Goal: Task Accomplishment & Management: Complete application form

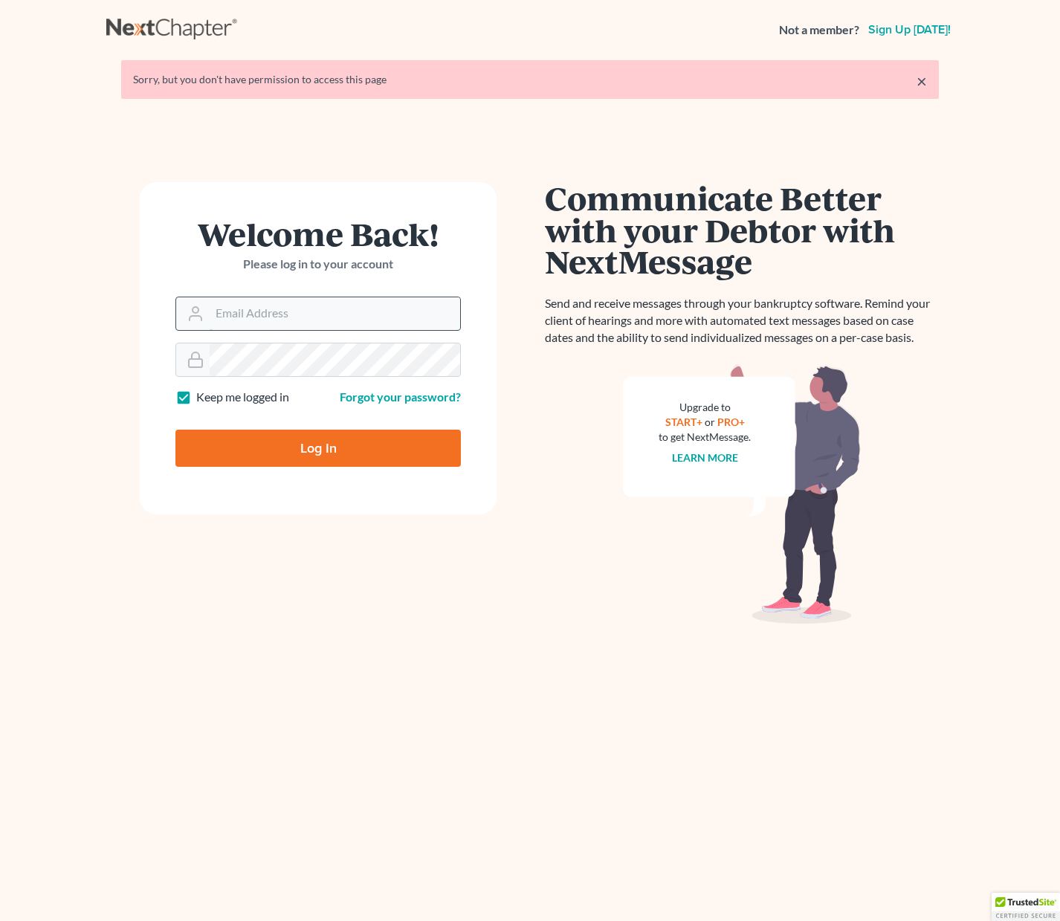
click at [241, 320] on input "Email Address" at bounding box center [335, 313] width 251 height 33
type input "[PERSON_NAME][EMAIL_ADDRESS][DOMAIN_NAME]"
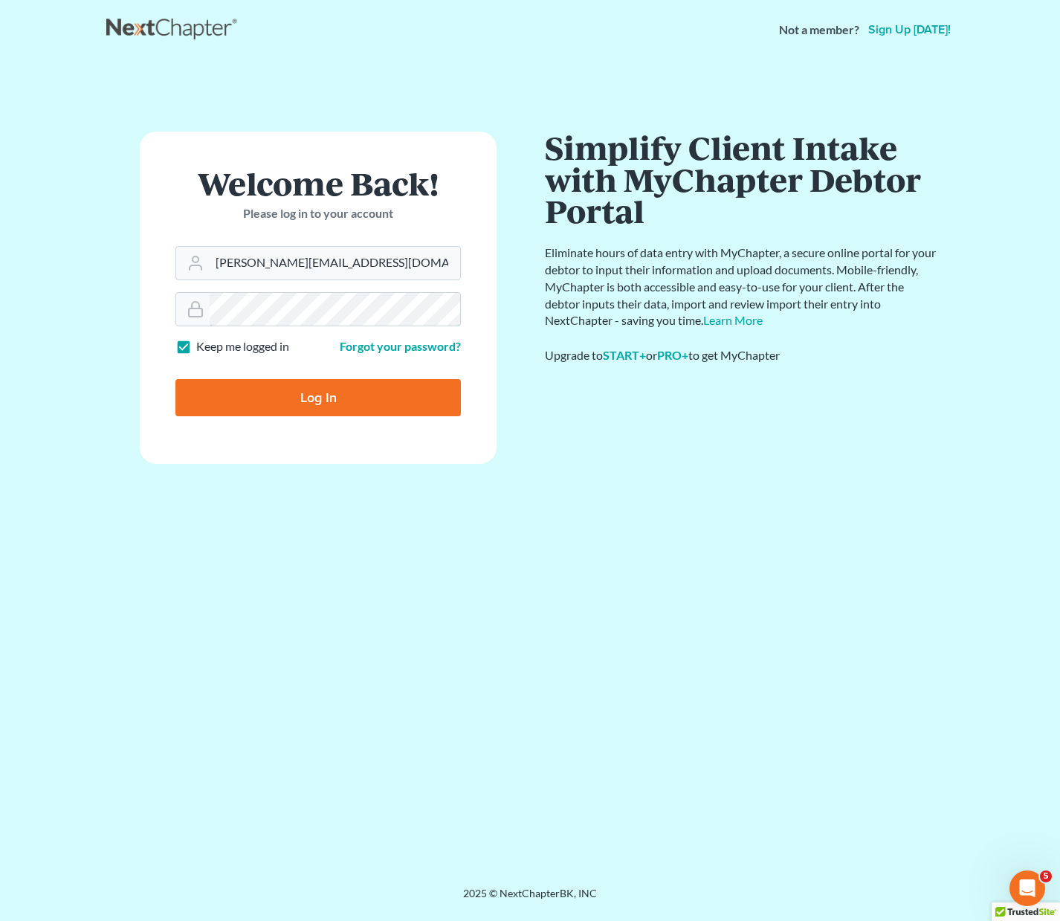
click at [175, 379] on input "Log In" at bounding box center [317, 397] width 285 height 37
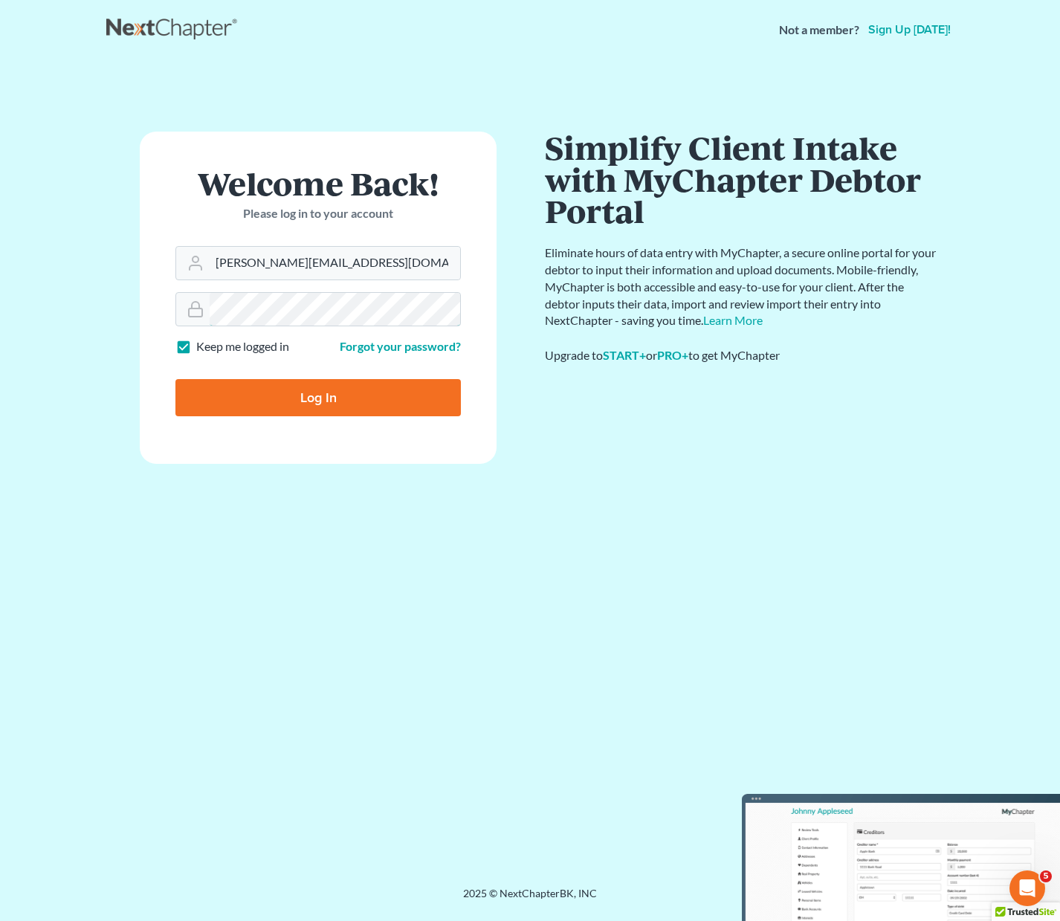
type input "Thinking..."
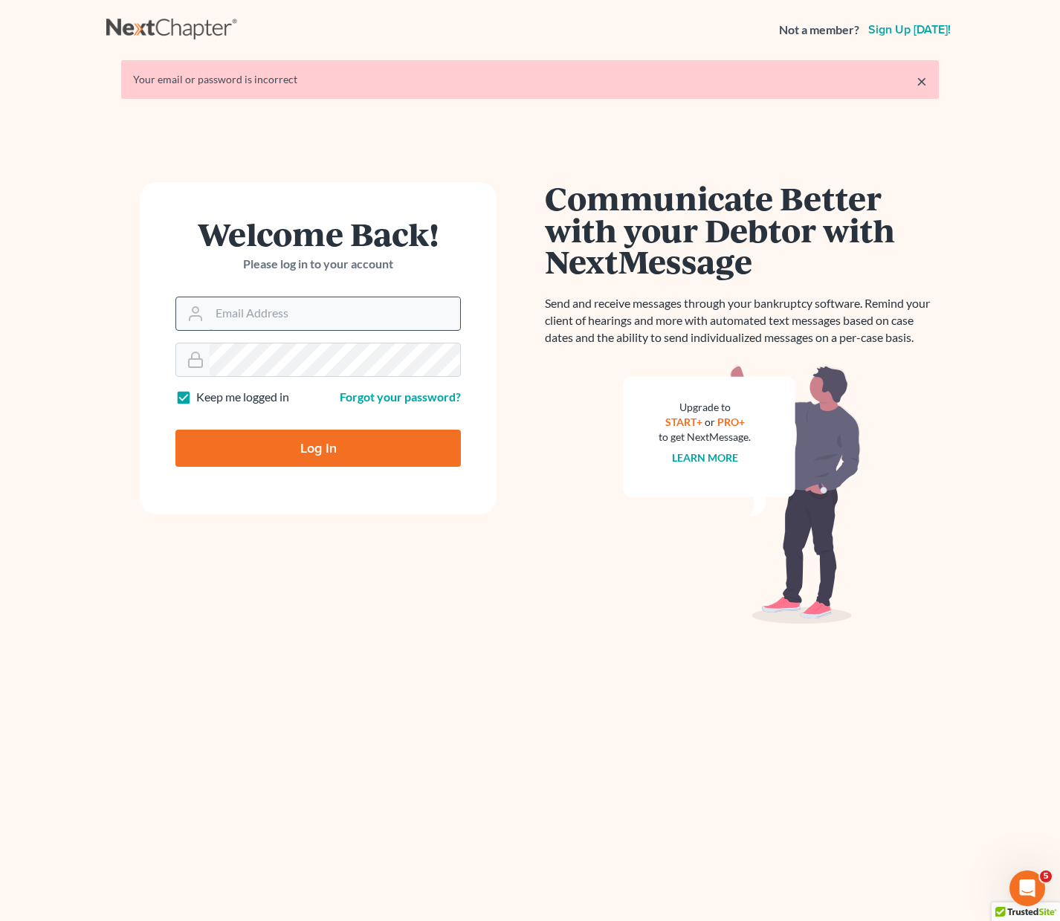
click at [266, 309] on input "Email Address" at bounding box center [335, 313] width 251 height 33
type input "[PERSON_NAME][EMAIL_ADDRESS][DOMAIN_NAME]"
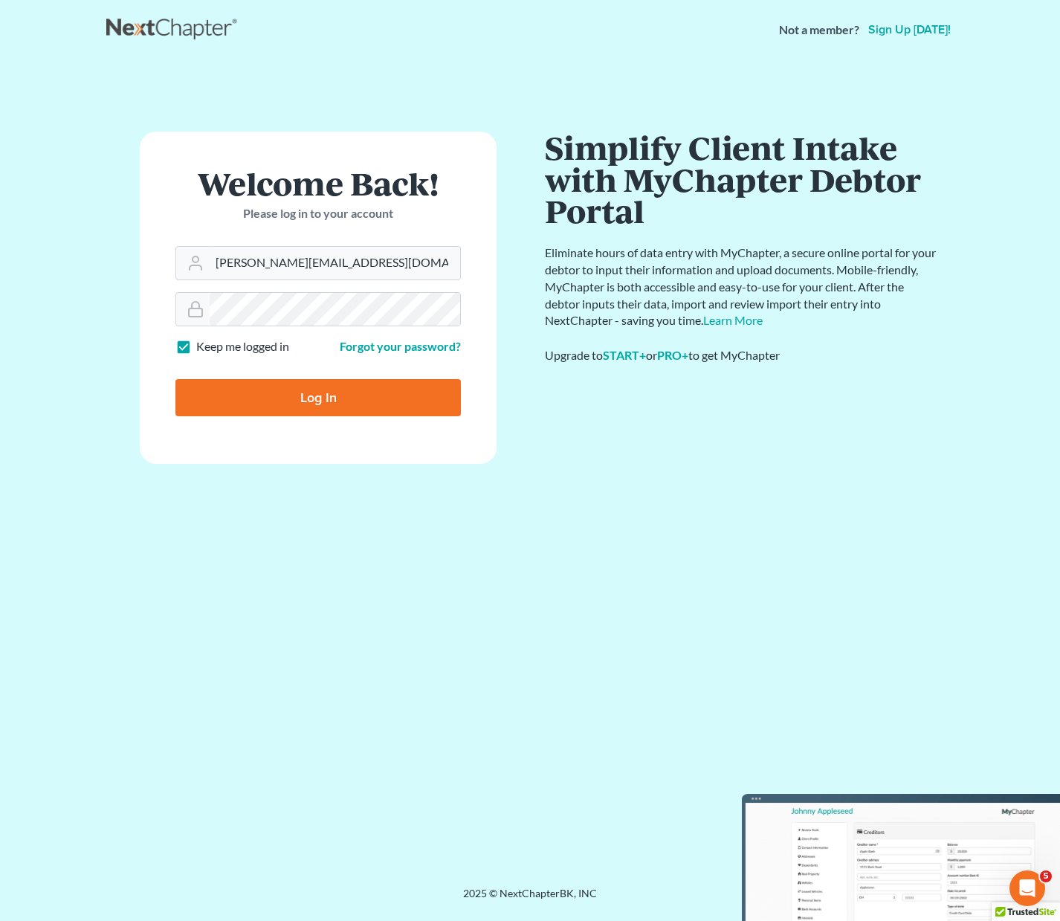
click at [277, 401] on input "Log In" at bounding box center [317, 397] width 285 height 37
type input "Thinking..."
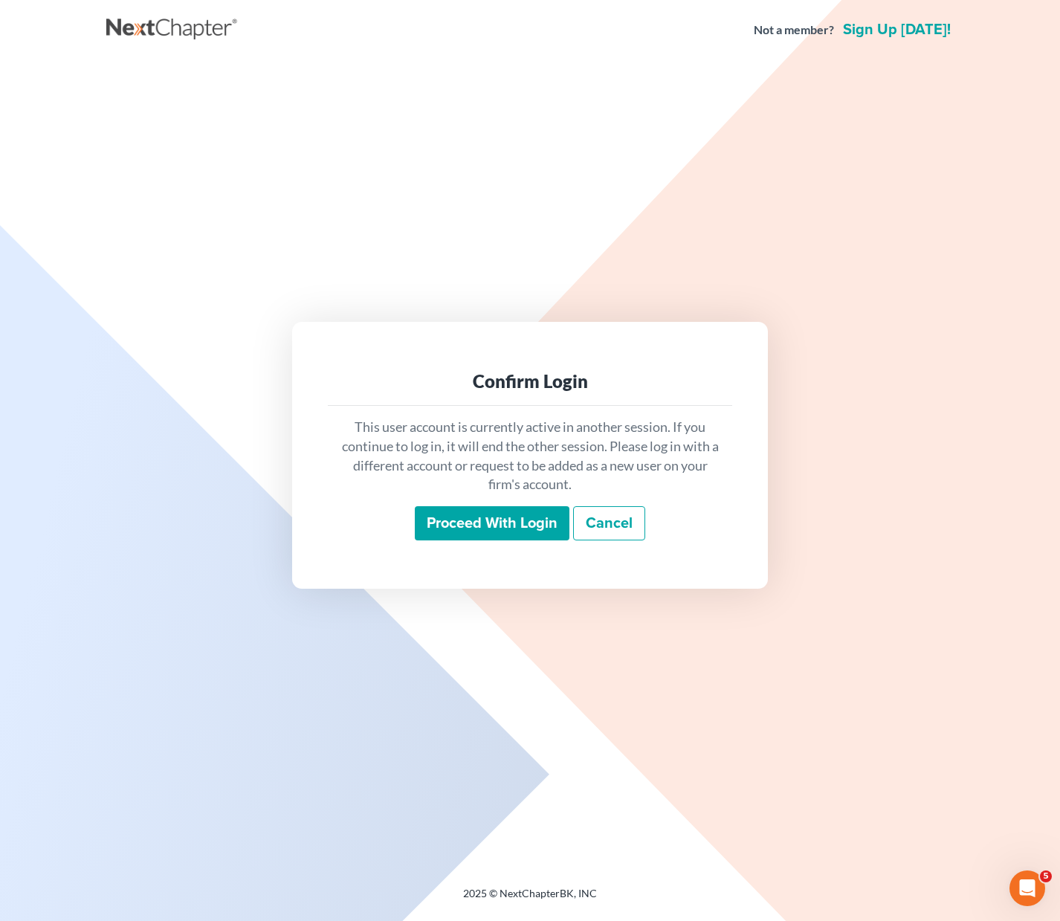
click at [523, 520] on input "Proceed with login" at bounding box center [492, 523] width 155 height 34
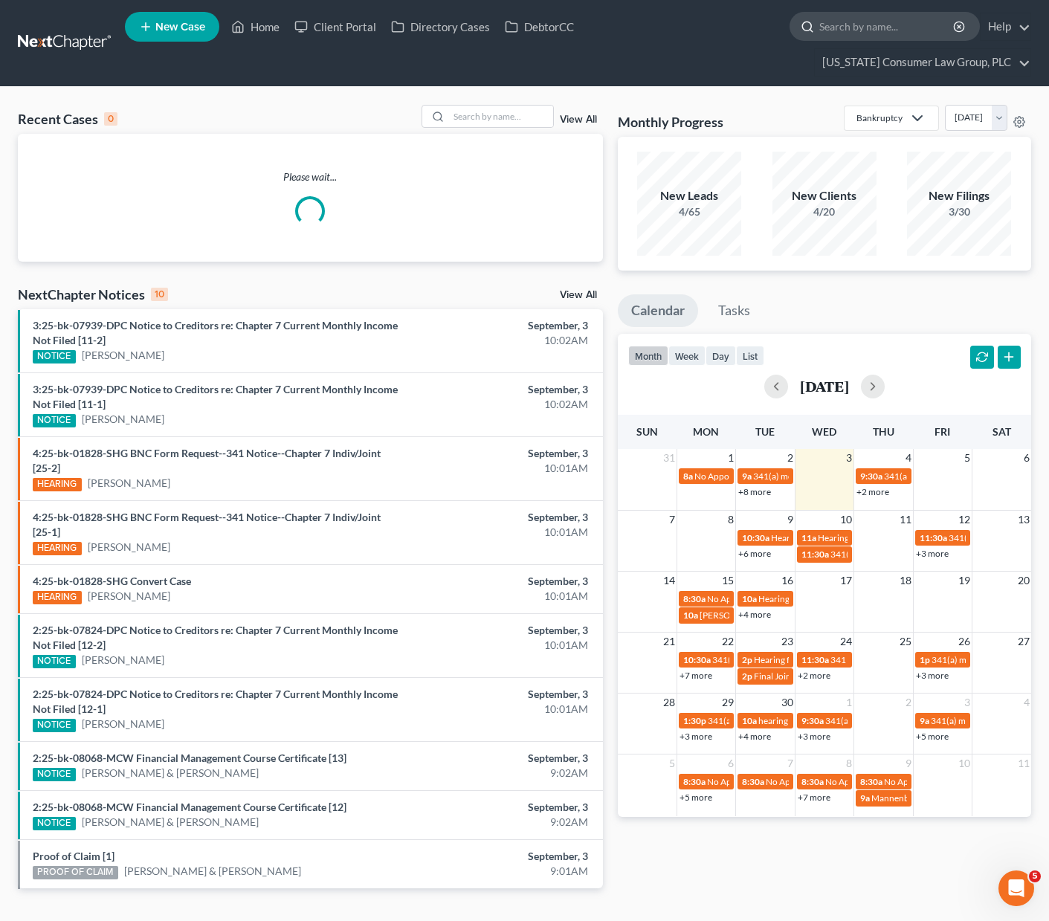
click at [819, 31] on input "search" at bounding box center [887, 27] width 136 height 28
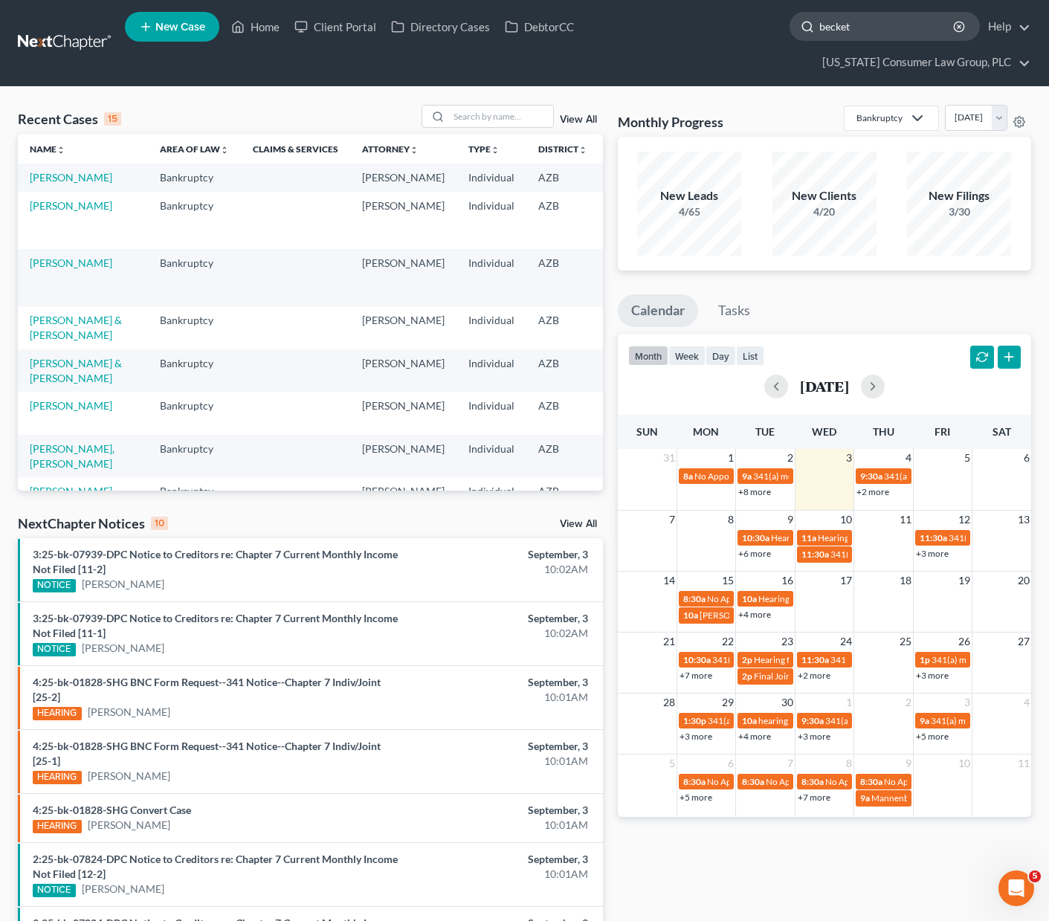
type input "[PERSON_NAME]"
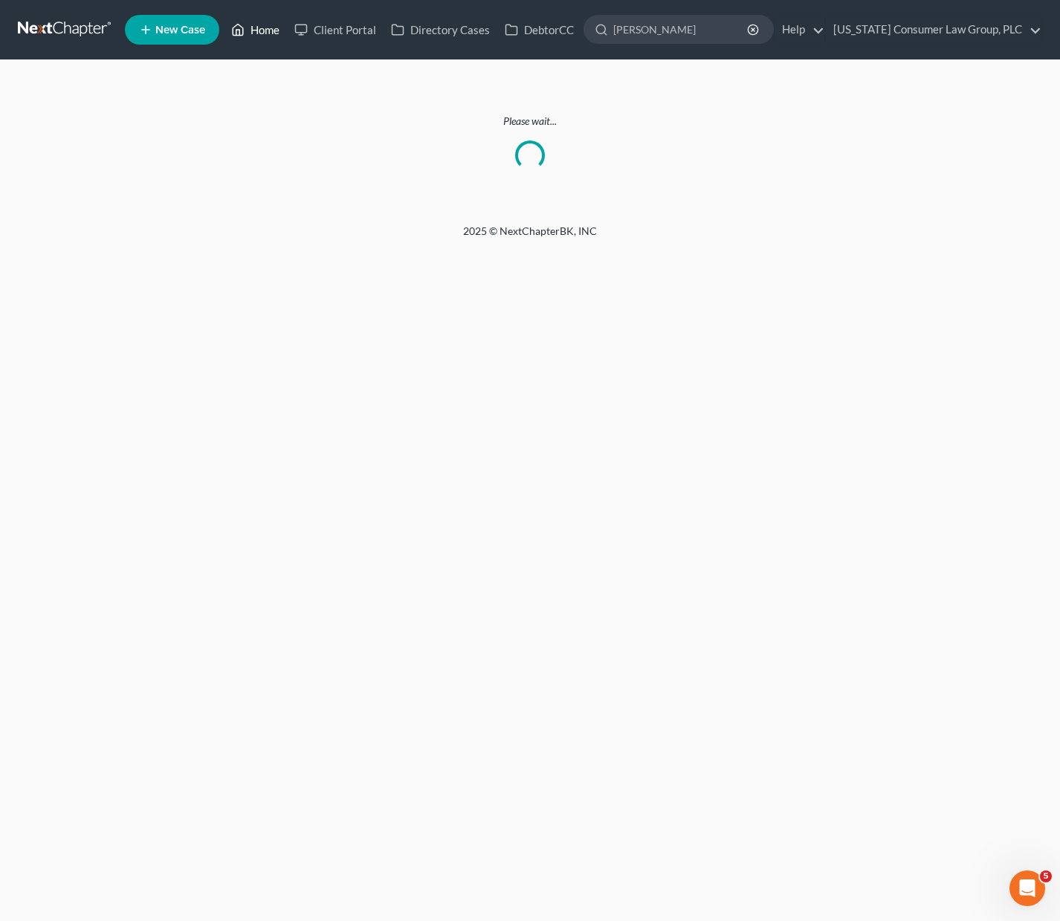
click at [258, 25] on link "Home" at bounding box center [255, 29] width 63 height 27
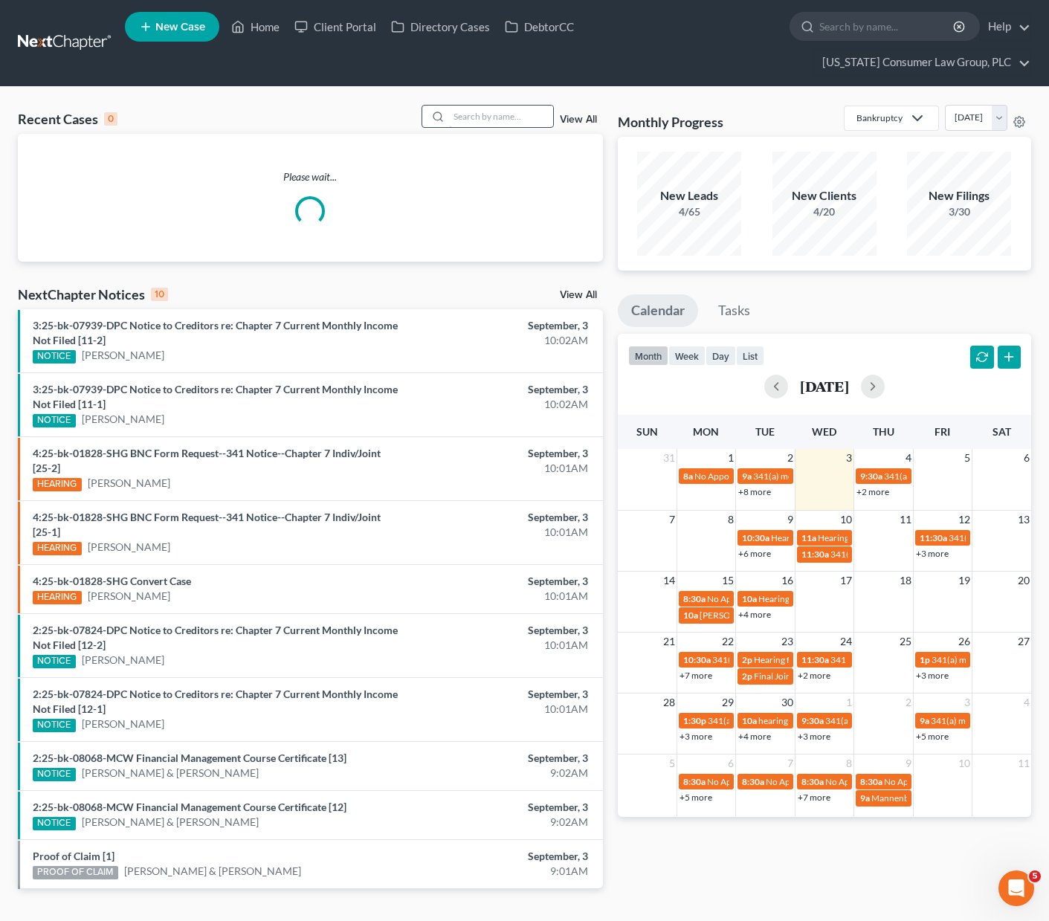
click at [509, 106] on input "search" at bounding box center [501, 117] width 104 height 22
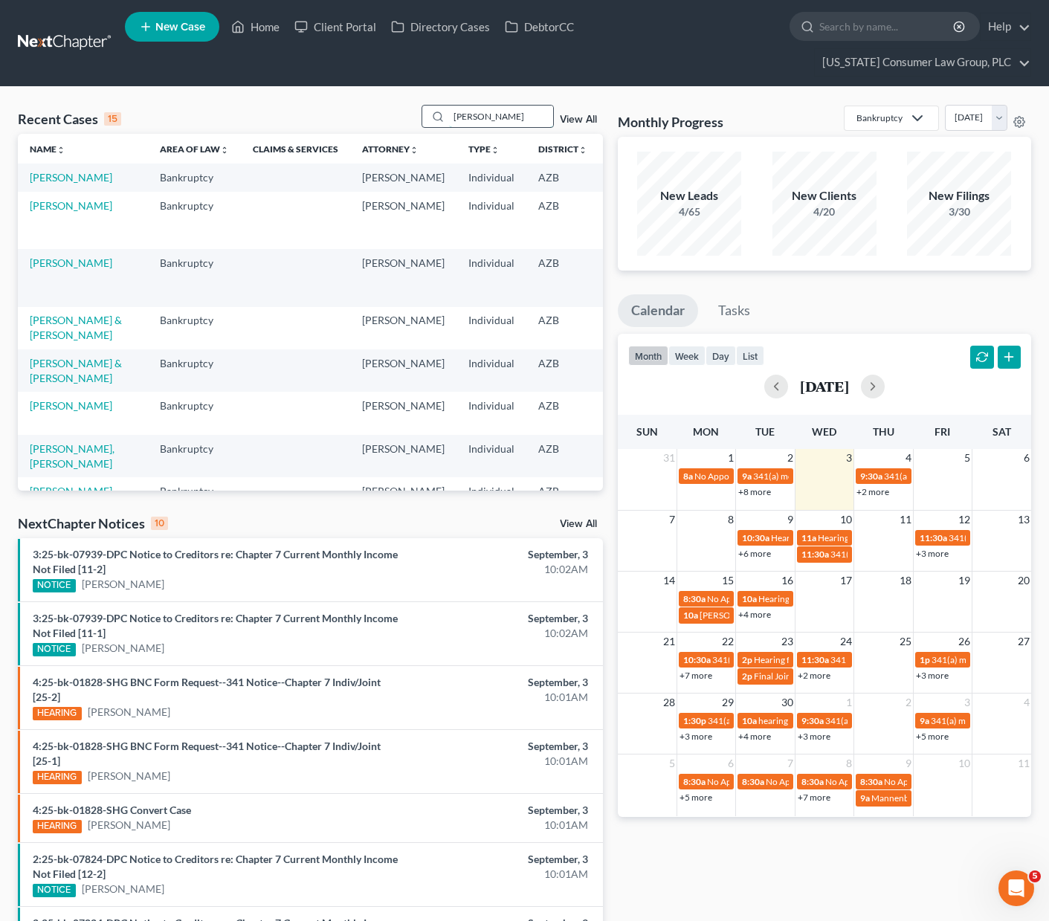
type input "[PERSON_NAME]"
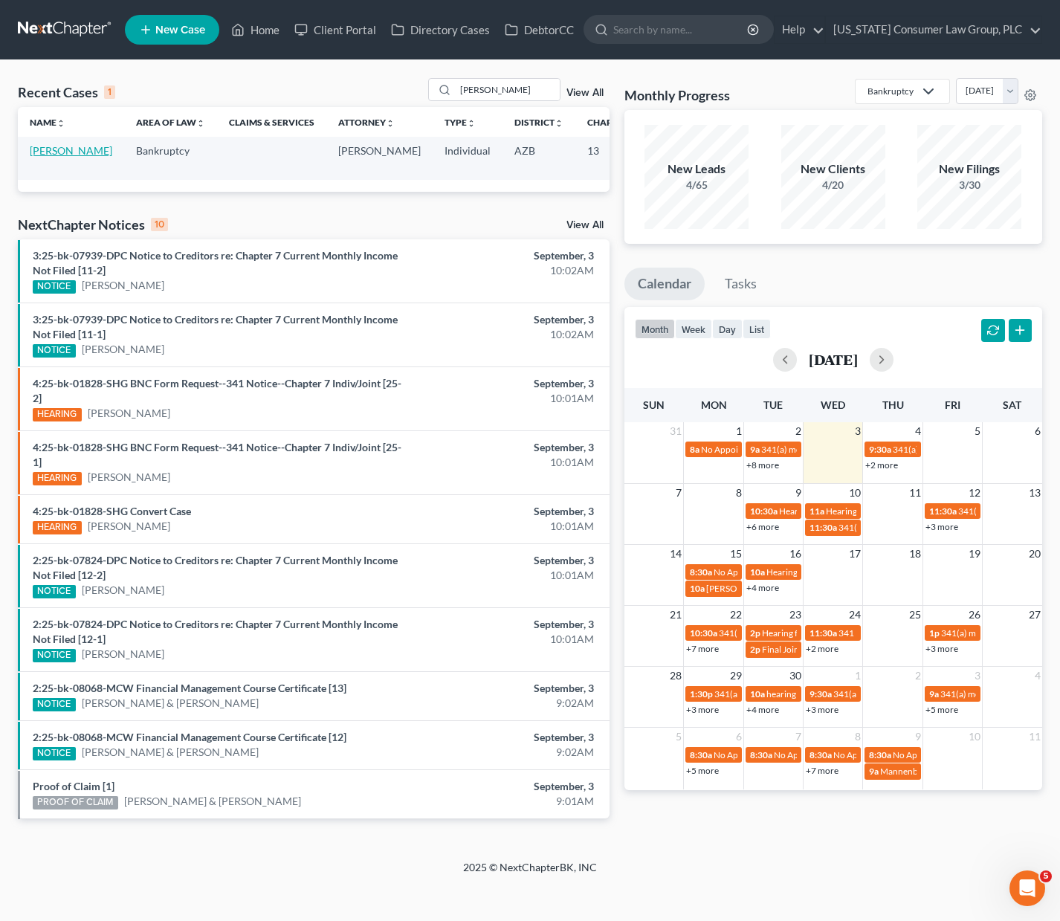
click at [45, 156] on link "[PERSON_NAME]" at bounding box center [71, 150] width 83 height 13
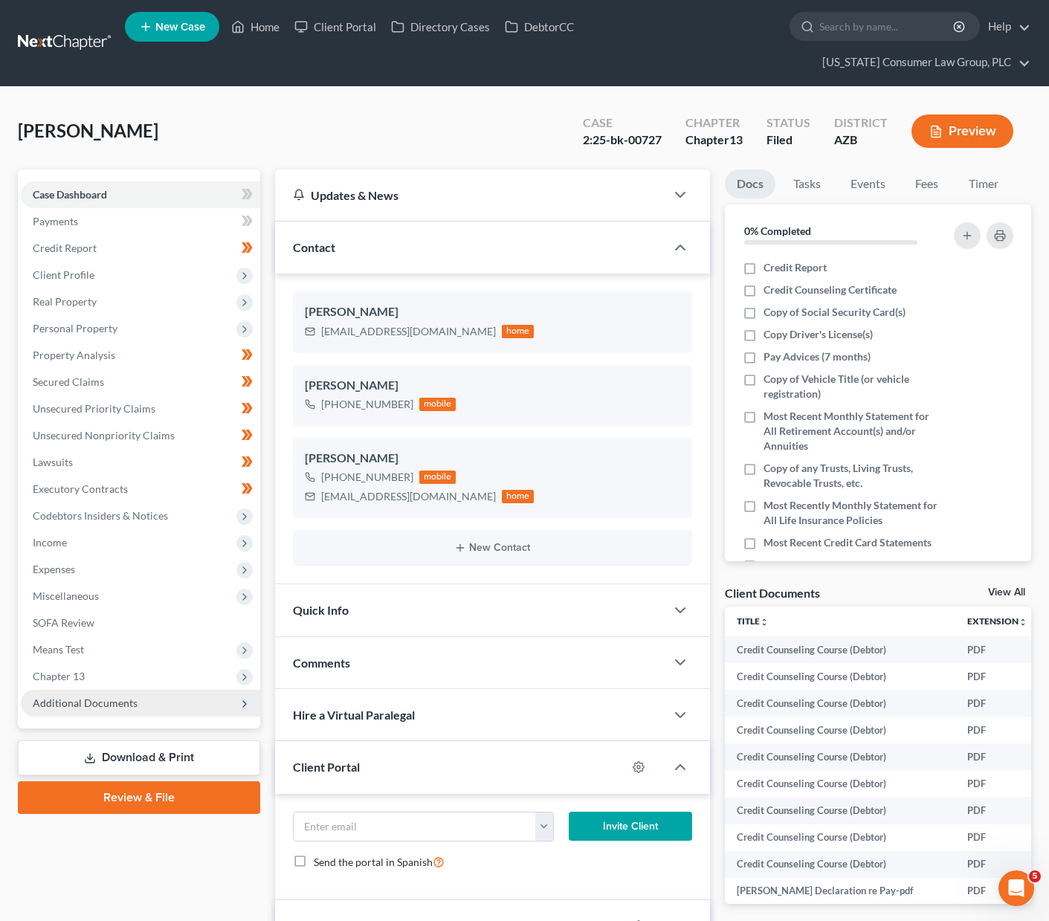
click at [113, 690] on span "Additional Documents" at bounding box center [140, 703] width 239 height 27
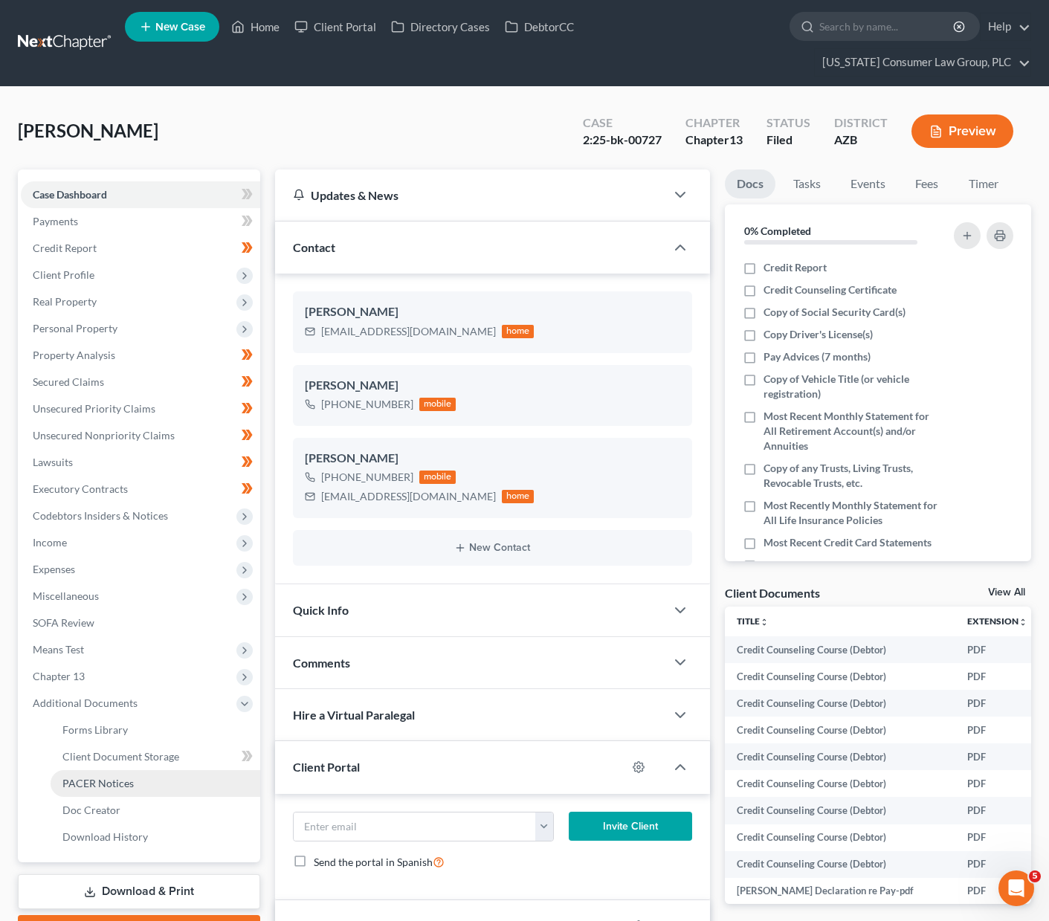
click at [116, 770] on link "PACER Notices" at bounding box center [156, 783] width 210 height 27
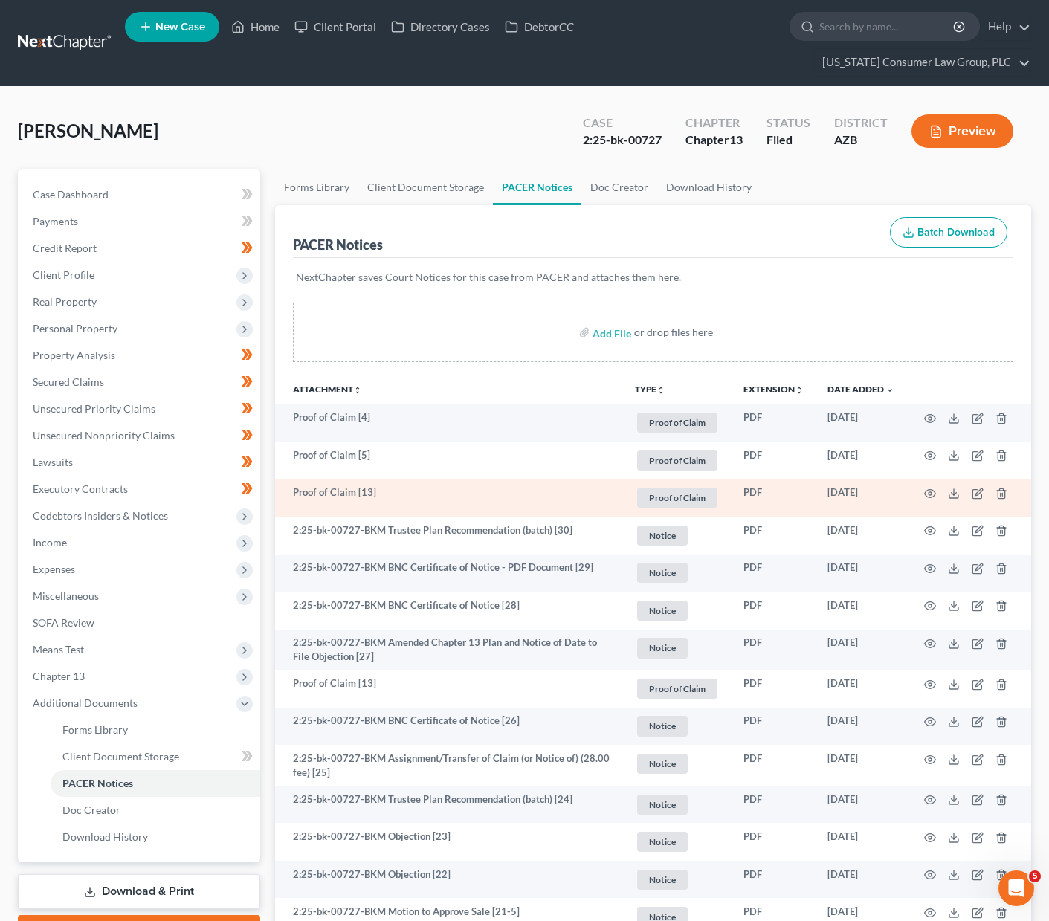
click at [937, 479] on td at bounding box center [968, 498] width 125 height 38
click at [926, 488] on icon "button" at bounding box center [930, 494] width 12 height 12
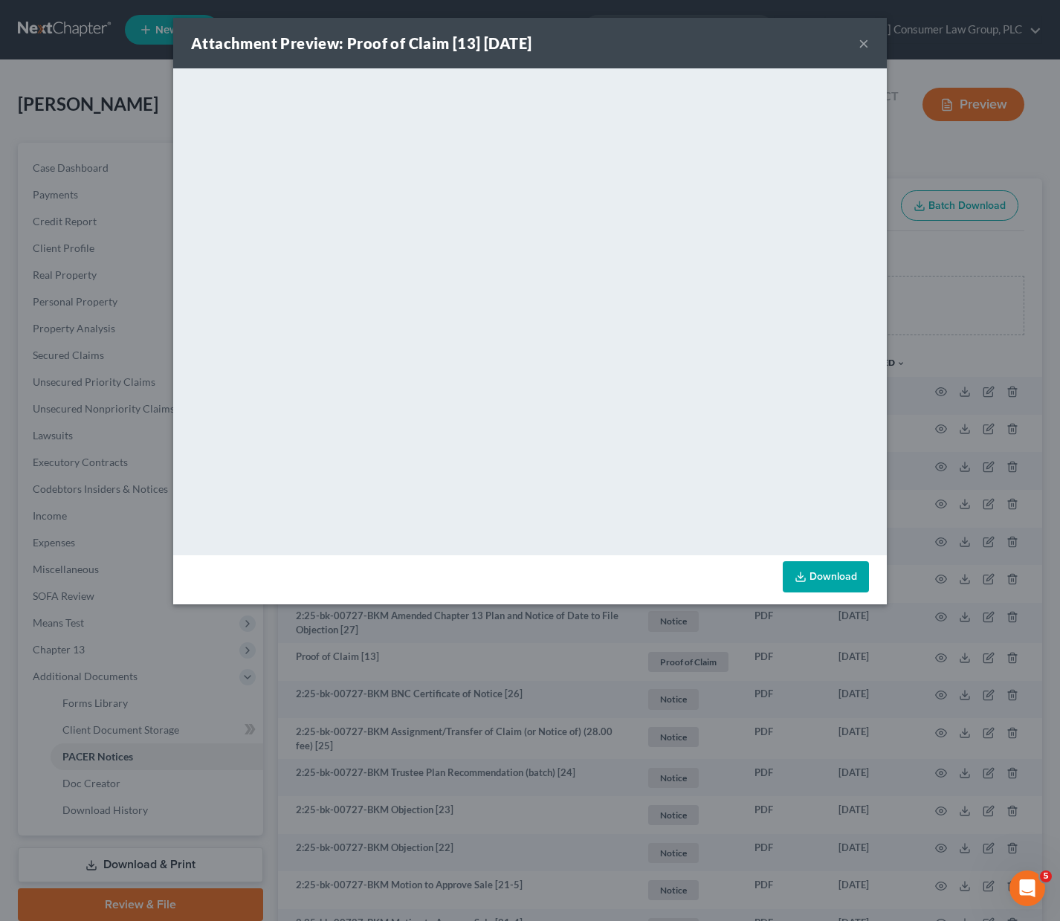
click at [860, 38] on button "×" at bounding box center [864, 43] width 10 height 18
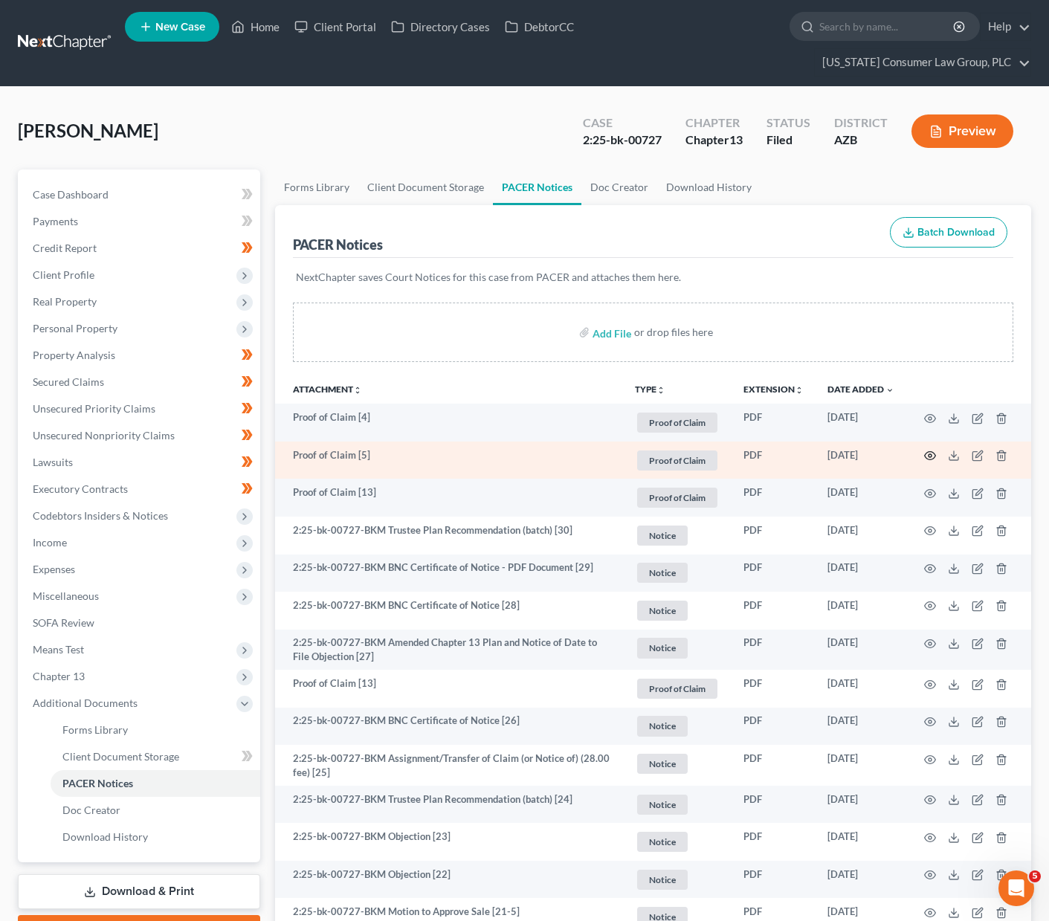
click at [932, 450] on icon "button" at bounding box center [930, 456] width 12 height 12
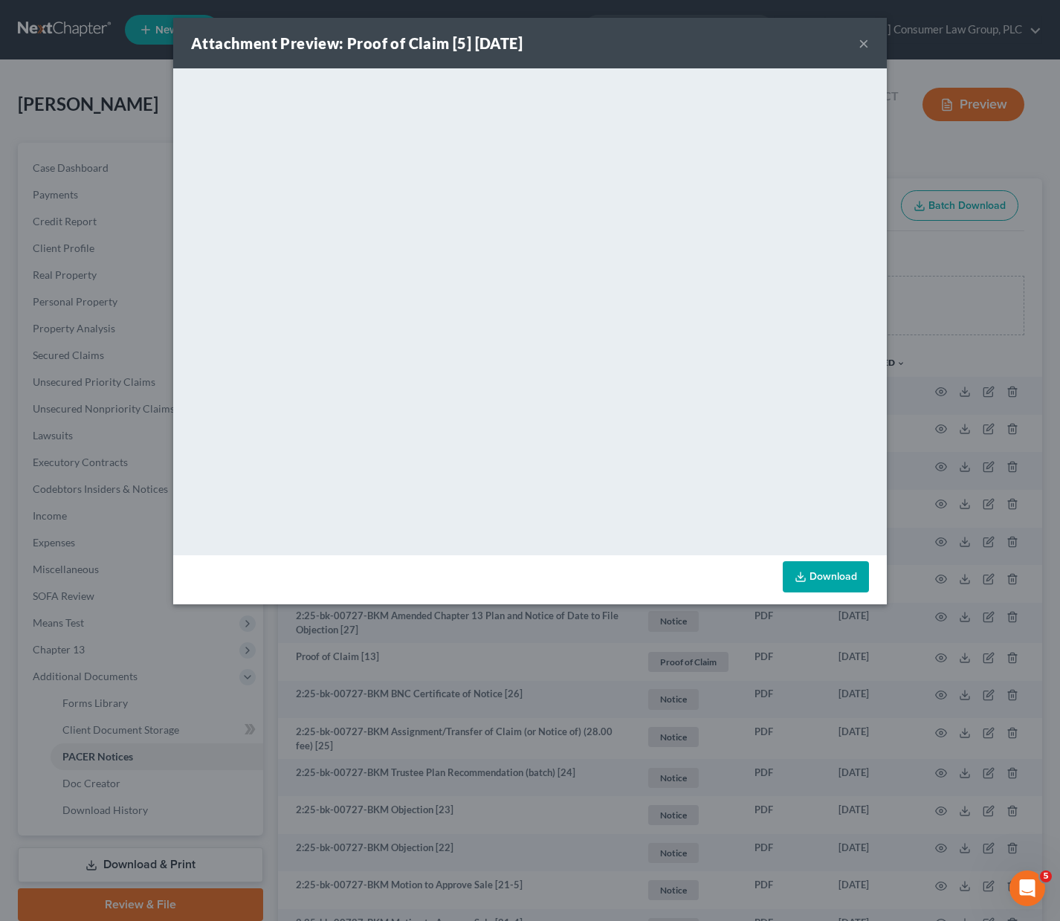
click at [867, 46] on button "×" at bounding box center [864, 43] width 10 height 18
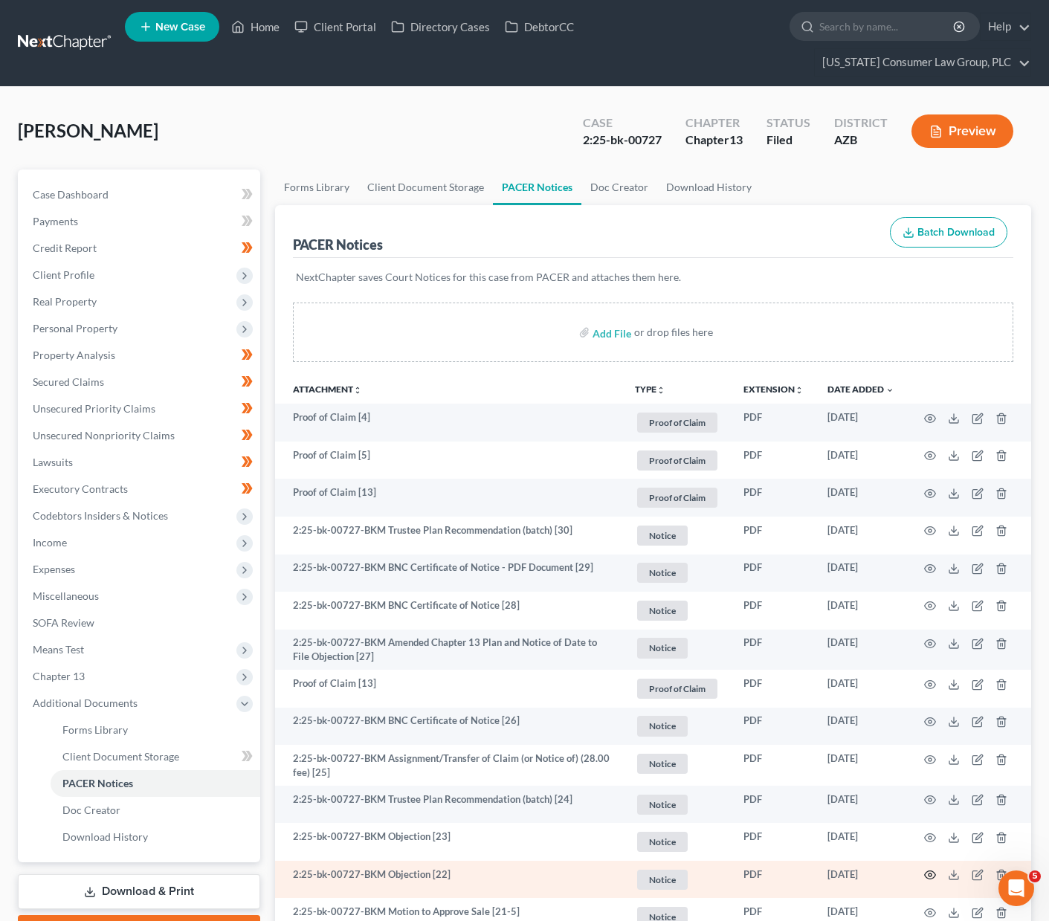
click at [931, 869] on icon "button" at bounding box center [930, 875] width 12 height 12
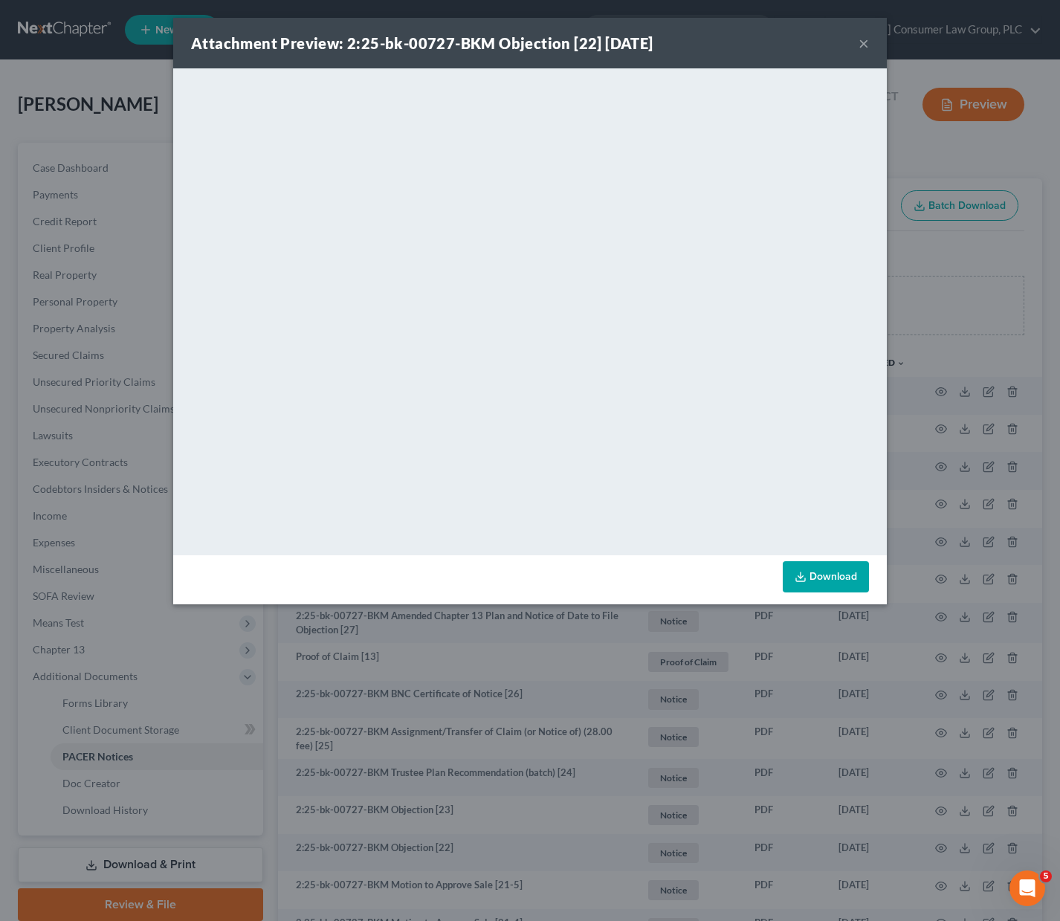
click at [866, 41] on button "×" at bounding box center [864, 43] width 10 height 18
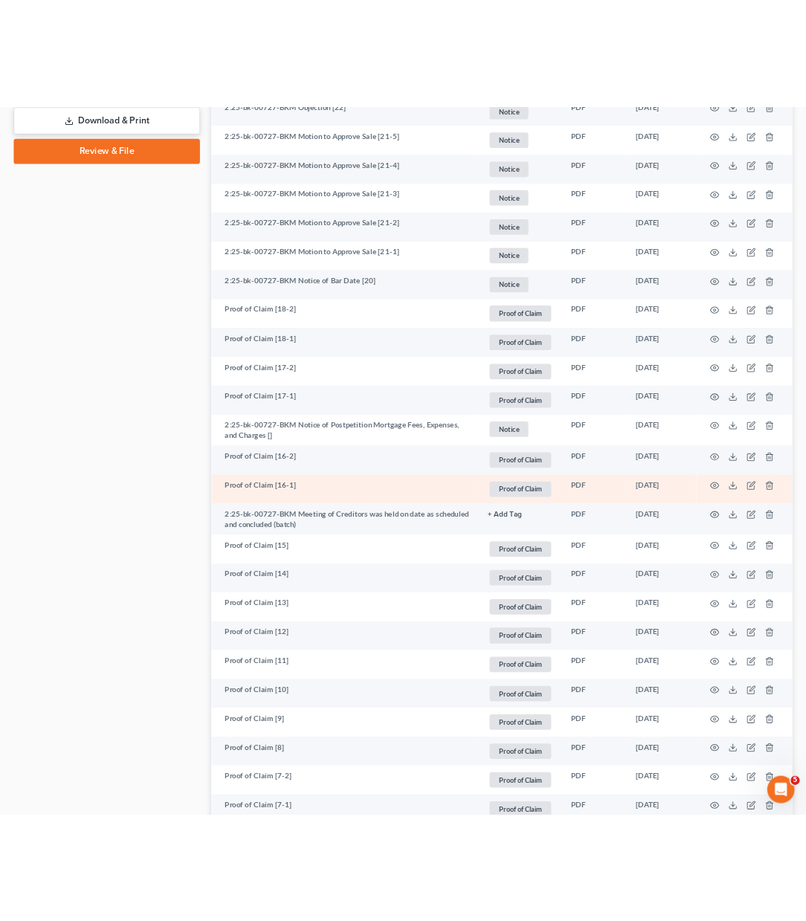
scroll to position [1128, 0]
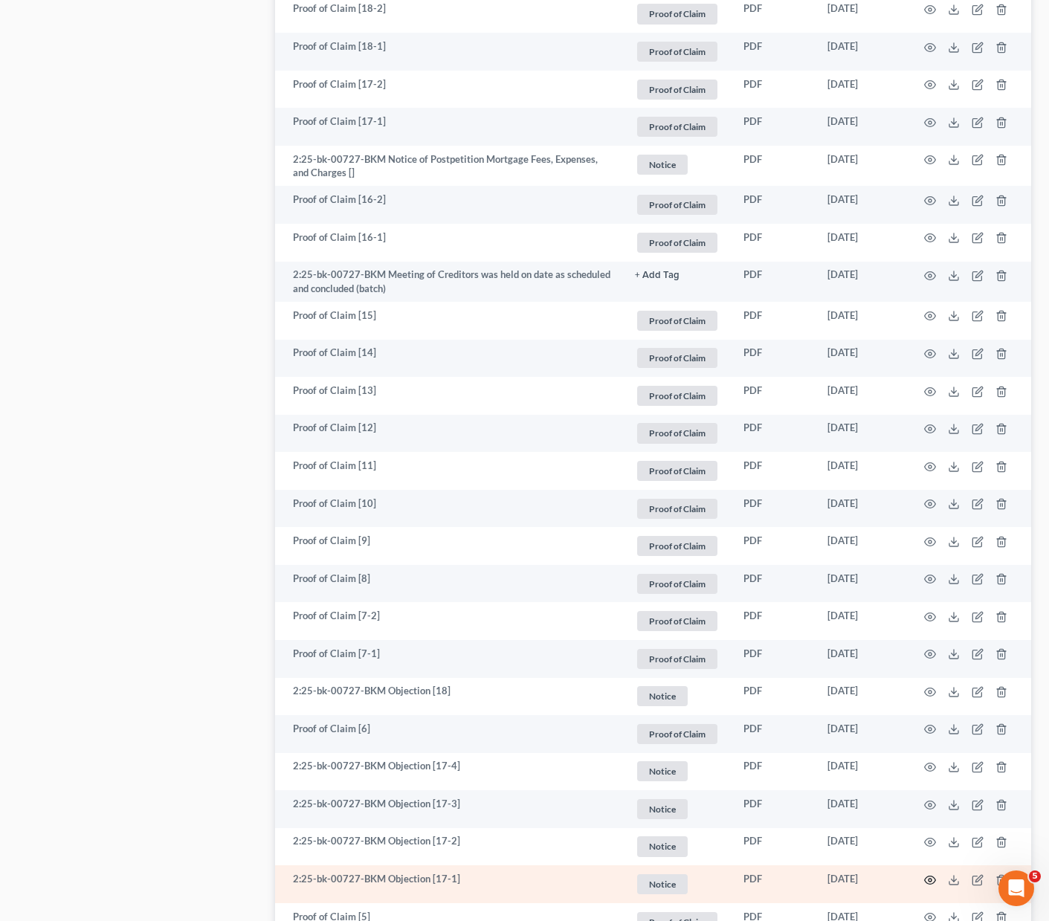
click at [929, 874] on icon "button" at bounding box center [930, 880] width 12 height 12
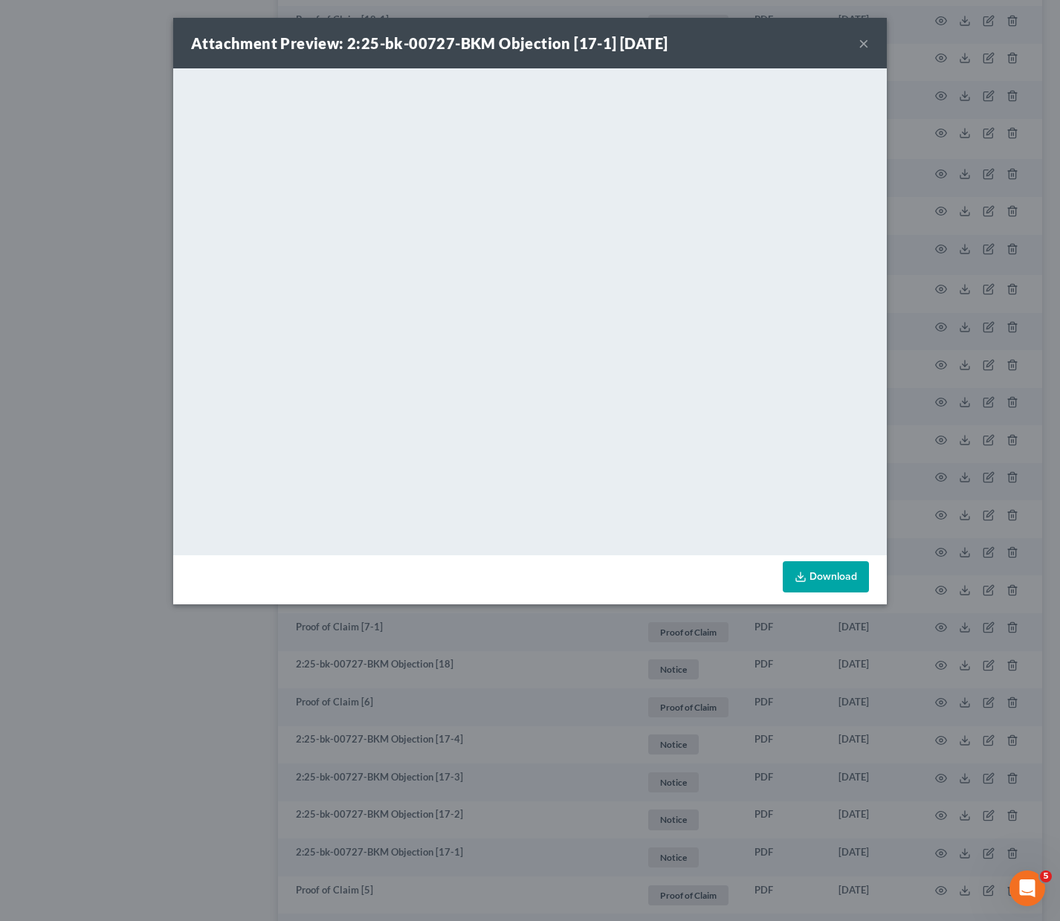
drag, startPoint x: 659, startPoint y: 27, endPoint x: 421, endPoint y: 5, distance: 238.9
click at [417, 6] on div "Attachment Preview: 2:25-bk-00727-BKM Objection [17-1] [DATE] × <object ng-attr…" at bounding box center [530, 460] width 1060 height 921
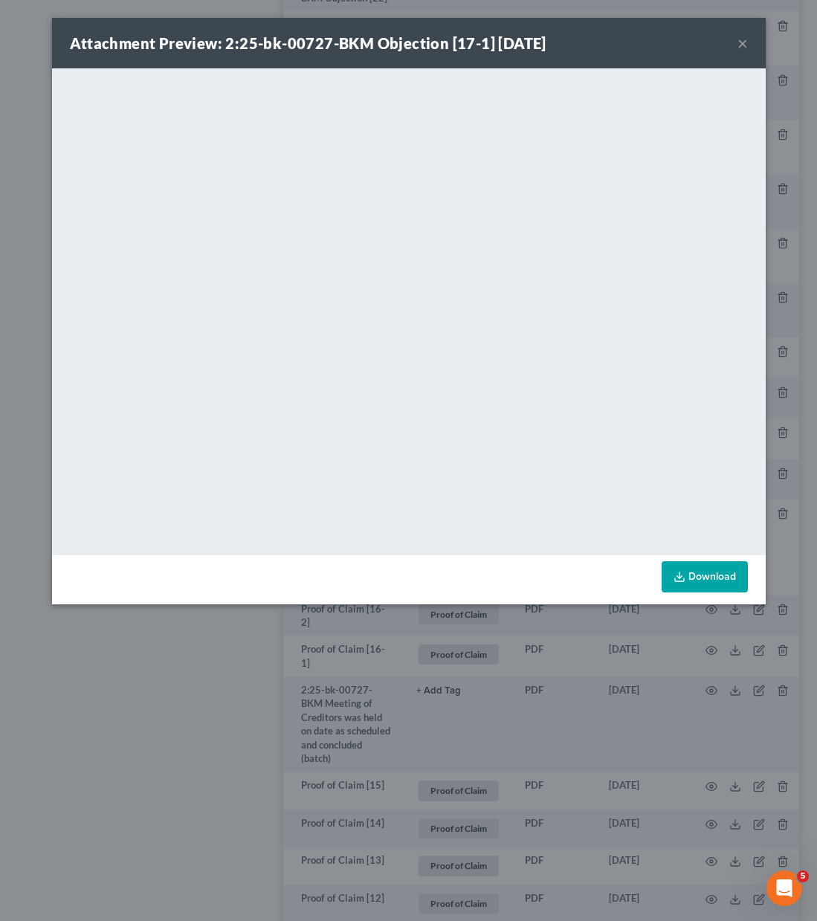
click at [740, 39] on button "×" at bounding box center [742, 43] width 10 height 18
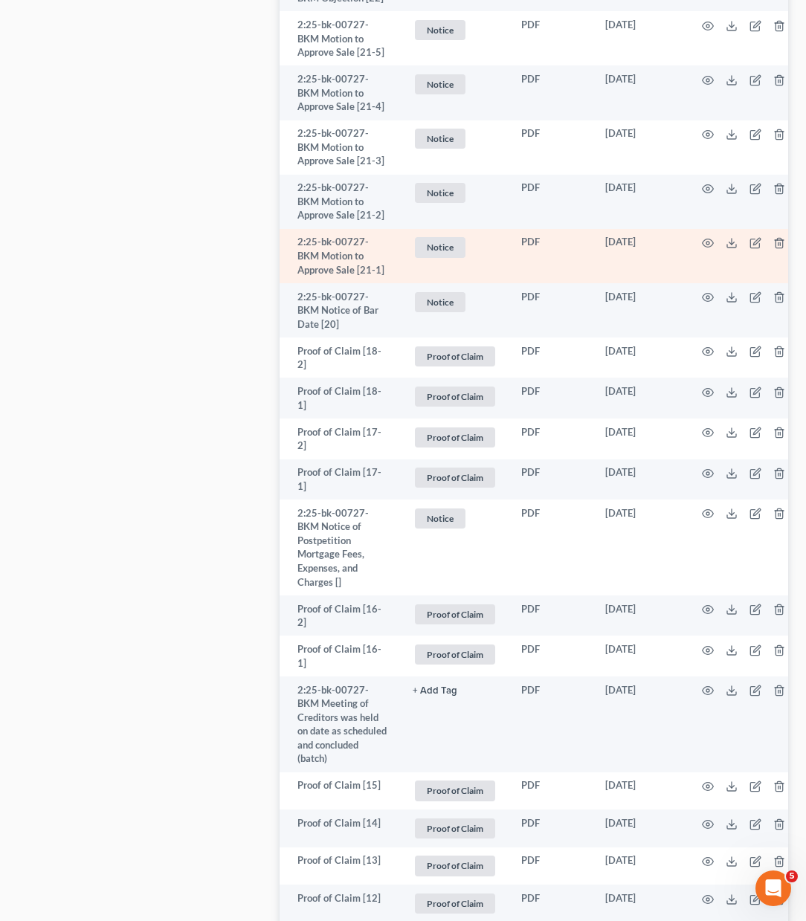
scroll to position [0, 0]
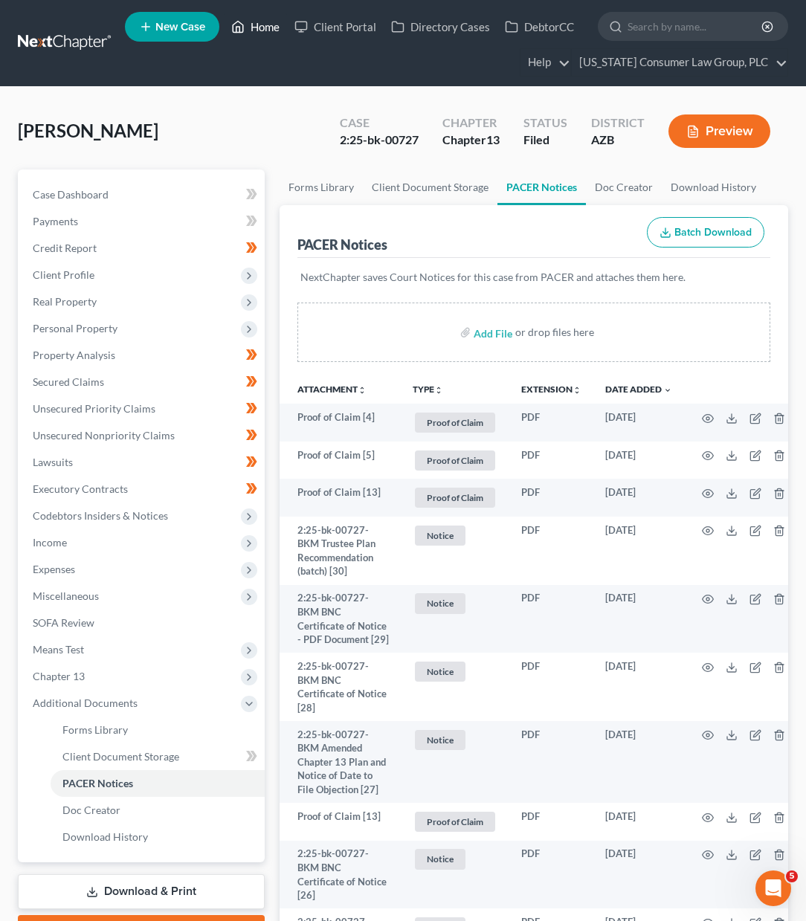
click at [265, 28] on link "Home" at bounding box center [255, 26] width 63 height 27
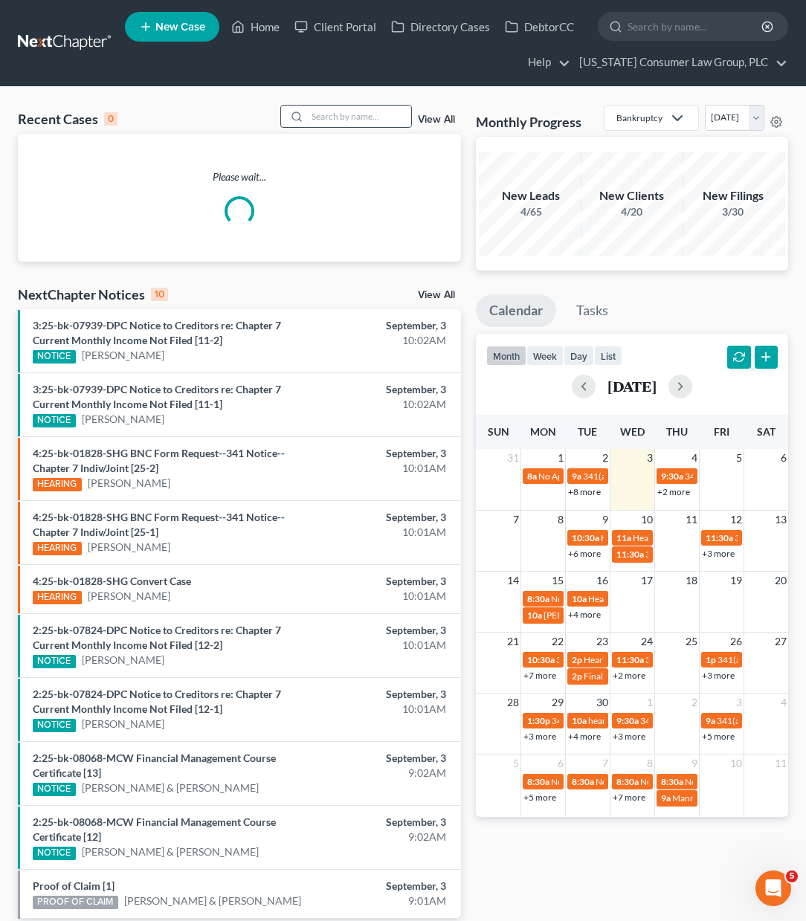
click at [319, 115] on input "search" at bounding box center [359, 117] width 104 height 22
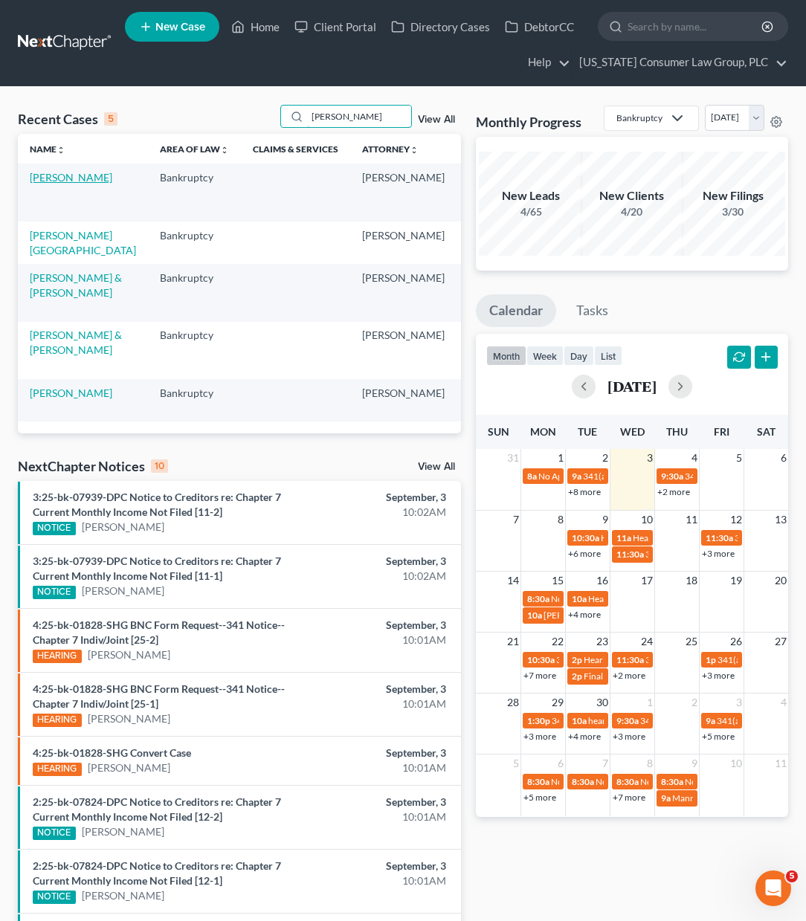
type input "[PERSON_NAME]"
click at [41, 184] on link "[PERSON_NAME]" at bounding box center [71, 177] width 83 height 13
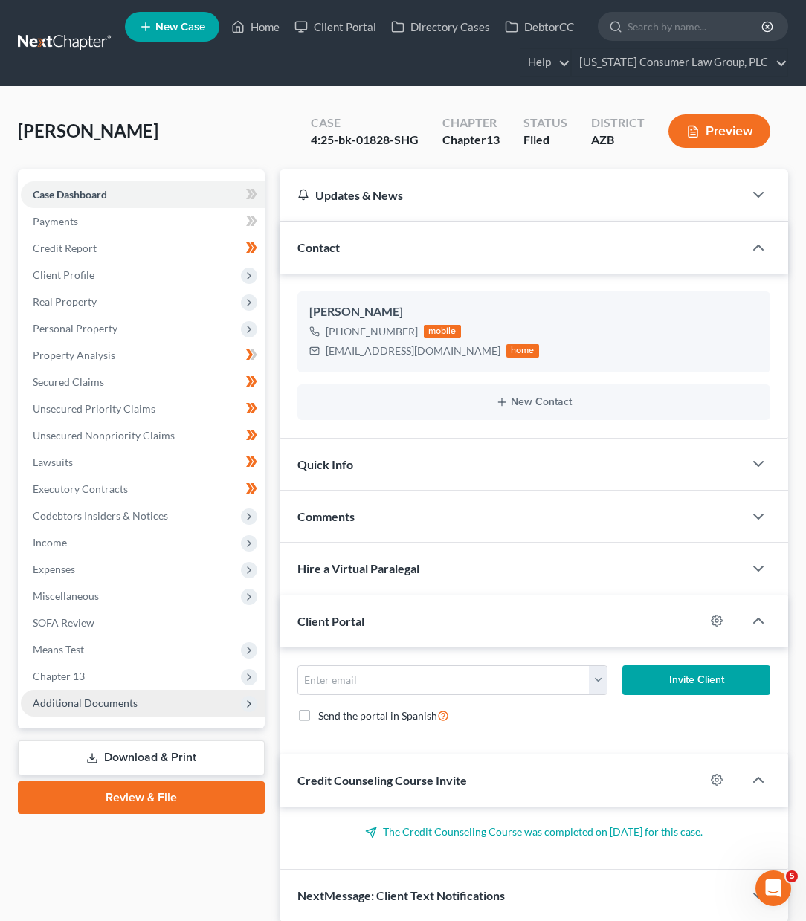
click at [110, 704] on span "Additional Documents" at bounding box center [85, 703] width 105 height 13
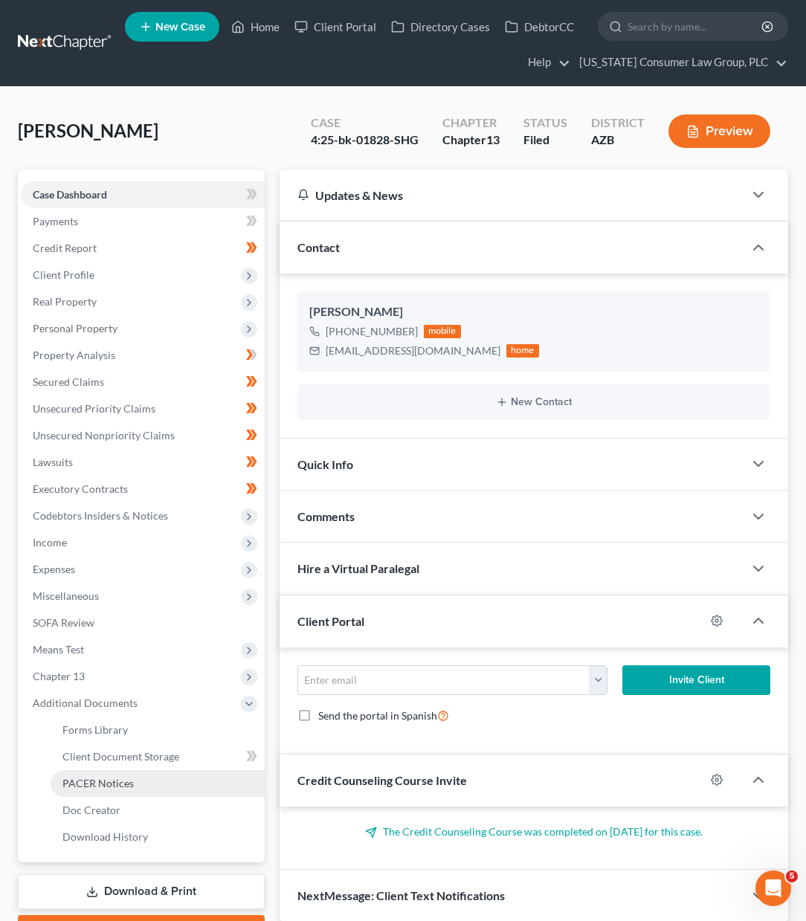
click at [115, 778] on span "PACER Notices" at bounding box center [97, 783] width 71 height 13
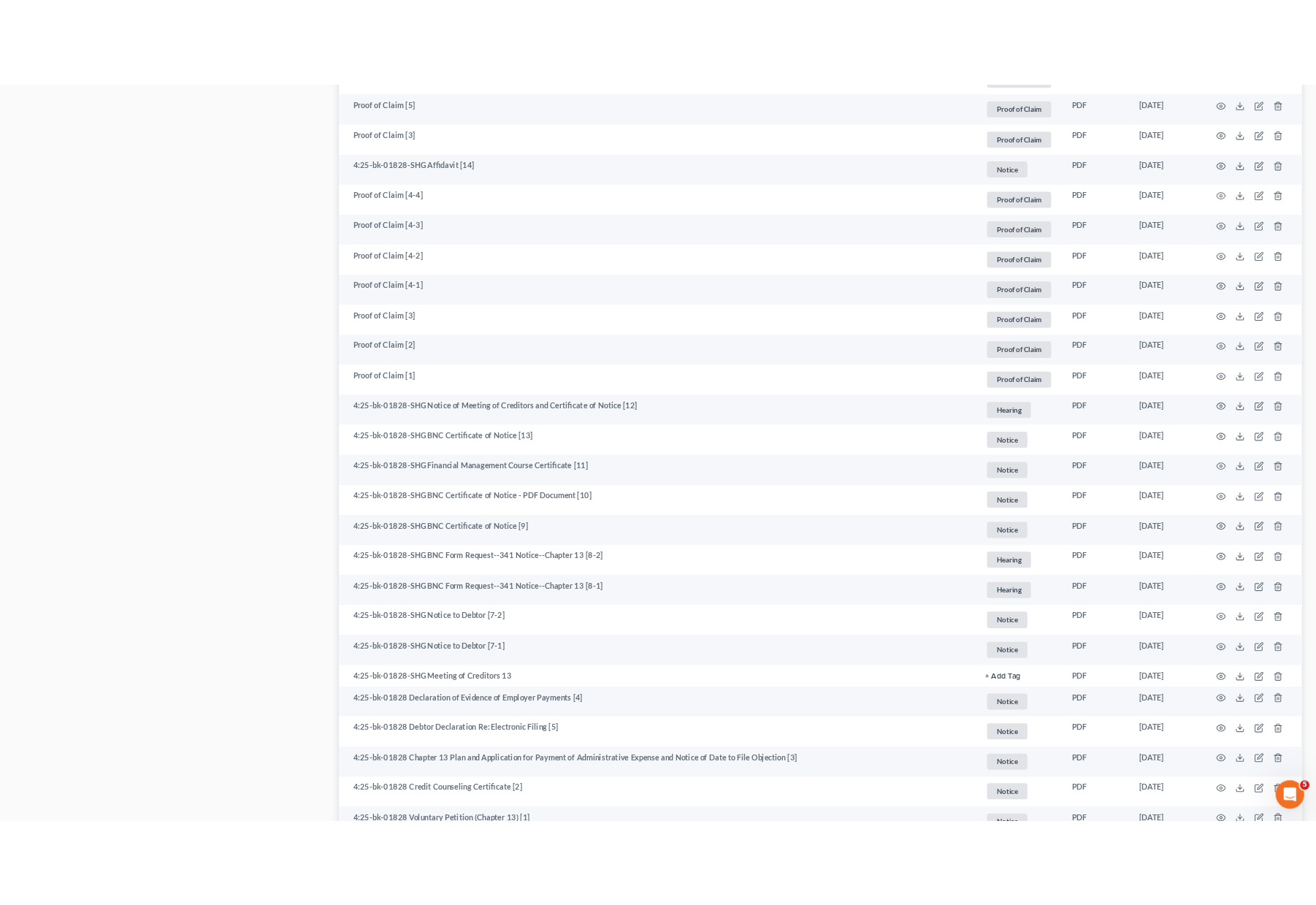
scroll to position [2022, 0]
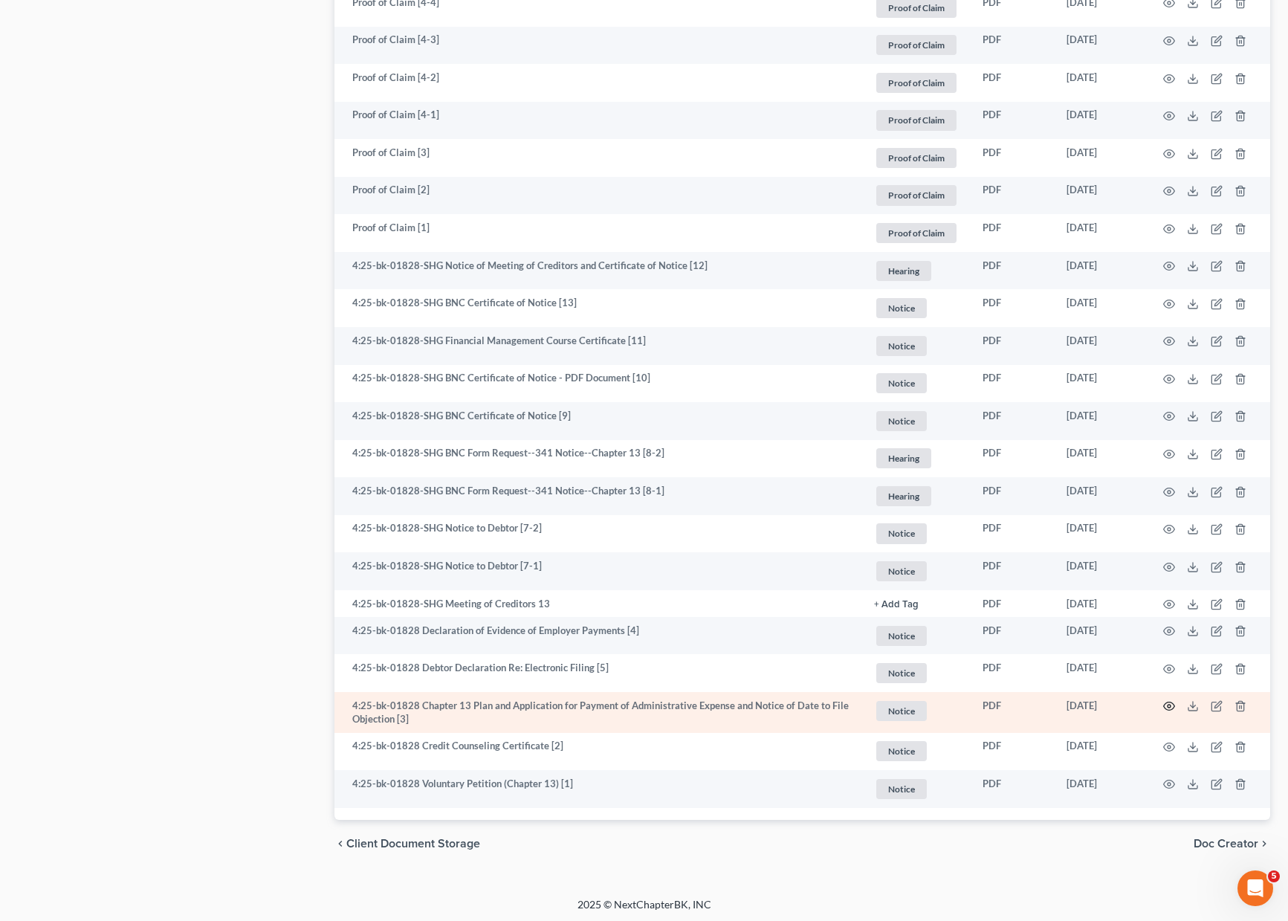
click at [1059, 703] on icon "button" at bounding box center [1169, 707] width 11 height 8
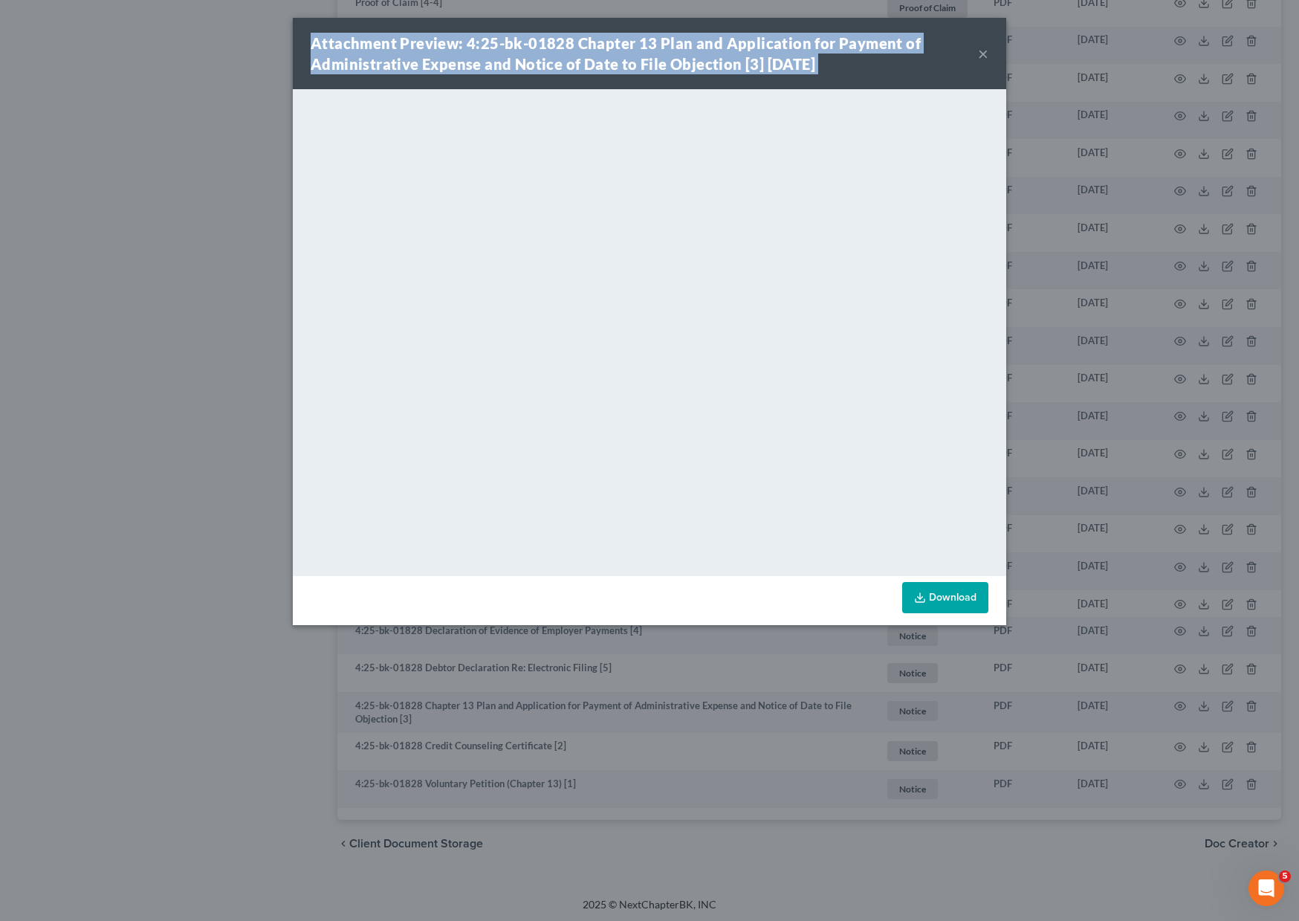
drag, startPoint x: 947, startPoint y: 30, endPoint x: 1171, endPoint y: 16, distance: 224.2
click at [1059, 16] on div "Attachment Preview: 4:25-bk-01828 Chapter 13 Plan and Application for Payment o…" at bounding box center [649, 460] width 1299 height 921
drag, startPoint x: 987, startPoint y: 25, endPoint x: 1162, endPoint y: 47, distance: 176.1
click at [1059, 4] on div "Attachment Preview: 4:25-bk-01828 Chapter 13 Plan and Application for Payment o…" at bounding box center [649, 460] width 1299 height 921
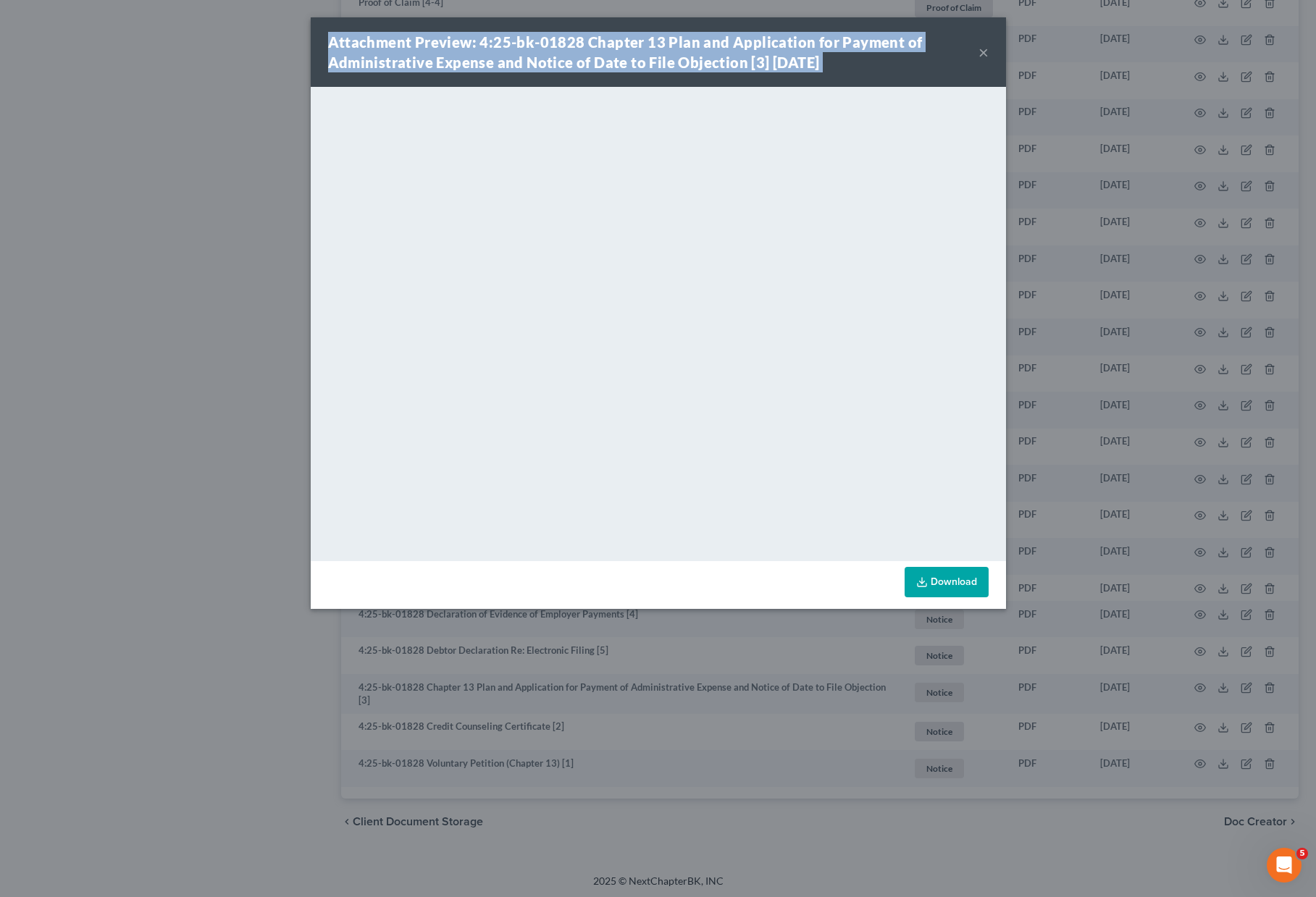
click at [981, 56] on button "×" at bounding box center [983, 53] width 10 height 18
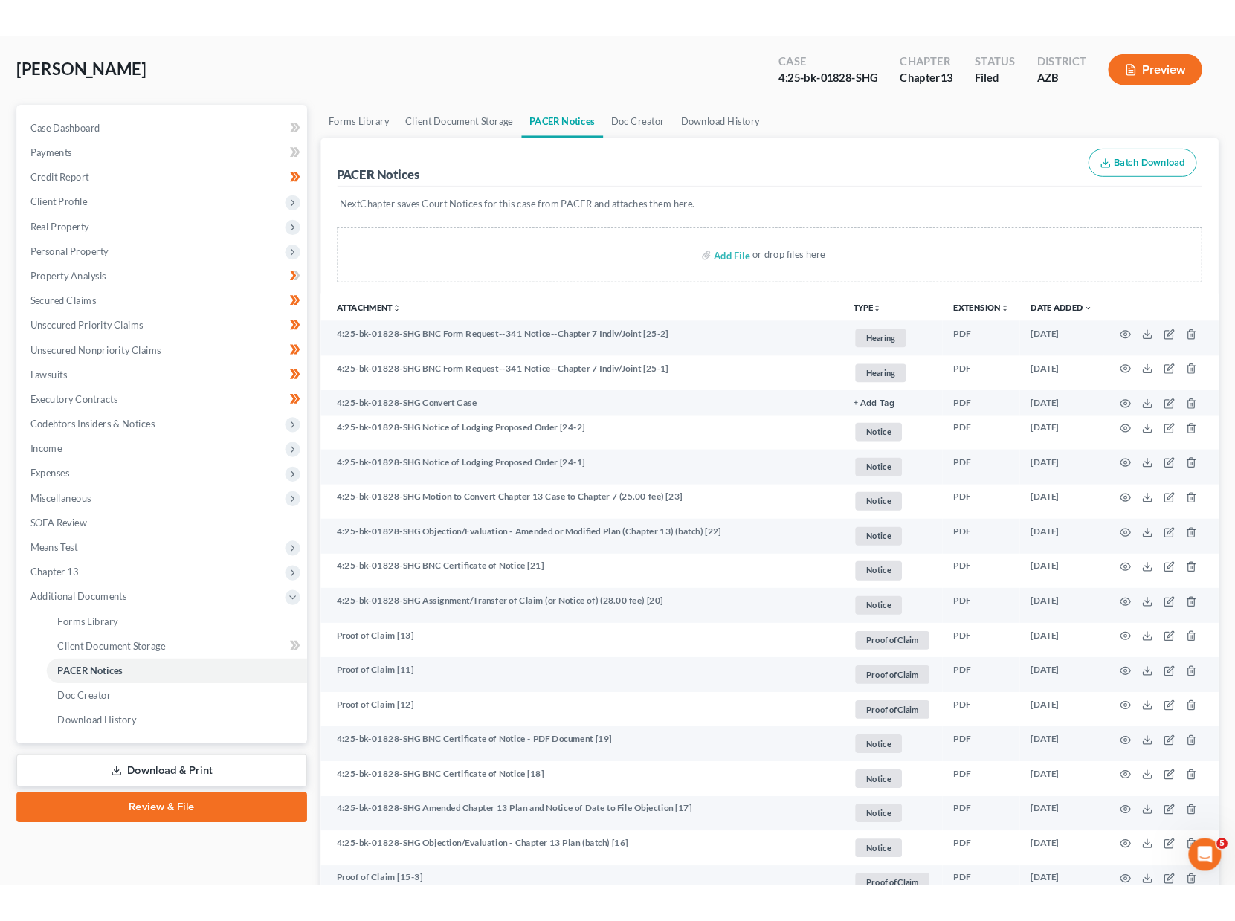
scroll to position [0, 0]
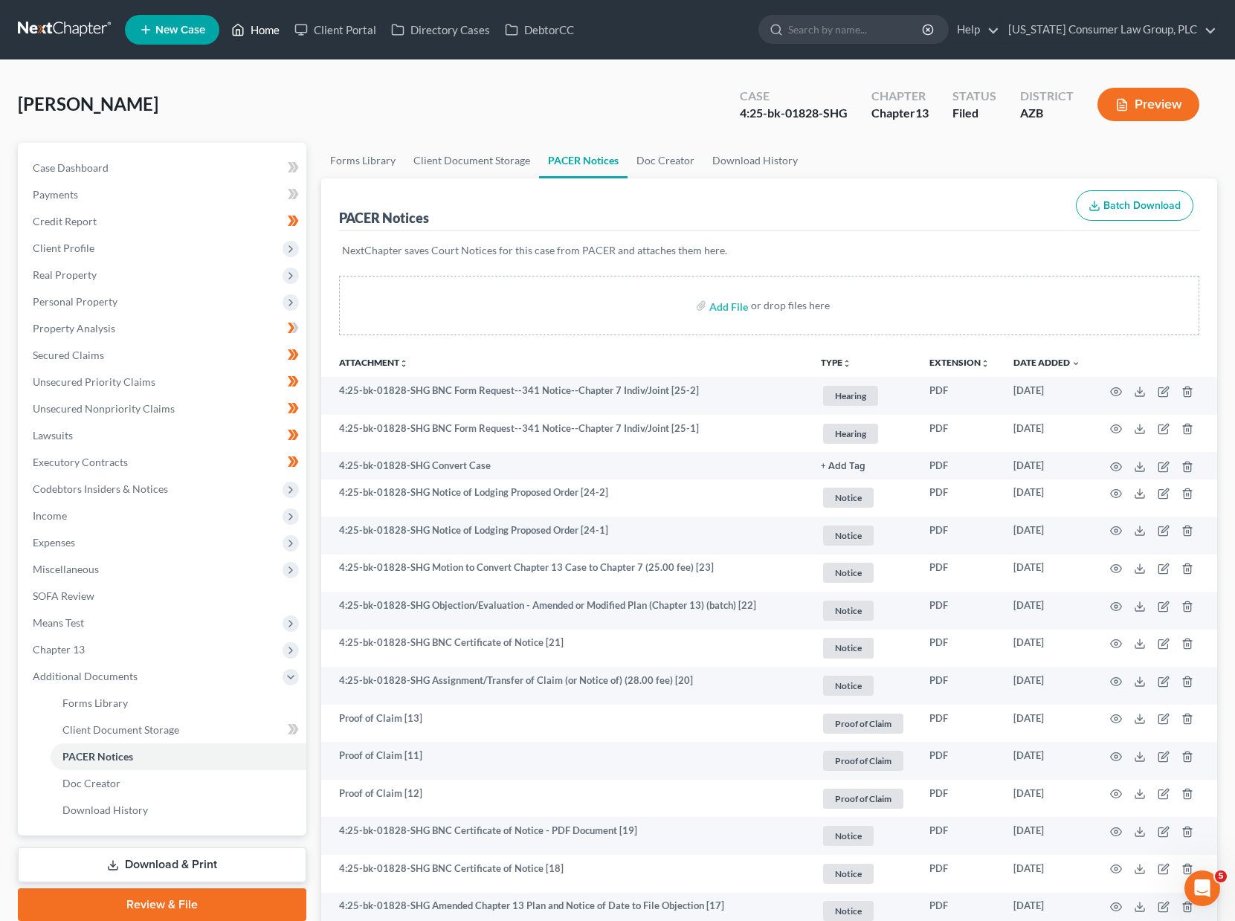
click at [268, 28] on link "Home" at bounding box center [255, 29] width 63 height 27
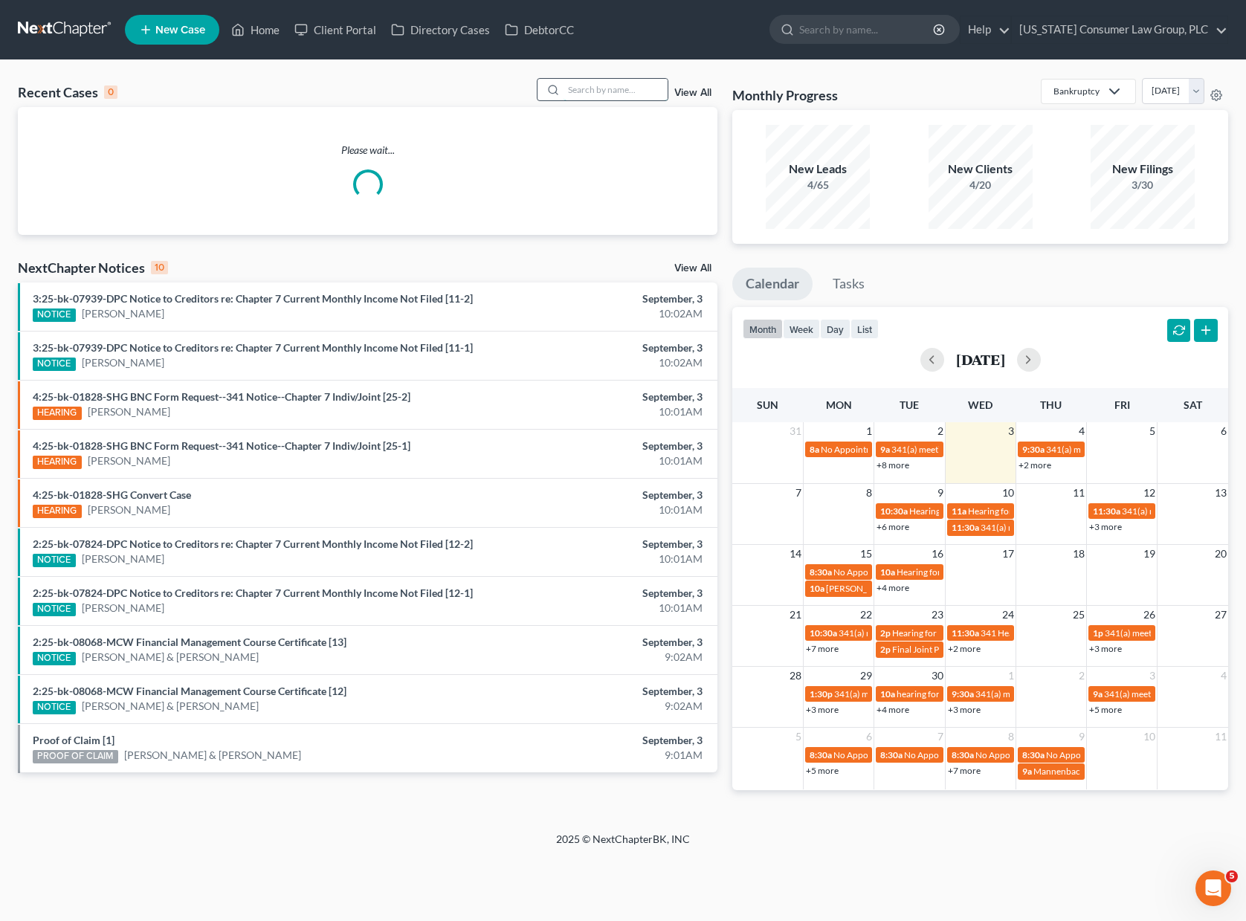
click at [609, 81] on input "search" at bounding box center [616, 90] width 104 height 22
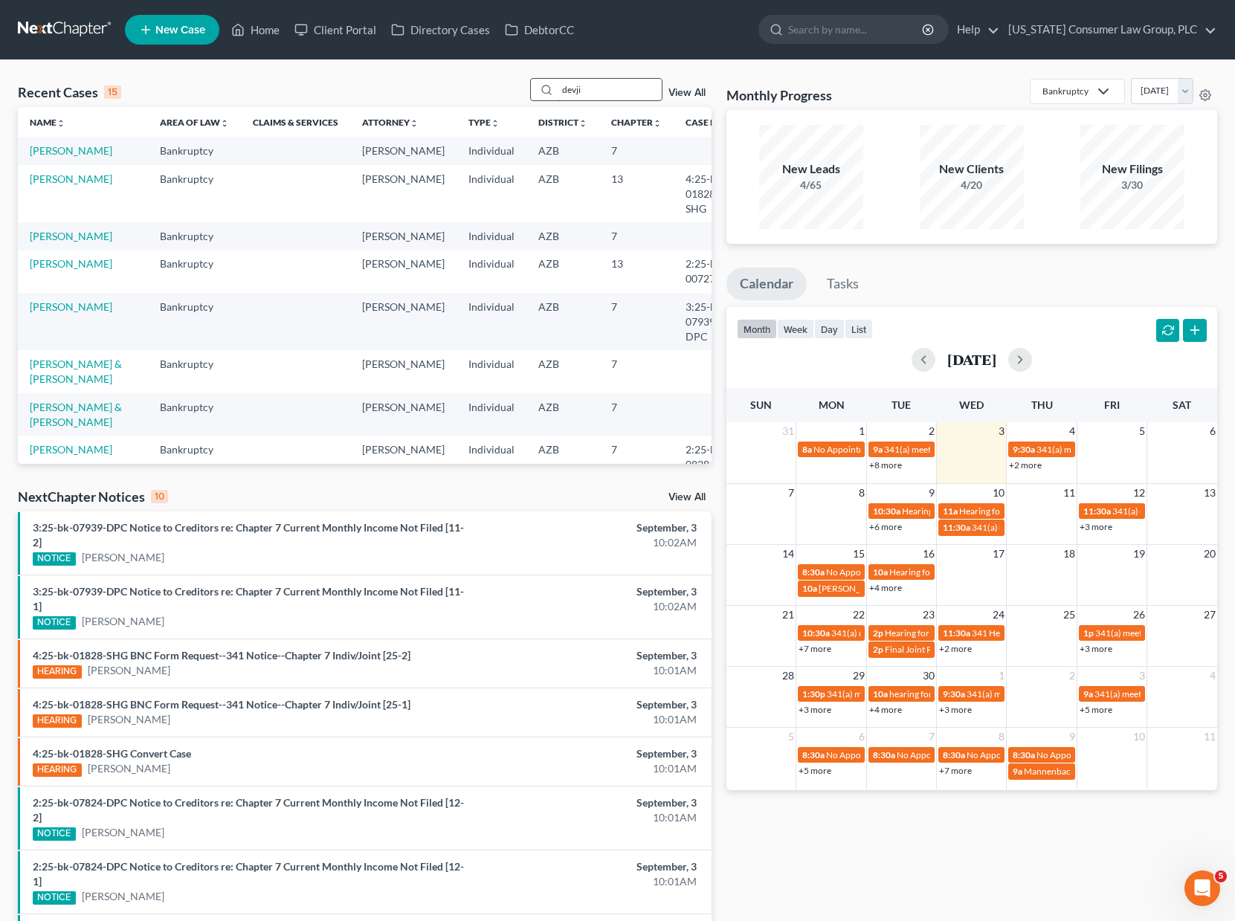
type input "devji"
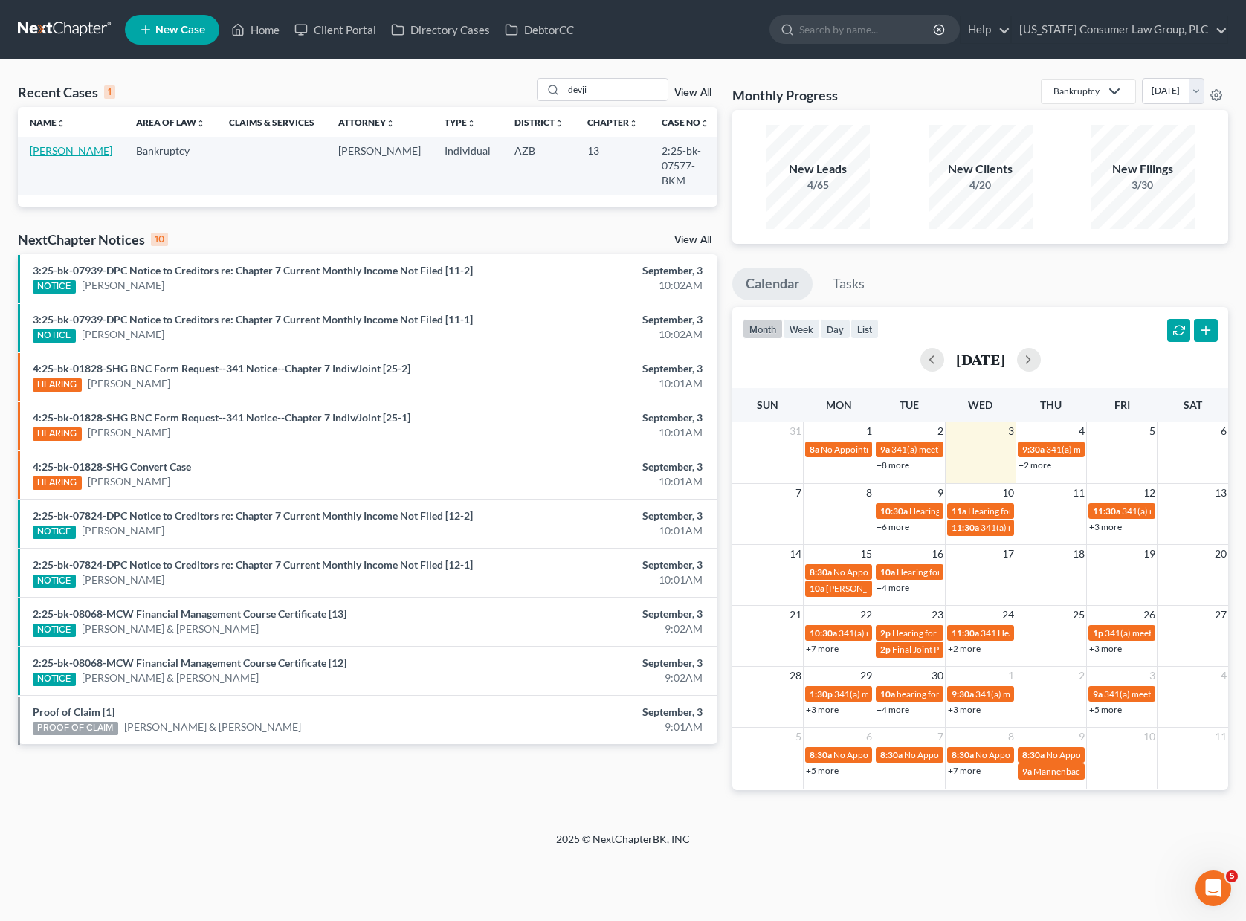
click at [33, 157] on link "[PERSON_NAME]" at bounding box center [71, 150] width 83 height 13
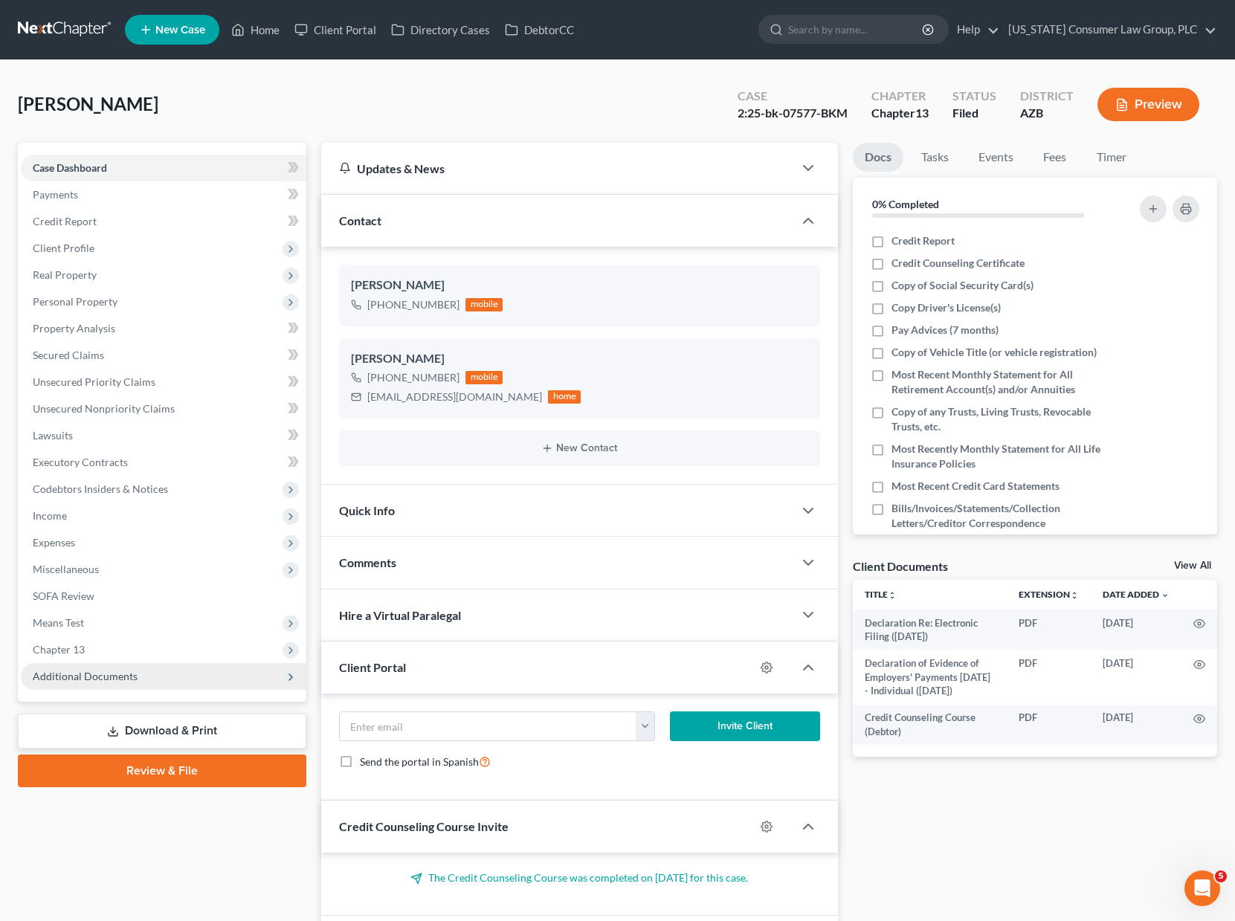
click at [111, 681] on span "Additional Documents" at bounding box center [85, 676] width 105 height 13
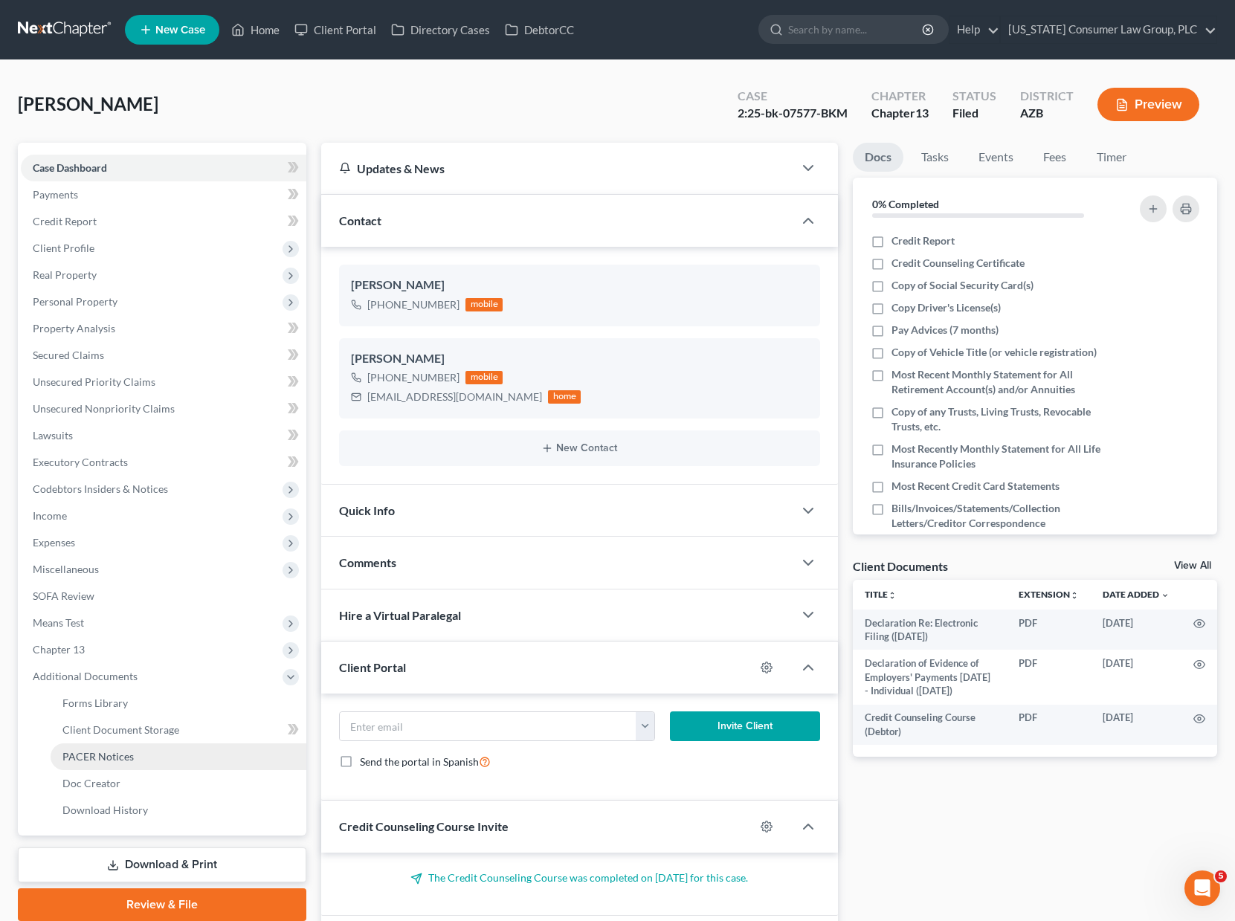
click at [101, 752] on span "PACER Notices" at bounding box center [97, 756] width 71 height 13
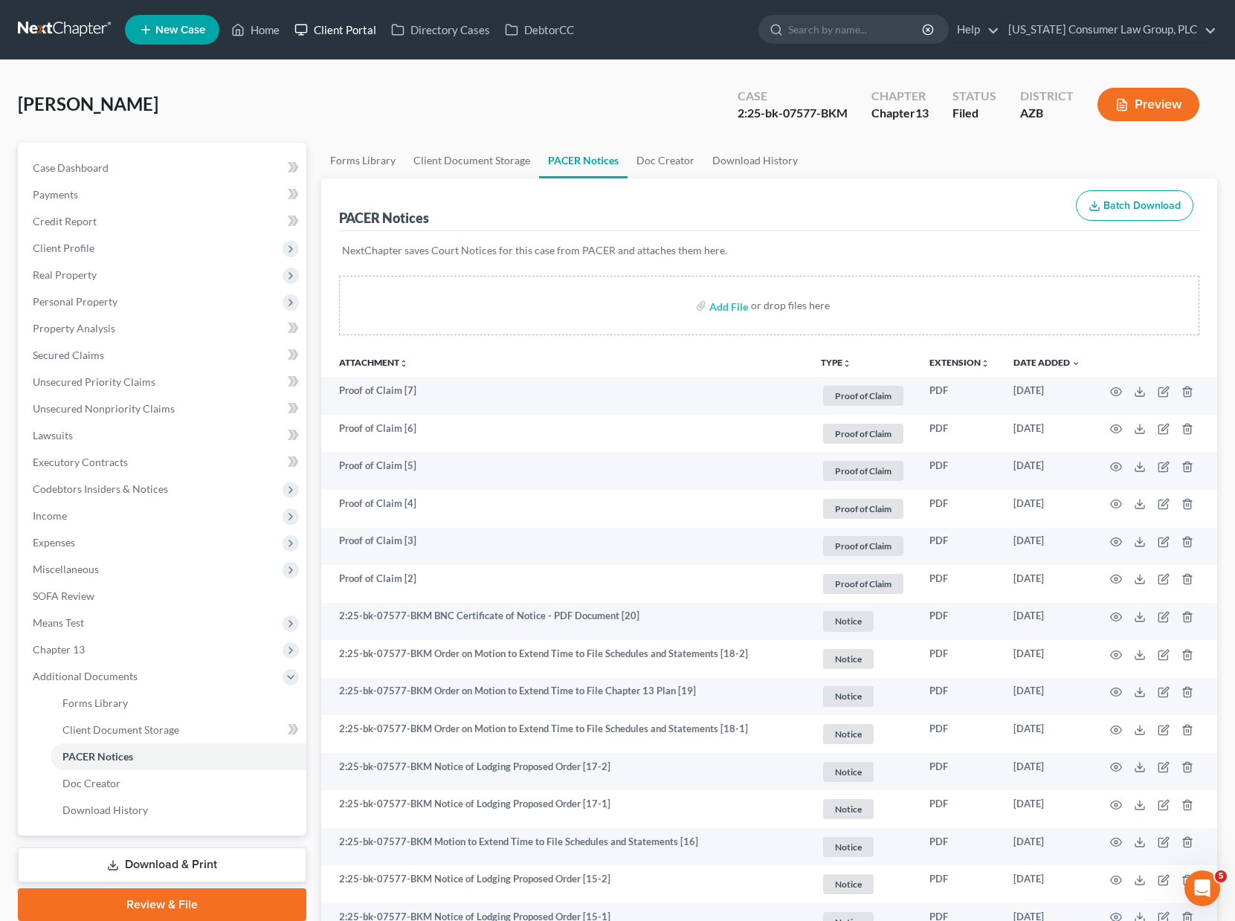
click at [326, 30] on link "Client Portal" at bounding box center [335, 29] width 97 height 27
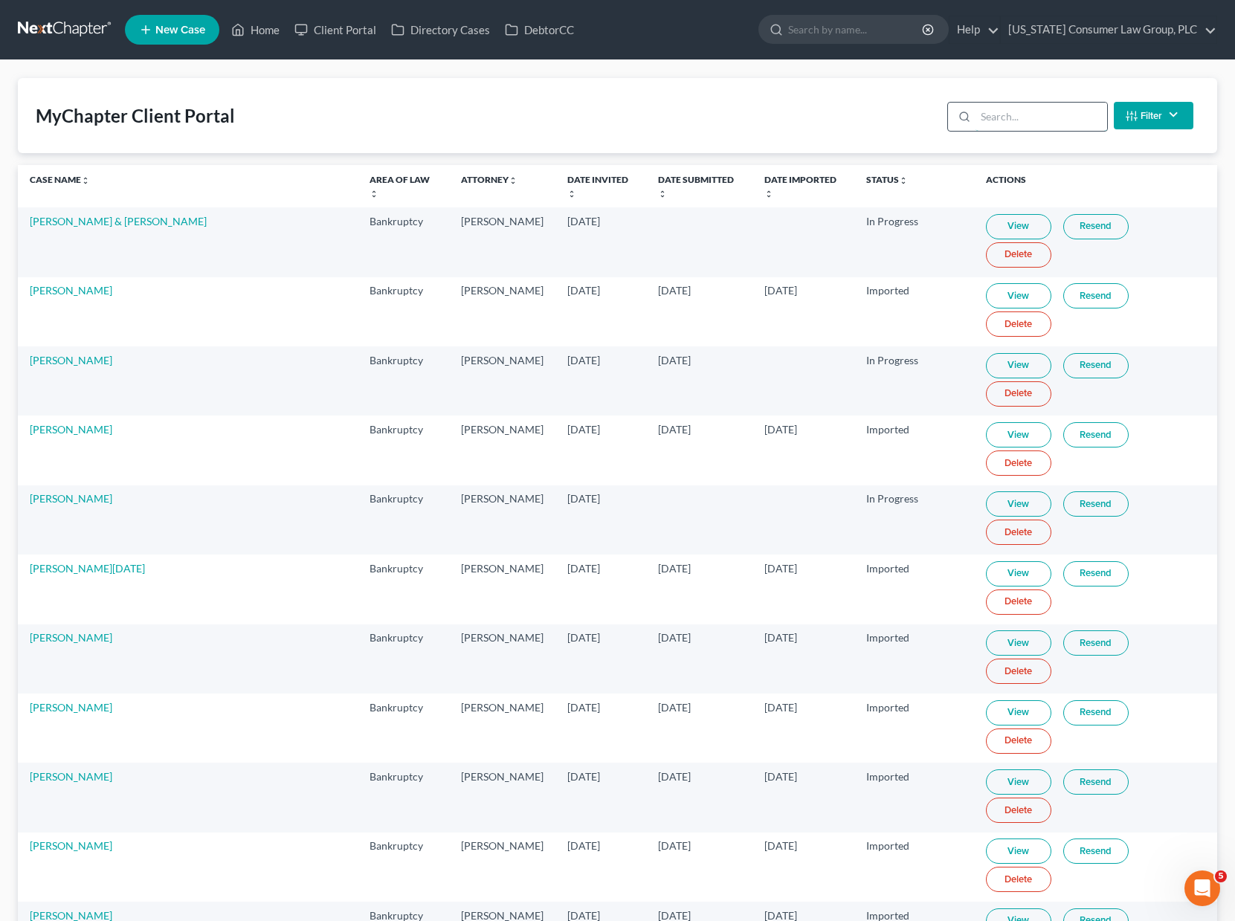
click at [1042, 124] on input "search" at bounding box center [1041, 117] width 132 height 28
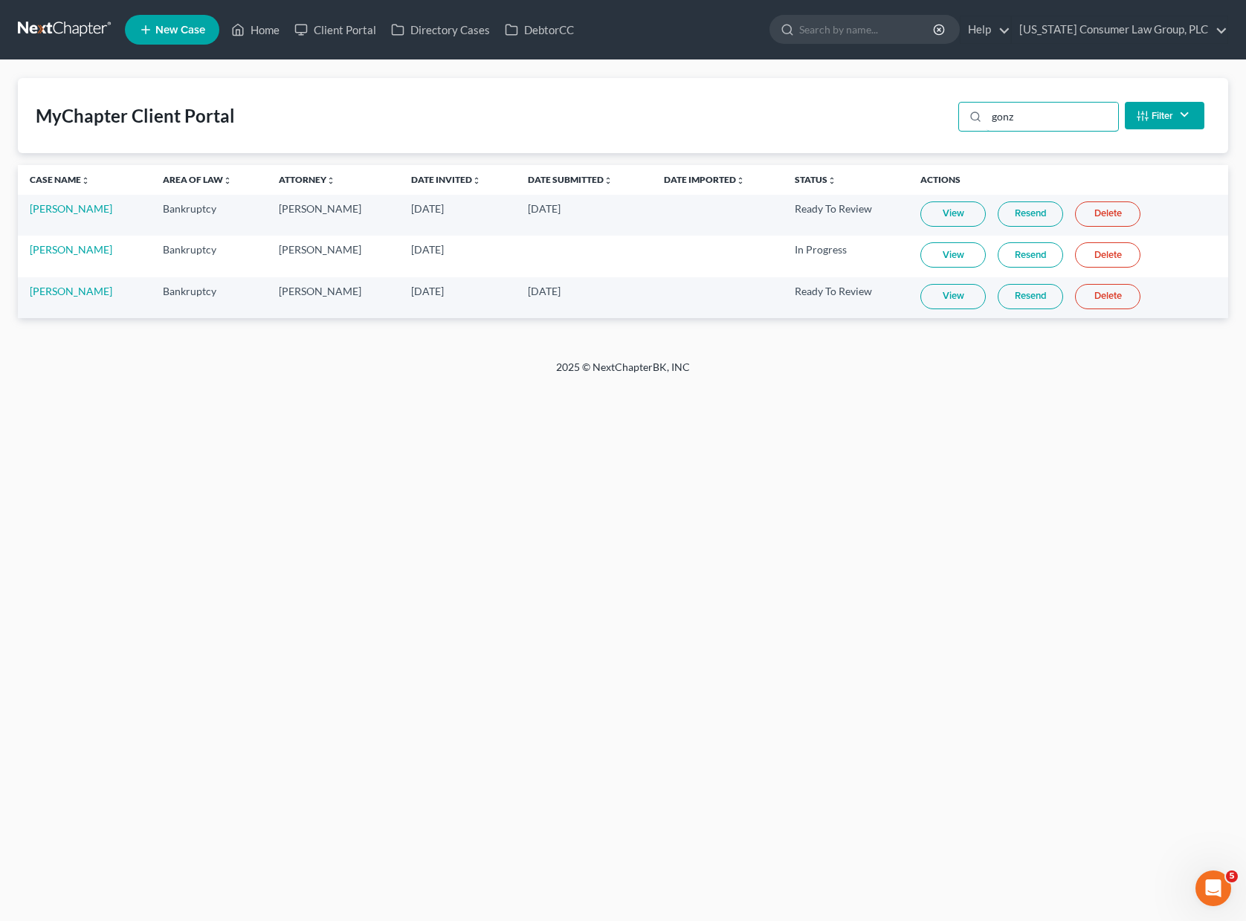
type input "gonz"
click at [950, 253] on link "View" at bounding box center [952, 254] width 65 height 25
click at [259, 29] on link "Home" at bounding box center [255, 29] width 63 height 27
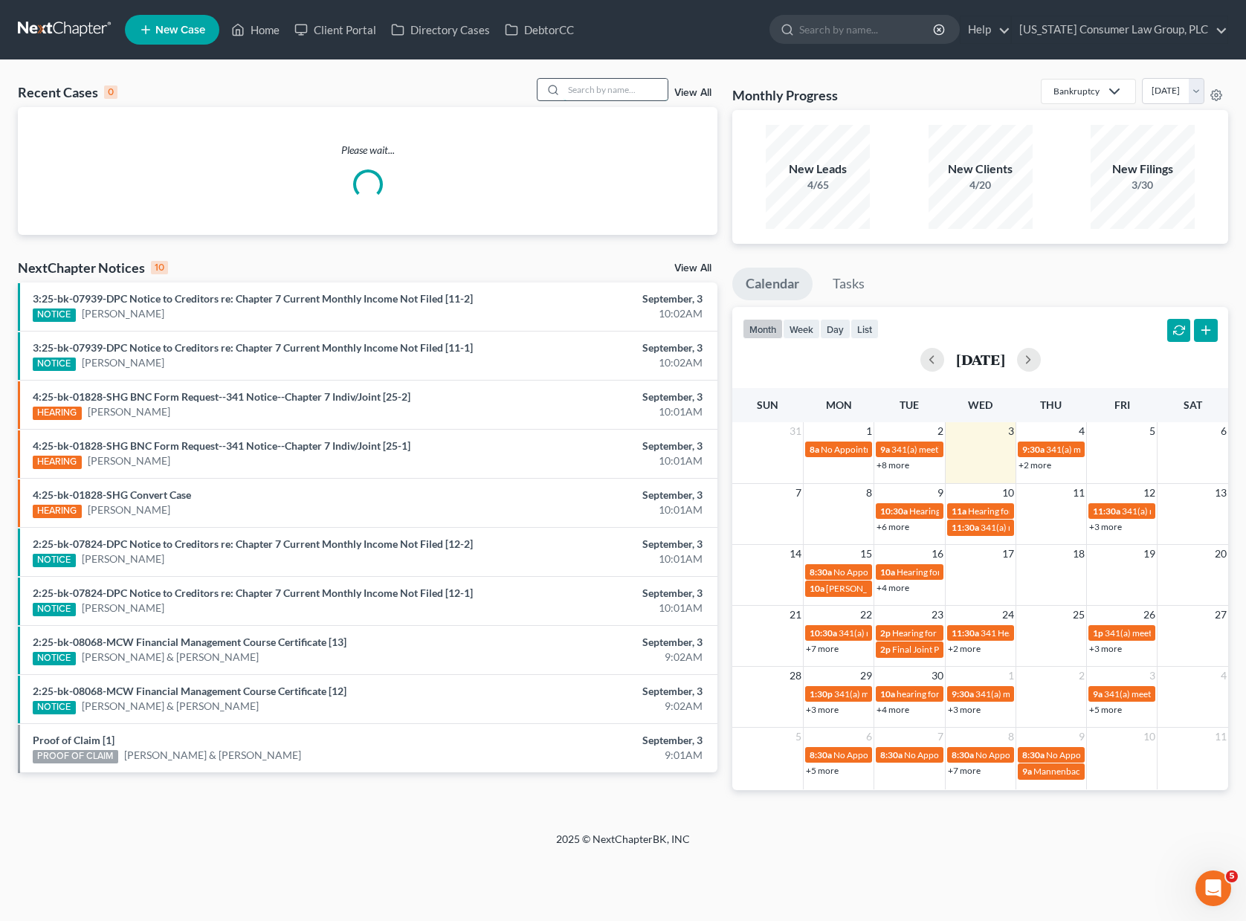
click at [616, 88] on input "search" at bounding box center [616, 90] width 104 height 22
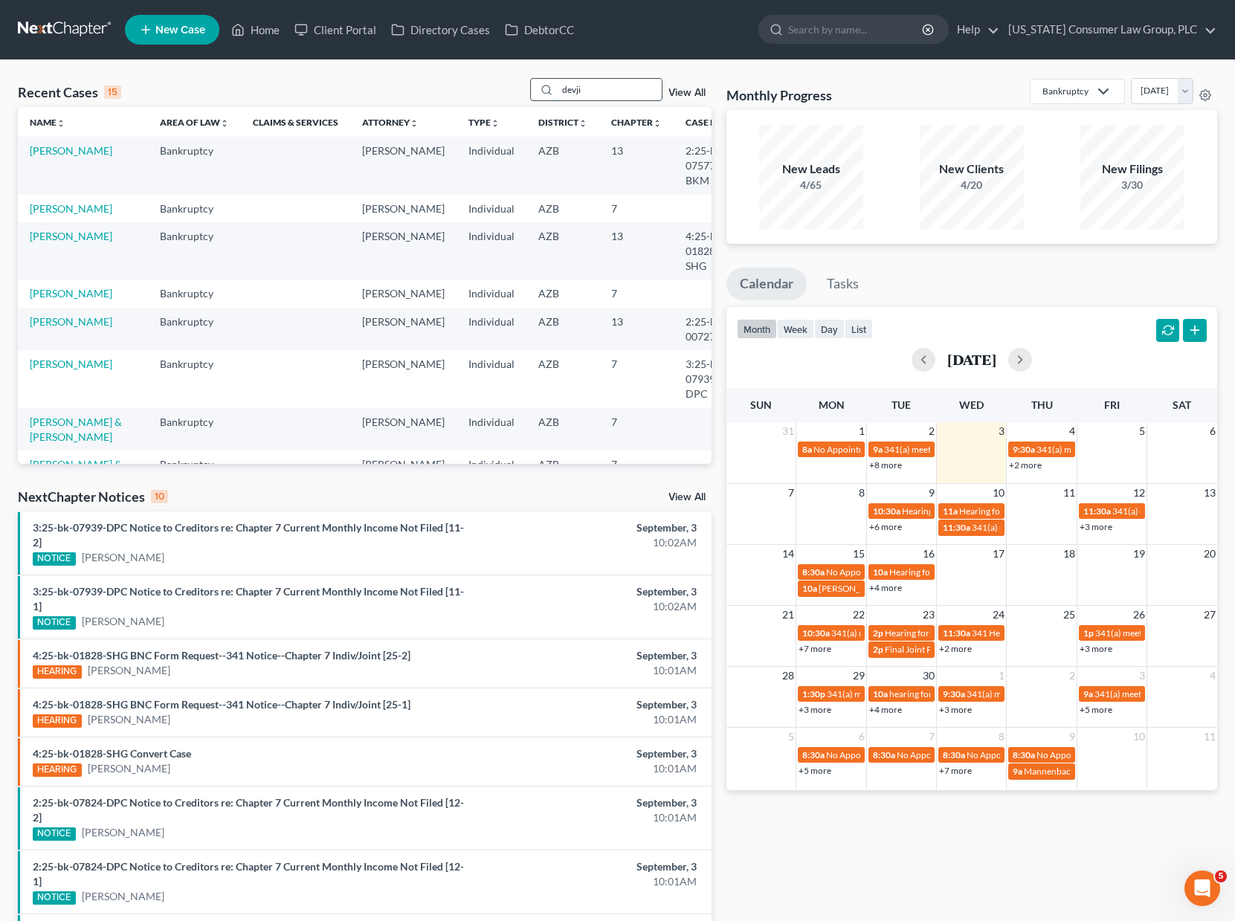
type input "devji"
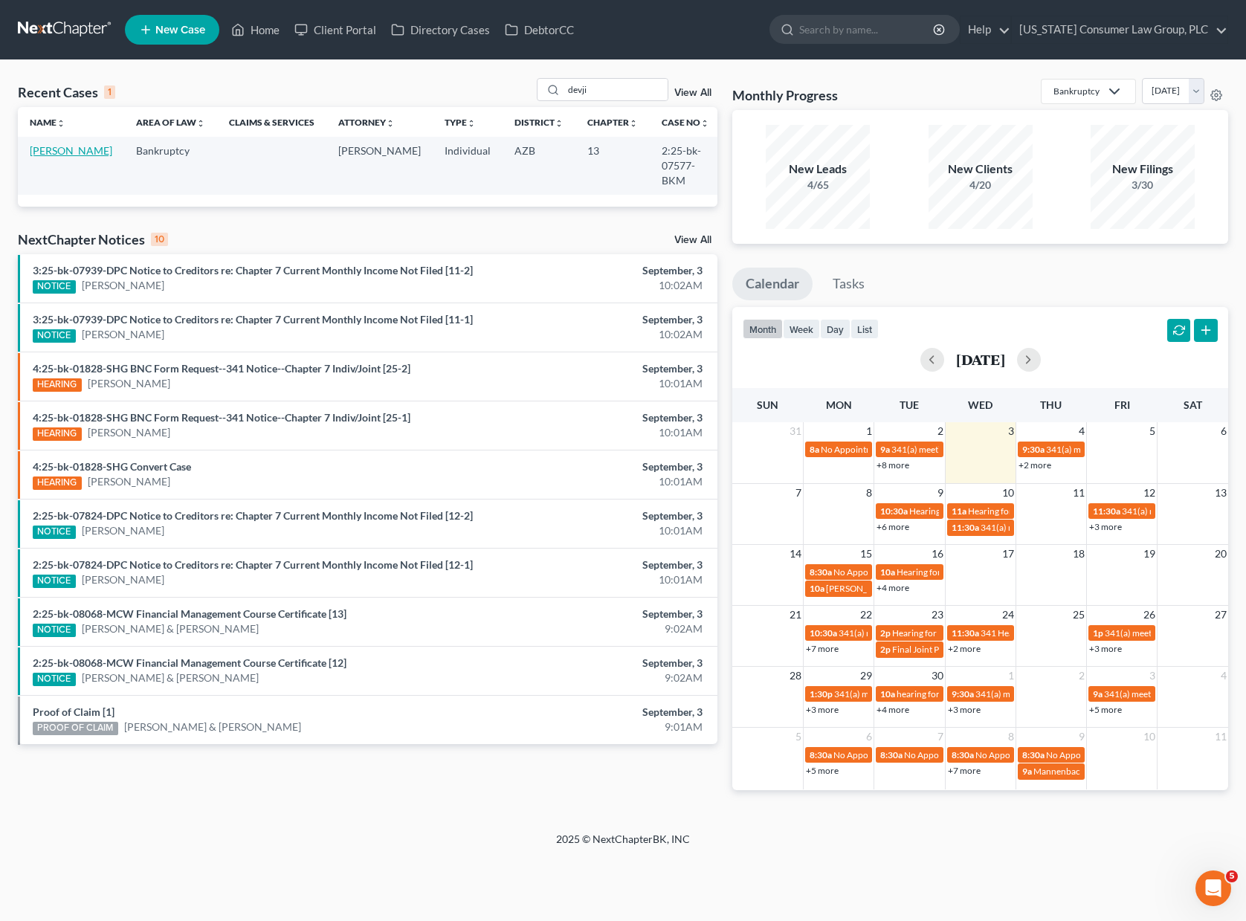
click at [47, 148] on link "[PERSON_NAME]" at bounding box center [71, 150] width 83 height 13
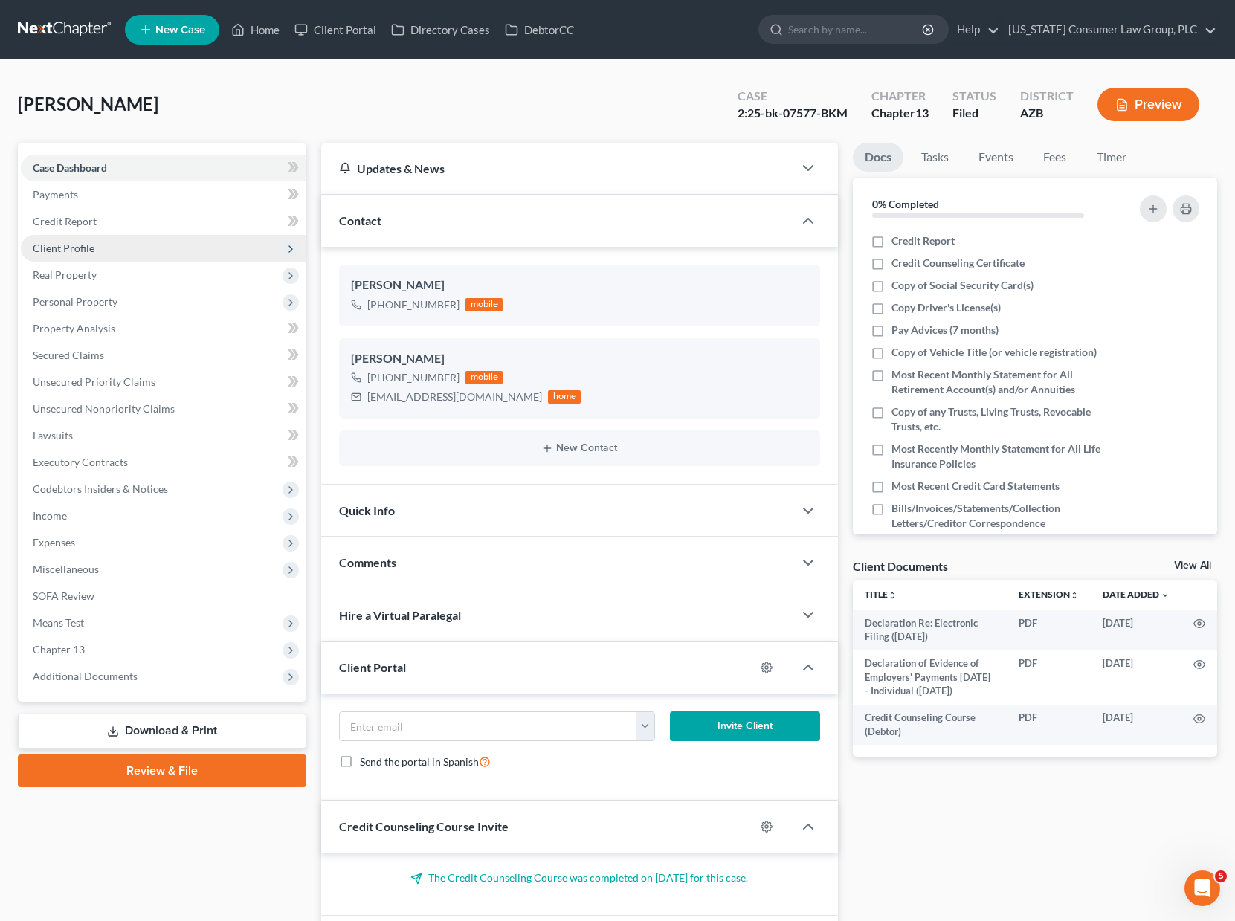
click at [68, 244] on span "Client Profile" at bounding box center [64, 248] width 62 height 13
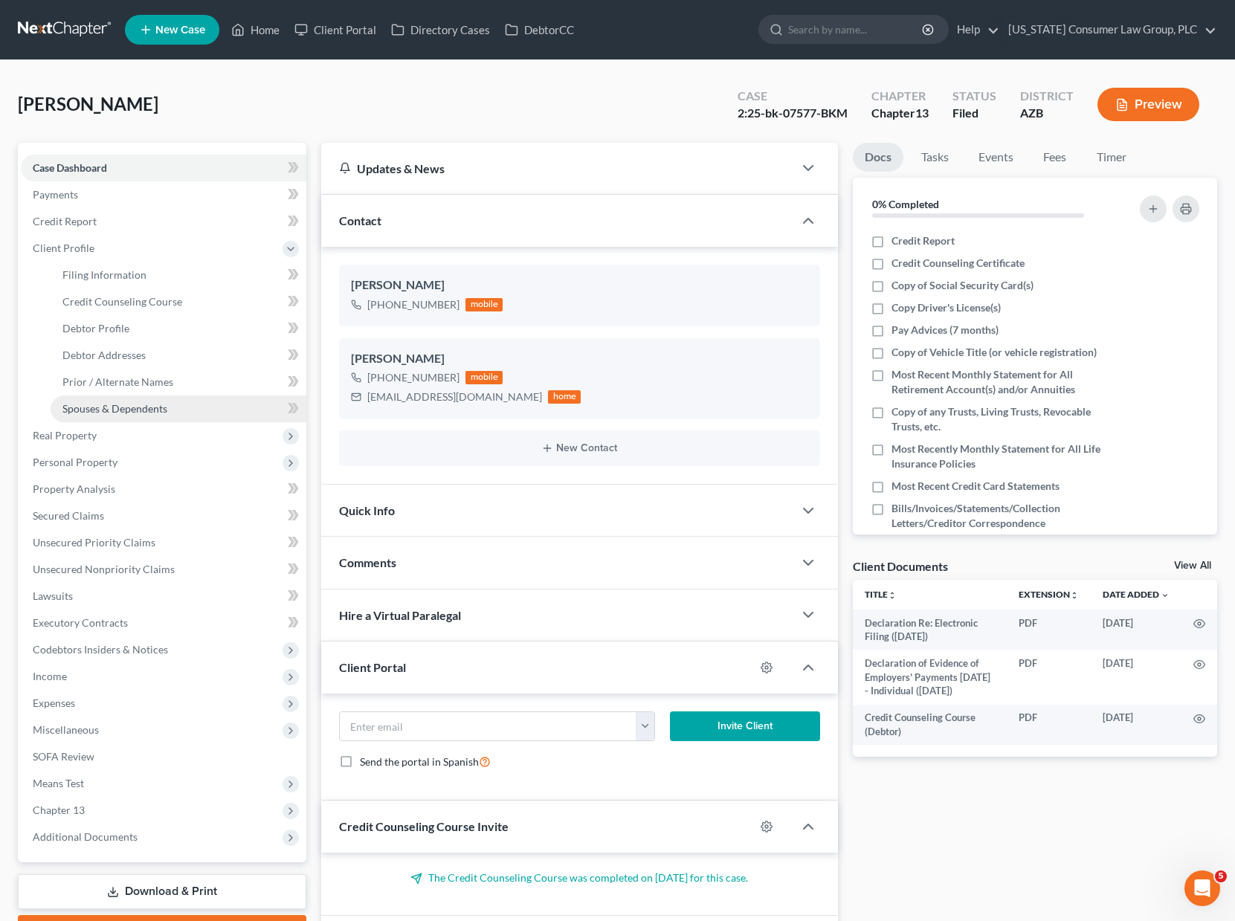
click at [119, 407] on span "Spouses & Dependents" at bounding box center [114, 408] width 105 height 13
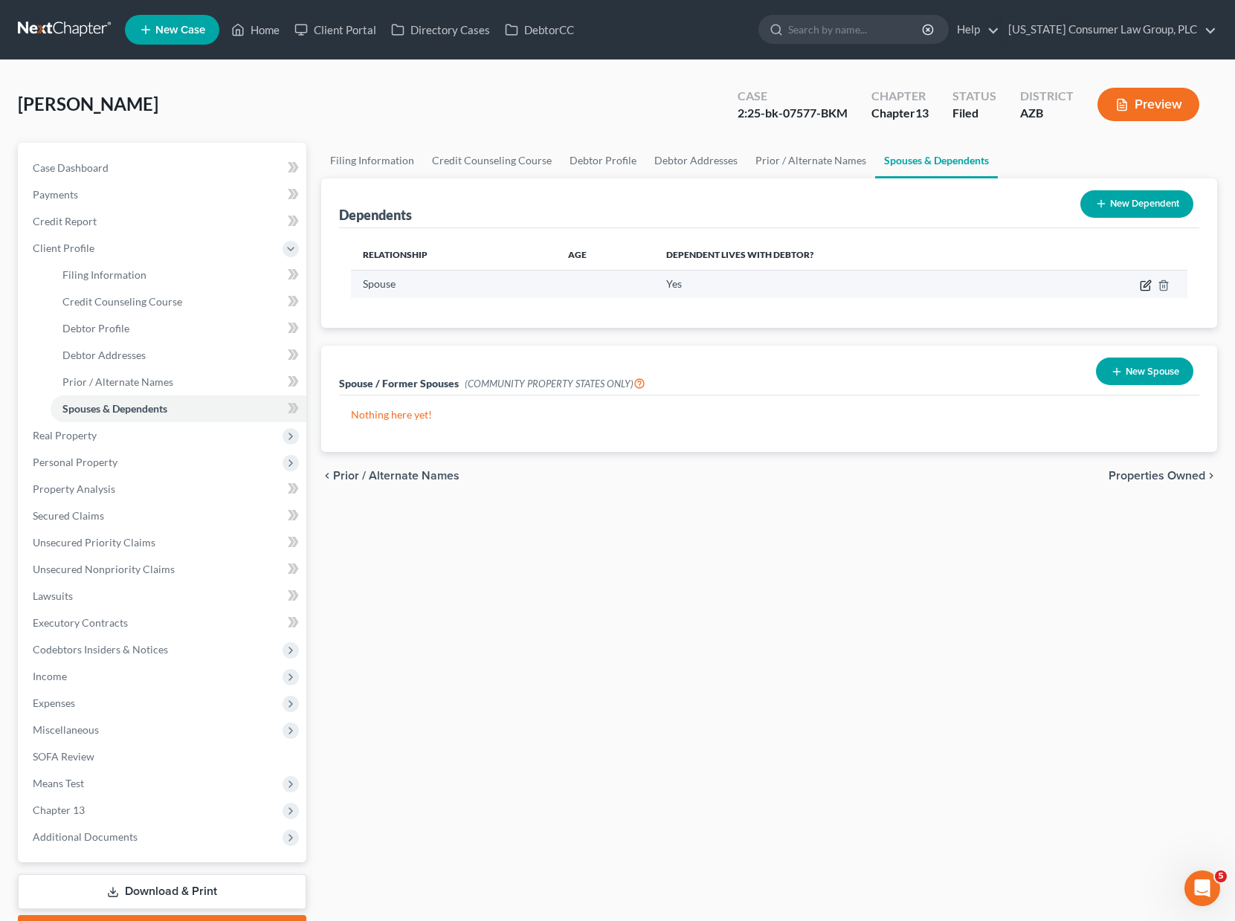
click at [1059, 285] on icon "button" at bounding box center [1144, 286] width 9 height 9
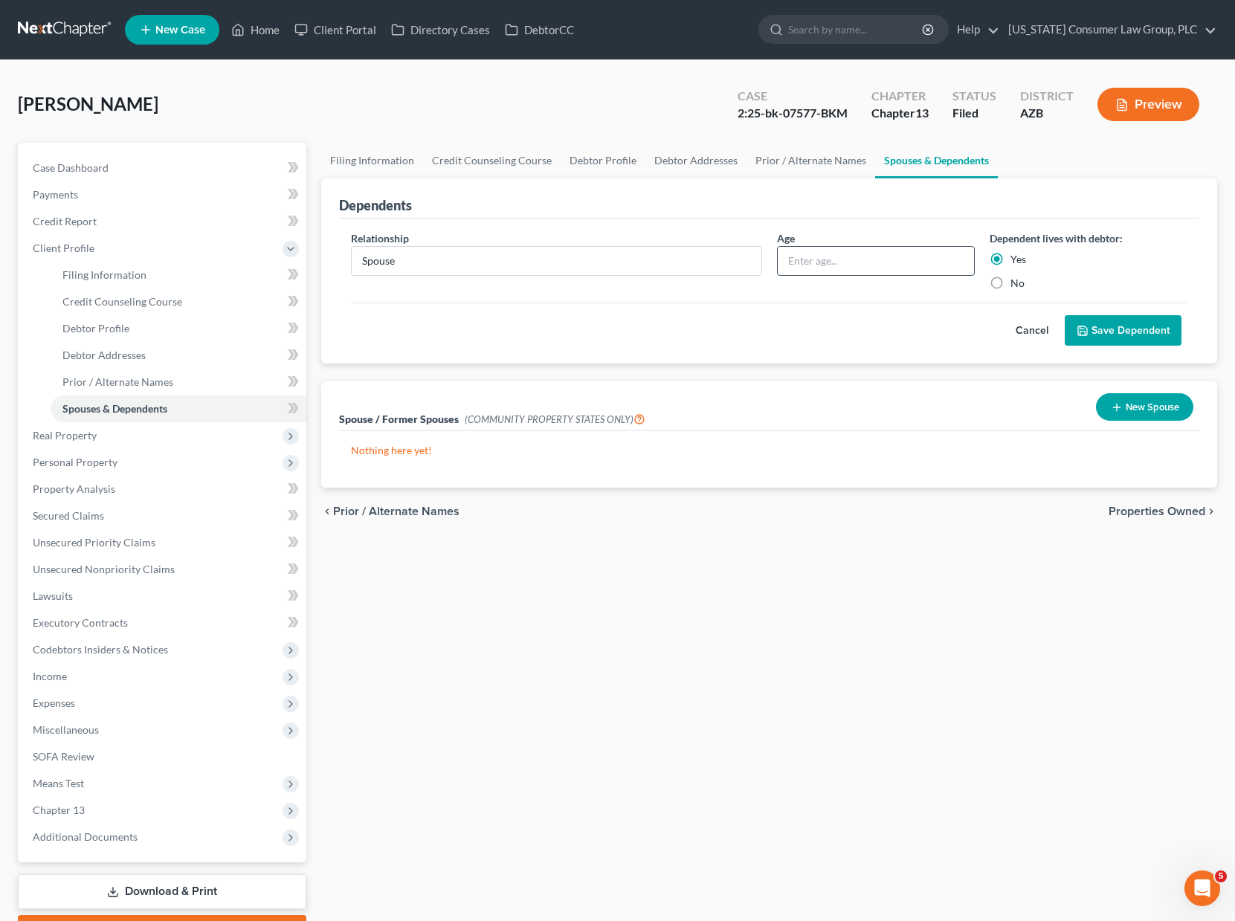
click at [855, 257] on input "text" at bounding box center [876, 261] width 196 height 28
type input "60"
click at [1059, 329] on button "Save Dependent" at bounding box center [1123, 330] width 117 height 31
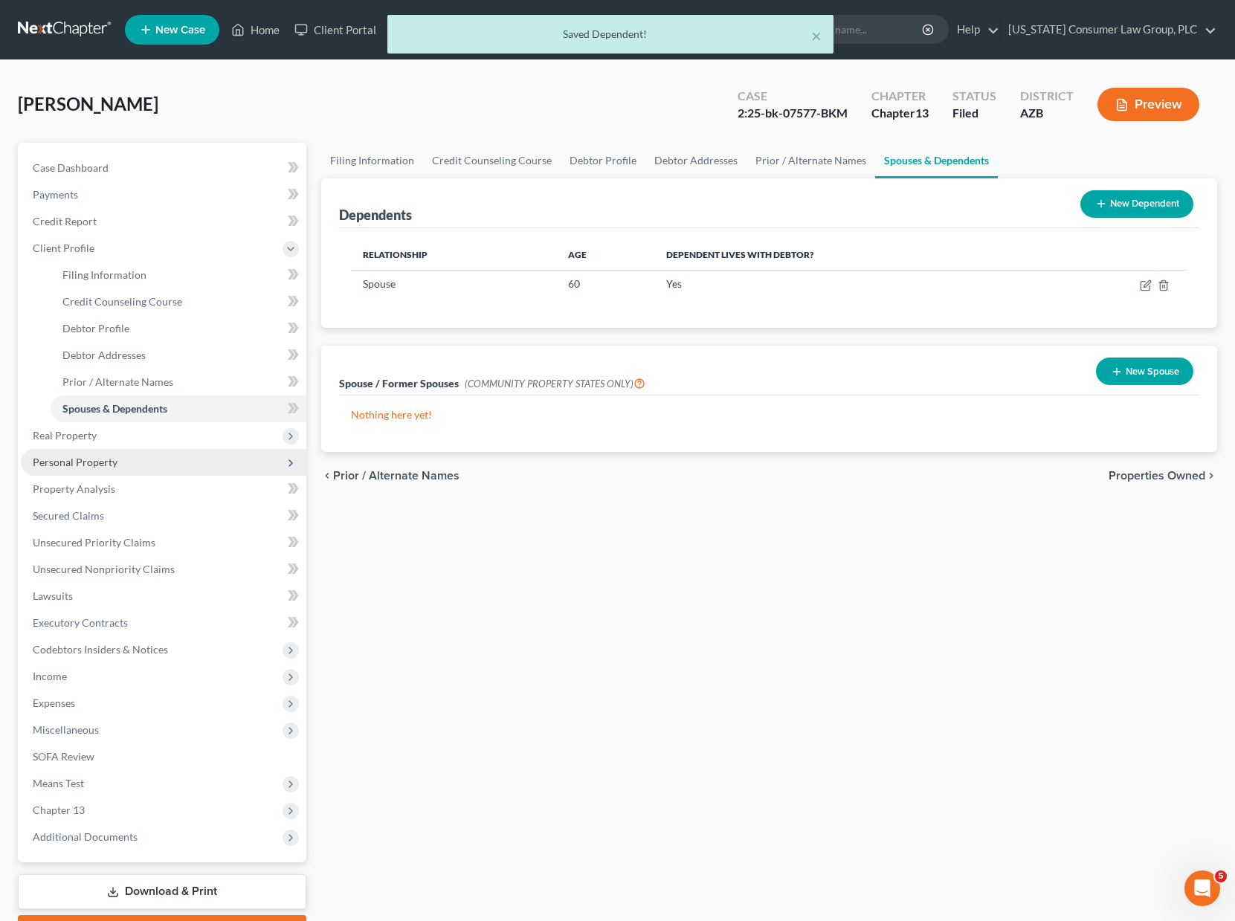
click at [75, 453] on span "Personal Property" at bounding box center [163, 462] width 285 height 27
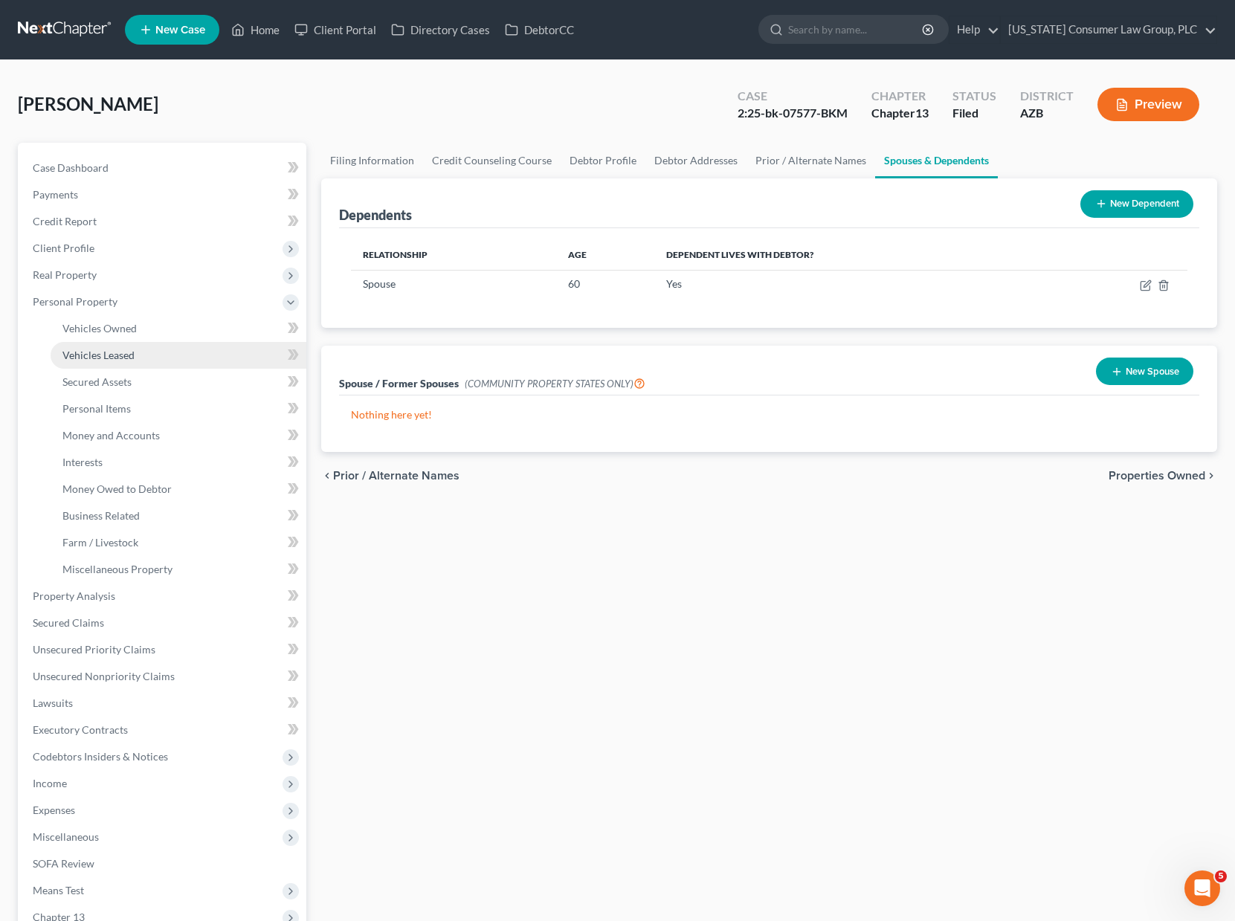
click at [104, 349] on span "Vehicles Leased" at bounding box center [98, 355] width 72 height 13
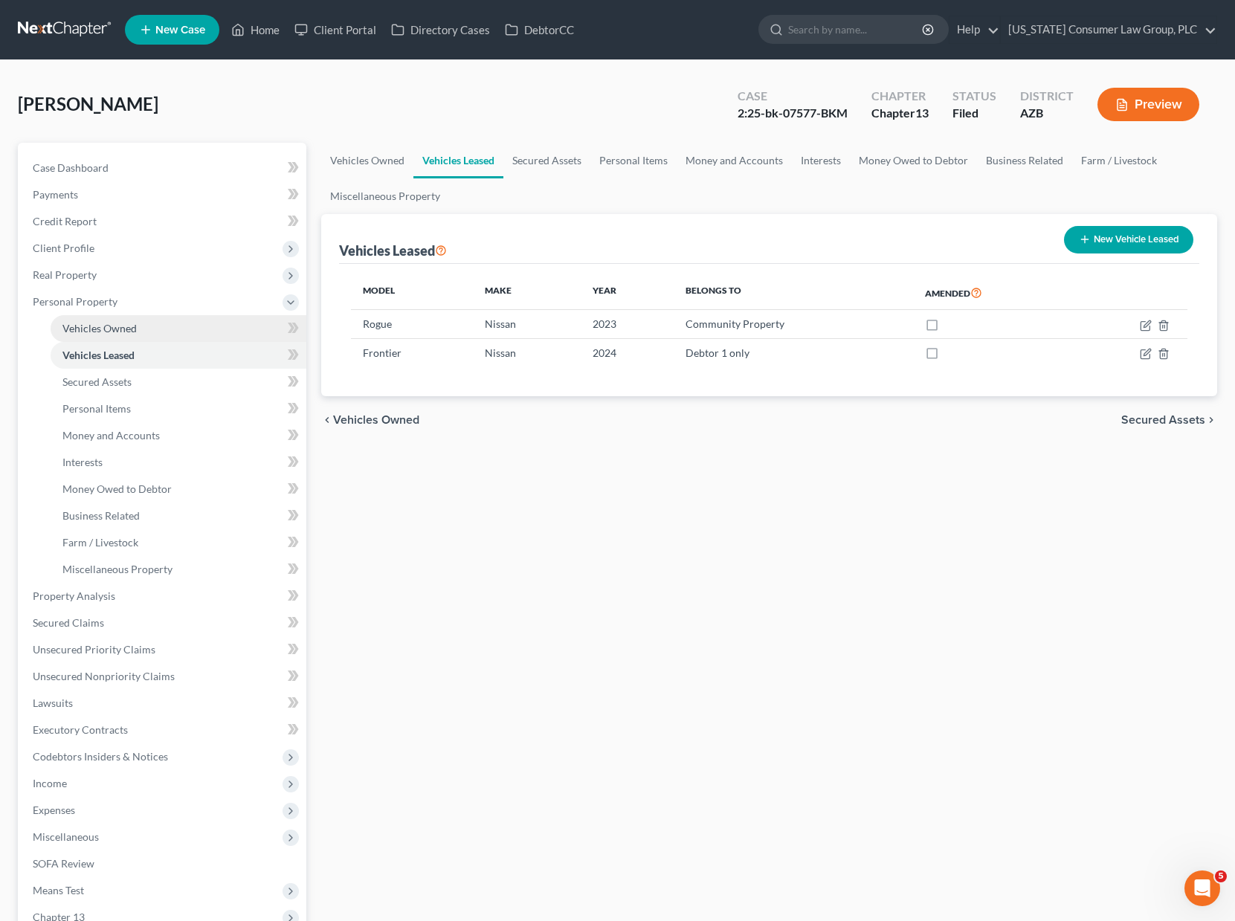
click at [104, 329] on span "Vehicles Owned" at bounding box center [99, 328] width 74 height 13
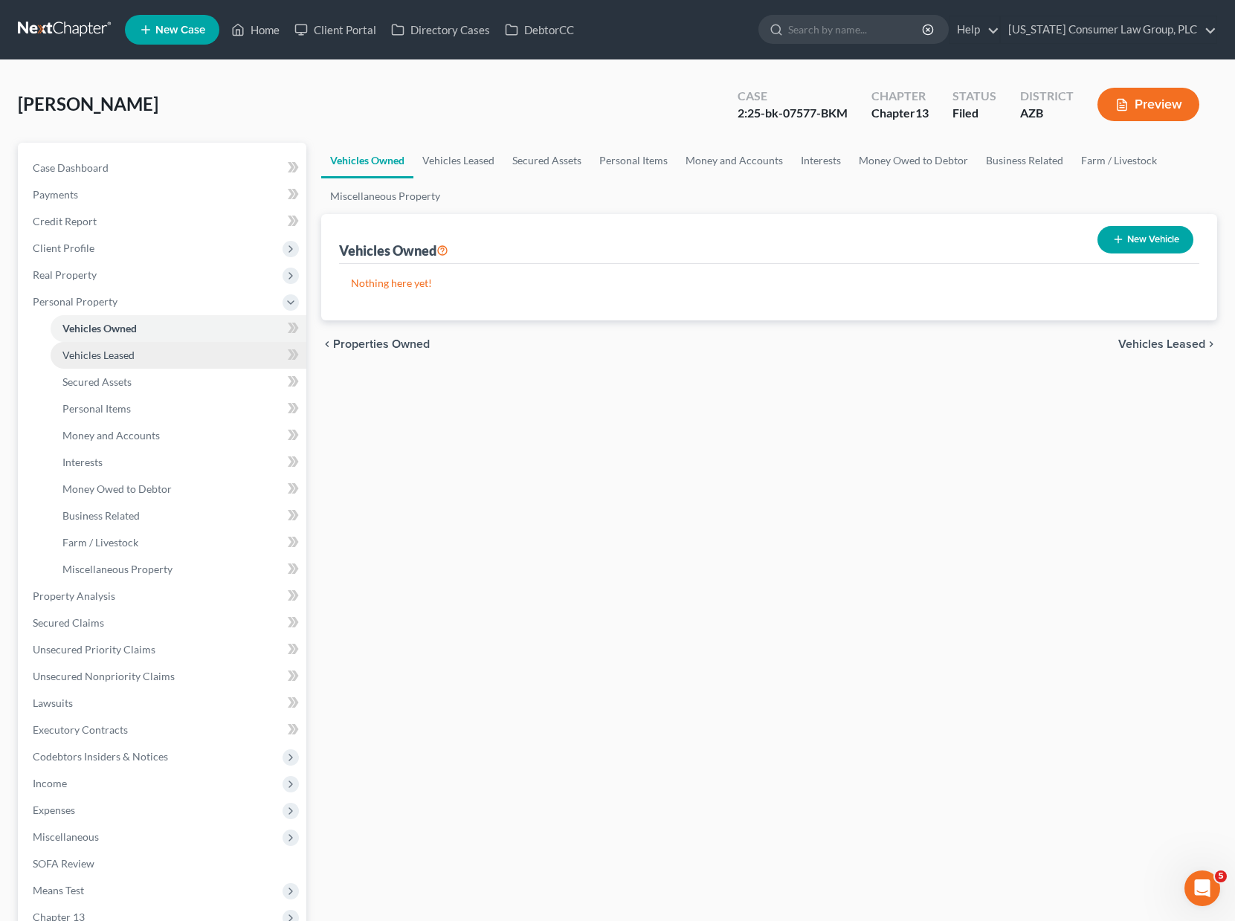
click at [102, 350] on span "Vehicles Leased" at bounding box center [98, 355] width 72 height 13
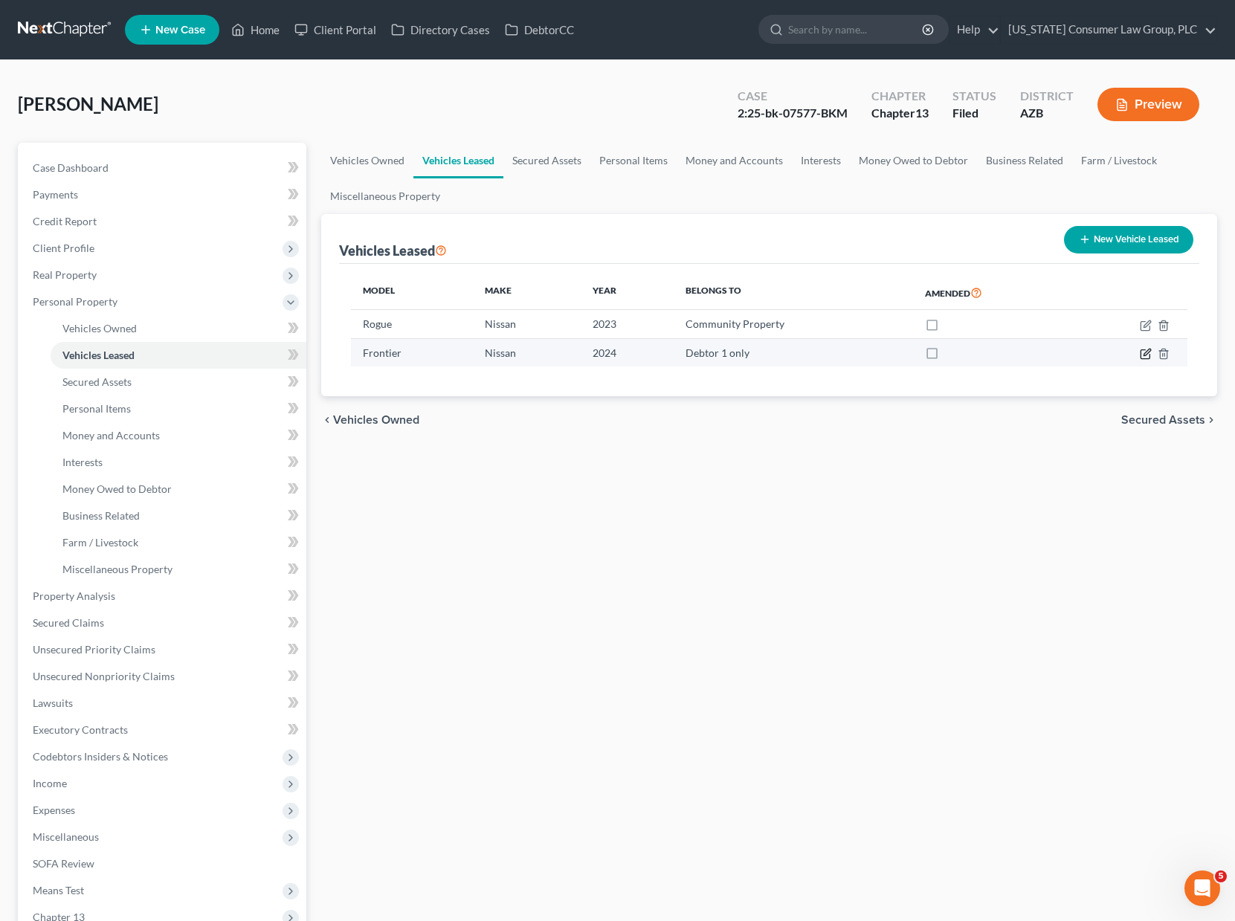
click at [1059, 354] on icon "button" at bounding box center [1146, 354] width 12 height 12
select select "1"
select select "2"
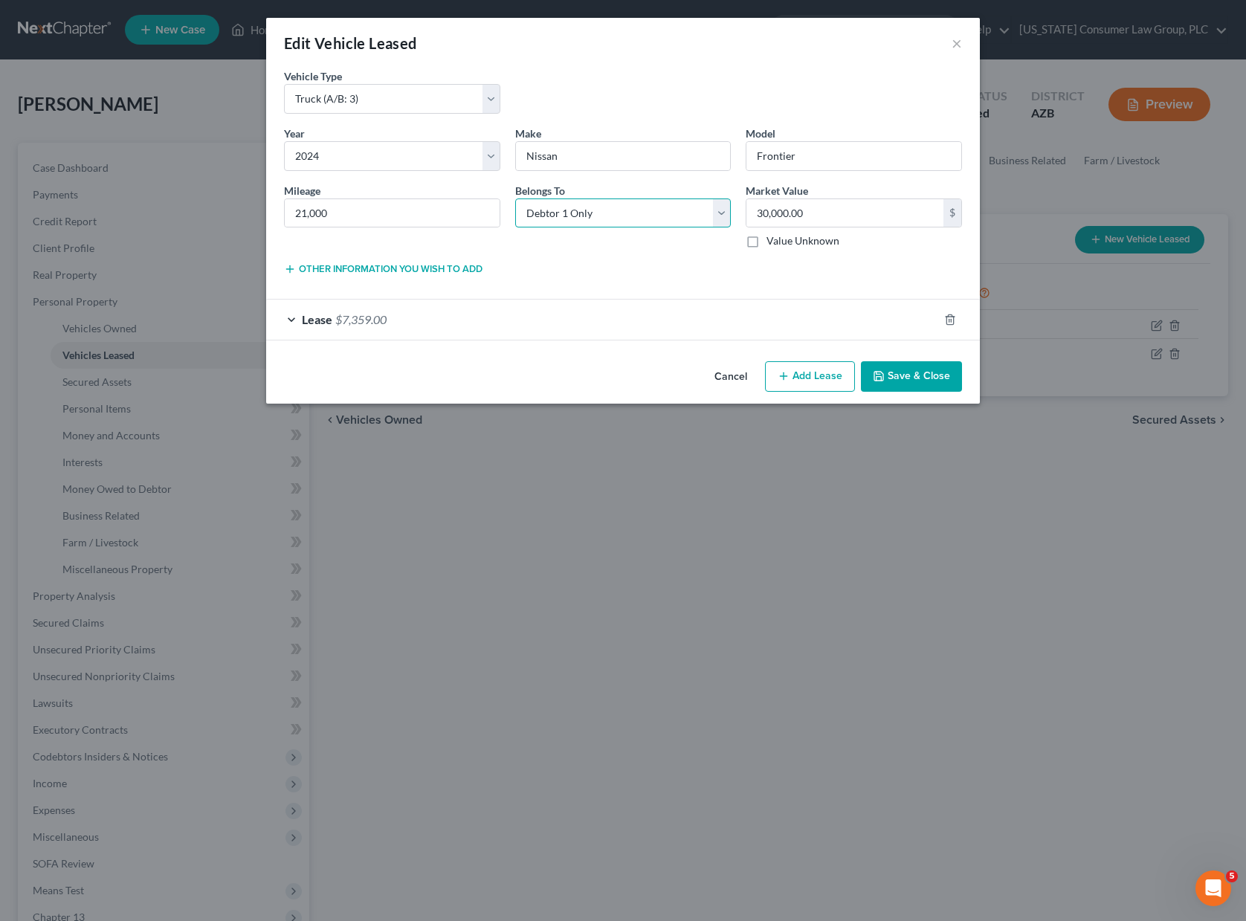
click at [721, 214] on select "Select Debtor 1 Only Debtor 2 Only Debtor 1 And Debtor 2 Only At Least One Of T…" at bounding box center [623, 213] width 216 height 30
select select "4"
click at [515, 198] on select "Select Debtor 1 Only Debtor 2 Only Debtor 1 And Debtor 2 Only At Least One Of T…" at bounding box center [623, 213] width 216 height 30
click at [903, 372] on button "Save & Close" at bounding box center [911, 376] width 101 height 31
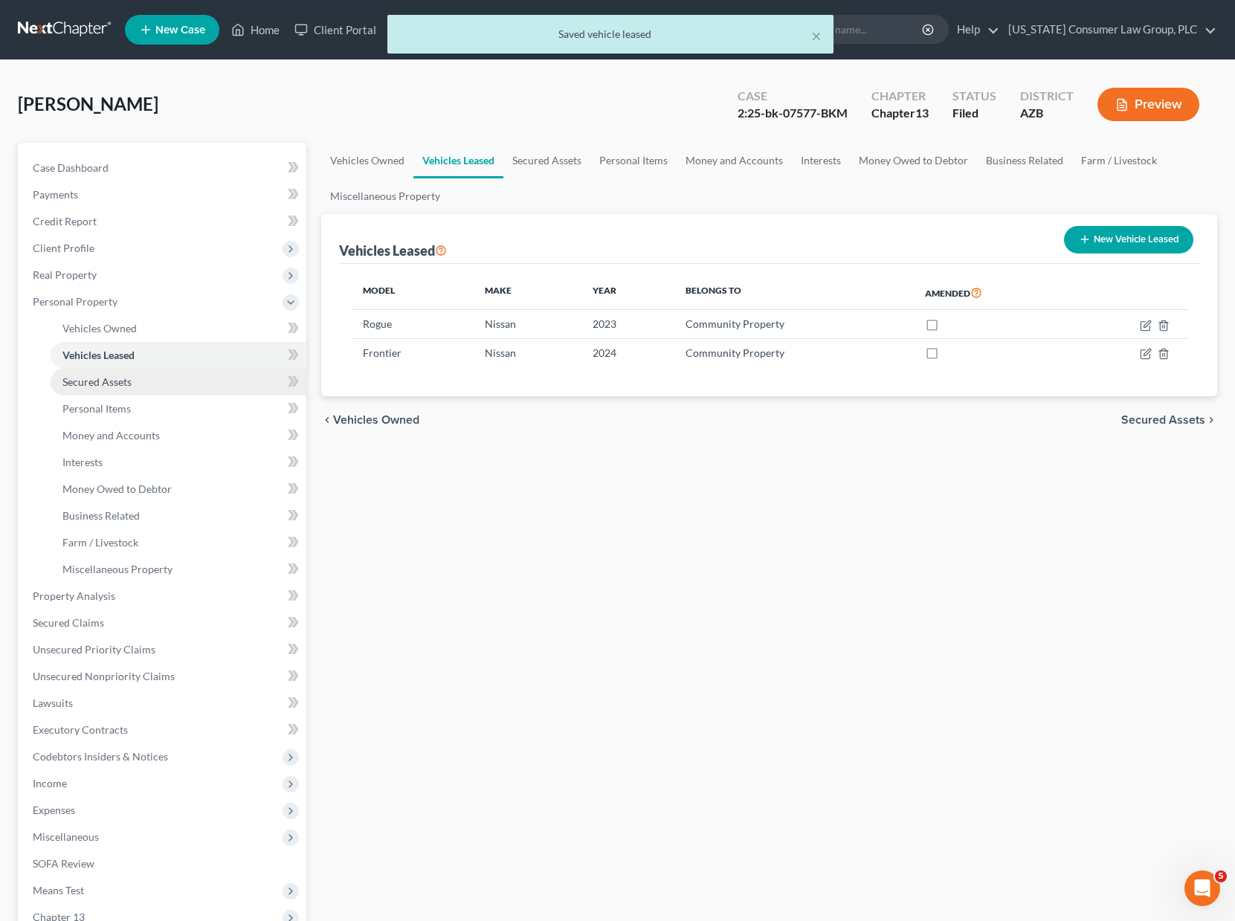
click at [126, 381] on span "Secured Assets" at bounding box center [96, 381] width 69 height 13
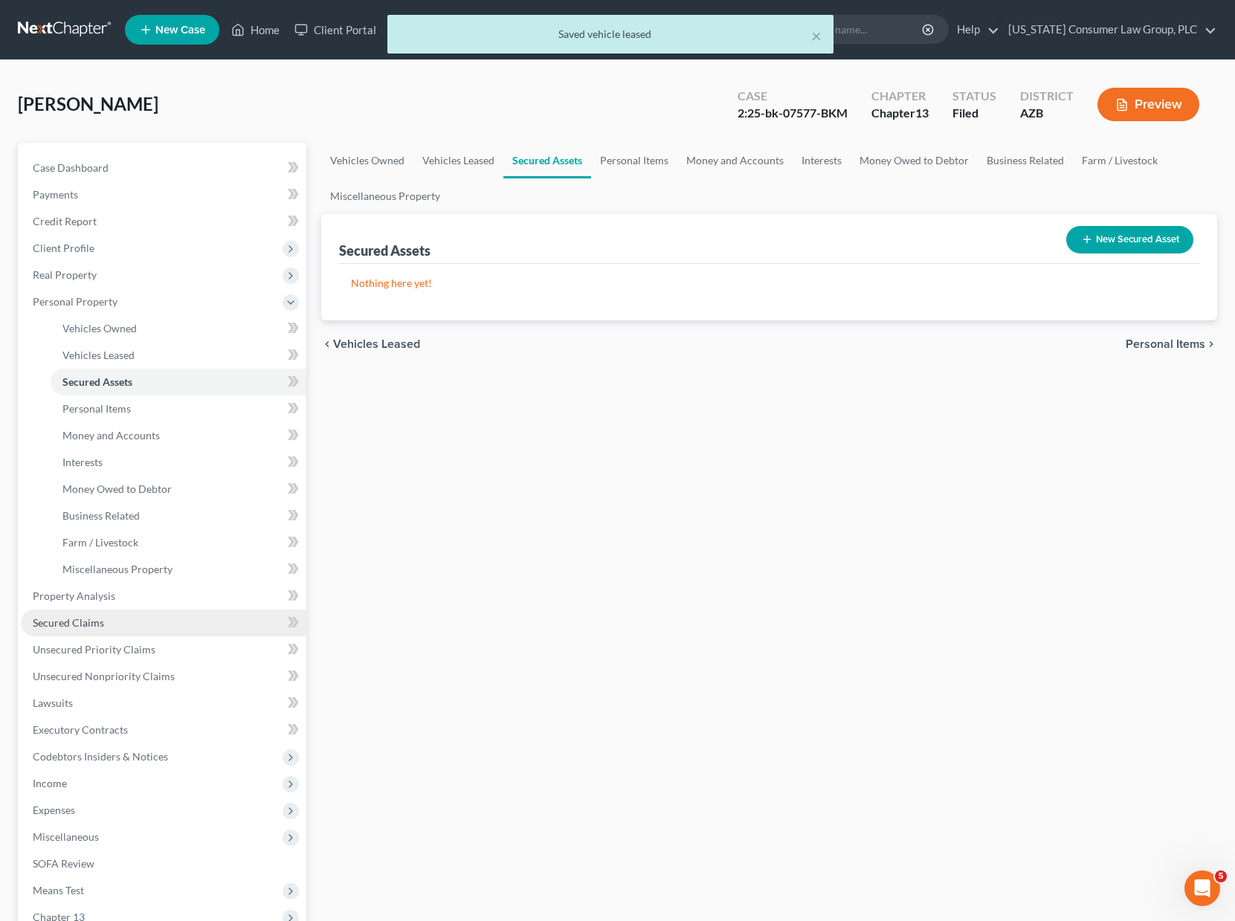
click at [87, 622] on span "Secured Claims" at bounding box center [68, 622] width 71 height 13
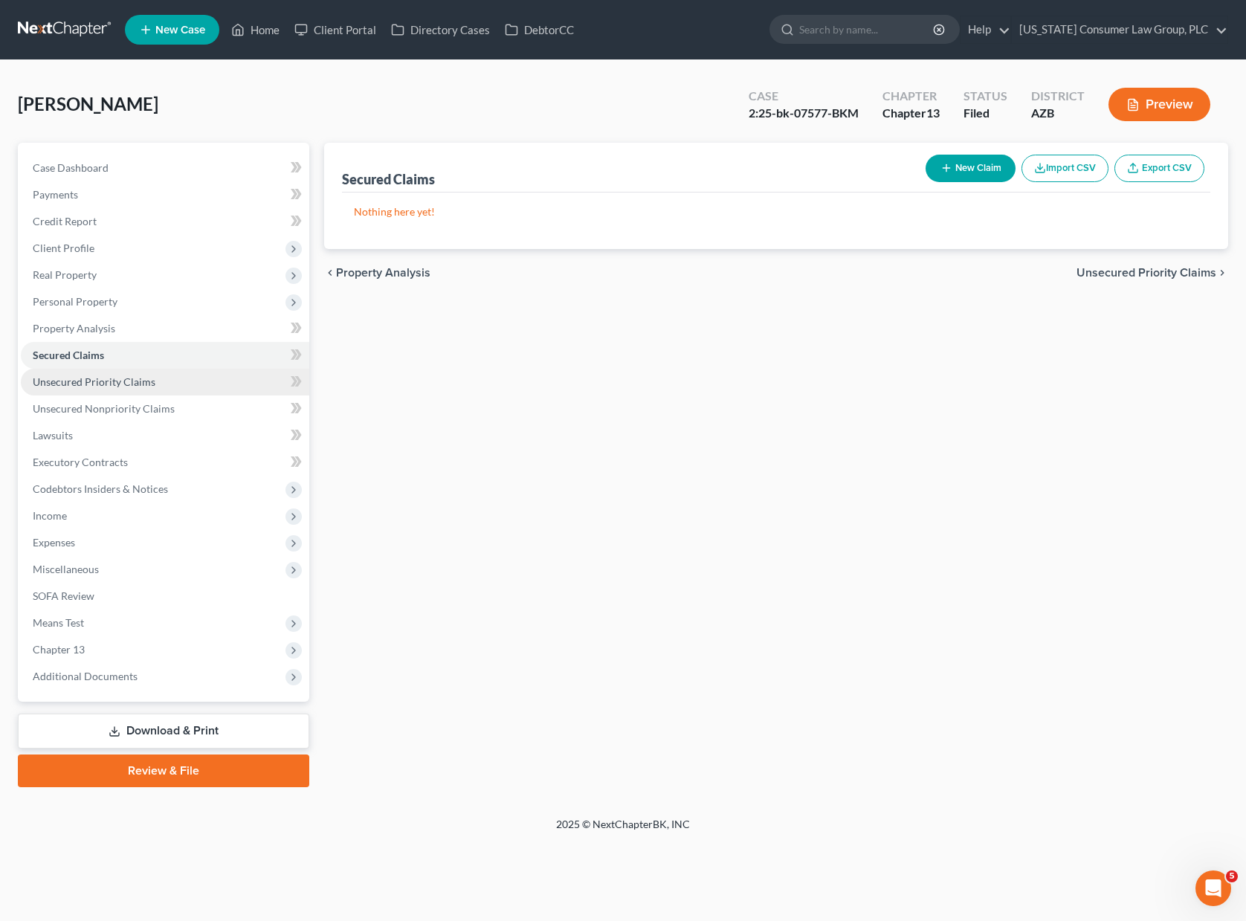
click at [92, 384] on span "Unsecured Priority Claims" at bounding box center [94, 381] width 123 height 13
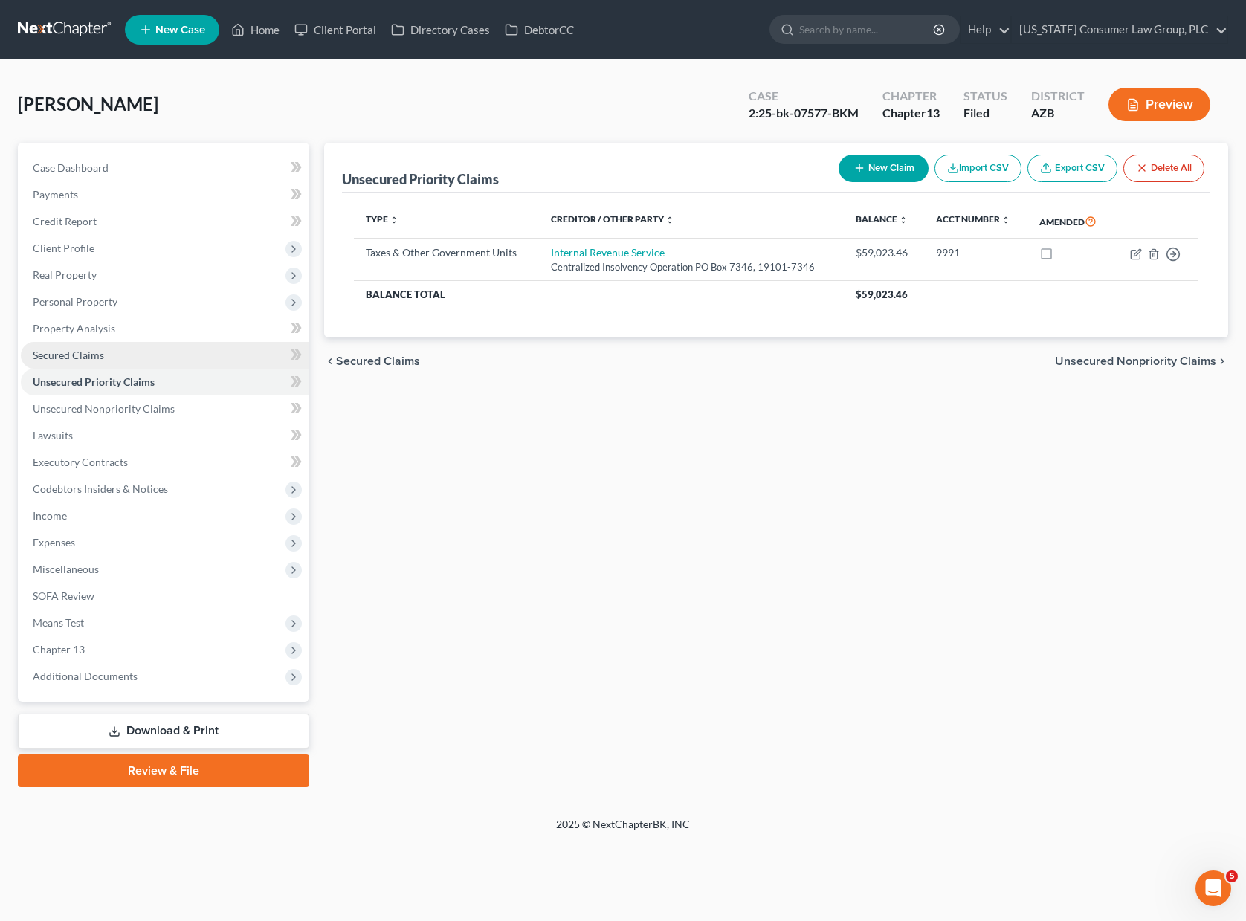
click at [95, 356] on span "Secured Claims" at bounding box center [68, 355] width 71 height 13
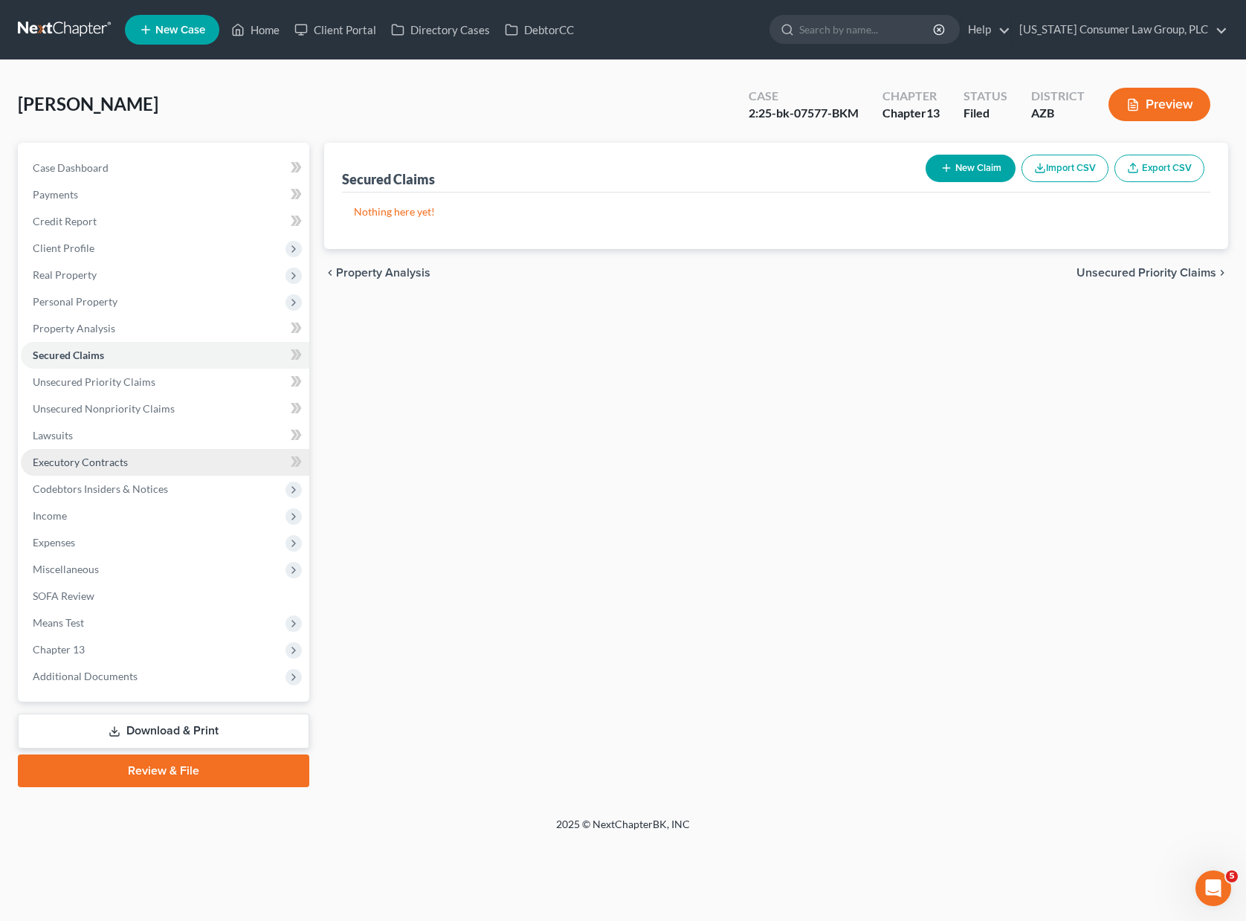
click at [62, 456] on span "Executory Contracts" at bounding box center [80, 462] width 95 height 13
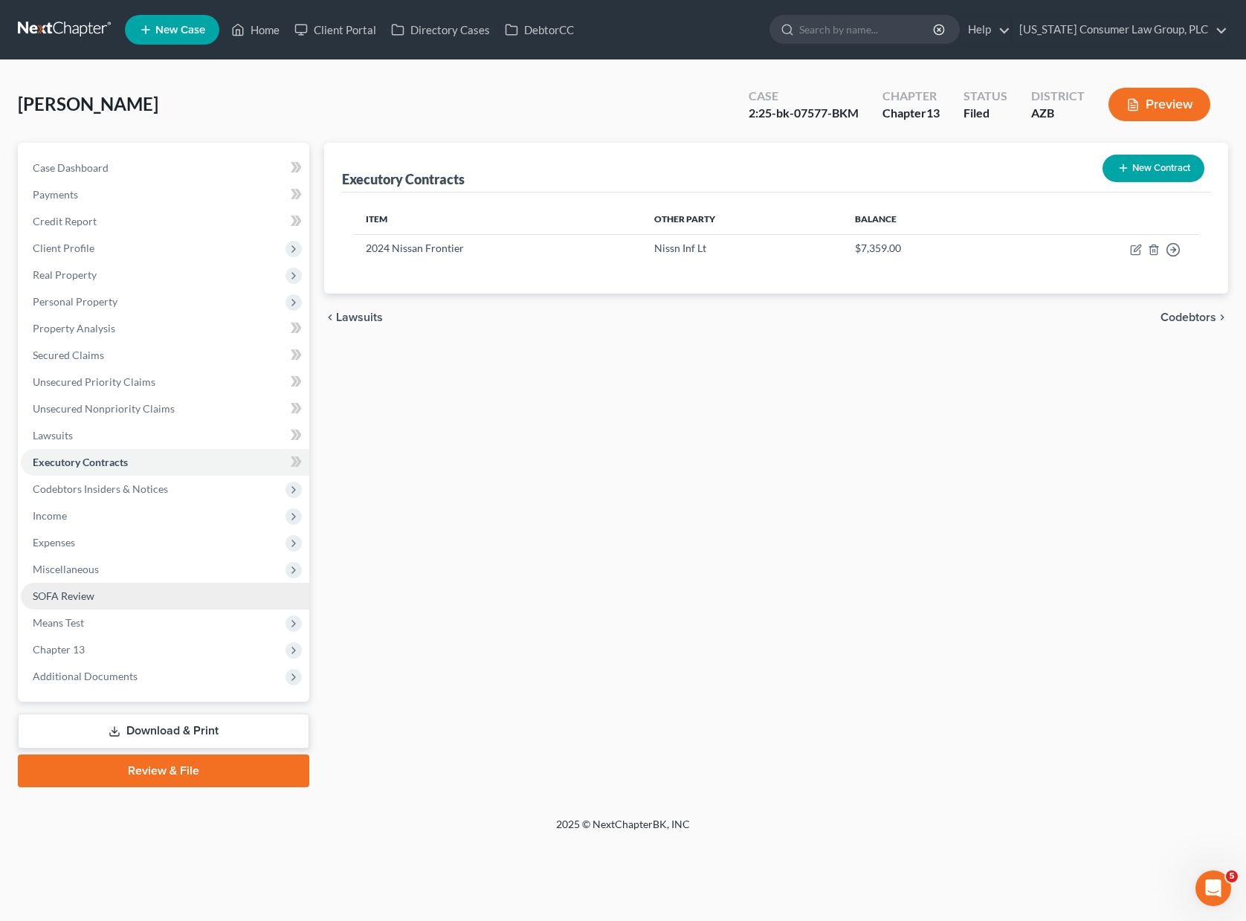
click at [78, 595] on span "SOFA Review" at bounding box center [64, 596] width 62 height 13
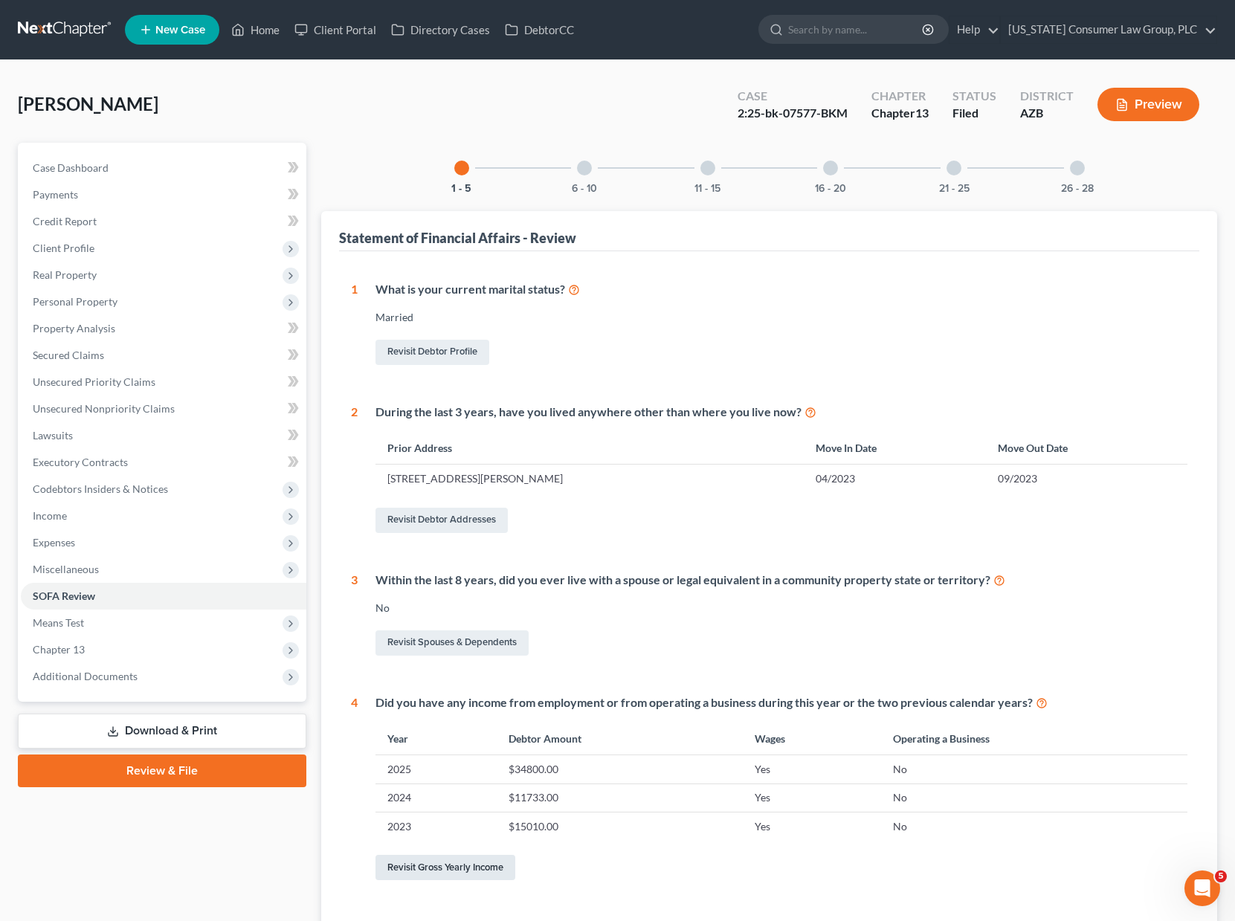
click at [471, 865] on link "Revisit Gross Yearly Income" at bounding box center [445, 867] width 140 height 25
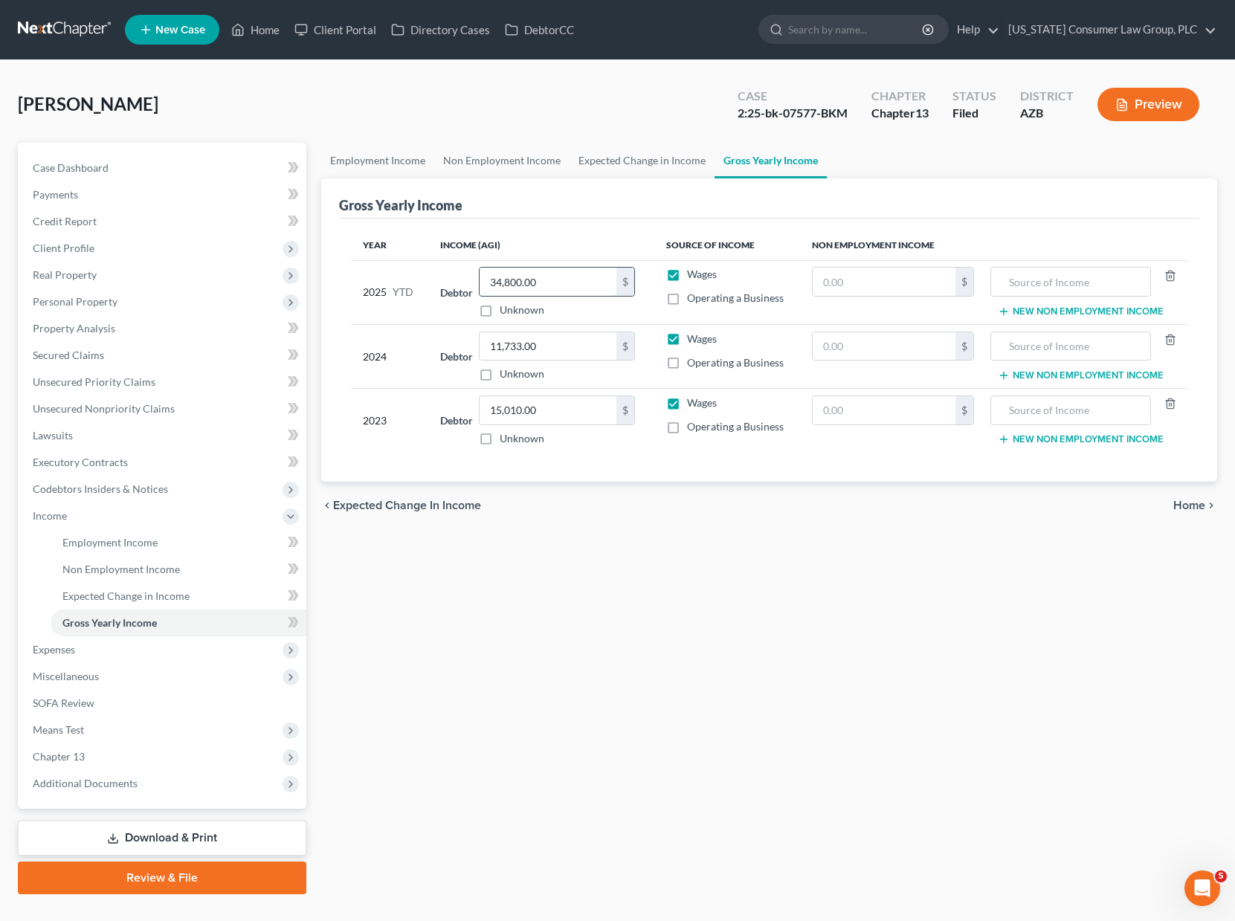
click at [553, 278] on input "34,800.00" at bounding box center [547, 282] width 137 height 28
click at [687, 275] on label "Wages" at bounding box center [702, 274] width 30 height 15
click at [693, 275] on input "Wages" at bounding box center [698, 272] width 10 height 10
checkbox input "false"
drag, startPoint x: 552, startPoint y: 281, endPoint x: 578, endPoint y: 286, distance: 25.8
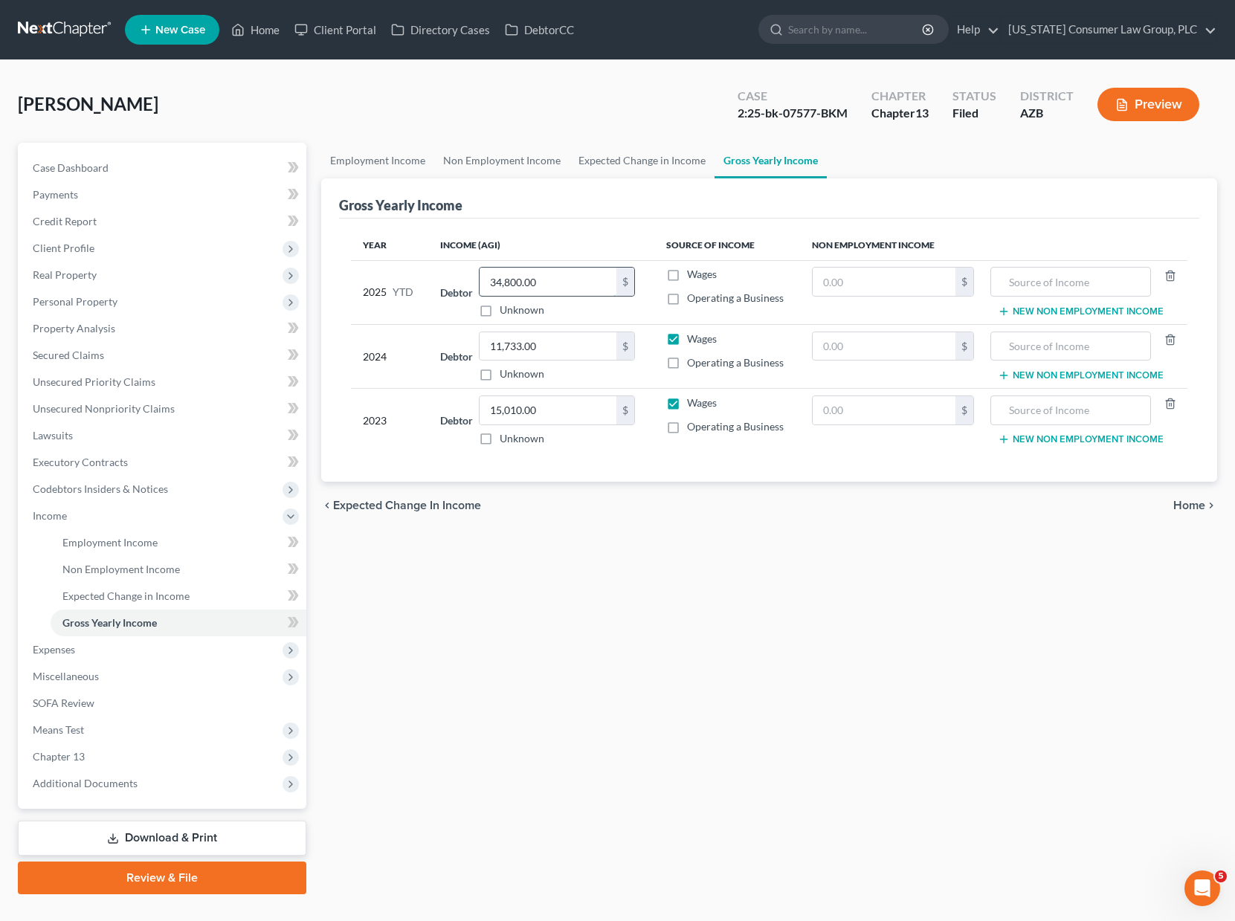
click at [578, 286] on input "34,800.00" at bounding box center [547, 282] width 137 height 28
click at [864, 283] on input "text" at bounding box center [884, 282] width 143 height 28
type input "34,800"
click at [1046, 284] on input "text" at bounding box center [1070, 282] width 144 height 28
type input "d"
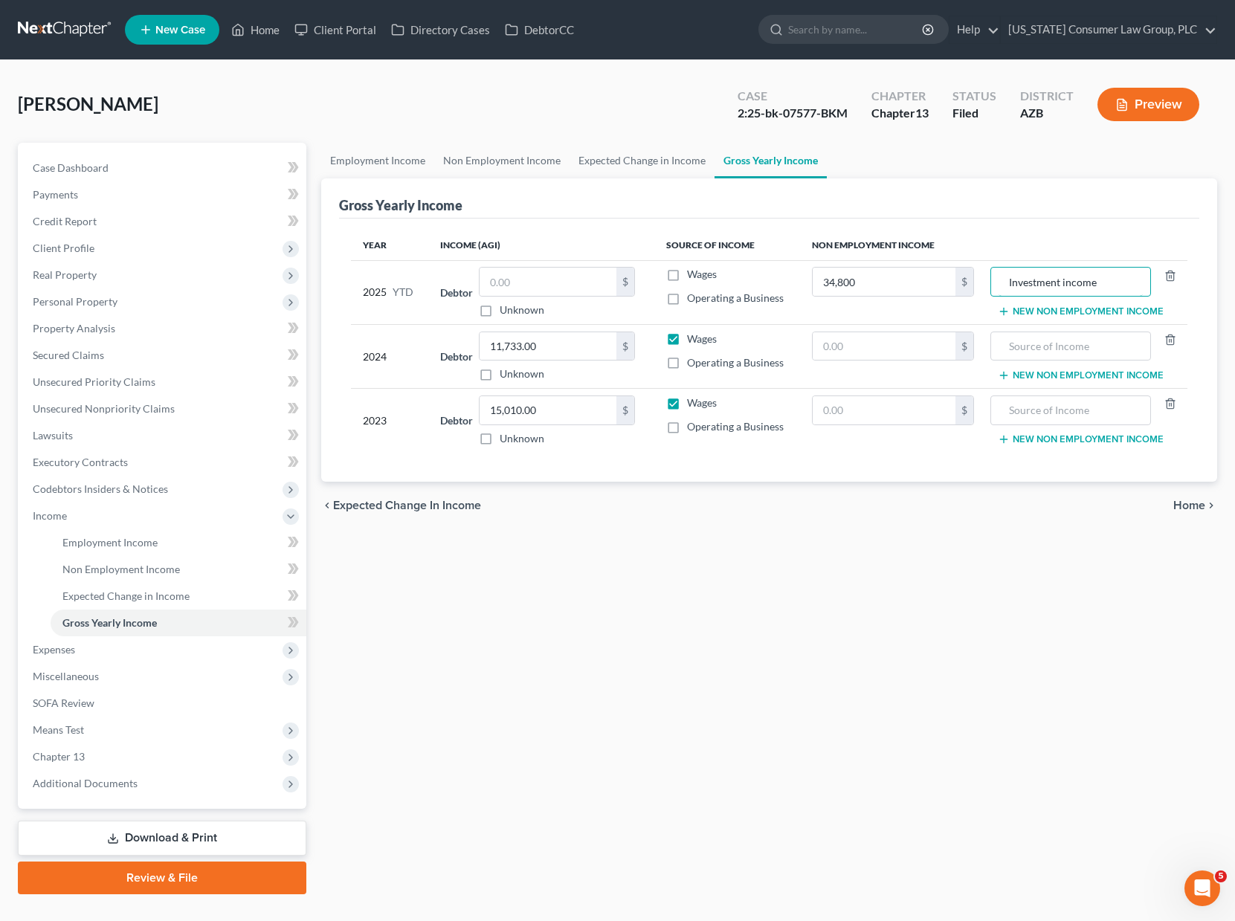
type input "Investment income"
click at [1059, 503] on span "Home" at bounding box center [1189, 506] width 32 height 12
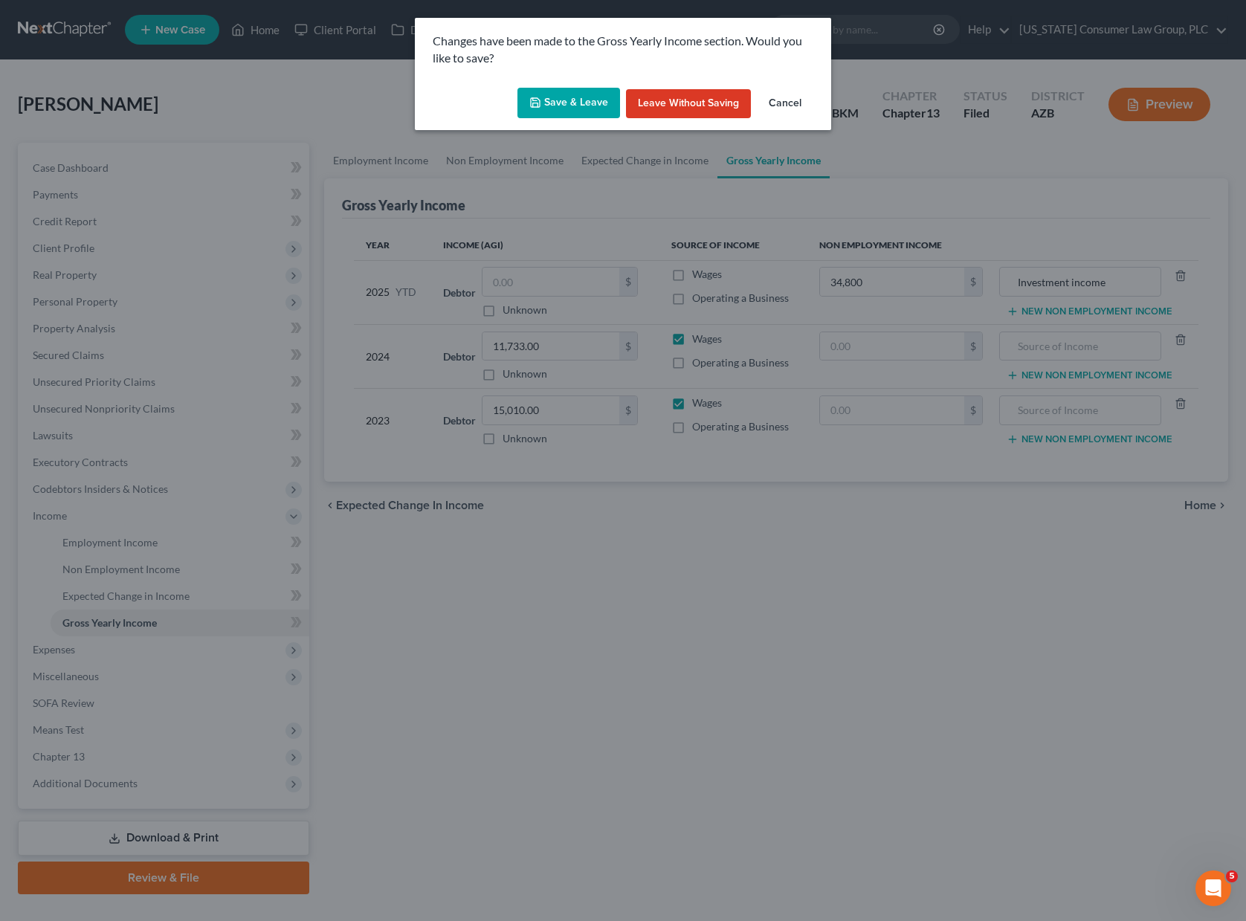
click at [549, 94] on button "Save & Leave" at bounding box center [568, 103] width 103 height 31
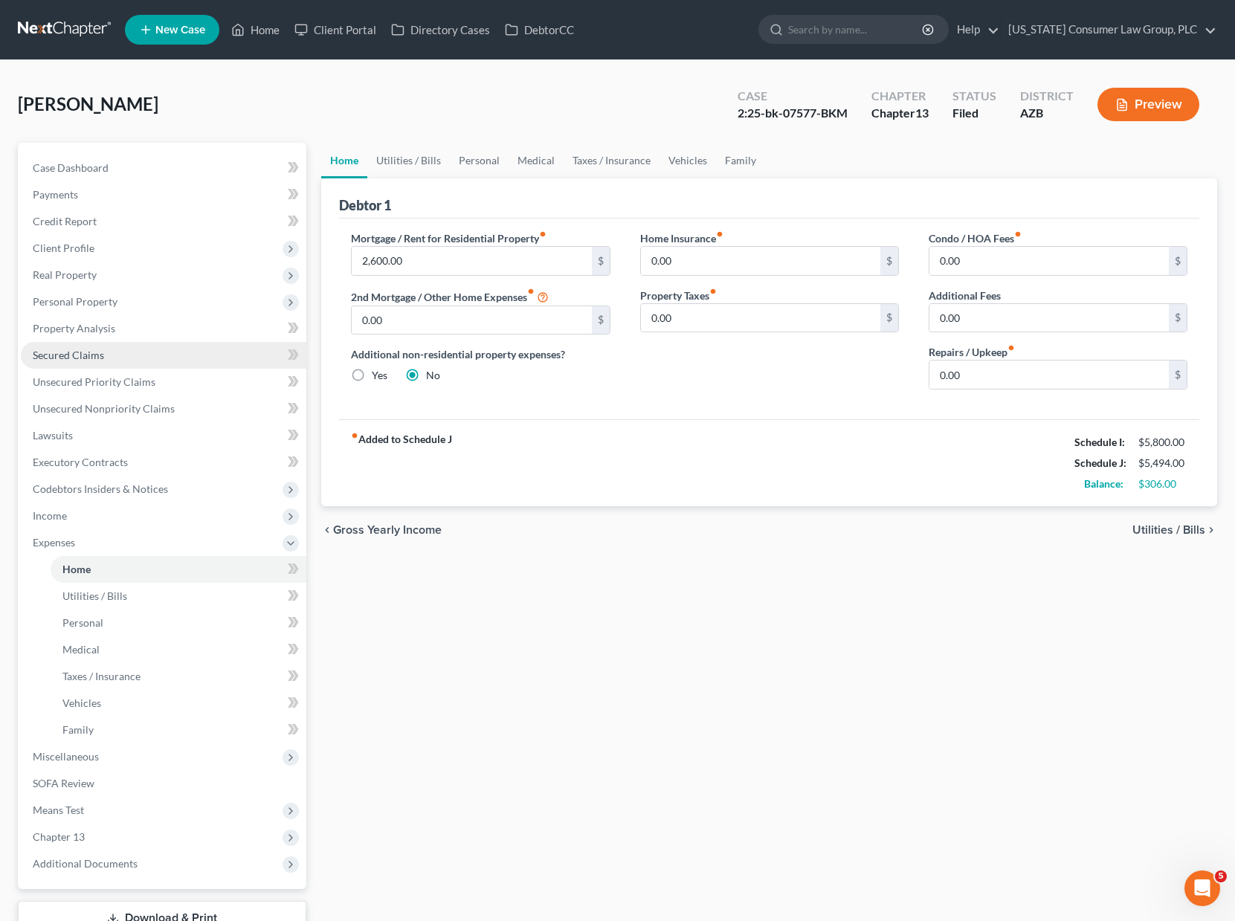
click at [80, 358] on span "Secured Claims" at bounding box center [68, 355] width 71 height 13
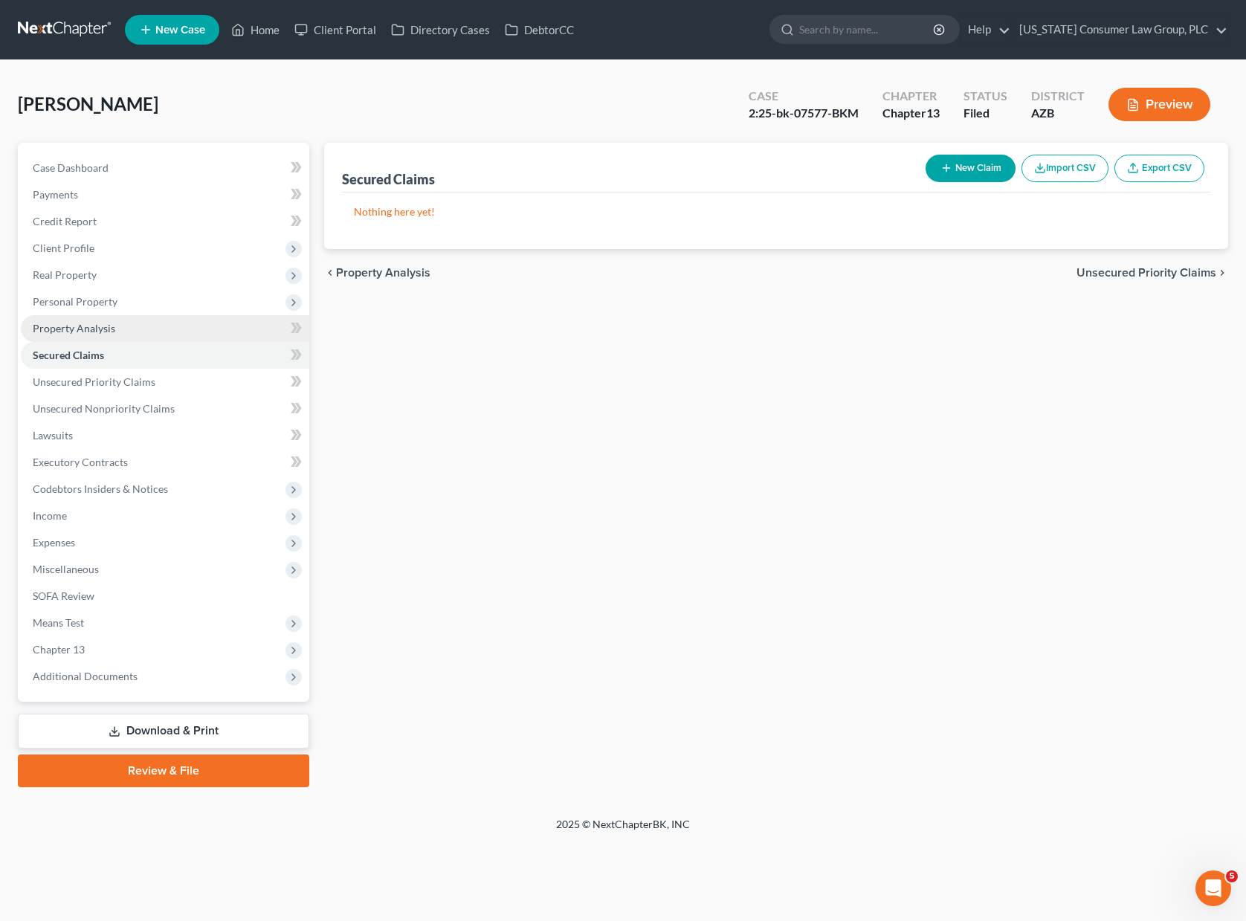
click at [74, 329] on span "Property Analysis" at bounding box center [74, 328] width 83 height 13
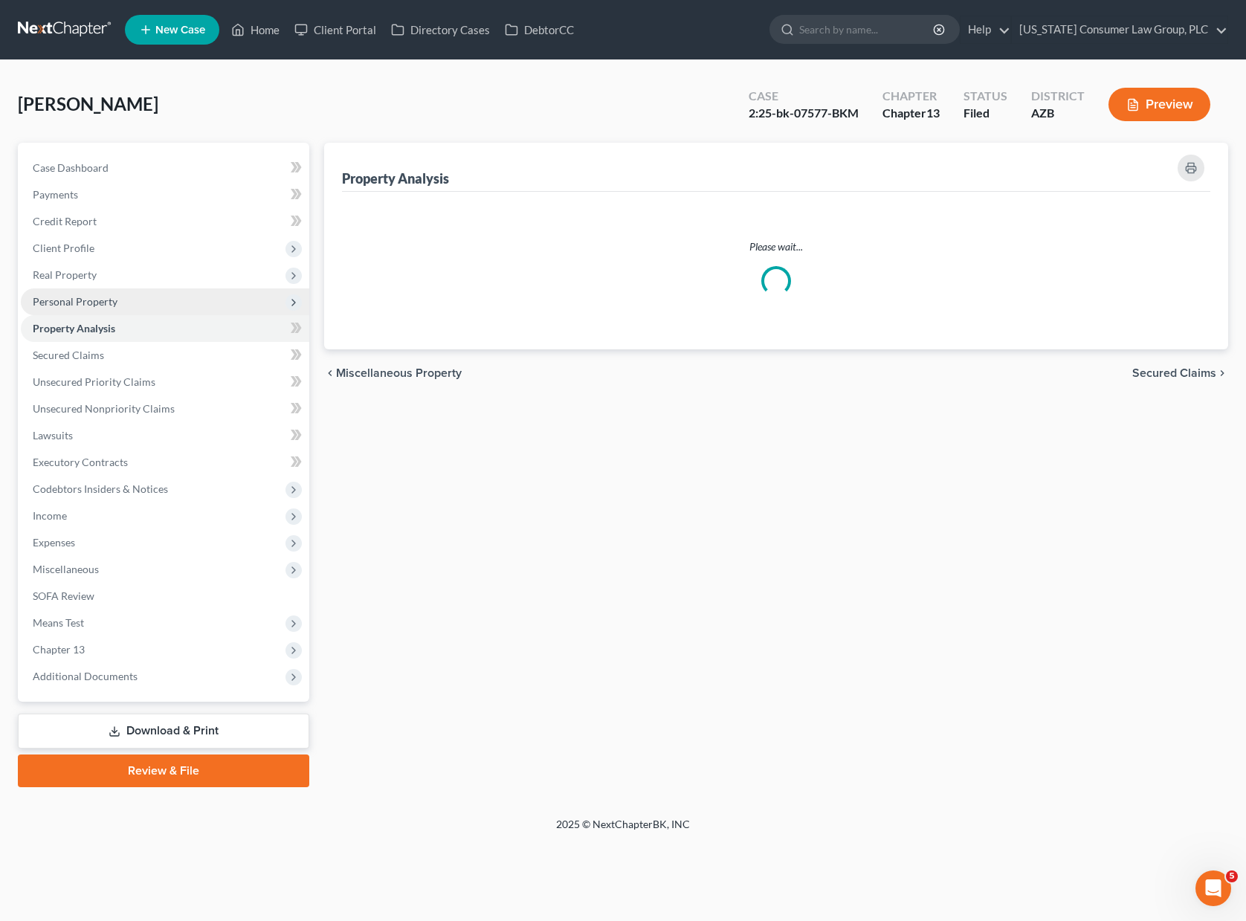
click at [76, 305] on span "Personal Property" at bounding box center [75, 301] width 85 height 13
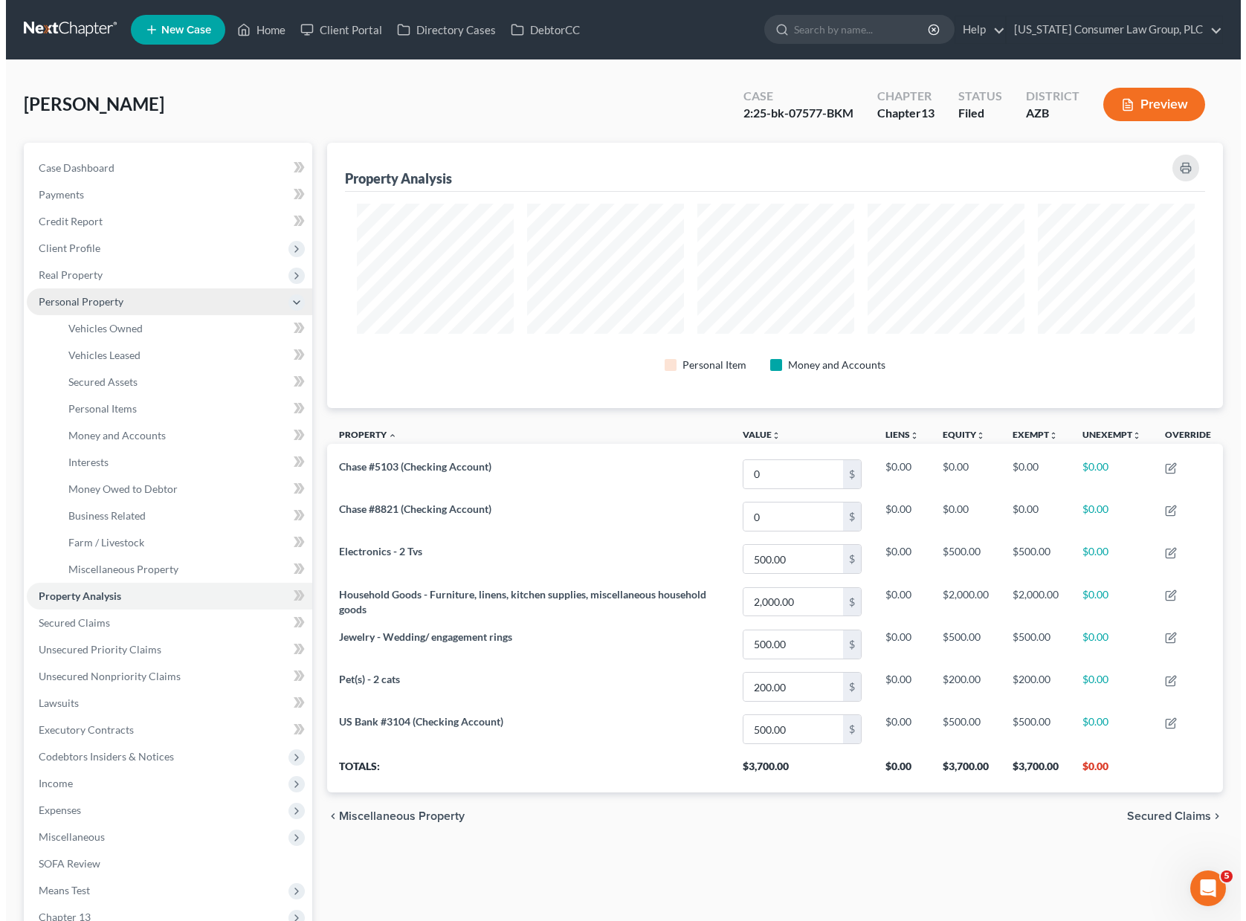
scroll to position [743141, 742510]
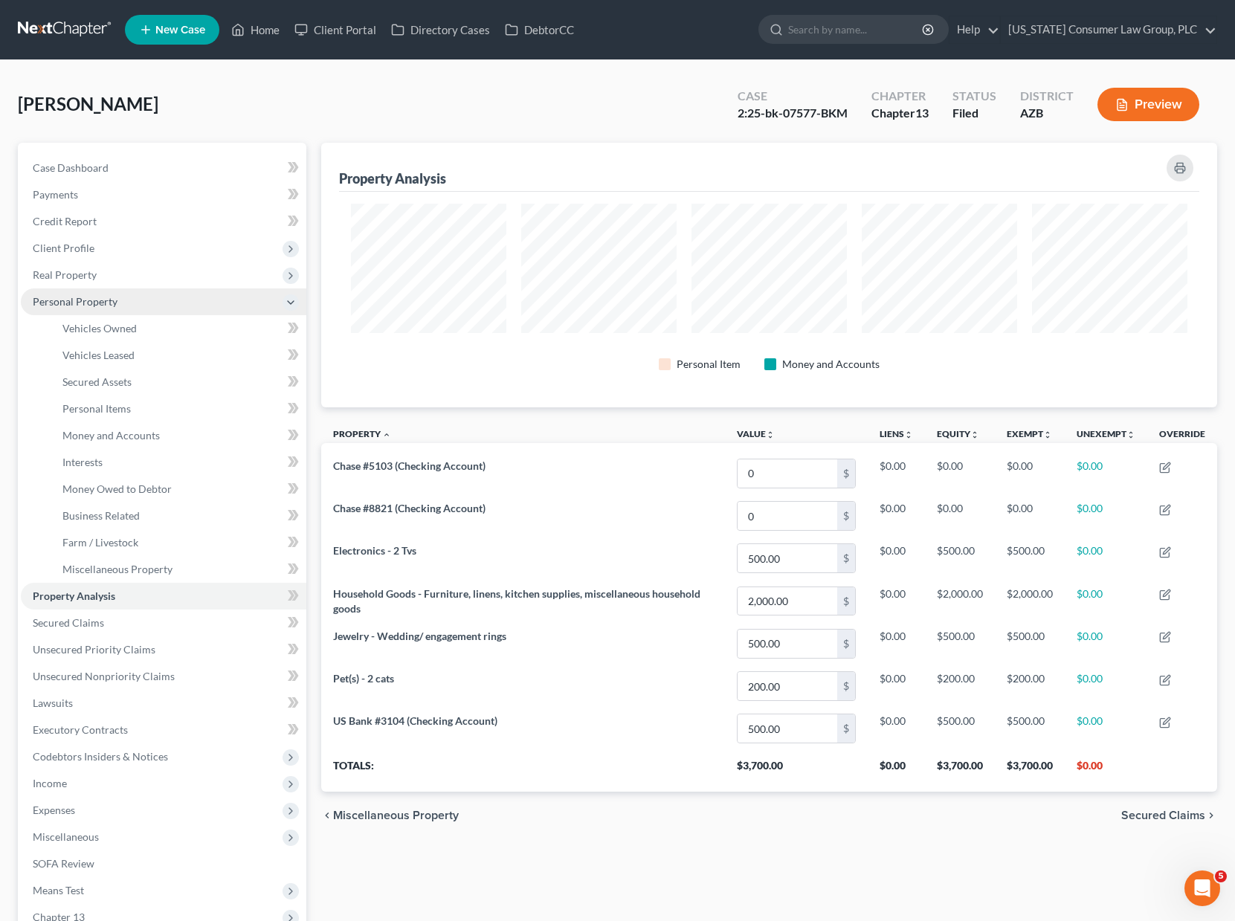
click at [78, 304] on span "Personal Property" at bounding box center [75, 301] width 85 height 13
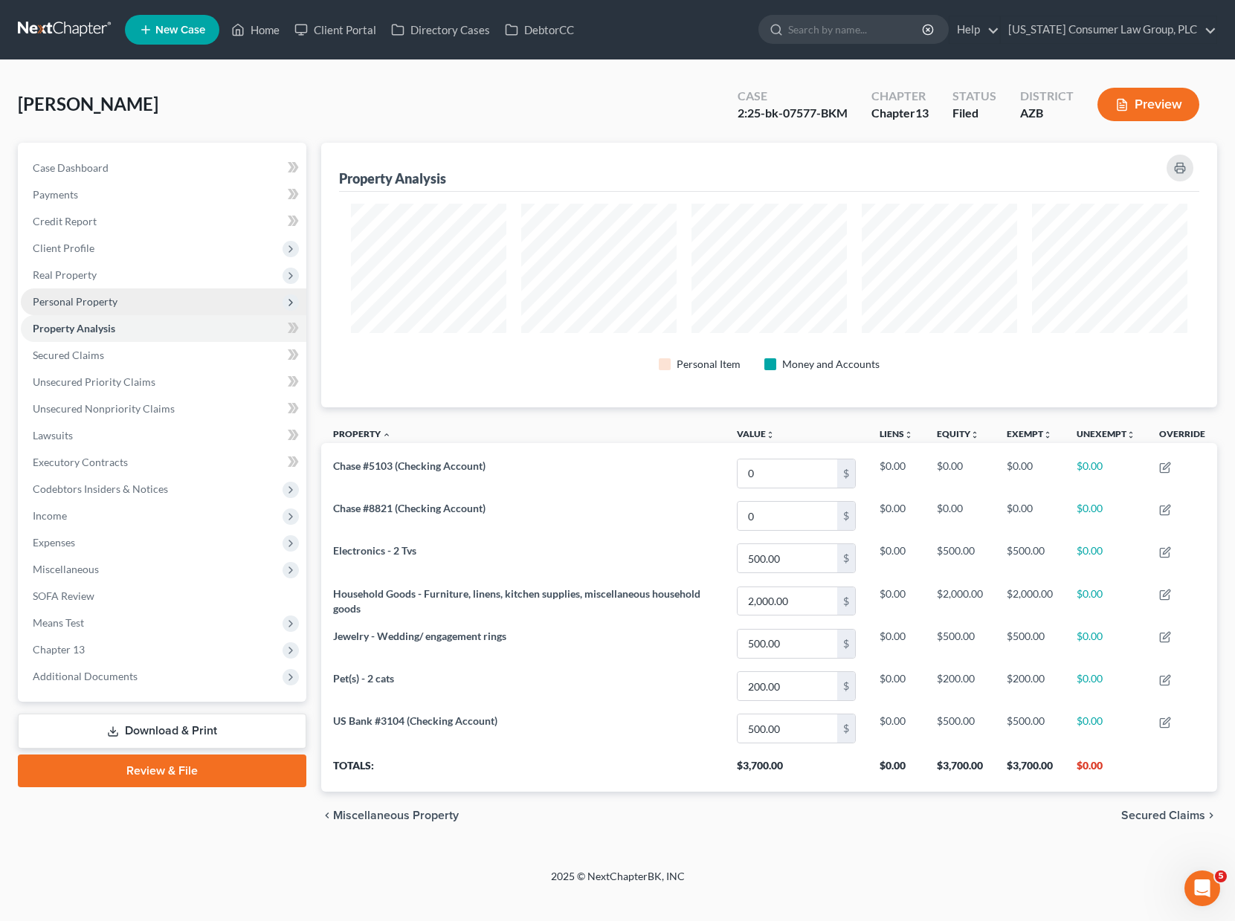
scroll to position [265, 904]
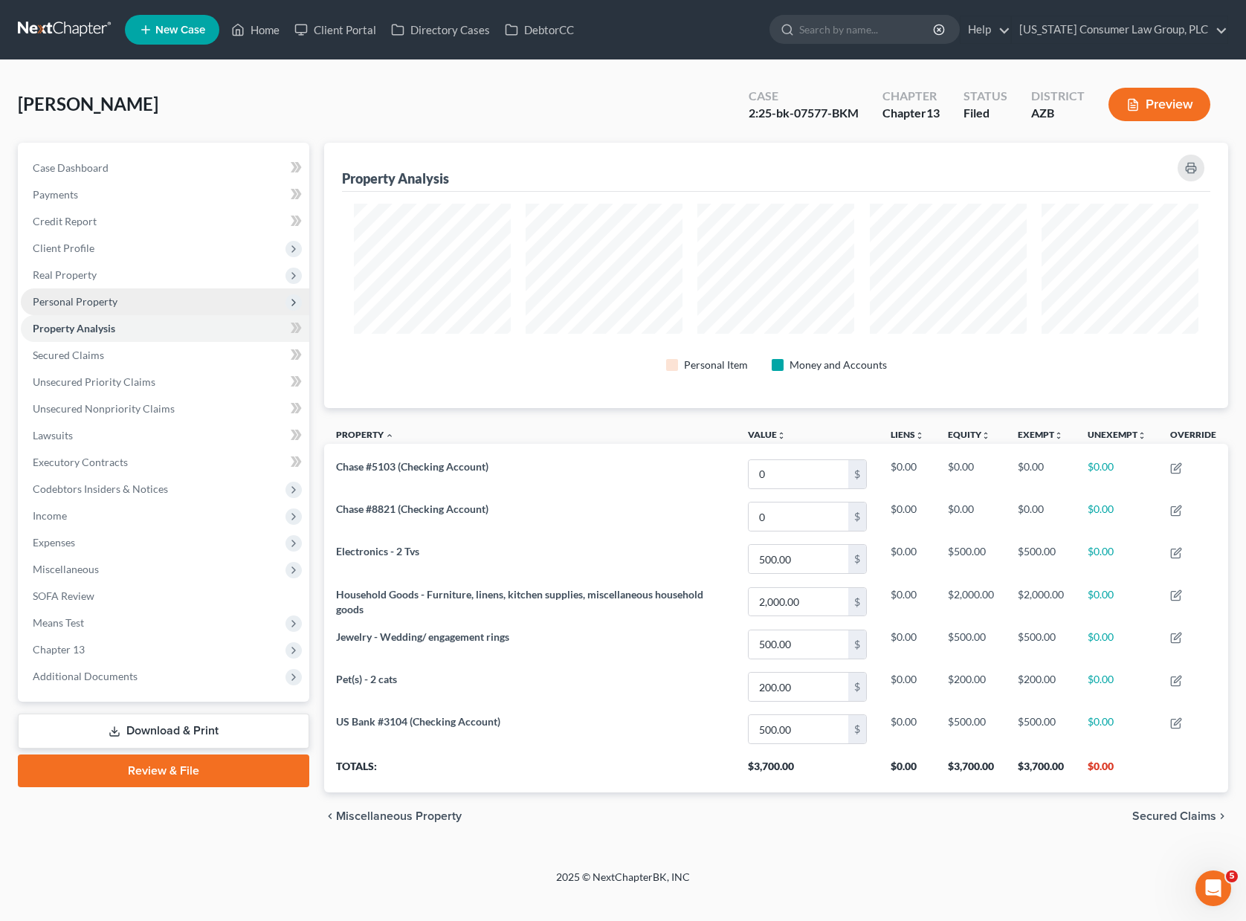
click at [78, 304] on span "Personal Property" at bounding box center [75, 301] width 85 height 13
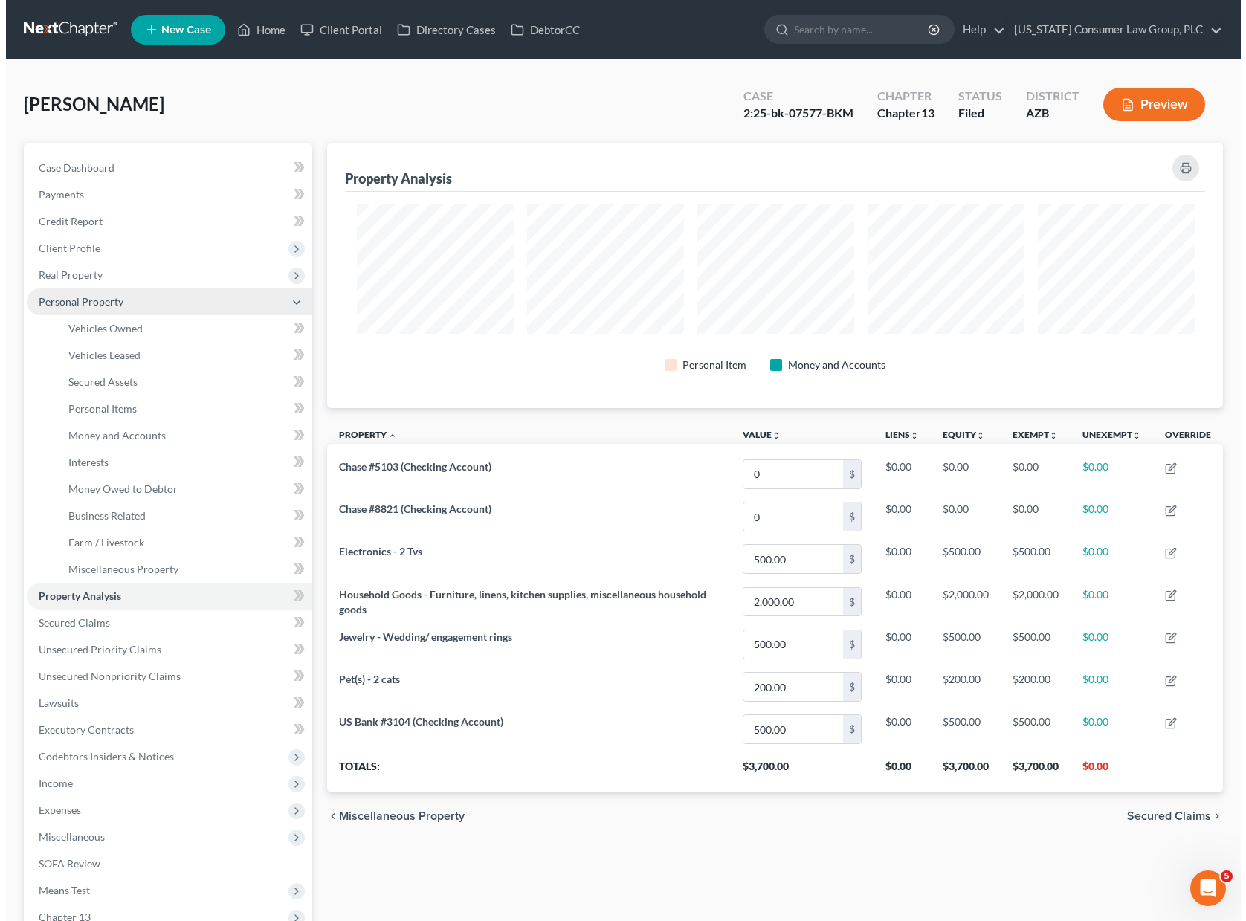
scroll to position [743141, 742510]
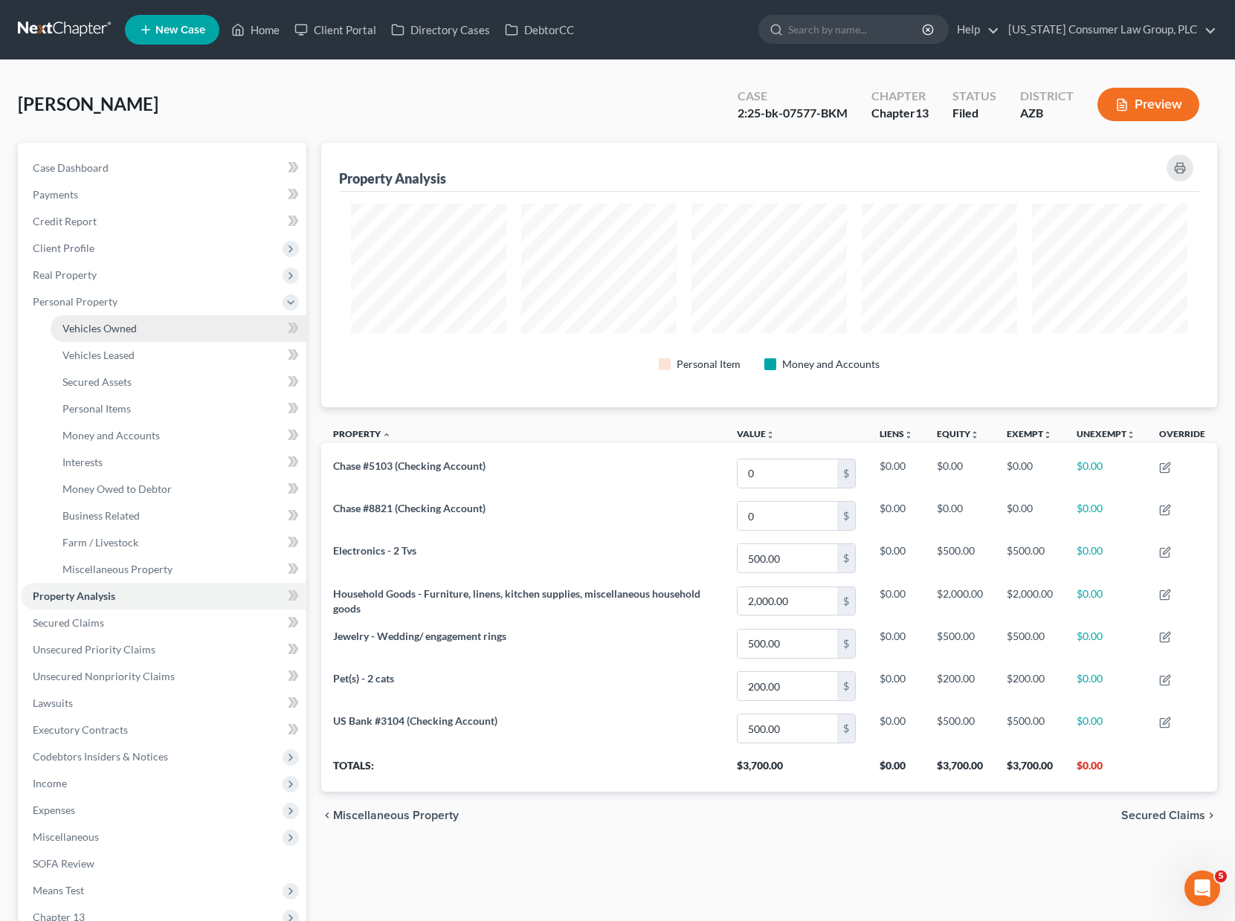
click at [96, 329] on span "Vehicles Owned" at bounding box center [99, 328] width 74 height 13
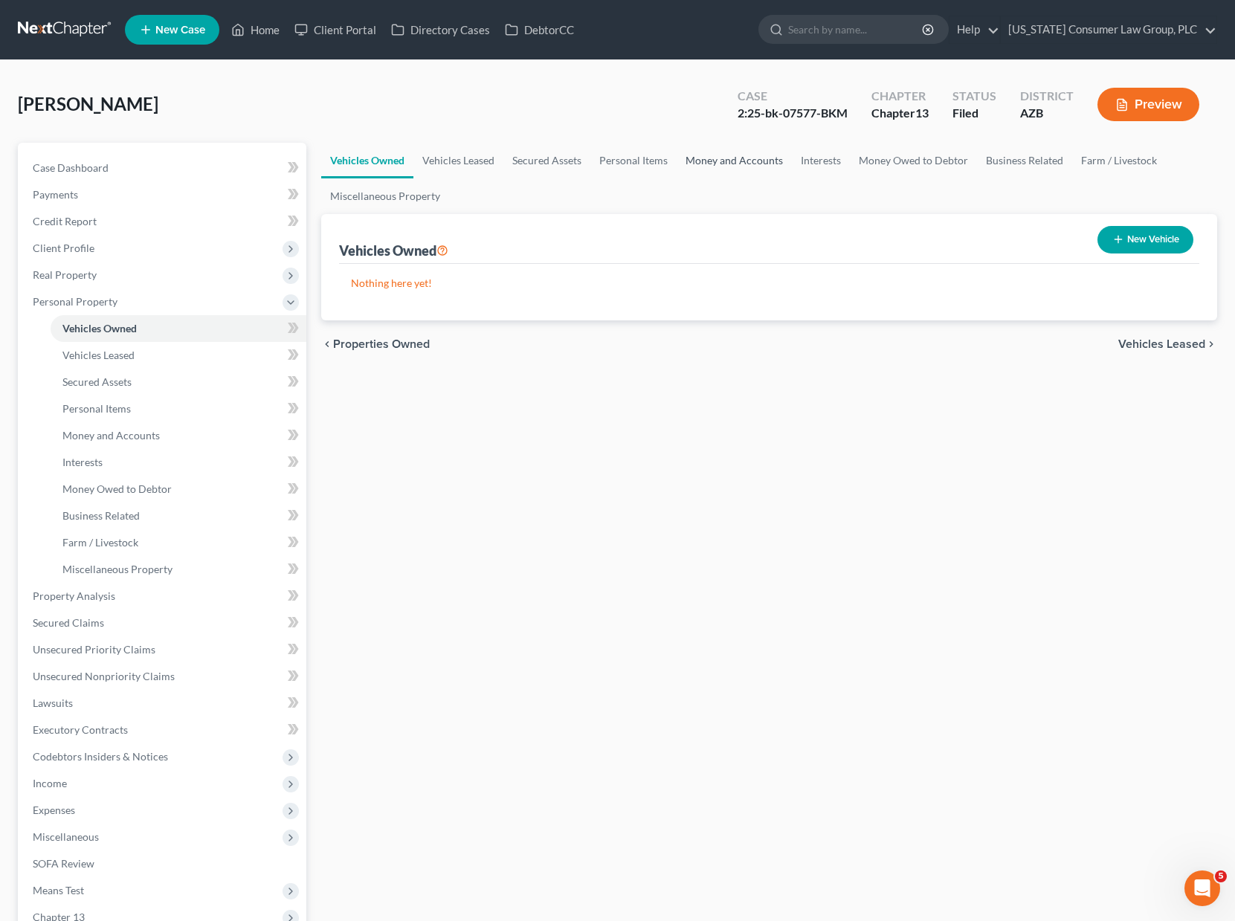
click at [753, 151] on link "Money and Accounts" at bounding box center [733, 161] width 115 height 36
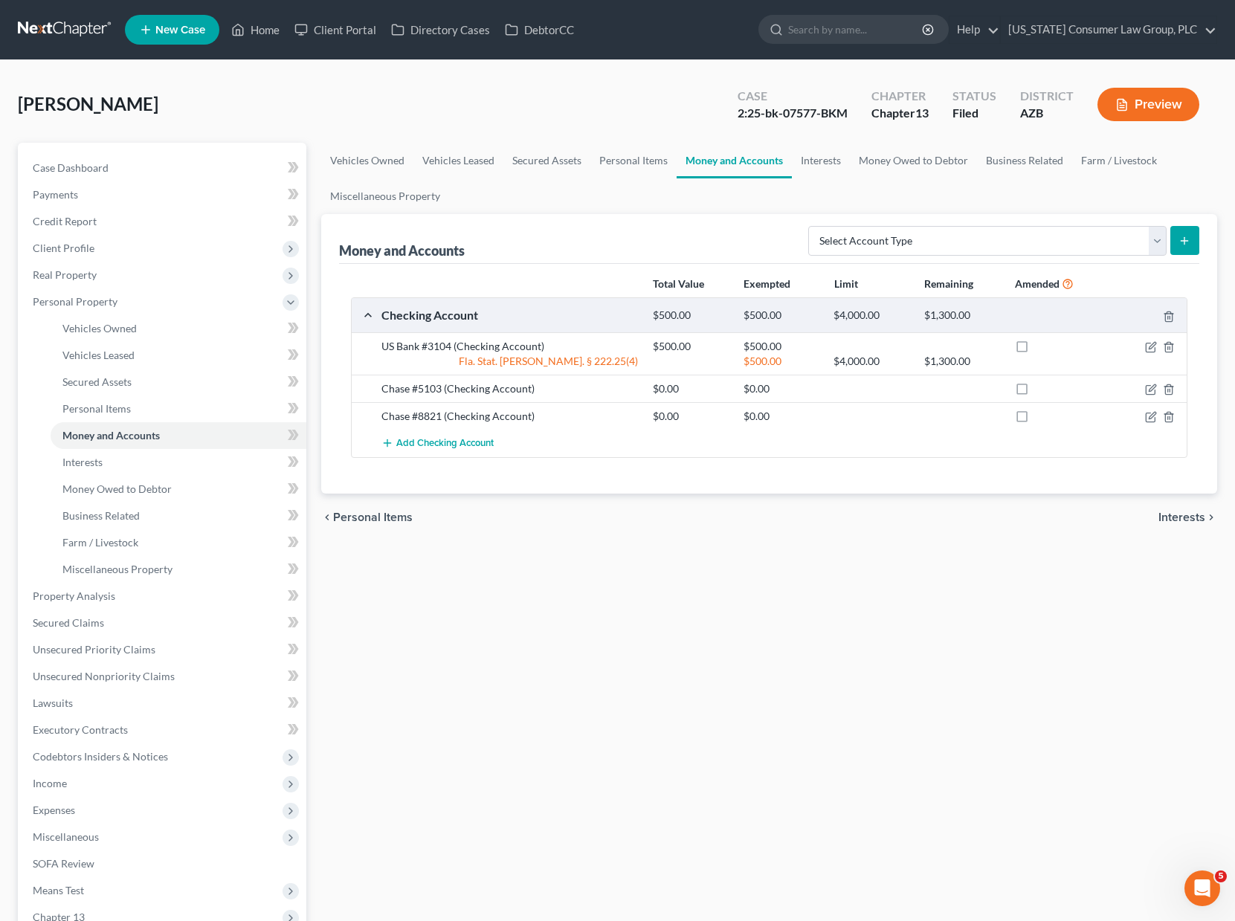
click at [1059, 346] on div at bounding box center [1142, 346] width 91 height 15
click at [1059, 348] on icon "button" at bounding box center [1150, 347] width 9 height 9
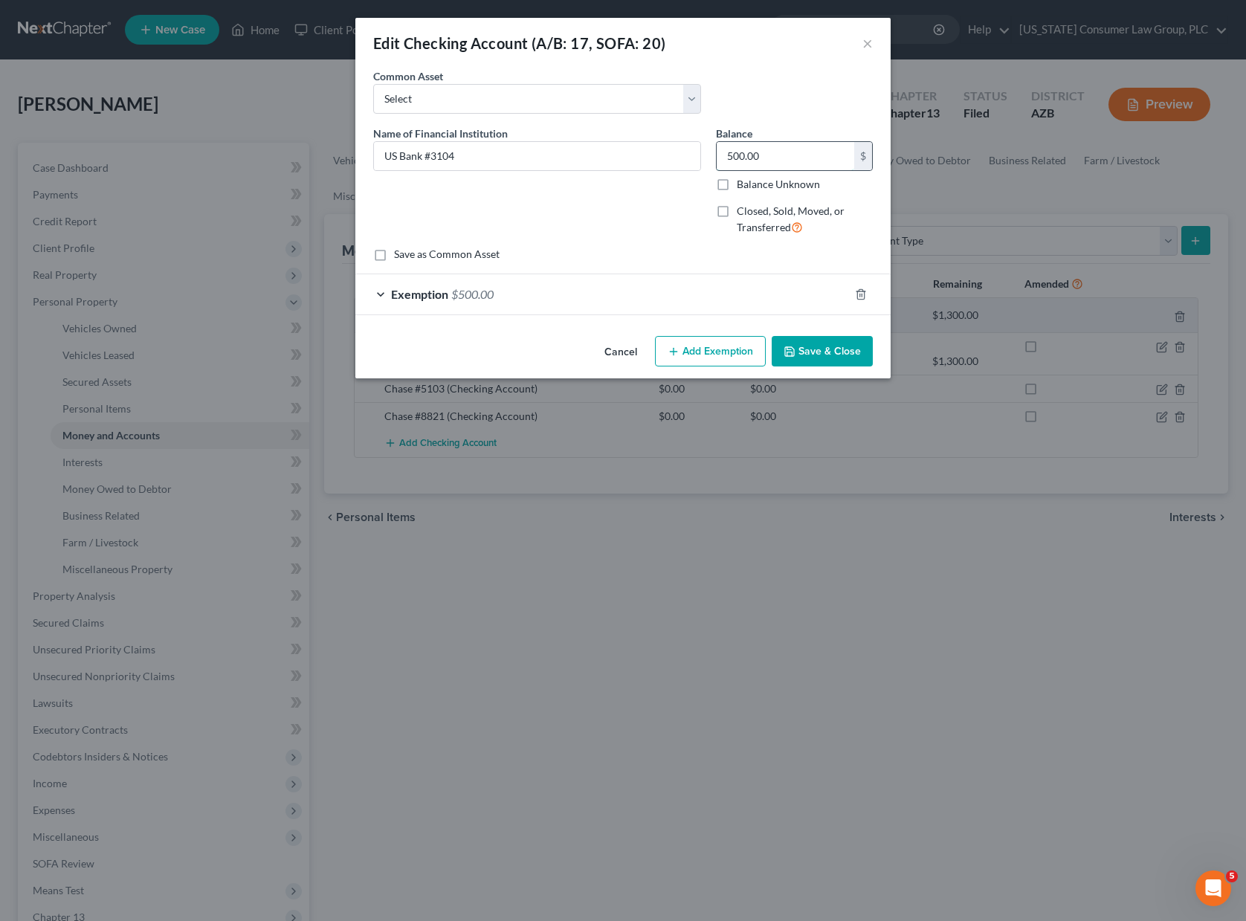
drag, startPoint x: 777, startPoint y: 158, endPoint x: 792, endPoint y: 152, distance: 17.0
click at [792, 152] on input "500.00" at bounding box center [786, 156] width 138 height 28
type input "5"
type input "11.77"
click at [808, 297] on div "Exemption $500.00" at bounding box center [602, 293] width 494 height 39
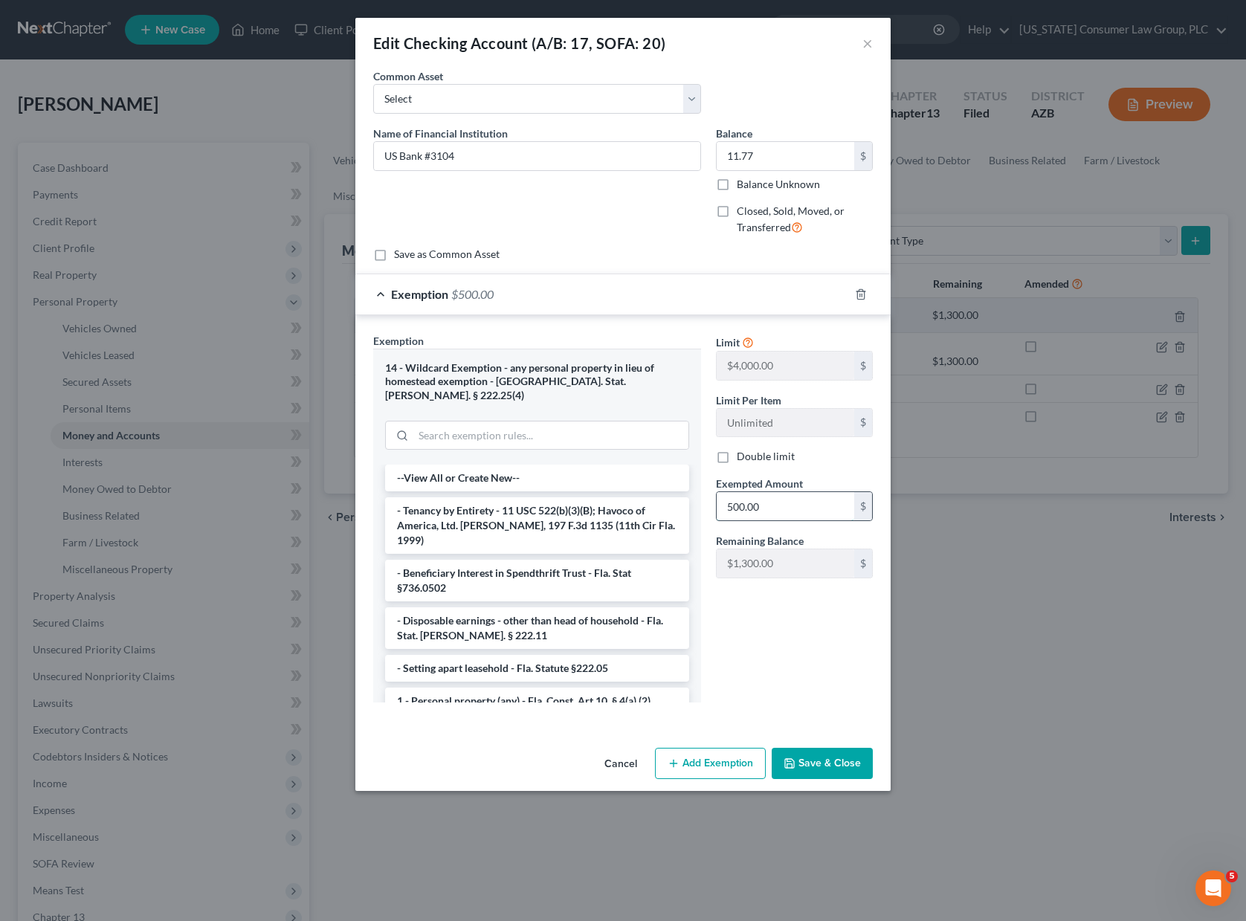
drag, startPoint x: 777, startPoint y: 500, endPoint x: 767, endPoint y: 505, distance: 11.0
click at [767, 505] on input "500.00" at bounding box center [786, 506] width 138 height 28
type input "11.77"
click at [837, 748] on button "Save & Close" at bounding box center [822, 763] width 101 height 31
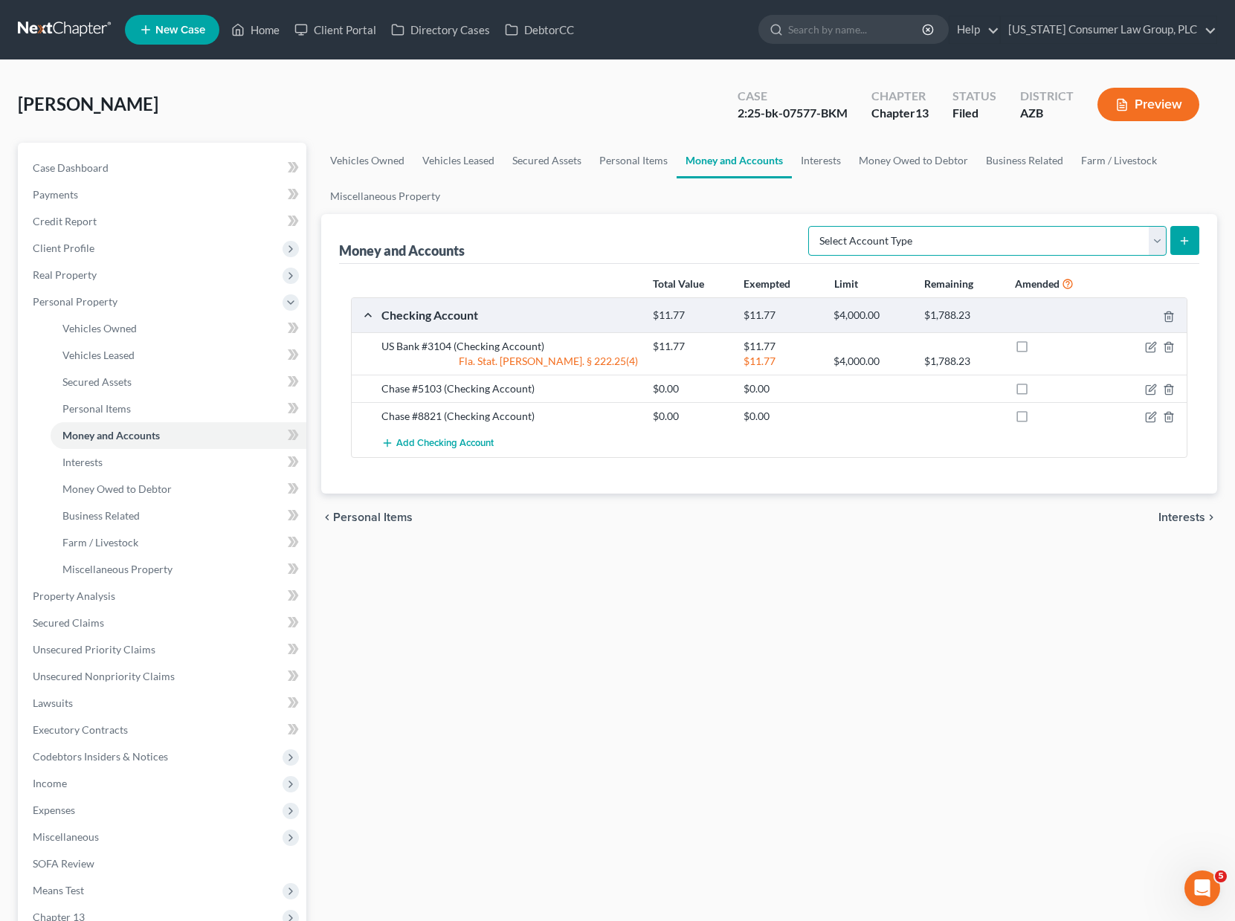
click at [1059, 236] on select "Select Account Type Brokerage (A/B: 18, SOFA: 20) Cash on Hand (A/B: 16) Certif…" at bounding box center [987, 241] width 358 height 30
click at [1059, 238] on select "Select Account Type Brokerage (A/B: 18, SOFA: 20) Cash on Hand (A/B: 16) Certif…" at bounding box center [987, 241] width 358 height 30
select select "other"
click at [812, 226] on select "Select Account Type Brokerage (A/B: 18, SOFA: 20) Cash on Hand (A/B: 16) Certif…" at bounding box center [987, 241] width 358 height 30
click at [1059, 241] on icon "submit" at bounding box center [1184, 241] width 12 height 12
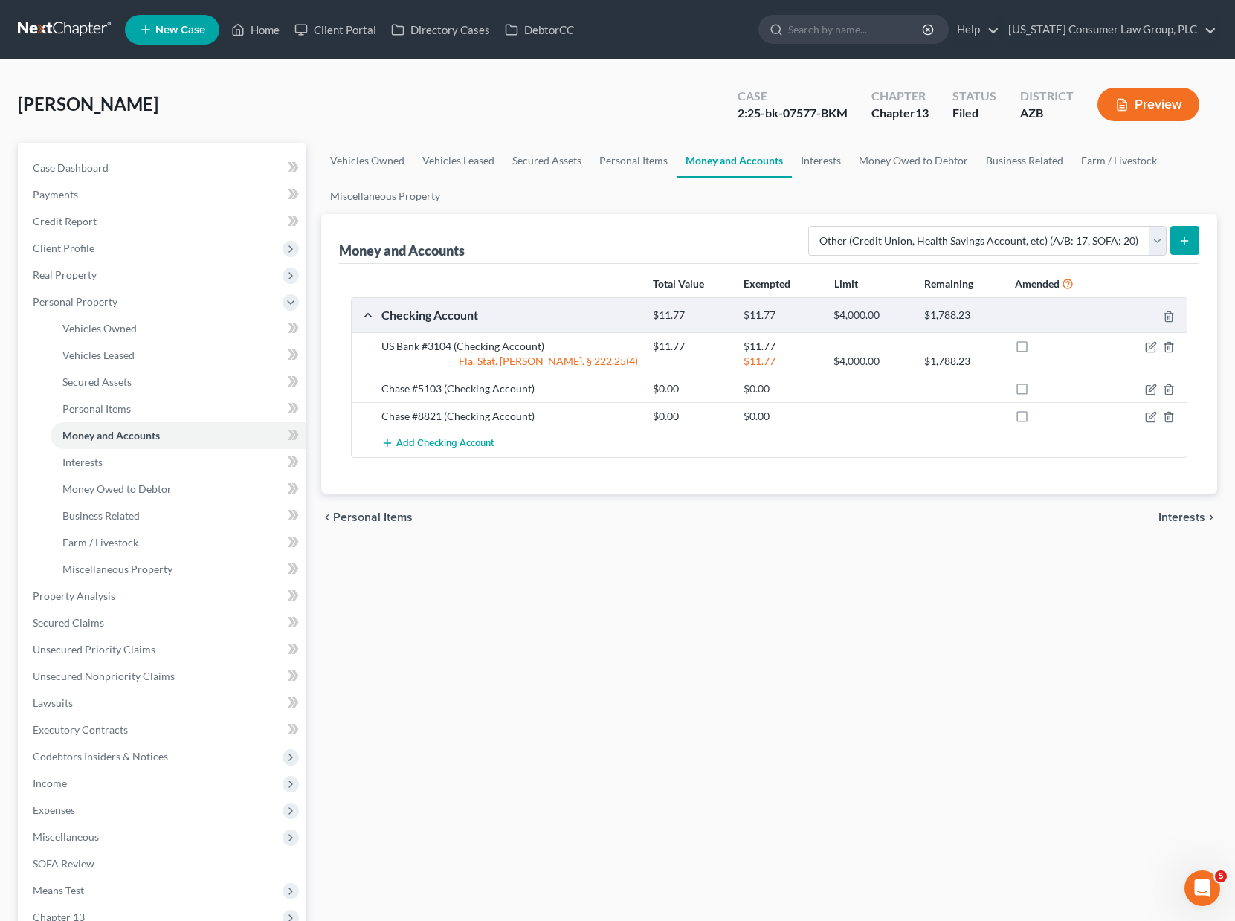
click at [1059, 236] on icon "submit" at bounding box center [1184, 241] width 12 height 12
click at [1059, 245] on icon "submit" at bounding box center [1184, 241] width 12 height 12
click at [1059, 242] on select "Select Account Type Brokerage (A/B: 18, SOFA: 20) Cash on Hand (A/B: 16) Certif…" at bounding box center [987, 241] width 358 height 30
click at [812, 226] on select "Select Account Type Brokerage (A/B: 18, SOFA: 20) Cash on Hand (A/B: 16) Certif…" at bounding box center [987, 241] width 358 height 30
click at [1059, 235] on icon "submit" at bounding box center [1184, 241] width 12 height 12
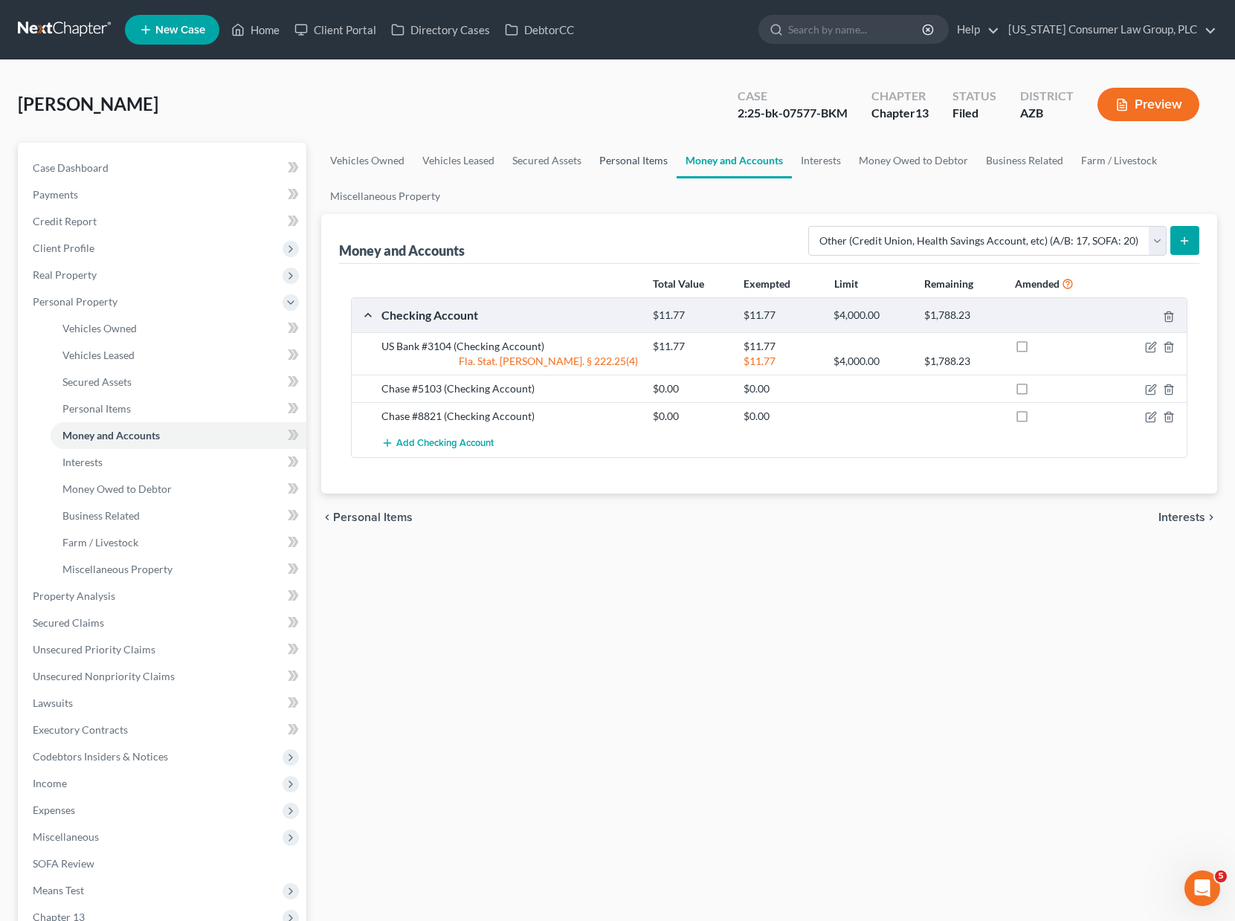
click at [632, 164] on link "Personal Items" at bounding box center [633, 161] width 86 height 36
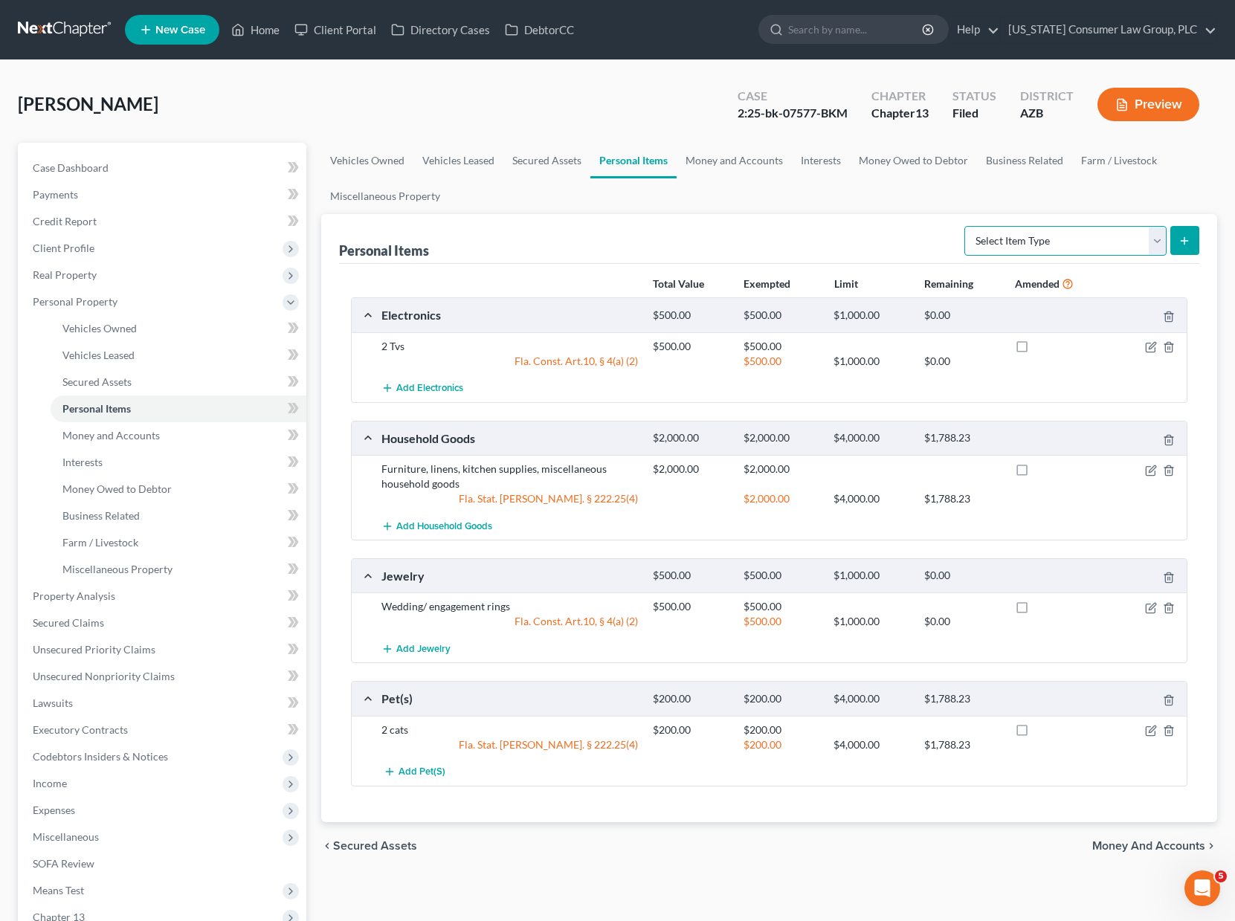
click at [1059, 239] on select "Select Item Type Clothing (A/B: 11) Collectibles Of Value (A/B: 8) Electronics …" at bounding box center [1065, 241] width 202 height 30
click at [666, 148] on link "Personal Items" at bounding box center [633, 161] width 86 height 36
click at [747, 161] on link "Money and Accounts" at bounding box center [733, 161] width 115 height 36
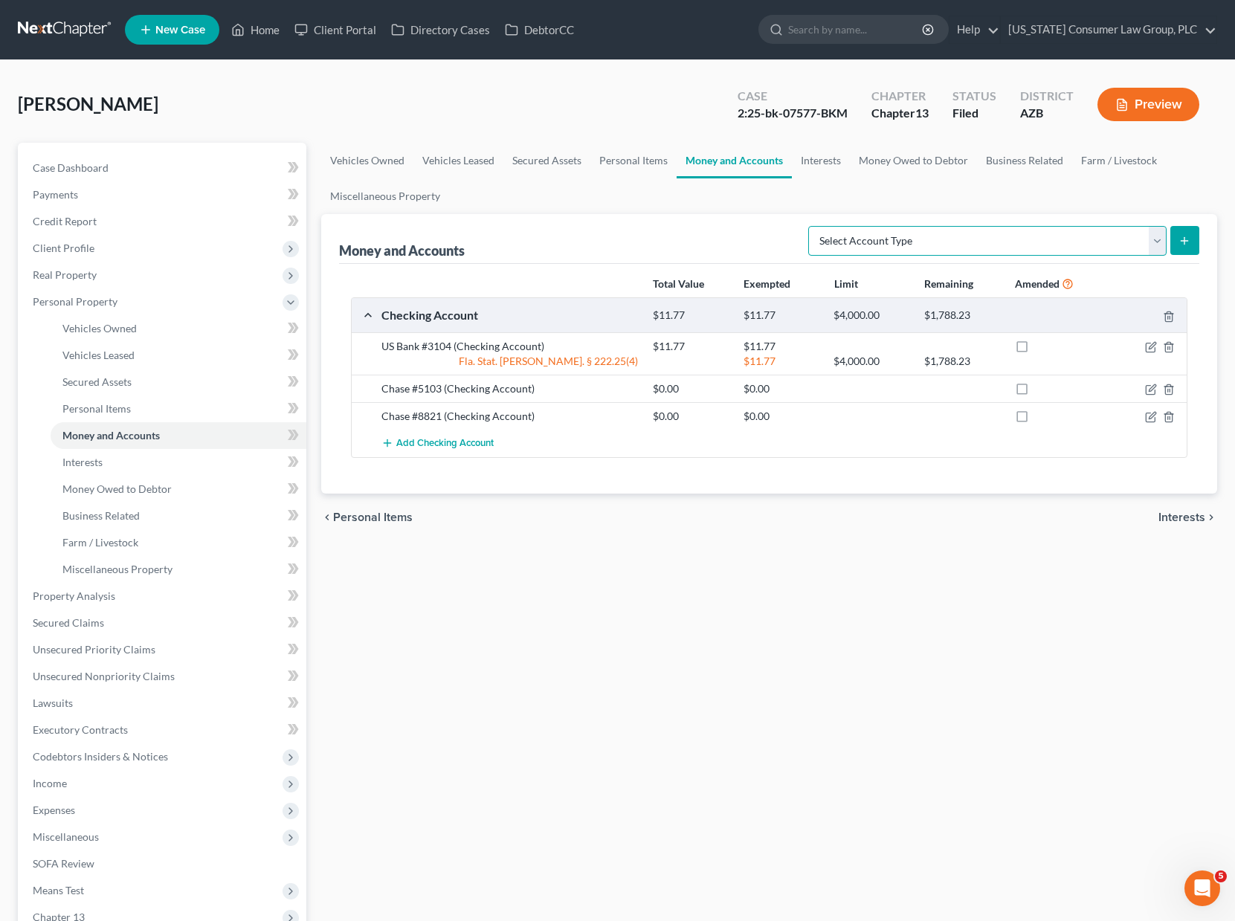
click at [1059, 236] on select "Select Account Type Brokerage (A/B: 18, SOFA: 20) Cash on Hand (A/B: 16) Certif…" at bounding box center [987, 241] width 358 height 30
select select "other"
click at [812, 226] on select "Select Account Type Brokerage (A/B: 18, SOFA: 20) Cash on Hand (A/B: 16) Certif…" at bounding box center [987, 241] width 358 height 30
click at [1059, 236] on icon "submit" at bounding box center [1184, 241] width 12 height 12
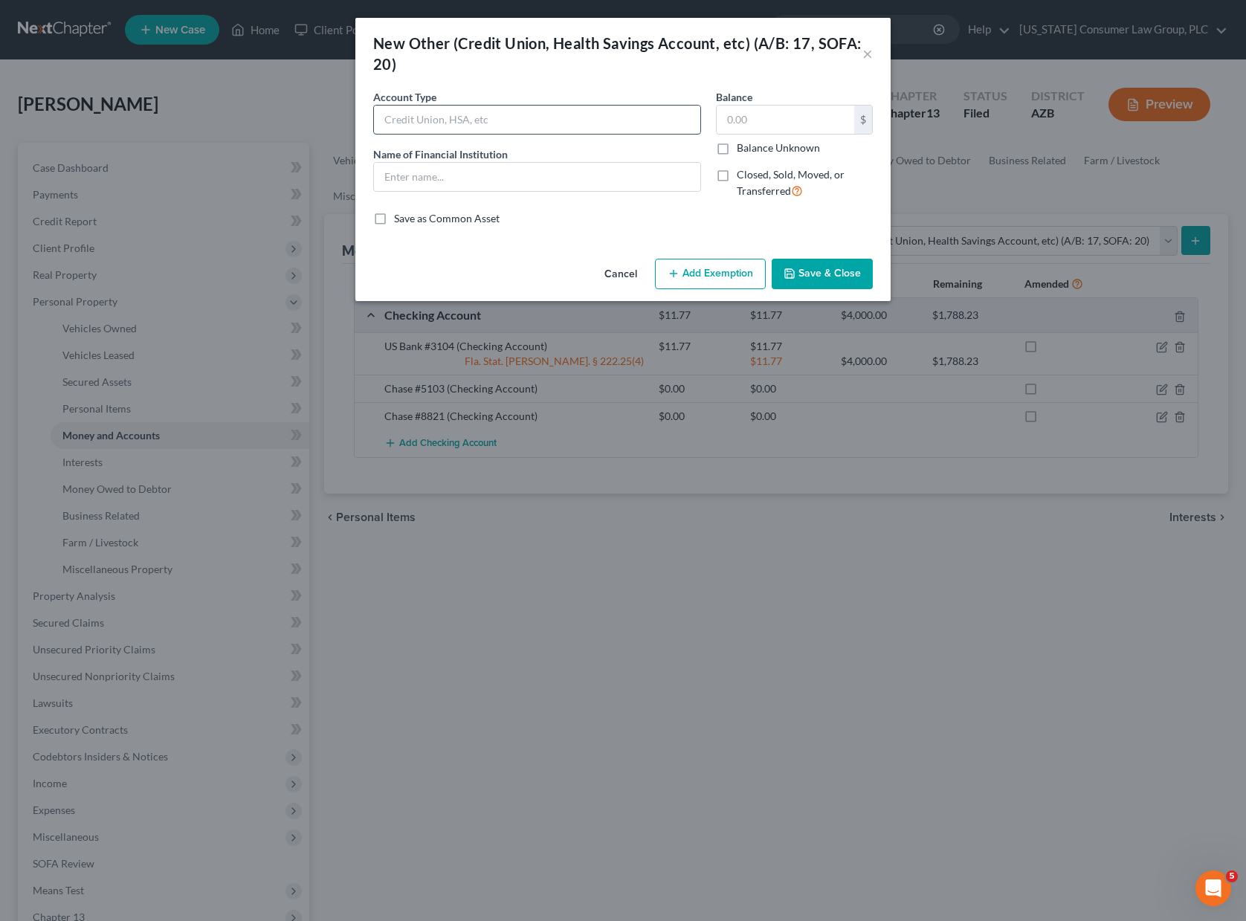
click at [462, 113] on input "text" at bounding box center [537, 120] width 326 height 28
type input "Crypto"
click at [499, 178] on input "text" at bounding box center [537, 177] width 326 height 28
type input "XRP"
click at [762, 108] on input "text" at bounding box center [786, 120] width 138 height 28
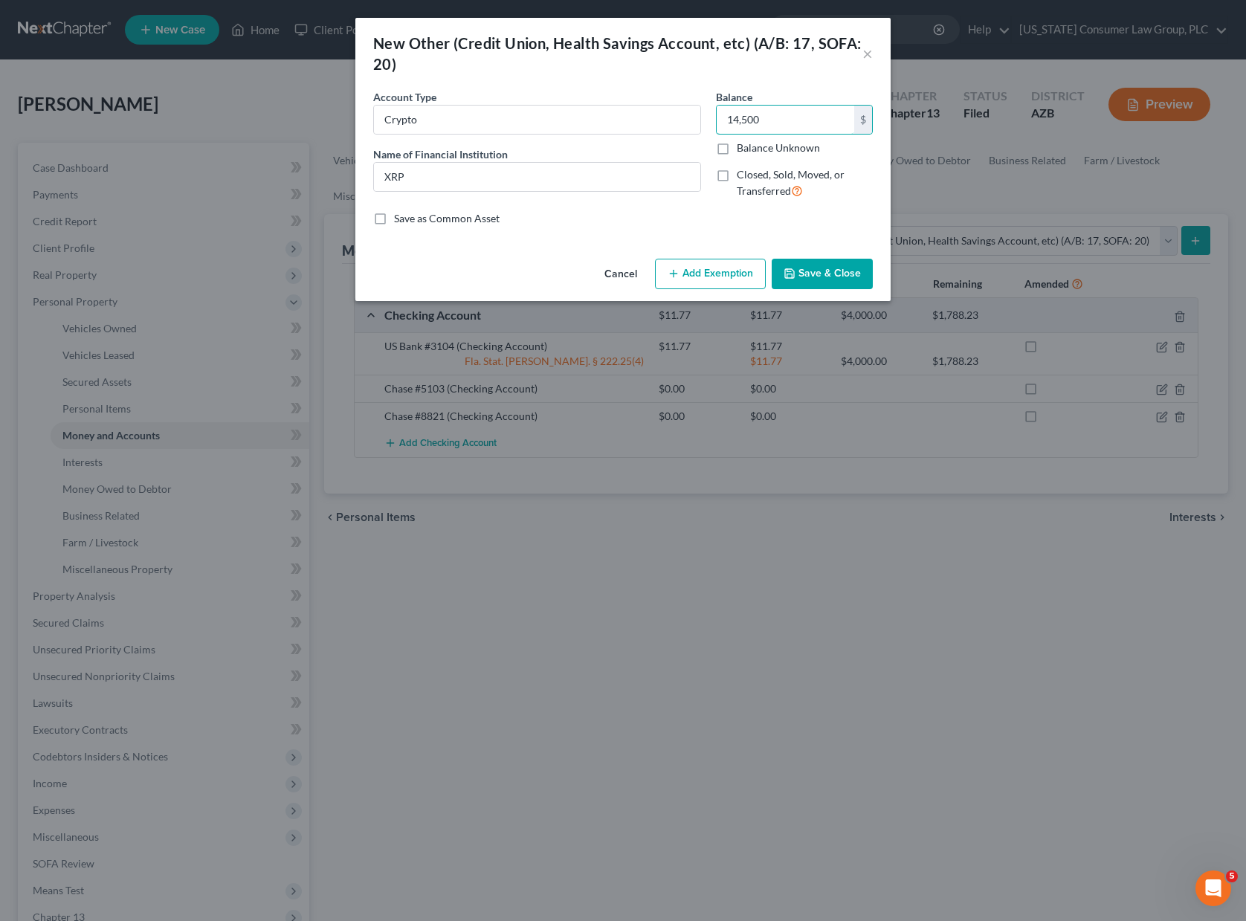
type input "14,500"
click at [726, 280] on button "Add Exemption" at bounding box center [710, 274] width 111 height 31
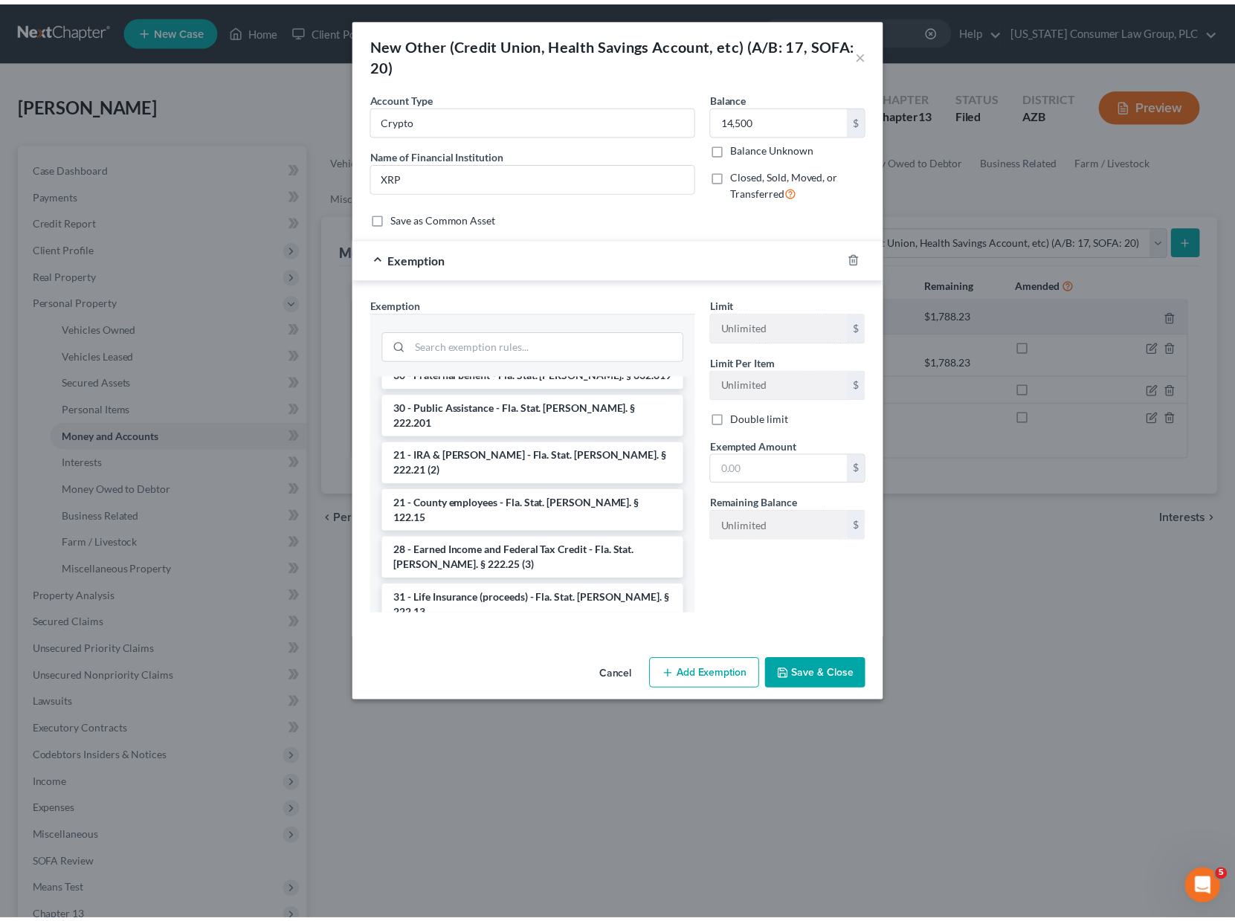
scroll to position [1377, 0]
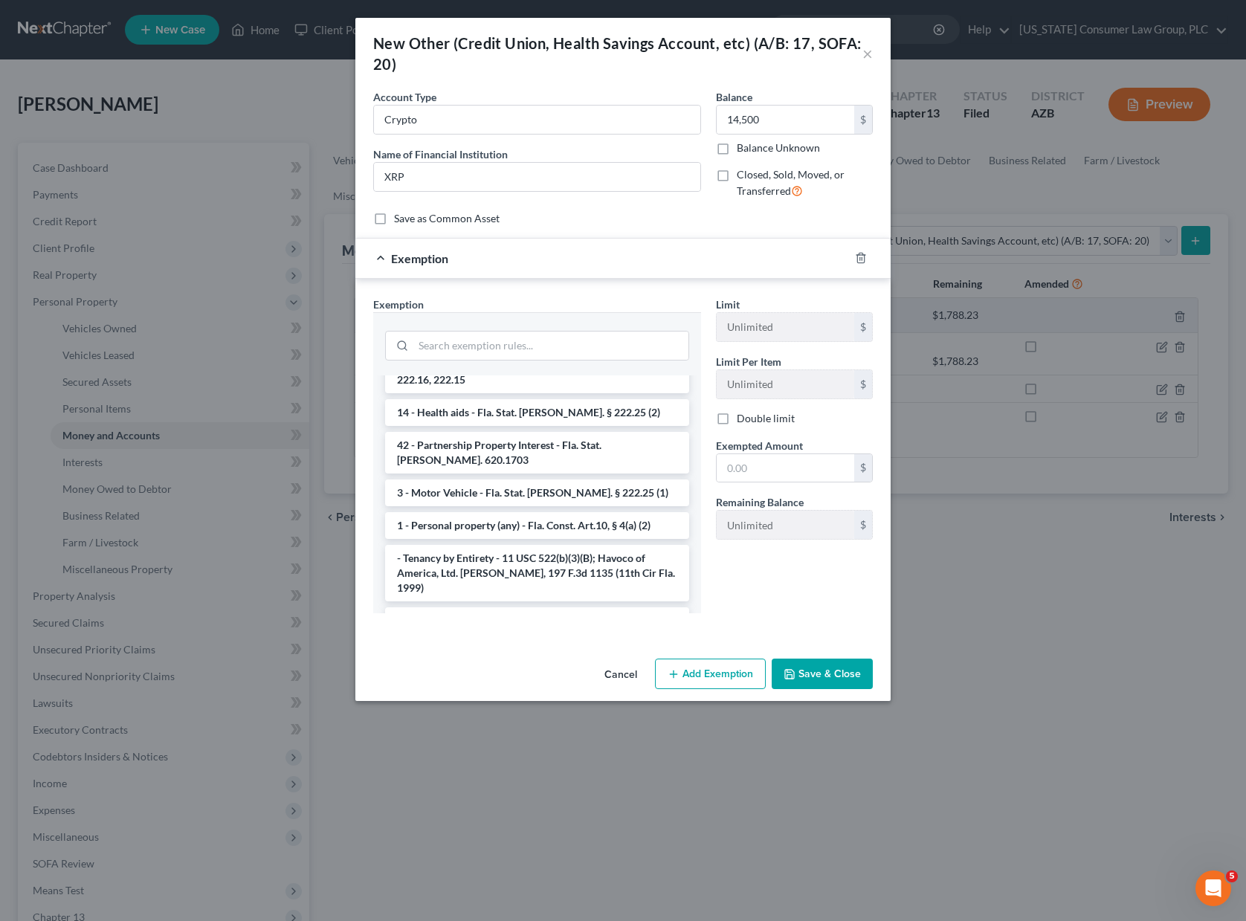
click at [569, 655] on li "14 - Wildcard Exemption - any personal property in lieu of homestead exemption …" at bounding box center [537, 683] width 304 height 56
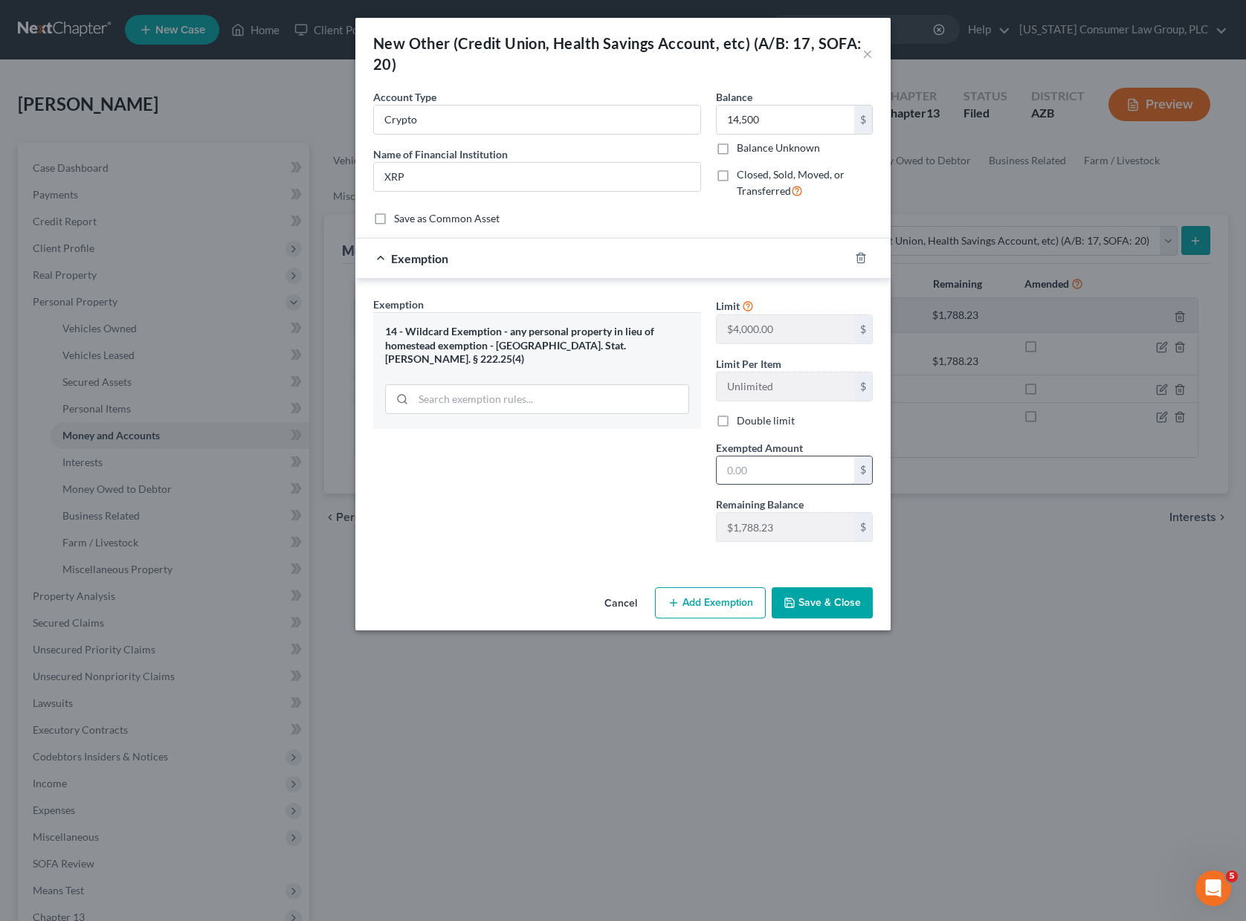
click at [787, 471] on input "text" at bounding box center [786, 470] width 138 height 28
type input "1,788.67"
click at [781, 471] on input "1,788.67" at bounding box center [786, 470] width 138 height 28
click at [755, 473] on input "text" at bounding box center [786, 470] width 138 height 28
type input "1,788.23"
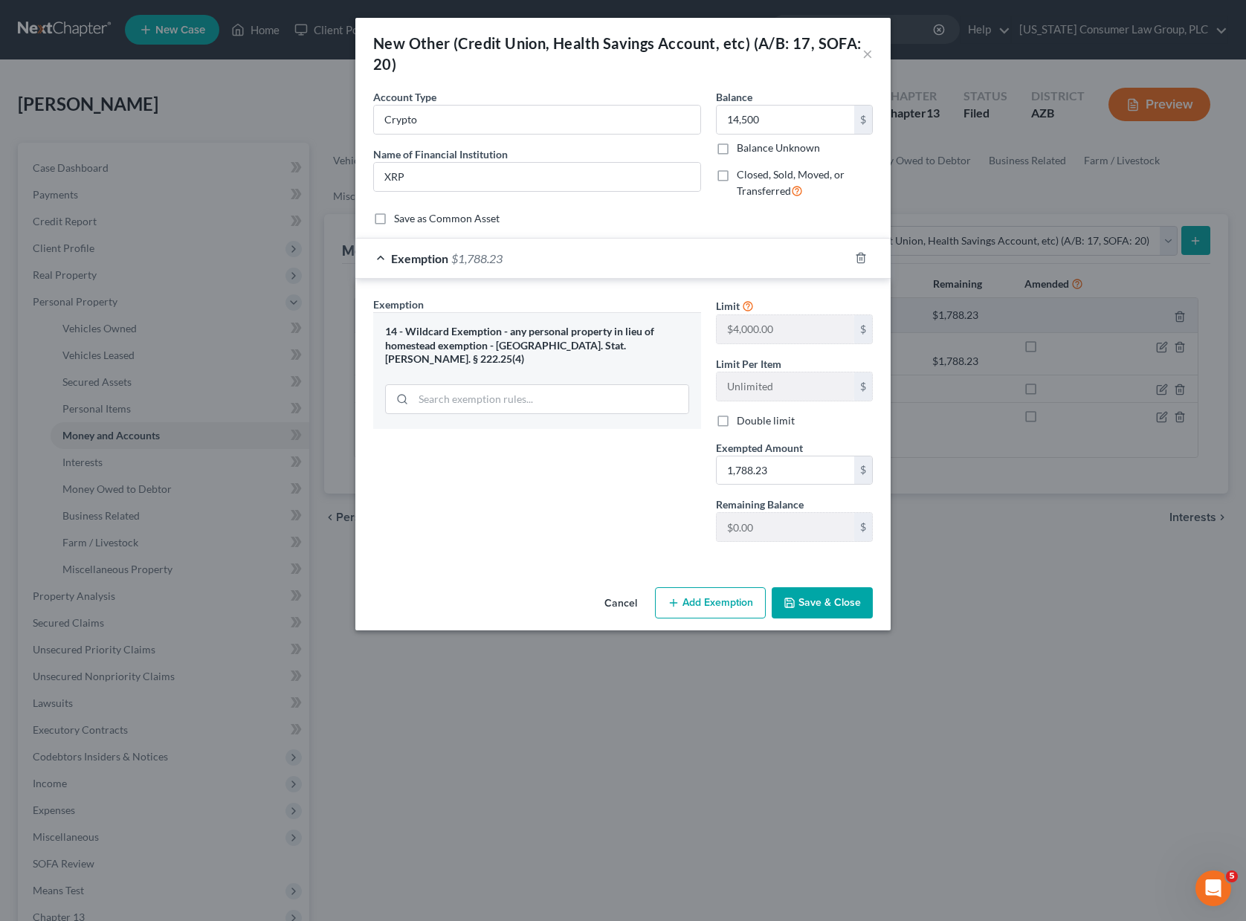
click at [827, 604] on button "Save & Close" at bounding box center [822, 602] width 101 height 31
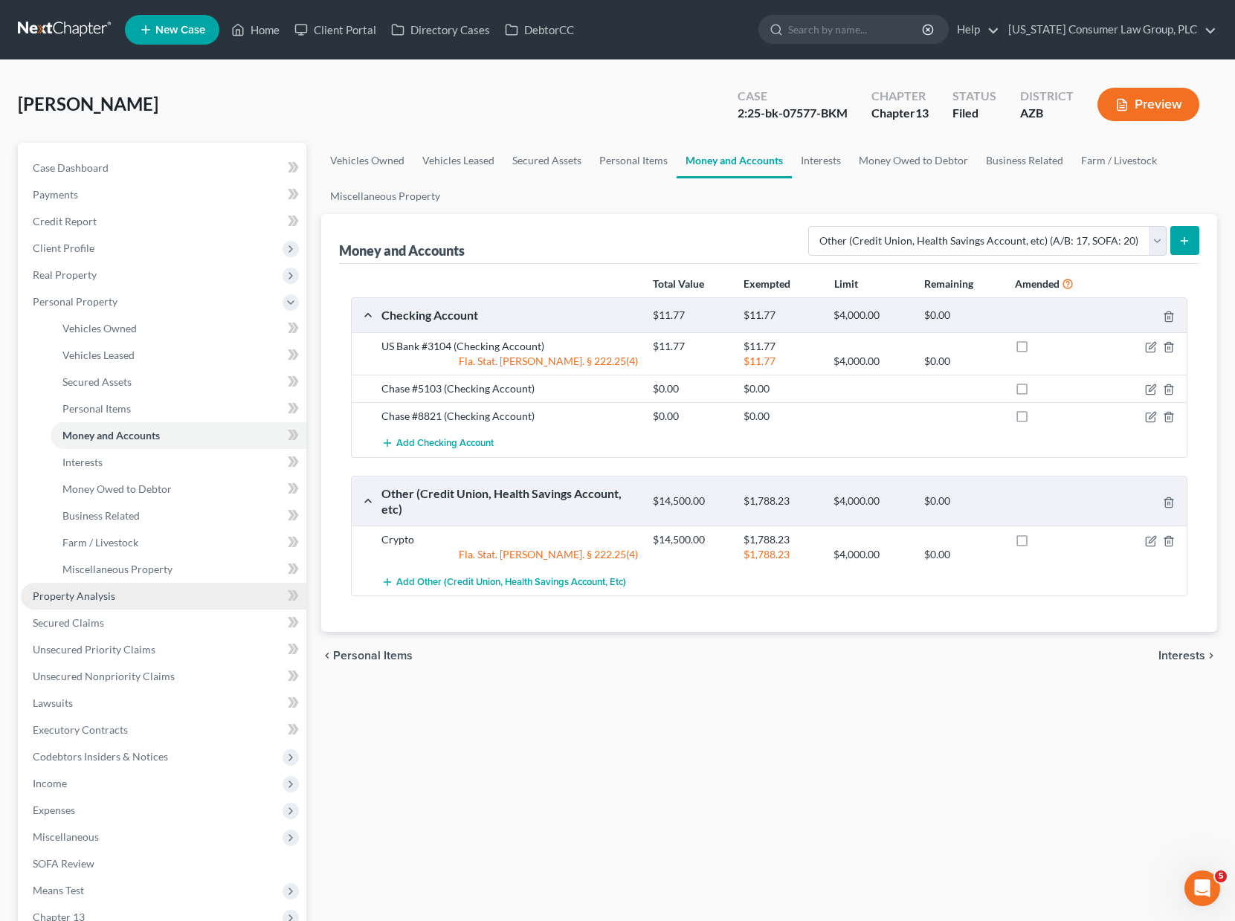
click at [79, 588] on link "Property Analysis" at bounding box center [163, 596] width 285 height 27
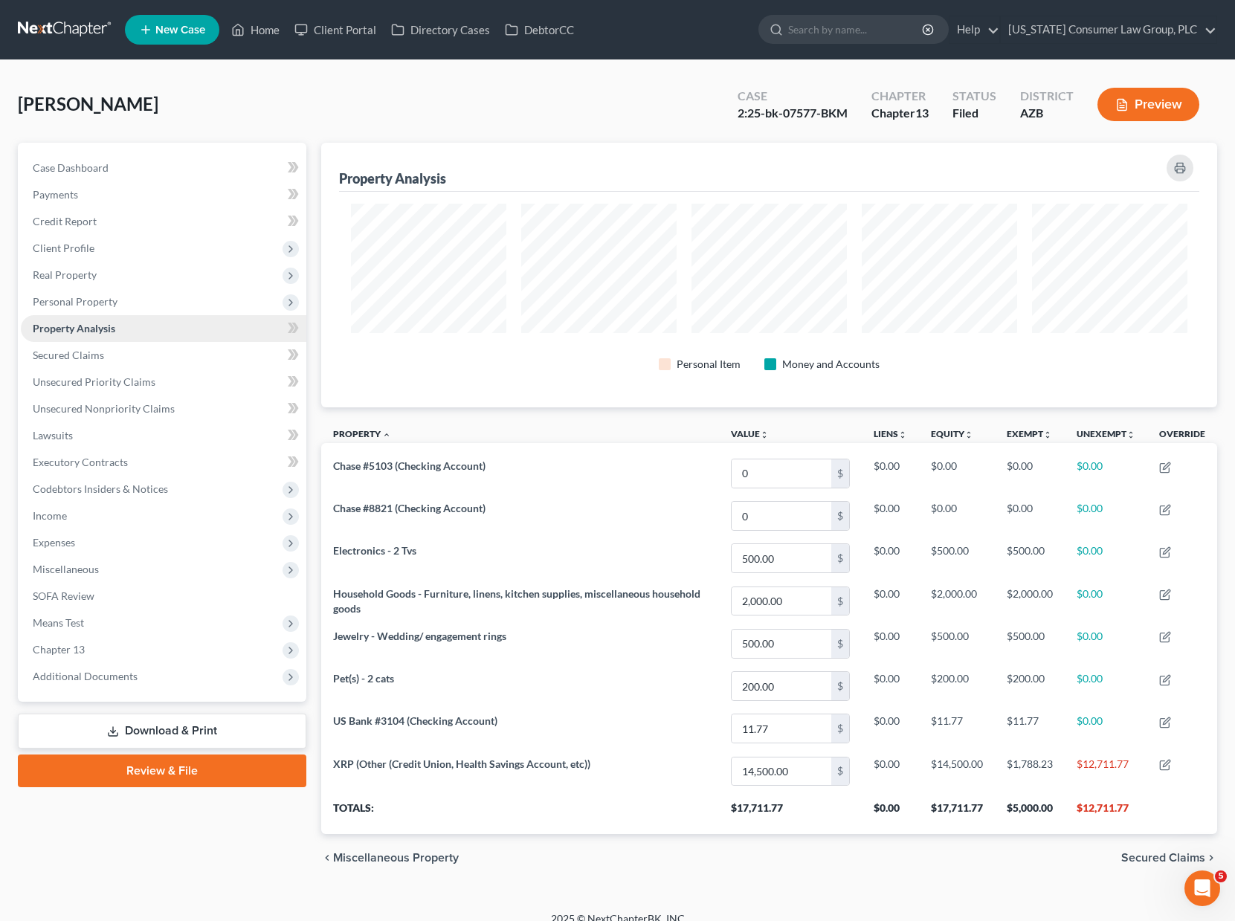
scroll to position [265, 896]
click at [84, 650] on span "Chapter 13" at bounding box center [163, 649] width 285 height 27
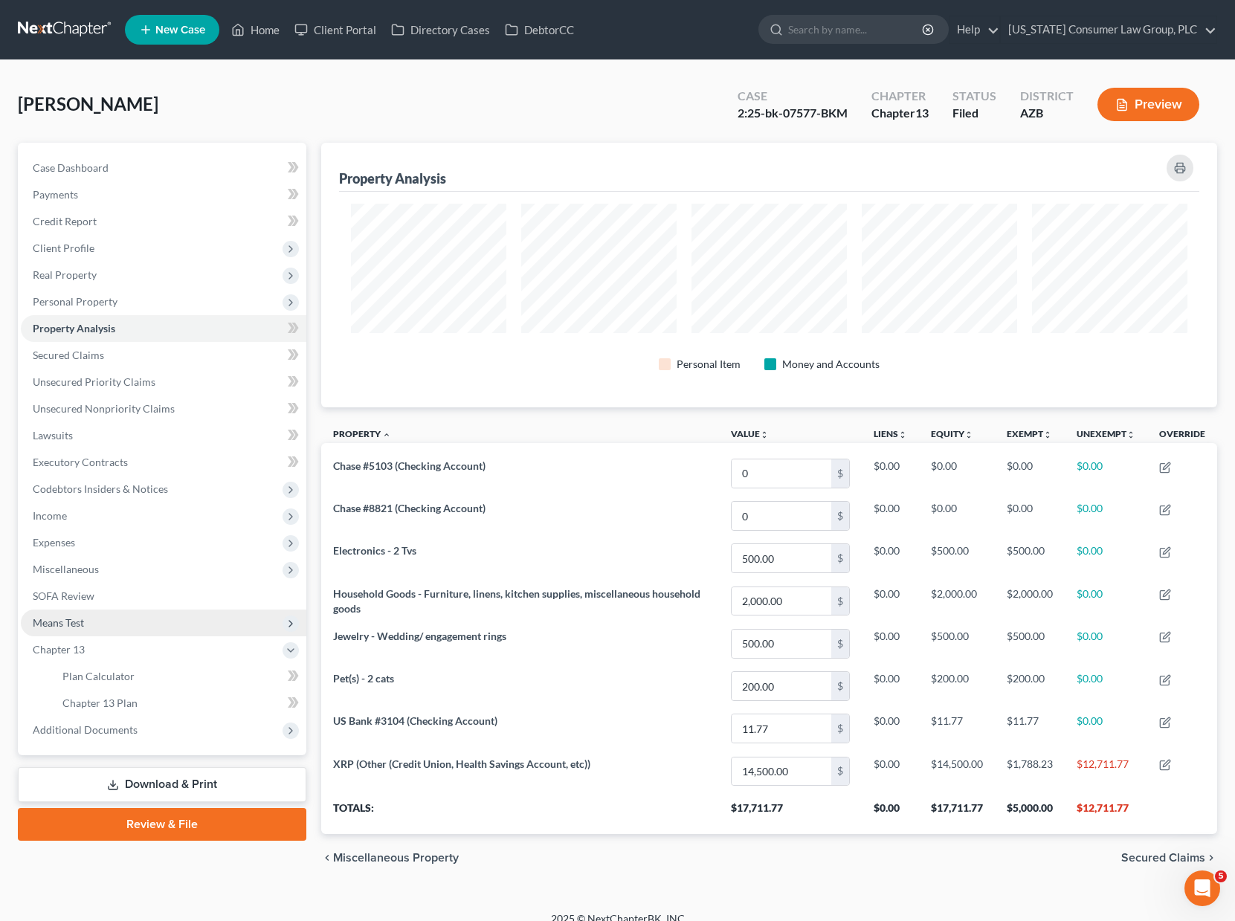
click at [78, 620] on span "Means Test" at bounding box center [58, 622] width 51 height 13
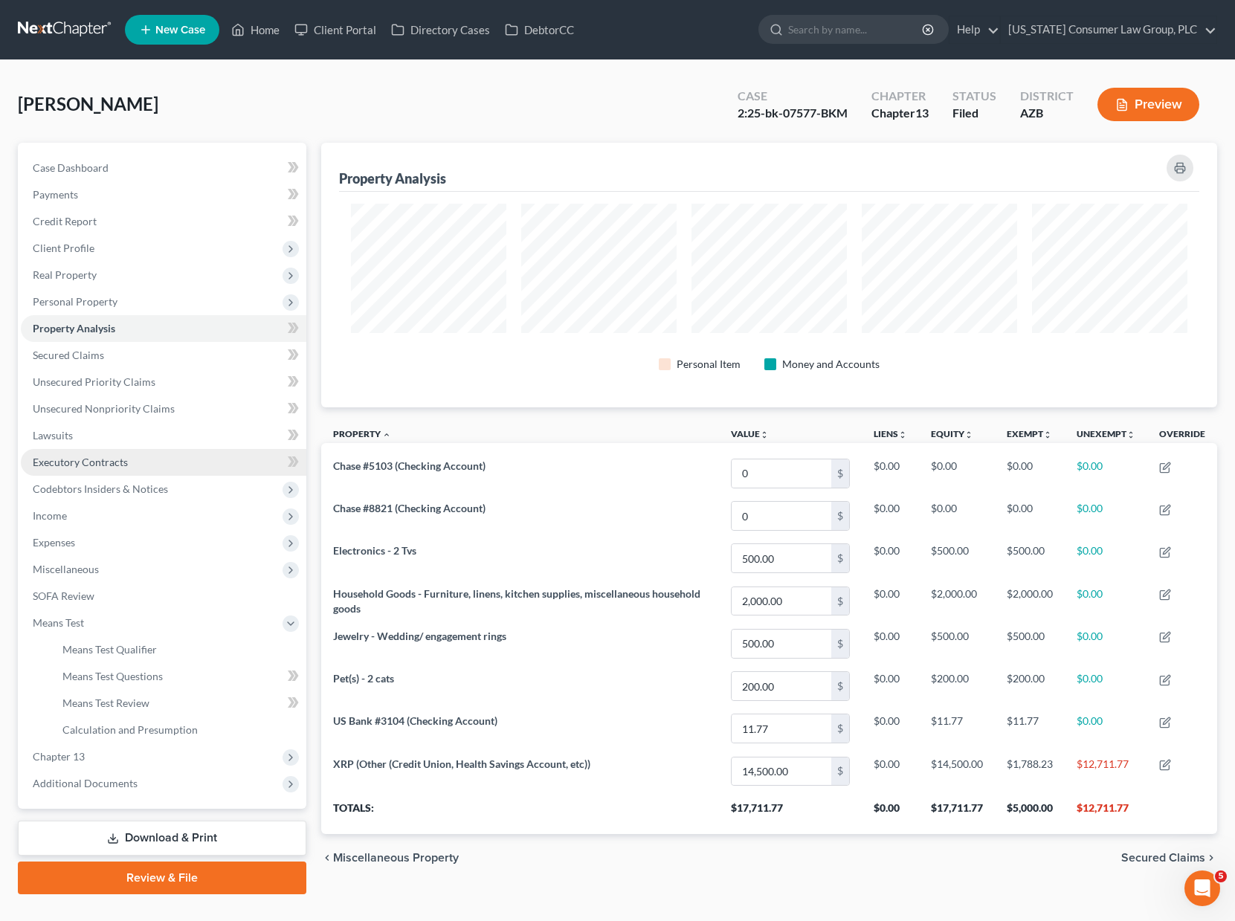
click at [114, 468] on link "Executory Contracts" at bounding box center [163, 462] width 285 height 27
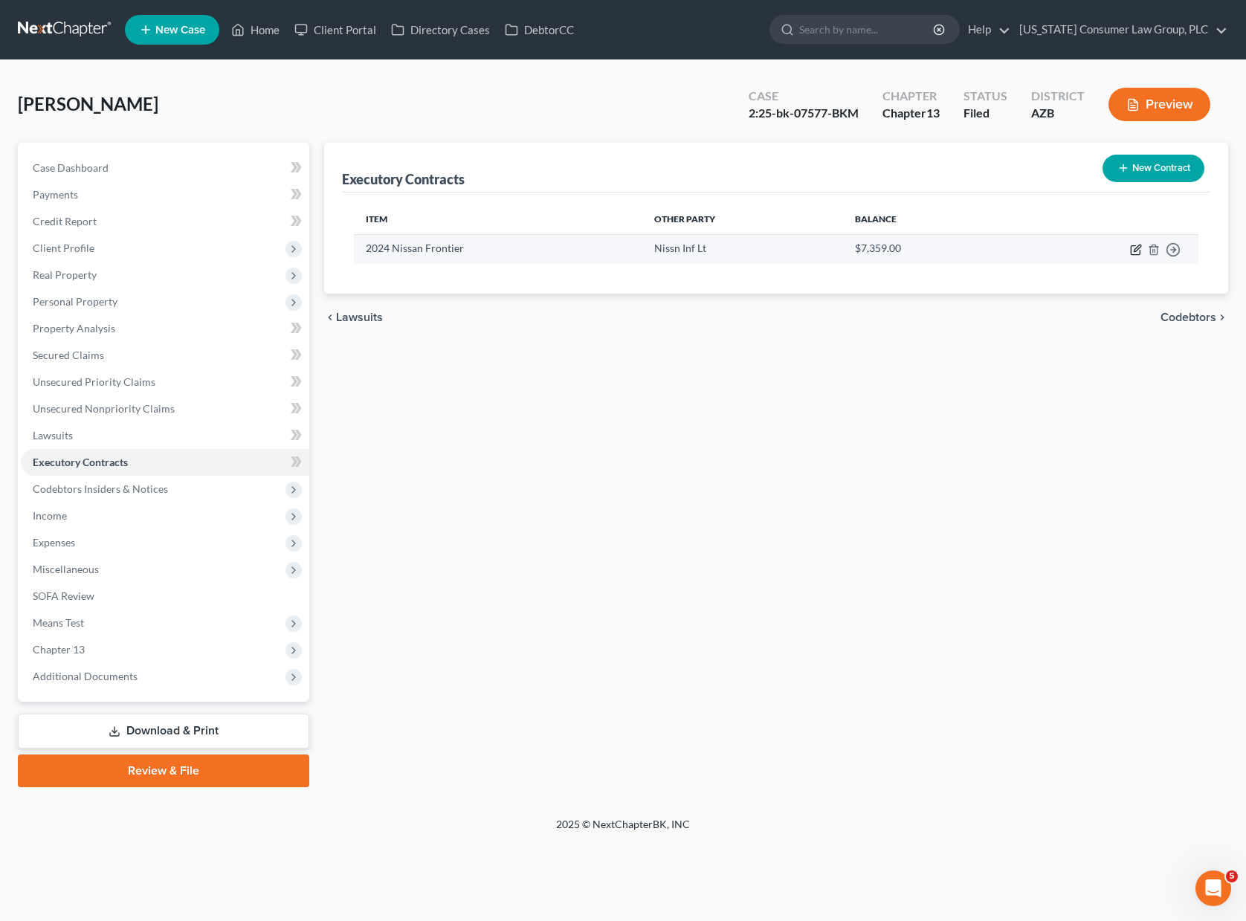
click at [1059, 248] on icon "button" at bounding box center [1137, 248] width 7 height 7
select select "3"
select select "45"
select select "0"
select select "1"
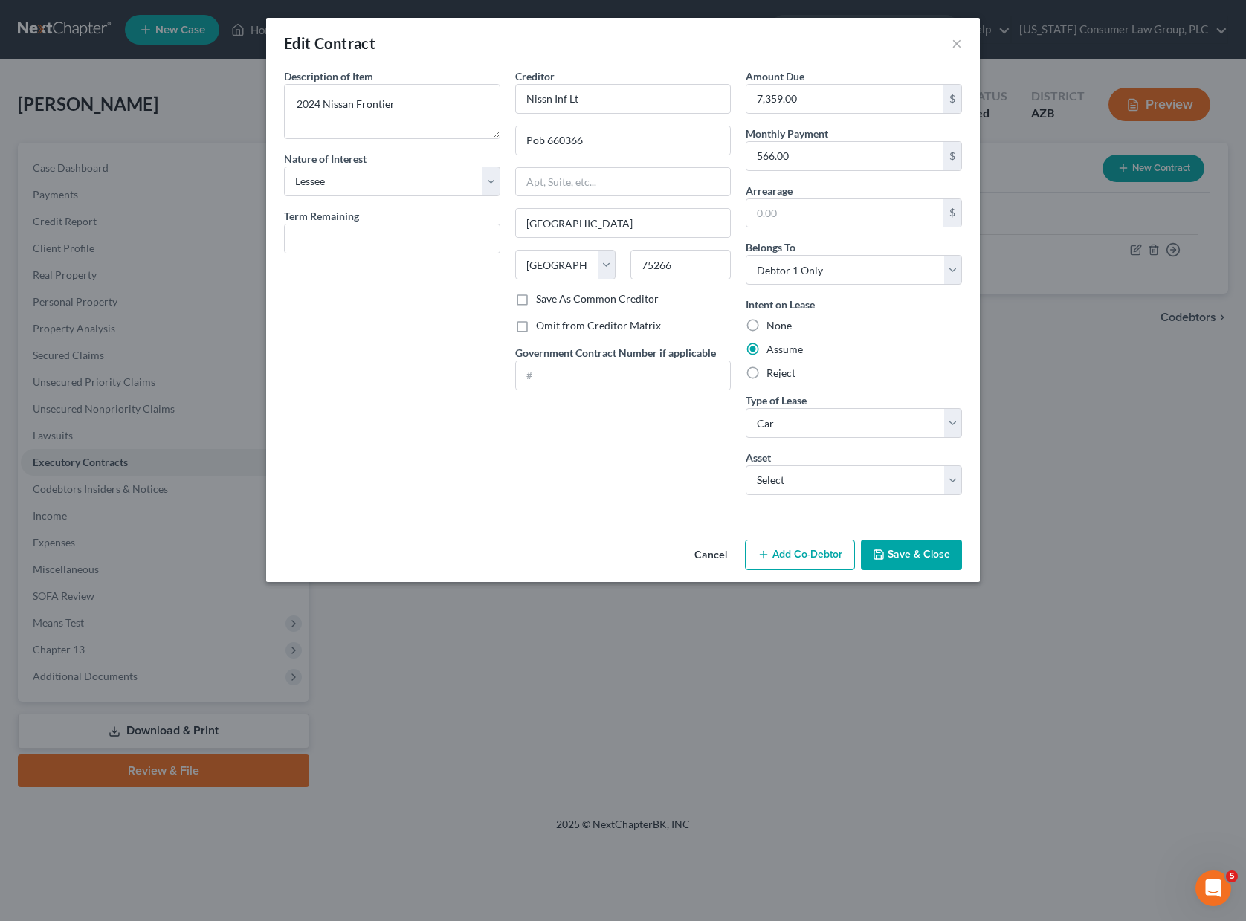
click at [296, 254] on div "Description of non-residential real property * Description of Item * 2024 Nissa…" at bounding box center [392, 287] width 231 height 439
click at [297, 248] on input "text" at bounding box center [392, 239] width 215 height 28
type input "13 months"
click at [882, 556] on polyline "button" at bounding box center [878, 557] width 5 height 4
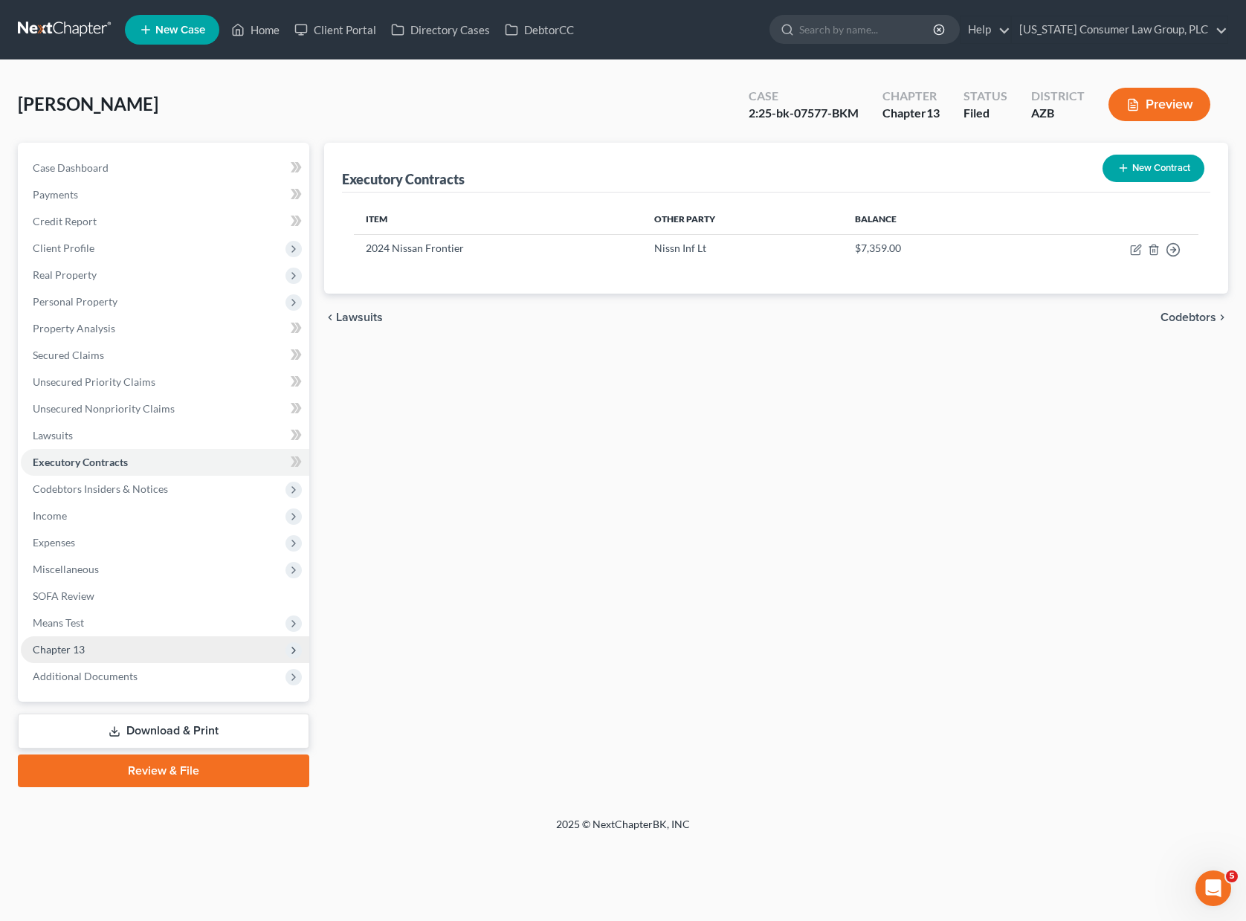
click at [80, 644] on span "Chapter 13" at bounding box center [59, 649] width 52 height 13
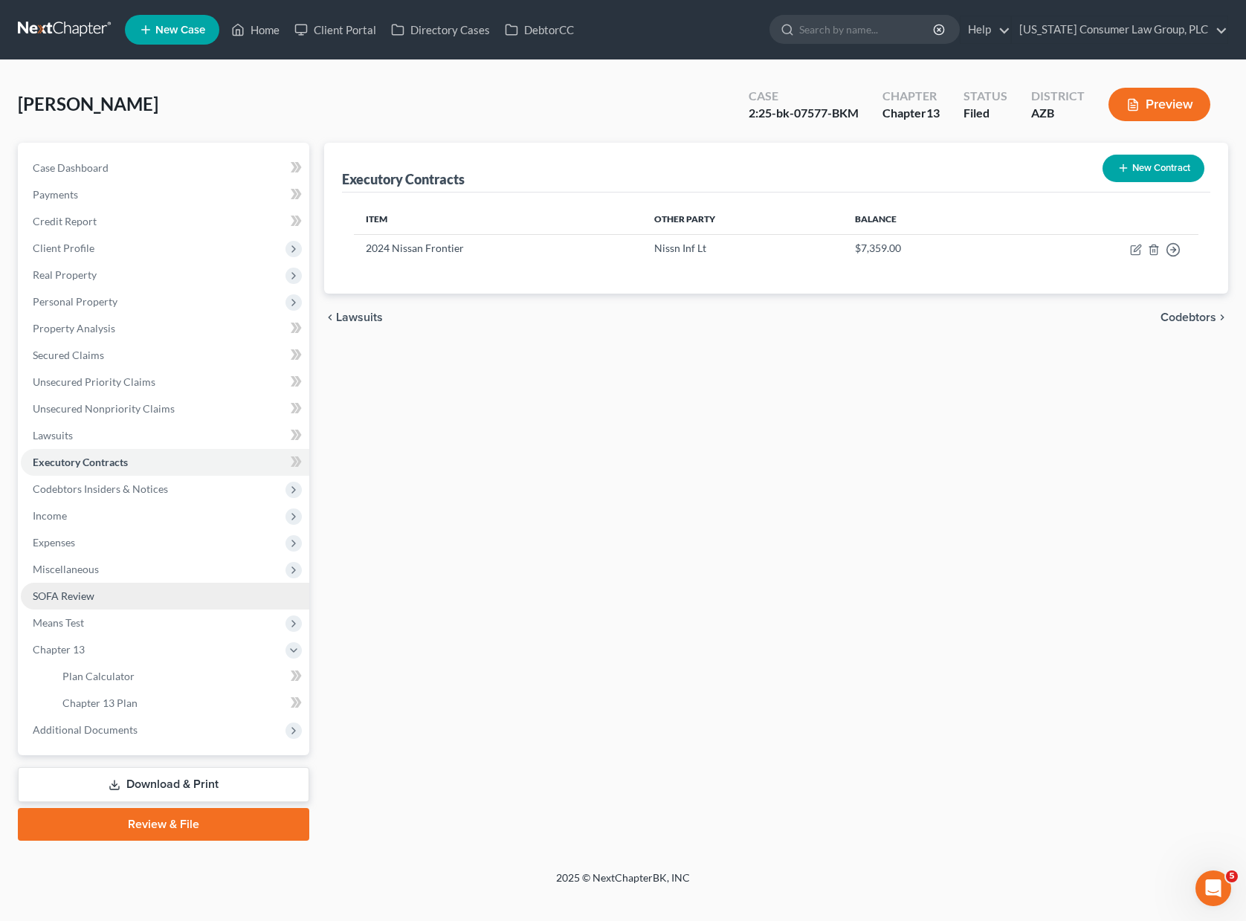
click at [83, 595] on span "SOFA Review" at bounding box center [64, 596] width 62 height 13
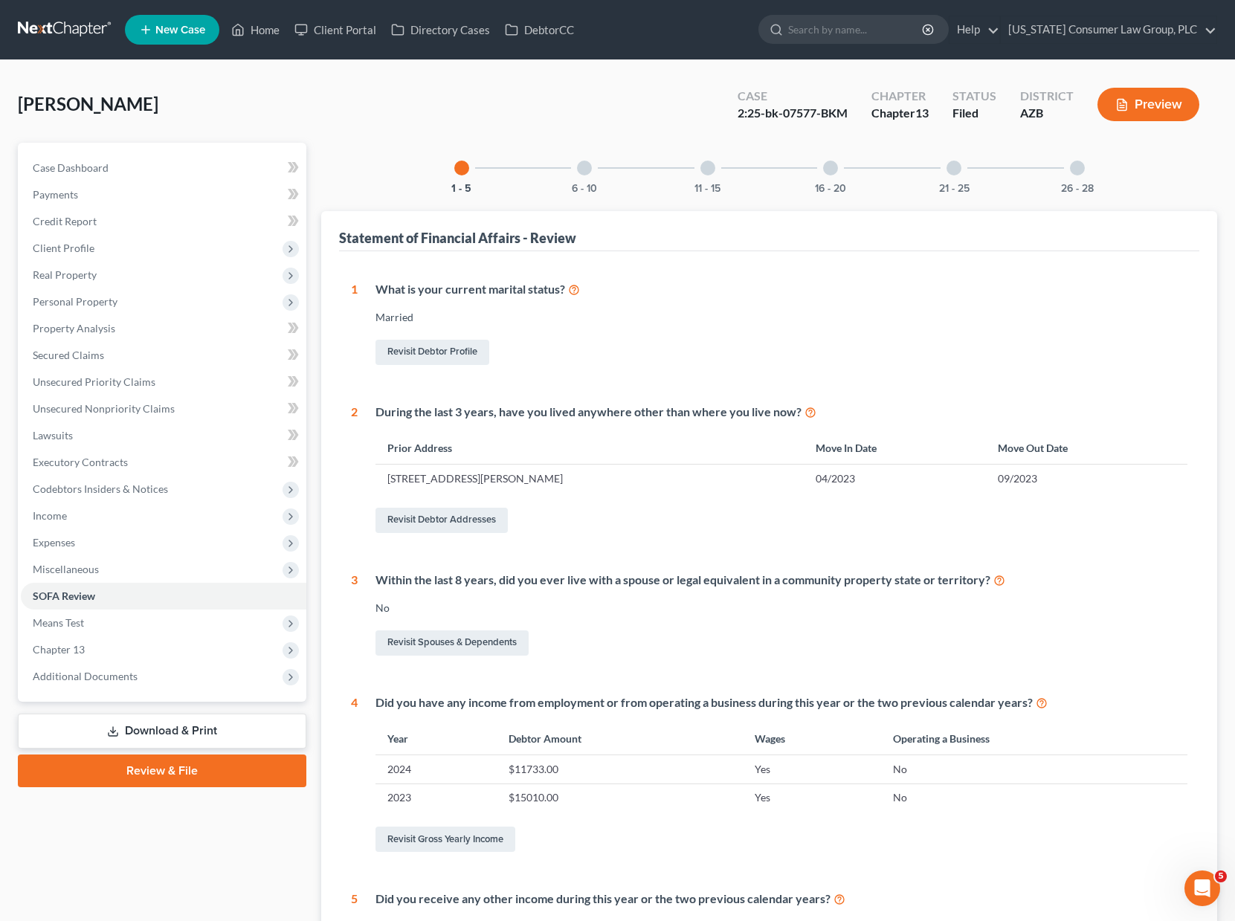
click at [584, 166] on div at bounding box center [584, 168] width 15 height 15
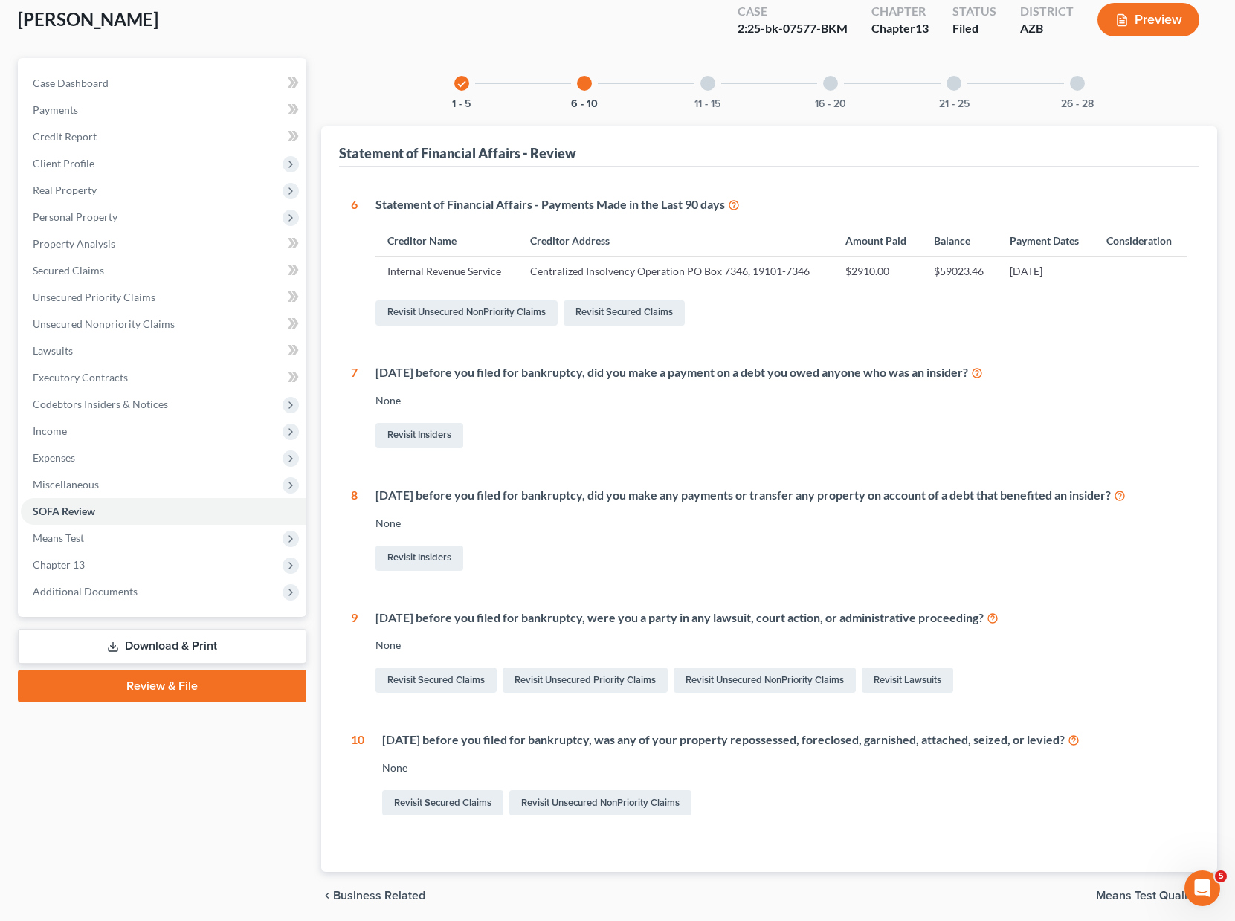
scroll to position [85, 0]
click at [895, 680] on link "Revisit Lawsuits" at bounding box center [907, 679] width 91 height 25
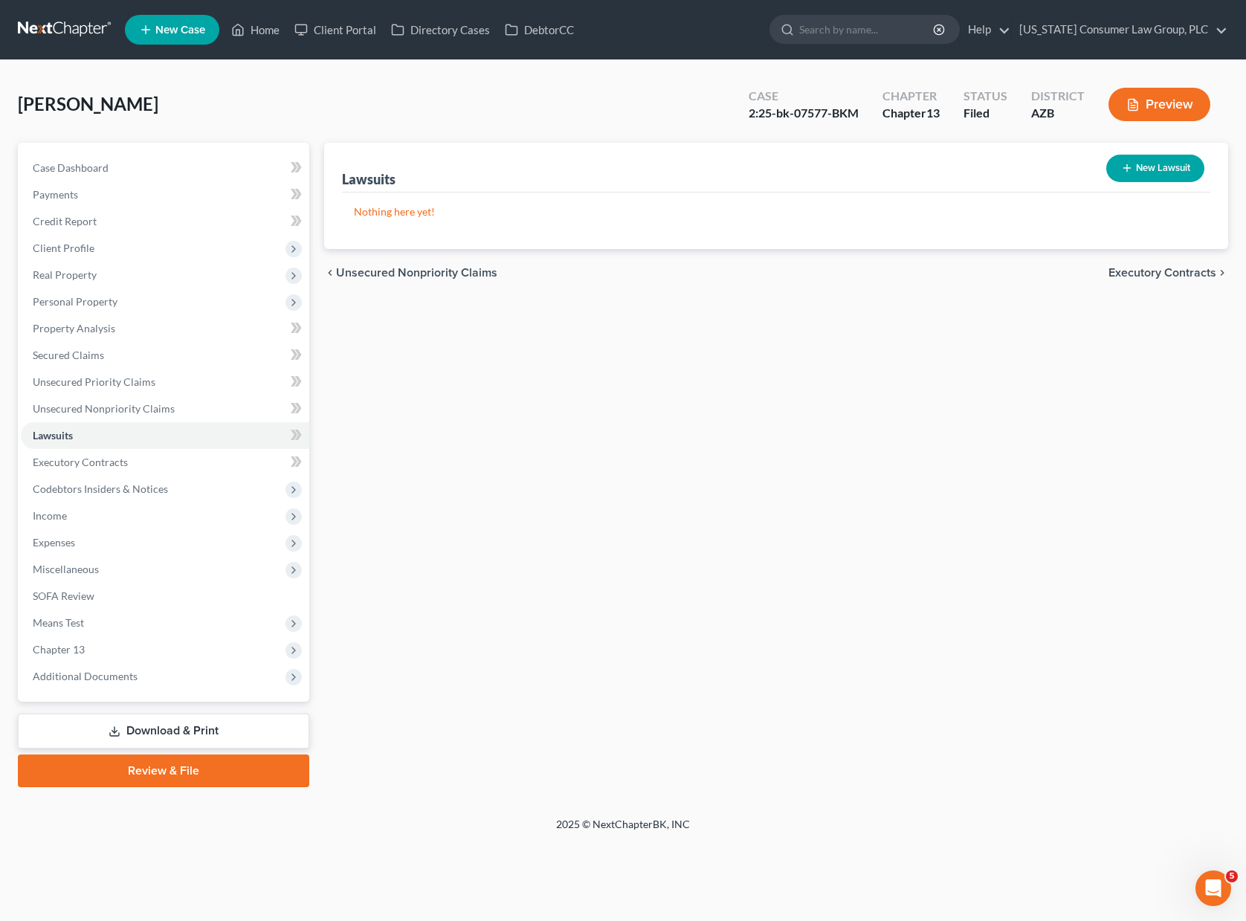
click at [1059, 175] on button "New Lawsuit" at bounding box center [1155, 169] width 98 height 28
select select "0"
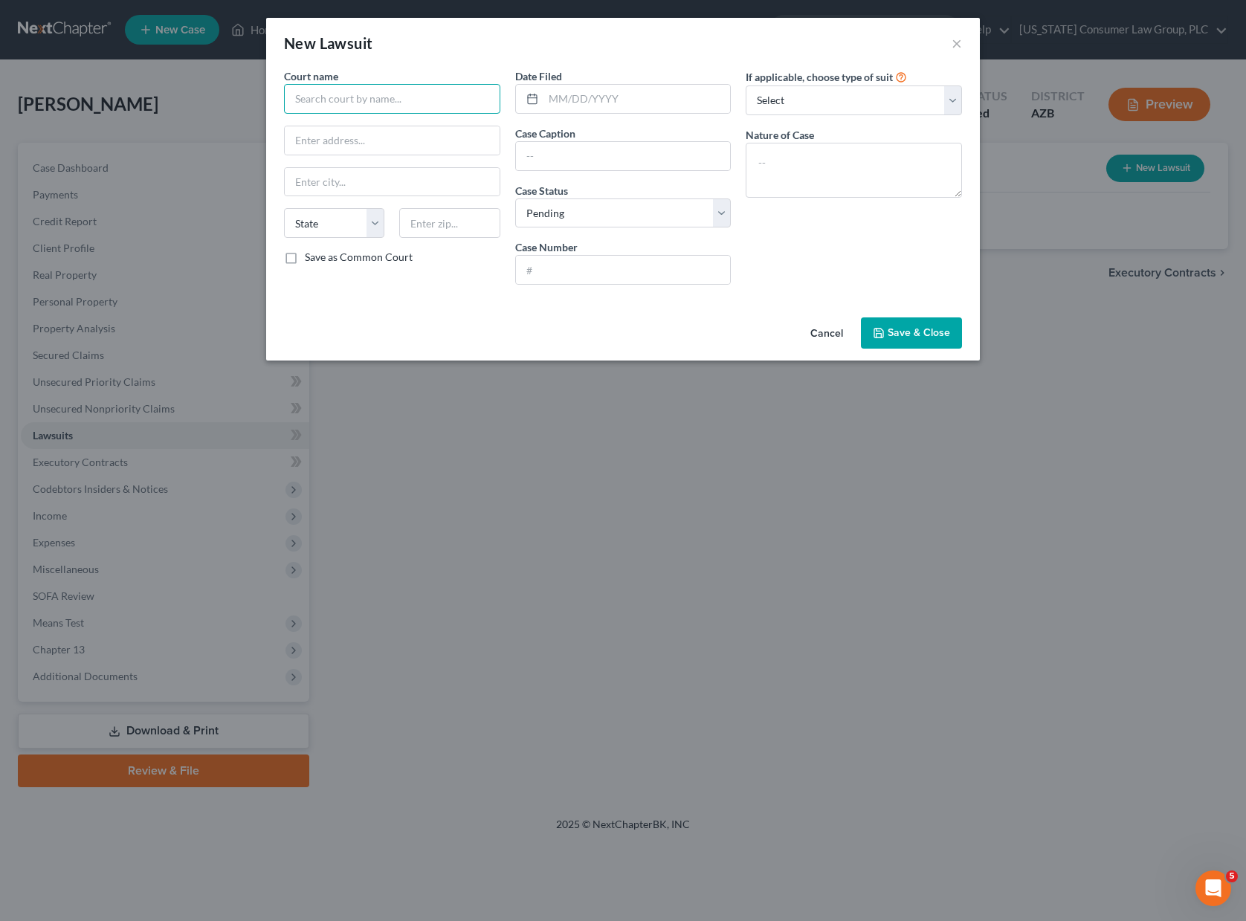
click at [389, 102] on input "text" at bounding box center [392, 99] width 216 height 30
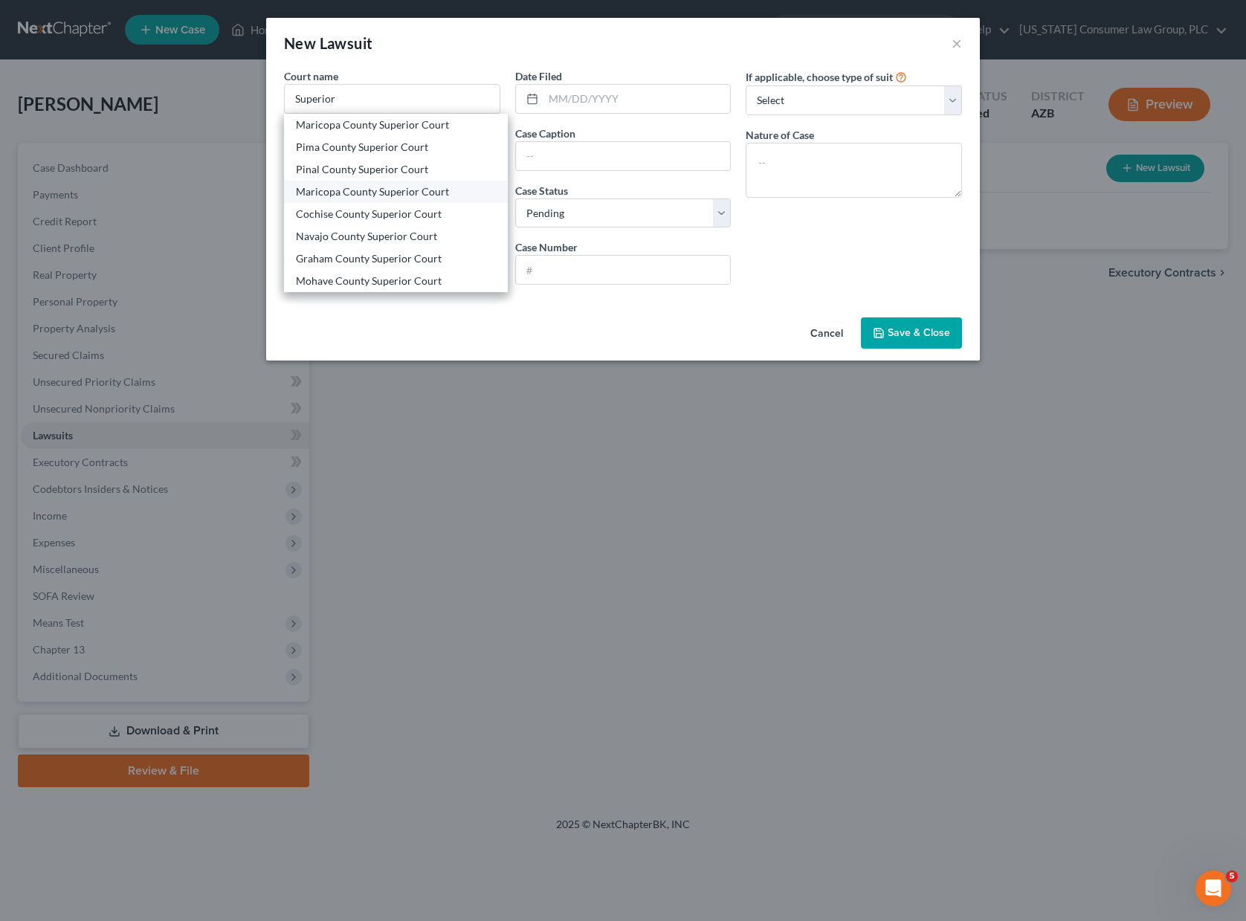
click at [379, 184] on div "Maricopa County Superior Court" at bounding box center [396, 191] width 200 height 15
type input "Maricopa County Superior Court"
type input "[STREET_ADDRESS][PERSON_NAME]"
type input "Phoenix"
select select "3"
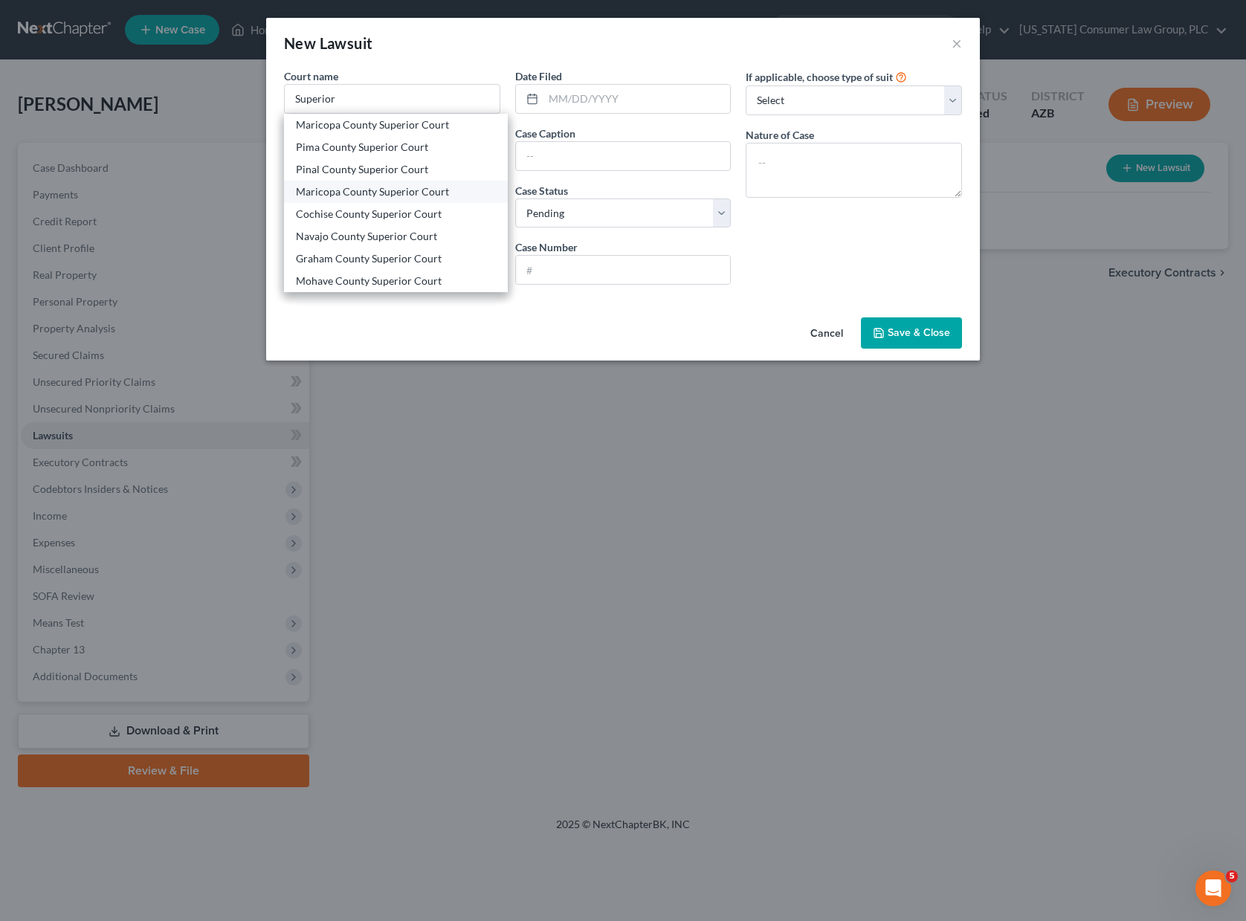
type input "85003"
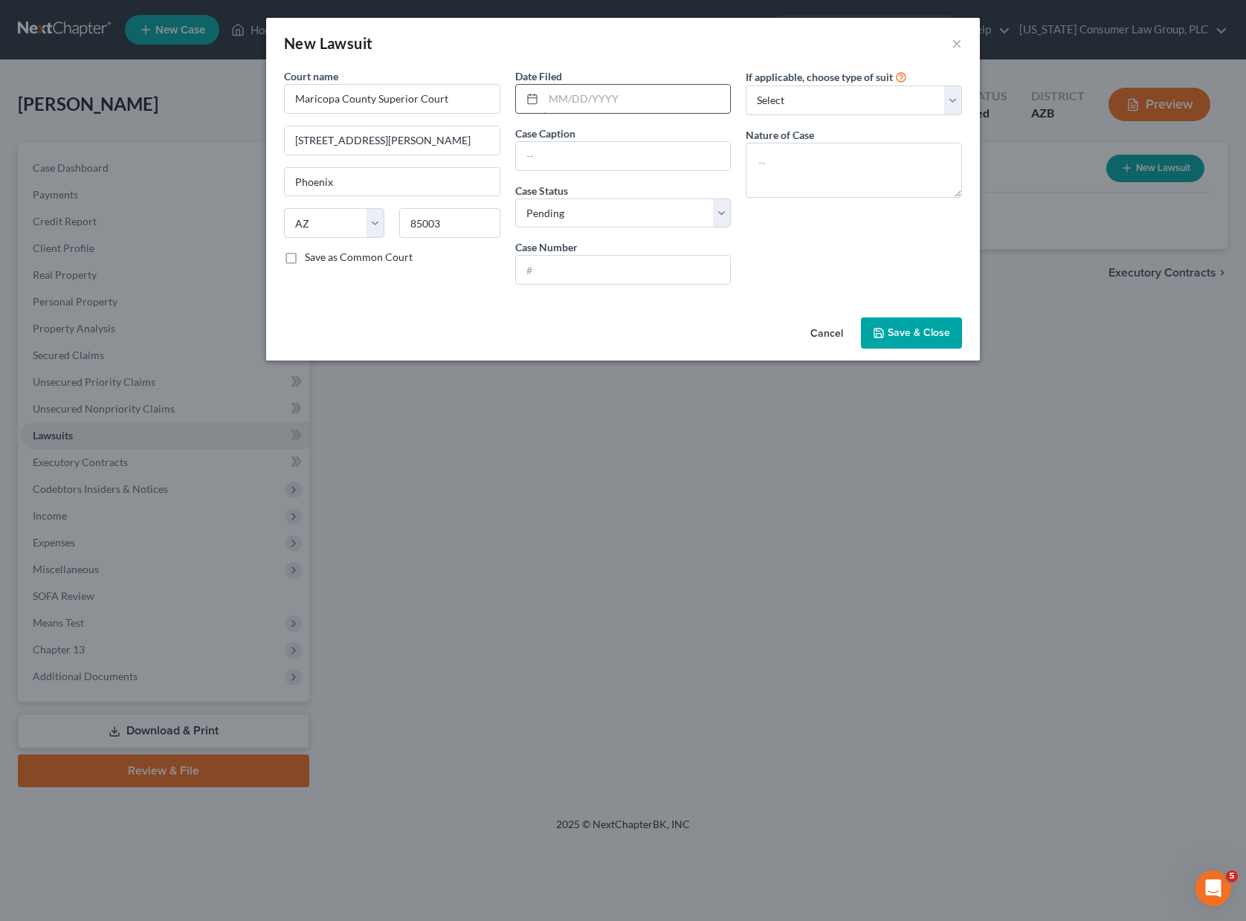
click at [576, 94] on input "text" at bounding box center [636, 99] width 187 height 28
type input "[DATE]"
type input "American Express National Bank v [PERSON_NAME]"
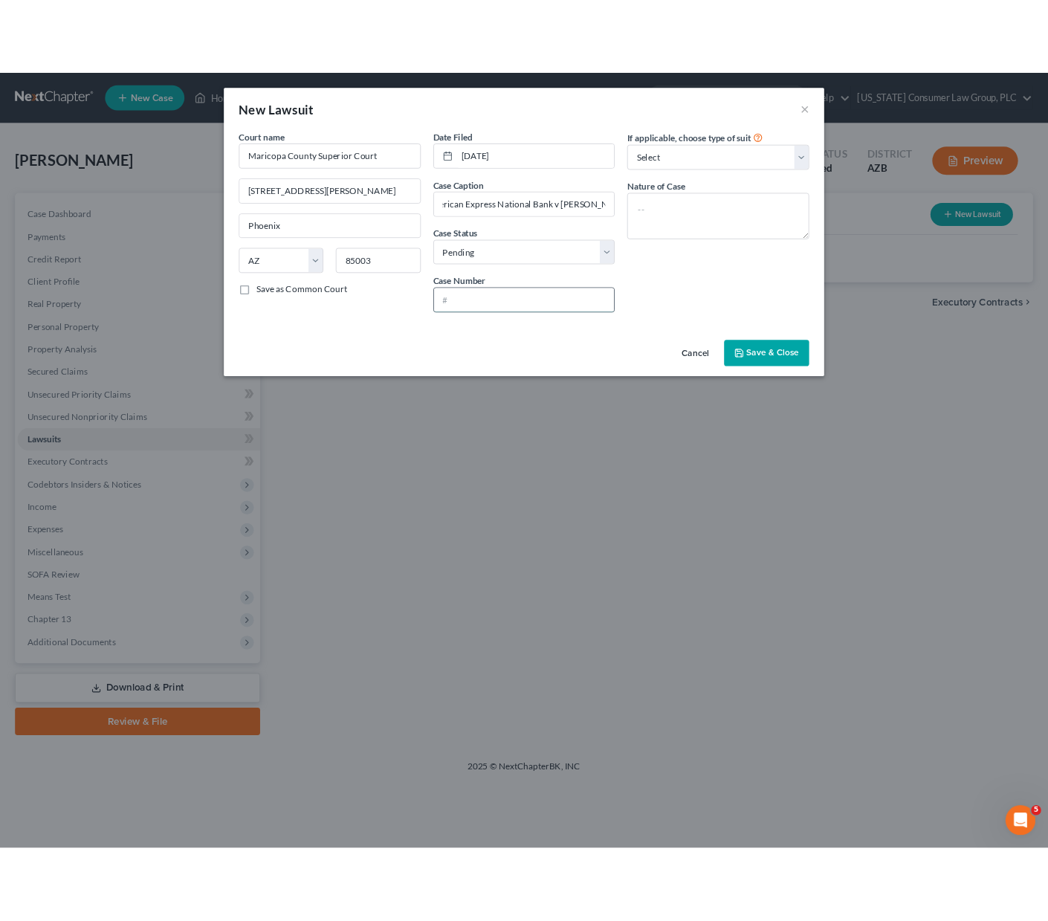
scroll to position [0, 0]
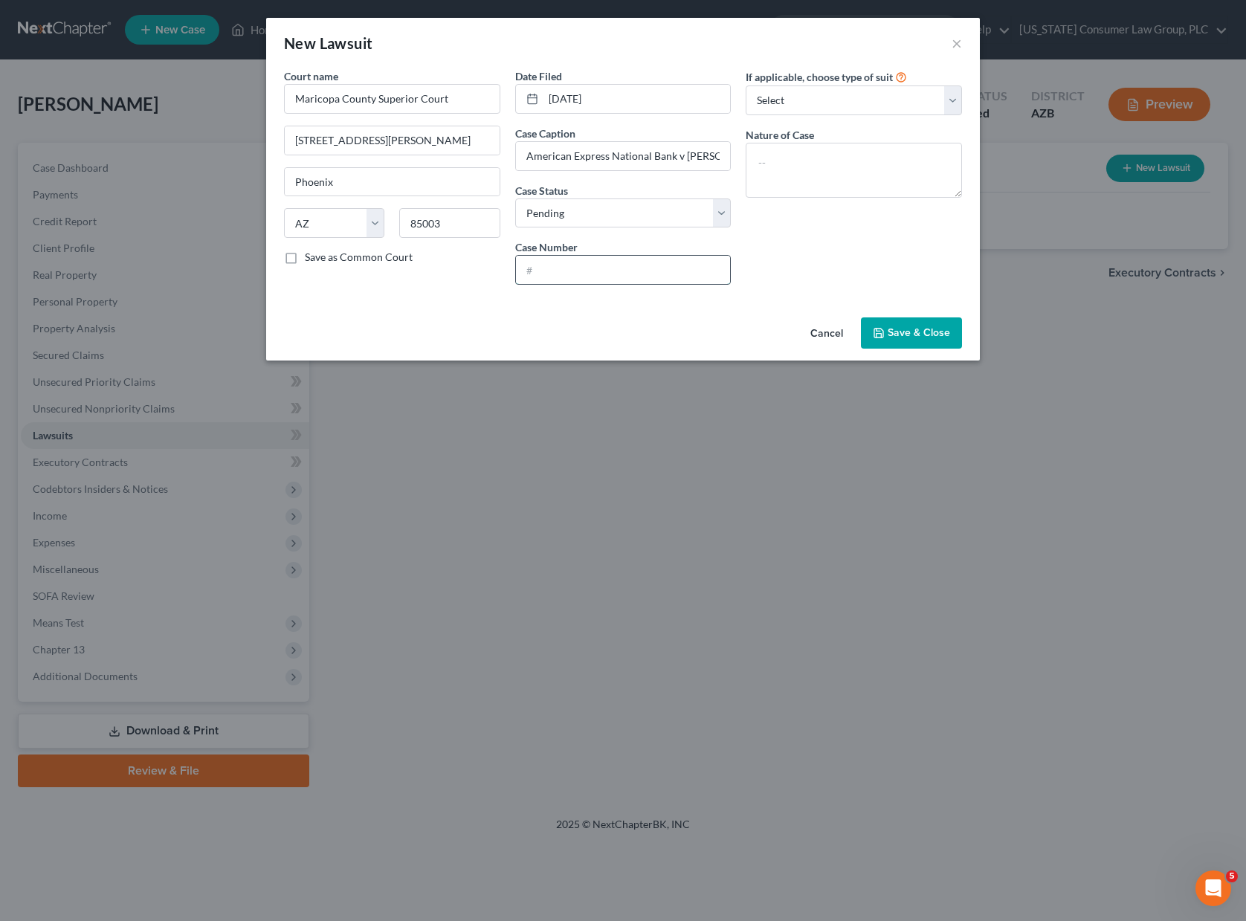
click at [590, 269] on input "text" at bounding box center [623, 270] width 215 height 28
type input "CV2025-024611"
click at [960, 91] on select "Select Repossession Garnishment Foreclosure Attached, Seized, Or Levied Other" at bounding box center [854, 100] width 216 height 30
select select "4"
click at [746, 85] on select "Select Repossession Garnishment Foreclosure Attached, Seized, Or Levied Other" at bounding box center [854, 100] width 216 height 30
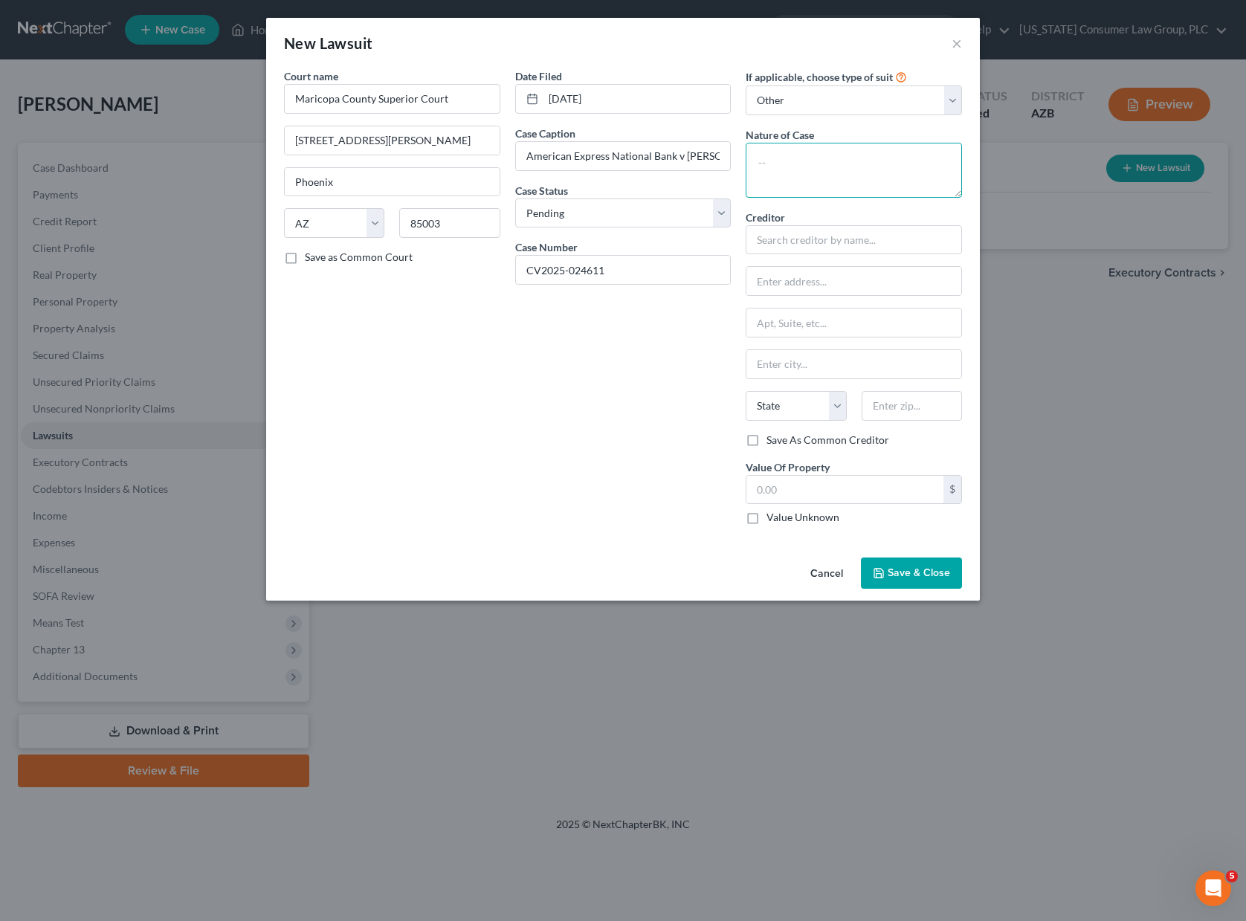
click at [835, 164] on textarea at bounding box center [854, 170] width 216 height 55
type textarea "Civil"
click at [950, 102] on select "Select Repossession Garnishment Foreclosure Attached, Seized, Or Levied Other" at bounding box center [854, 100] width 216 height 30
select select
click at [746, 85] on select "Select Repossession Garnishment Foreclosure Attached, Seized, Or Levied Other" at bounding box center [854, 100] width 216 height 30
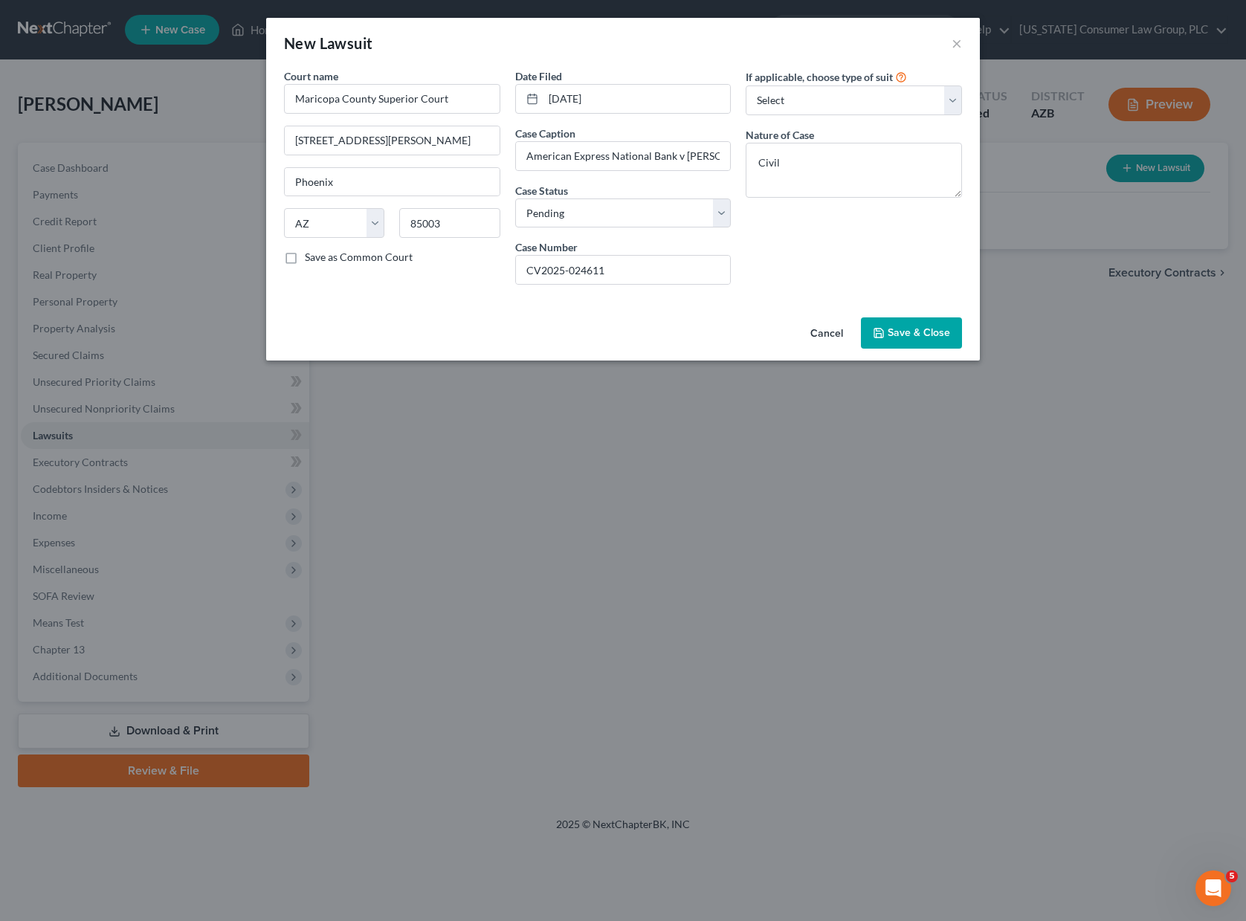
click at [880, 321] on button "Save & Close" at bounding box center [911, 332] width 101 height 31
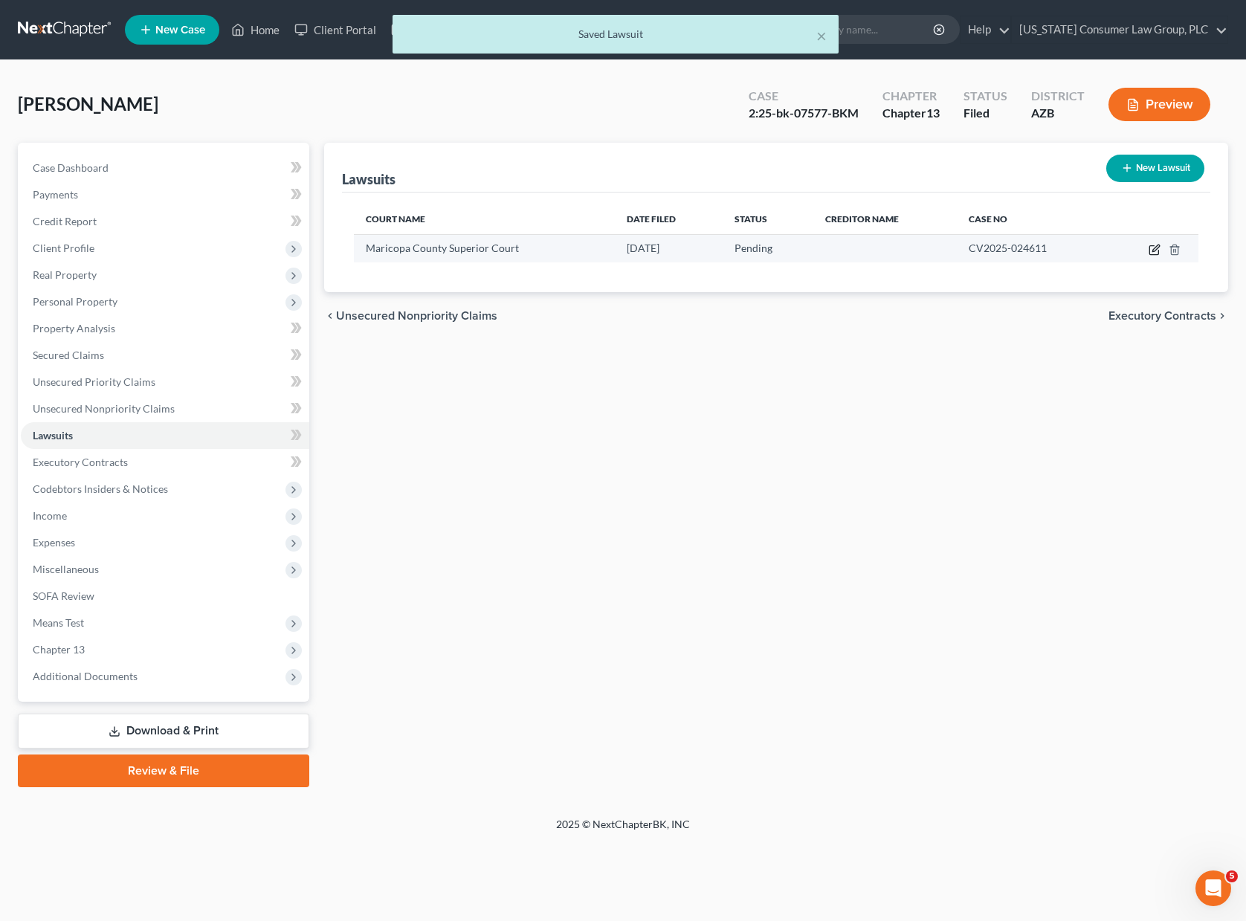
click at [1059, 245] on icon "button" at bounding box center [1155, 250] width 12 height 12
select select "3"
select select "0"
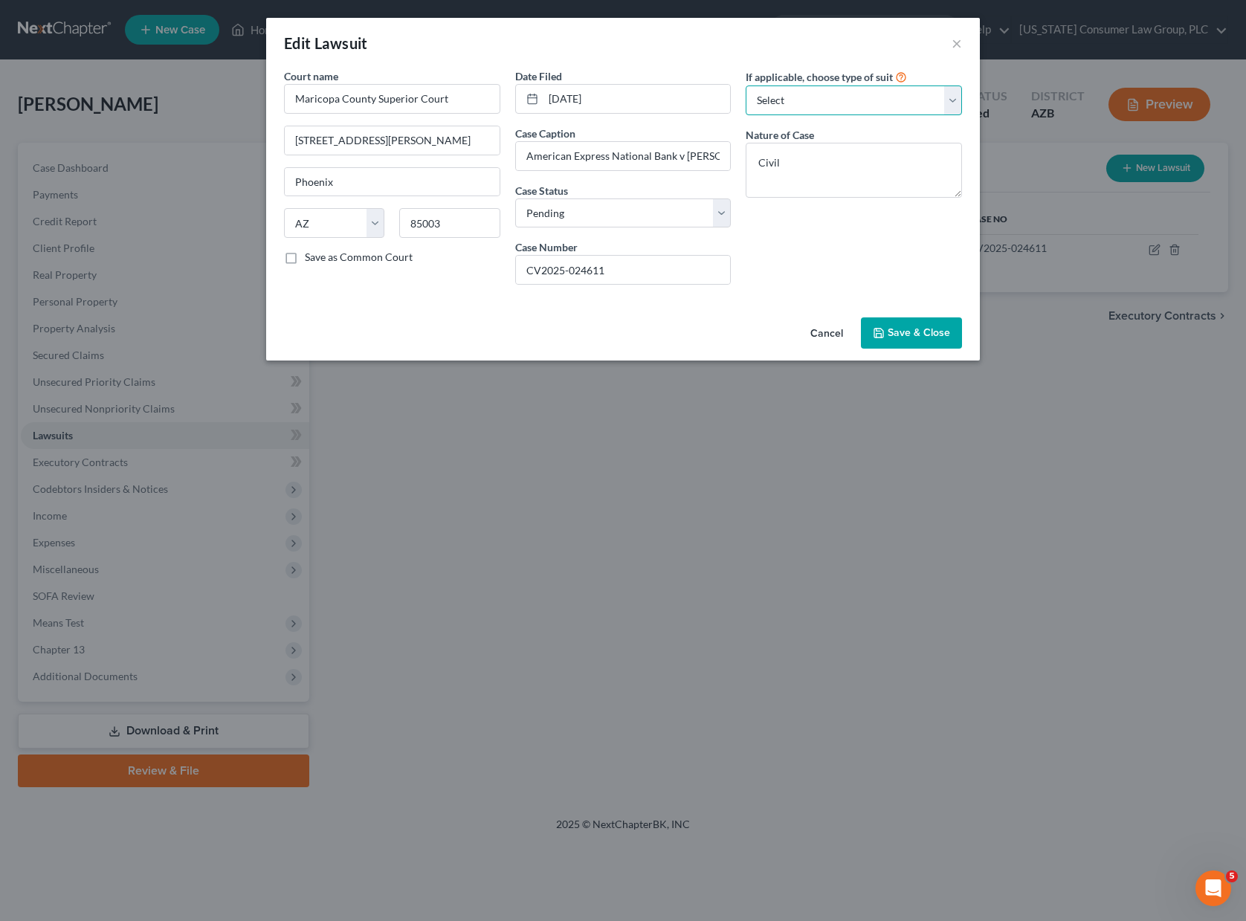
click at [946, 99] on select "Select Repossession Garnishment Foreclosure Attached, Seized, Or Levied Other" at bounding box center [854, 100] width 216 height 30
select select "4"
click at [746, 85] on select "Select Repossession Garnishment Foreclosure Attached, Seized, Or Levied Other" at bounding box center [854, 100] width 216 height 30
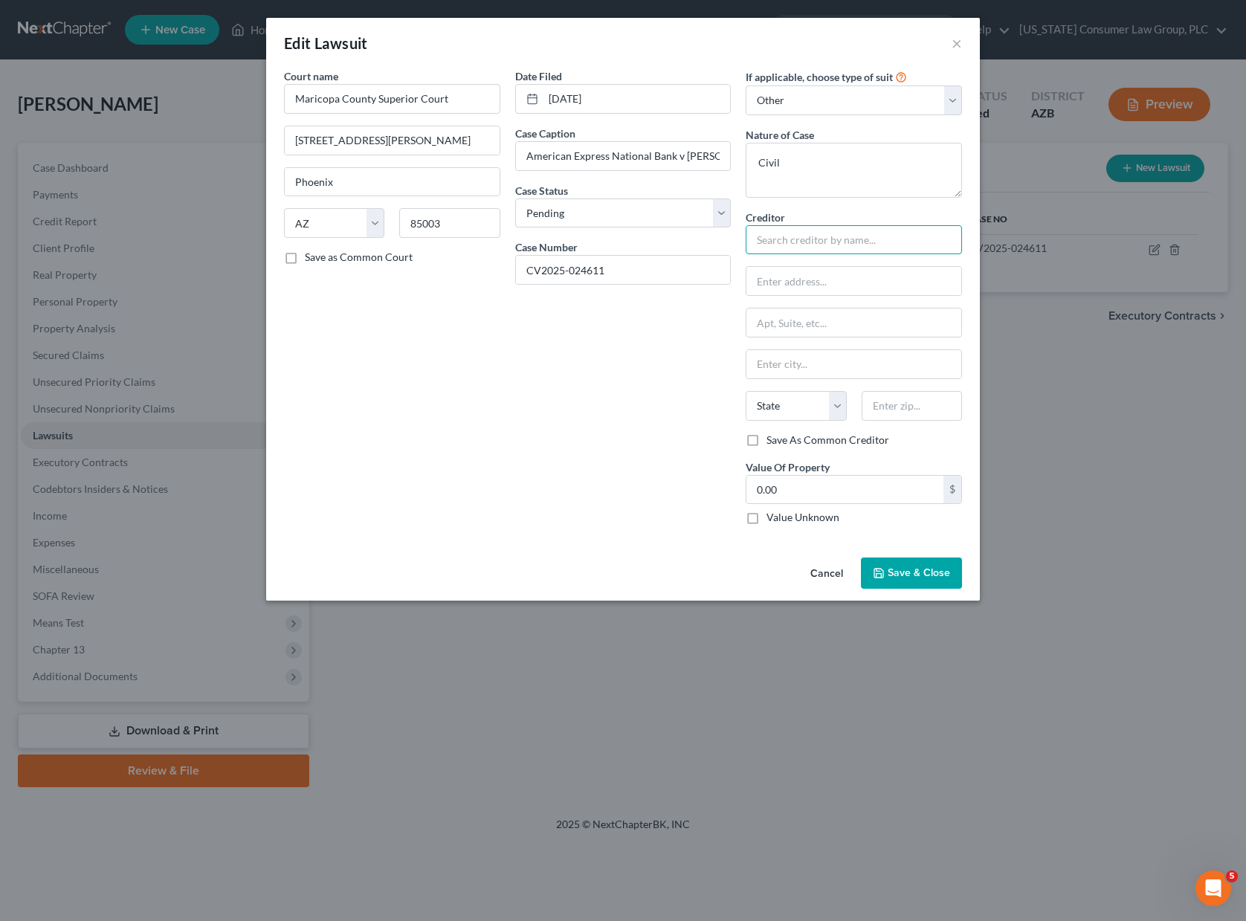
click at [799, 249] on input "text" at bounding box center [854, 240] width 216 height 30
type input "American Express National Bank"
click at [876, 269] on div "American Express National Bank" at bounding box center [835, 265] width 155 height 15
type input "PO Box 30384"
type input "[GEOGRAPHIC_DATA]"
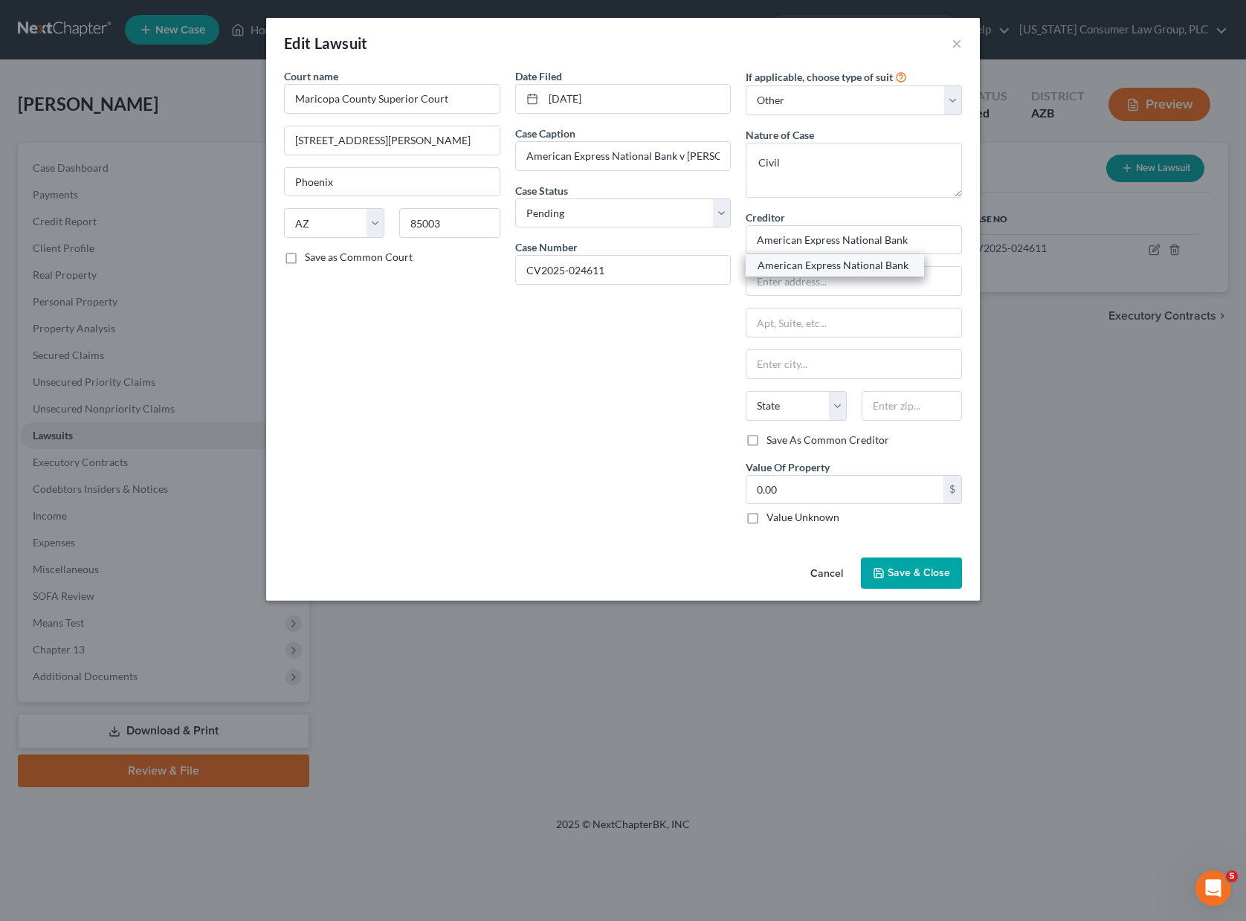
select select "46"
type input "84130"
click at [766, 520] on label "Value Unknown" at bounding box center [802, 517] width 73 height 15
click at [772, 520] on input "Value Unknown" at bounding box center [777, 515] width 10 height 10
checkbox input "true"
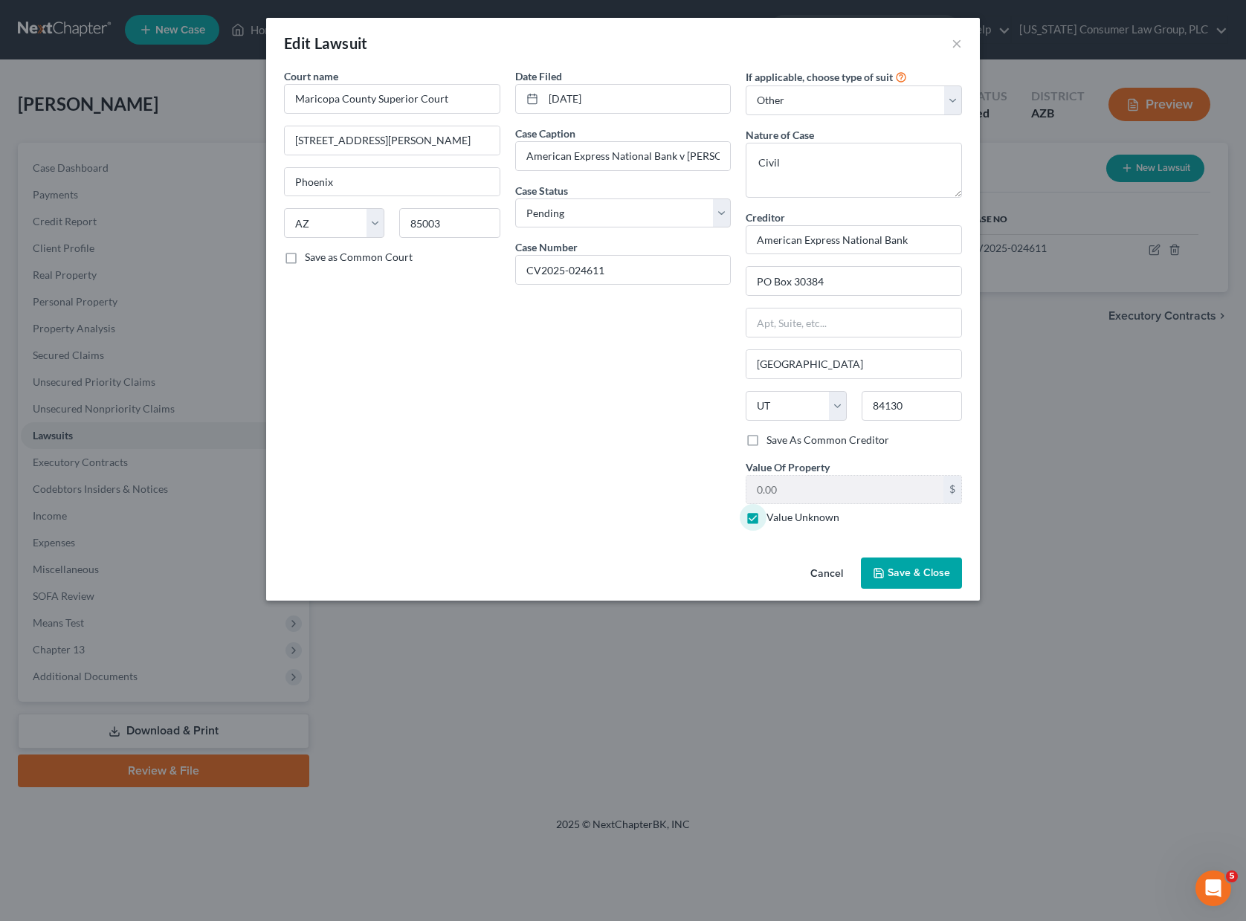
click at [940, 572] on span "Save & Close" at bounding box center [919, 572] width 62 height 13
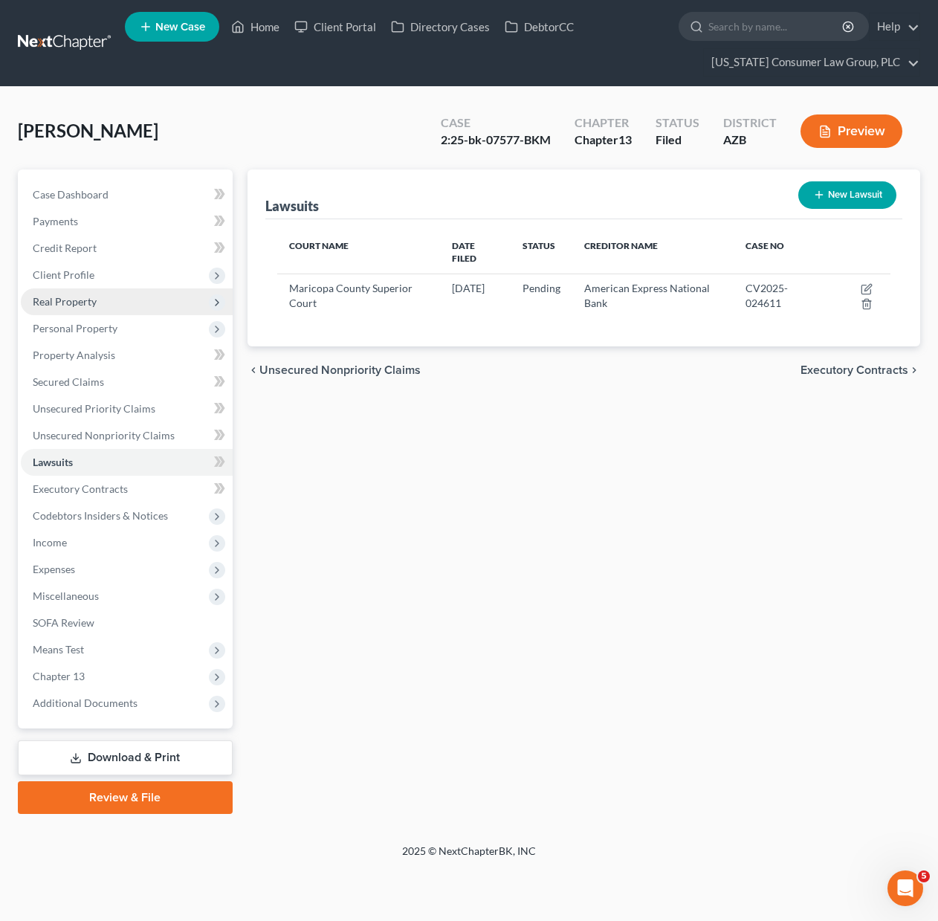
click at [64, 296] on span "Real Property" at bounding box center [65, 301] width 64 height 13
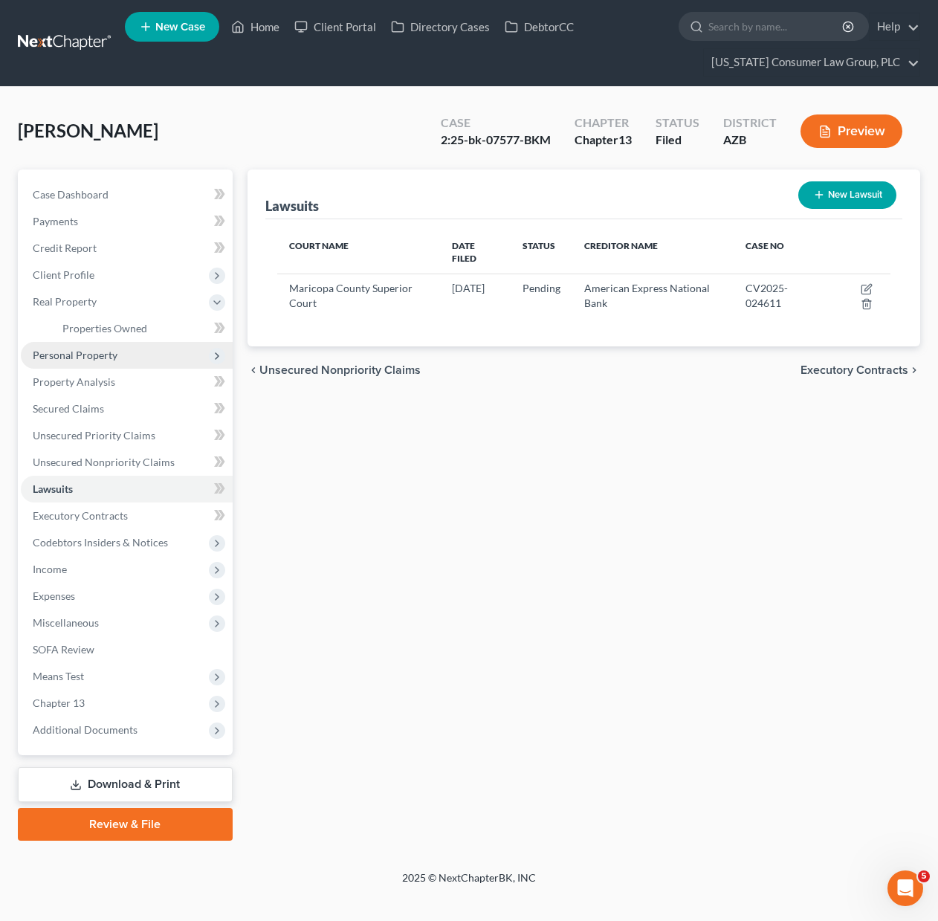
click at [74, 349] on span "Personal Property" at bounding box center [75, 355] width 85 height 13
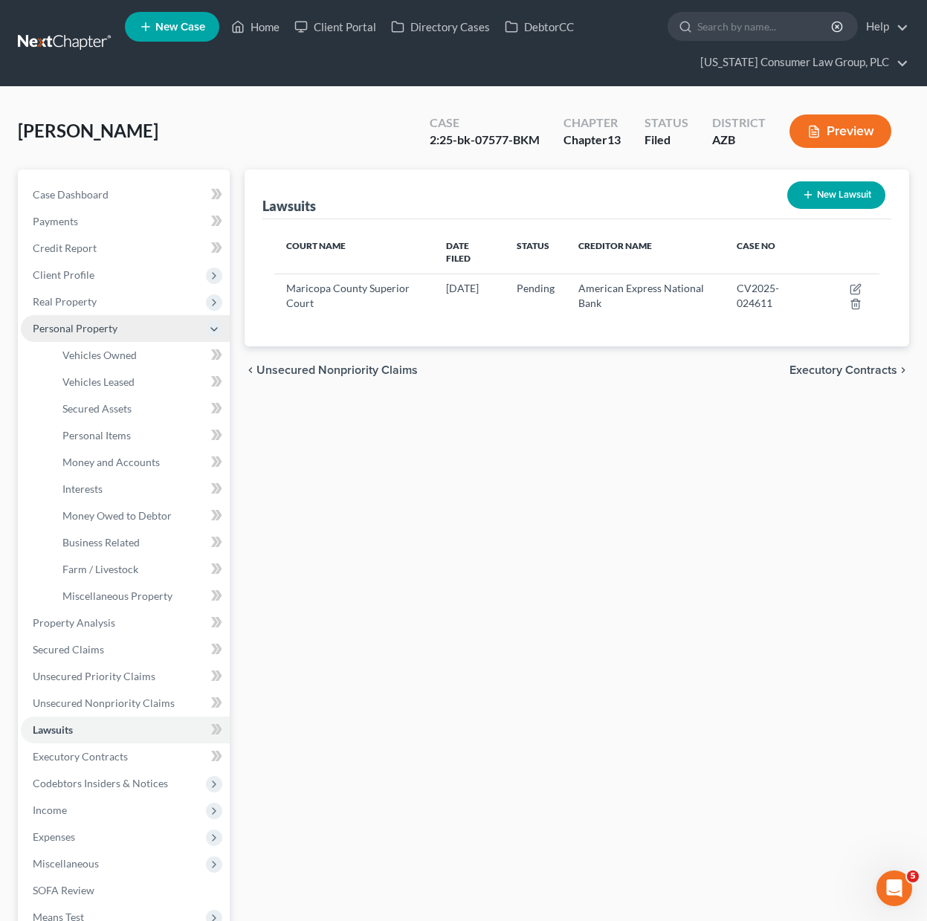
click at [74, 323] on span "Personal Property" at bounding box center [75, 328] width 85 height 13
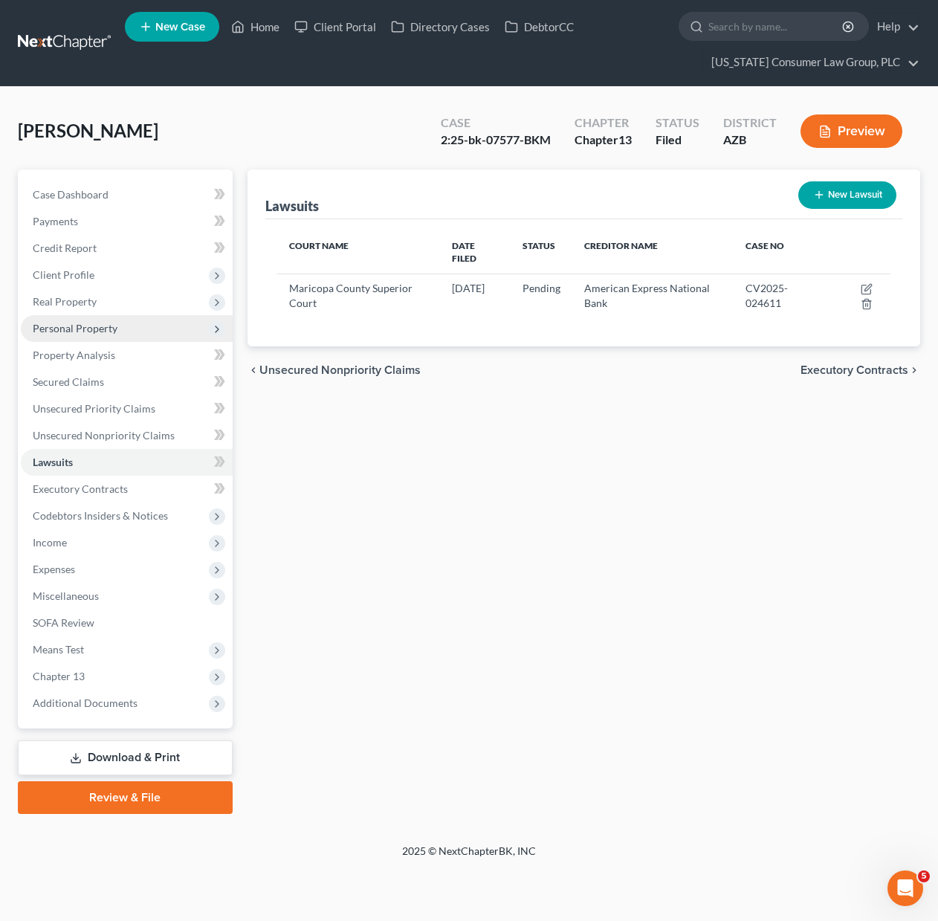
click at [71, 328] on span "Personal Property" at bounding box center [75, 328] width 85 height 13
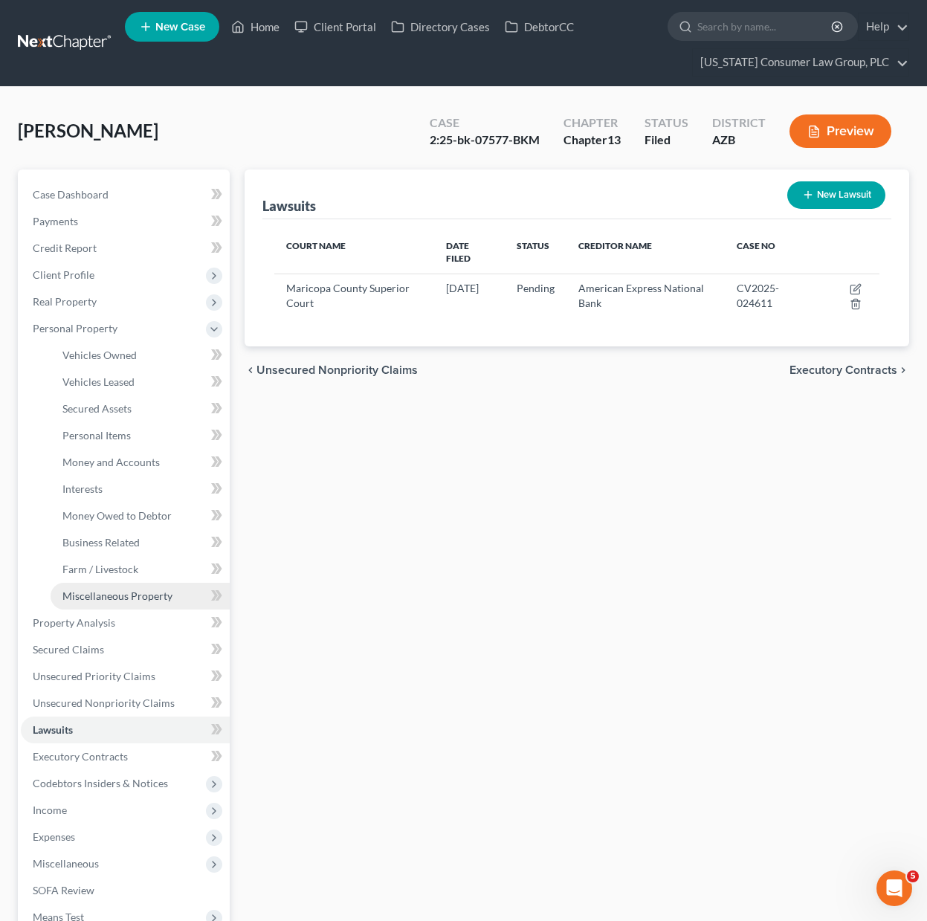
click at [105, 601] on span "Miscellaneous Property" at bounding box center [117, 596] width 110 height 13
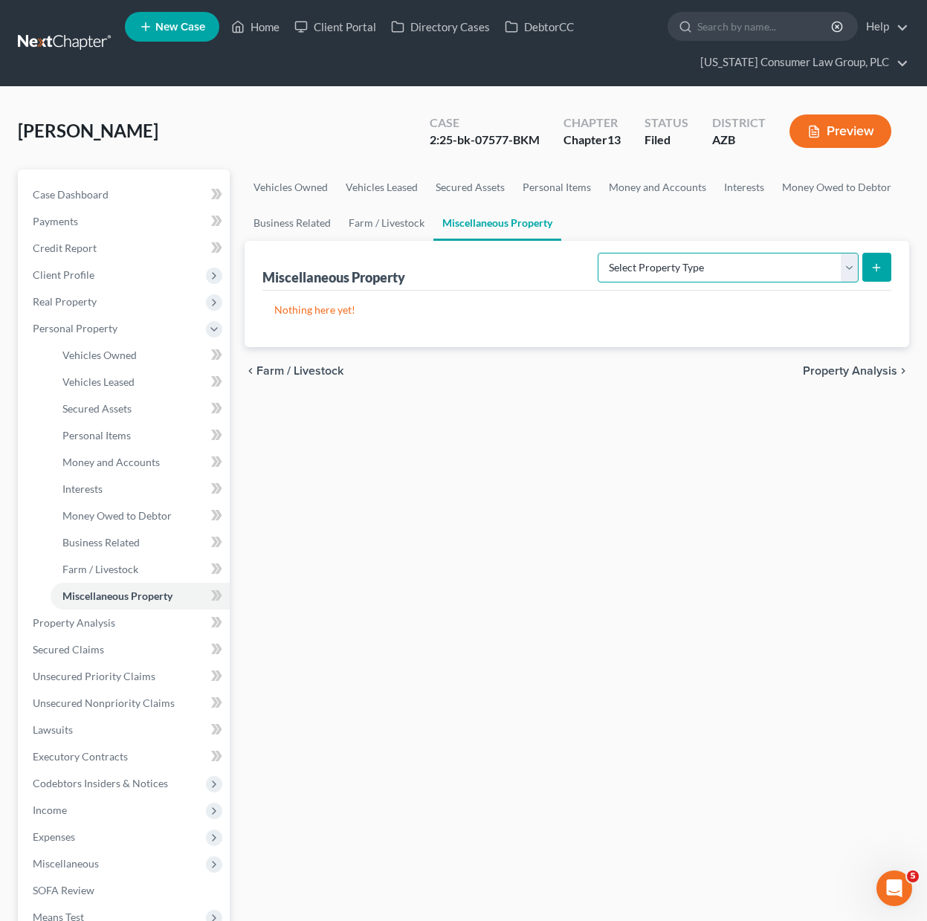
click at [846, 265] on select "Select Property Type Assigned for Creditor Benefit [DATE] (SOFA: 12) Holding fo…" at bounding box center [728, 268] width 261 height 30
click at [305, 226] on link "Business Related" at bounding box center [292, 223] width 95 height 36
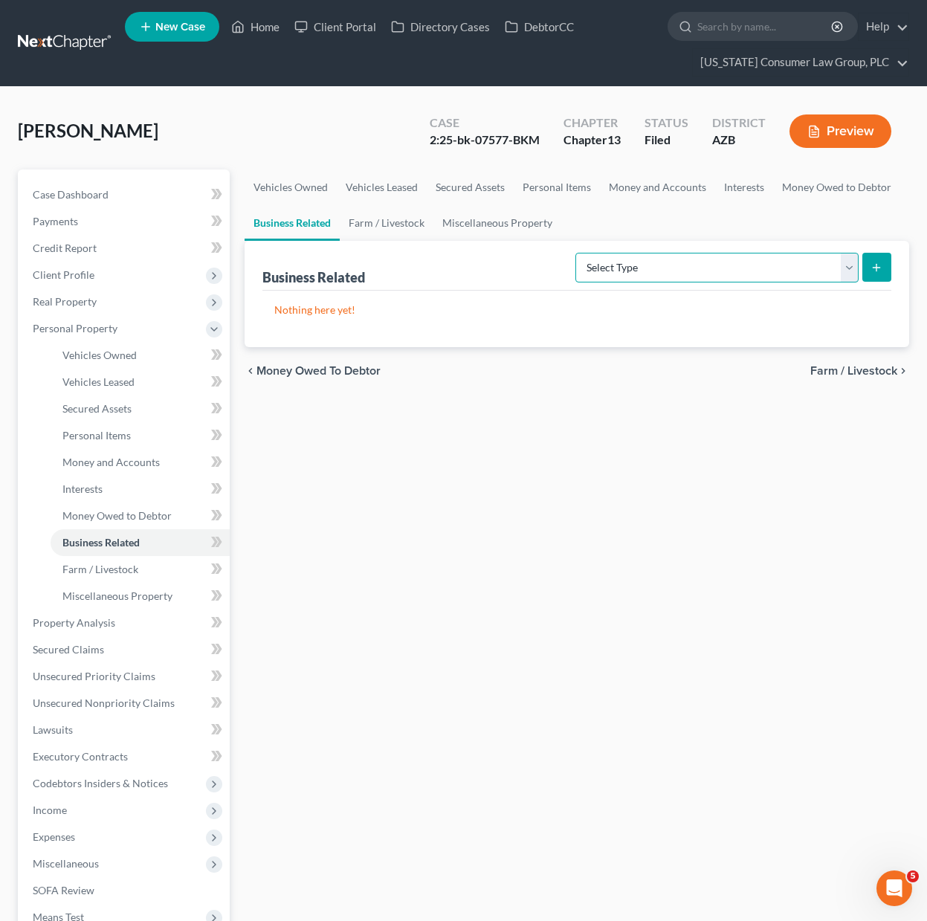
click at [849, 268] on select "Select Type Customer Lists (A/B: 43) Franchises (A/B: 27) Inventory (A/B: 41) L…" at bounding box center [716, 268] width 283 height 30
click at [737, 192] on link "Interests" at bounding box center [744, 187] width 58 height 36
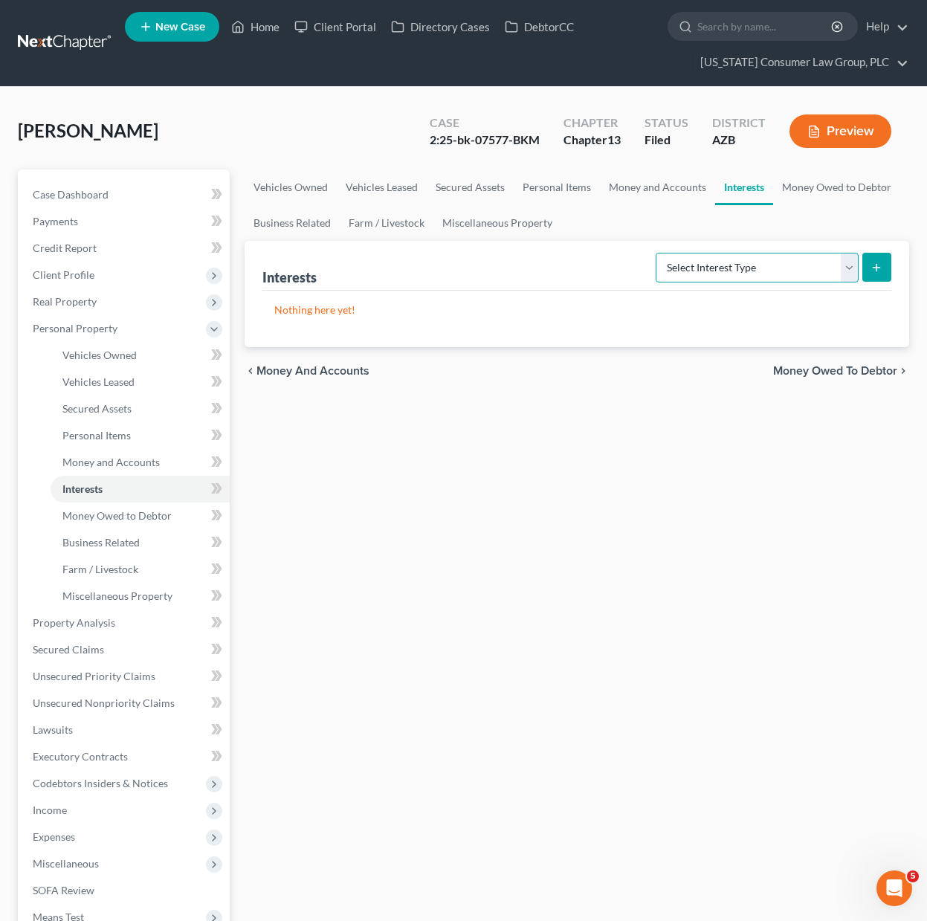
click at [852, 272] on select "Select Interest Type 401K (A/B: 21) Annuity (A/B: 23) Bond (A/B: 18) Education …" at bounding box center [757, 268] width 203 height 30
click at [514, 225] on link "Miscellaneous Property" at bounding box center [497, 223] width 128 height 36
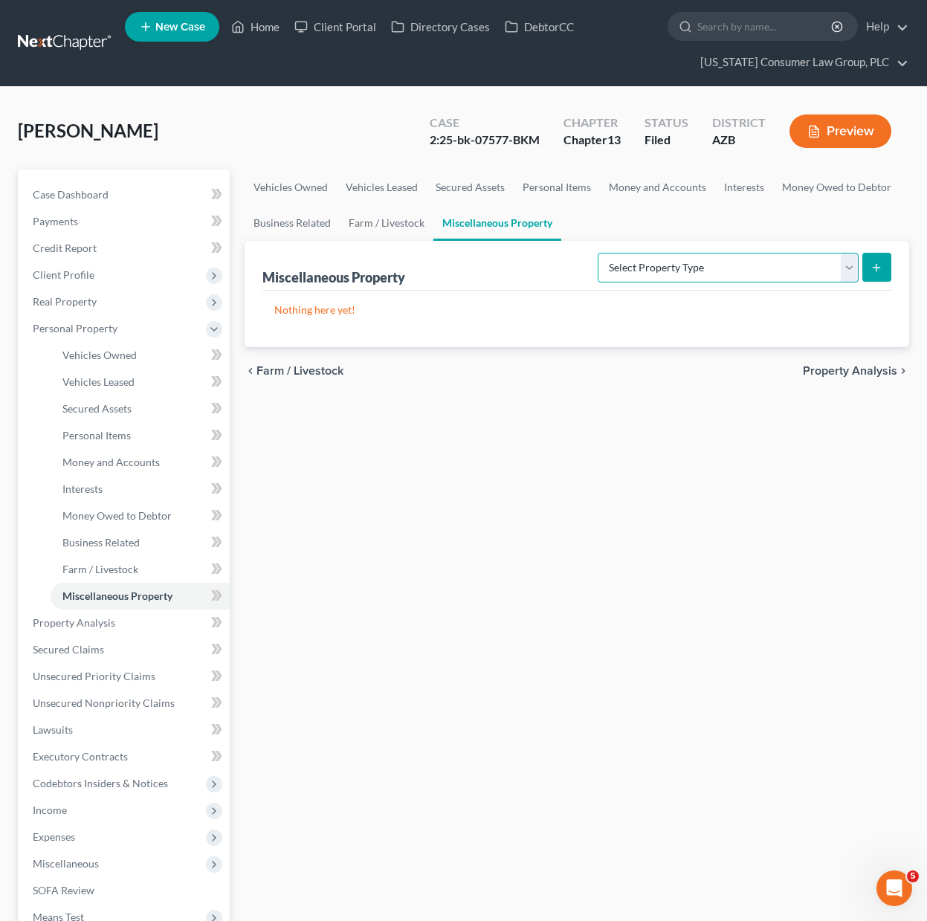
click at [848, 267] on select "Select Property Type Assigned for Creditor Benefit [DATE] (SOFA: 12) Holding fo…" at bounding box center [728, 268] width 261 height 30
select select "not_yet_listed"
click at [598, 253] on select "Select Property Type Assigned for Creditor Benefit [DATE] (SOFA: 12) Holding fo…" at bounding box center [728, 268] width 261 height 30
click at [880, 262] on icon "submit" at bounding box center [877, 268] width 12 height 12
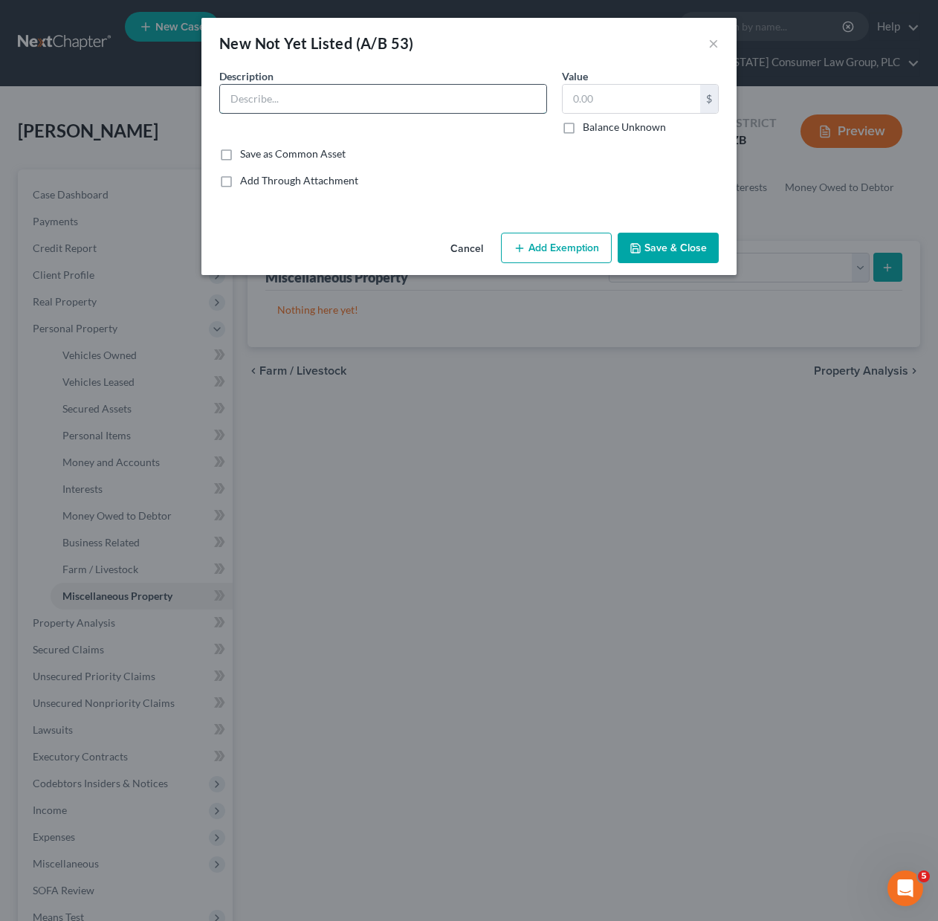
click at [251, 97] on input "text" at bounding box center [383, 99] width 326 height 28
type input "NKD Creative Solutions LLC"
click at [664, 245] on button "Save & Close" at bounding box center [668, 248] width 101 height 31
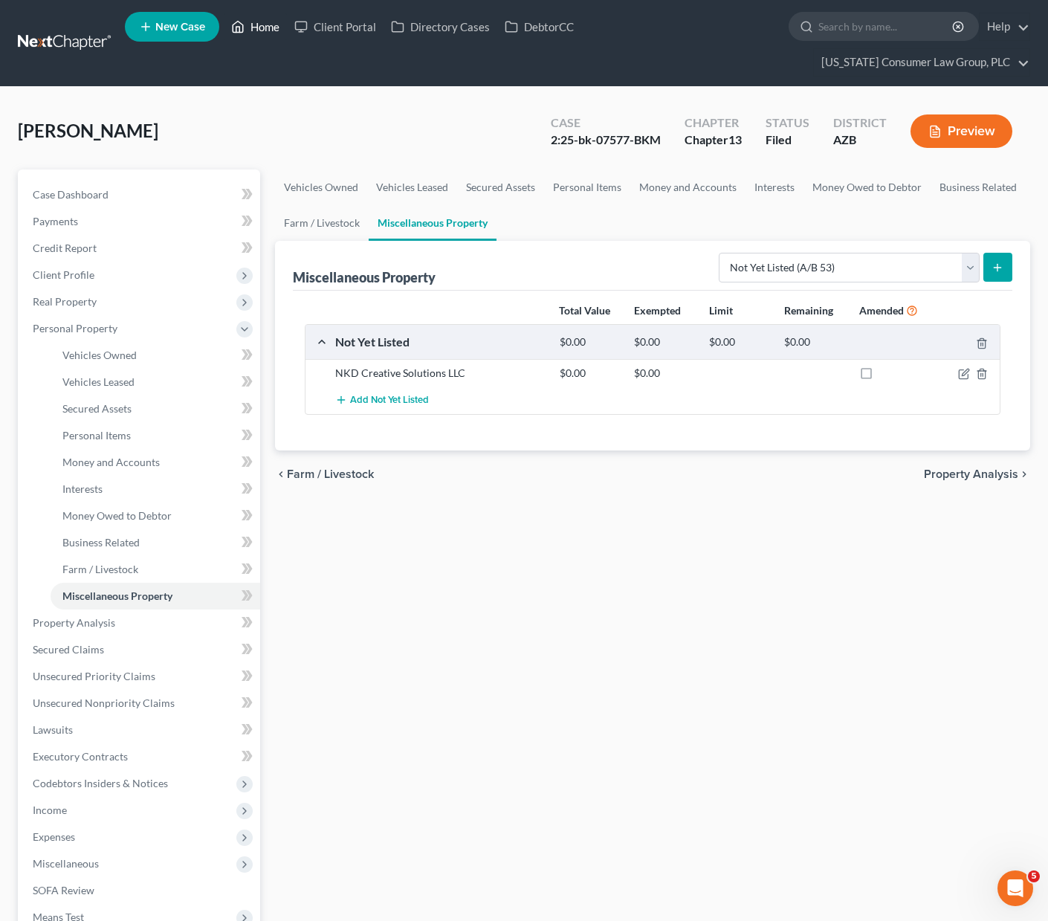
click at [251, 26] on link "Home" at bounding box center [255, 26] width 63 height 27
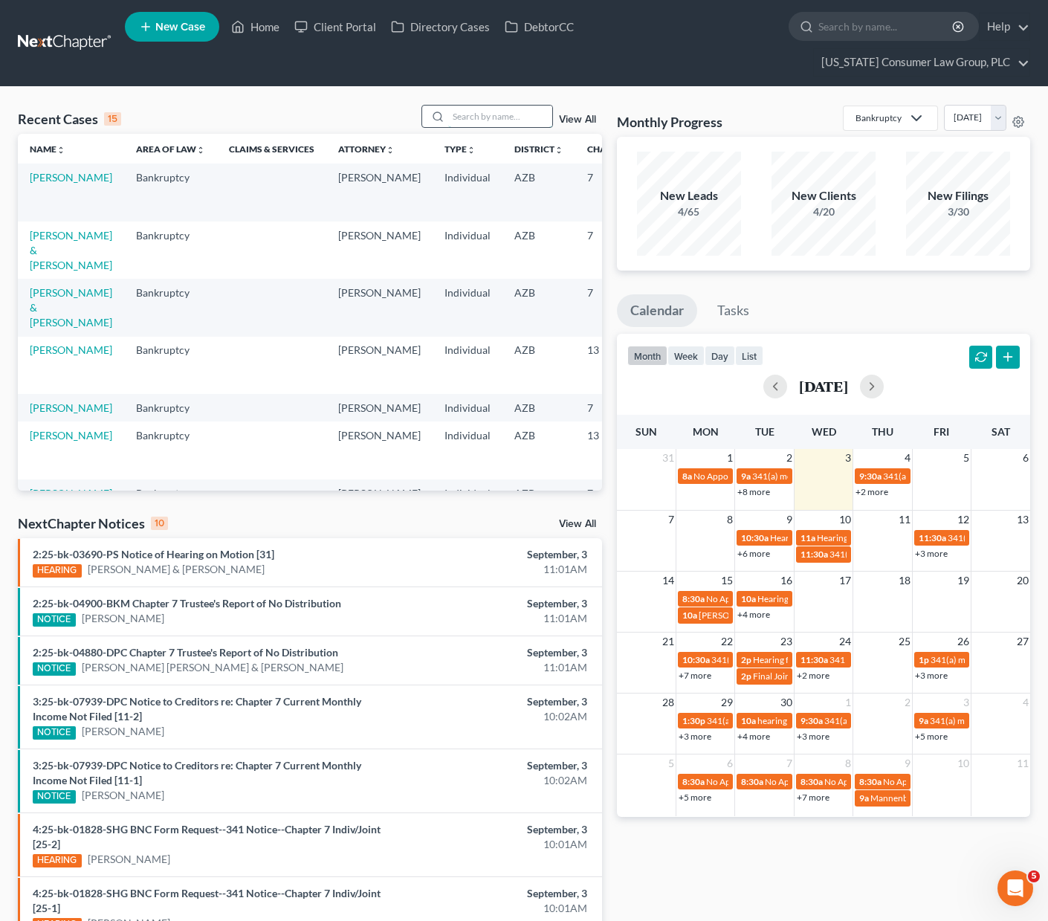
click at [488, 106] on input "search" at bounding box center [500, 117] width 104 height 22
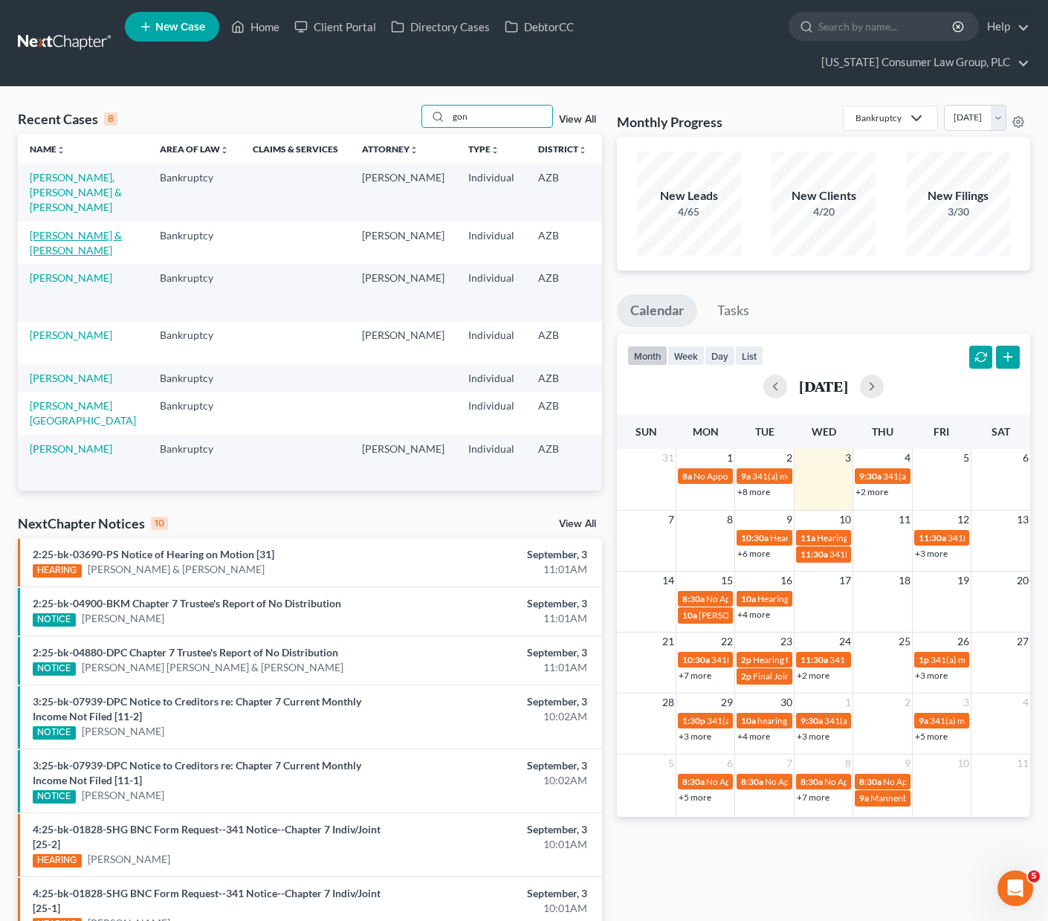
type input "gon"
click at [54, 246] on link "[PERSON_NAME] & [PERSON_NAME]" at bounding box center [76, 243] width 92 height 28
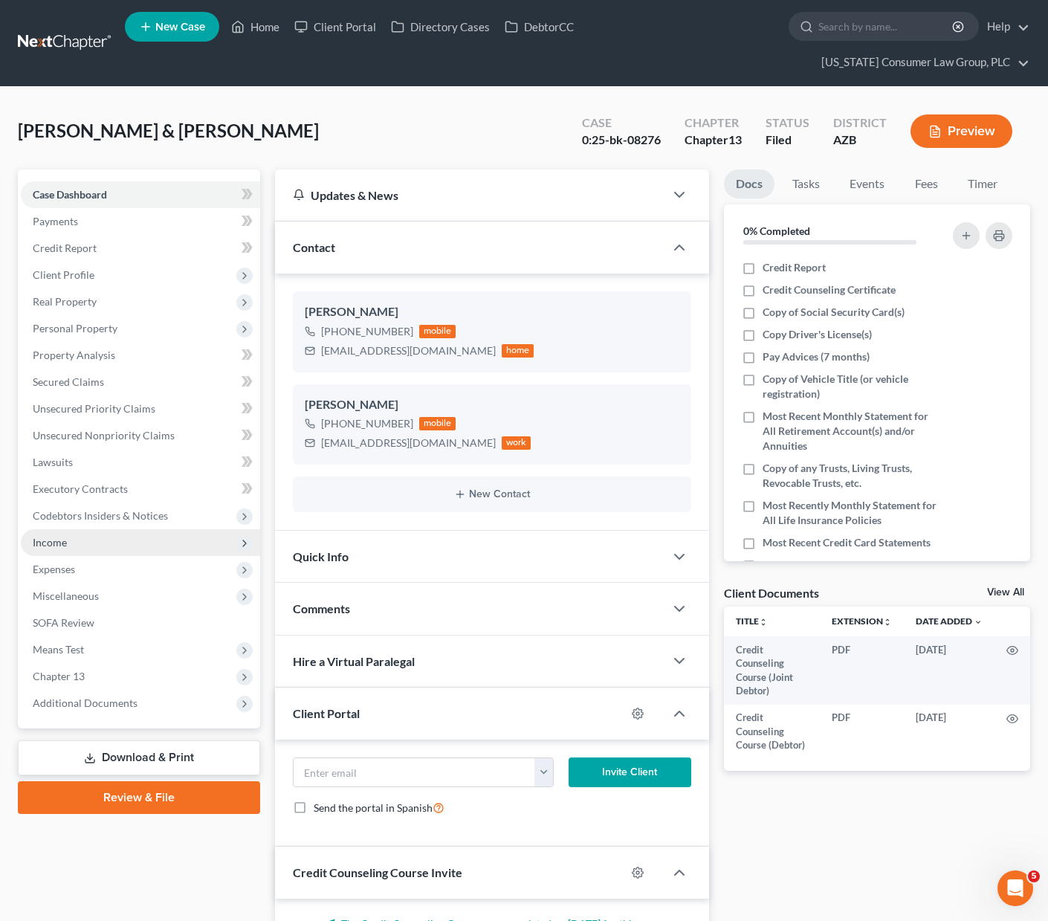
click at [51, 536] on span "Income" at bounding box center [50, 542] width 34 height 13
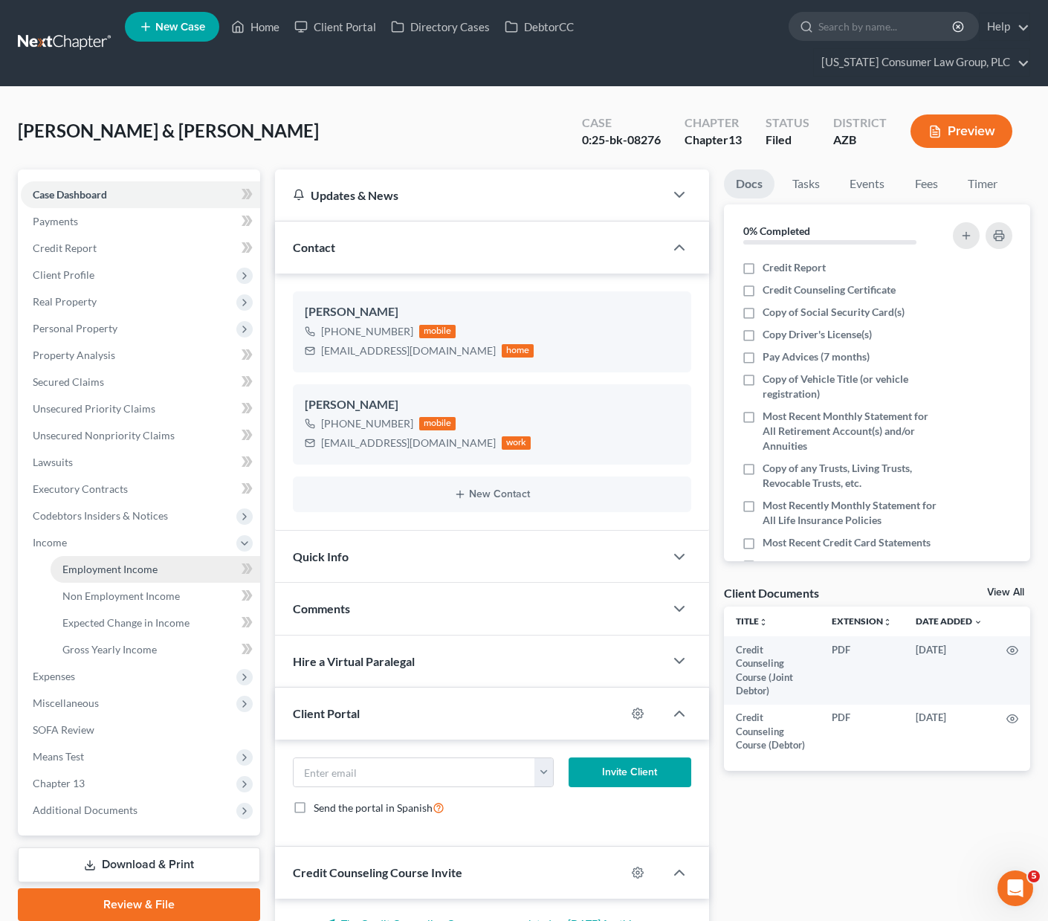
click at [88, 563] on span "Employment Income" at bounding box center [109, 569] width 95 height 13
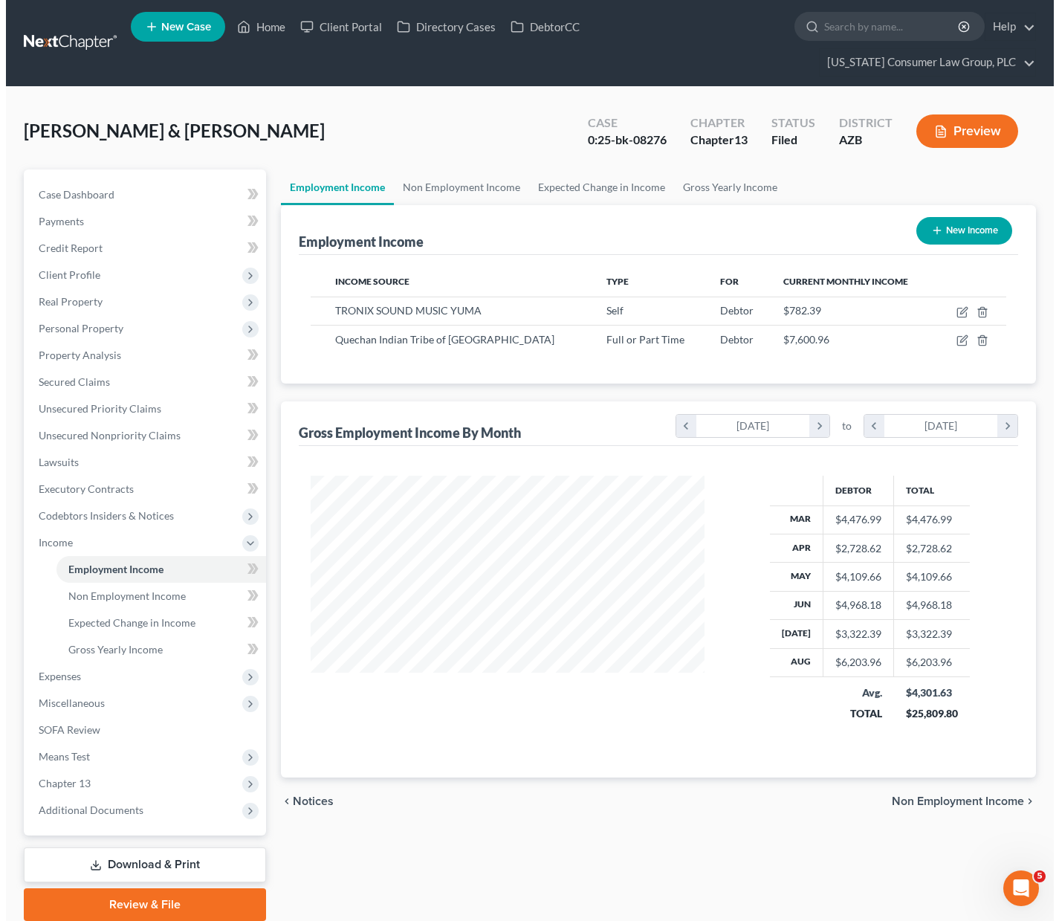
scroll to position [267, 423]
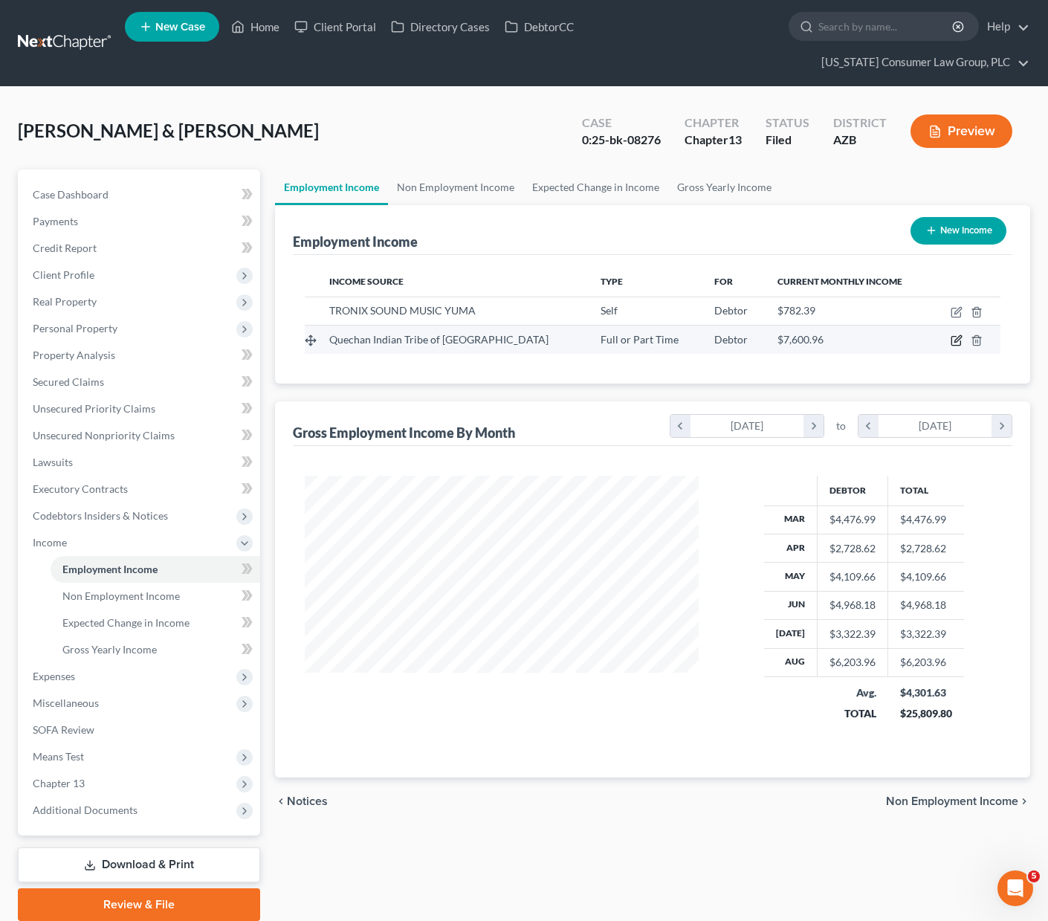
click at [955, 335] on icon "button" at bounding box center [957, 341] width 12 height 12
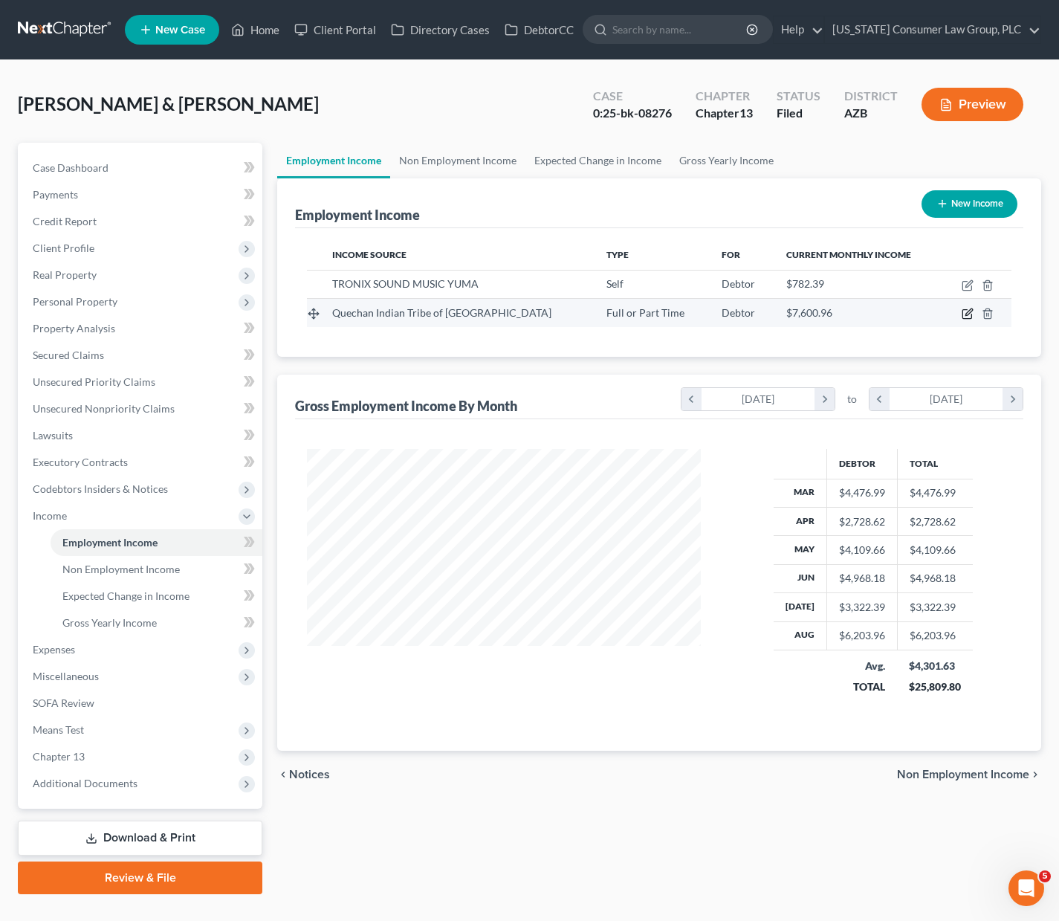
select select "0"
select select "3"
select select "1"
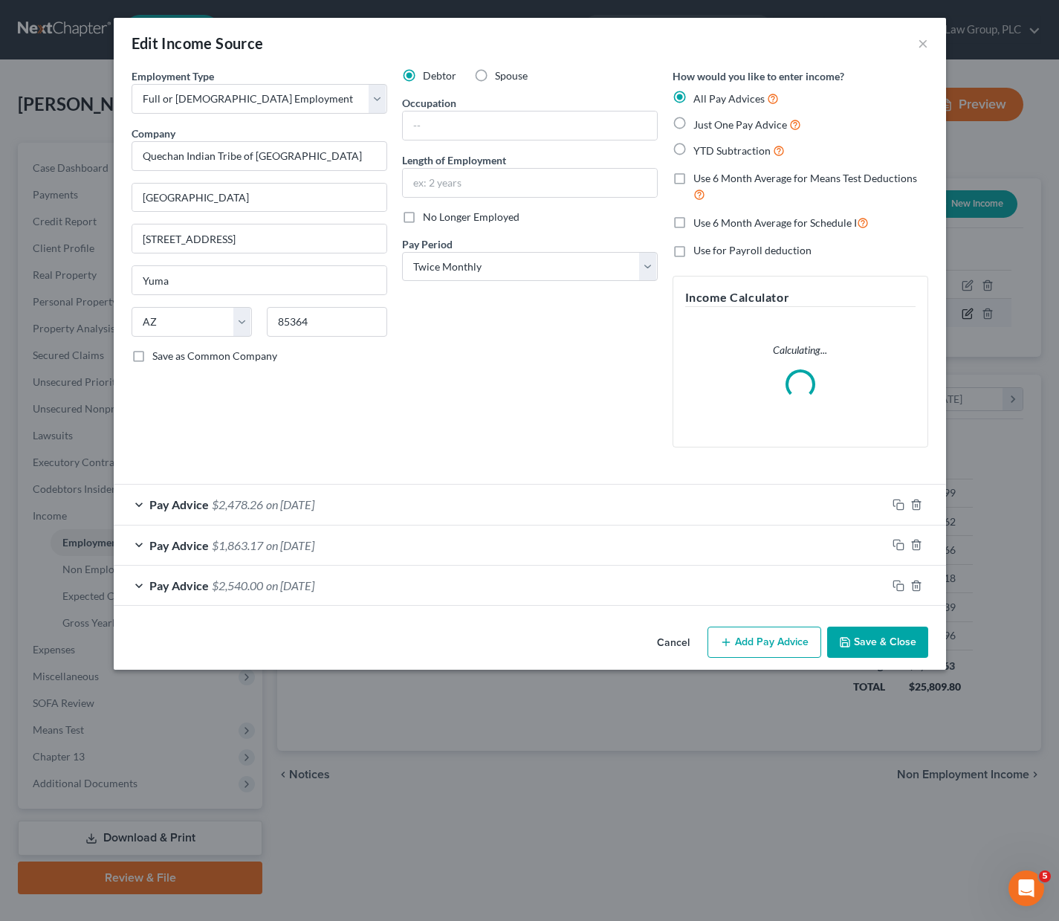
scroll to position [267, 428]
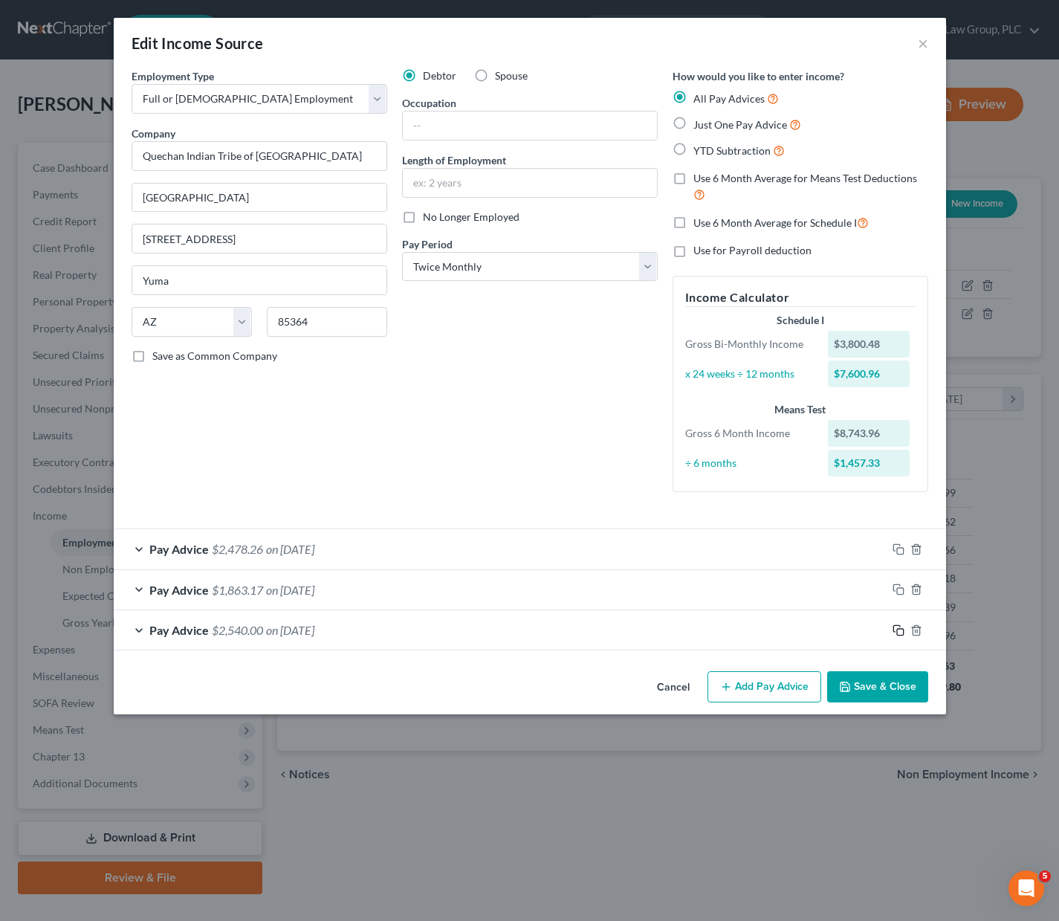
click at [897, 629] on rect "button" at bounding box center [900, 632] width 7 height 7
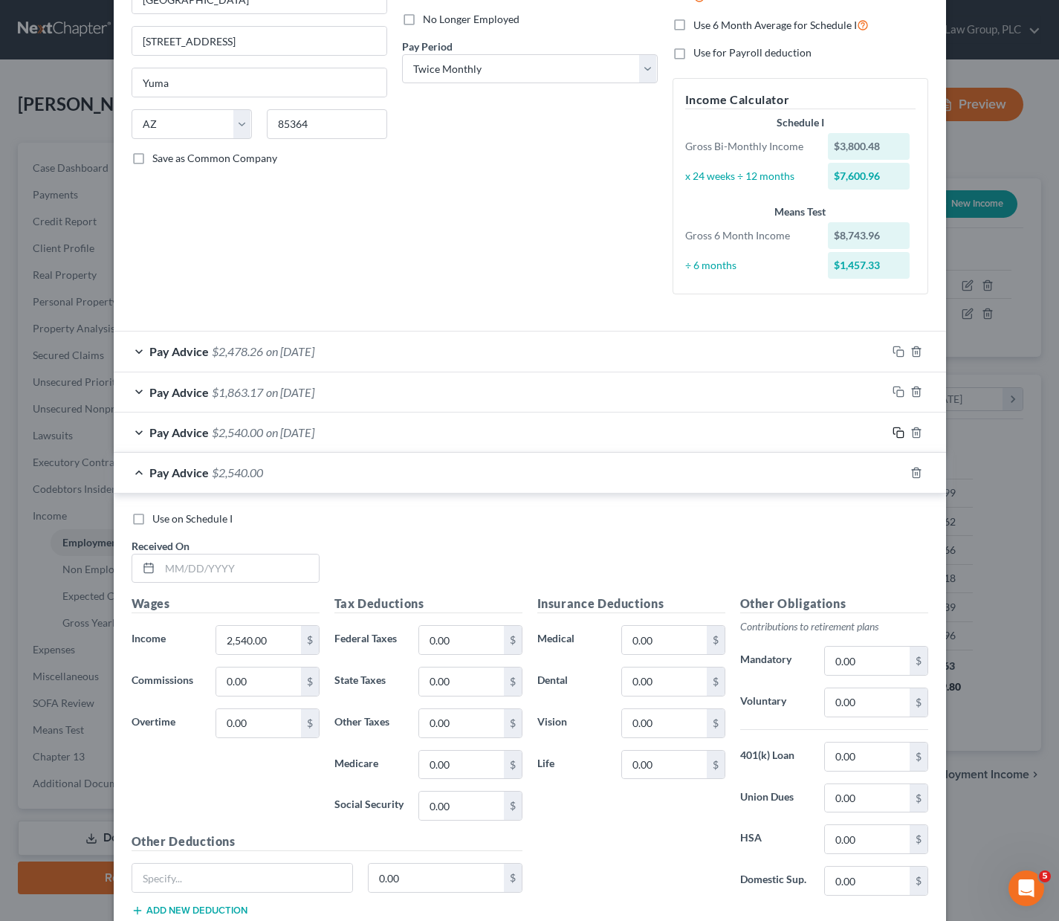
scroll to position [299, 0]
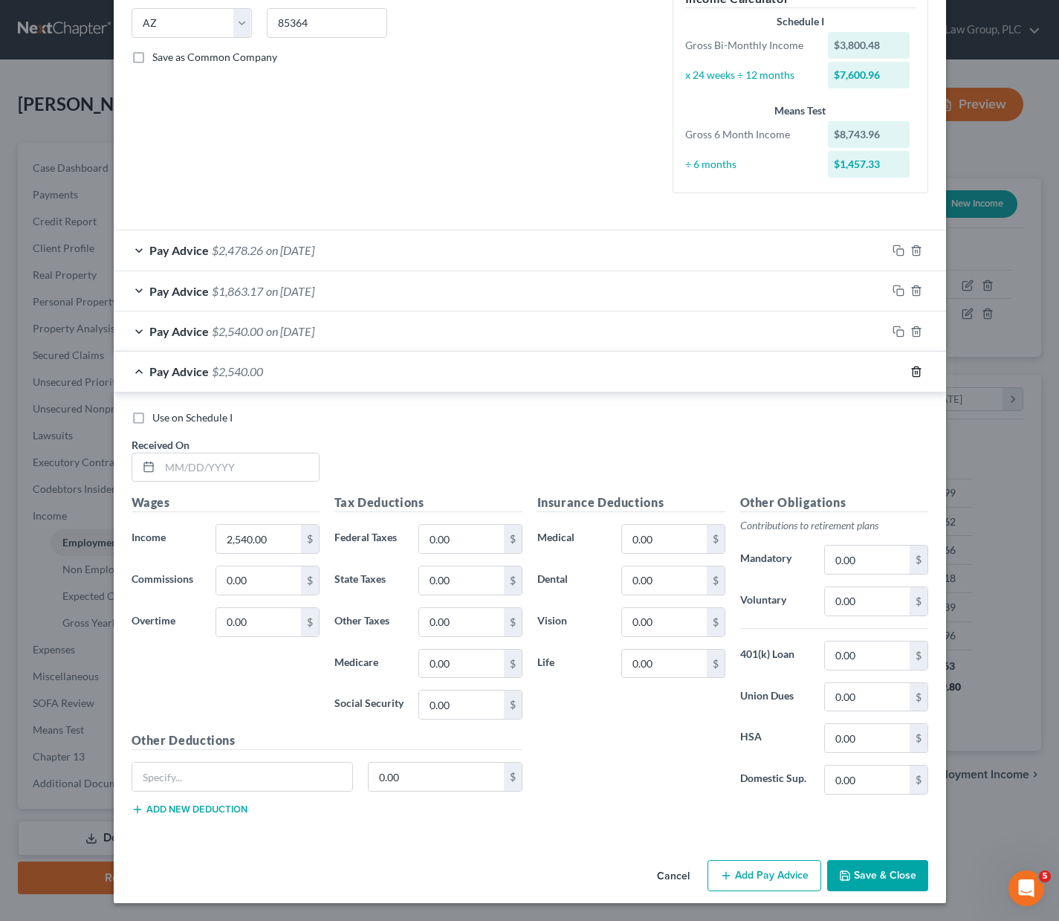
click at [913, 366] on icon "button" at bounding box center [916, 371] width 7 height 10
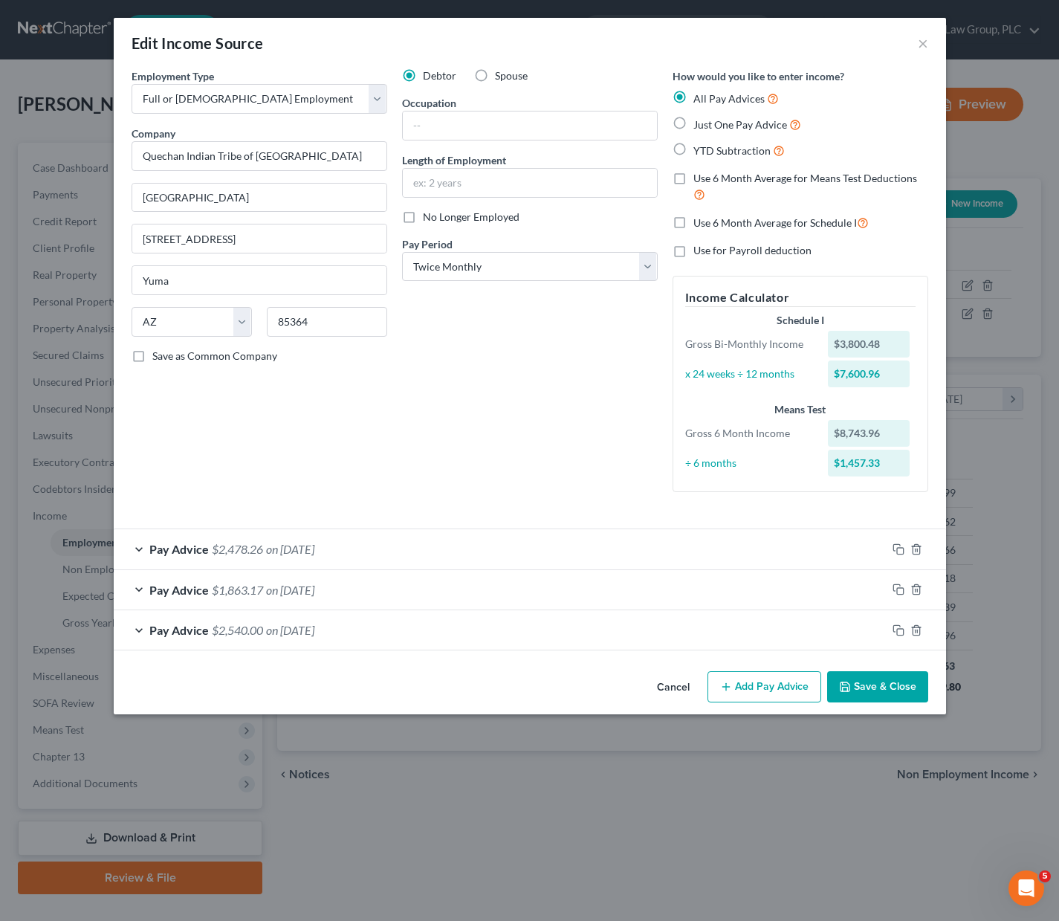
scroll to position [0, 0]
click at [914, 627] on icon "button" at bounding box center [917, 630] width 12 height 12
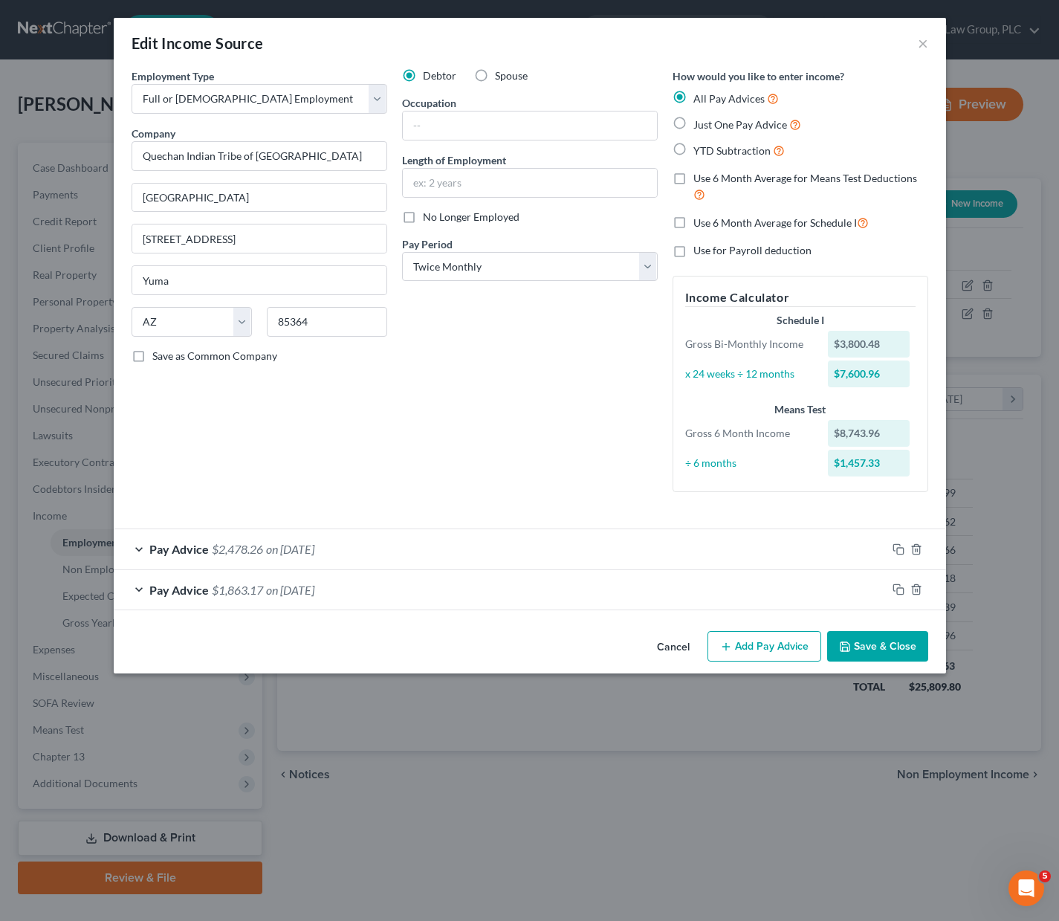
click at [778, 639] on button "Add Pay Advice" at bounding box center [765, 646] width 114 height 31
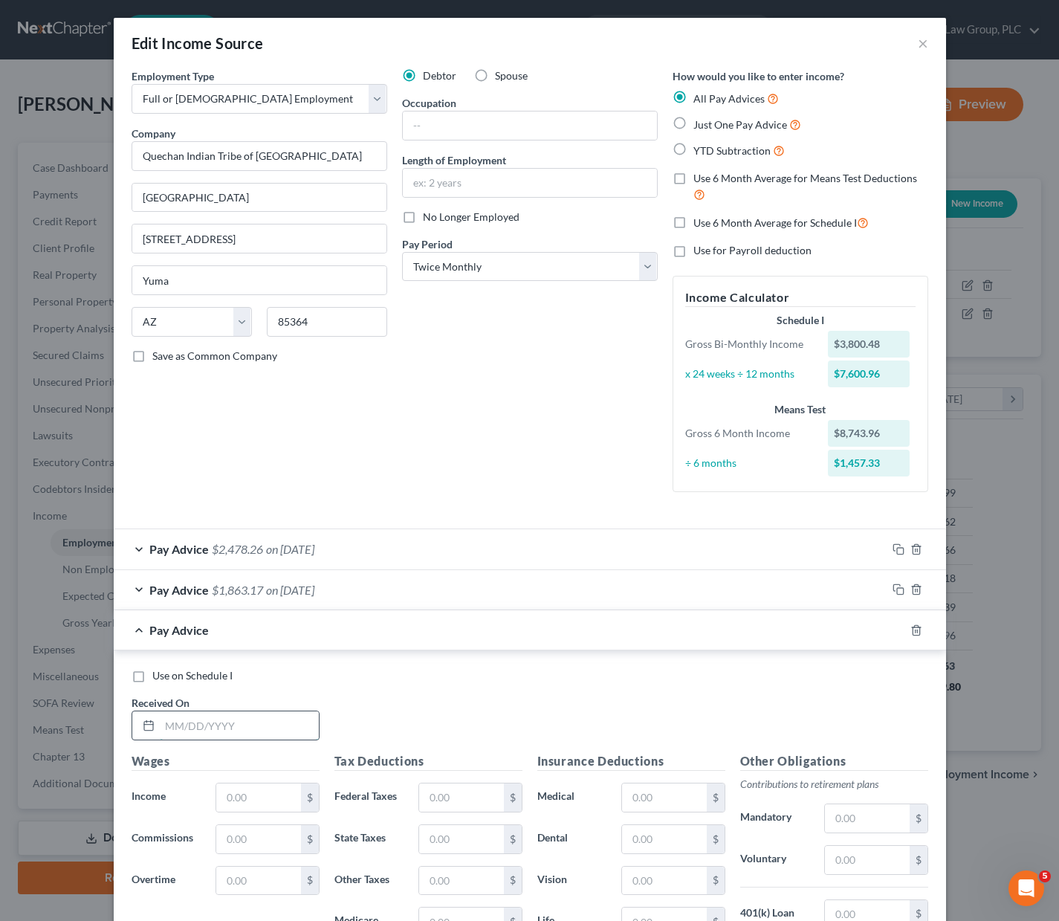
click at [201, 717] on input "text" at bounding box center [239, 725] width 159 height 28
type input "[DATE]"
click at [381, 586] on div "Pay Advice $1,863.17 on [DATE]" at bounding box center [500, 589] width 773 height 39
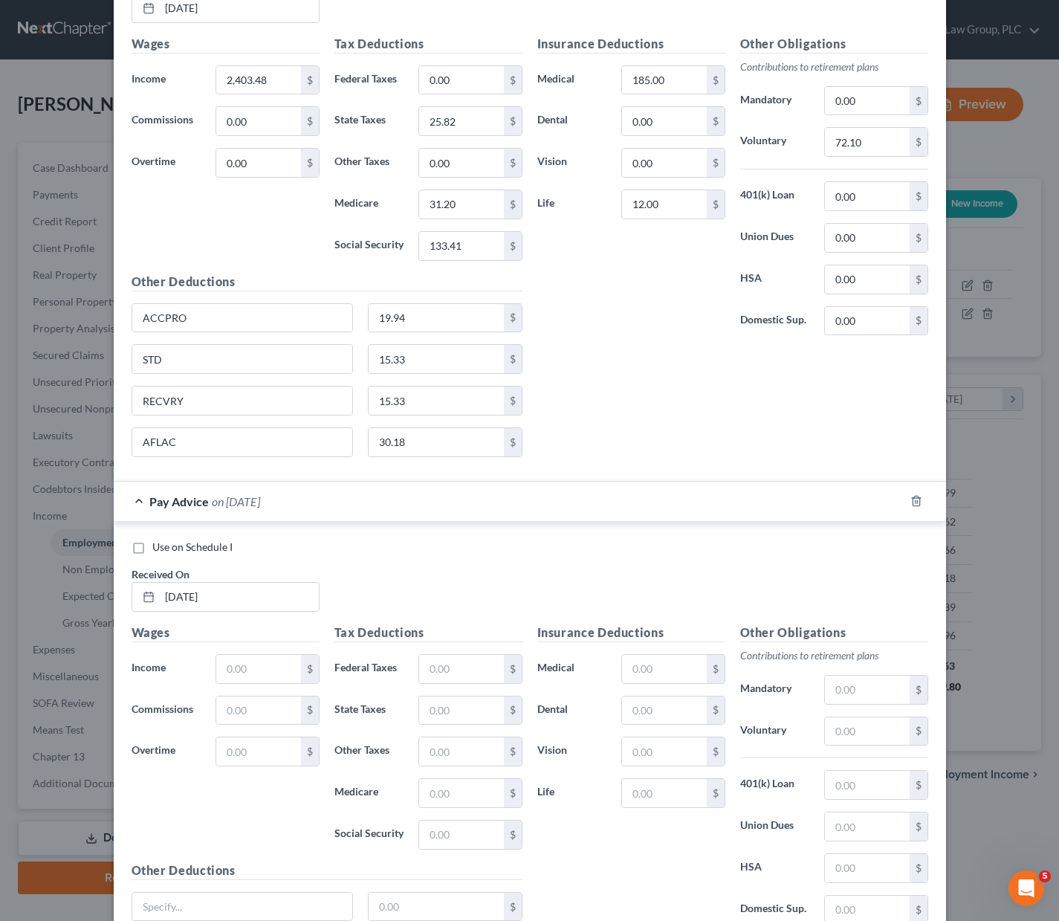
scroll to position [678, 0]
click at [255, 665] on input "text" at bounding box center [258, 668] width 84 height 28
type input "2,540"
click at [451, 714] on input "text" at bounding box center [461, 710] width 84 height 28
type input "27.46"
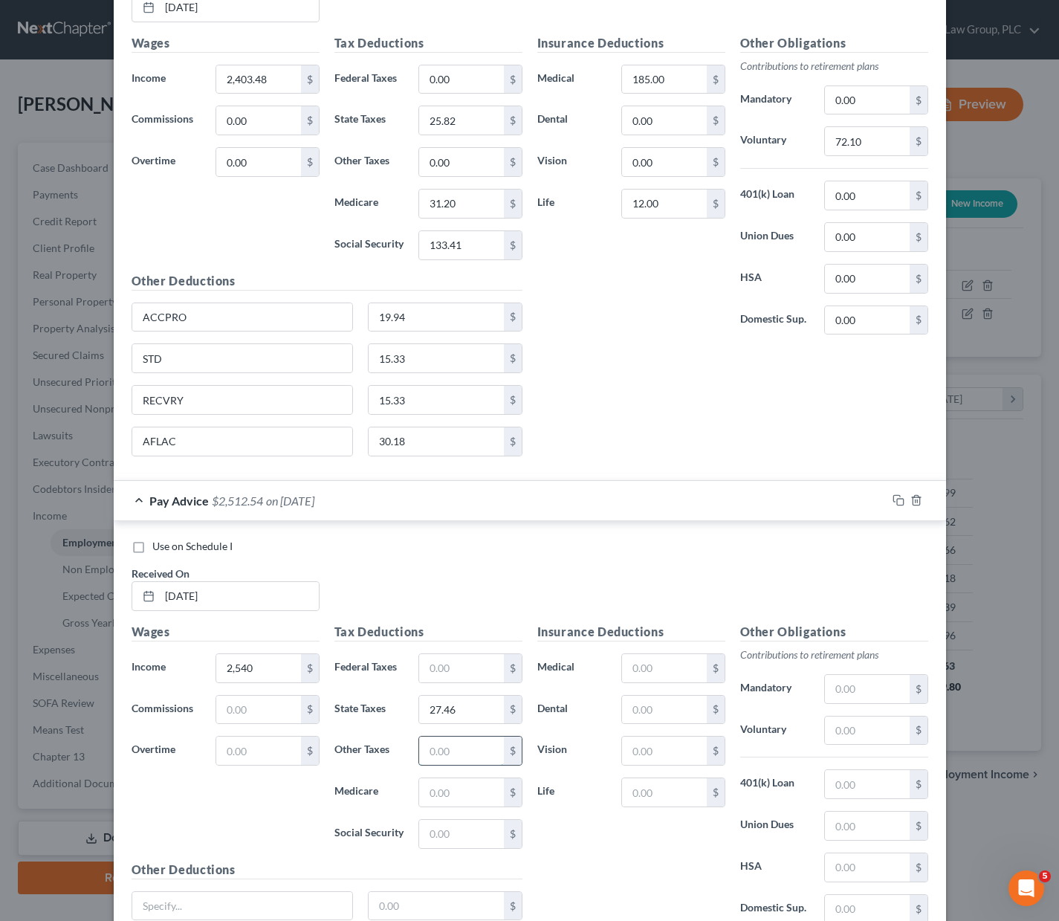
click at [442, 752] on input "text" at bounding box center [461, 751] width 84 height 28
click at [427, 836] on input "text" at bounding box center [461, 834] width 84 height 28
type input "141.87"
click at [470, 783] on input "text" at bounding box center [461, 792] width 84 height 28
type input "33.18"
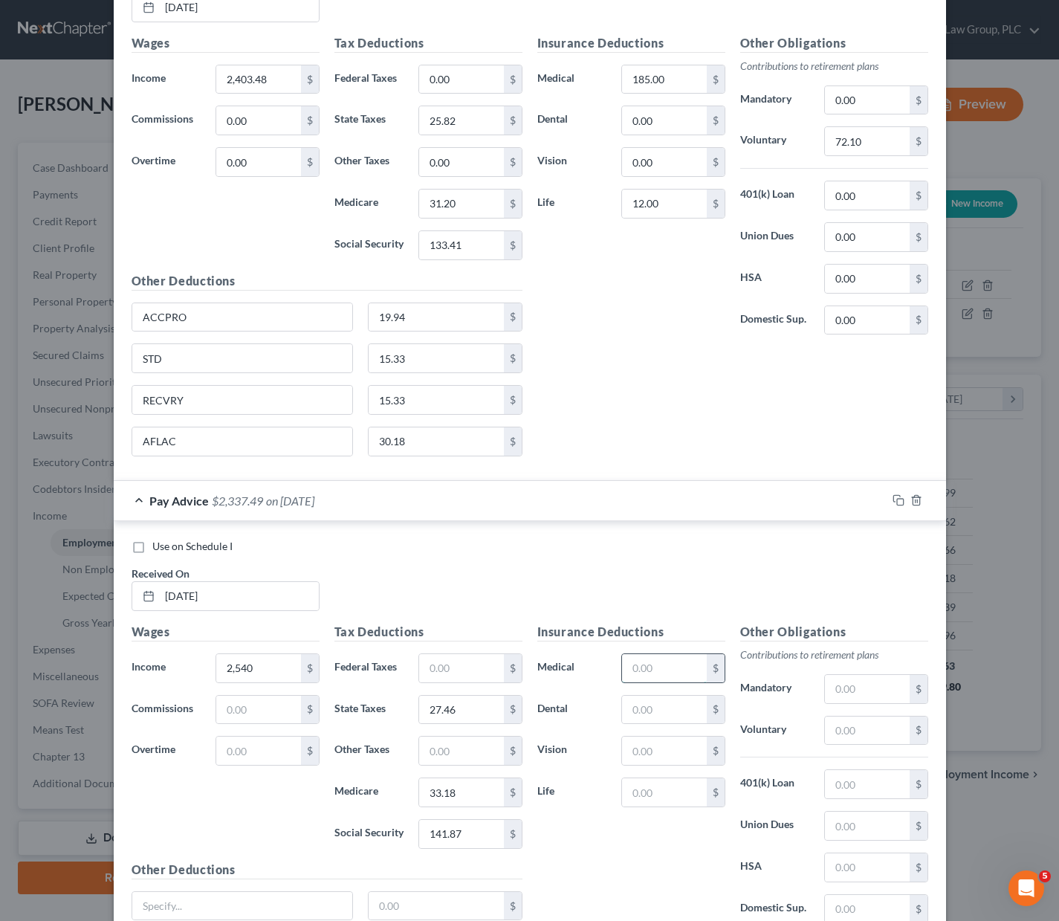
click at [681, 671] on input "text" at bounding box center [664, 668] width 84 height 28
type input "185"
click at [639, 798] on input "text" at bounding box center [664, 792] width 84 height 28
type input "12"
click at [867, 734] on input "text" at bounding box center [867, 731] width 84 height 28
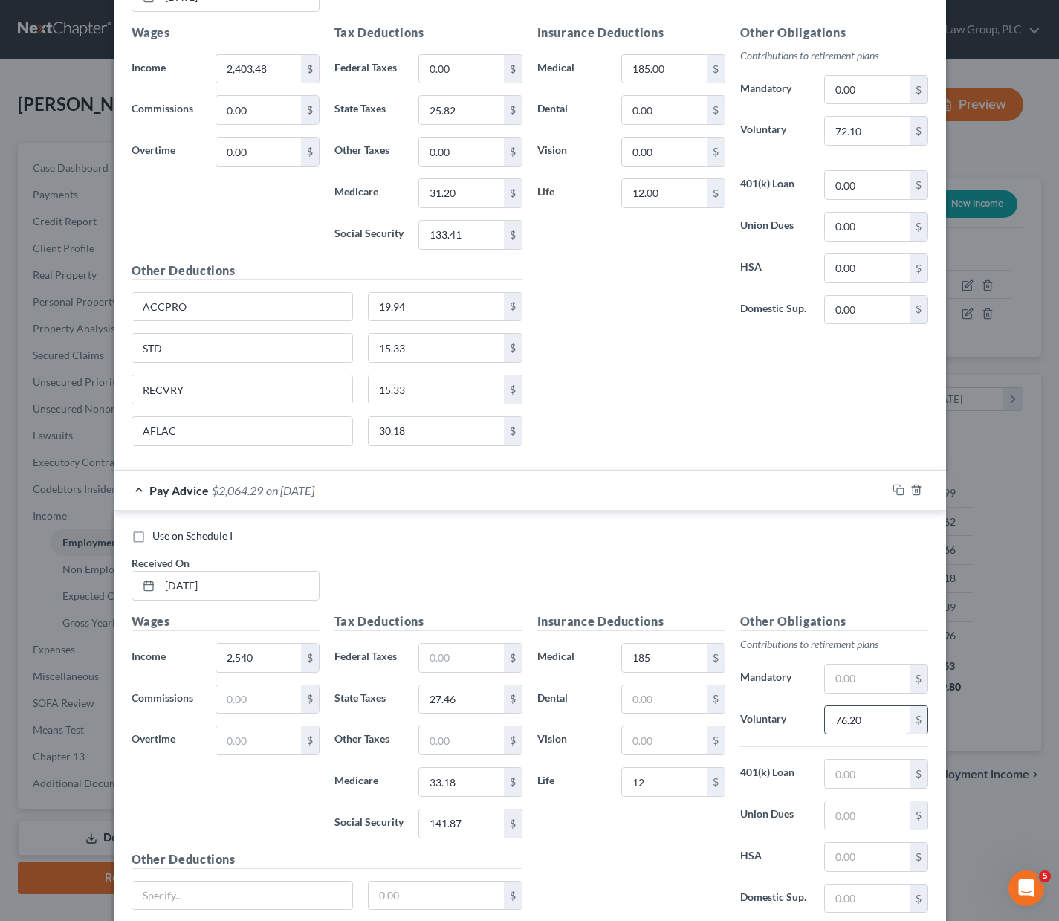
scroll to position [690, 0]
type input "76.20"
drag, startPoint x: 189, startPoint y: 306, endPoint x: 122, endPoint y: 298, distance: 67.4
click at [124, 298] on div "ACCPRO" at bounding box center [242, 306] width 237 height 30
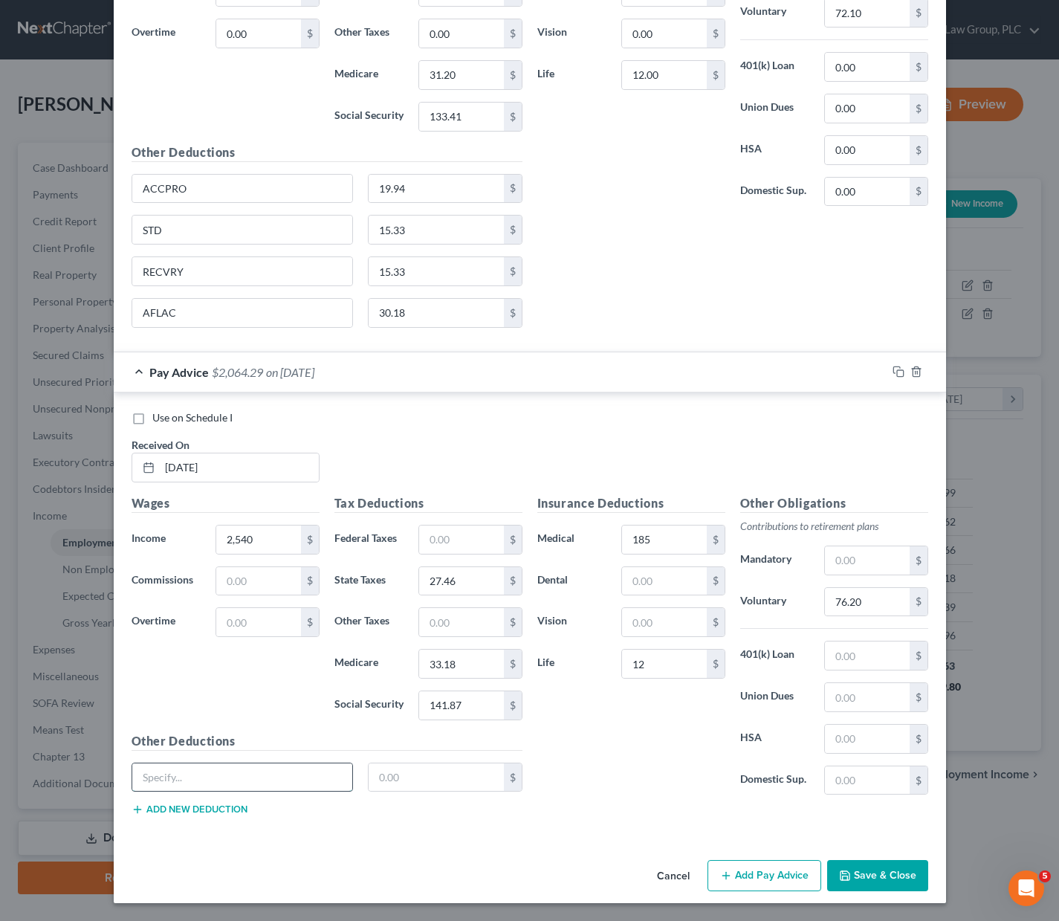
click at [163, 771] on input "text" at bounding box center [242, 777] width 221 height 28
paste input "ACCPRO"
type input "ACCPRO"
click at [436, 775] on input "text" at bounding box center [436, 777] width 135 height 28
type input "19.94"
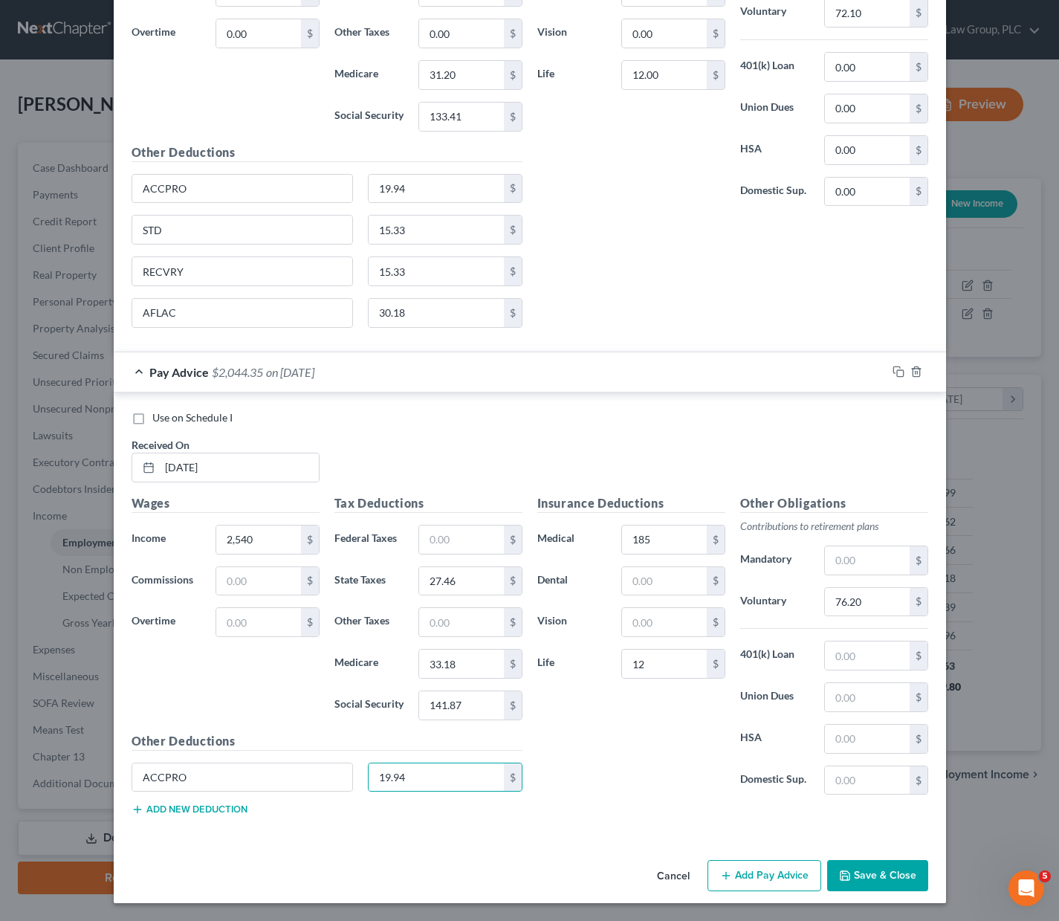
click at [175, 805] on button "Add new deduction" at bounding box center [190, 810] width 116 height 12
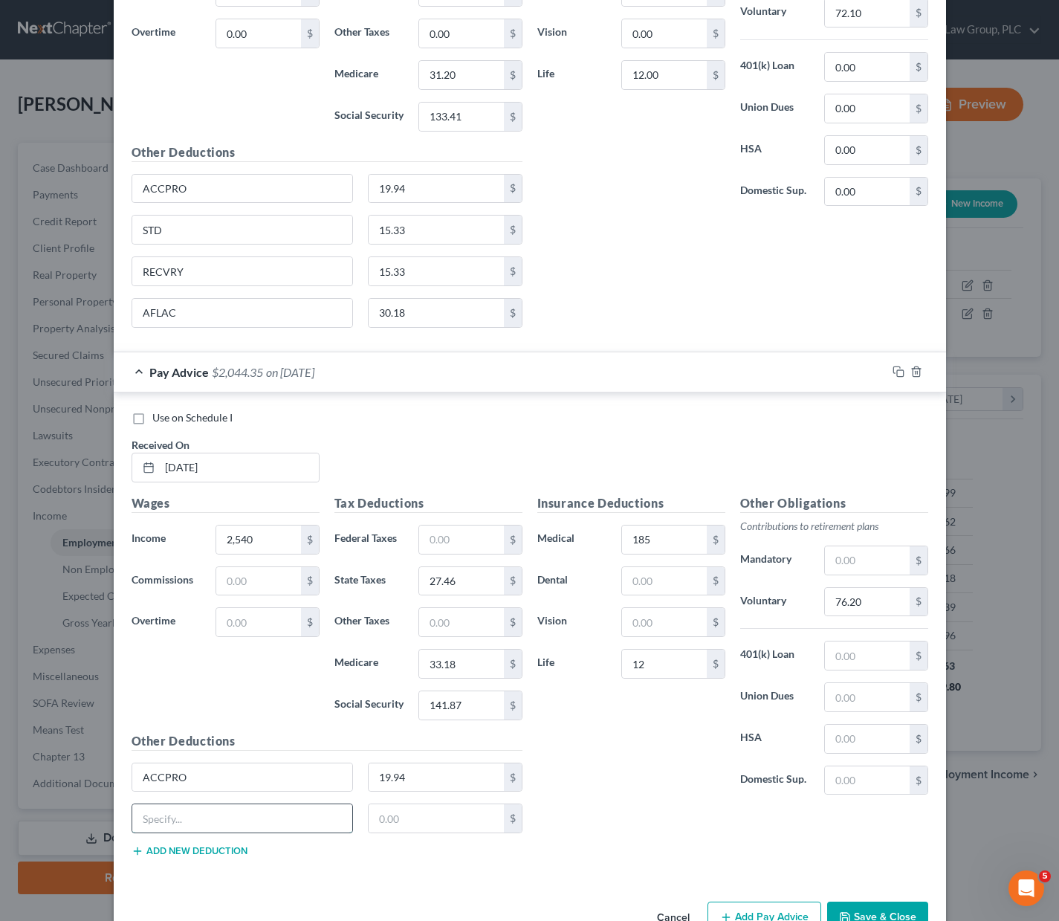
click at [188, 823] on input "text" at bounding box center [242, 818] width 221 height 28
type input "s"
type input "STD"
type input "15.33"
click at [174, 845] on button "Add new deduction" at bounding box center [190, 851] width 116 height 12
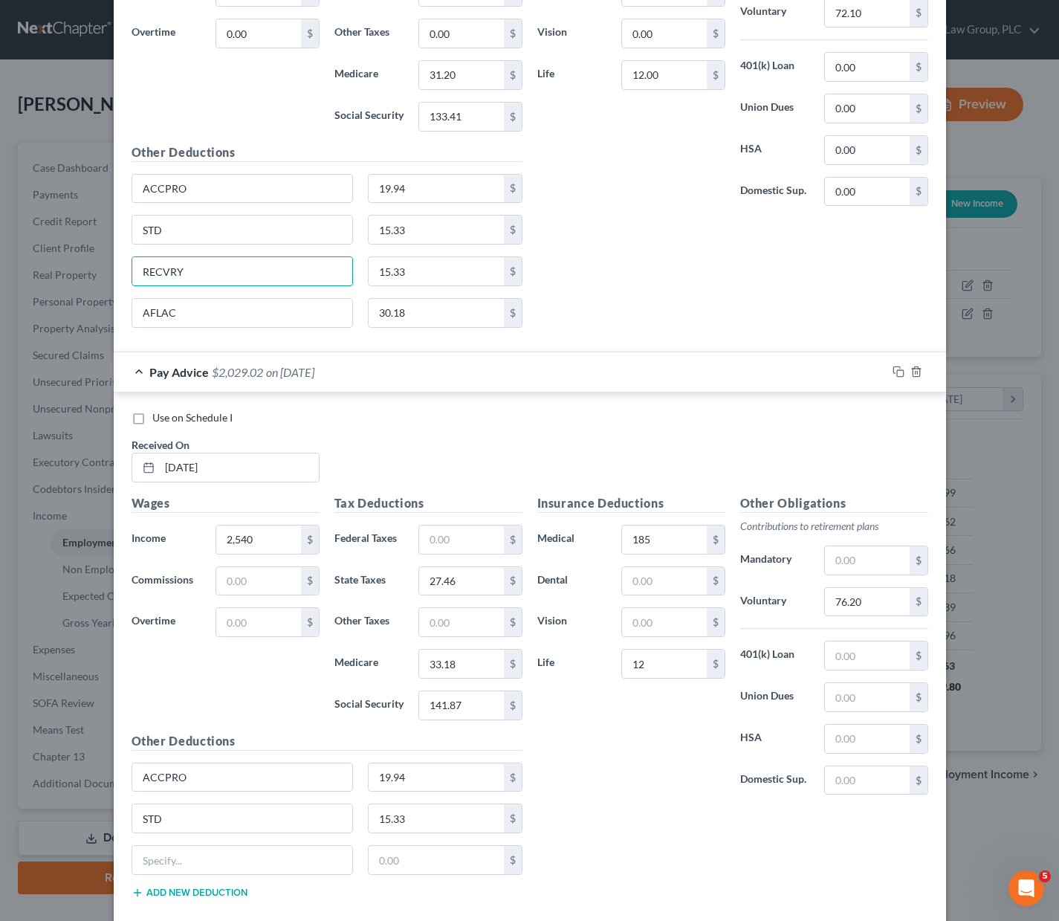
drag, startPoint x: 209, startPoint y: 280, endPoint x: 109, endPoint y: 271, distance: 100.0
click at [114, 271] on div "Use on Schedule I Received On * [DATE] Wages Income * 2,403.48 $ Commissions 0.…" at bounding box center [530, 78] width 833 height 549
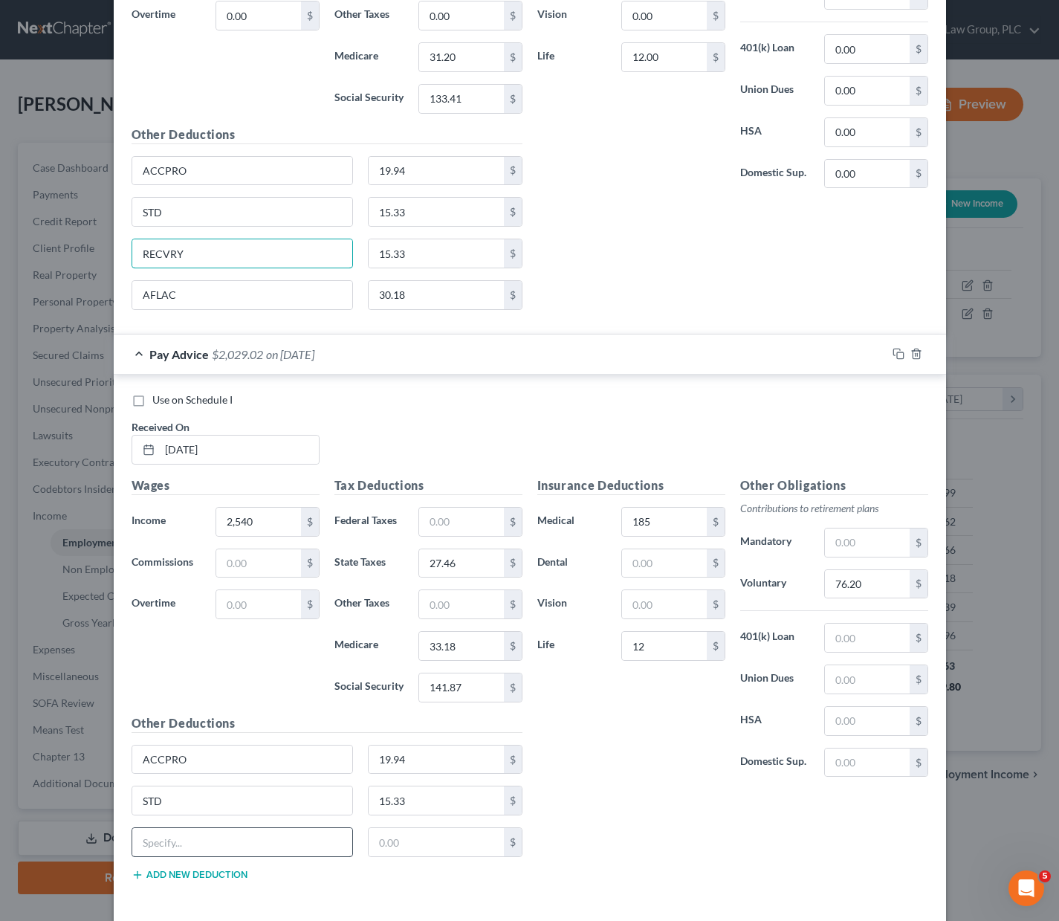
scroll to position [826, 0]
click at [163, 854] on input "text" at bounding box center [242, 841] width 221 height 28
paste input "RECVRY"
type input "RECVRY"
click at [424, 838] on input "text" at bounding box center [436, 841] width 135 height 28
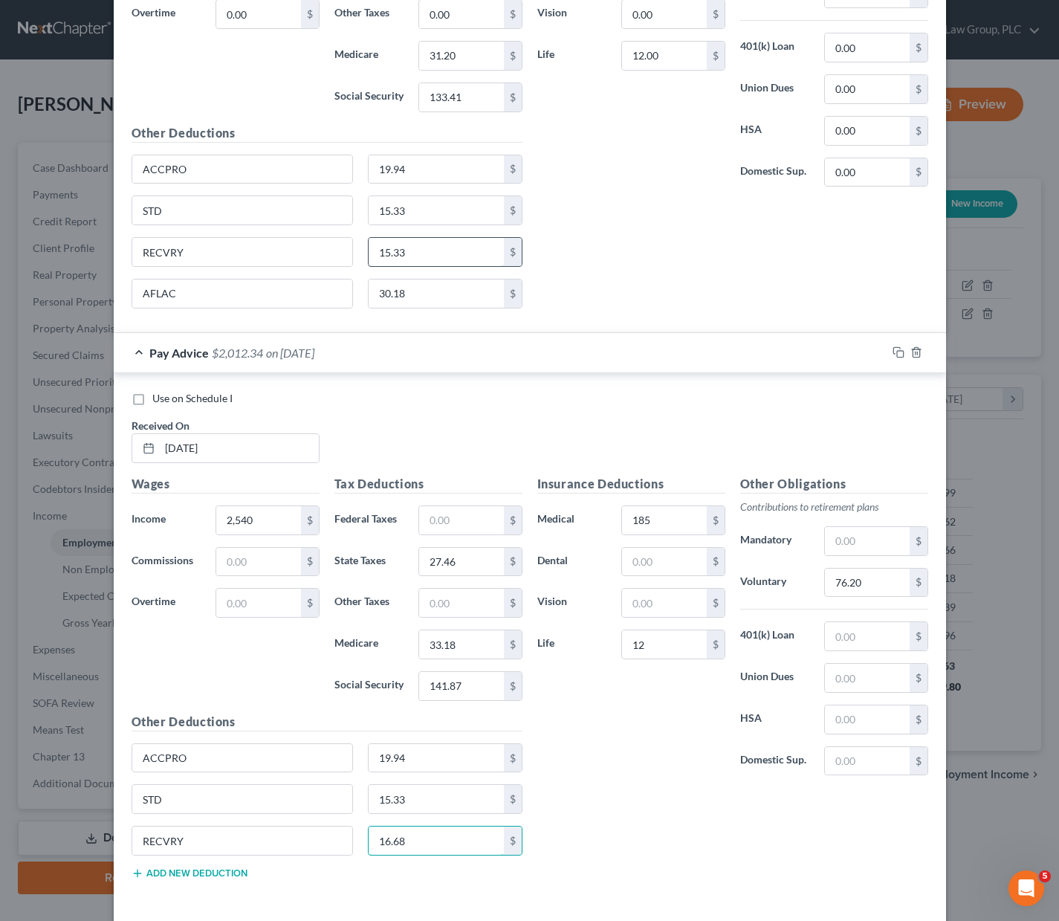
type input "16.68"
drag, startPoint x: 404, startPoint y: 250, endPoint x: 422, endPoint y: 262, distance: 21.9
click at [422, 262] on input "15.33" at bounding box center [436, 252] width 135 height 28
type input "16.68"
click at [222, 868] on button "Add new deduction" at bounding box center [190, 874] width 116 height 12
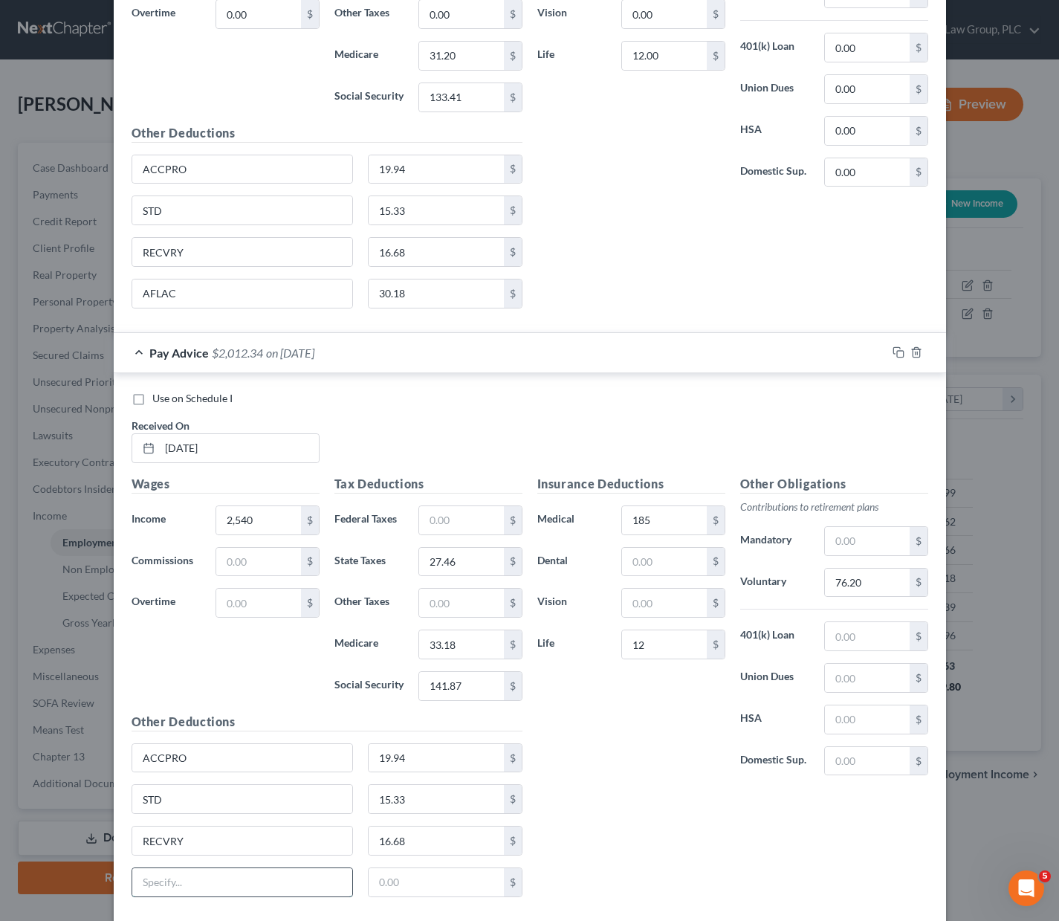
click at [219, 868] on input "text" at bounding box center [242, 882] width 221 height 28
type input "a"
type input "AFLAC"
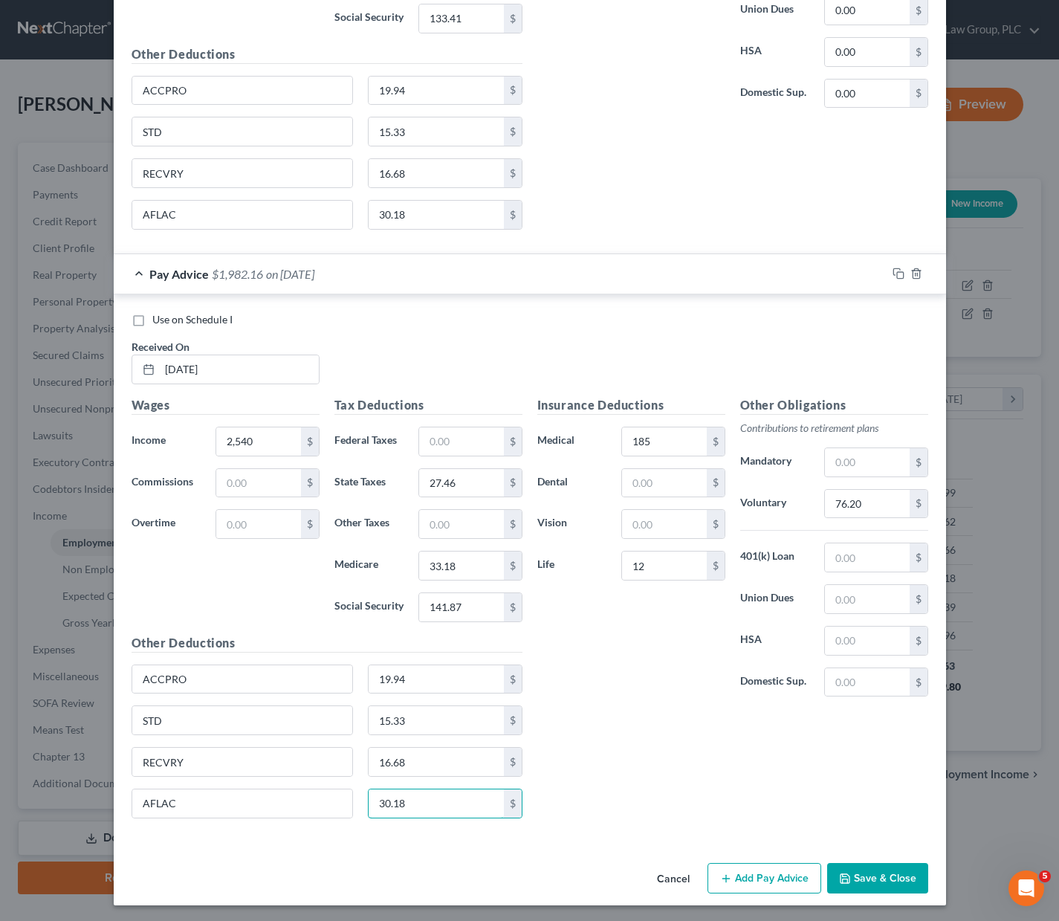
scroll to position [907, 0]
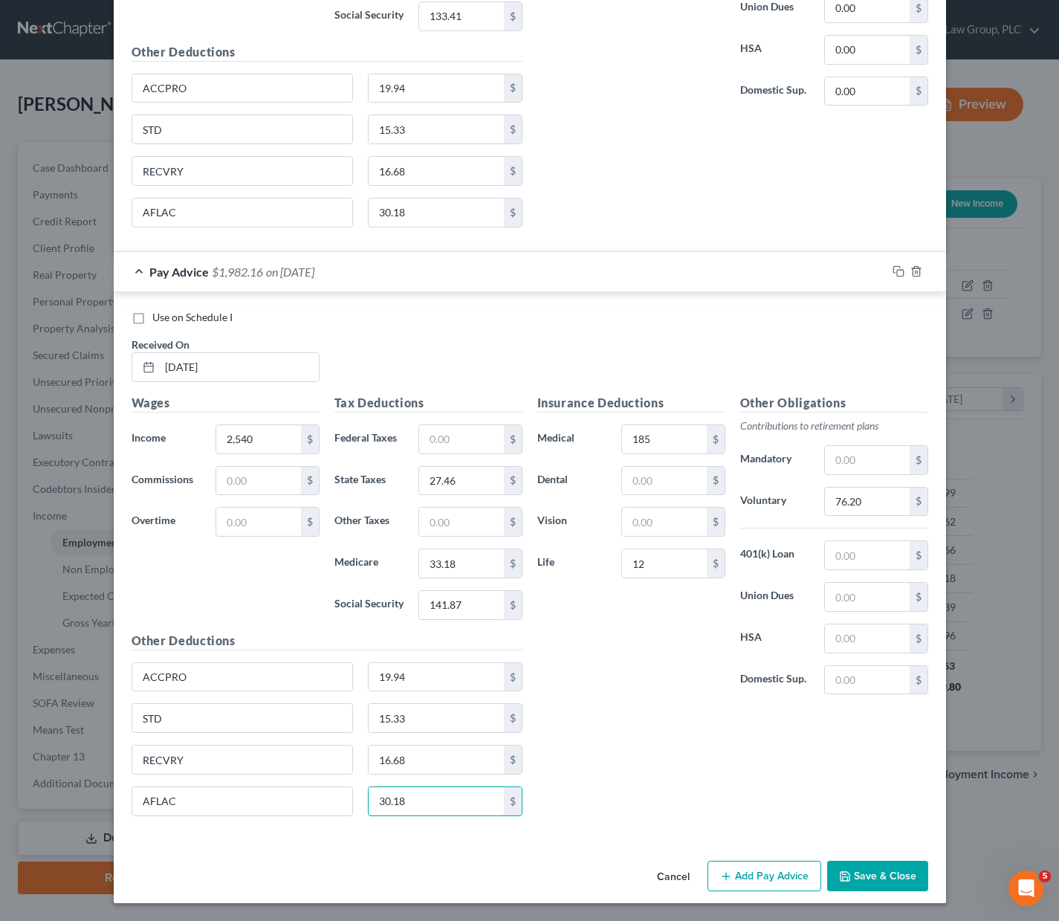
type input "30.18"
click at [760, 871] on button "Add Pay Advice" at bounding box center [765, 876] width 114 height 31
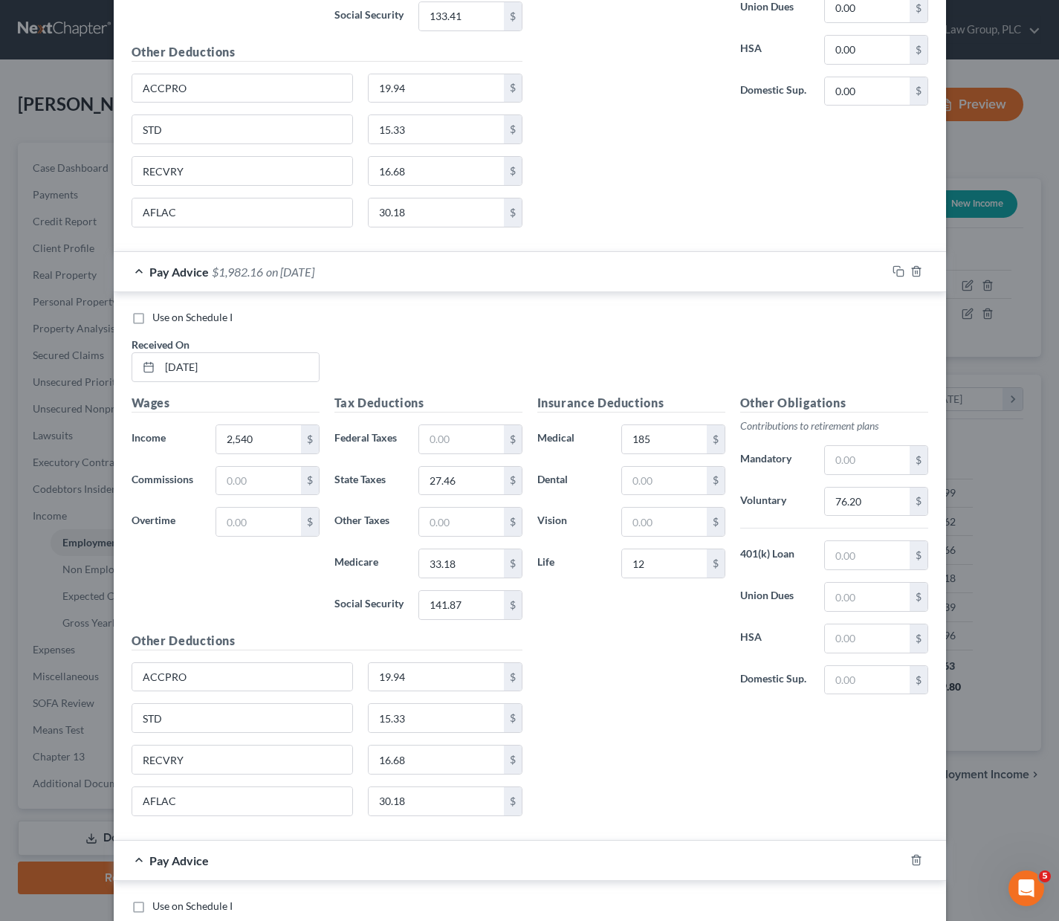
scroll to position [1395, 0]
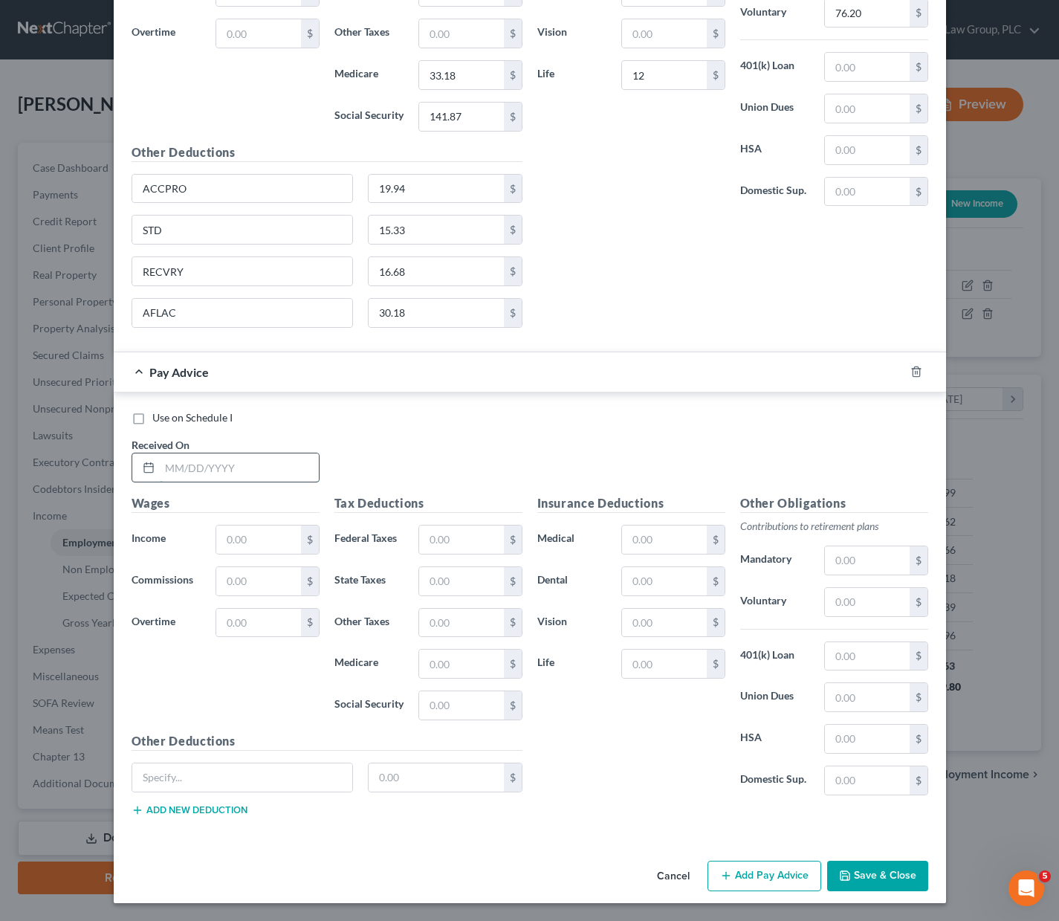
click at [212, 468] on input "text" at bounding box center [239, 467] width 159 height 28
type input "[DATE]"
type input "3,403.60"
click at [456, 538] on input "text" at bounding box center [461, 540] width 84 height 28
click at [420, 624] on input "text" at bounding box center [461, 623] width 84 height 28
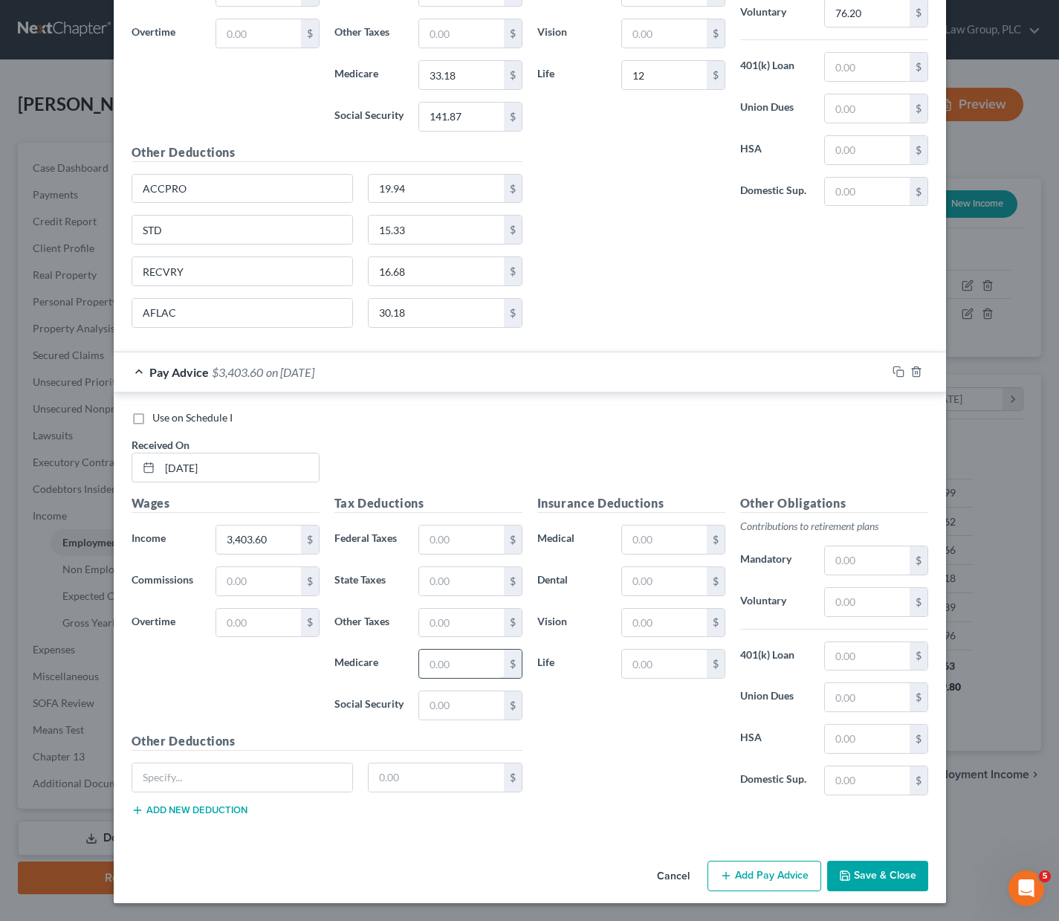
click at [428, 658] on input "text" at bounding box center [461, 664] width 84 height 28
click at [440, 577] on input "text" at bounding box center [461, 581] width 84 height 28
type input "37.82"
click at [422, 658] on input "text" at bounding box center [461, 664] width 84 height 28
type input "45.70"
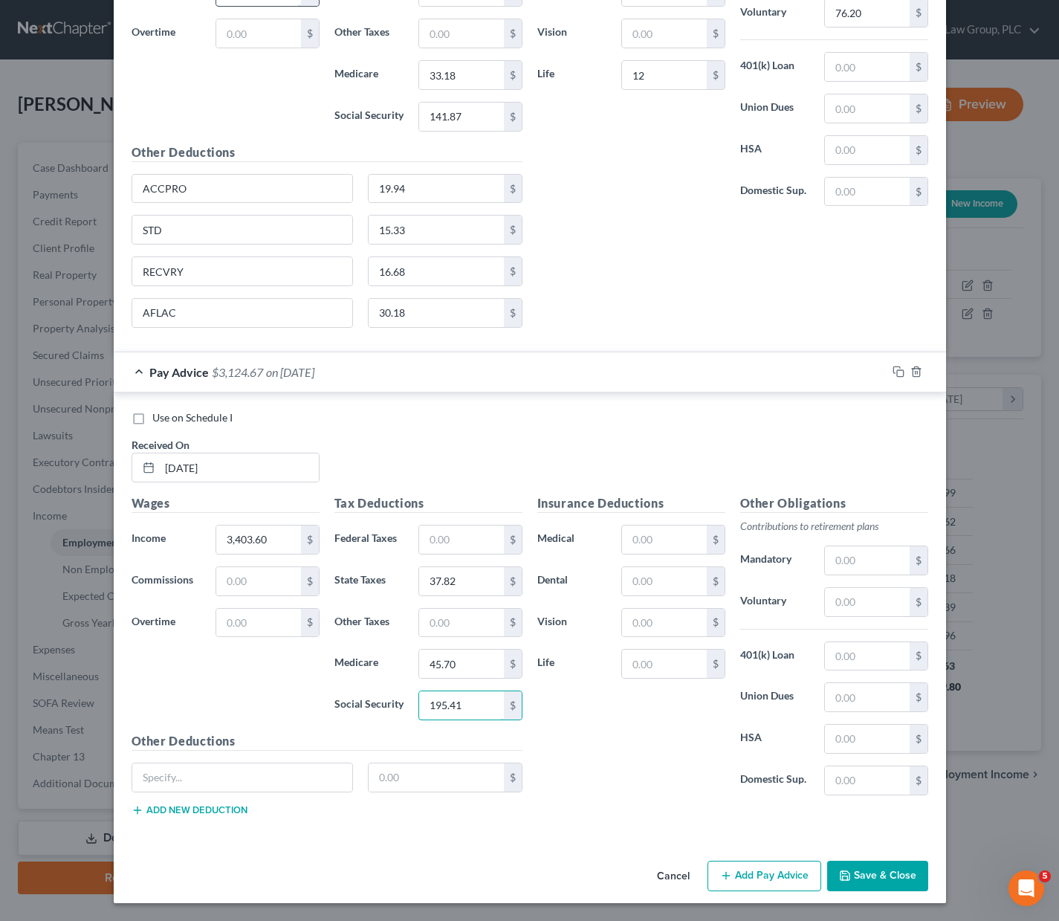
type input "195.41"
click at [665, 722] on div "Insurance Deductions Medical $ Dental $ Vision $ Life $" at bounding box center [631, 650] width 203 height 313
click at [630, 543] on input "text" at bounding box center [664, 540] width 84 height 28
type input "185"
type input "12"
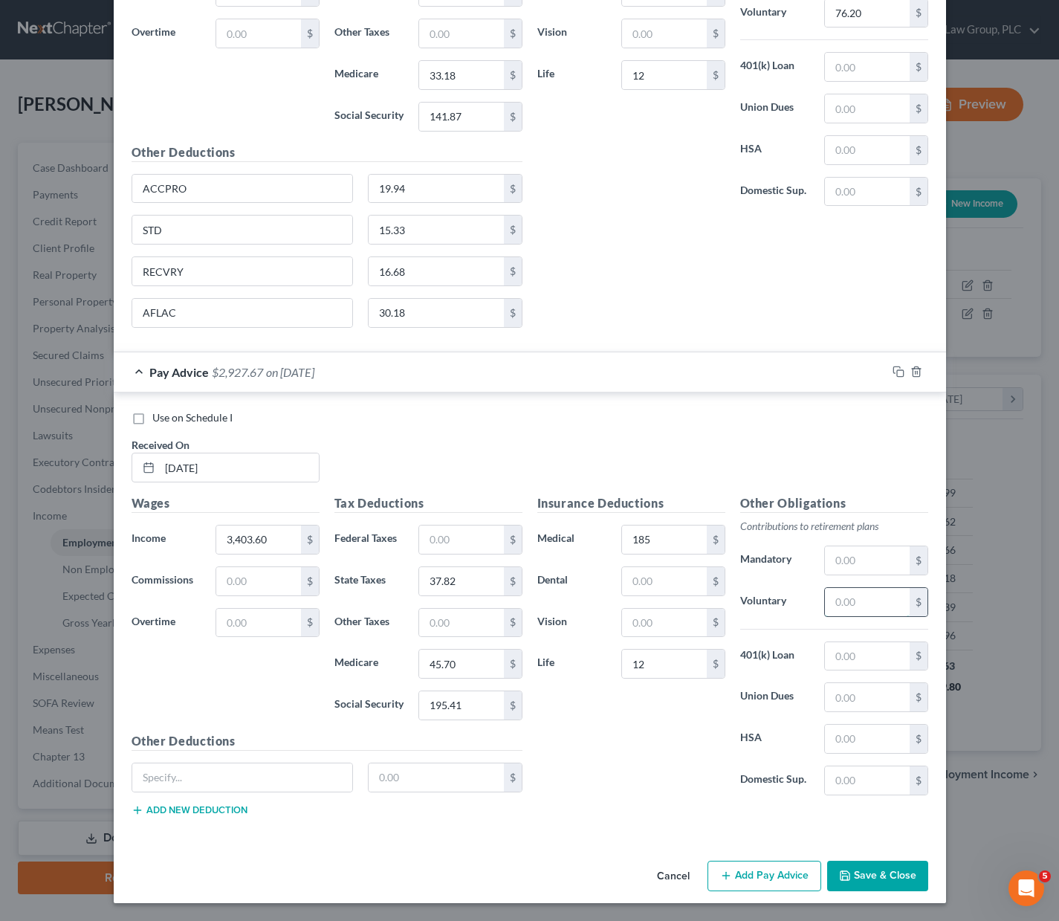
click at [856, 601] on input "text" at bounding box center [867, 602] width 84 height 28
type input "102.11"
drag, startPoint x: 216, startPoint y: 188, endPoint x: 106, endPoint y: 190, distance: 110.8
click at [106, 190] on div "Edit Income Source × Employment Type * Select Full or [DEMOGRAPHIC_DATA] Employ…" at bounding box center [529, 460] width 1059 height 921
click at [175, 779] on input "text" at bounding box center [242, 777] width 221 height 28
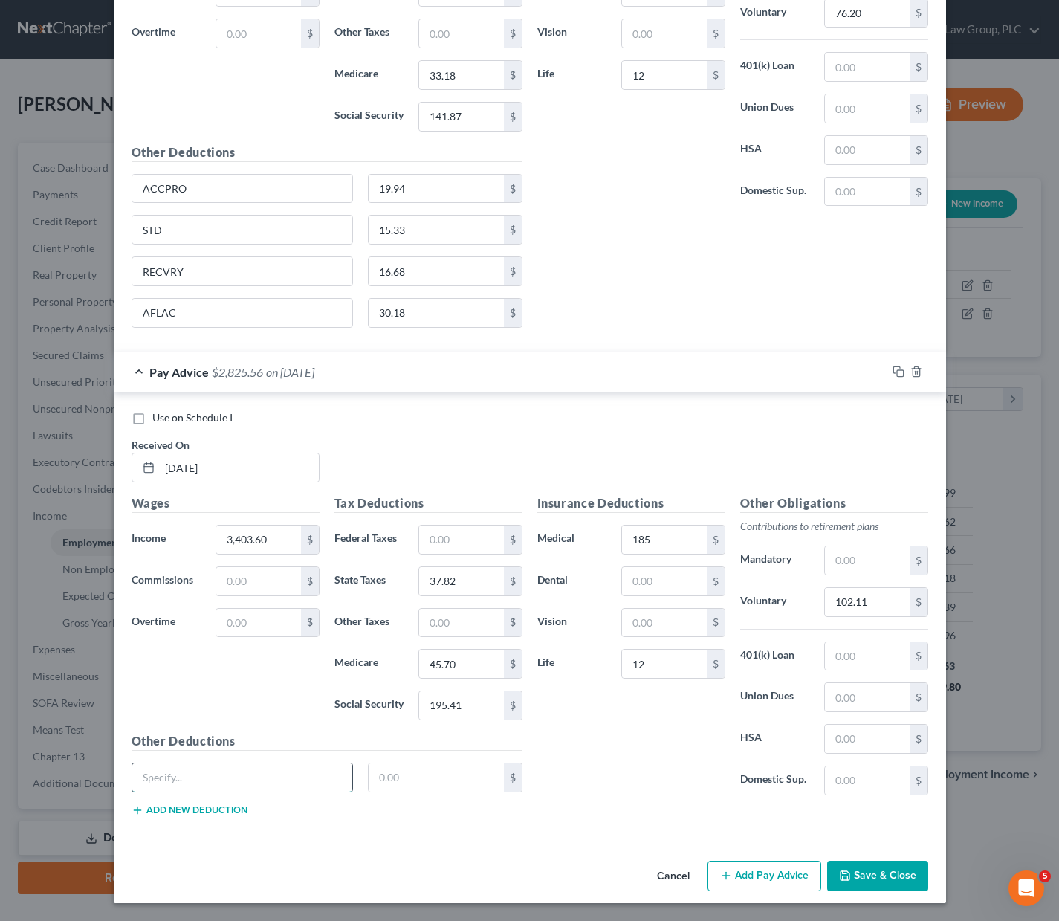
paste input "ACCPRO"
type input "ACCPRO"
click at [410, 773] on input "text" at bounding box center [436, 777] width 135 height 28
type input "19.94"
click at [171, 806] on button "Add new deduction" at bounding box center [190, 810] width 116 height 12
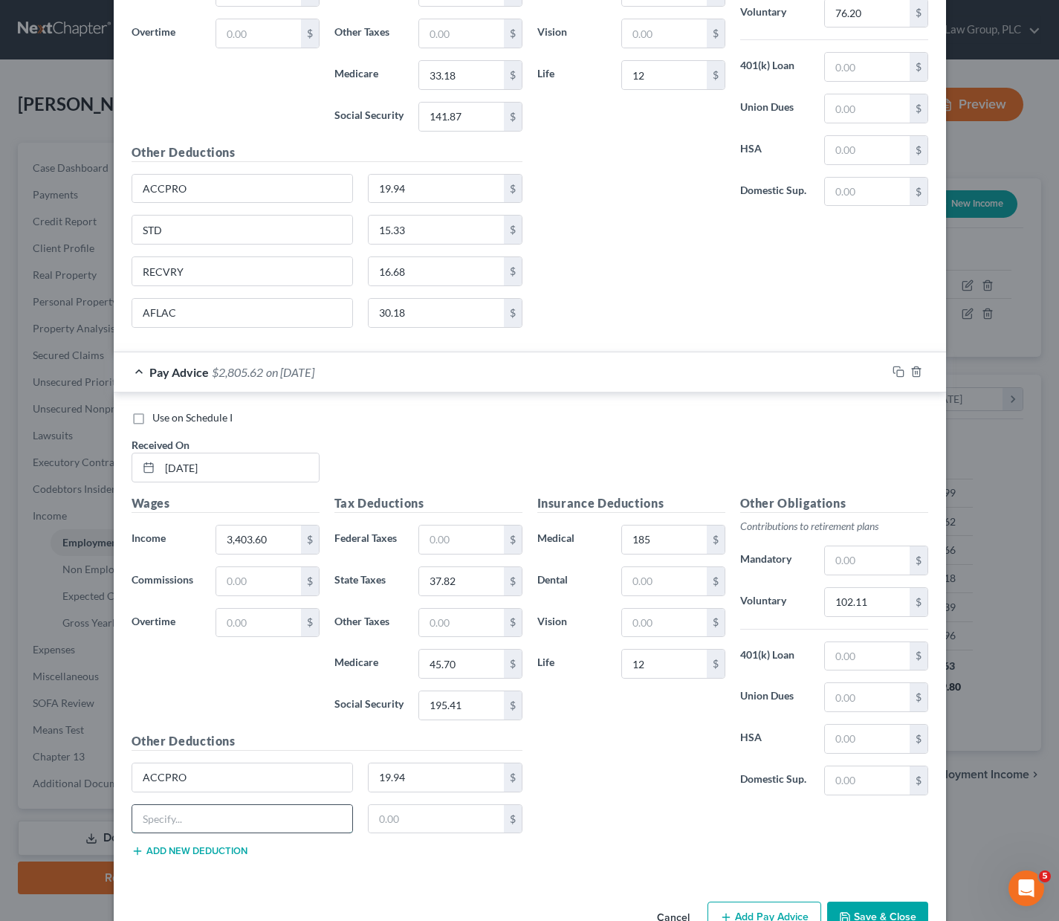
click at [208, 818] on input "text" at bounding box center [242, 819] width 221 height 28
type input "STD"
click at [435, 818] on input "text" at bounding box center [436, 819] width 135 height 28
type input "15.33"
click at [199, 849] on button "Add new deduction" at bounding box center [190, 851] width 116 height 12
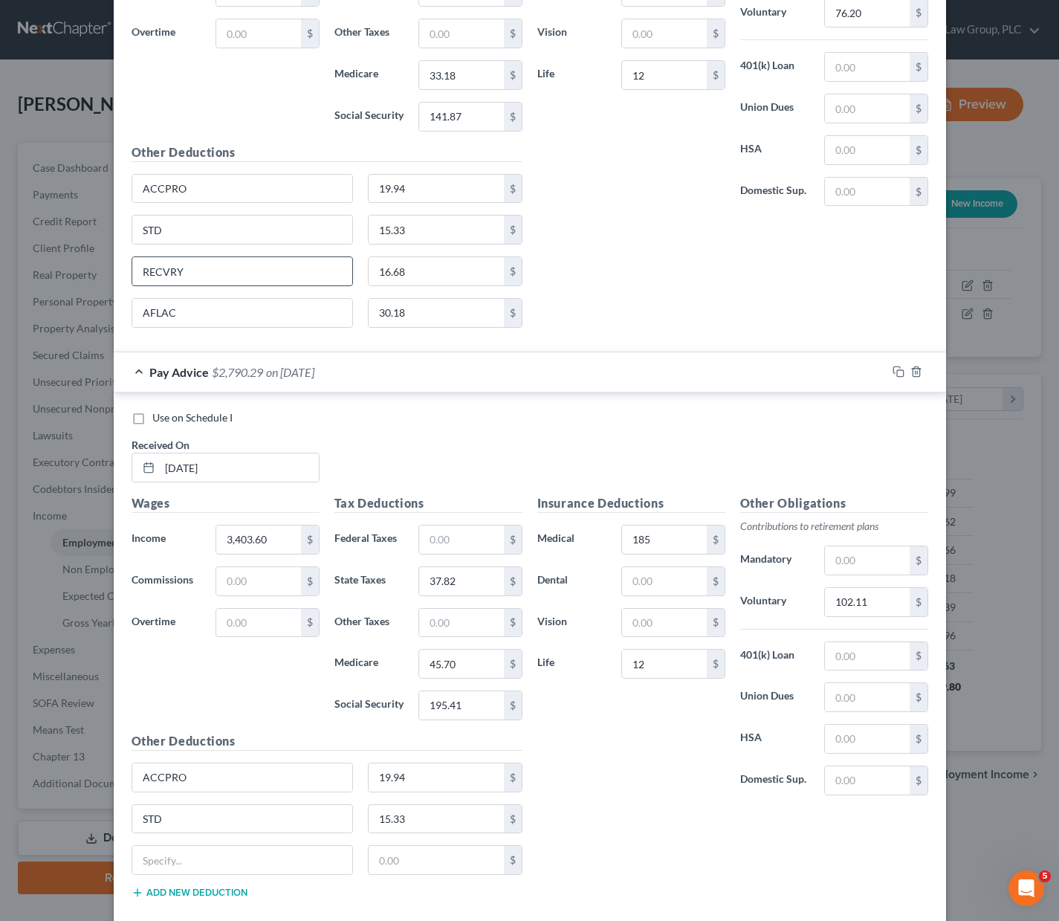
drag, startPoint x: 185, startPoint y: 269, endPoint x: 137, endPoint y: 269, distance: 48.3
click at [137, 269] on input "RECVRY" at bounding box center [242, 271] width 221 height 28
click at [145, 863] on input "text" at bounding box center [242, 860] width 221 height 28
paste input "RECVRY"
type input "RECVRY"
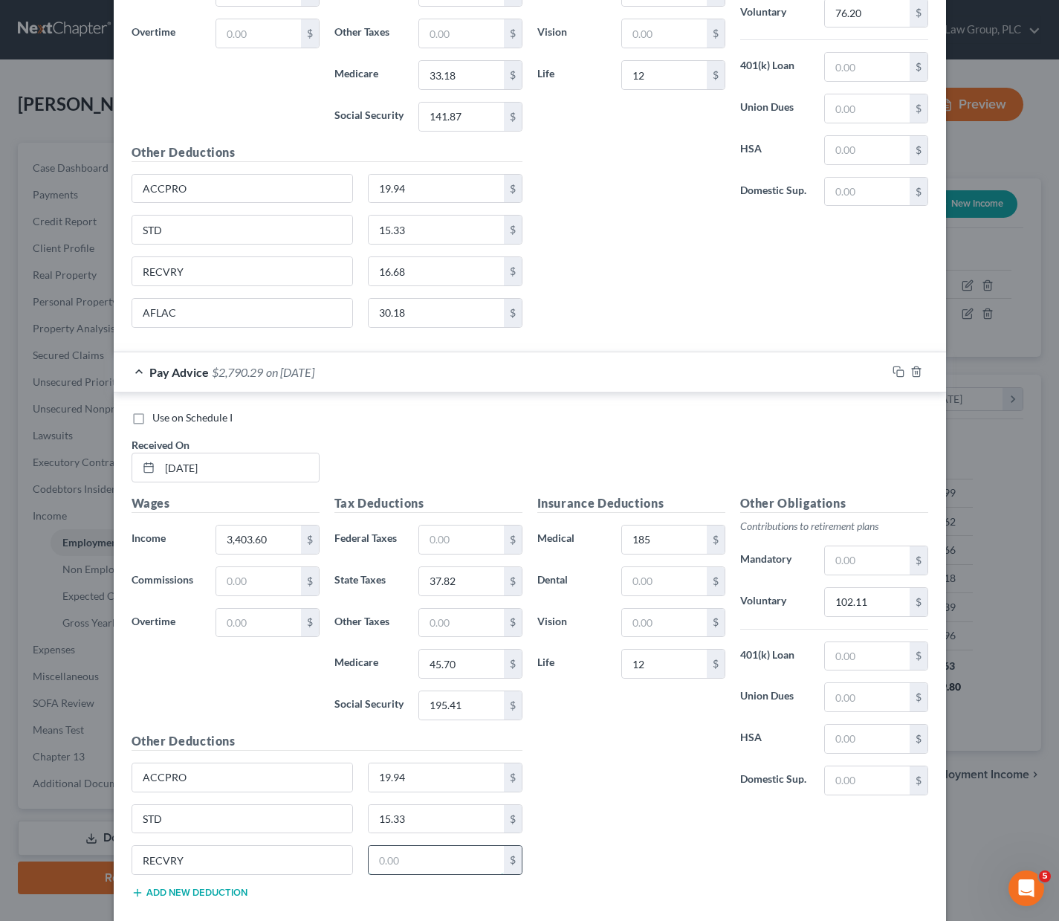
click at [376, 866] on input "text" at bounding box center [436, 860] width 135 height 28
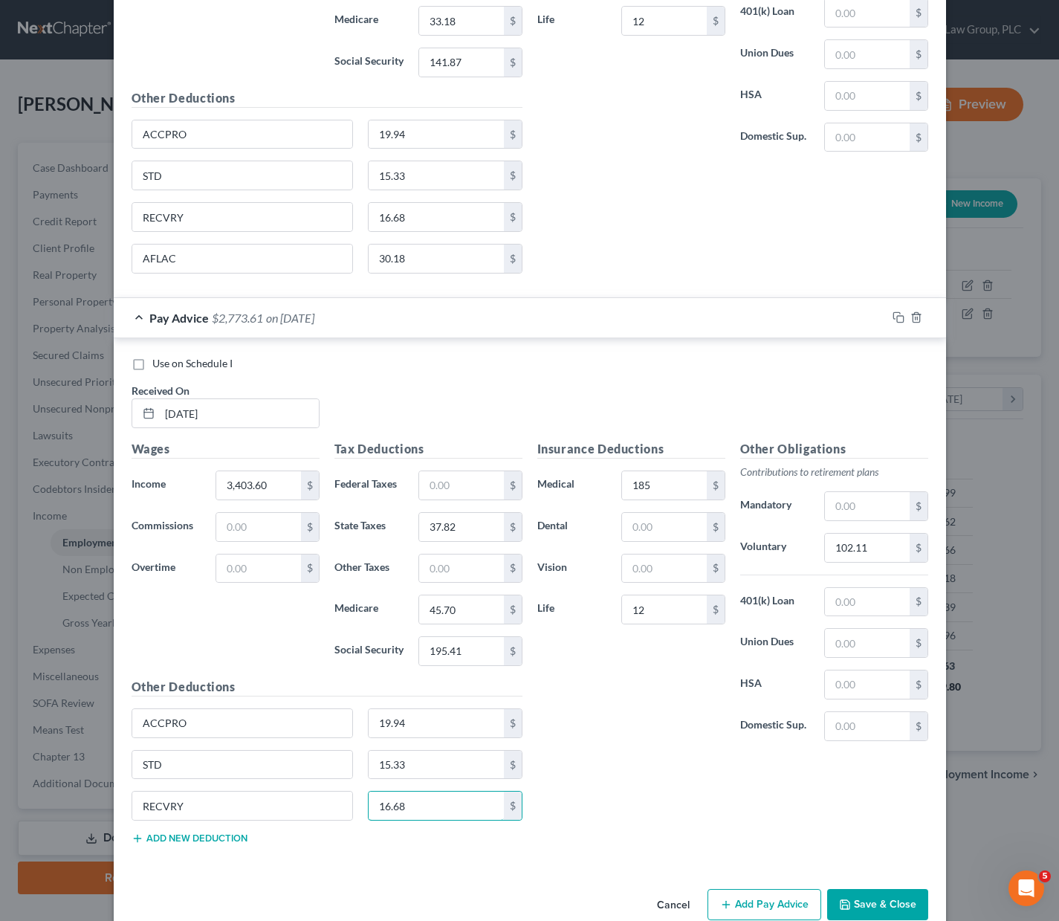
scroll to position [1479, 0]
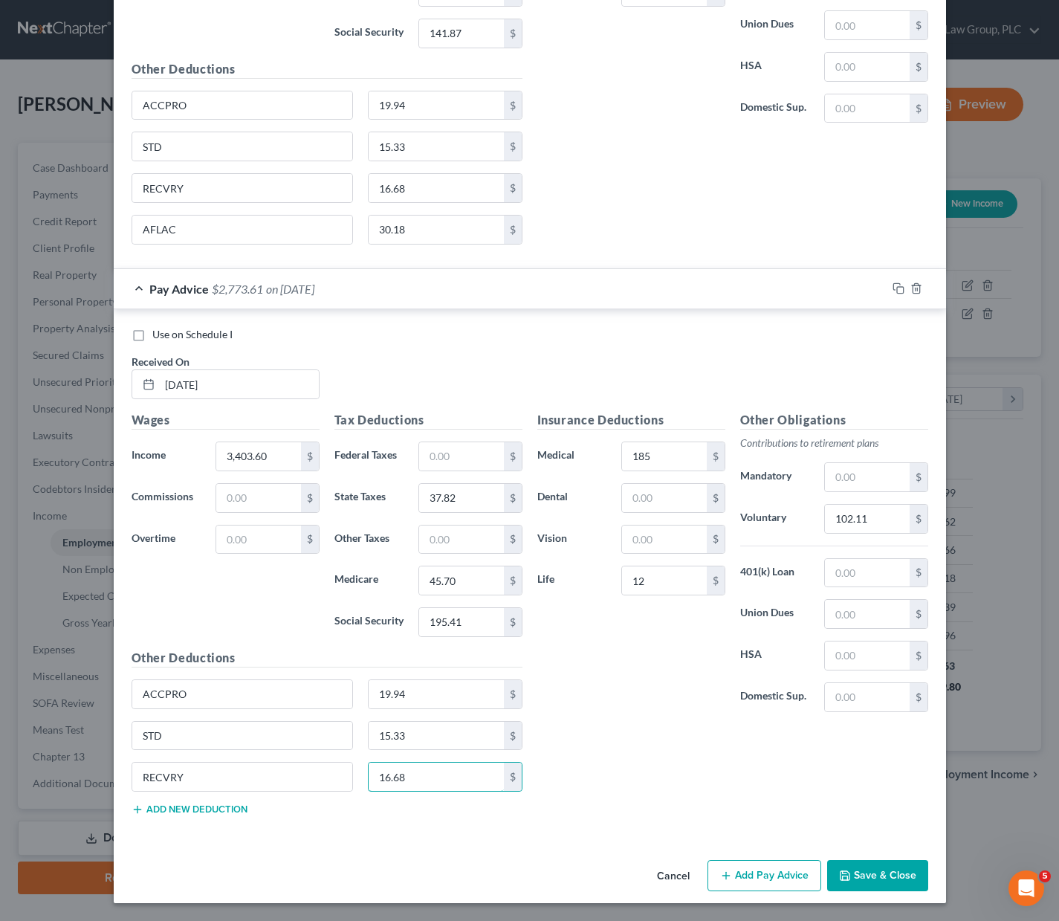
type input "16.68"
click at [170, 810] on button "Add new deduction" at bounding box center [190, 810] width 116 height 12
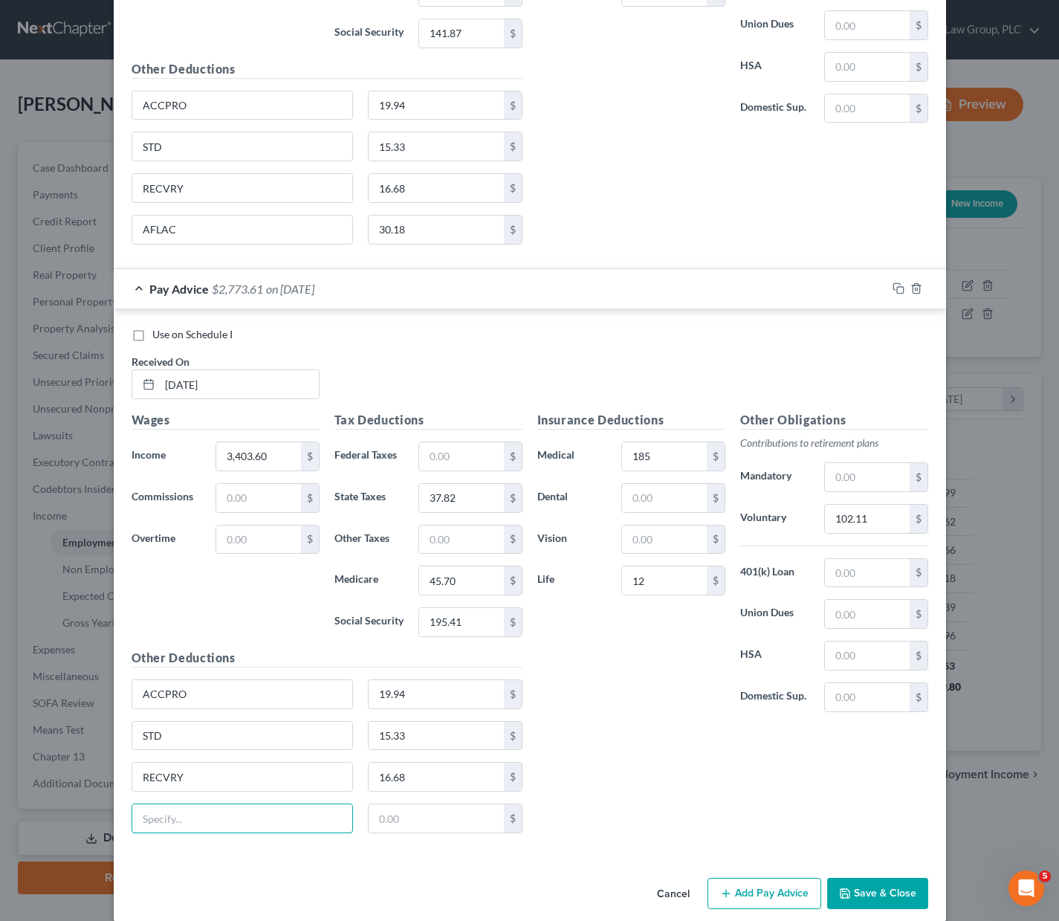
click at [170, 810] on input "text" at bounding box center [242, 818] width 221 height 28
type input "AFLAC"
type input "30.18"
click at [778, 891] on button "Add Pay Advice" at bounding box center [765, 893] width 114 height 31
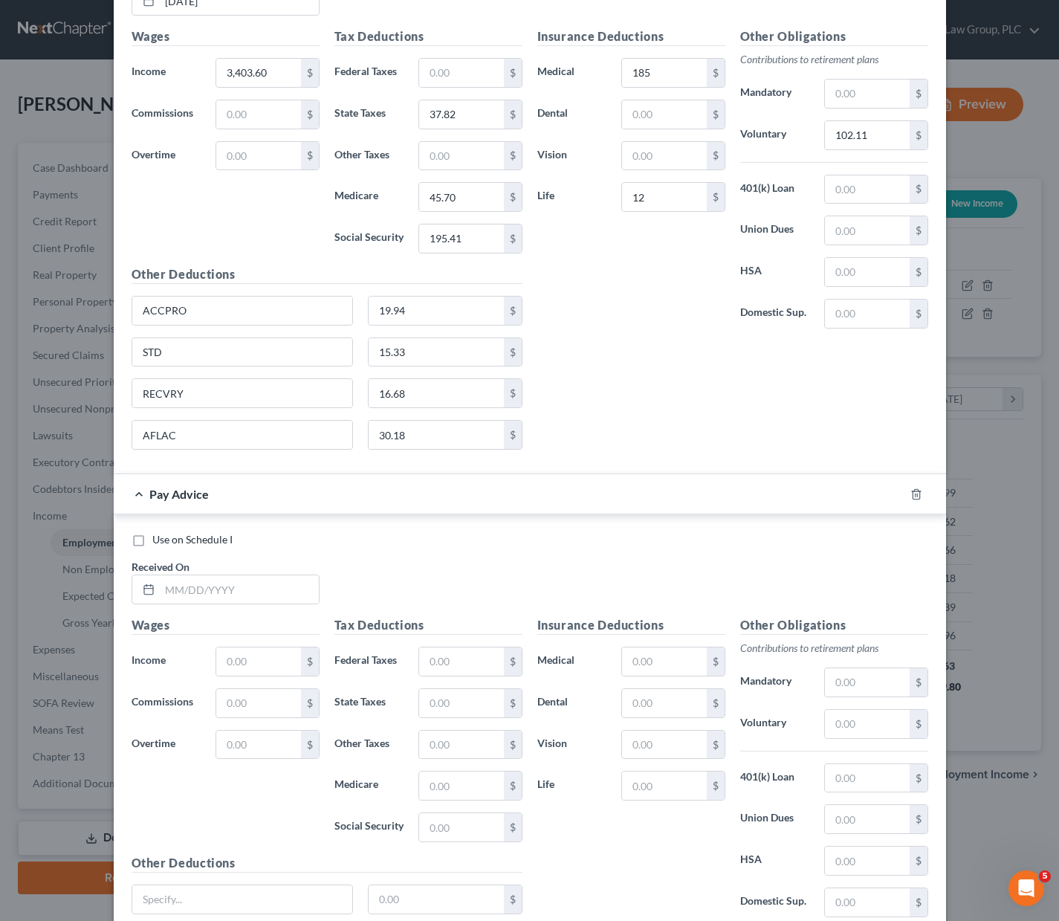
scroll to position [1984, 0]
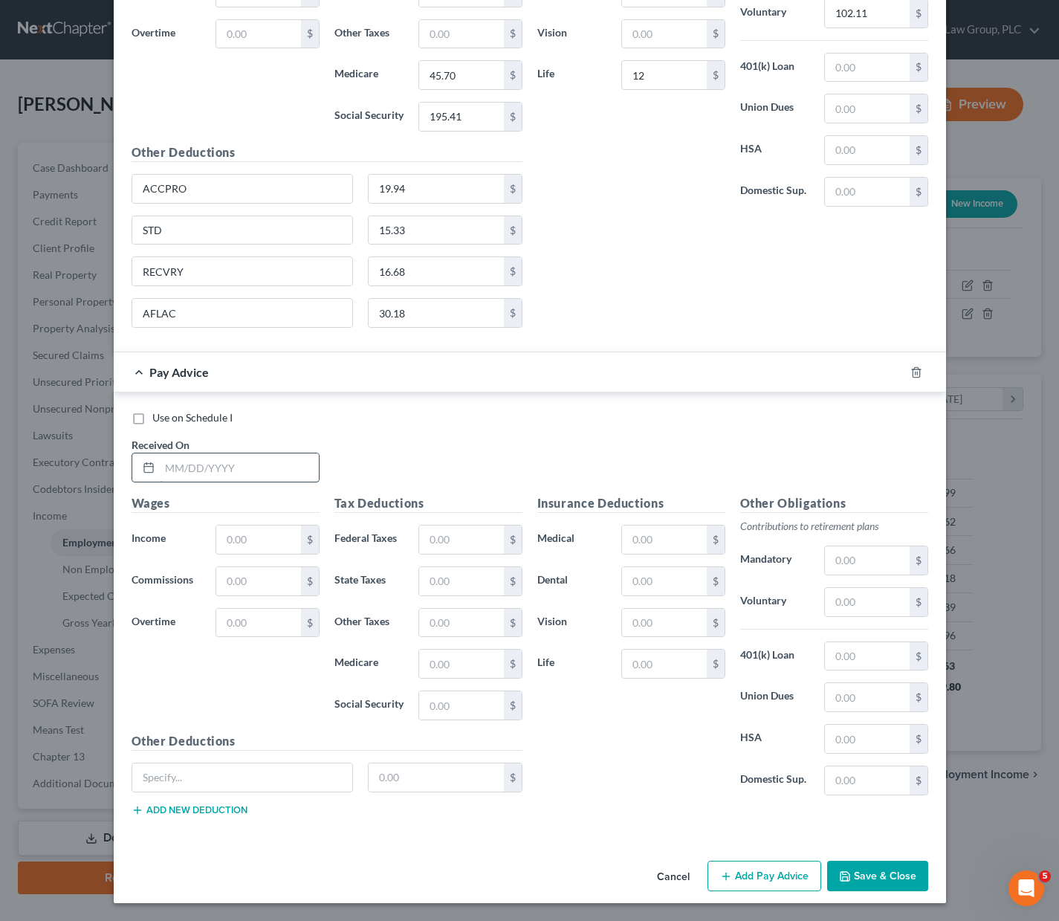
click at [209, 469] on input "text" at bounding box center [239, 467] width 159 height 28
click at [202, 462] on input "text" at bounding box center [239, 467] width 159 height 28
type input "[DATE]"
type input "3,613.15"
click at [454, 581] on input "text" at bounding box center [461, 581] width 84 height 28
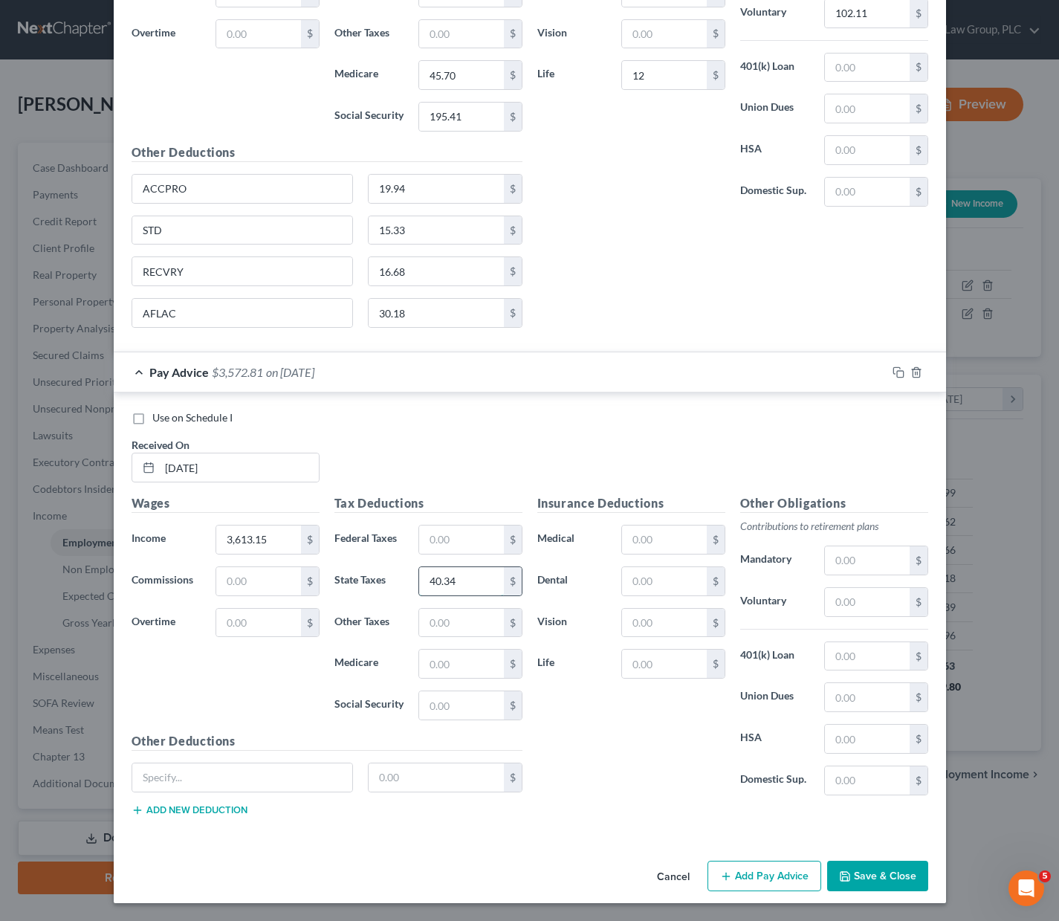
type input "40.34"
type input "48.74"
type input "208.40"
click at [673, 547] on input "text" at bounding box center [664, 540] width 84 height 28
type input "185"
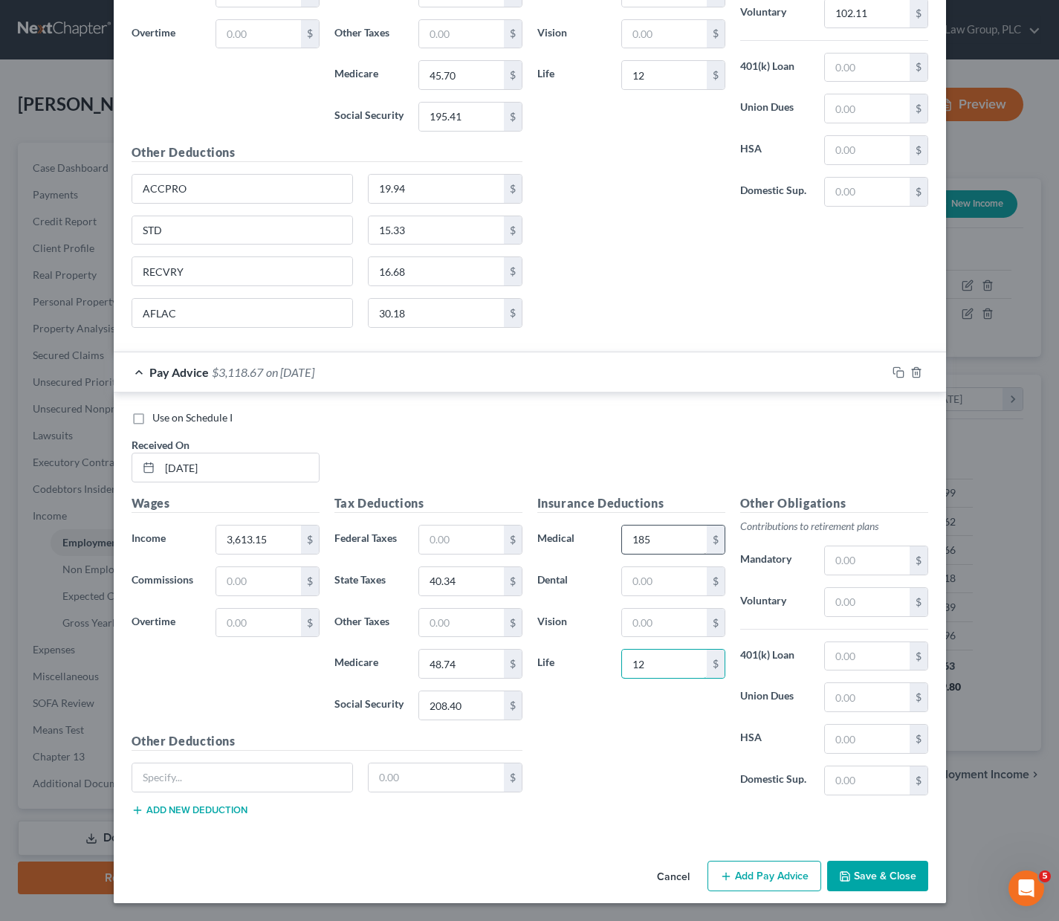
type input "12"
click at [852, 598] on input "text" at bounding box center [867, 602] width 84 height 28
type input "108.39"
drag, startPoint x: 205, startPoint y: 191, endPoint x: 109, endPoint y: 191, distance: 95.9
click at [114, 191] on div "Use on Schedule I Received On * [DATE] Wages Income * 3,403.60 $ Commissions $ …" at bounding box center [530, 78] width 833 height 549
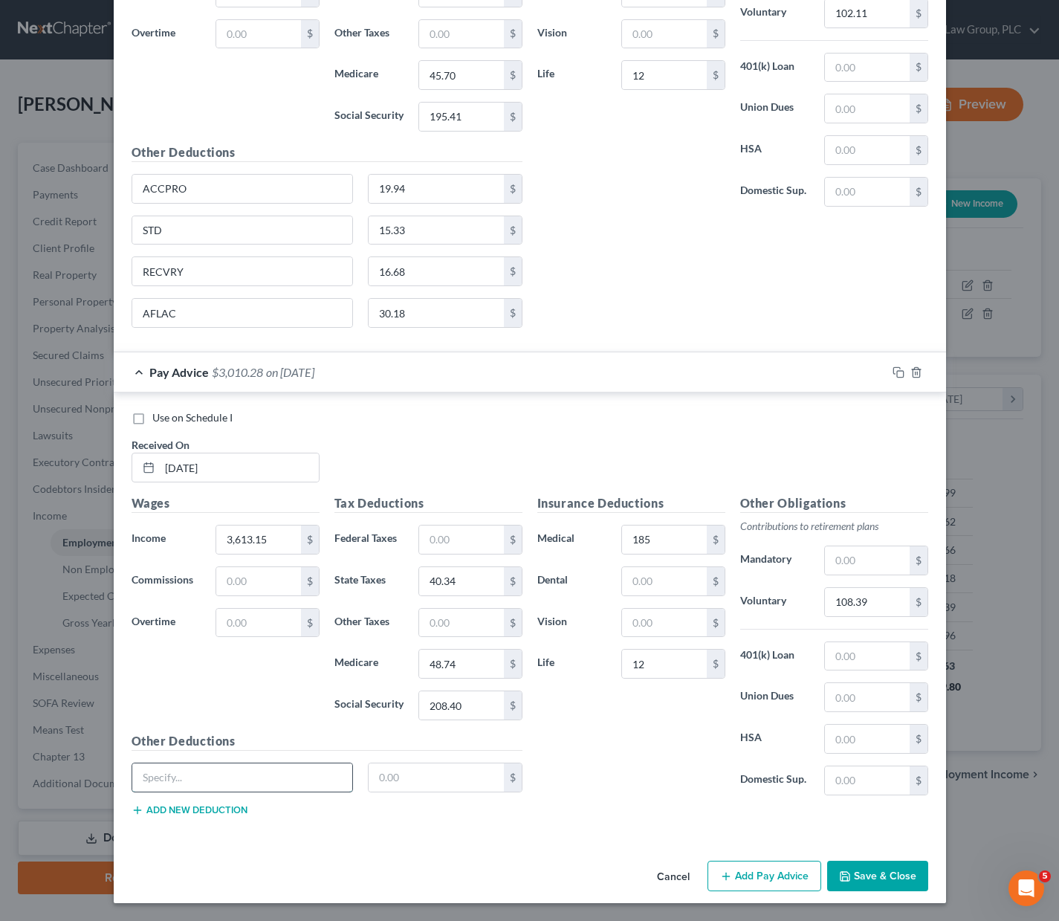
click at [169, 767] on input "text" at bounding box center [242, 777] width 221 height 28
paste input "ACCPRO"
type input "ACCPRO"
click at [409, 776] on input "text" at bounding box center [436, 777] width 135 height 28
type input "19.94"
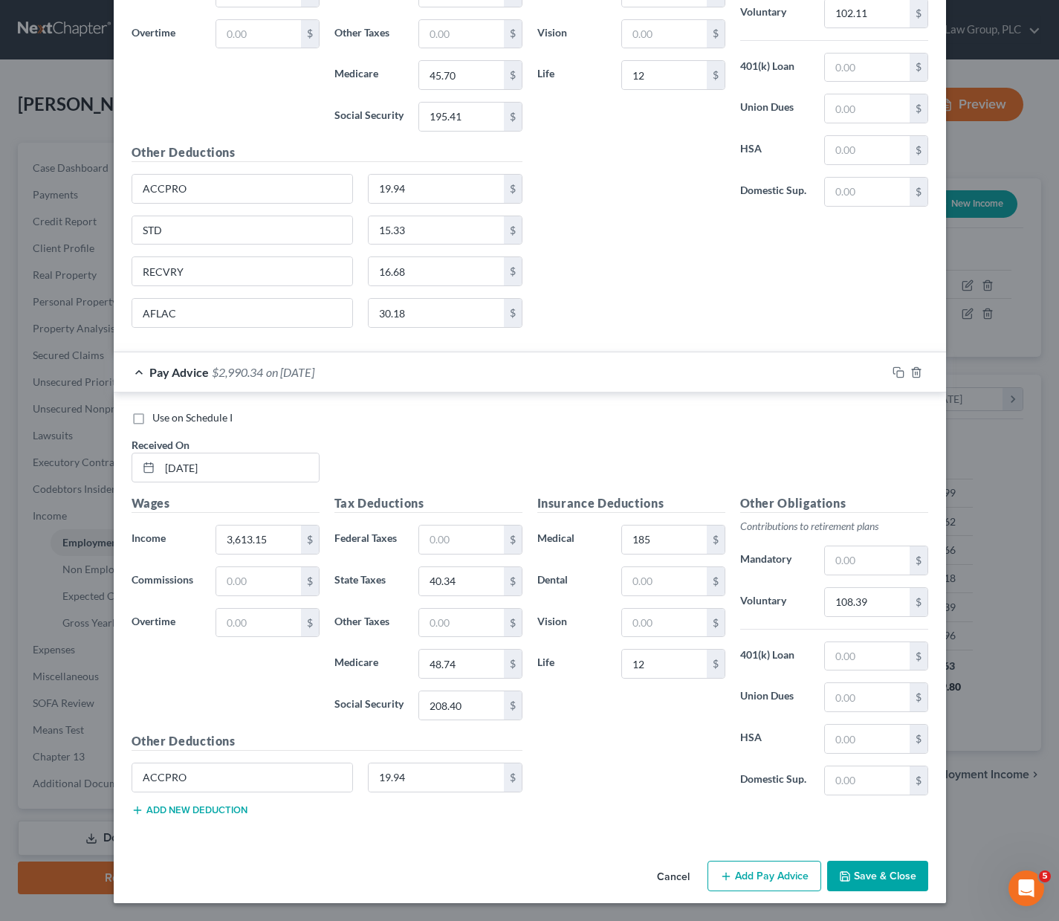
click at [179, 807] on button "Add new deduction" at bounding box center [190, 810] width 116 height 12
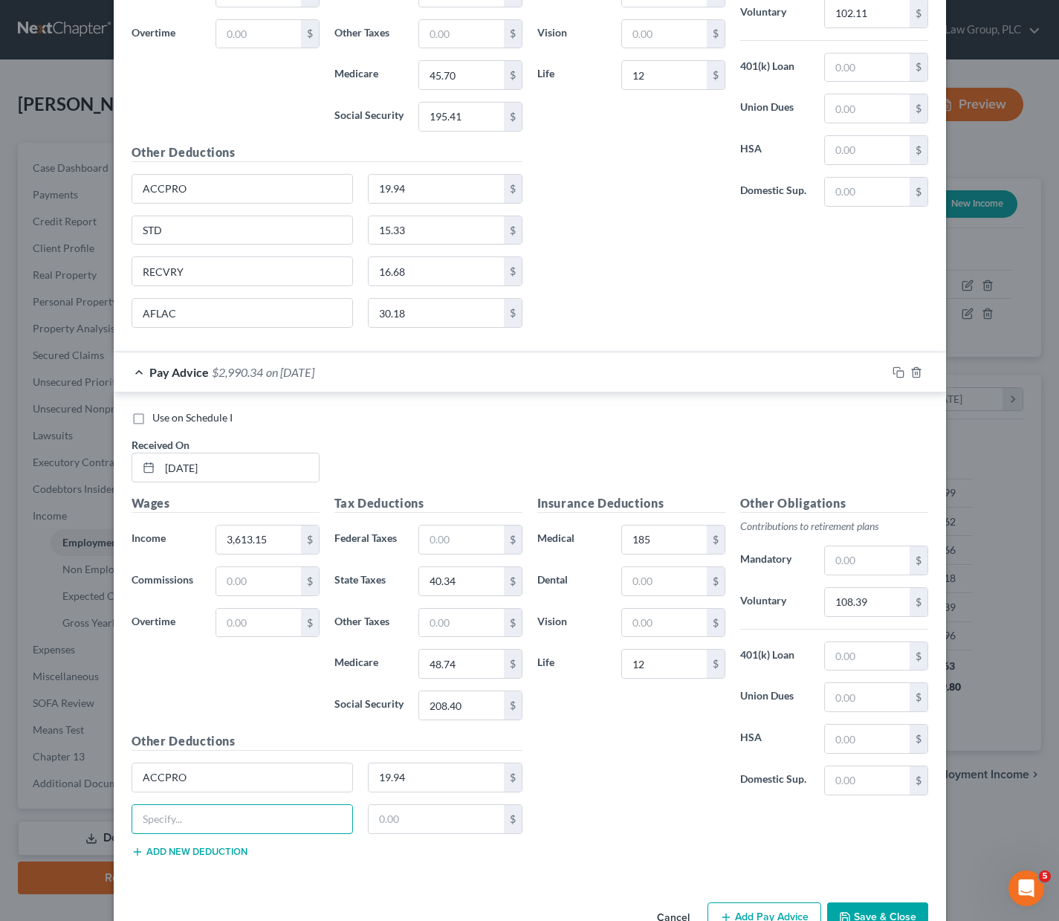
click at [179, 807] on input "text" at bounding box center [242, 819] width 221 height 28
type input "STD"
click at [390, 819] on input "text" at bounding box center [436, 819] width 135 height 28
type input "15.33"
click at [173, 849] on button "Add new deduction" at bounding box center [190, 852] width 116 height 12
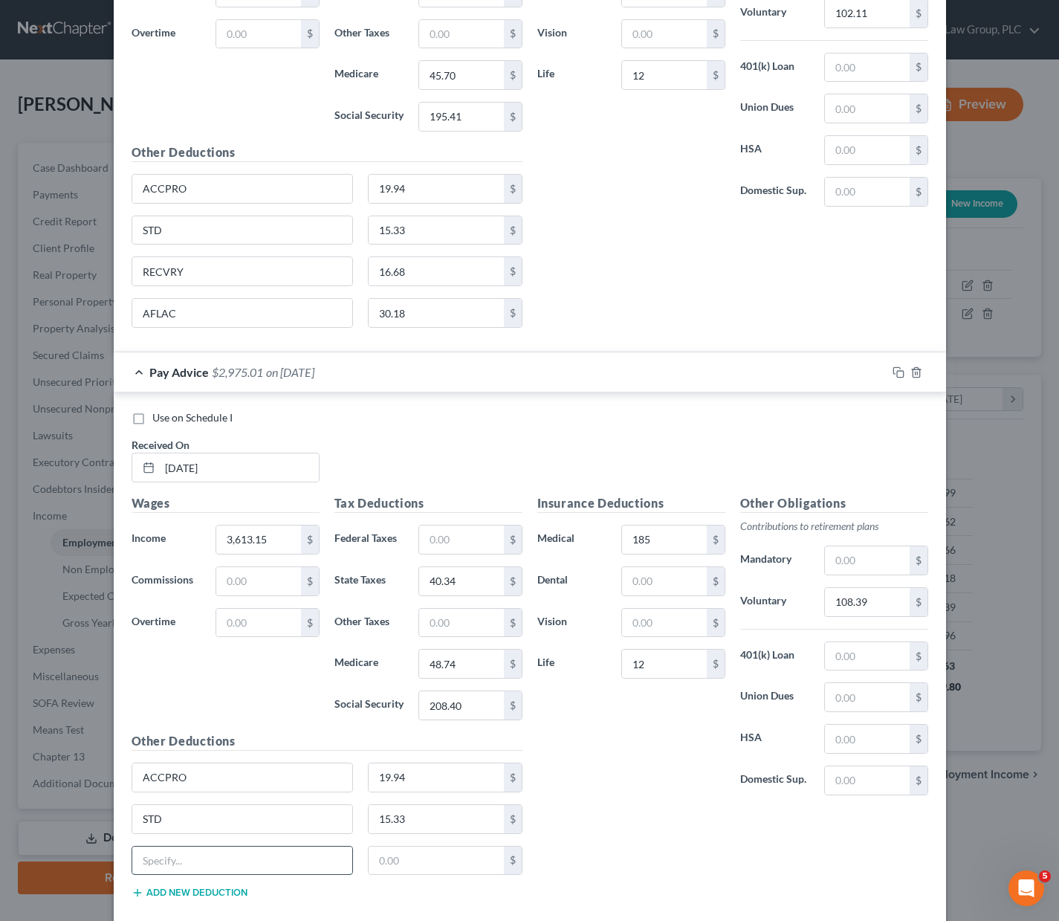
click at [170, 850] on input "text" at bounding box center [242, 861] width 221 height 28
drag, startPoint x: 204, startPoint y: 269, endPoint x: 117, endPoint y: 270, distance: 87.0
click at [117, 270] on div "Use on Schedule I Received On * [DATE] Wages Income * 3,403.60 $ Commissions $ …" at bounding box center [530, 78] width 833 height 549
click at [168, 866] on input "text" at bounding box center [242, 861] width 221 height 28
paste input "RECVRY"
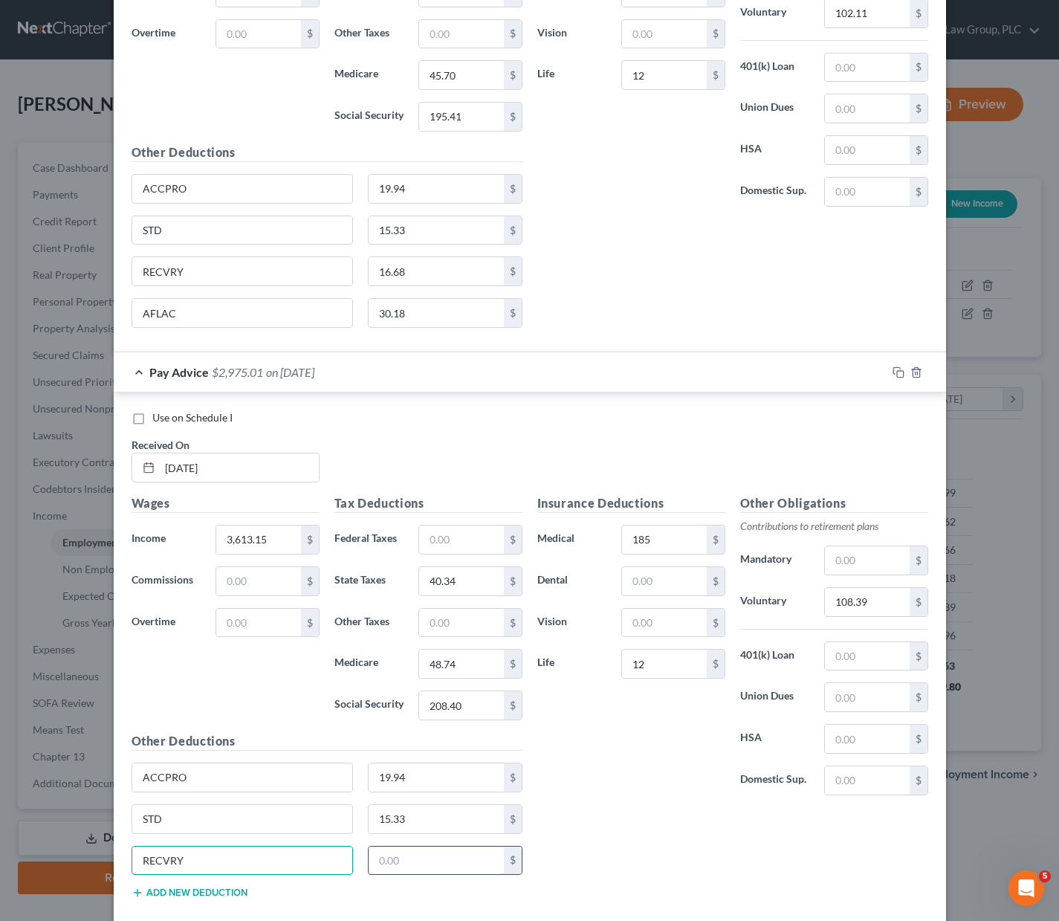
type input "RECVRY"
click at [438, 859] on input "text" at bounding box center [436, 861] width 135 height 28
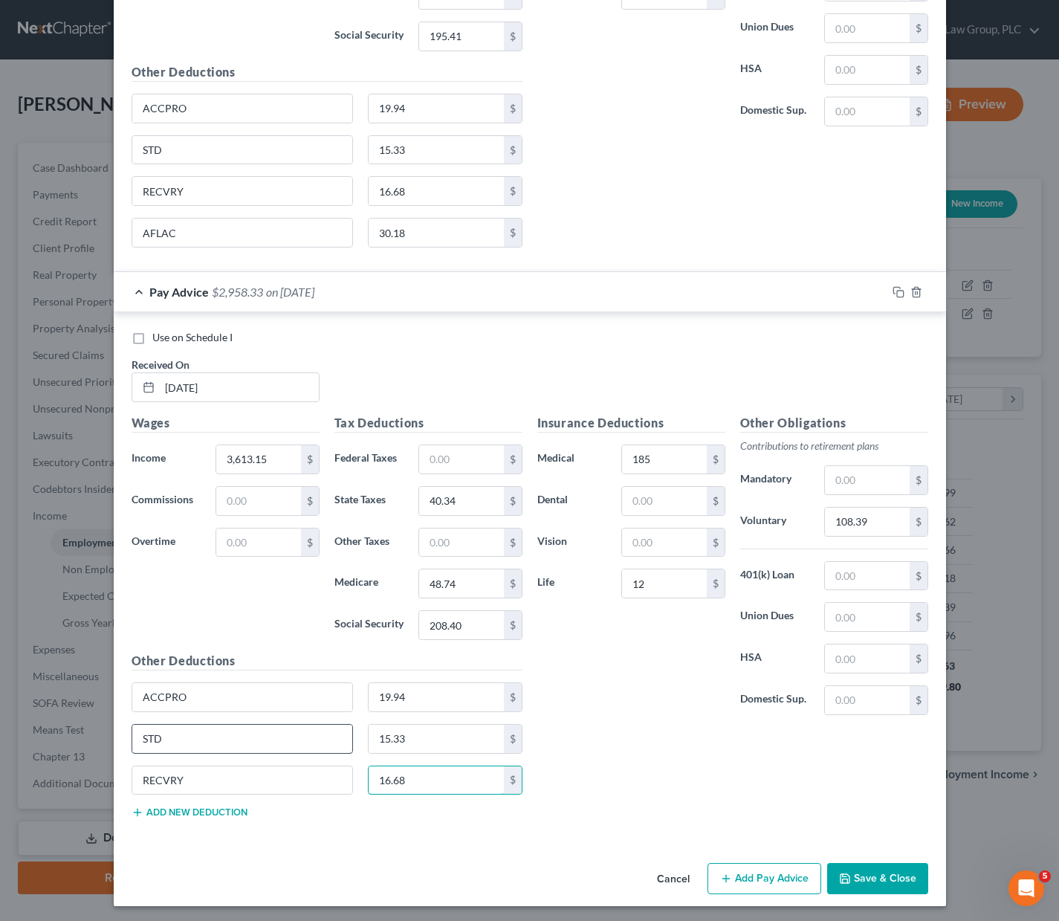
scroll to position [2067, 0]
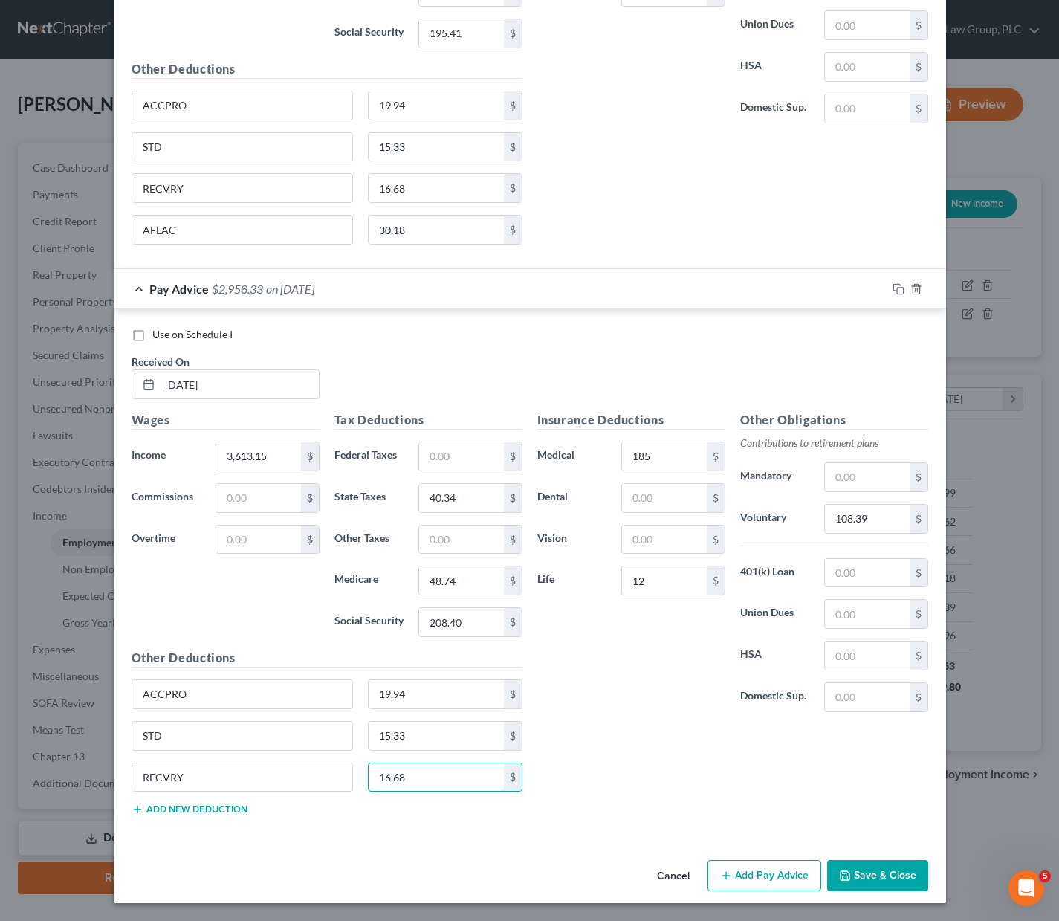
type input "16.68"
click at [161, 813] on button "Add new deduction" at bounding box center [190, 810] width 116 height 12
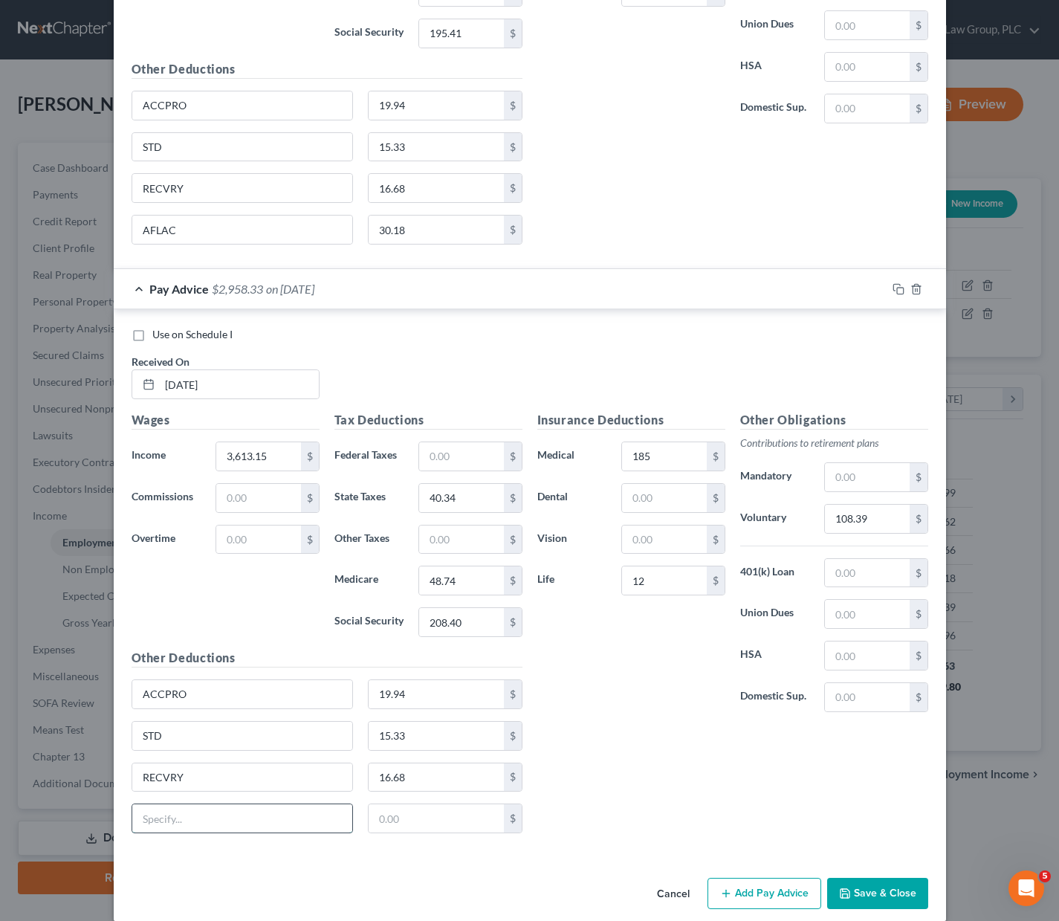
click at [174, 813] on input "text" at bounding box center [242, 818] width 221 height 28
type input "a"
type input "AFLAC"
type input "30.18"
click at [758, 892] on button "Add Pay Advice" at bounding box center [765, 893] width 114 height 31
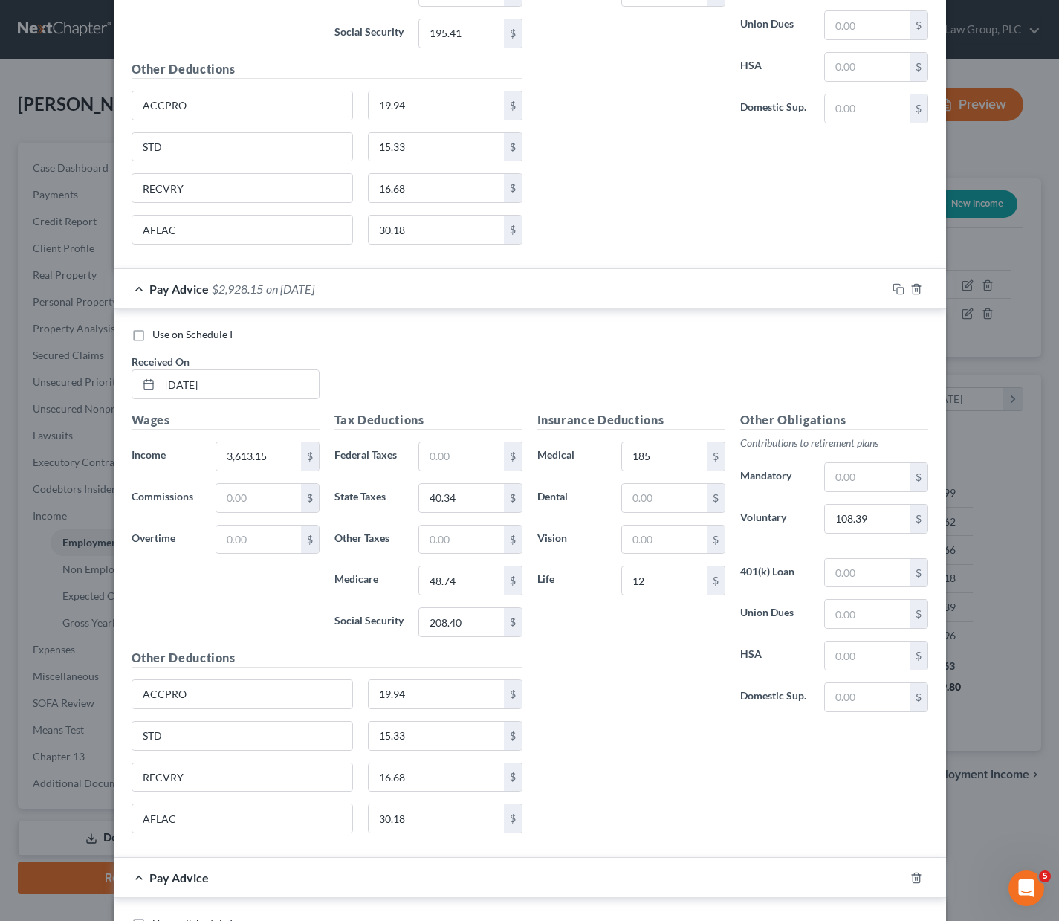
scroll to position [2574, 0]
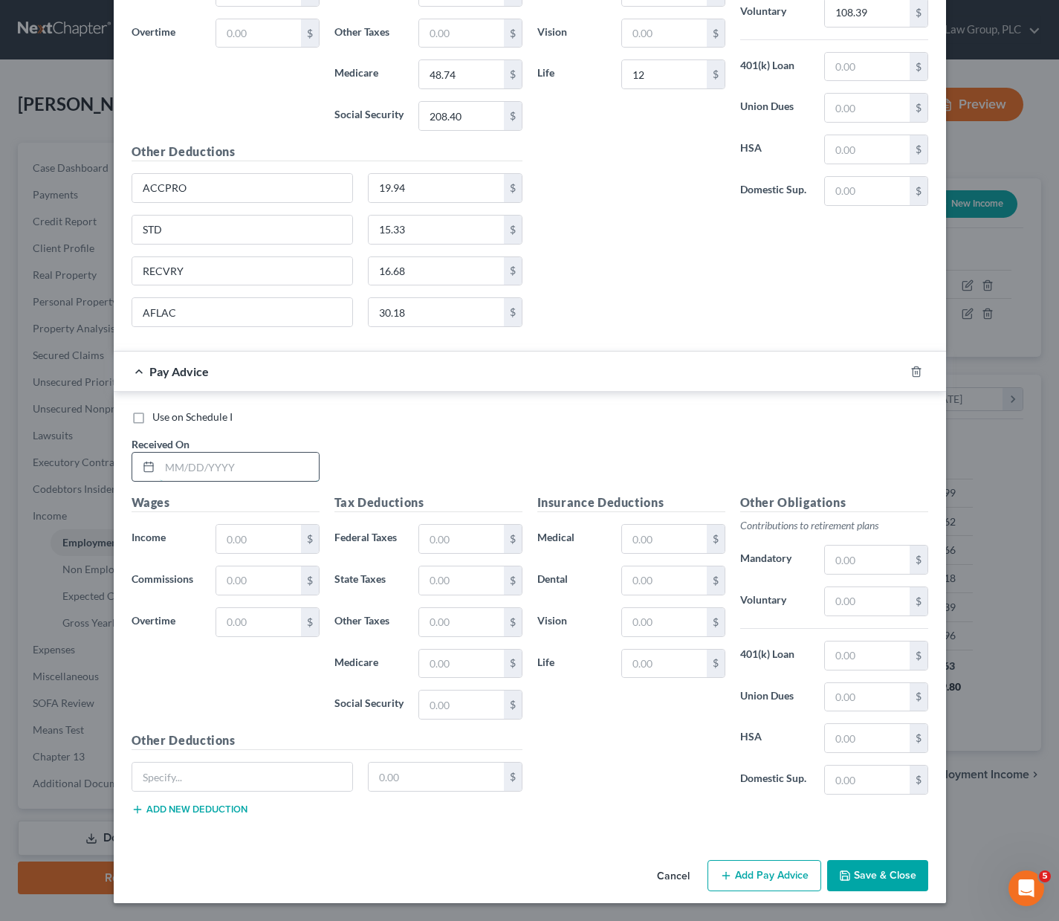
click at [185, 469] on input "text" at bounding box center [239, 467] width 159 height 28
type input "[DATE]"
type input "191.98"
click at [772, 885] on button "Add Pay Advice" at bounding box center [765, 875] width 114 height 31
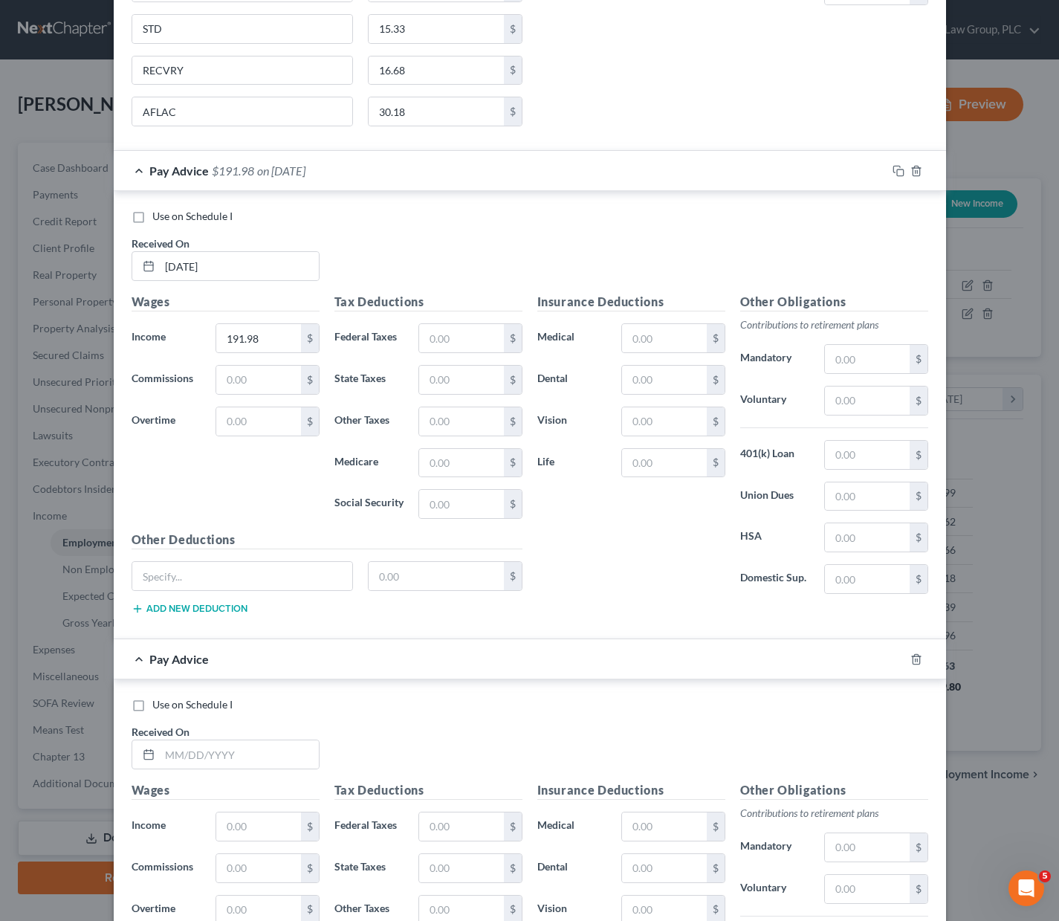
scroll to position [2775, 0]
click at [181, 754] on input "text" at bounding box center [239, 754] width 159 height 28
type input "6"
type input "[DATE]"
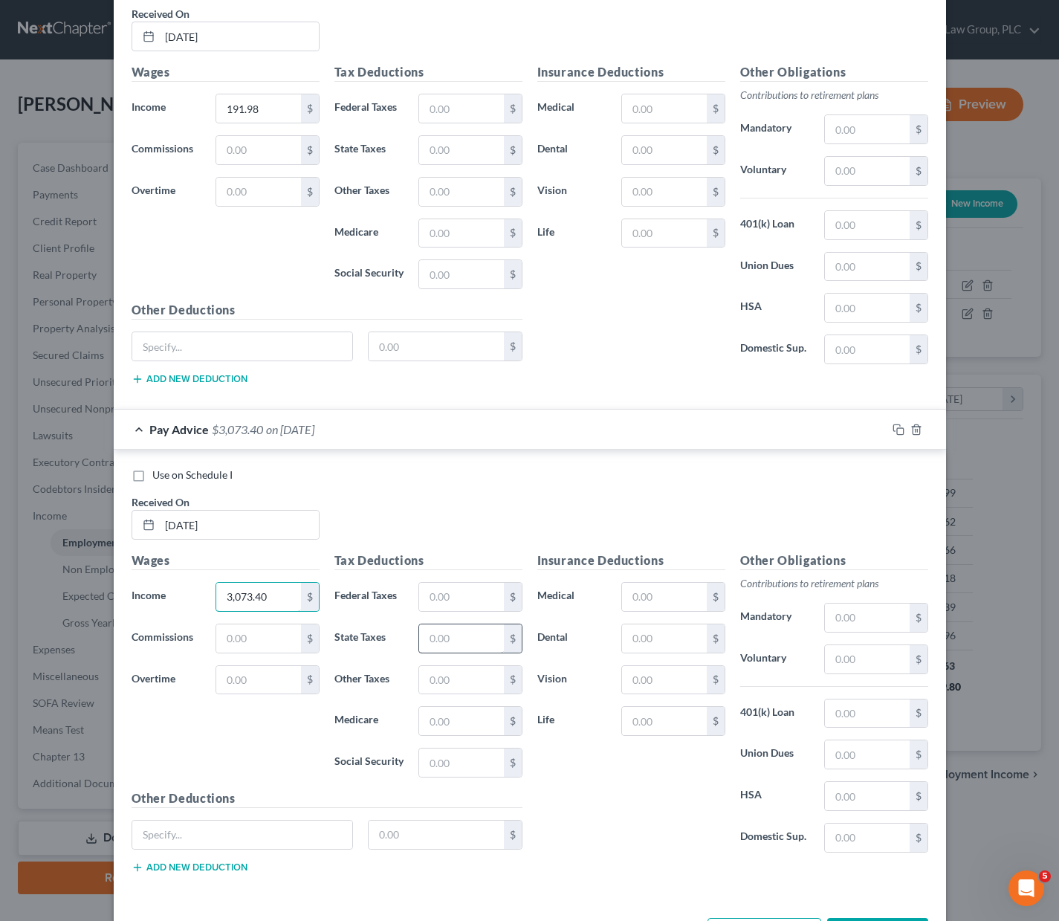
type input "3,073.40"
click at [444, 636] on input "text" at bounding box center [461, 638] width 84 height 28
type input "33.86"
type input "40.92"
type input "174.94"
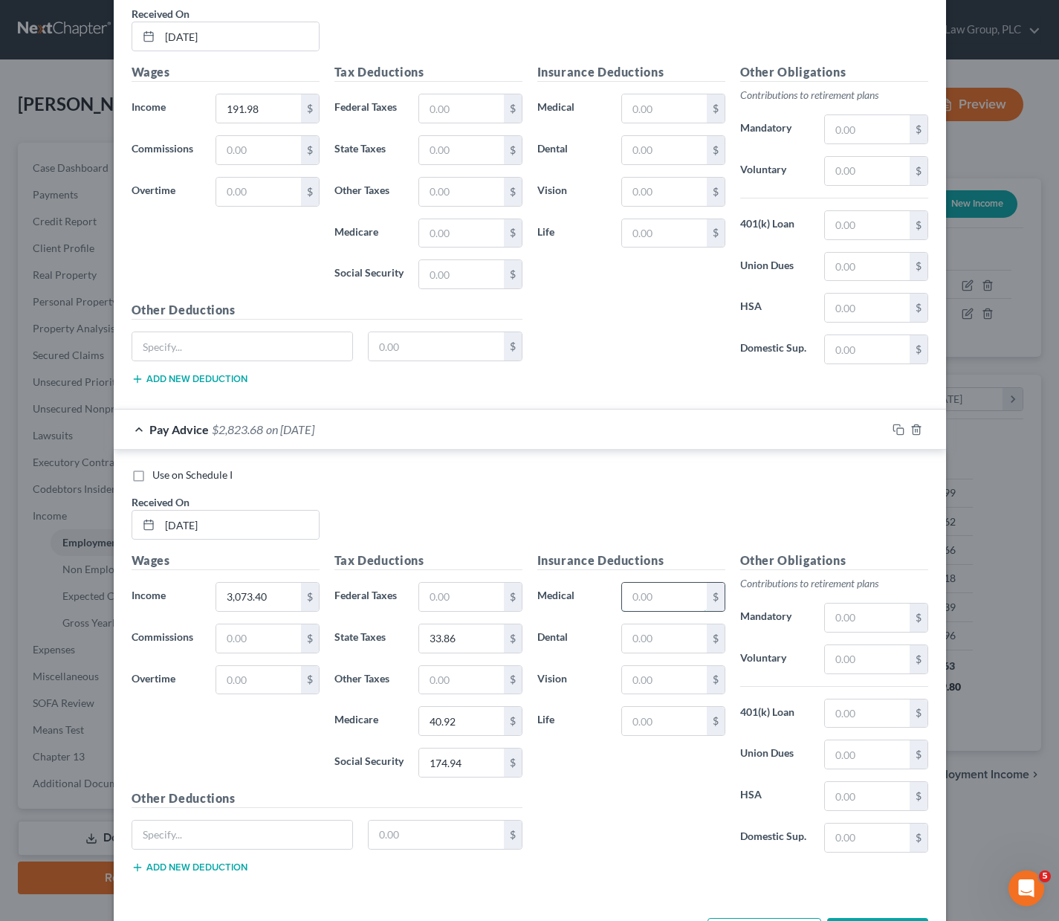
click at [630, 603] on input "text" at bounding box center [664, 597] width 84 height 28
type input "185"
type input "12"
click at [862, 658] on input "text" at bounding box center [867, 659] width 84 height 28
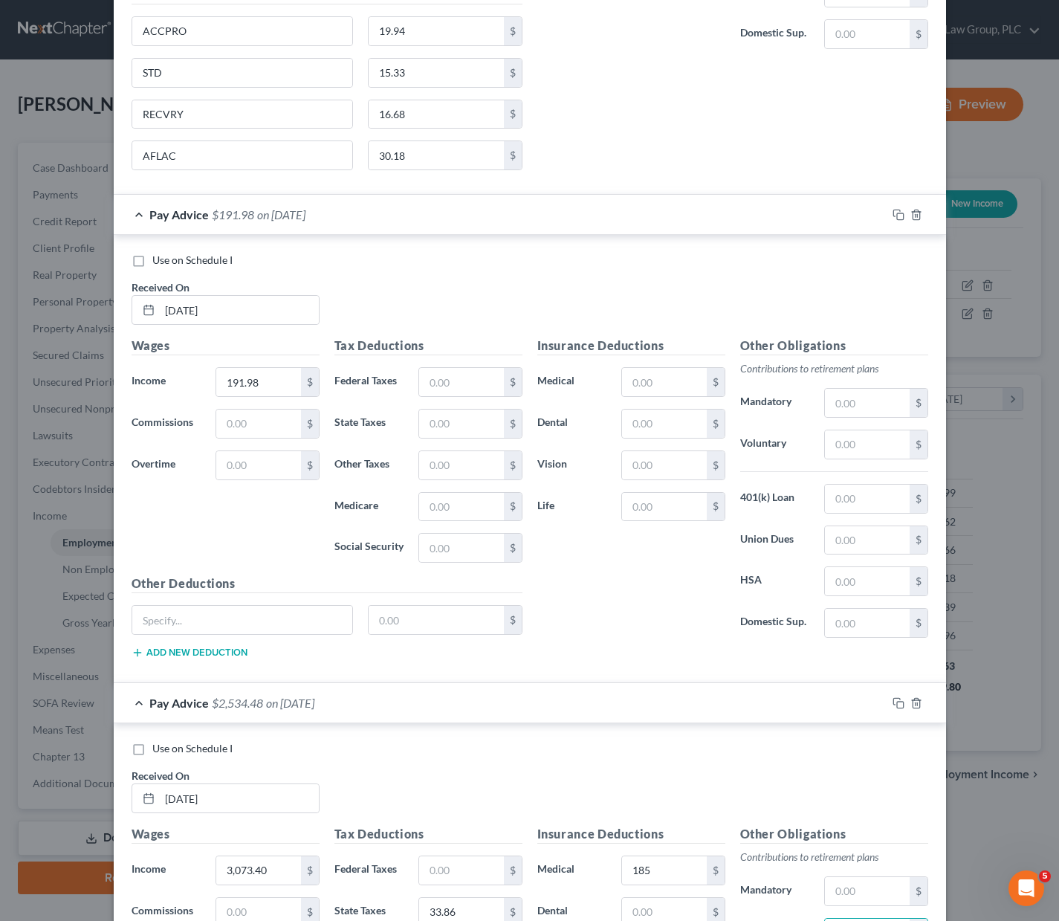
scroll to position [2731, 0]
type input "92.20"
drag, startPoint x: 187, startPoint y: 31, endPoint x: 108, endPoint y: 22, distance: 80.1
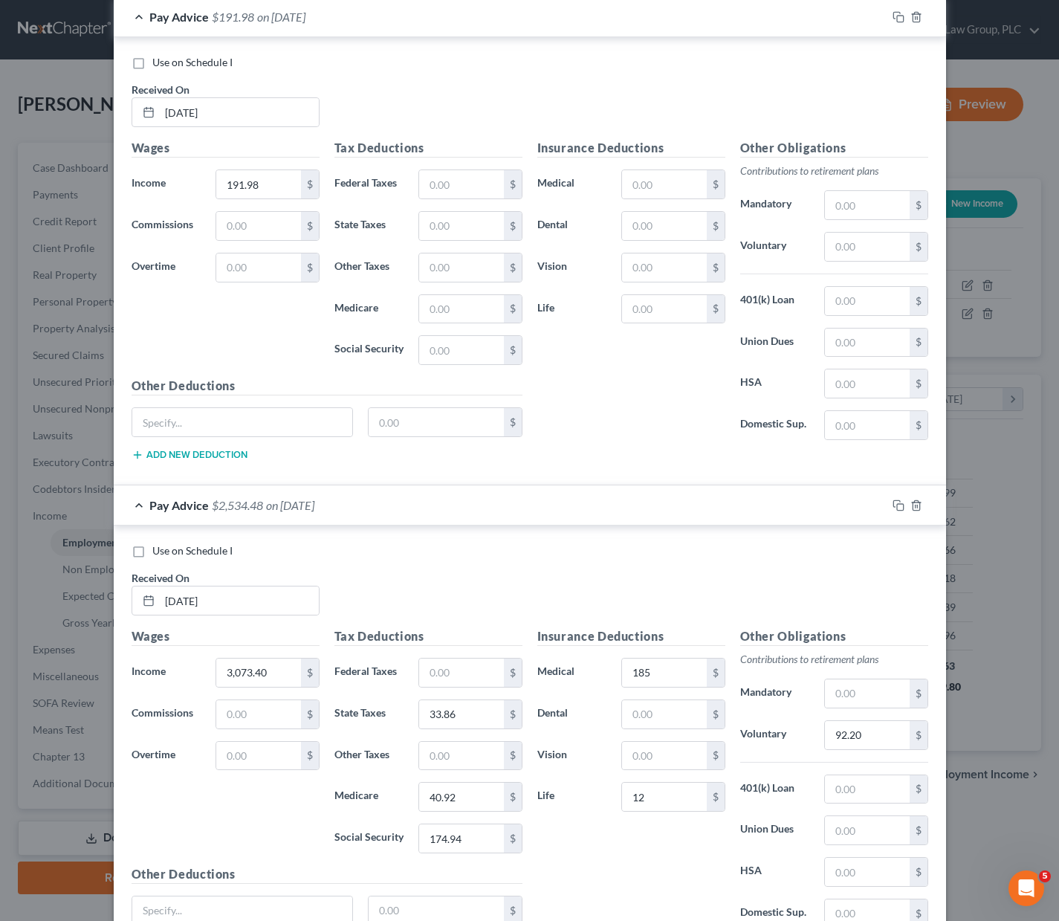
scroll to position [3061, 0]
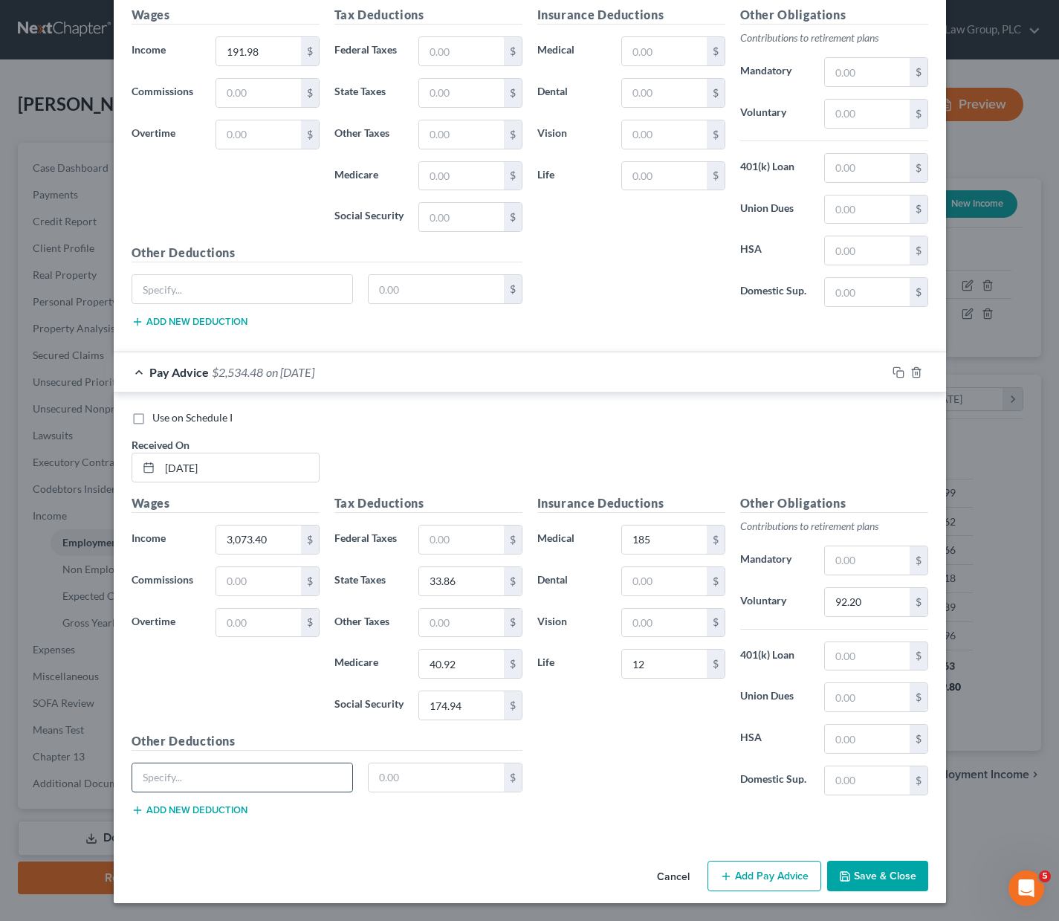
click at [176, 778] on input "text" at bounding box center [242, 777] width 221 height 28
paste input "ACCPRO"
type input "ACCPRO"
click at [400, 772] on input "text" at bounding box center [436, 777] width 135 height 28
type input "19.94"
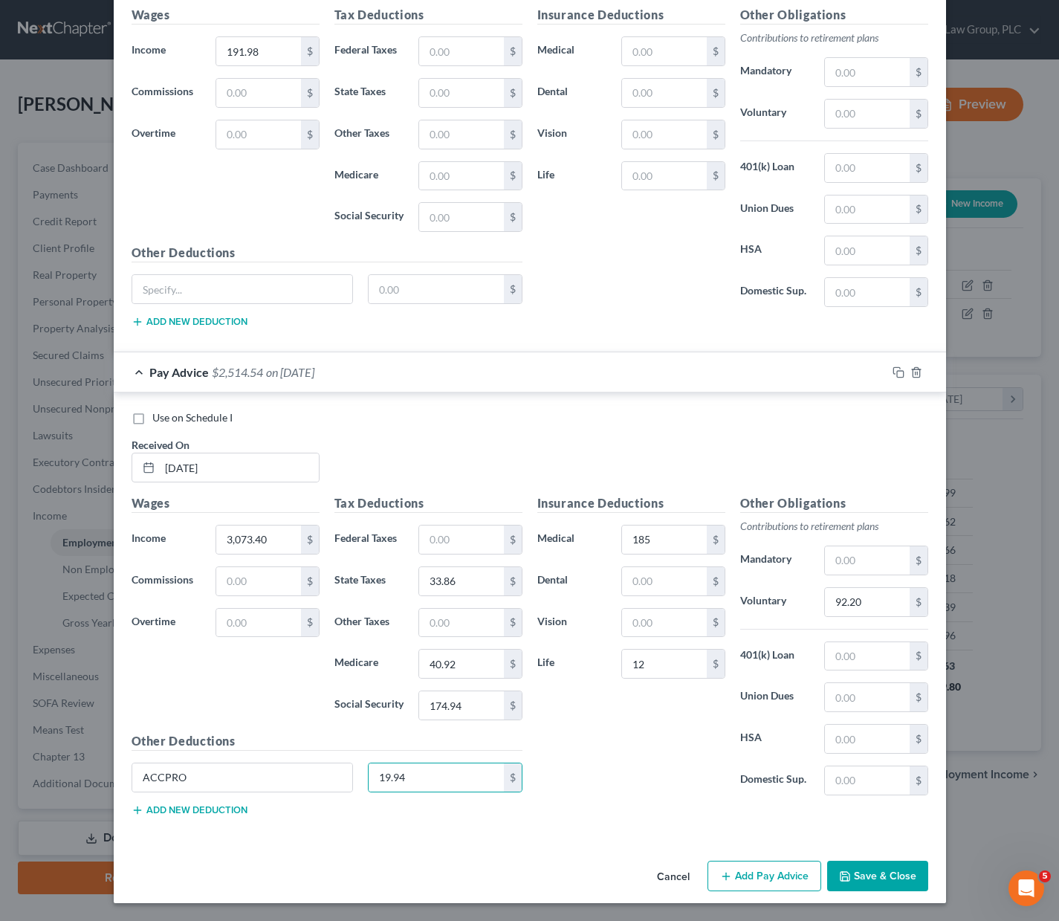
click at [209, 806] on button "Add new deduction" at bounding box center [190, 810] width 116 height 12
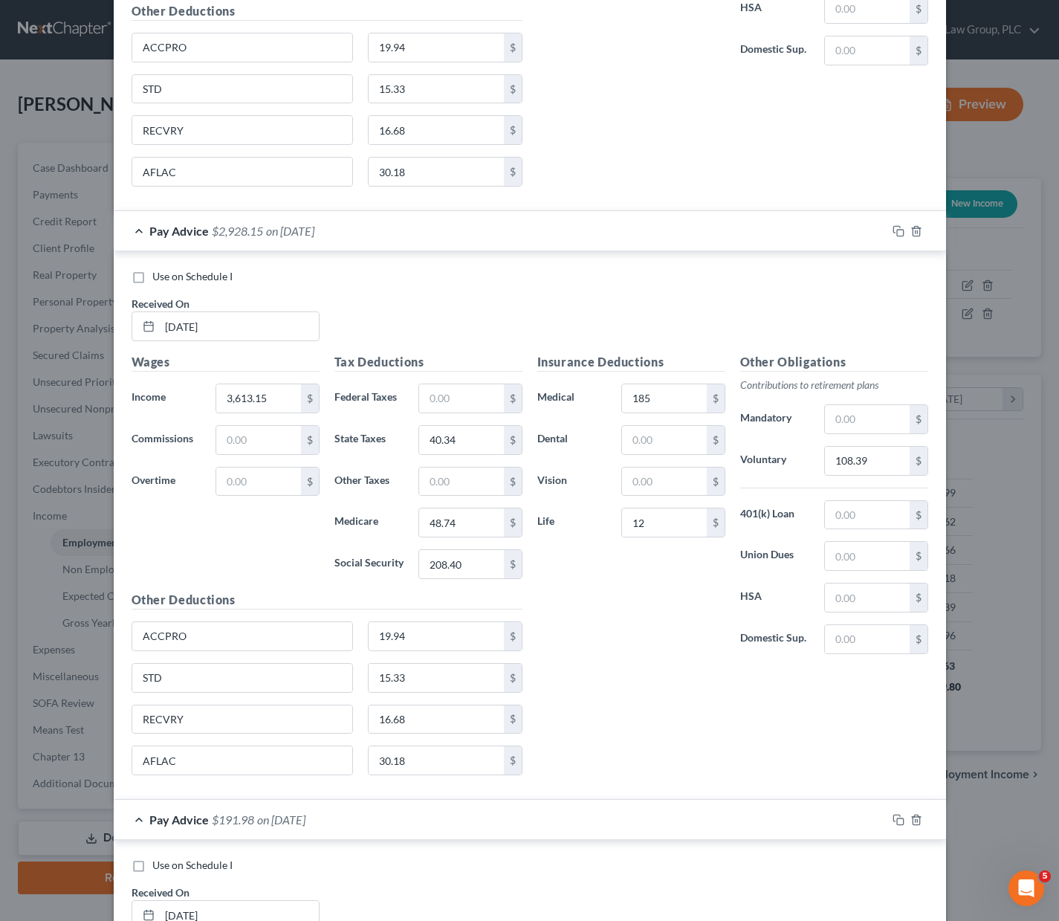
scroll to position [3103, 0]
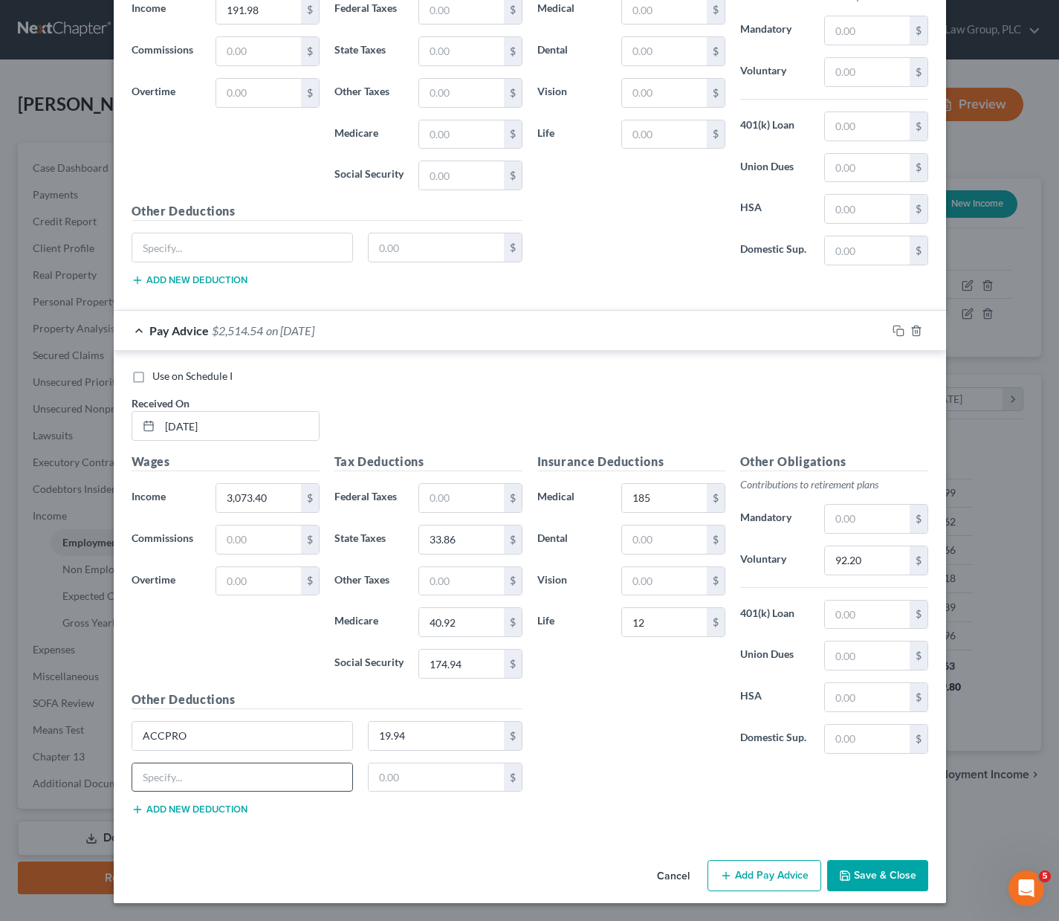
click at [220, 783] on input "text" at bounding box center [242, 777] width 221 height 28
type input "STD"
type input "15.33"
click at [180, 807] on button "Add new deduction" at bounding box center [190, 810] width 116 height 12
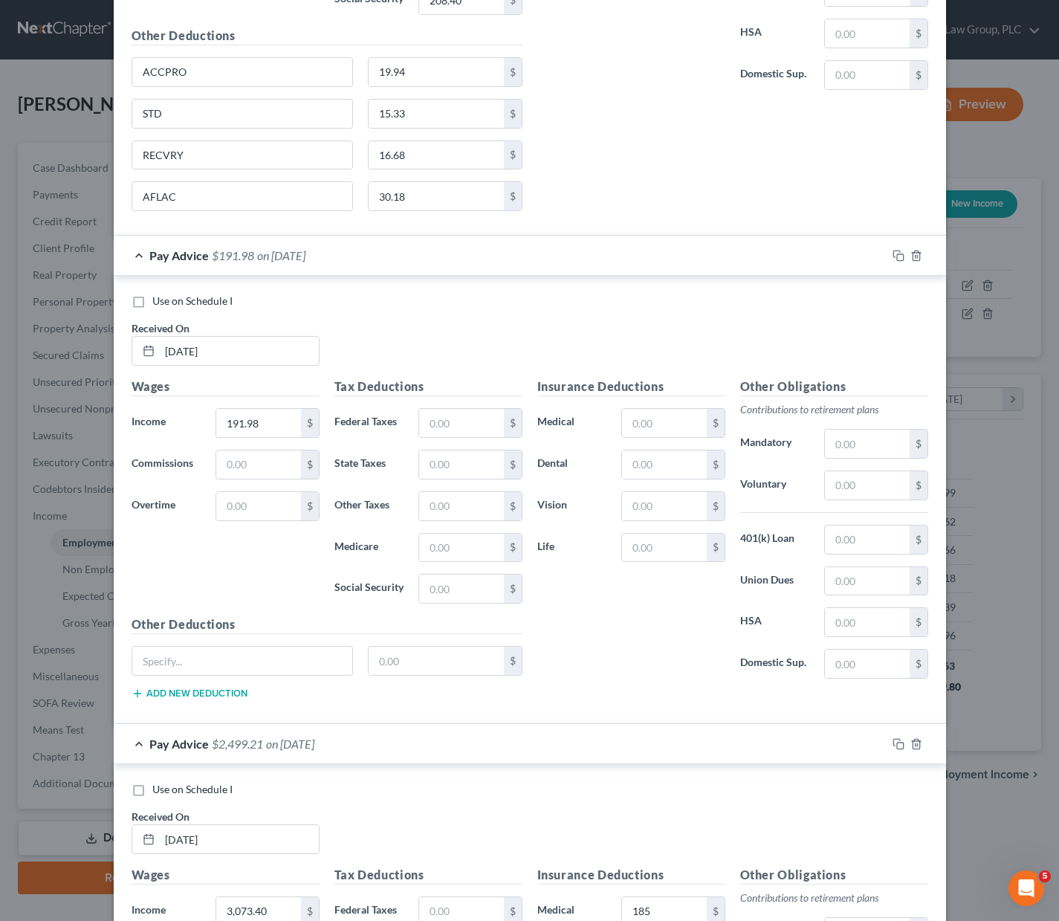
scroll to position [2689, 0]
drag, startPoint x: 200, startPoint y: 158, endPoint x: 125, endPoint y: 151, distance: 75.5
click at [132, 151] on div "RECVRY" at bounding box center [243, 156] width 222 height 30
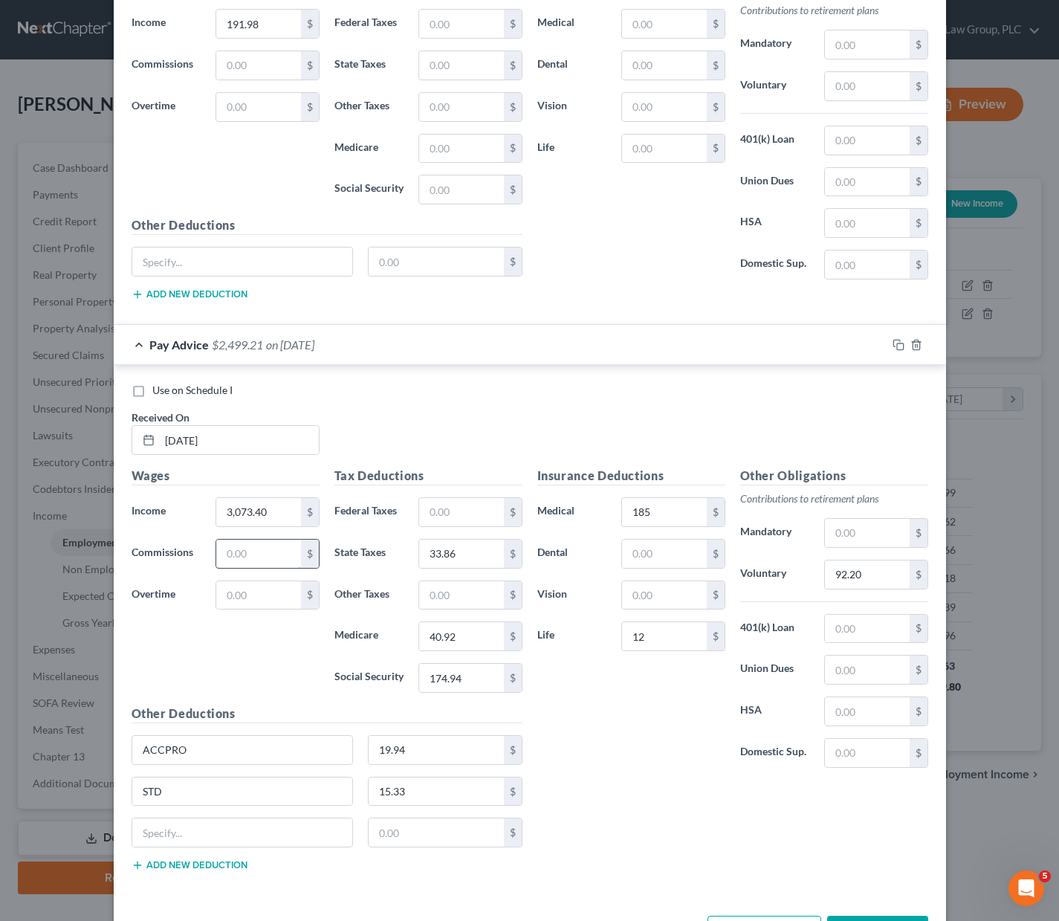
scroll to position [3145, 0]
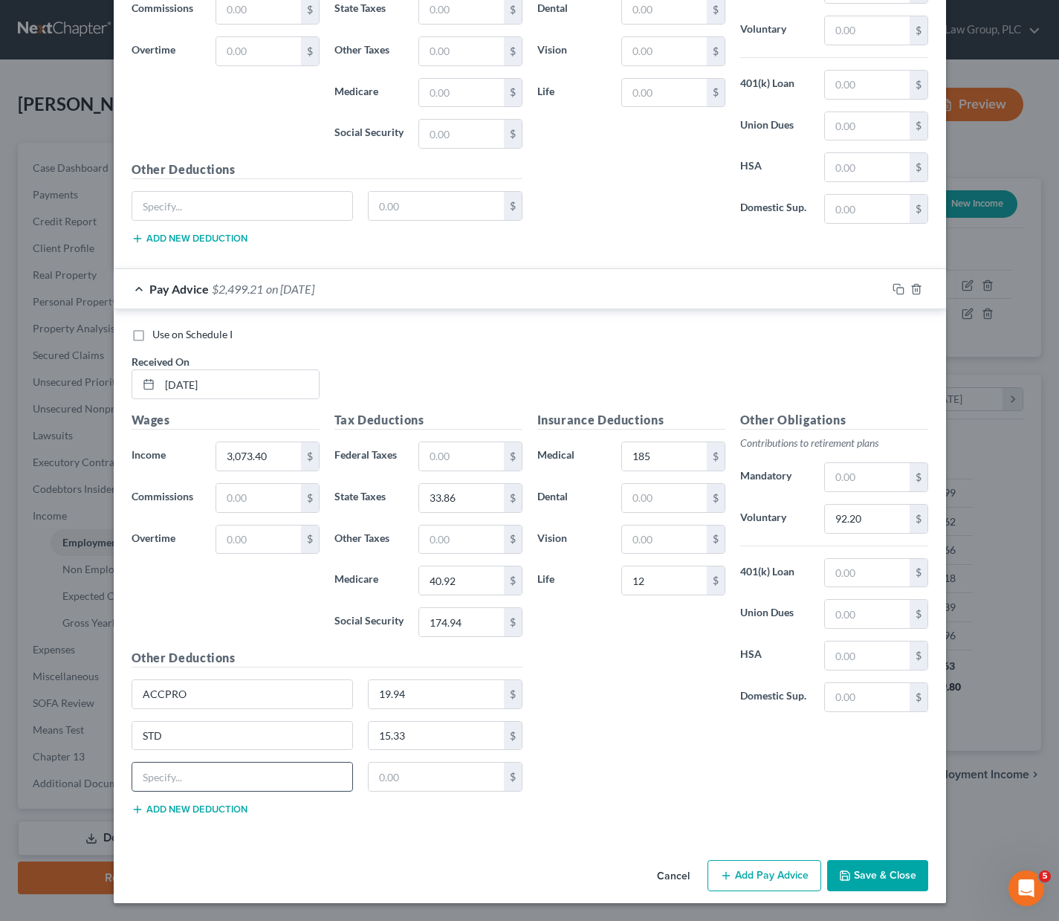
click at [184, 771] on input "text" at bounding box center [242, 777] width 221 height 28
paste input "RECVRY"
type input "RECVRY"
click at [401, 772] on input "text" at bounding box center [436, 777] width 135 height 28
type input "16.68"
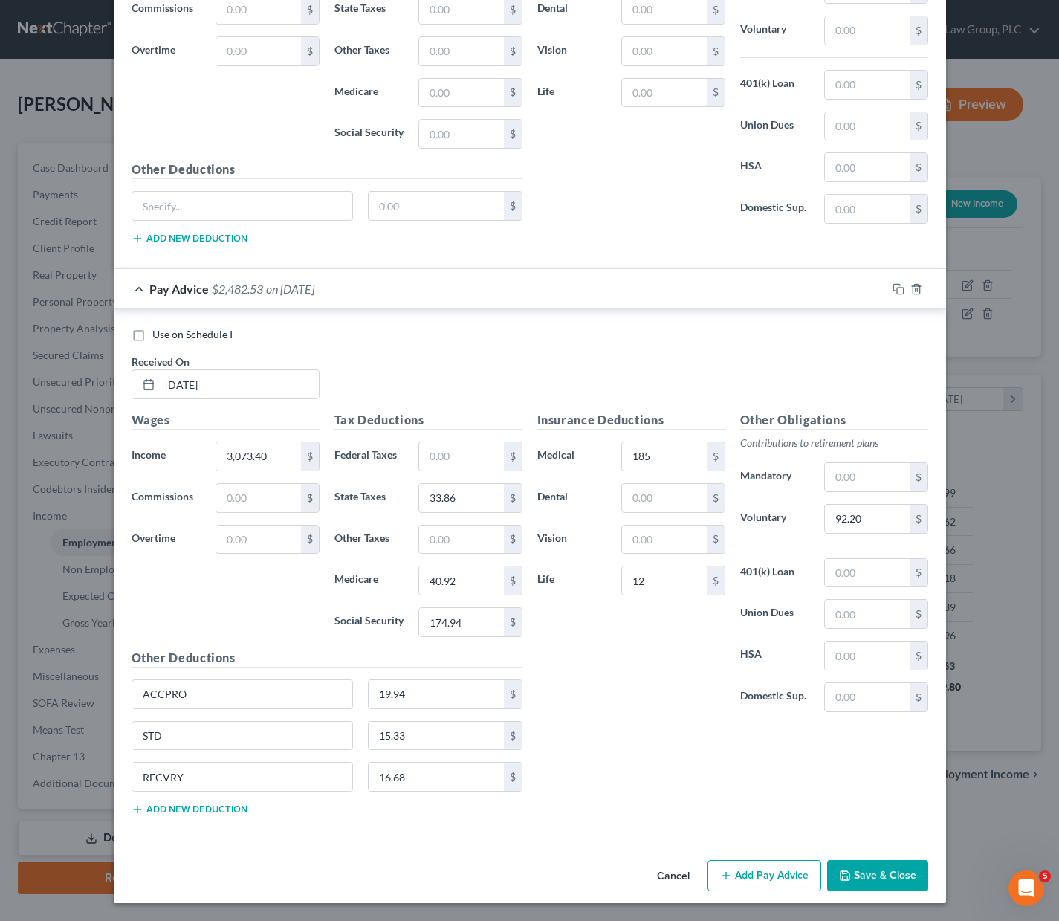
click at [218, 806] on button "Add new deduction" at bounding box center [190, 810] width 116 height 12
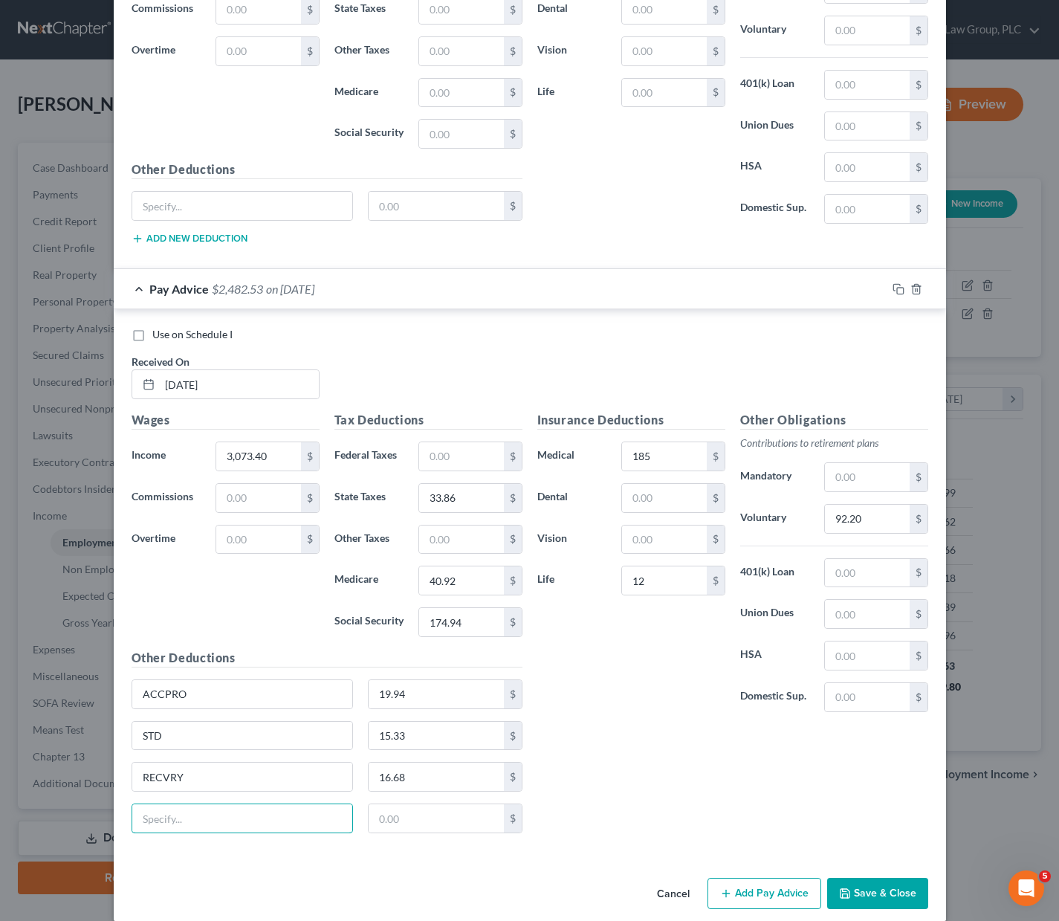
click at [218, 806] on input "text" at bounding box center [242, 818] width 221 height 28
type input "AFLAC"
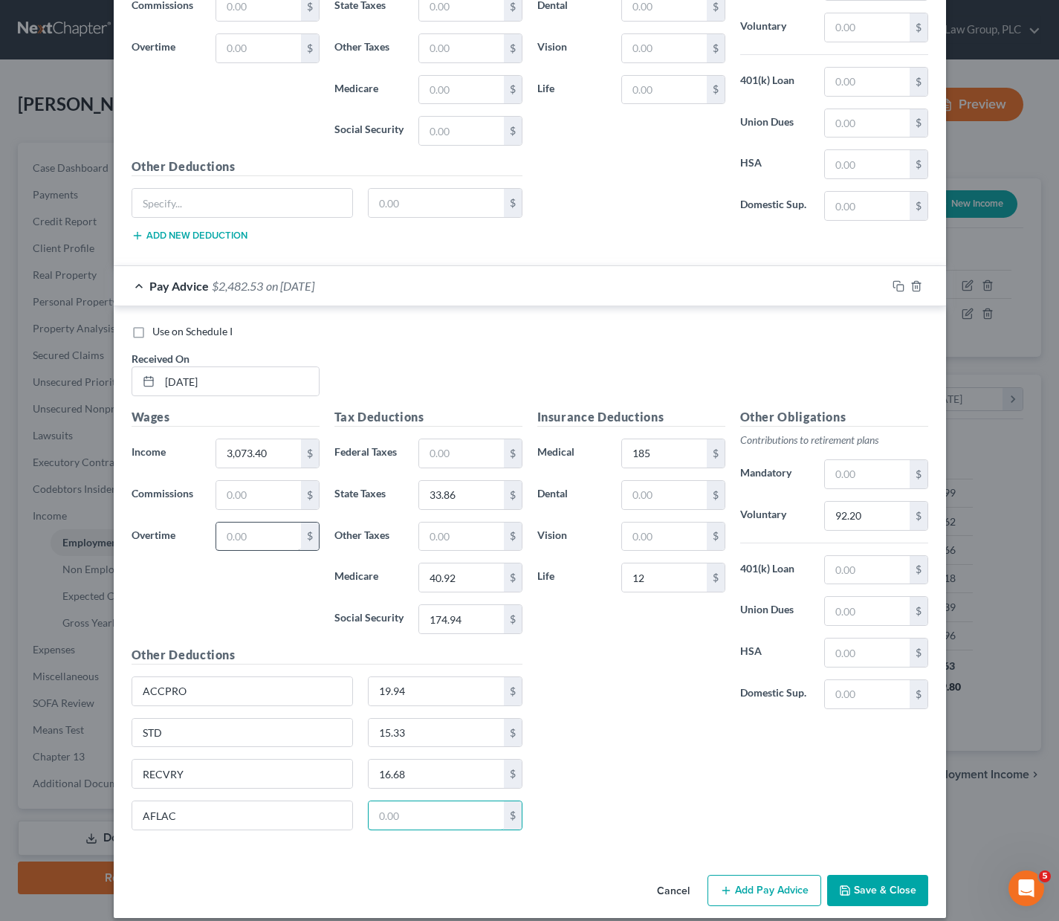
scroll to position [3162, 0]
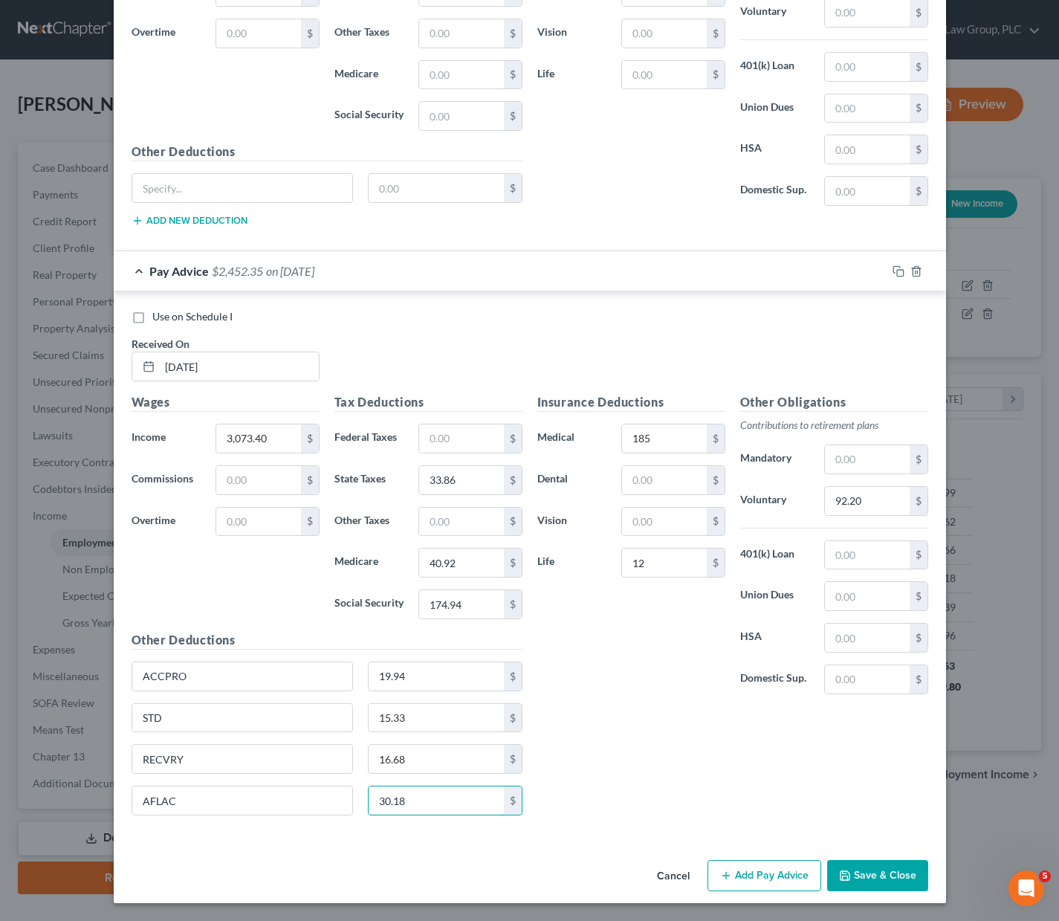
type input "30.18"
click at [753, 882] on button "Add Pay Advice" at bounding box center [765, 875] width 114 height 31
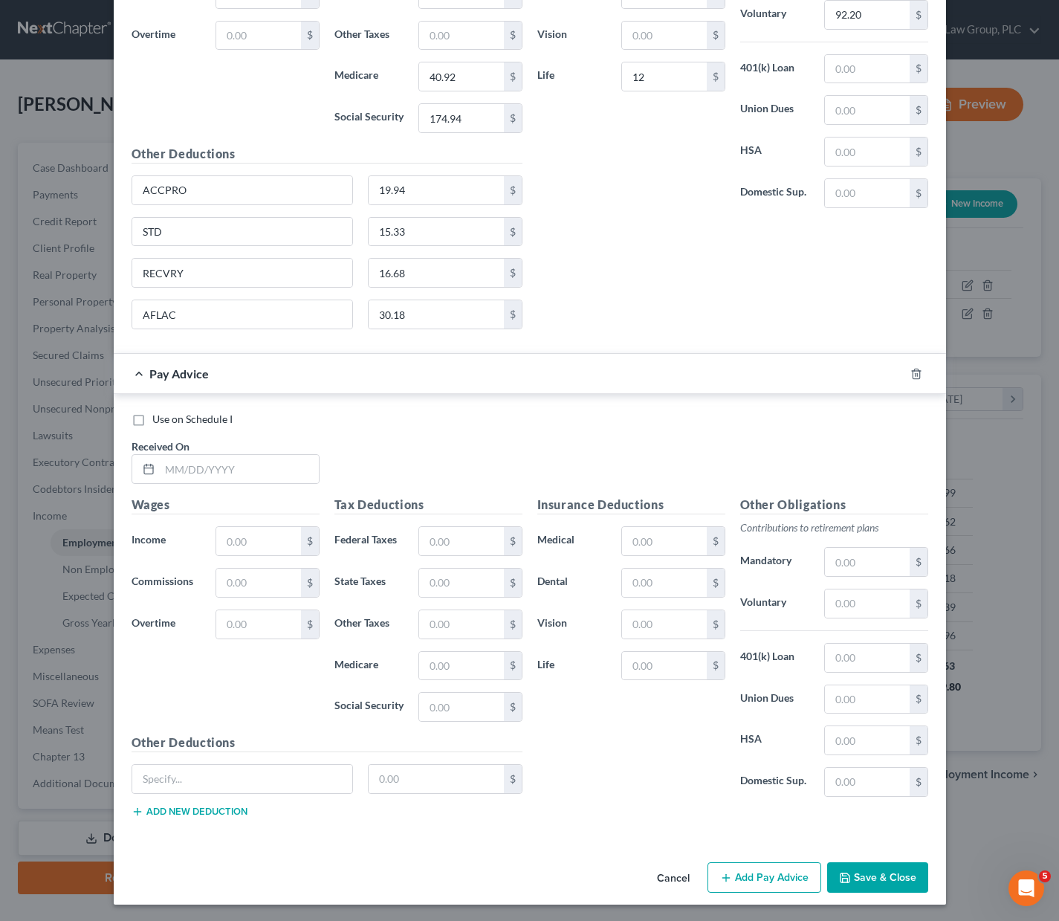
scroll to position [3650, 0]
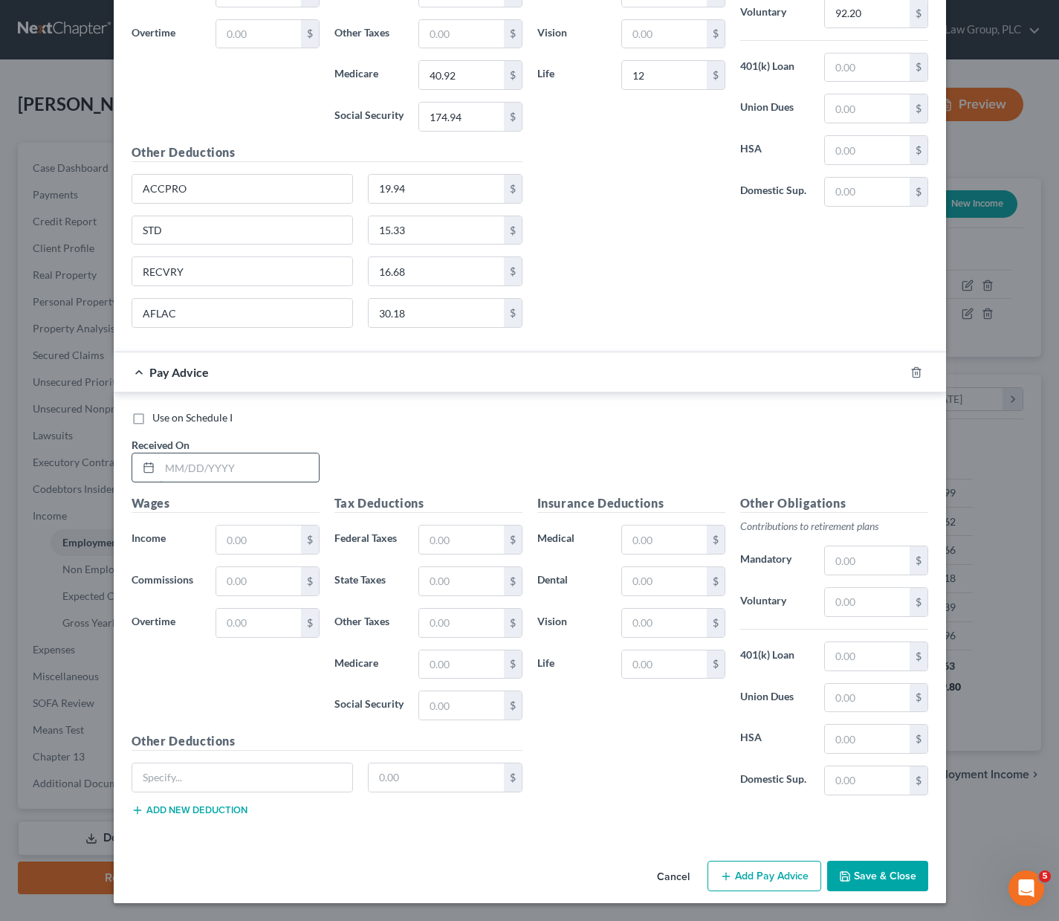
click at [161, 469] on input "text" at bounding box center [239, 467] width 159 height 28
type input "[DATE]"
type input "2,032."
click at [459, 584] on input "text" at bounding box center [461, 581] width 84 height 28
type input "21.36"
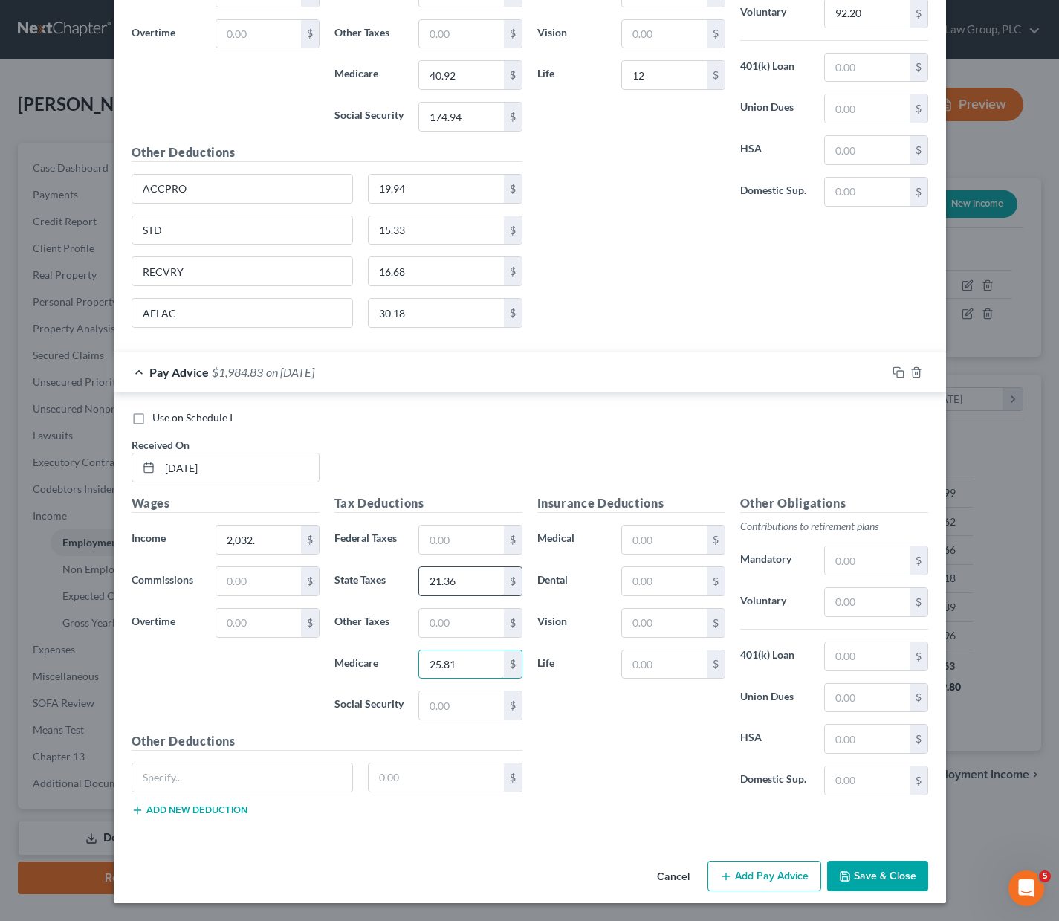
type input "25.81"
type input "110.38"
click at [844, 598] on input "text" at bounding box center [867, 602] width 84 height 28
type input "60.96"
click at [642, 550] on input "text" at bounding box center [664, 540] width 84 height 28
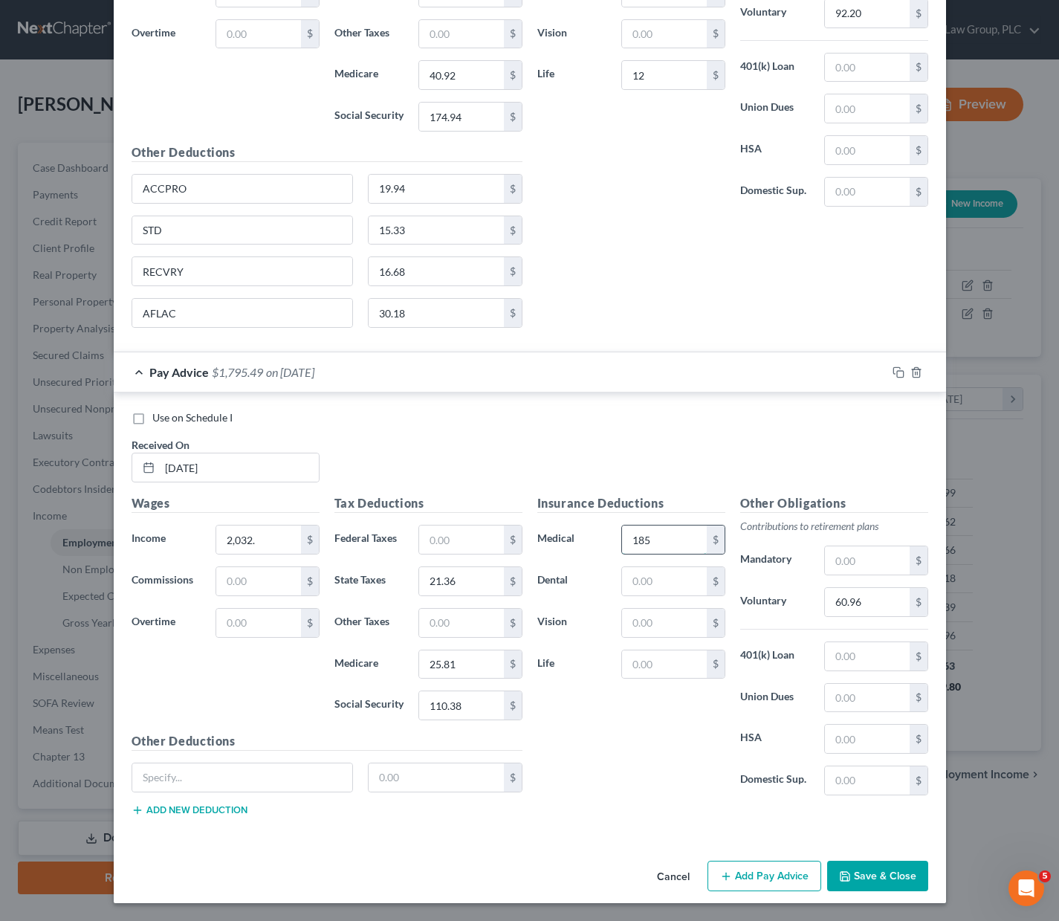
type input "185"
type input "12"
click at [169, 780] on input "text" at bounding box center [242, 777] width 221 height 28
drag, startPoint x: 202, startPoint y: 193, endPoint x: 126, endPoint y: 190, distance: 76.6
click at [132, 190] on input "ACCPRO" at bounding box center [242, 189] width 221 height 28
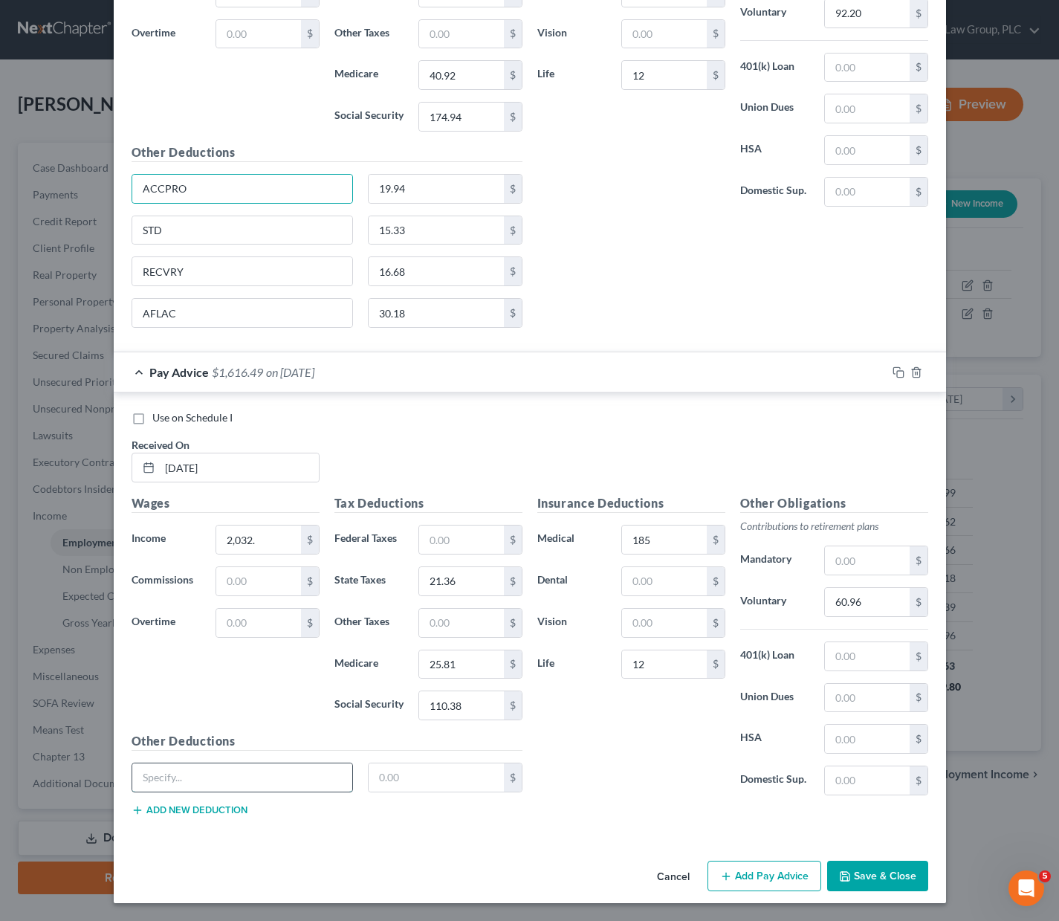
click at [225, 775] on input "text" at bounding box center [242, 777] width 221 height 28
paste input "ACCPRO"
type input "ACCPRO"
click at [382, 776] on input "text" at bounding box center [436, 777] width 135 height 28
type input "19.94"
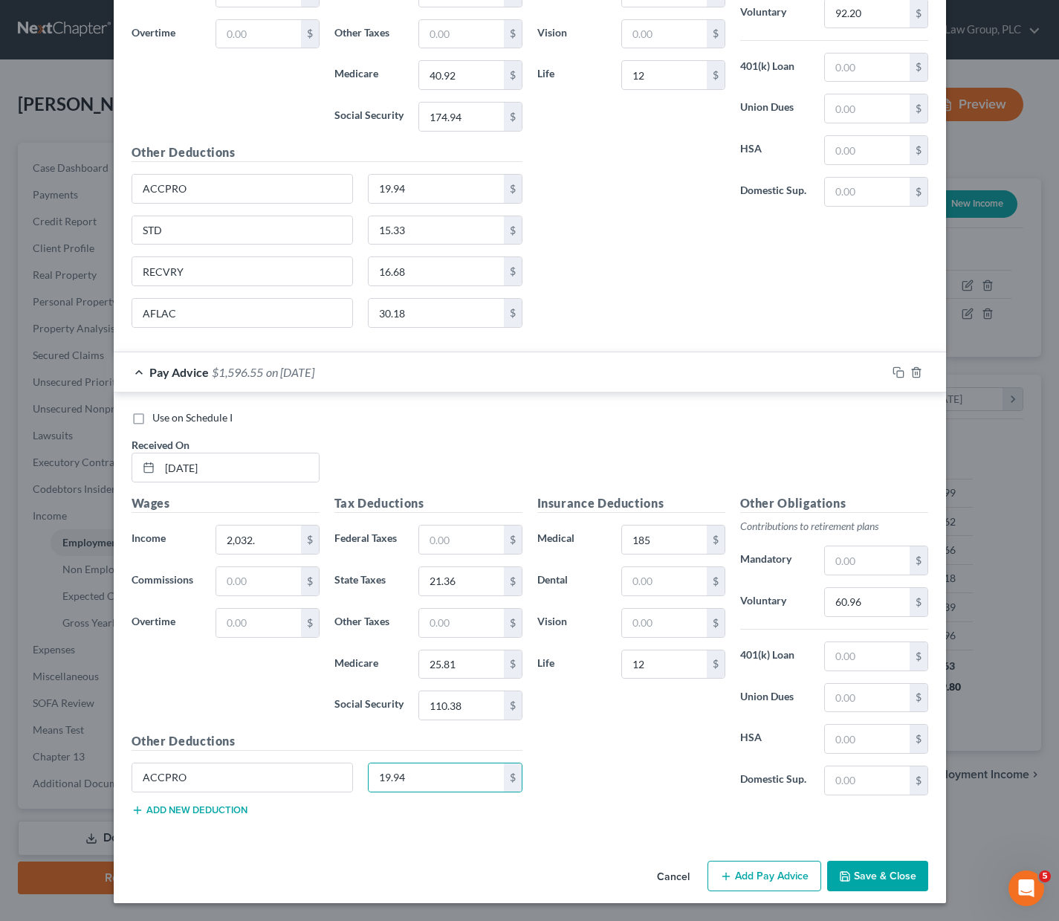
click at [187, 805] on button "Add new deduction" at bounding box center [190, 810] width 116 height 12
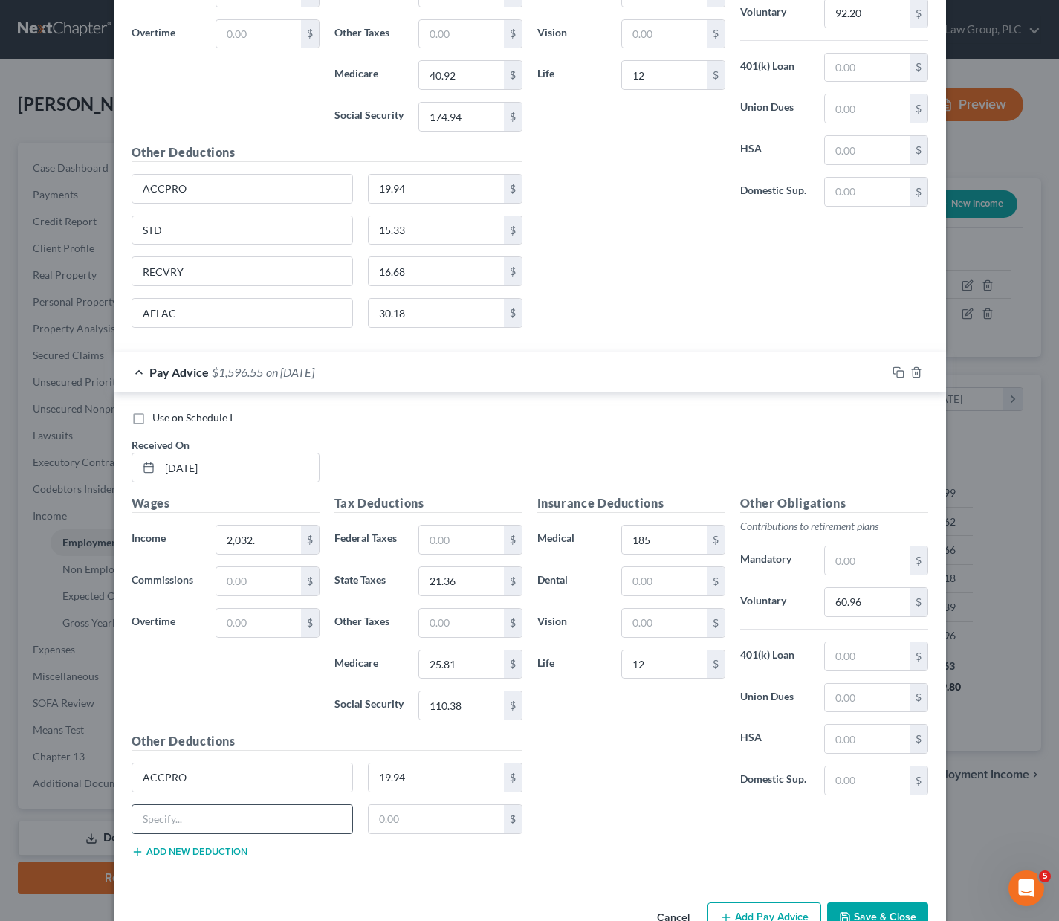
click at [185, 821] on input "text" at bounding box center [242, 819] width 221 height 28
type input "STD"
click at [451, 821] on input "text" at bounding box center [436, 819] width 135 height 28
type input "15.33"
click at [222, 848] on button "Add new deduction" at bounding box center [190, 852] width 116 height 12
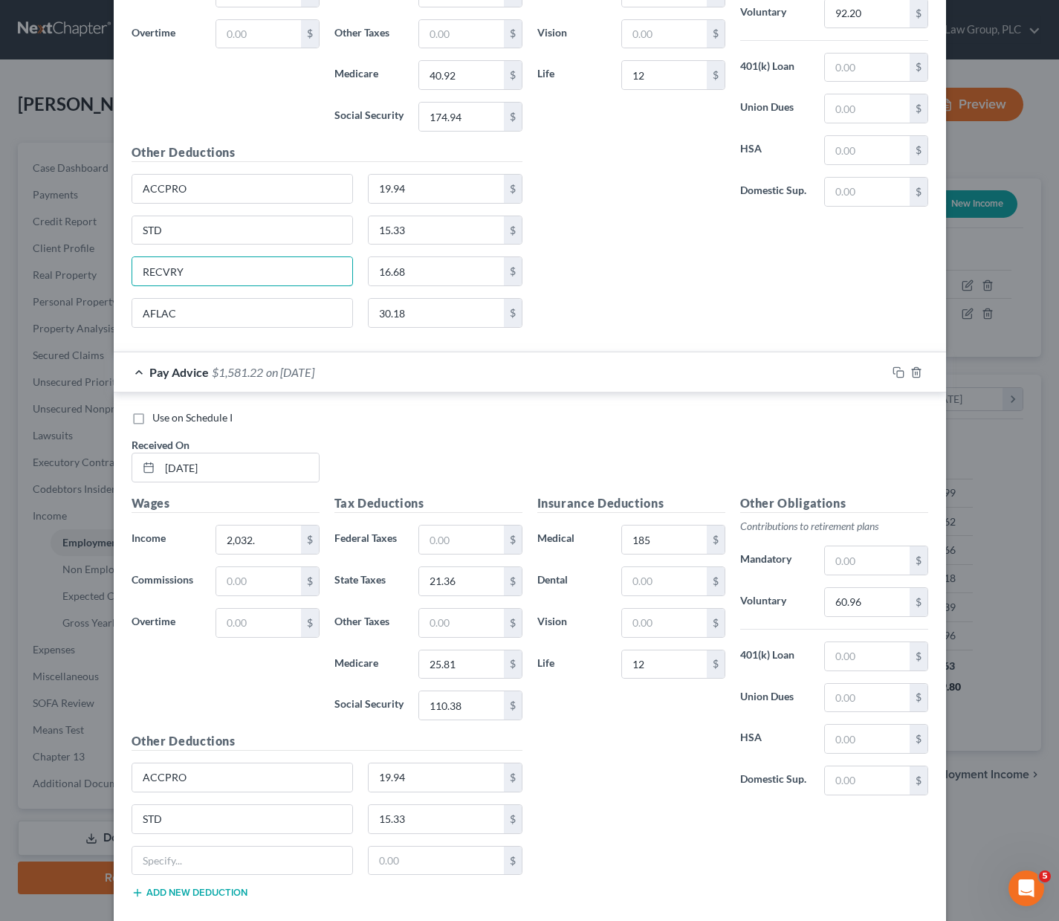
drag, startPoint x: 200, startPoint y: 275, endPoint x: 116, endPoint y: 270, distance: 84.2
click at [116, 270] on div "Use on Schedule I Received On * [DATE] Wages Income * 3,073.40 $ Commissions $ …" at bounding box center [530, 78] width 833 height 549
click at [219, 847] on input "text" at bounding box center [242, 861] width 221 height 28
paste input "RECVRY"
type input "RECVRY"
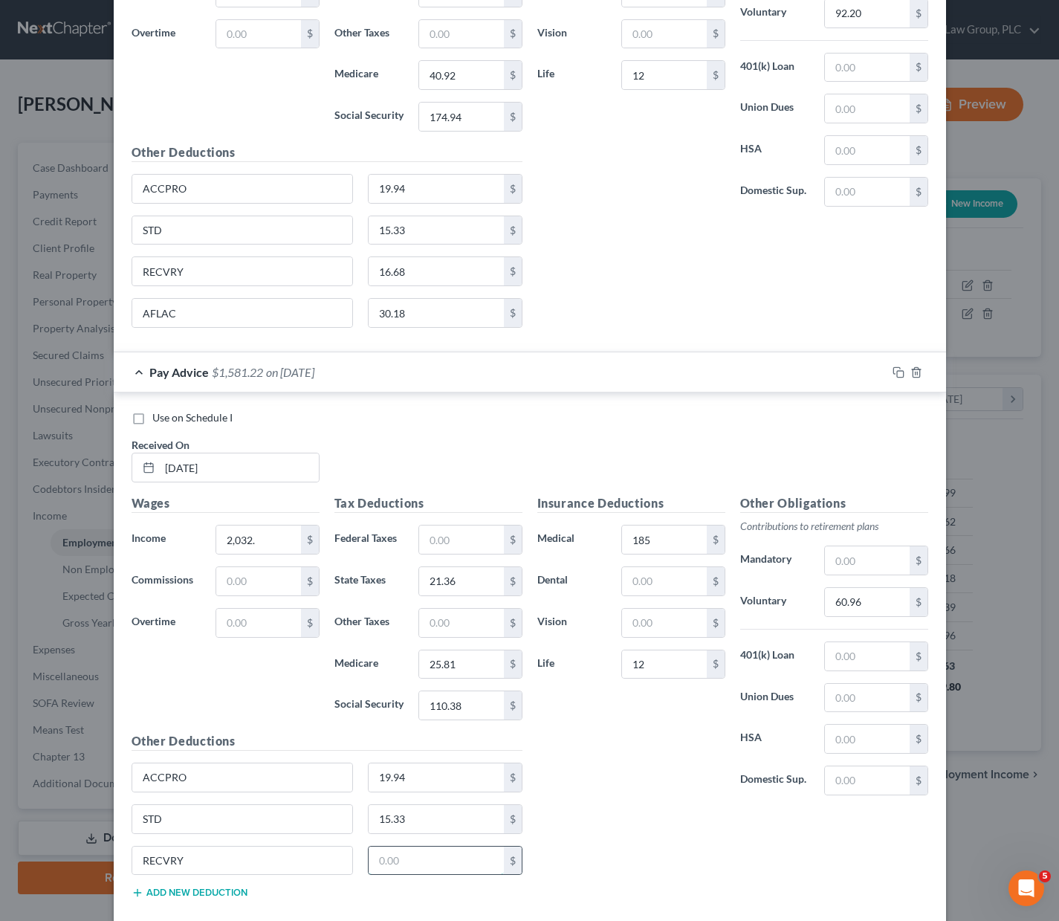
click at [424, 851] on input "text" at bounding box center [436, 861] width 135 height 28
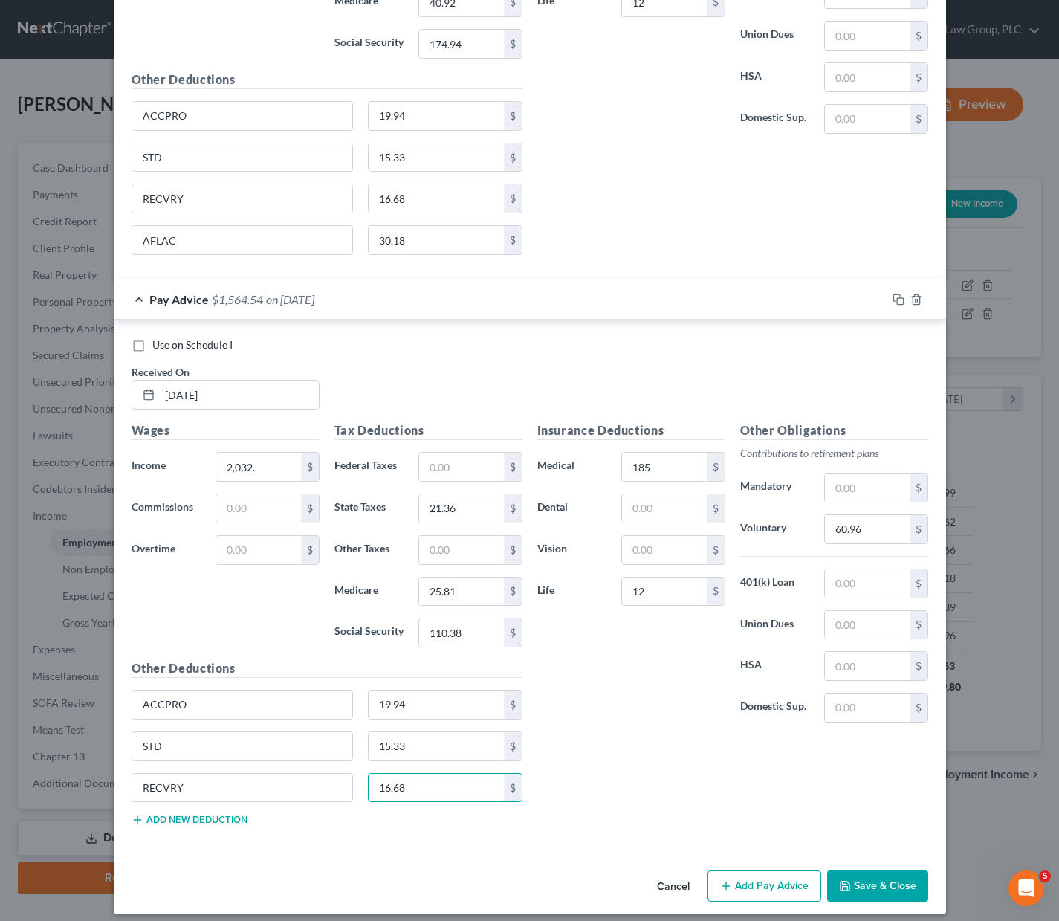
scroll to position [3733, 0]
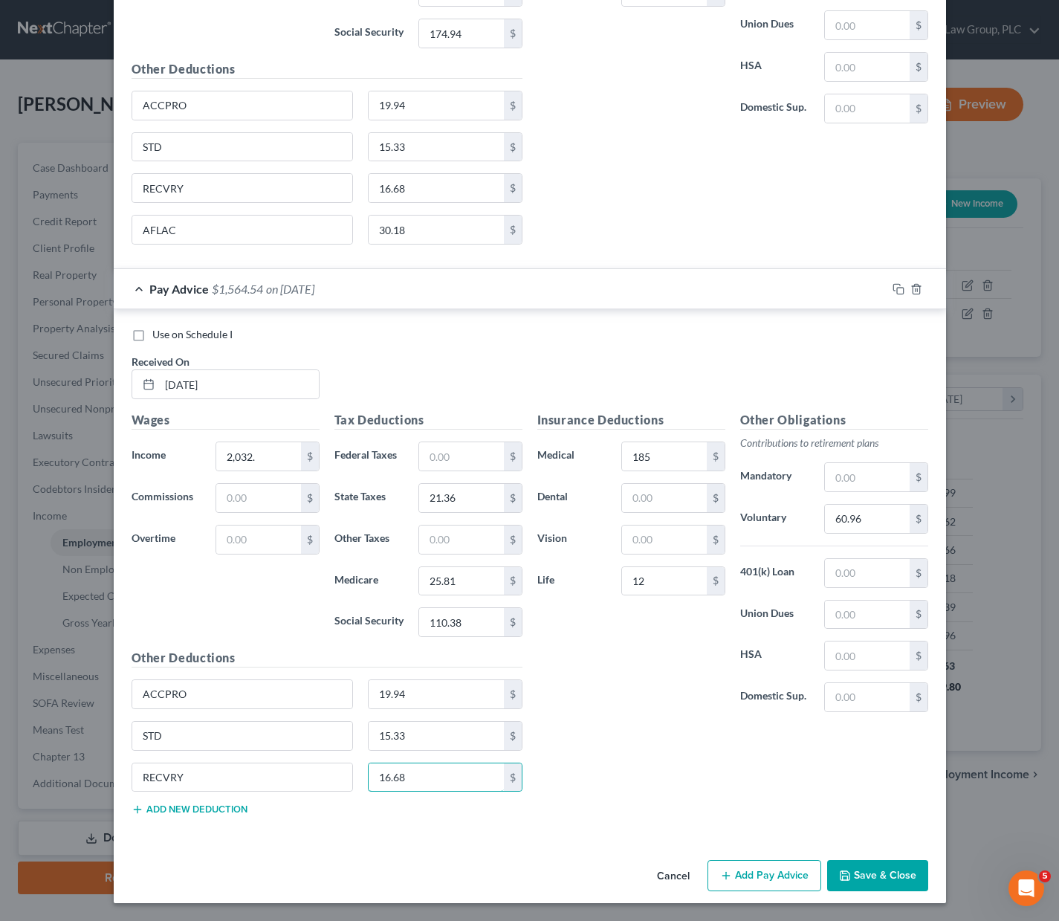
type input "16.68"
click at [157, 804] on button "Add new deduction" at bounding box center [190, 810] width 116 height 12
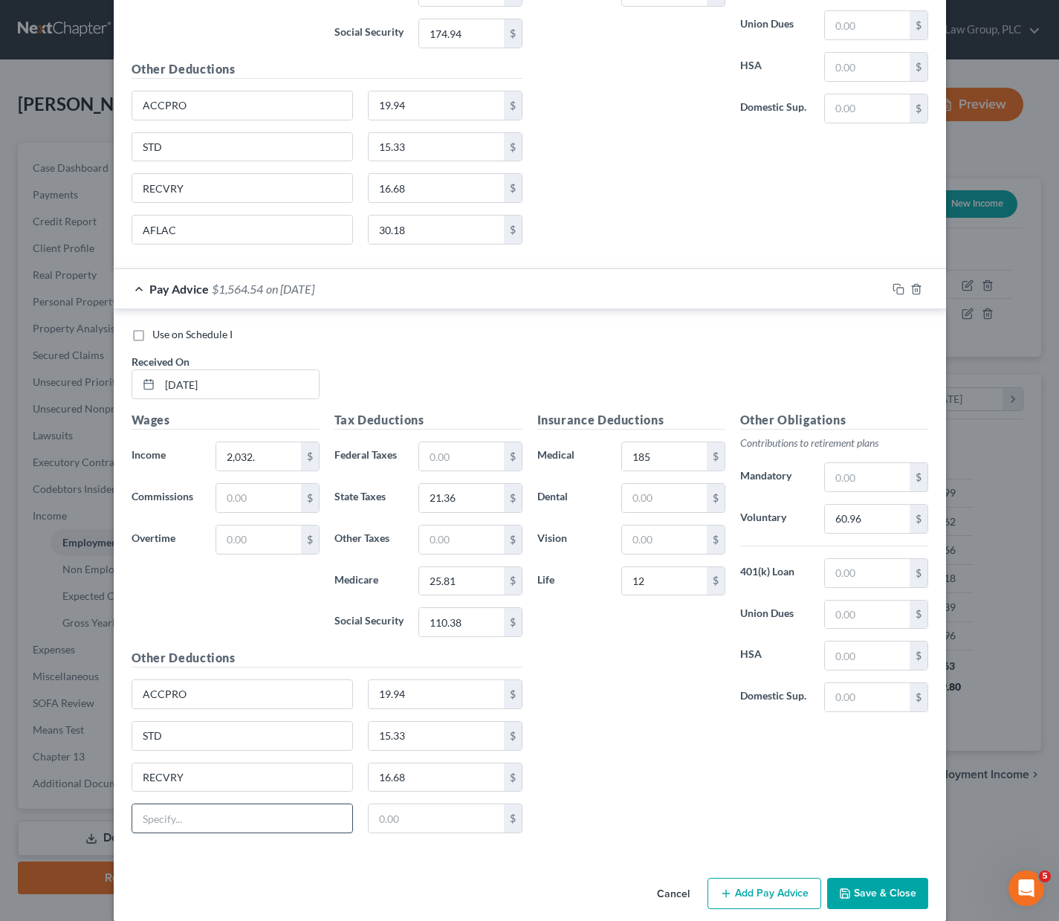
click at [189, 808] on input "text" at bounding box center [242, 818] width 221 height 28
click at [161, 814] on input "AFLOAC" at bounding box center [242, 818] width 221 height 28
type input "AFLAC"
type input "30.18"
click at [751, 888] on button "Add Pay Advice" at bounding box center [765, 893] width 114 height 31
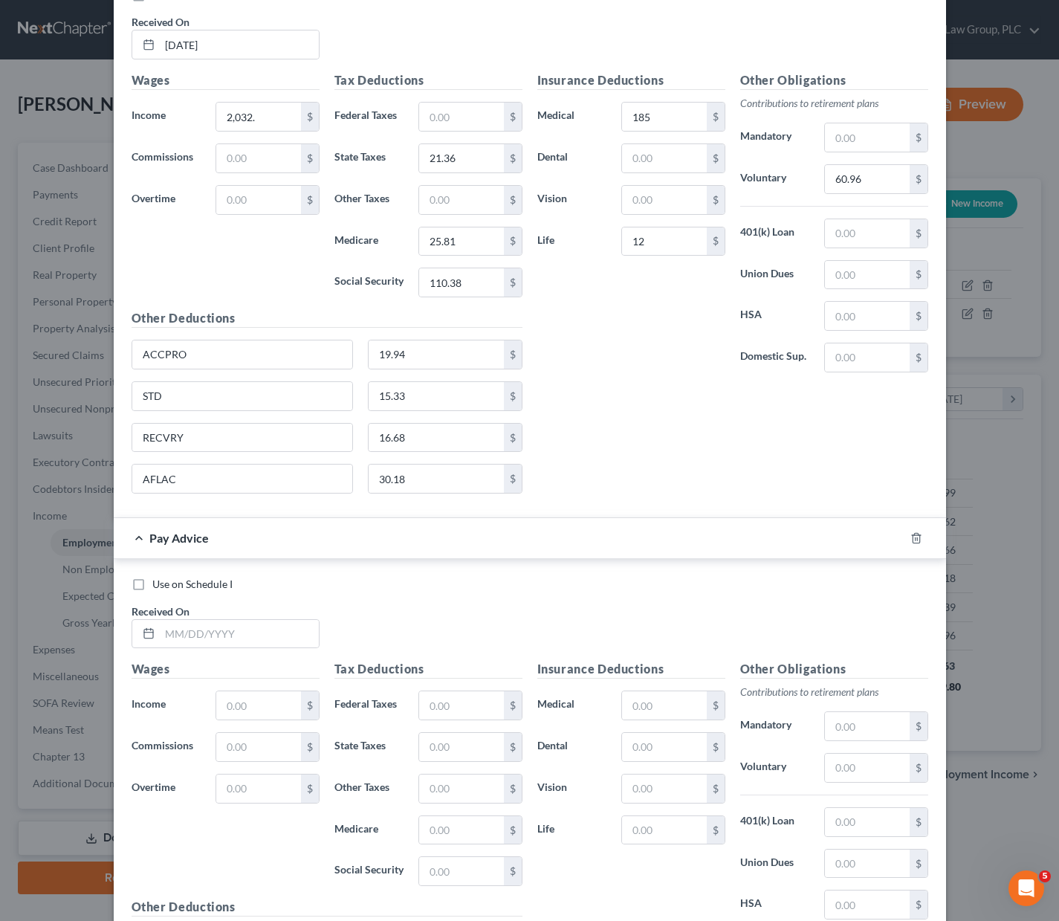
scroll to position [4240, 0]
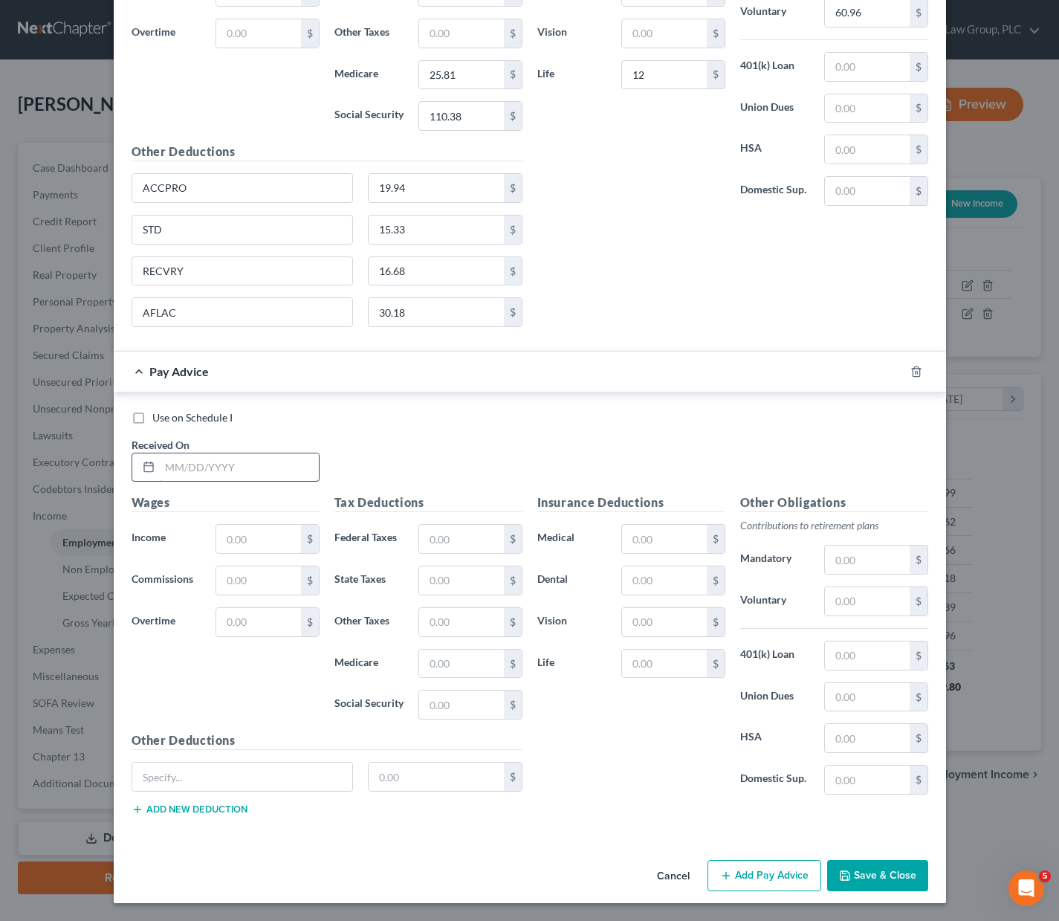
click at [196, 471] on input "text" at bounding box center [239, 467] width 159 height 28
type input "[DATE]"
click at [248, 543] on input "text" at bounding box center [258, 539] width 84 height 28
type input "3,279.78"
click at [441, 537] on input "text" at bounding box center [461, 539] width 84 height 28
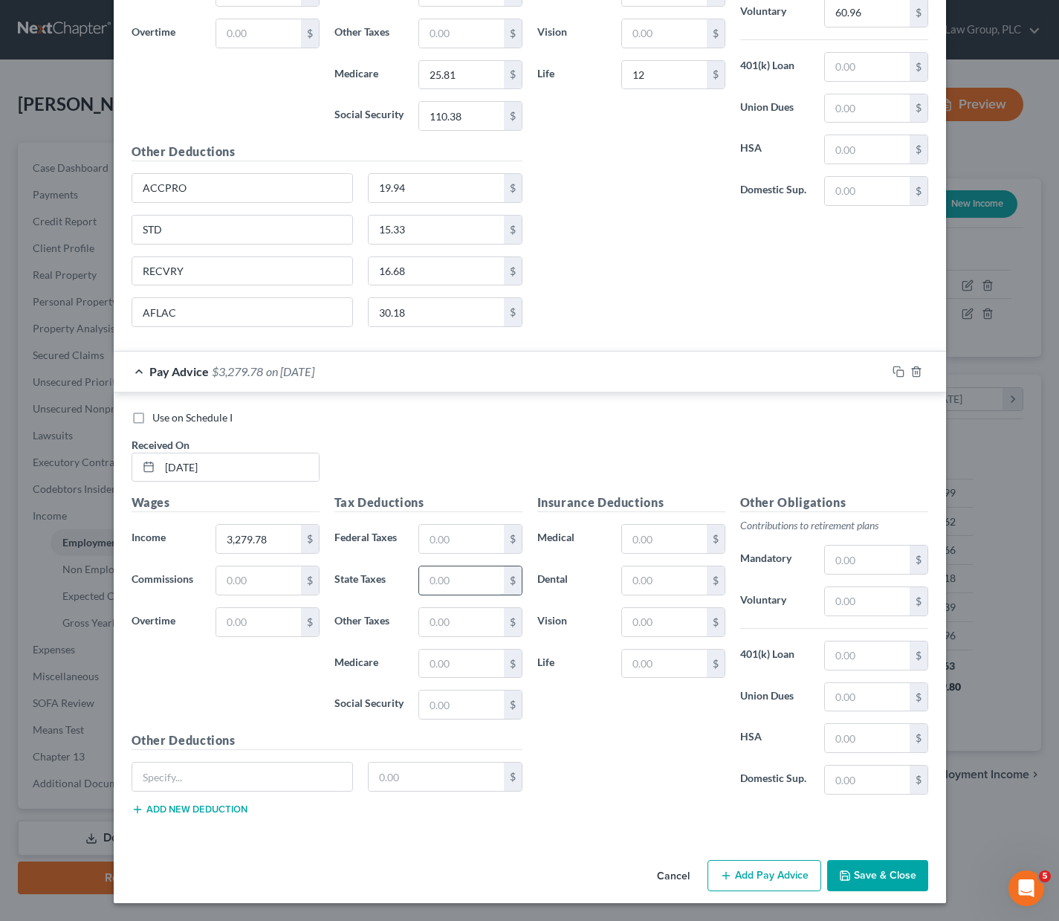
click at [419, 582] on input "text" at bounding box center [461, 580] width 84 height 28
type input "36.33"
type input "43.90"
type input "187.73"
click at [632, 535] on input "text" at bounding box center [664, 539] width 84 height 28
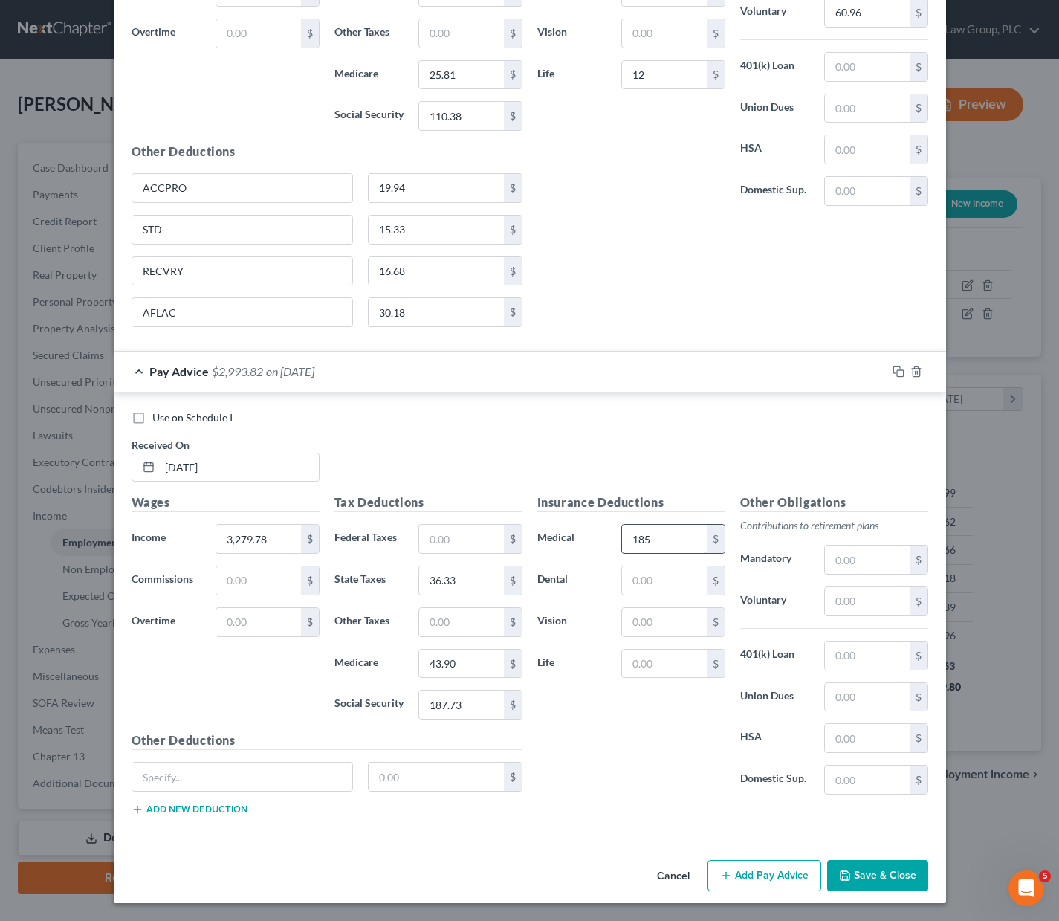
type input "185"
type input "12"
click at [860, 612] on input "text" at bounding box center [867, 601] width 84 height 28
type input "98.39"
click at [173, 778] on input "text" at bounding box center [242, 777] width 221 height 28
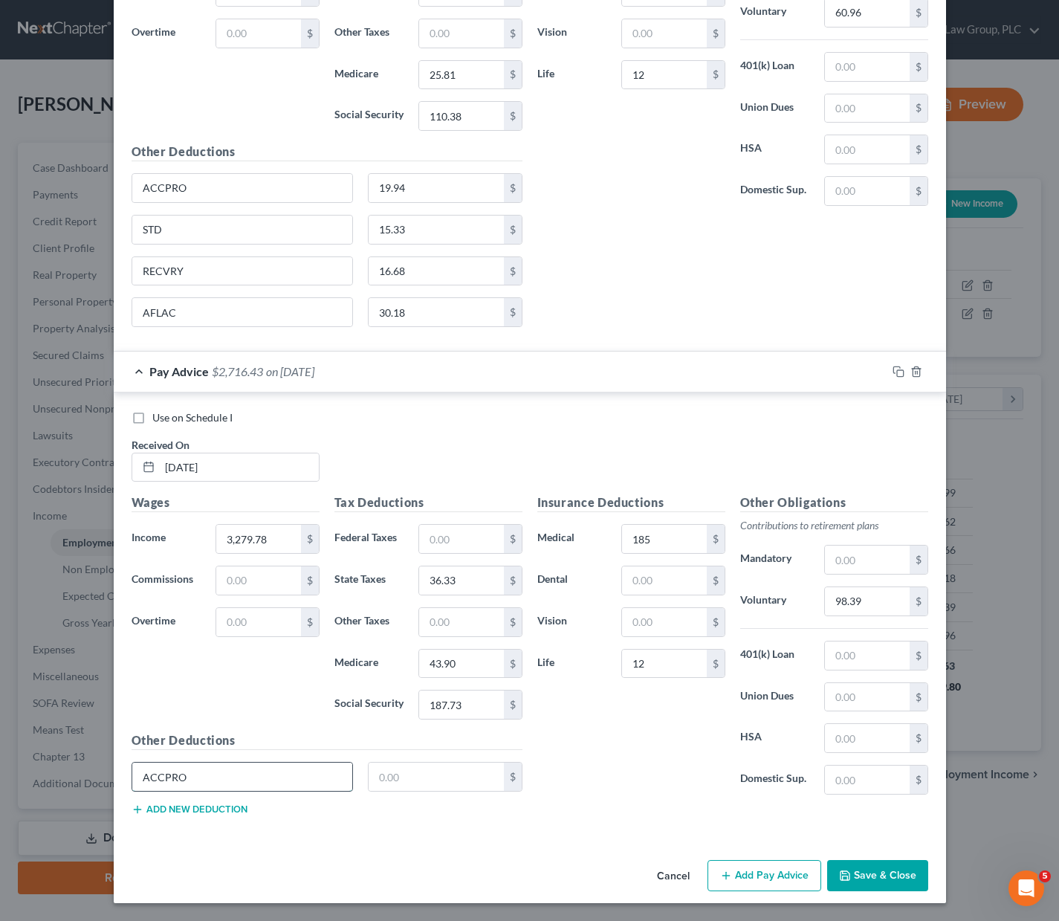
type input "ACCPRO"
type input "19.94"
click at [175, 811] on button "Add new deduction" at bounding box center [190, 810] width 116 height 12
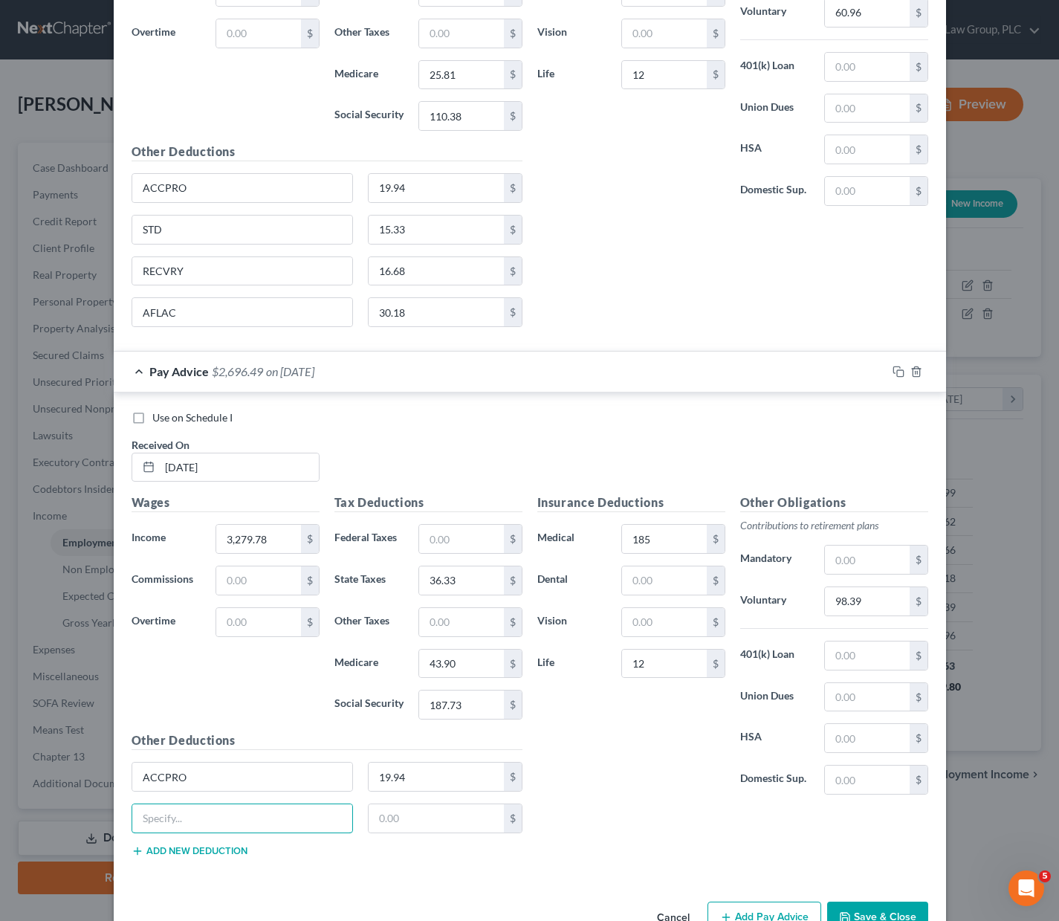
click at [175, 811] on input "text" at bounding box center [242, 818] width 221 height 28
type input "STD"
click at [393, 816] on input "text" at bounding box center [436, 818] width 135 height 28
type input "15.33"
click at [218, 853] on button "Add new deduction" at bounding box center [190, 851] width 116 height 12
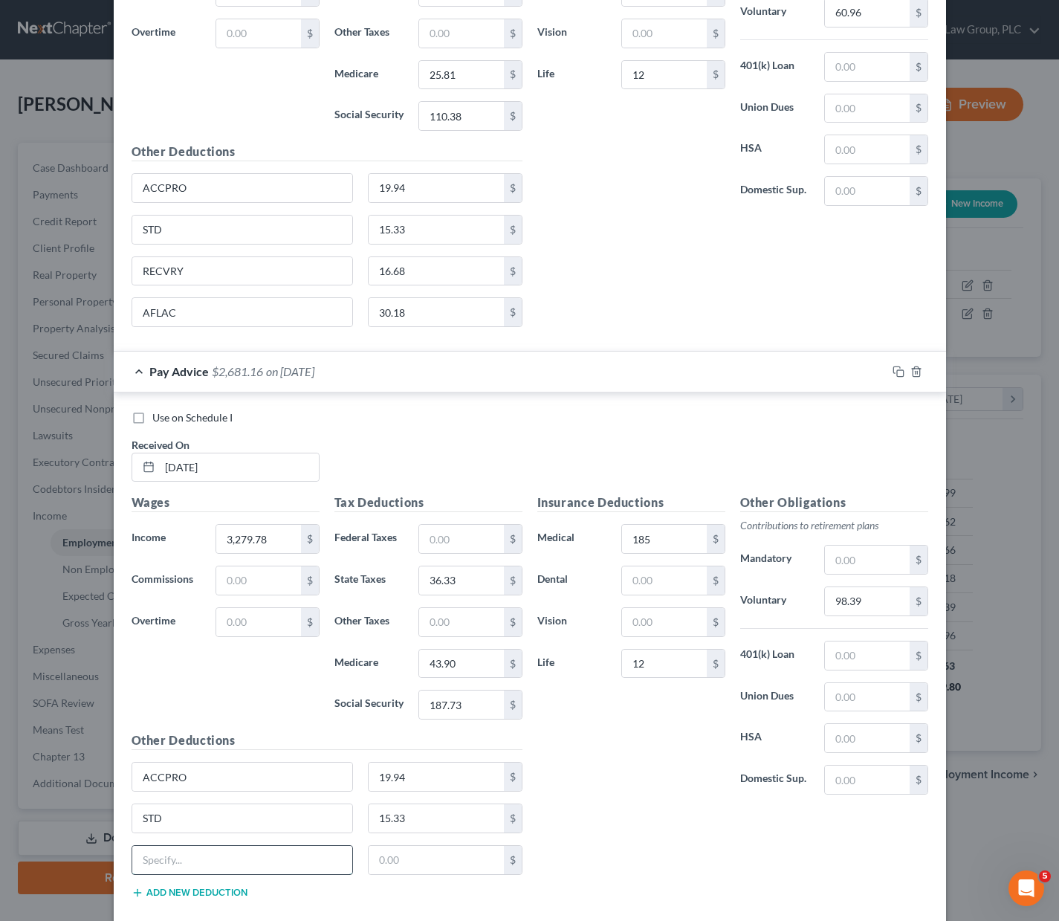
click at [216, 846] on input "text" at bounding box center [242, 860] width 221 height 28
click at [201, 268] on input "RECVRY" at bounding box center [242, 271] width 221 height 28
click at [184, 855] on input "text" at bounding box center [242, 860] width 221 height 28
paste input "RECVRY"
type input "RECVRY"
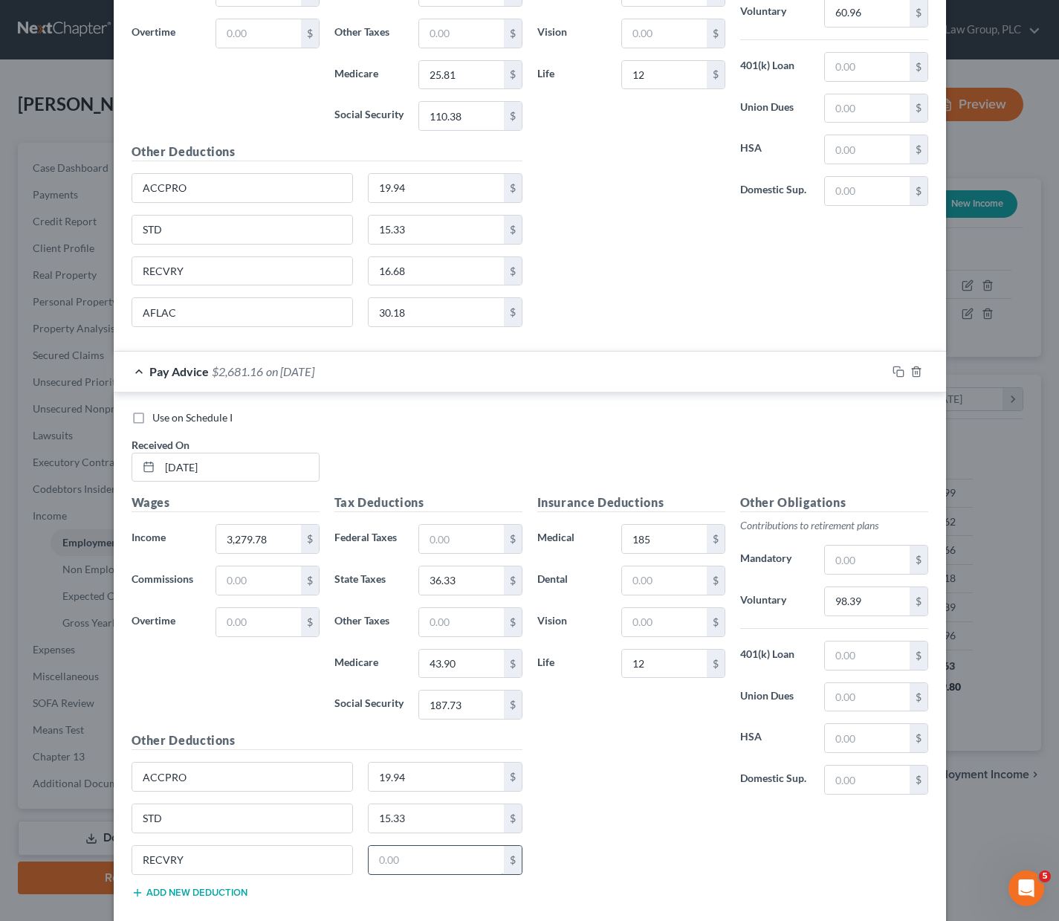
click at [416, 856] on input "text" at bounding box center [436, 860] width 135 height 28
type input "16.68"
click at [185, 889] on button "Add new deduction" at bounding box center [190, 893] width 116 height 12
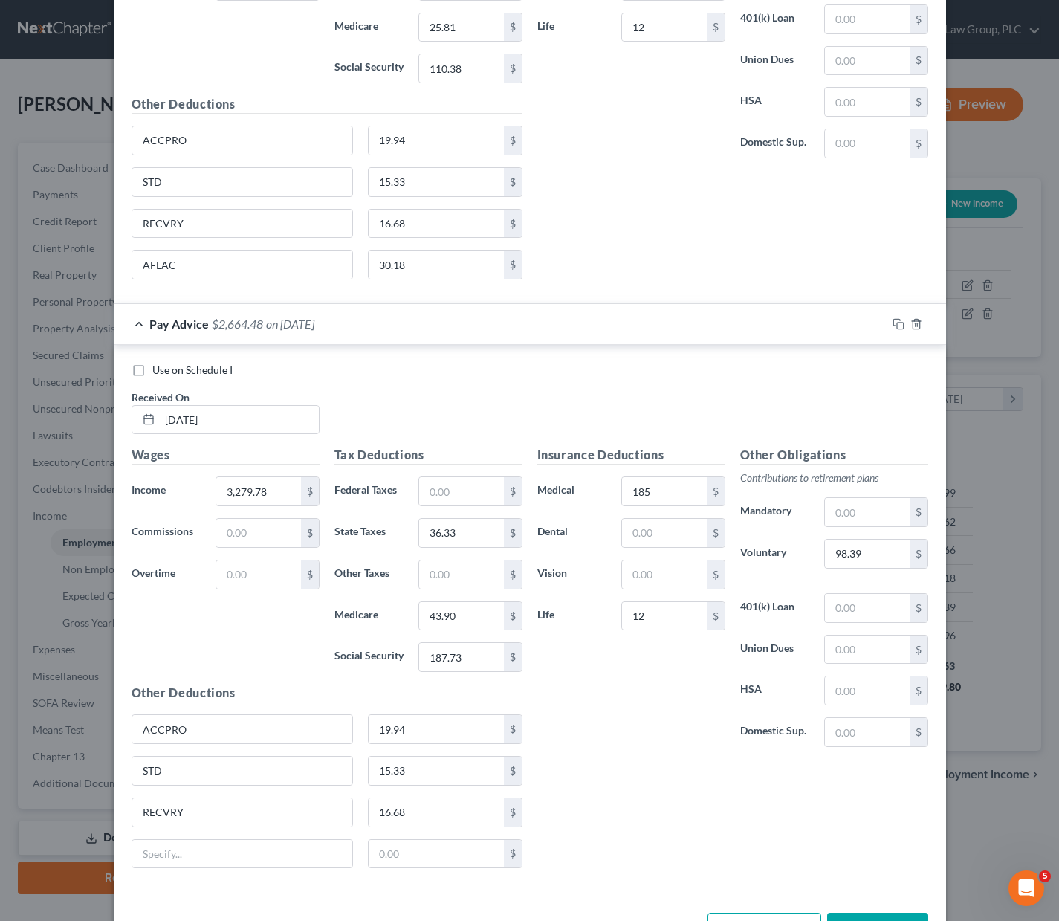
scroll to position [4340, 0]
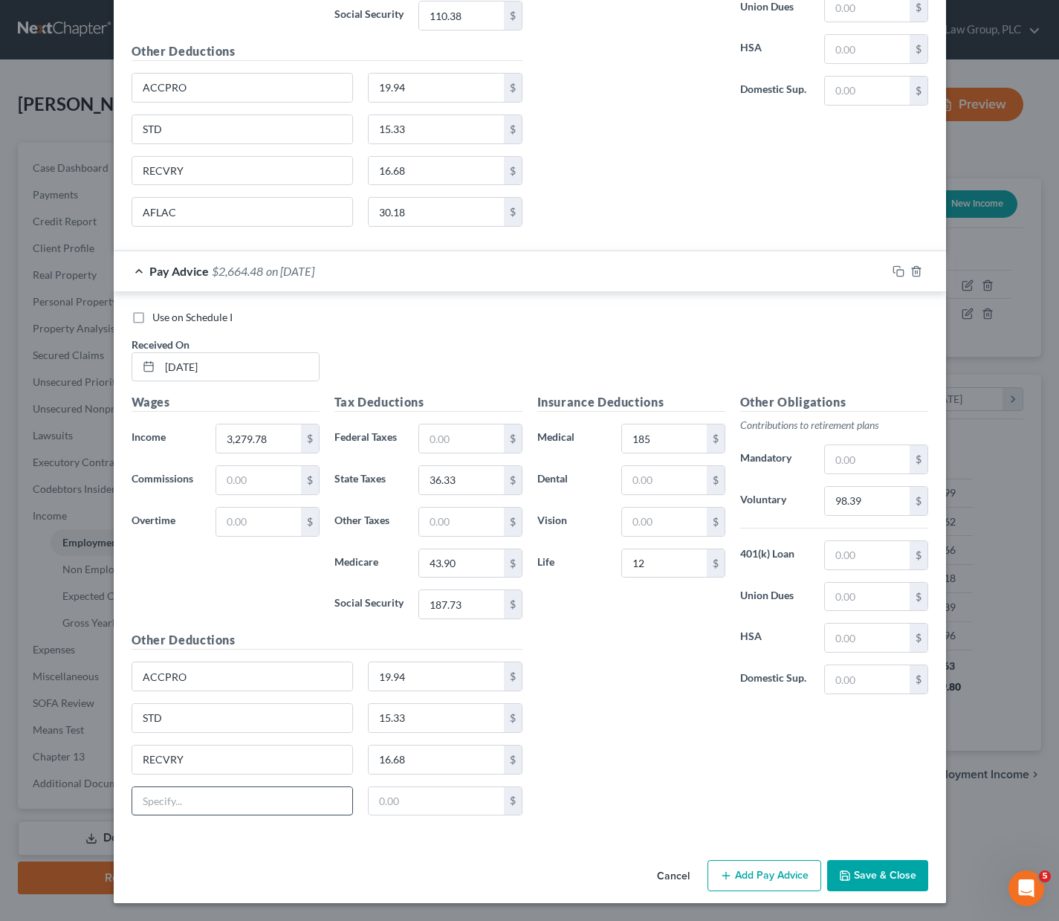
click at [184, 799] on input "text" at bounding box center [242, 801] width 221 height 28
type input "AFLAC"
type input "30.18"
click at [792, 868] on button "Add Pay Advice" at bounding box center [765, 875] width 114 height 31
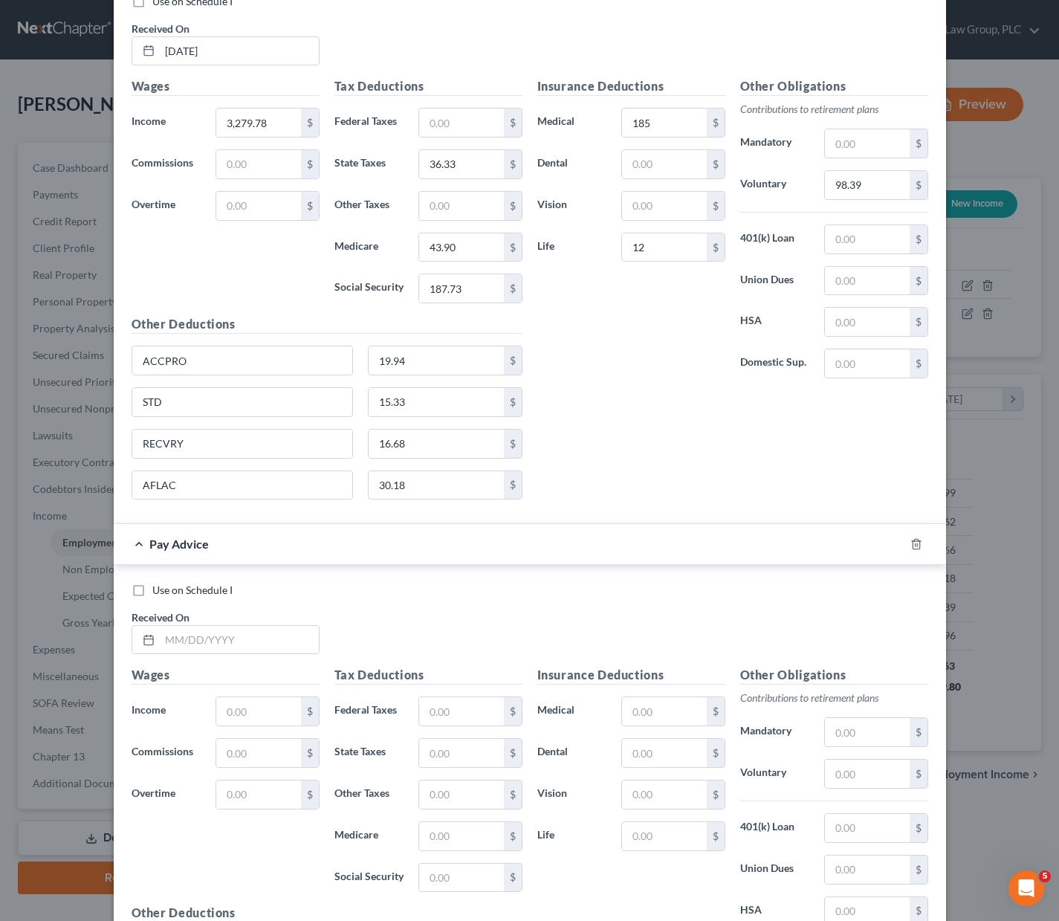
scroll to position [4828, 0]
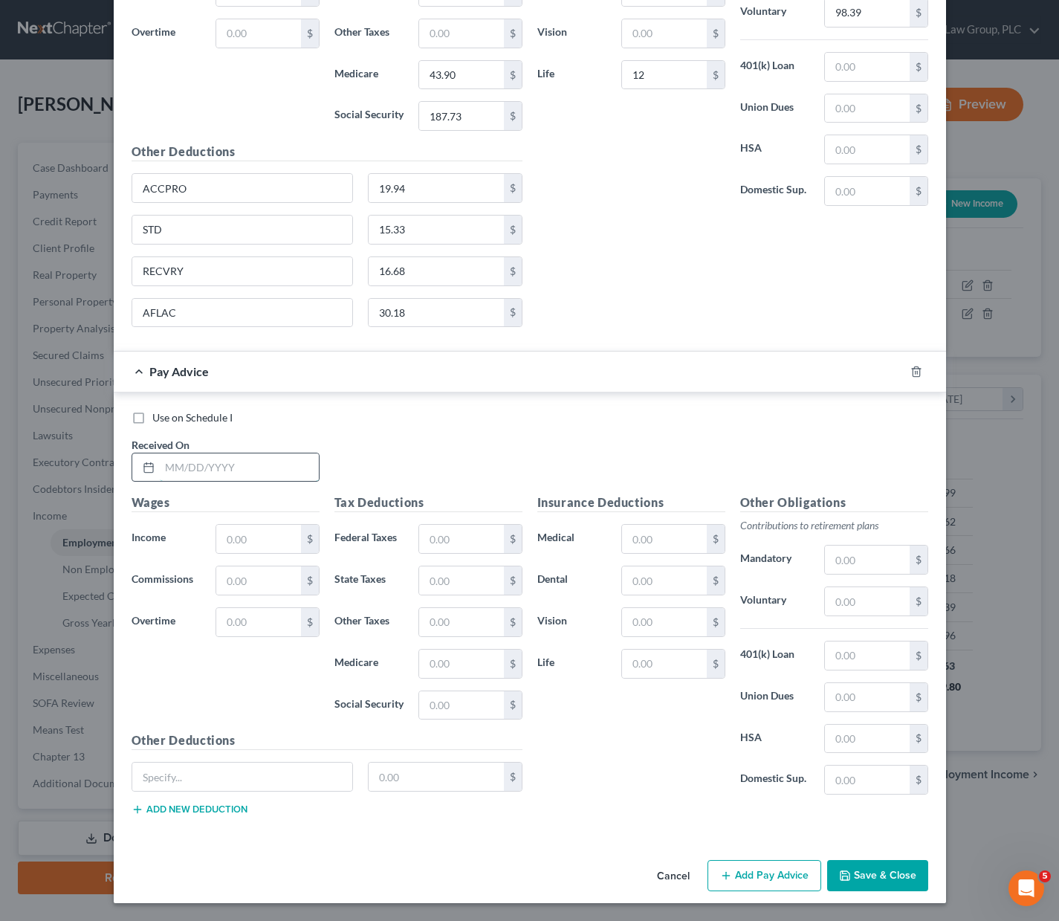
click at [242, 475] on input "text" at bounding box center [239, 467] width 159 height 28
type input "[DATE]"
type input "2,705.80"
click at [458, 574] on input "text" at bounding box center [461, 580] width 84 height 28
type input "32.47"
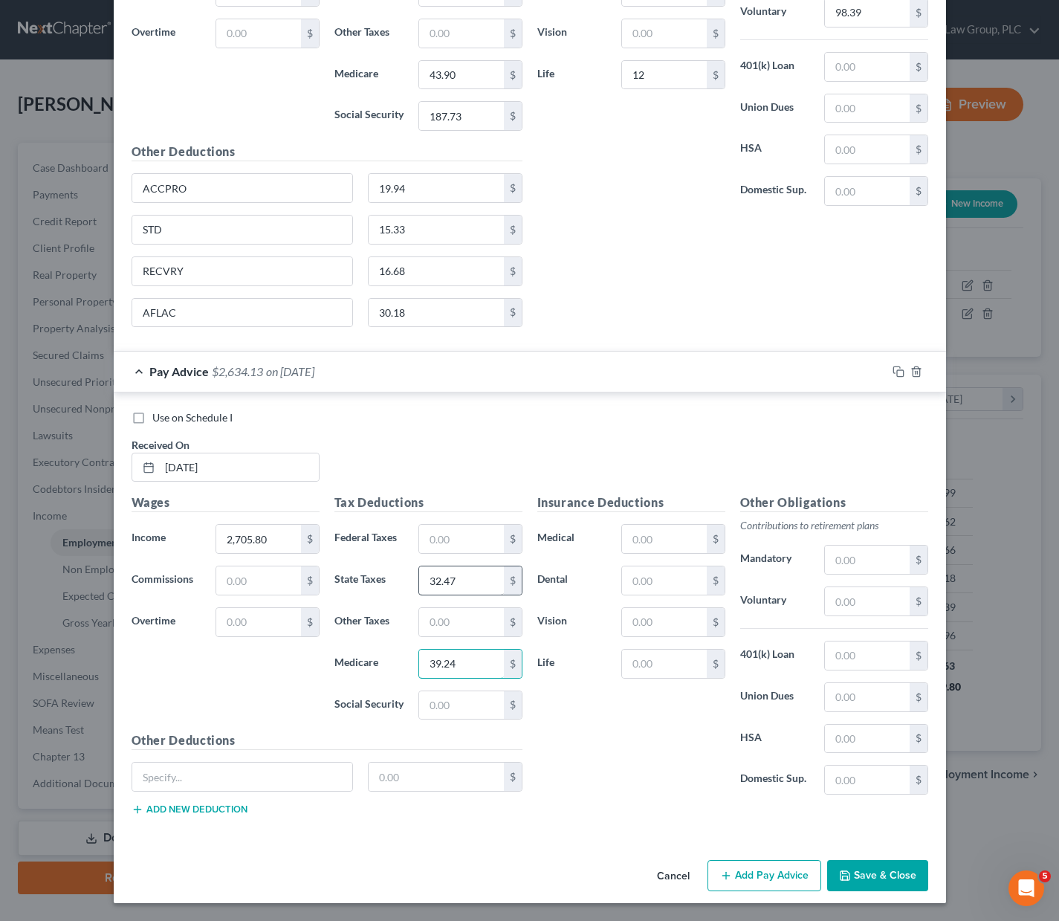
type input "39.24"
type input "167.76"
click at [659, 536] on input "text" at bounding box center [664, 539] width 84 height 28
type input "185"
type input "12"
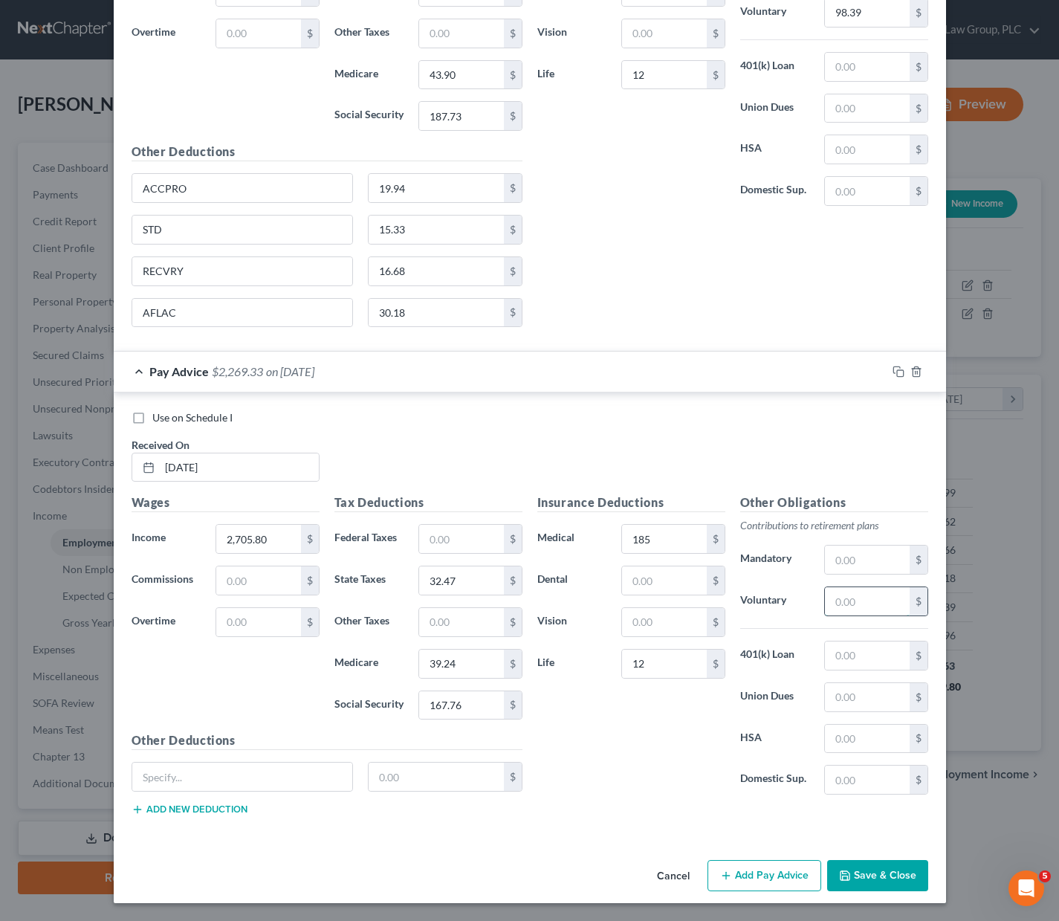
click at [853, 593] on input "text" at bounding box center [867, 601] width 84 height 28
type input "81.17"
drag, startPoint x: 210, startPoint y: 186, endPoint x: 117, endPoint y: 183, distance: 93.0
click at [117, 183] on div "Use on Schedule I Received On * [DATE] Wages Income * 3,279.78 $ Commissions $ …" at bounding box center [530, 78] width 833 height 549
click at [191, 773] on input "text" at bounding box center [242, 777] width 221 height 28
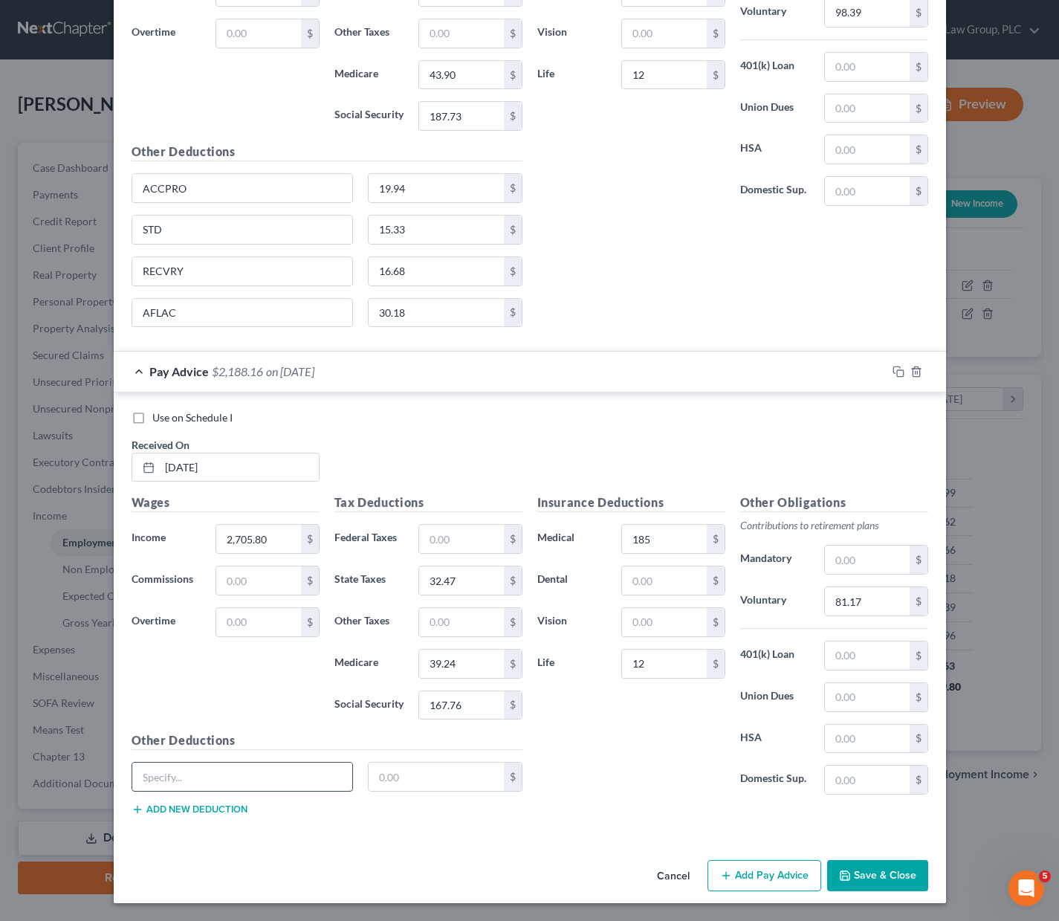
paste input "ACCPRO"
type input "ACCPRO"
click at [424, 781] on input "text" at bounding box center [436, 777] width 135 height 28
type input "19.94"
click at [184, 806] on button "Add new deduction" at bounding box center [190, 810] width 116 height 12
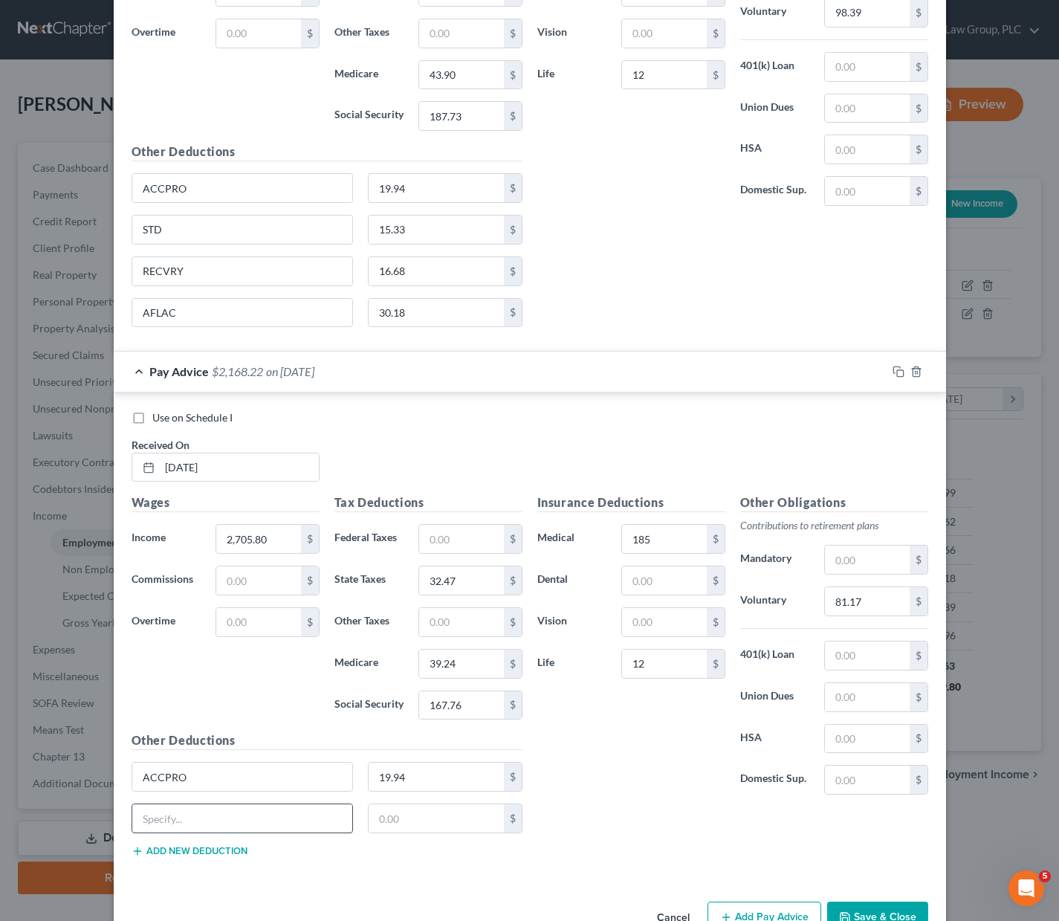
click at [169, 827] on input "text" at bounding box center [242, 818] width 221 height 28
type input "STD"
click at [382, 814] on input "text" at bounding box center [436, 818] width 135 height 28
type input "15.33"
click at [185, 850] on button "Add new deduction" at bounding box center [190, 851] width 116 height 12
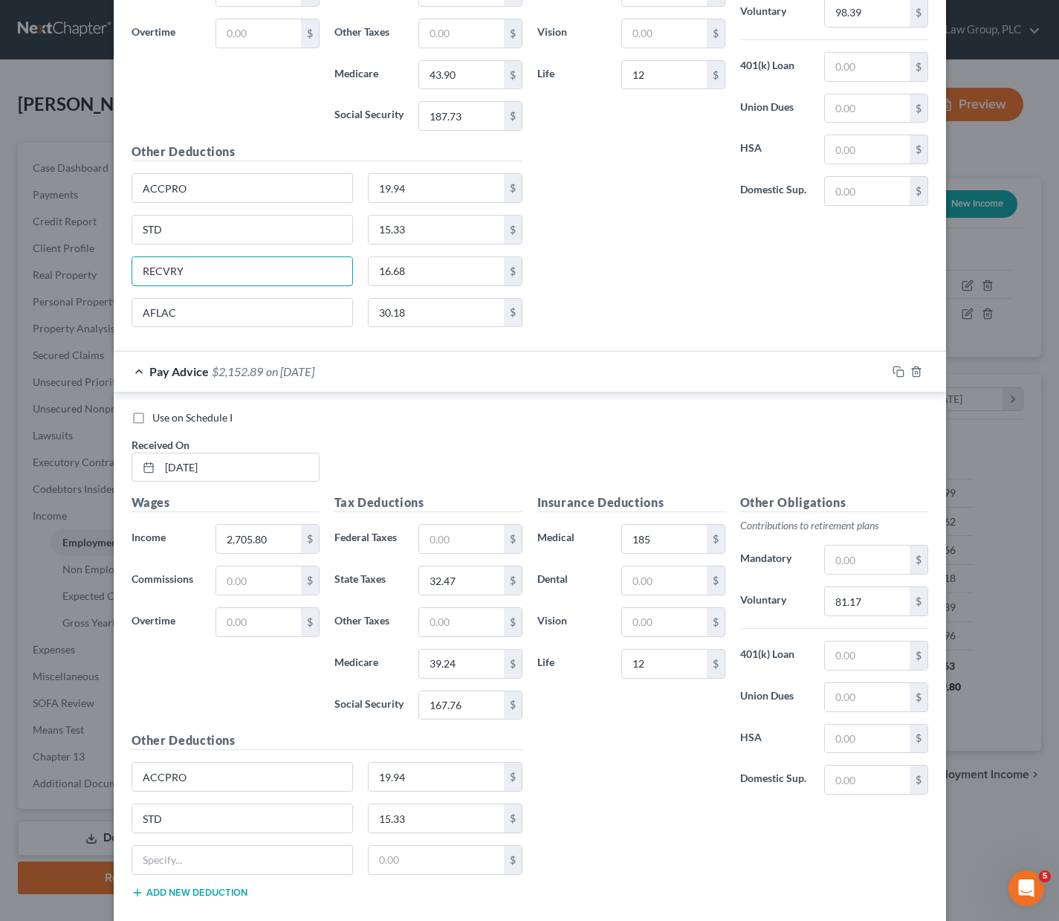
drag, startPoint x: 191, startPoint y: 269, endPoint x: 117, endPoint y: 262, distance: 74.6
click at [115, 267] on div "Use on Schedule I Received On * [DATE] Wages Income * 3,279.78 $ Commissions $ …" at bounding box center [530, 78] width 833 height 549
click at [207, 862] on input "text" at bounding box center [242, 860] width 221 height 28
paste input "RECVRY"
type input "RECVRY"
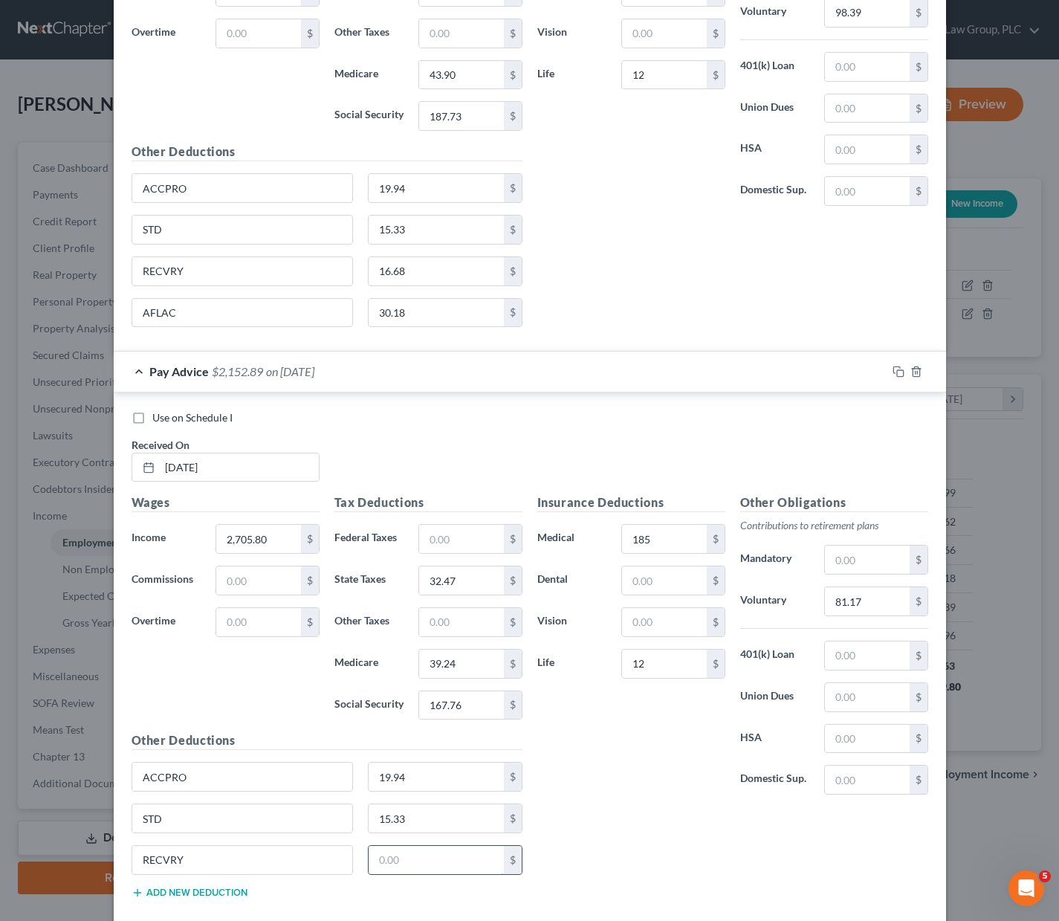
click at [424, 850] on input "text" at bounding box center [436, 860] width 135 height 28
type input "16.68"
click at [198, 892] on button "Add new deduction" at bounding box center [190, 893] width 116 height 12
click at [198, 891] on input "text" at bounding box center [242, 902] width 221 height 28
type input "AFLAC"
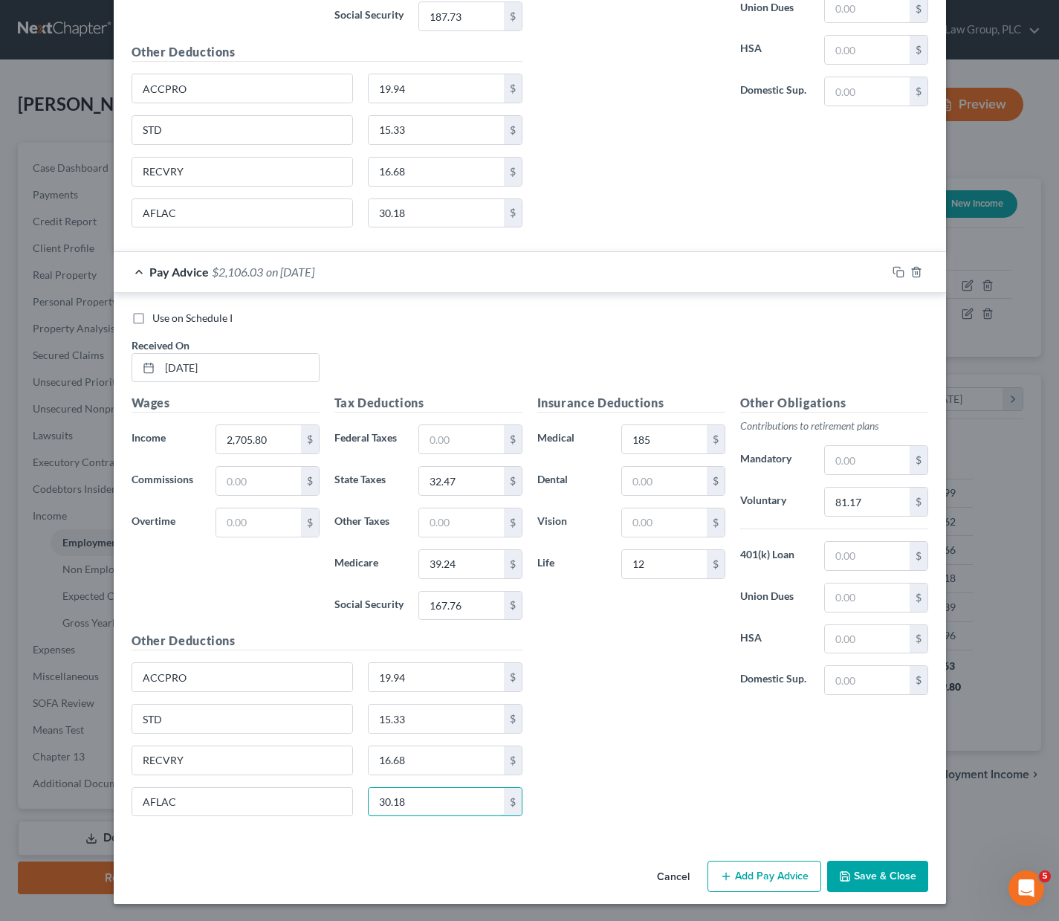
scroll to position [4929, 0]
type input "30.18"
click at [790, 874] on button "Add Pay Advice" at bounding box center [765, 875] width 114 height 31
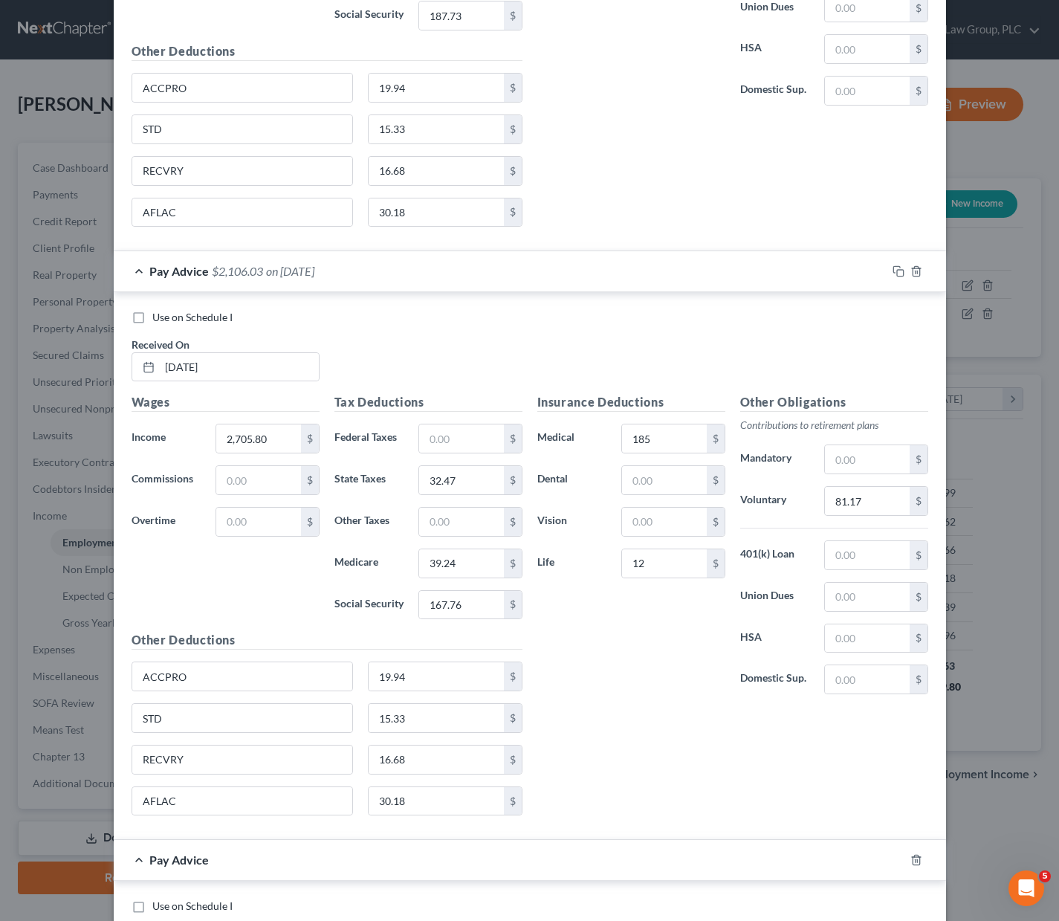
scroll to position [5417, 0]
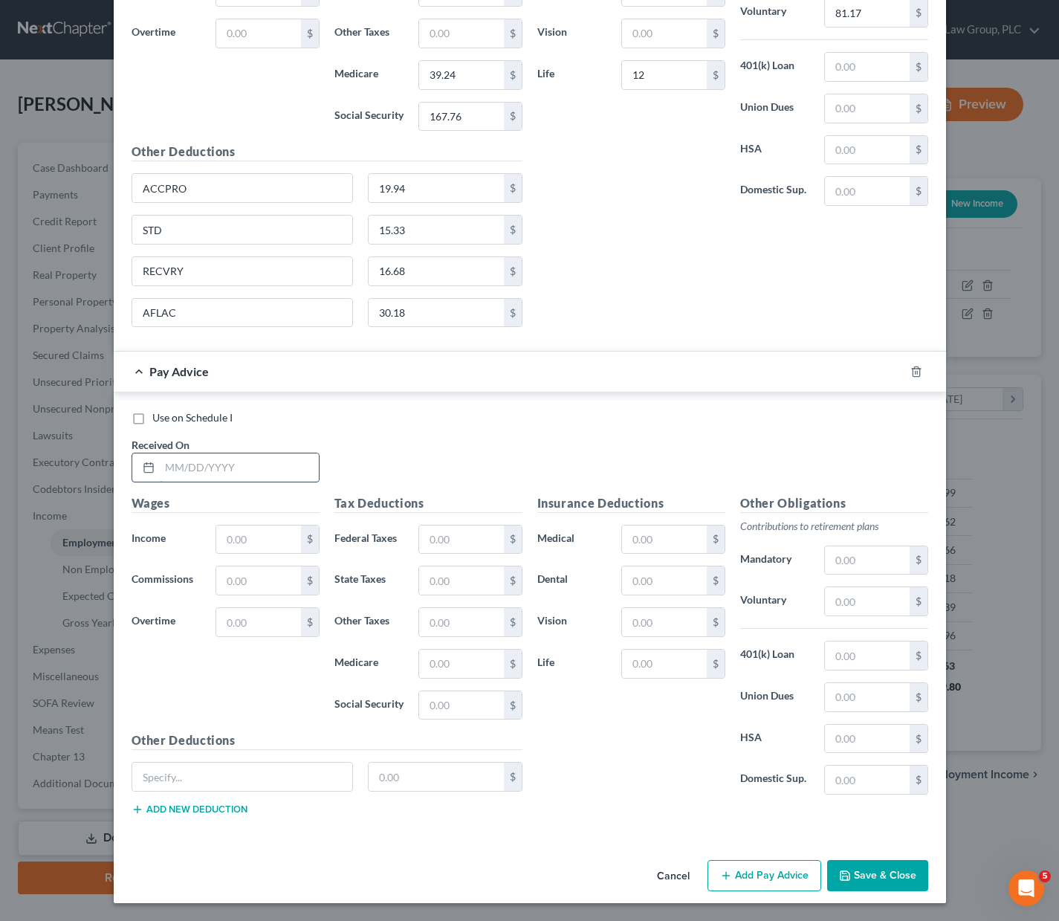
click at [184, 469] on input "text" at bounding box center [239, 467] width 159 height 28
type input "[DATE]"
type input "1,697.60"
click at [435, 572] on input "text" at bounding box center [461, 580] width 84 height 28
type input "17.35"
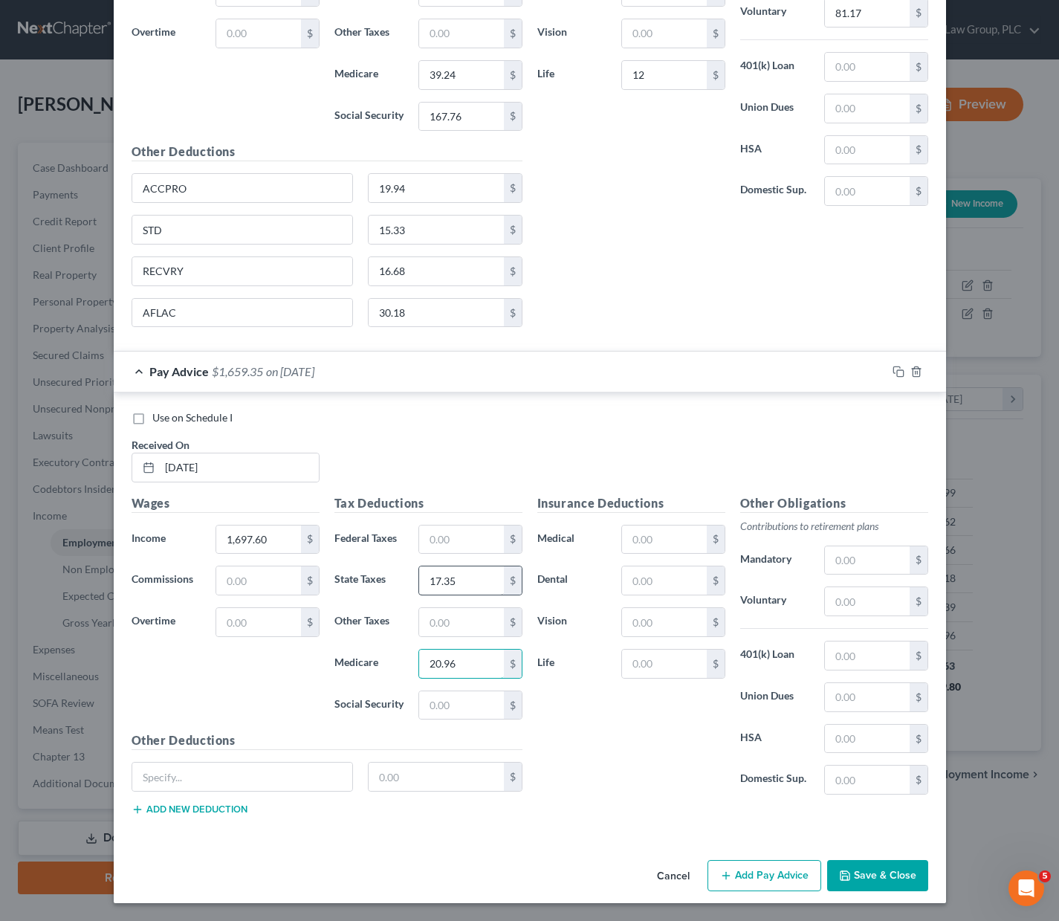
type input "20.96"
type input "9"
type input "89.64"
click at [630, 529] on input "text" at bounding box center [664, 540] width 84 height 28
type input "185"
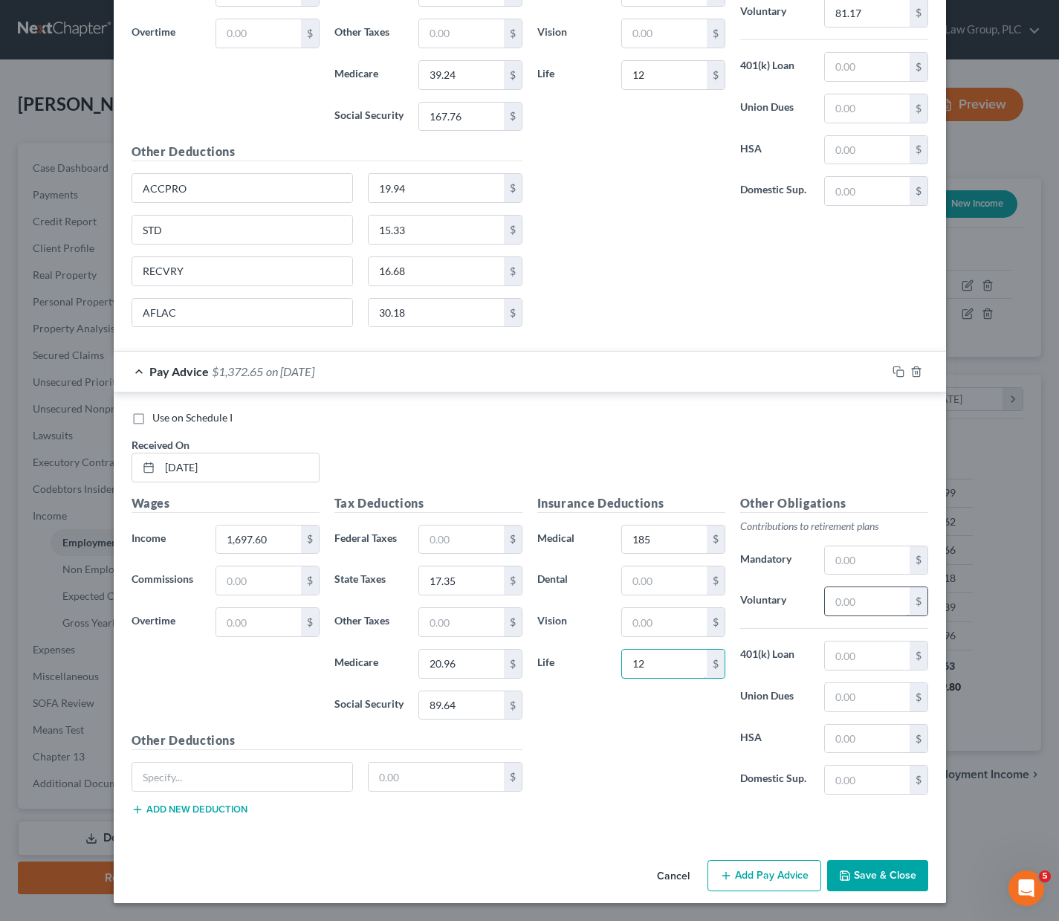
type input "12"
click at [854, 600] on input "text" at bounding box center [867, 601] width 84 height 28
type input "50.93"
click at [216, 769] on input "text" at bounding box center [242, 777] width 221 height 28
drag, startPoint x: 207, startPoint y: 189, endPoint x: 114, endPoint y: 184, distance: 93.0
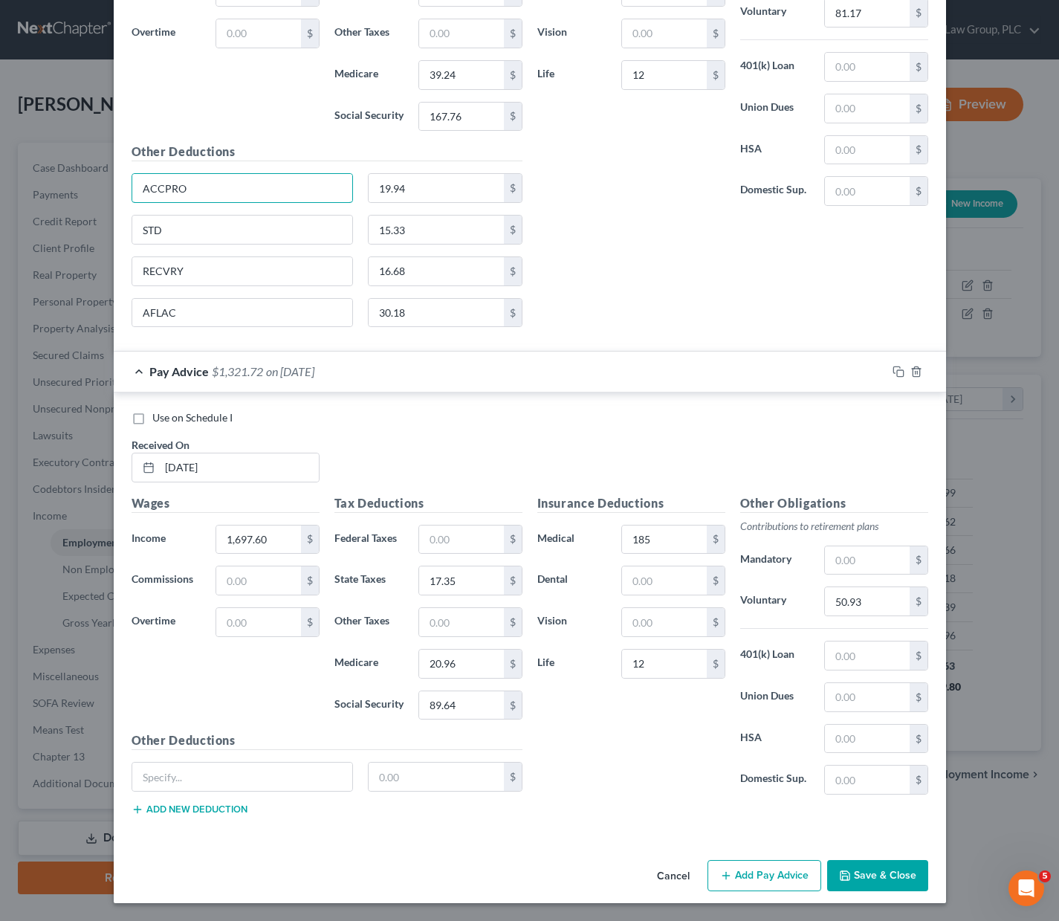
click at [114, 184] on div "Use on Schedule I Received On * [DATE] Wages Income * 2,705.80 $ Commissions $ …" at bounding box center [530, 78] width 833 height 549
click at [184, 775] on input "text" at bounding box center [242, 777] width 221 height 28
paste input "ACCPRO"
type input "ACCPRO"
click at [409, 772] on input "text" at bounding box center [436, 777] width 135 height 28
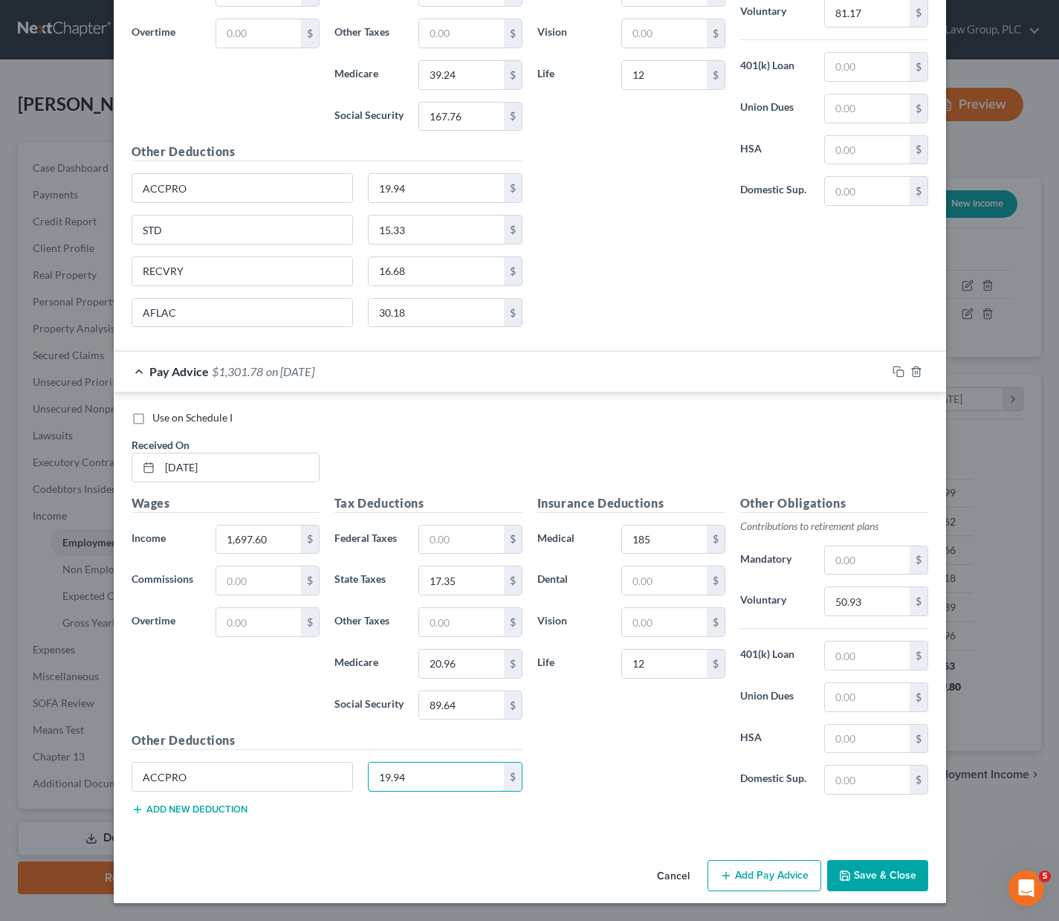
type input "19.94"
click at [218, 810] on button "Add new deduction" at bounding box center [190, 810] width 116 height 12
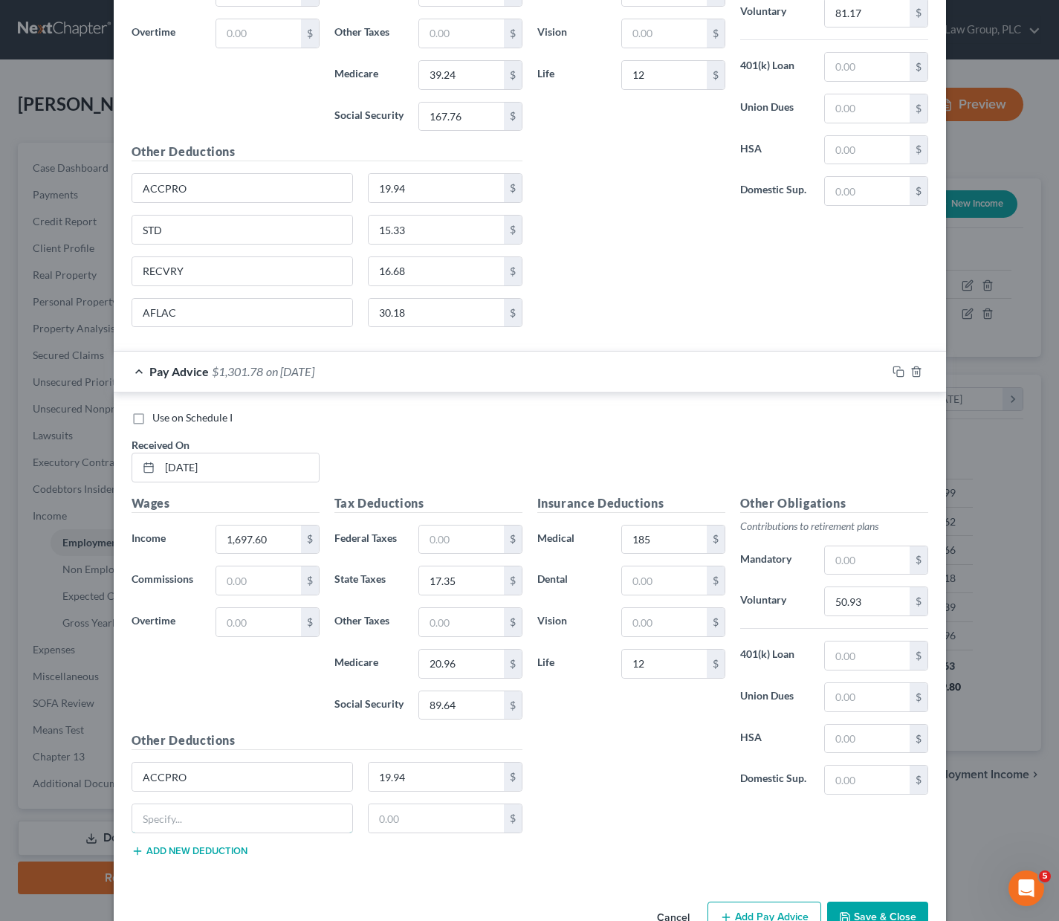
click at [218, 810] on input "text" at bounding box center [242, 818] width 221 height 28
type input "STD"
click at [392, 817] on input "text" at bounding box center [436, 818] width 135 height 28
type input "15.33"
click at [215, 848] on button "Add new deduction" at bounding box center [190, 851] width 116 height 12
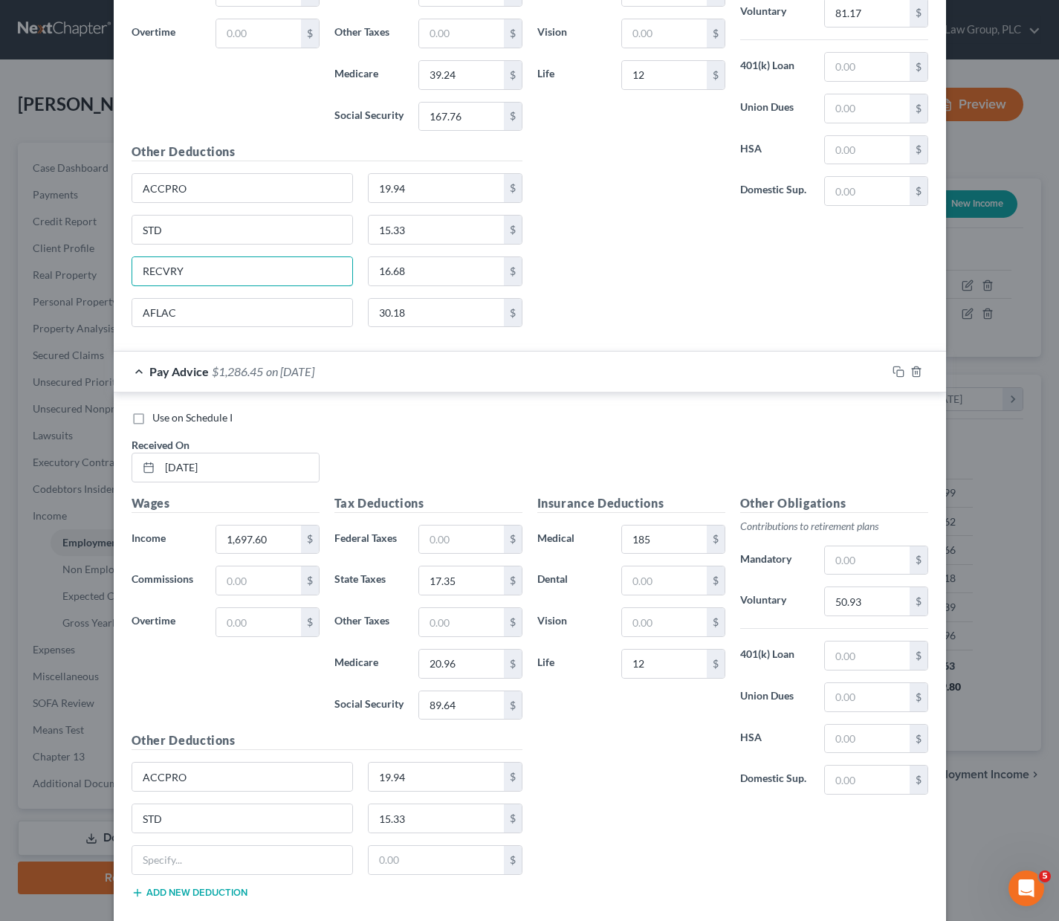
drag, startPoint x: 170, startPoint y: 267, endPoint x: 111, endPoint y: 259, distance: 60.0
click at [114, 259] on div "Use on Schedule I Received On * [DATE] Wages Income * 2,705.80 $ Commissions $ …" at bounding box center [530, 78] width 833 height 549
click at [190, 863] on input "text" at bounding box center [242, 860] width 221 height 28
paste input "RECVRY"
type input "RECVRY"
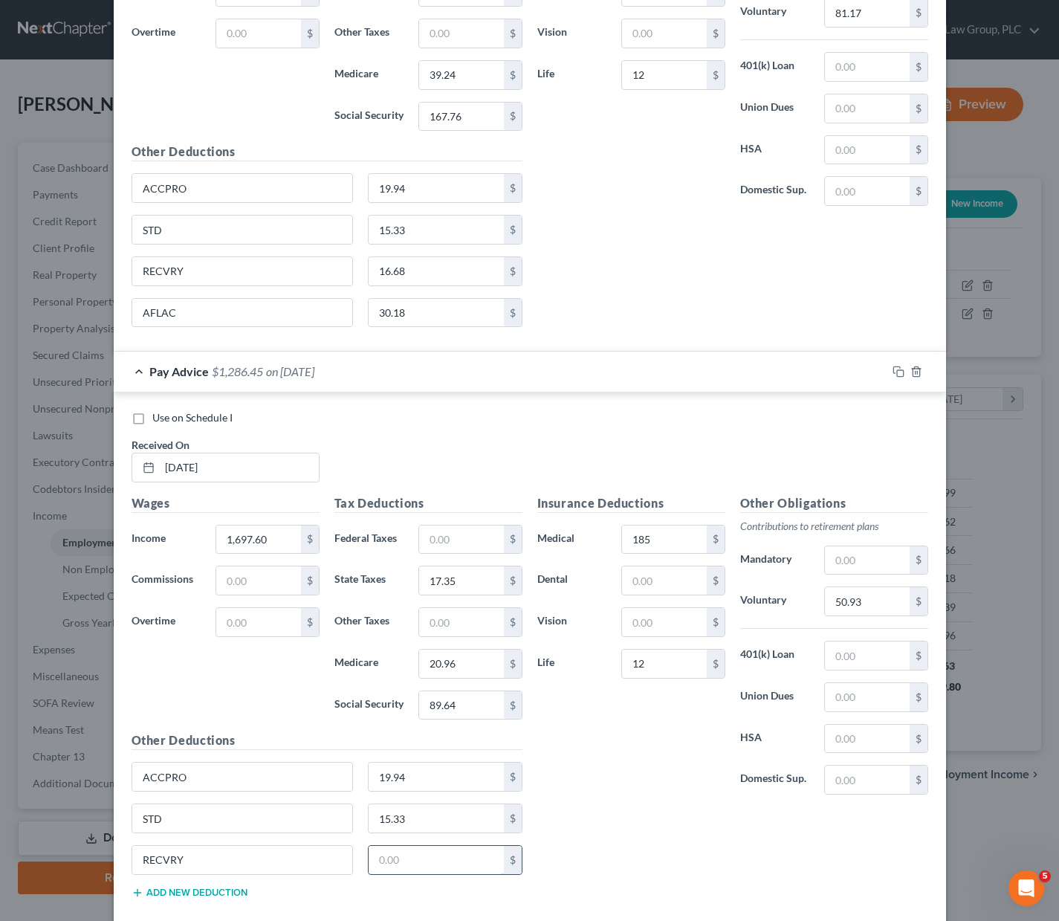
click at [405, 850] on input "text" at bounding box center [436, 860] width 135 height 28
type input "16.68"
click at [159, 891] on button "Add new deduction" at bounding box center [190, 893] width 116 height 12
click at [160, 904] on input "text" at bounding box center [242, 902] width 221 height 28
type input "AFLAC"
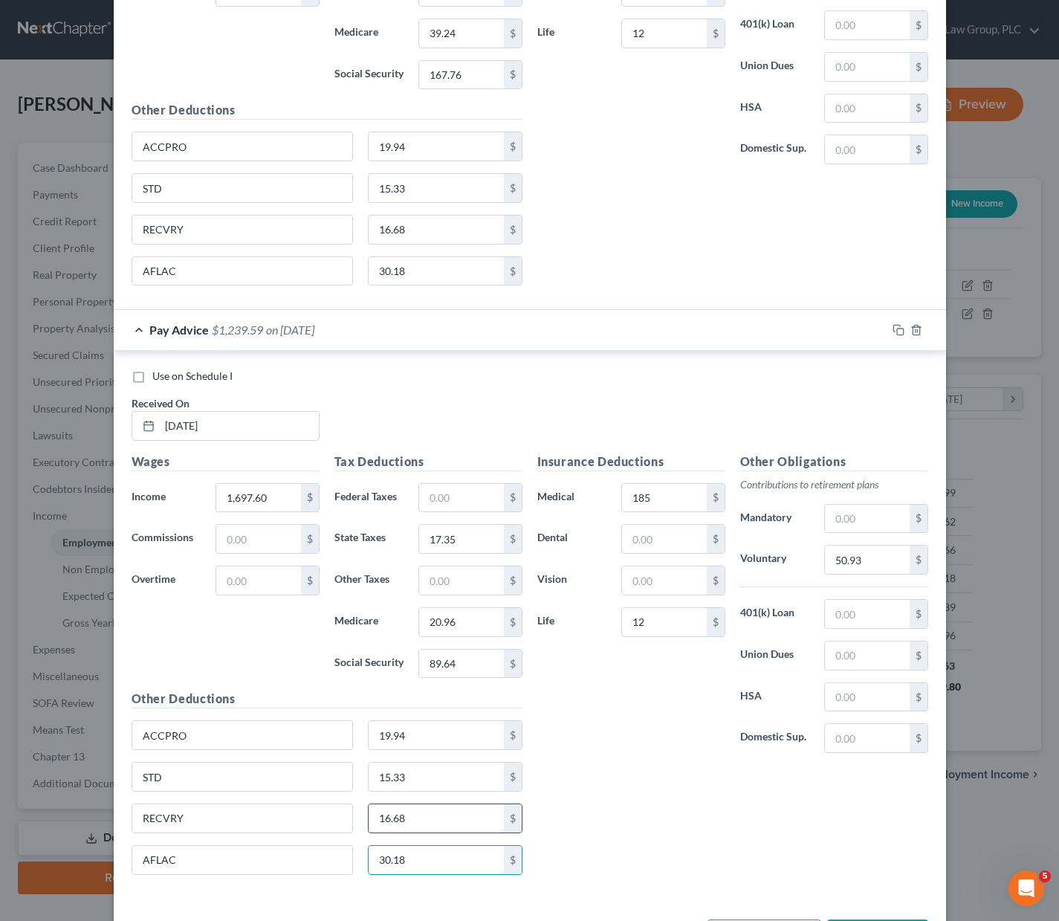
scroll to position [5518, 0]
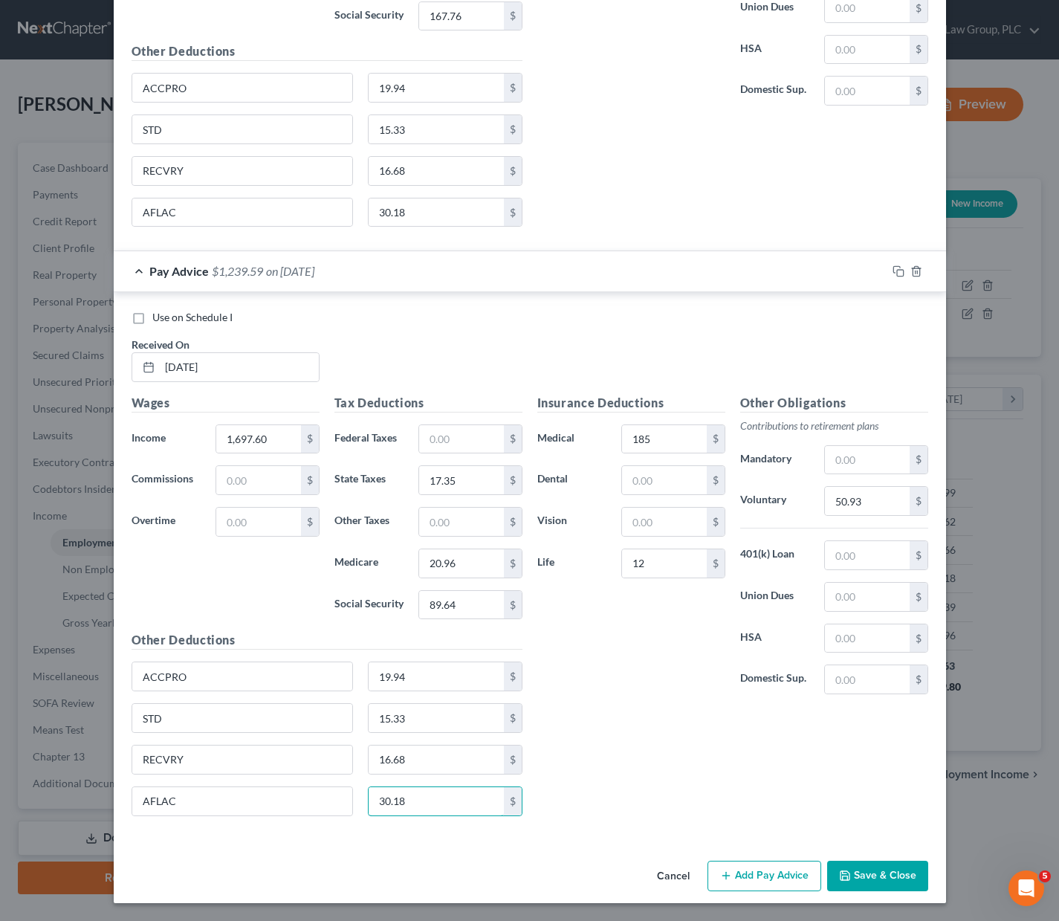
type input "30.18"
click at [771, 868] on button "Add Pay Advice" at bounding box center [765, 876] width 114 height 31
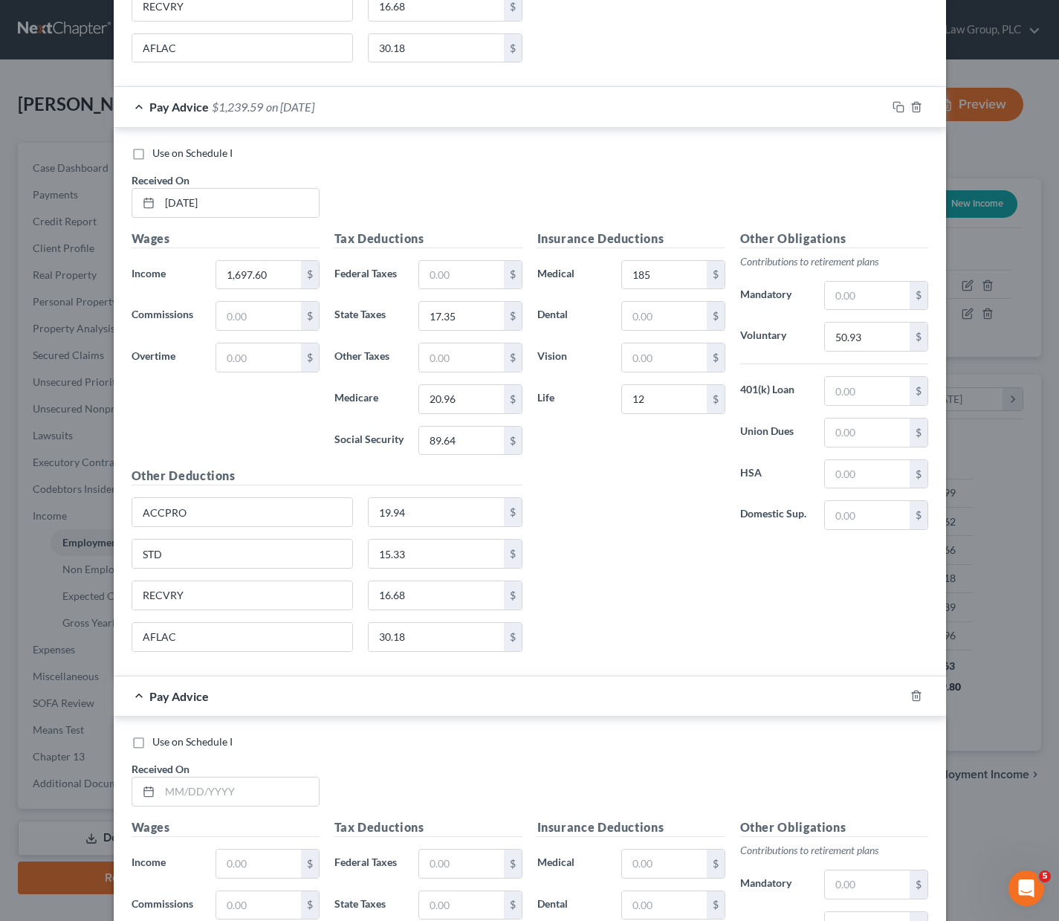
scroll to position [6006, 0]
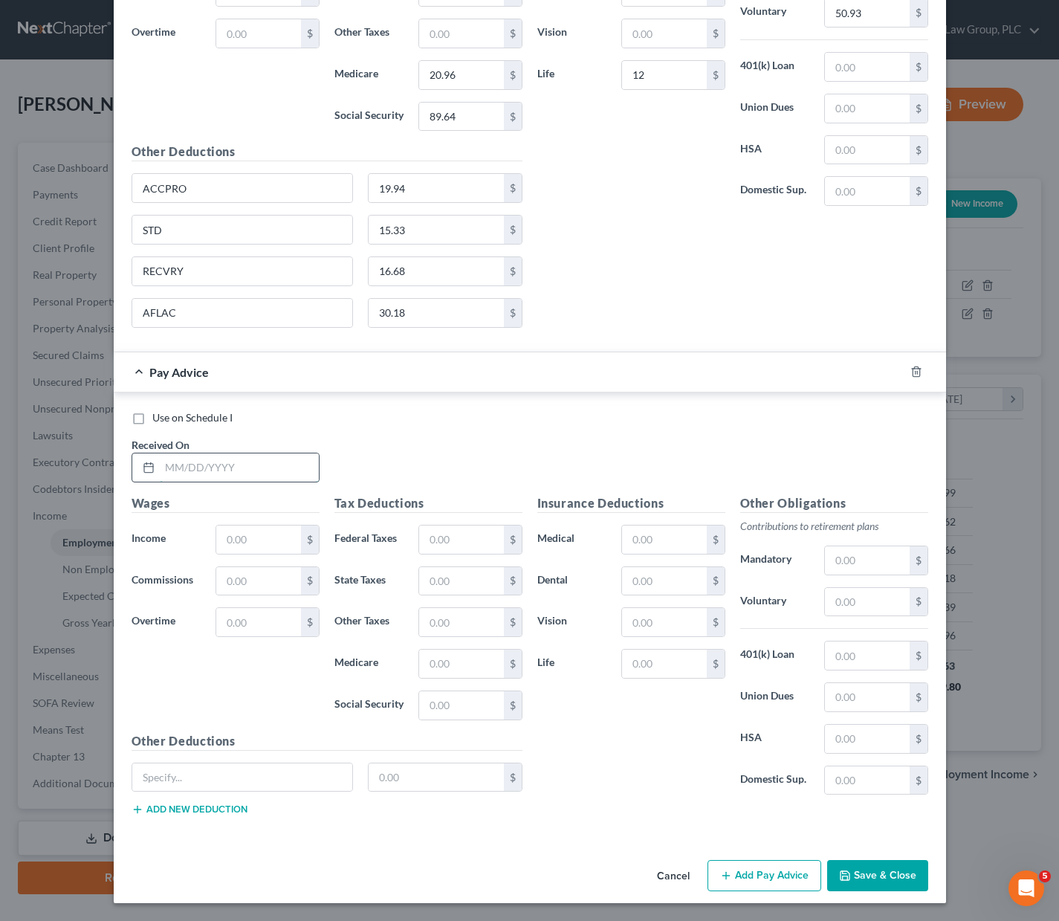
click at [227, 459] on input "text" at bounding box center [239, 467] width 159 height 28
type input "[DATE]"
type input "2,732.08"
click at [465, 573] on input "text" at bounding box center [461, 581] width 84 height 28
type input "29.77"
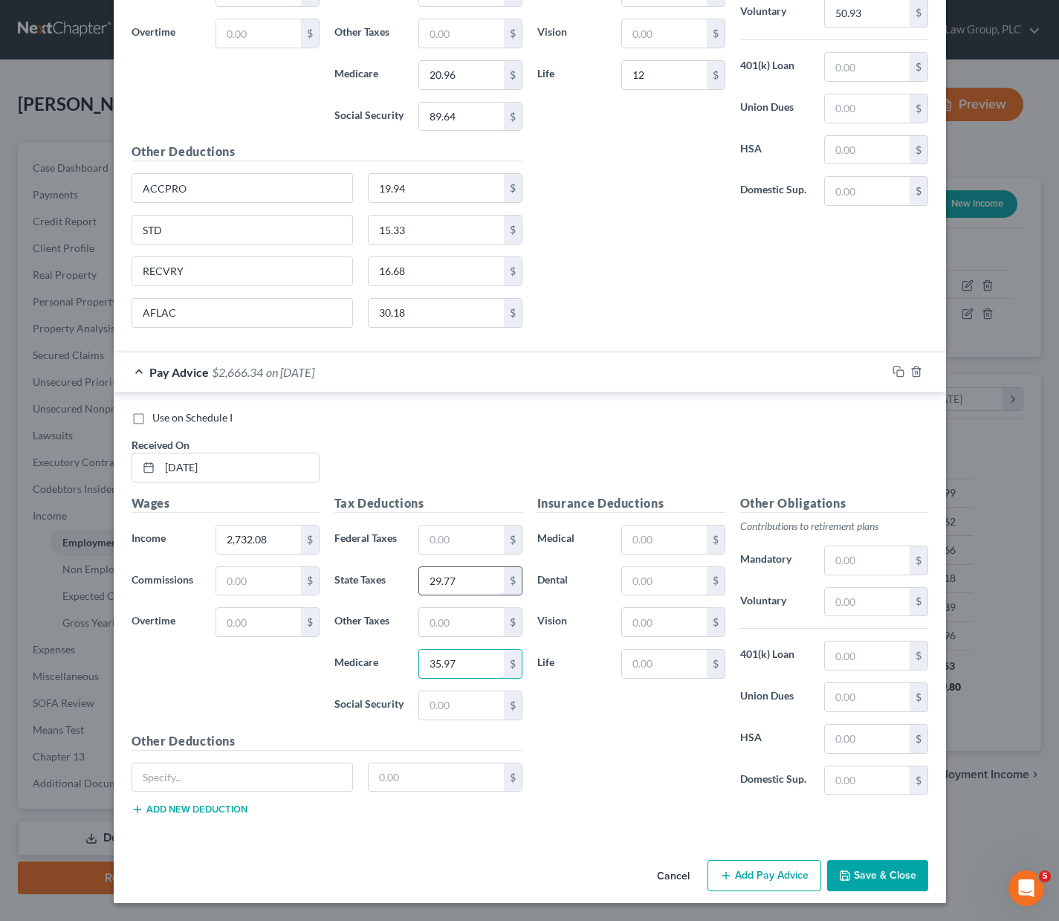
type input "35.97"
type input "153.78"
click at [650, 535] on input "text" at bounding box center [664, 540] width 84 height 28
click at [839, 594] on input "text" at bounding box center [867, 602] width 84 height 28
click at [183, 772] on input "text" at bounding box center [242, 777] width 221 height 28
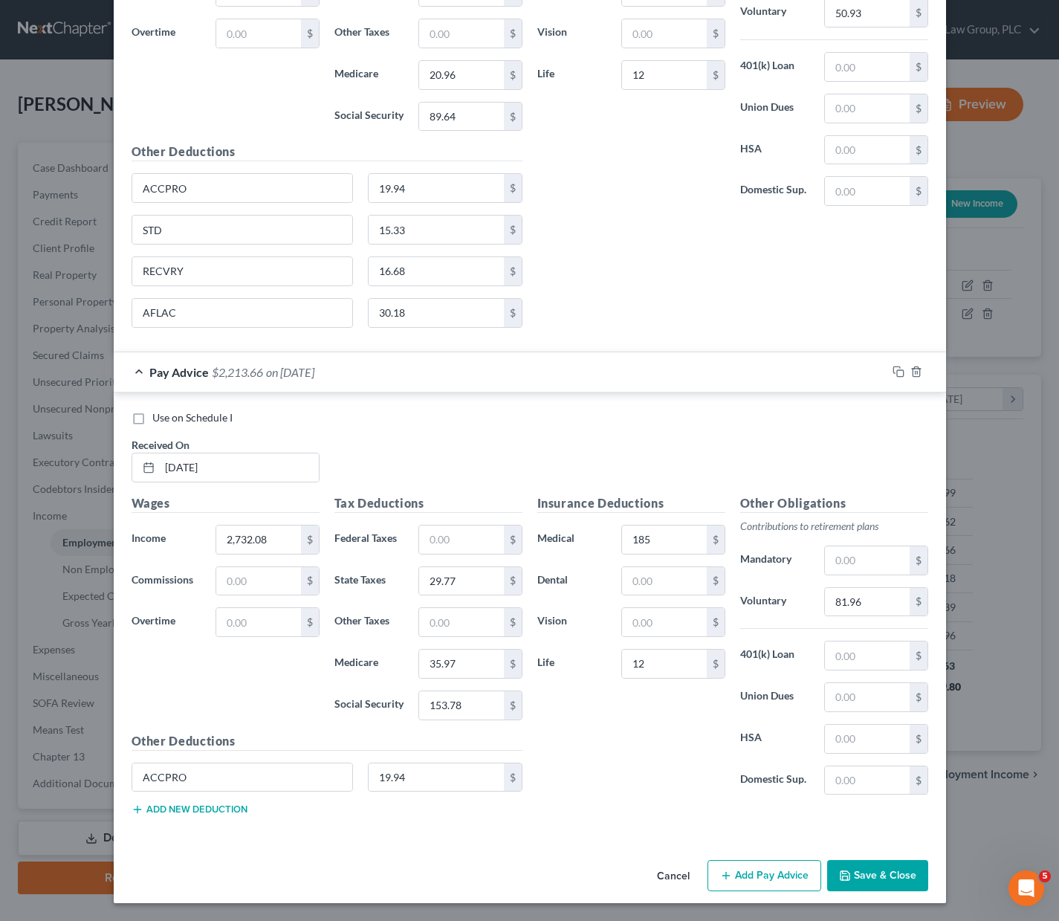
click at [201, 807] on button "Add new deduction" at bounding box center [190, 810] width 116 height 12
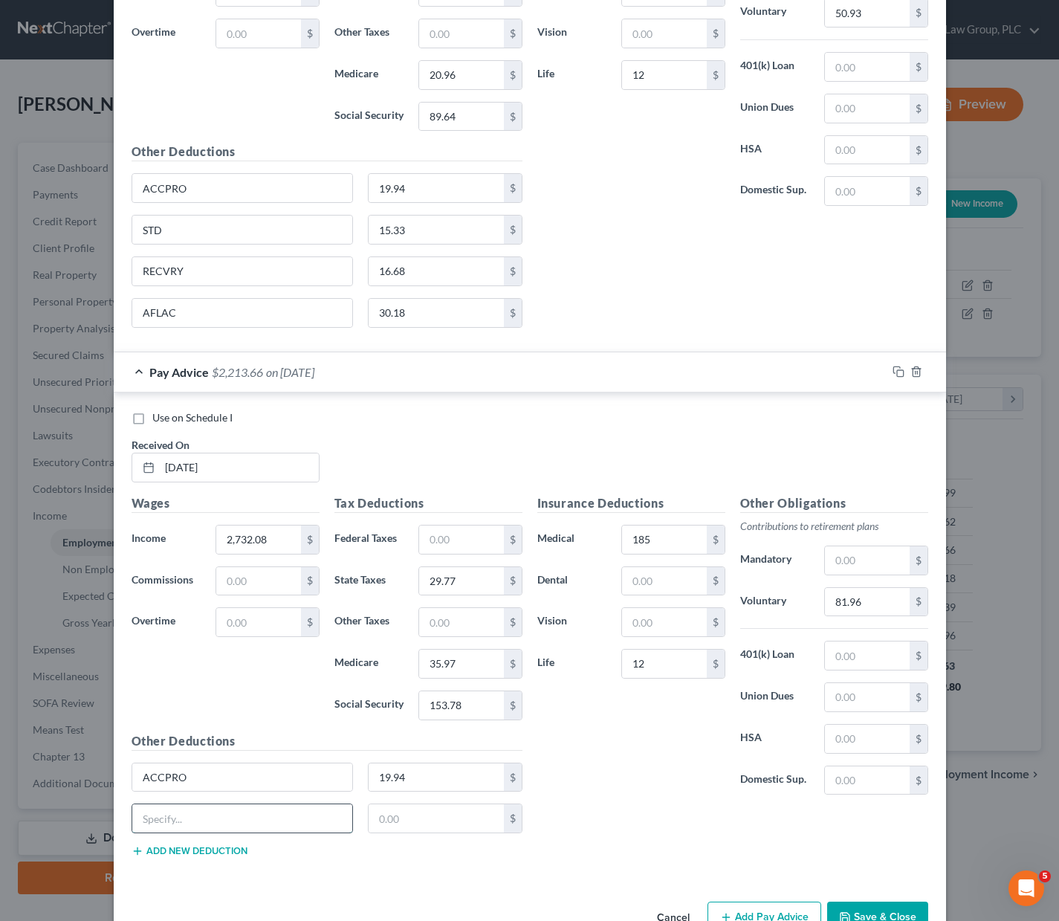
click at [205, 827] on input "text" at bounding box center [242, 818] width 221 height 28
click at [420, 816] on input "text" at bounding box center [436, 818] width 135 height 28
click at [207, 851] on button "Add new deduction" at bounding box center [190, 851] width 116 height 12
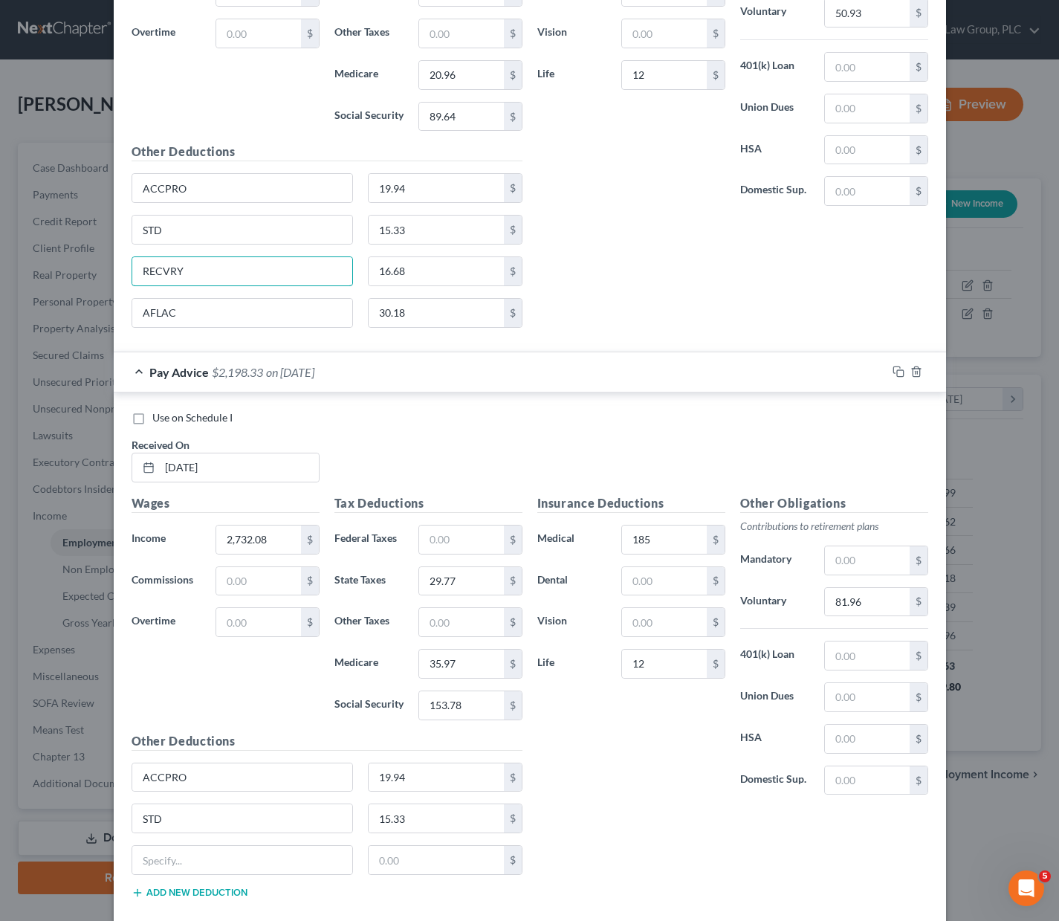
drag, startPoint x: 192, startPoint y: 271, endPoint x: 94, endPoint y: 263, distance: 97.7
click at [94, 264] on div "Edit Income Source × Employment Type * Select Full or [DEMOGRAPHIC_DATA] Employ…" at bounding box center [529, 460] width 1059 height 921
click at [238, 862] on input "text" at bounding box center [242, 860] width 221 height 28
paste input "RECVRY"
click at [410, 856] on input "text" at bounding box center [436, 860] width 135 height 28
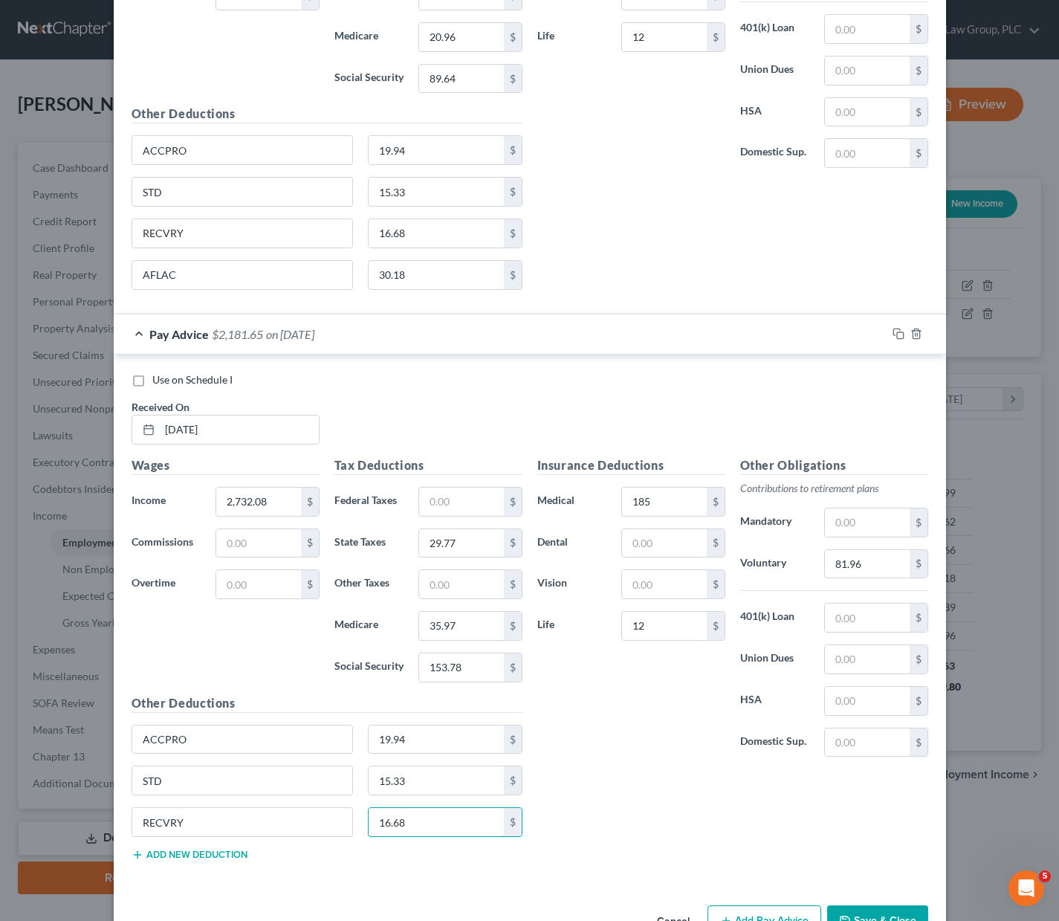
scroll to position [6089, 0]
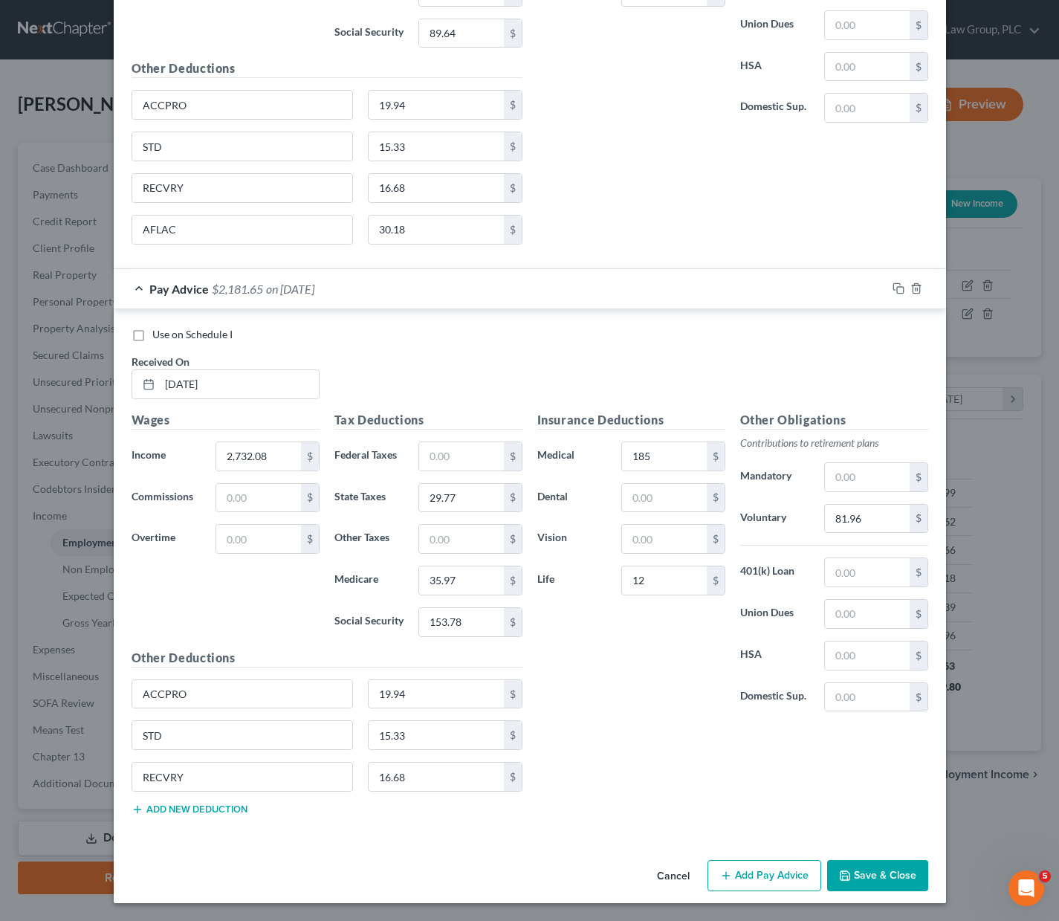
click at [196, 807] on button "Add new deduction" at bounding box center [190, 810] width 116 height 12
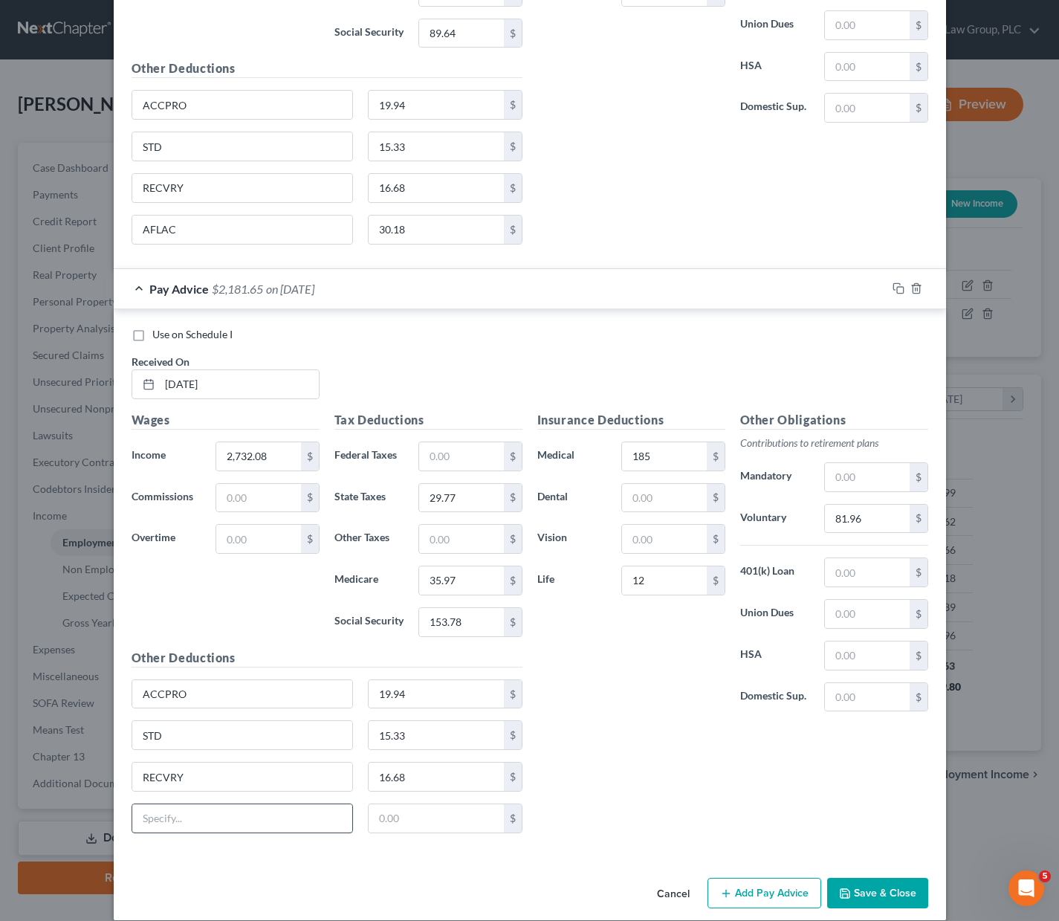
click at [190, 831] on input "text" at bounding box center [242, 818] width 221 height 28
click at [752, 888] on button "Add Pay Advice" at bounding box center [765, 893] width 114 height 31
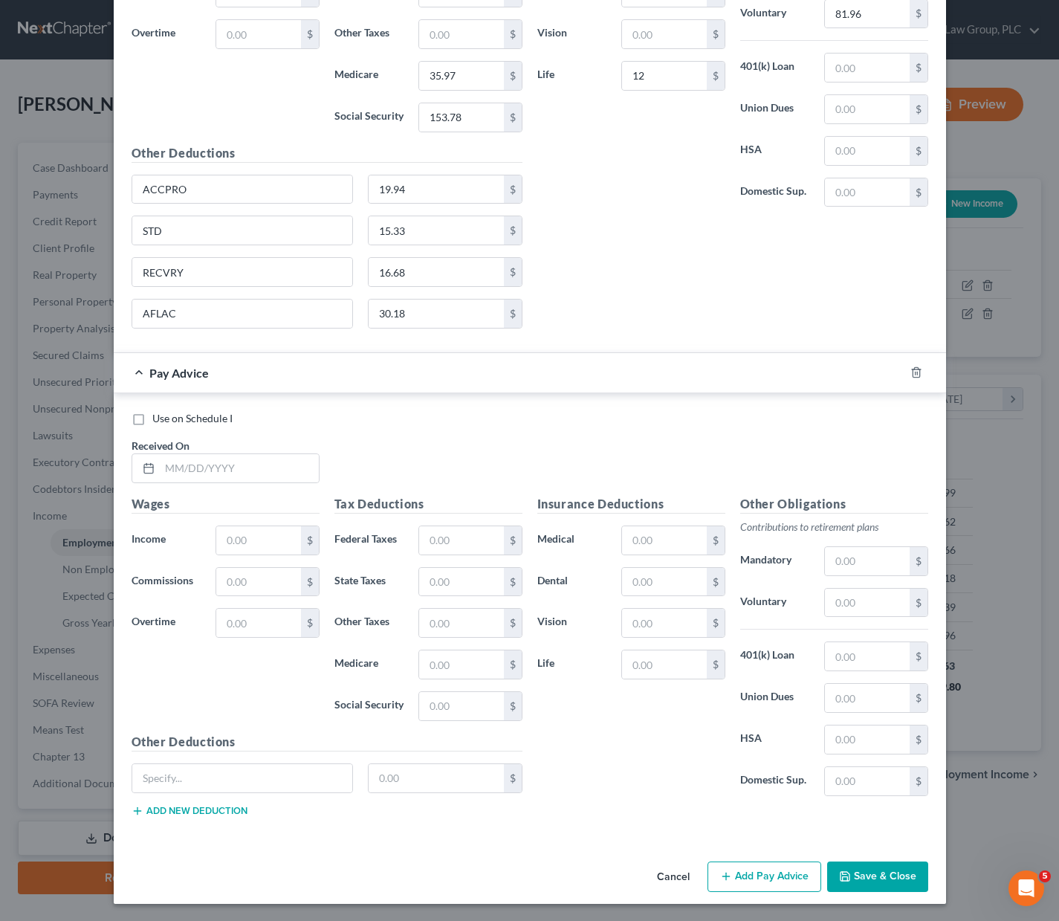
scroll to position [6595, 0]
click at [147, 468] on icon at bounding box center [149, 468] width 12 height 12
click at [169, 465] on input "text" at bounding box center [239, 467] width 159 height 28
click at [427, 537] on input "text" at bounding box center [461, 540] width 84 height 28
click at [427, 591] on input "text" at bounding box center [461, 581] width 84 height 28
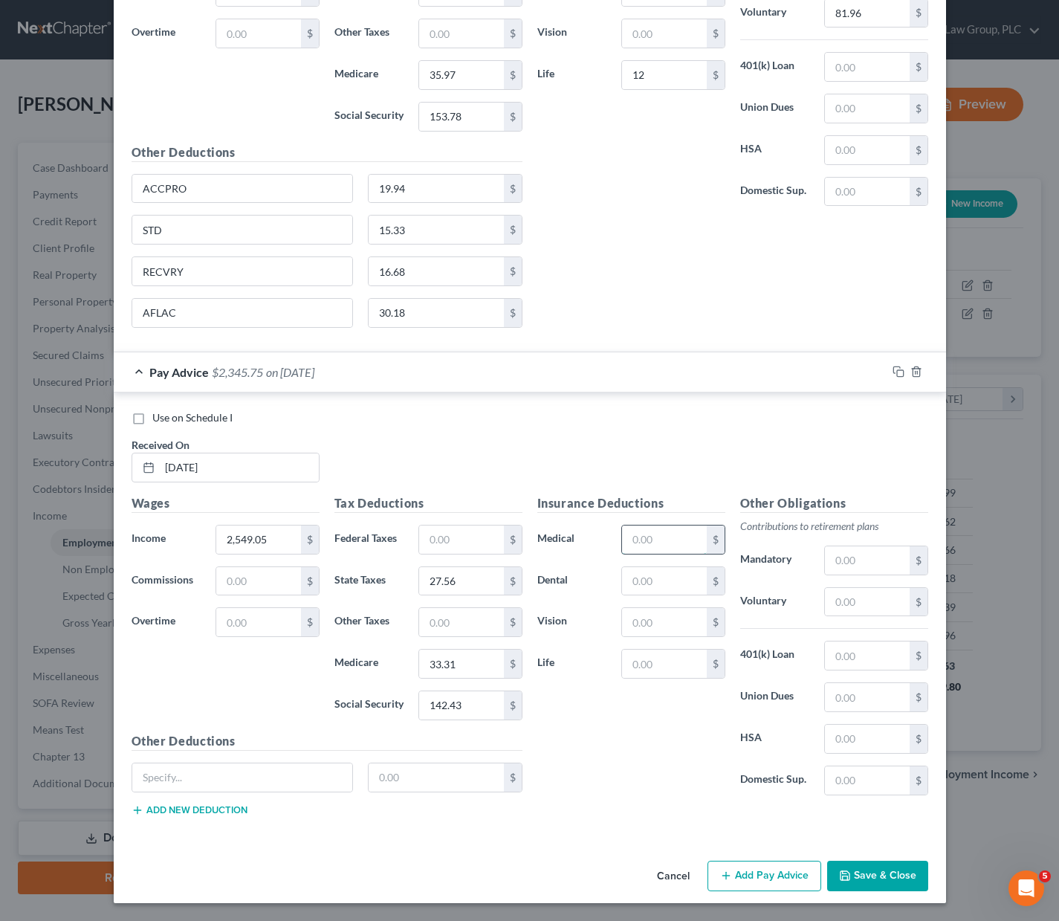
click at [656, 535] on input "text" at bounding box center [664, 540] width 84 height 28
click at [619, 805] on div "Insurance Deductions Medical 185 $ Dental $ Vision $ Life 12 $" at bounding box center [631, 650] width 203 height 313
click at [839, 604] on input "text" at bounding box center [867, 602] width 84 height 28
click at [150, 779] on input "text" at bounding box center [242, 777] width 221 height 28
click at [170, 814] on button "Add new deduction" at bounding box center [190, 810] width 116 height 12
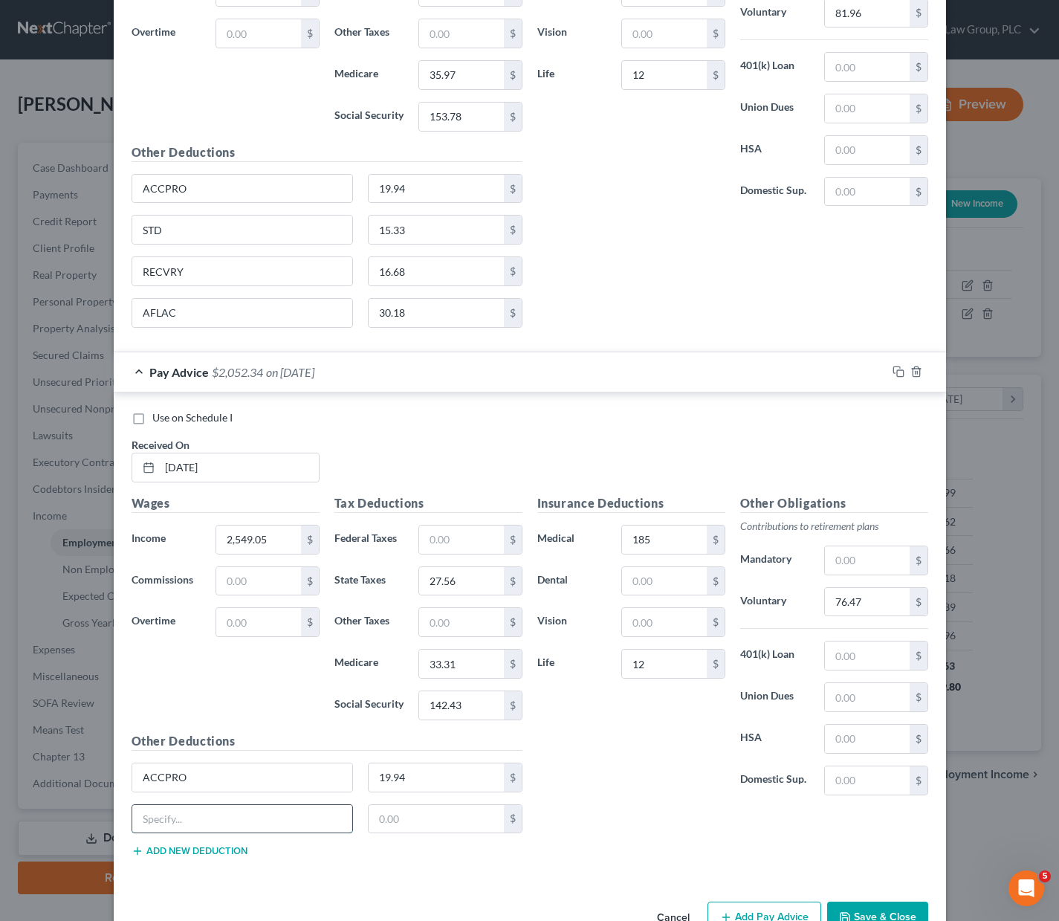
click at [170, 812] on input "text" at bounding box center [242, 819] width 221 height 28
click at [430, 813] on input "text" at bounding box center [436, 819] width 135 height 28
click at [232, 849] on button "Add new deduction" at bounding box center [190, 851] width 116 height 12
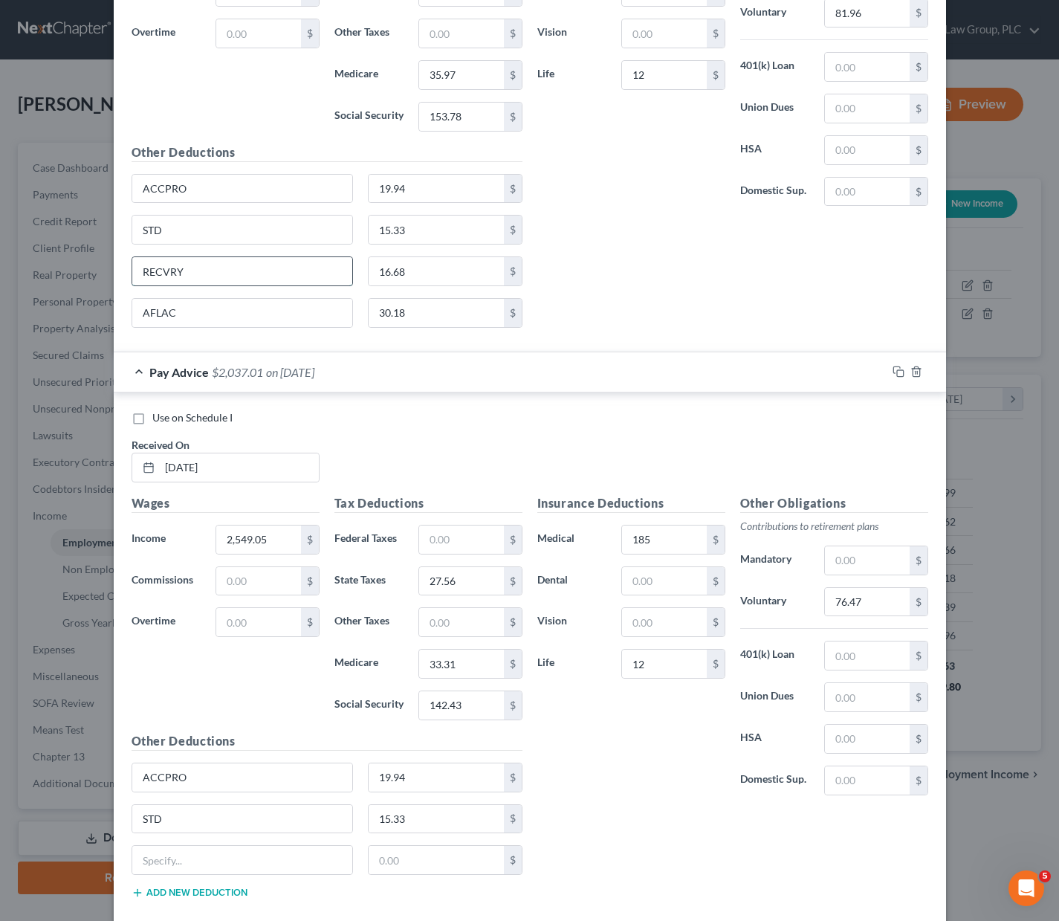
drag, startPoint x: 178, startPoint y: 267, endPoint x: 130, endPoint y: 268, distance: 48.3
click at [132, 268] on input "RECVRY" at bounding box center [242, 271] width 221 height 28
click at [163, 862] on input "text" at bounding box center [242, 860] width 221 height 28
paste input "RECVRY"
click at [415, 852] on input "text" at bounding box center [436, 860] width 135 height 28
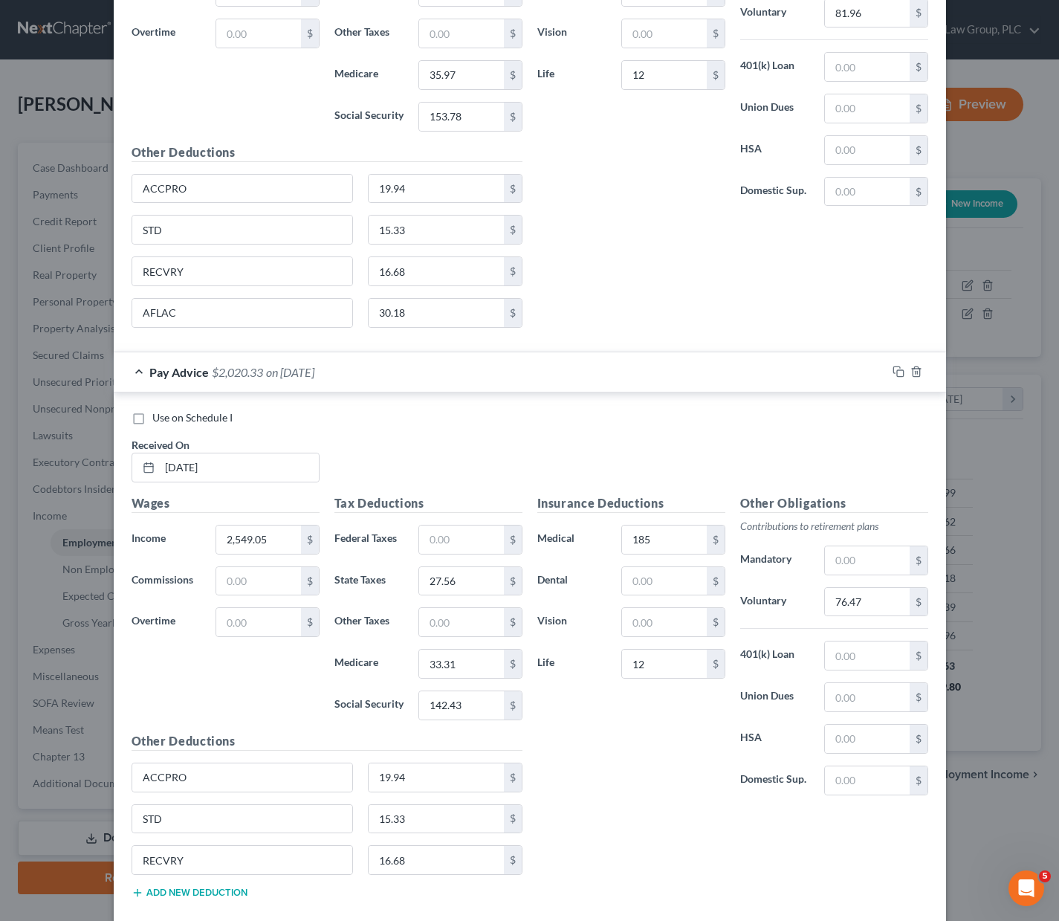
click at [207, 889] on button "Add new deduction" at bounding box center [190, 893] width 116 height 12
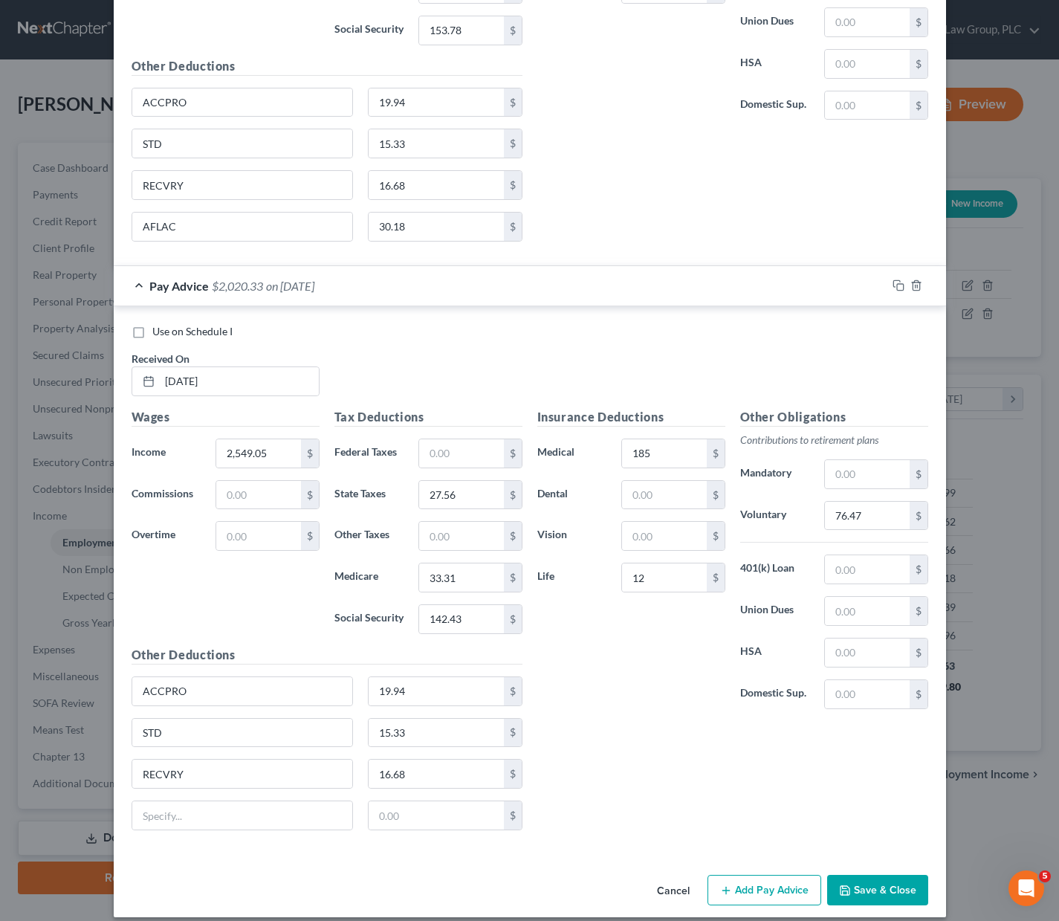
scroll to position [6695, 0]
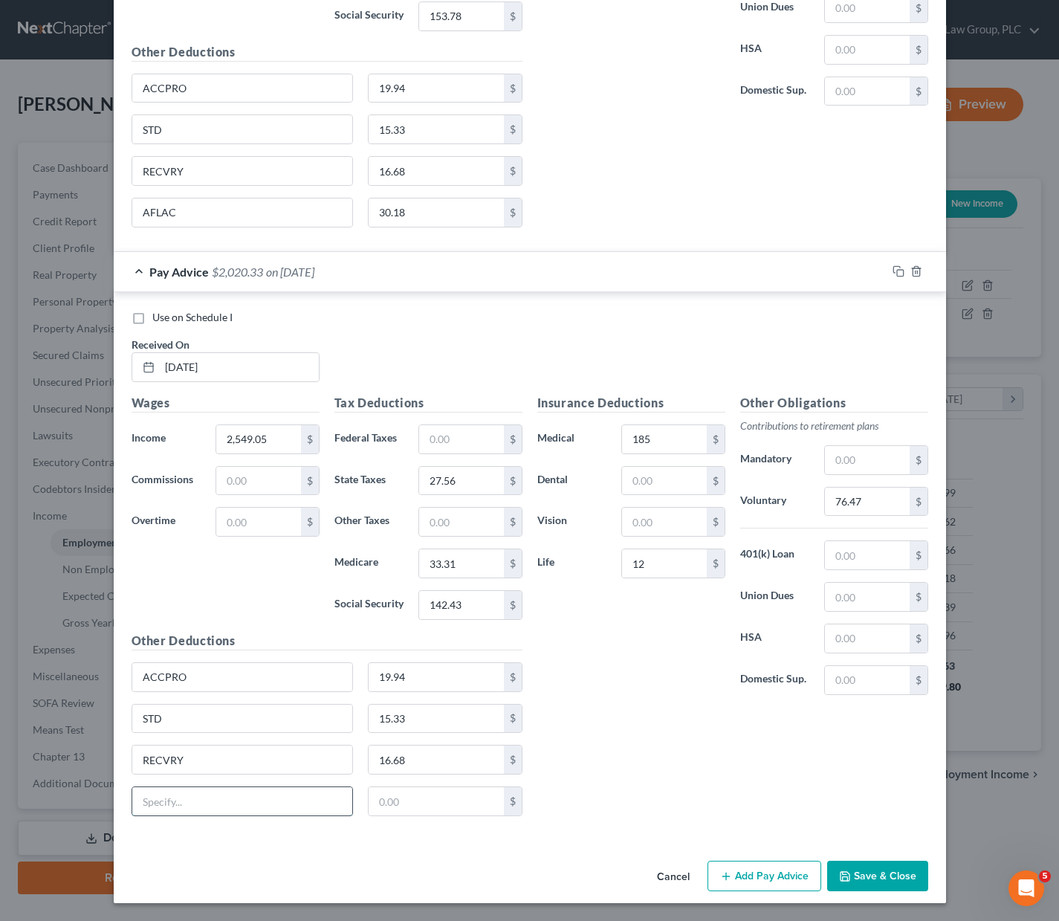
click at [176, 806] on input "text" at bounding box center [242, 801] width 221 height 28
click at [728, 871] on icon "button" at bounding box center [726, 877] width 12 height 12
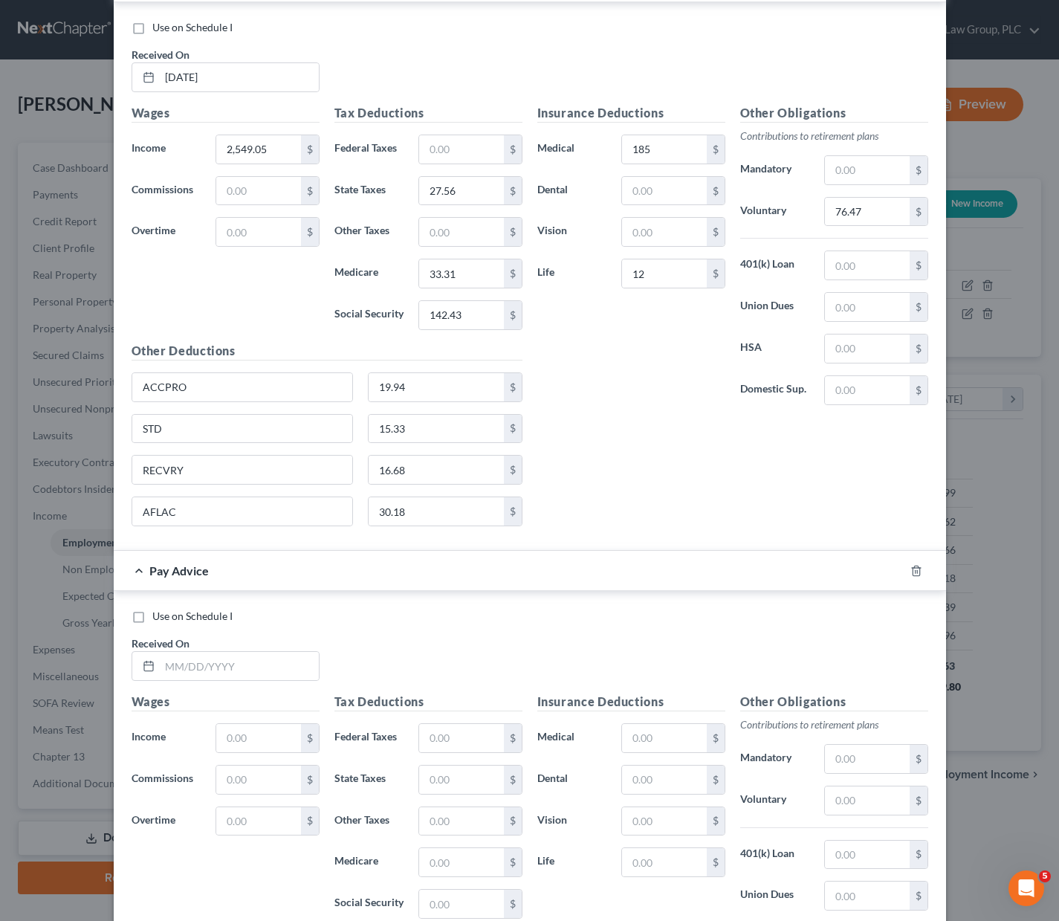
scroll to position [7184, 0]
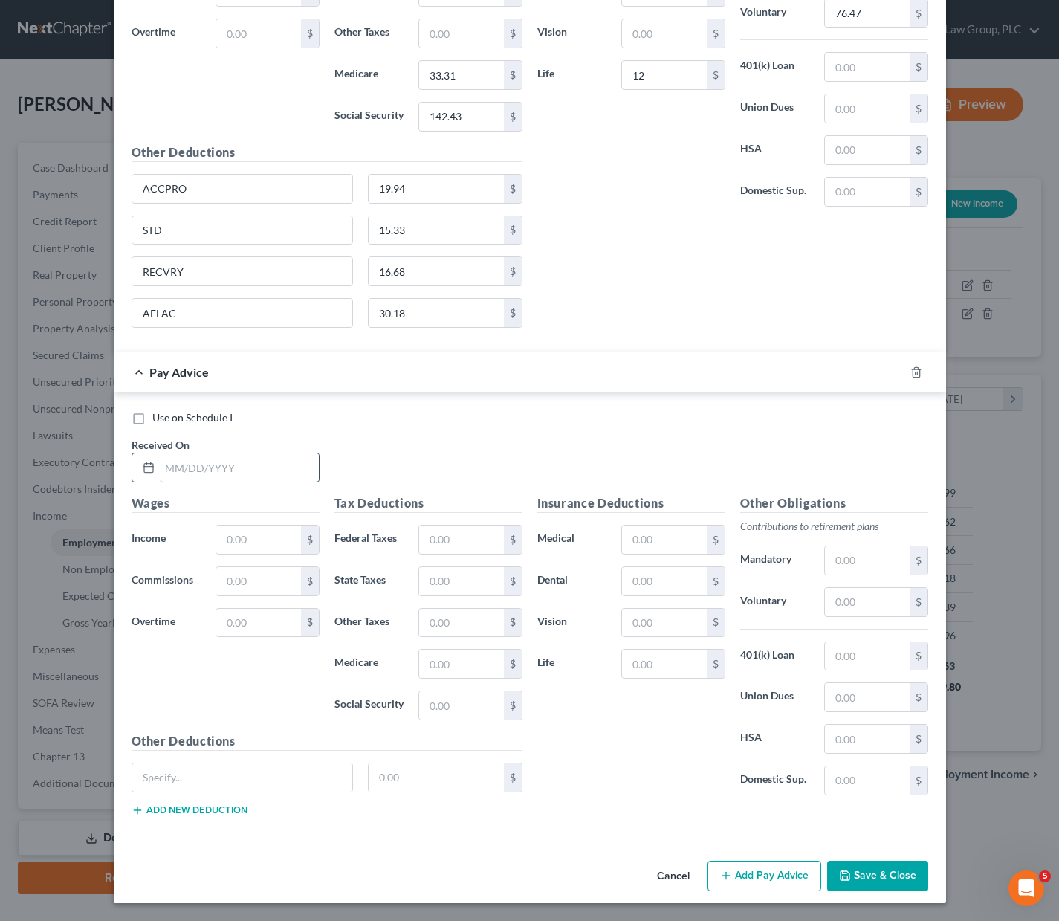
click at [183, 466] on input "text" at bounding box center [239, 467] width 159 height 28
click at [637, 534] on input "text" at bounding box center [664, 540] width 84 height 28
click at [879, 599] on input "text" at bounding box center [867, 602] width 84 height 28
click at [199, 778] on input "text" at bounding box center [242, 777] width 221 height 28
click at [158, 810] on button "Add new deduction" at bounding box center [190, 810] width 116 height 12
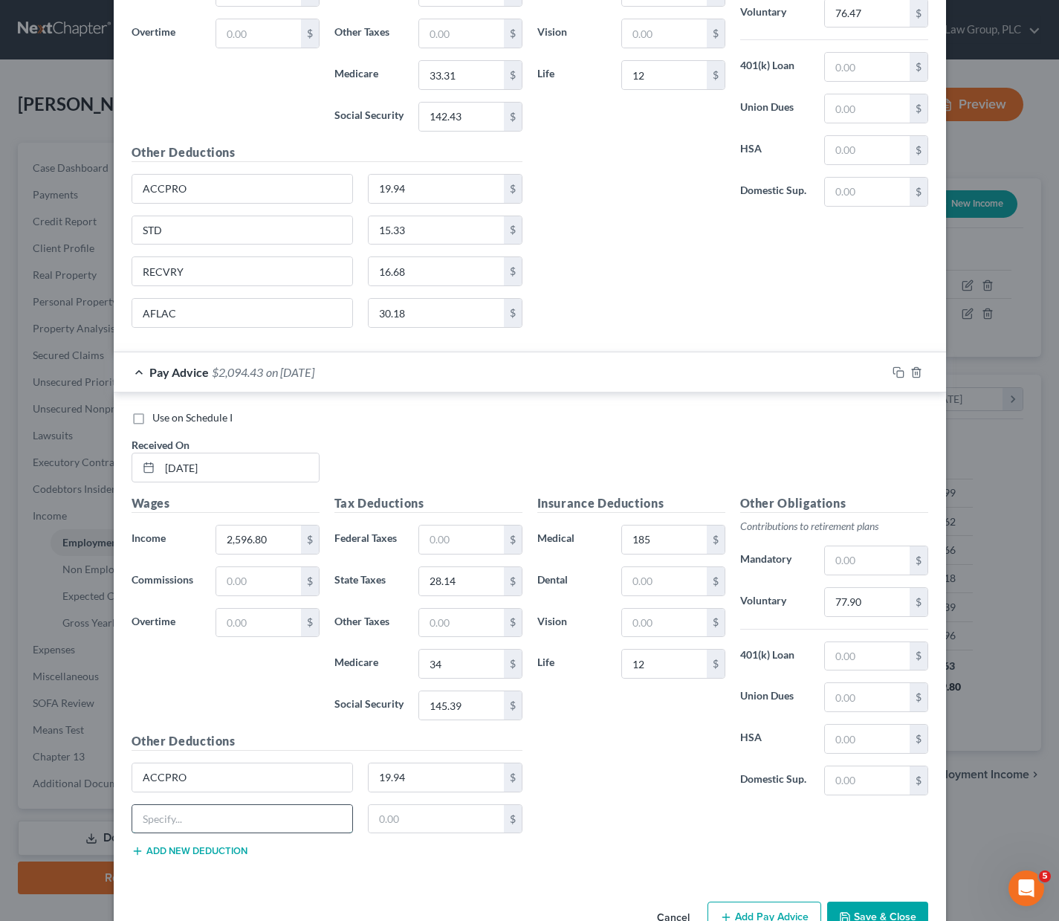
click at [156, 816] on input "text" at bounding box center [242, 819] width 221 height 28
click at [155, 847] on button "Add new deduction" at bounding box center [190, 851] width 116 height 12
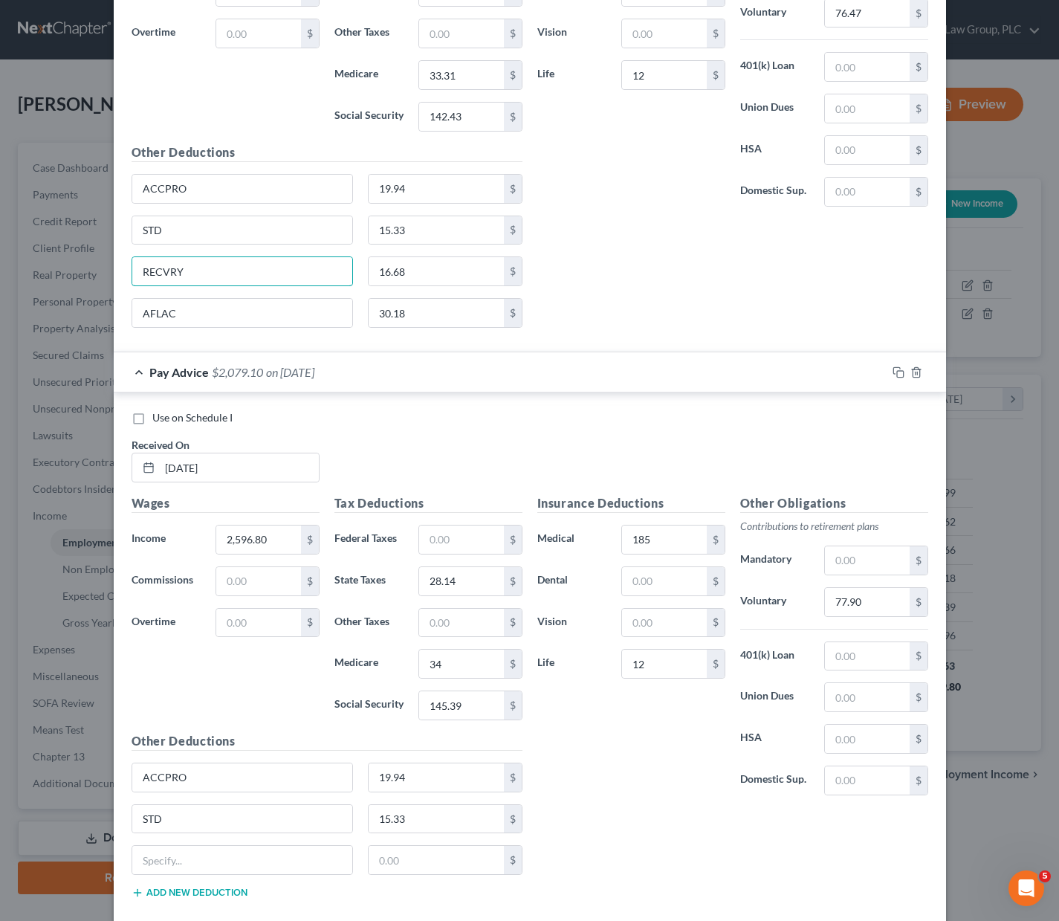
drag, startPoint x: 210, startPoint y: 269, endPoint x: 91, endPoint y: 267, distance: 119.7
click at [91, 267] on div "Edit Income Source × Employment Type * Select Full or [DEMOGRAPHIC_DATA] Employ…" at bounding box center [529, 460] width 1059 height 921
click at [158, 856] on input "text" at bounding box center [242, 860] width 221 height 28
paste input "RECVRY"
click at [403, 861] on input "text" at bounding box center [436, 860] width 135 height 28
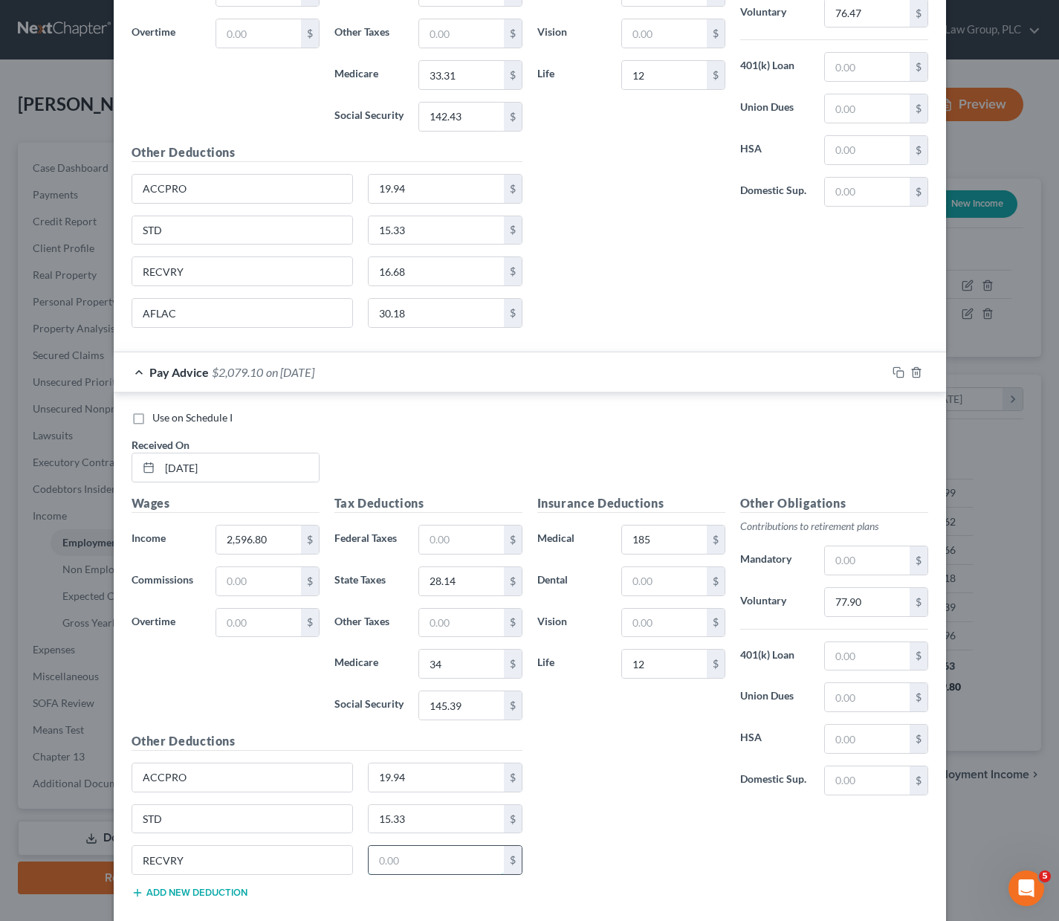
click at [403, 859] on input "text" at bounding box center [436, 860] width 135 height 28
click at [204, 889] on button "Add new deduction" at bounding box center [190, 893] width 116 height 12
click at [204, 889] on input "text" at bounding box center [242, 902] width 221 height 28
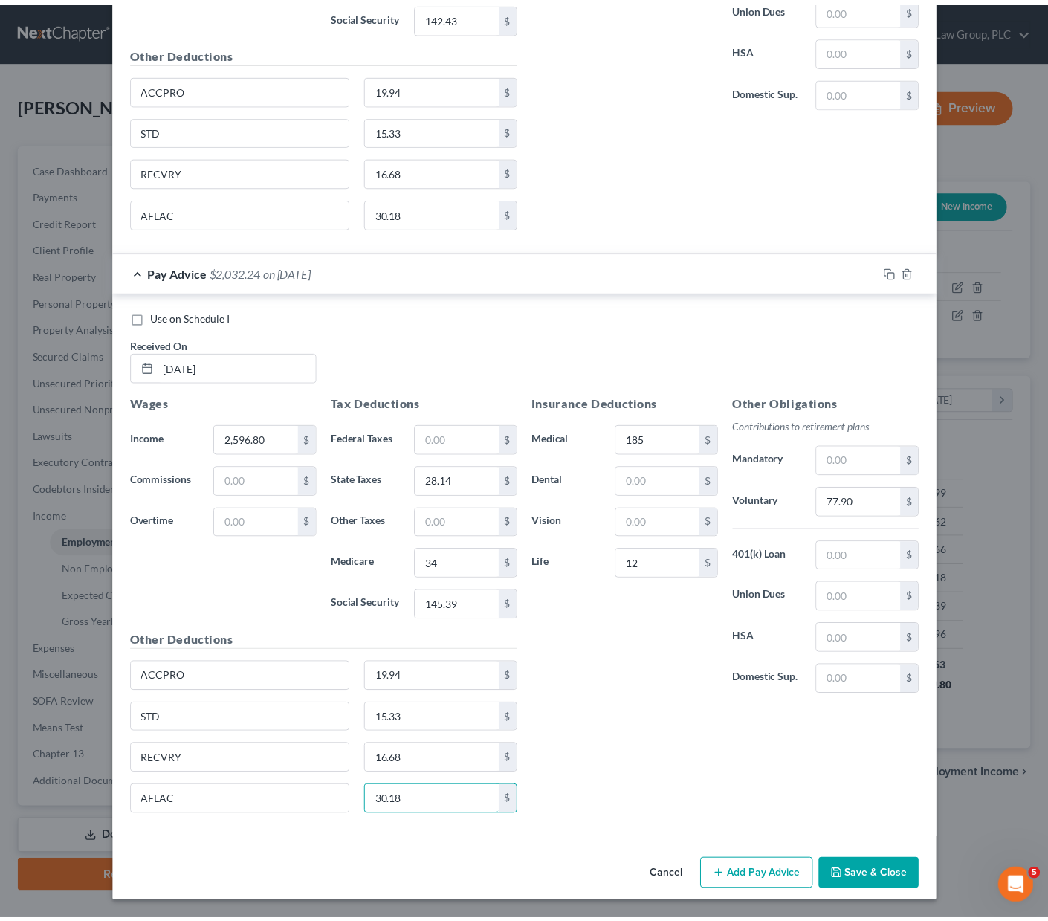
scroll to position [7285, 0]
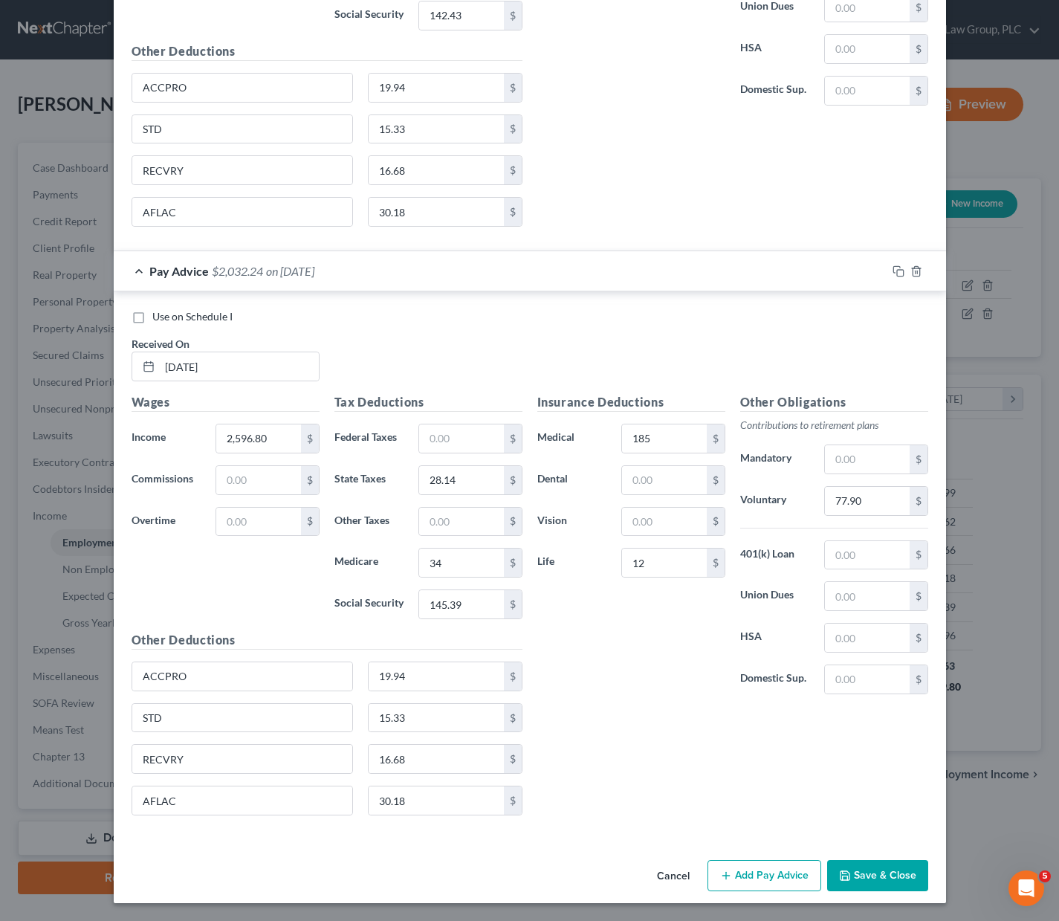
click at [879, 868] on button "Save & Close" at bounding box center [877, 875] width 101 height 31
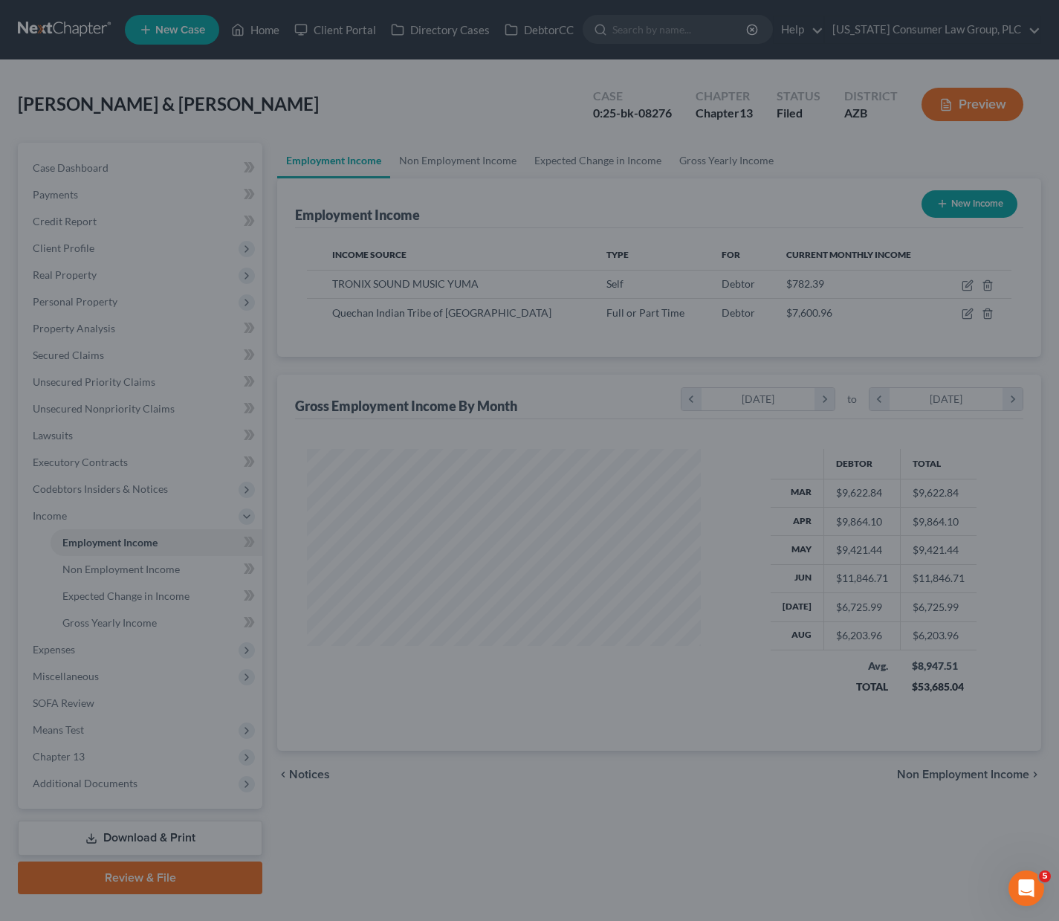
scroll to position [743139, 742982]
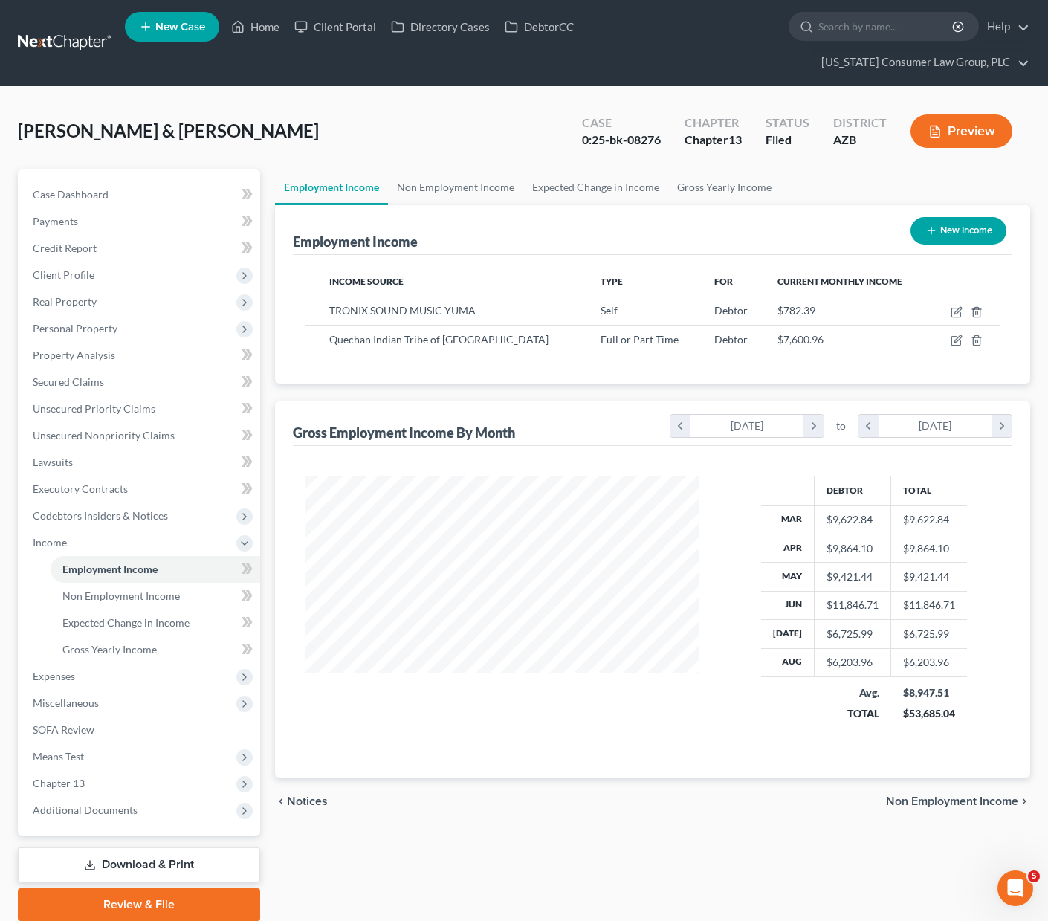
click at [968, 217] on button "New Income" at bounding box center [959, 231] width 96 height 28
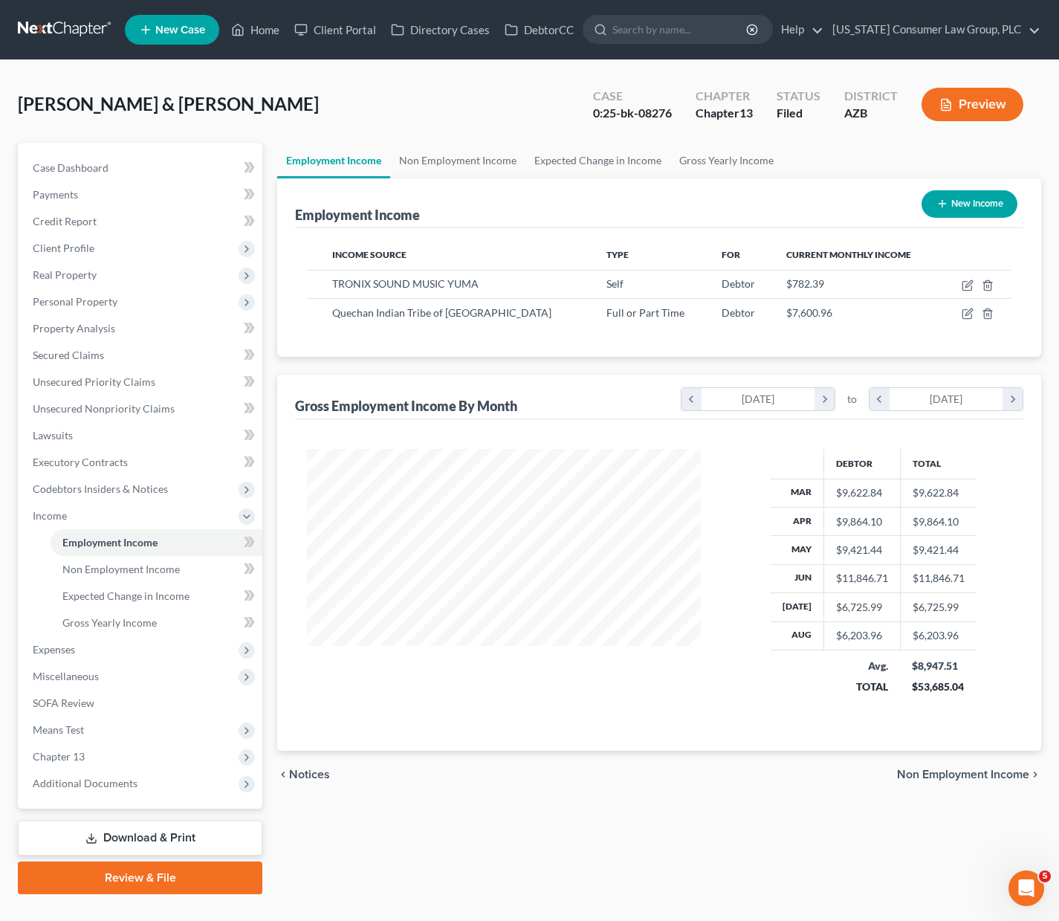
scroll to position [267, 428]
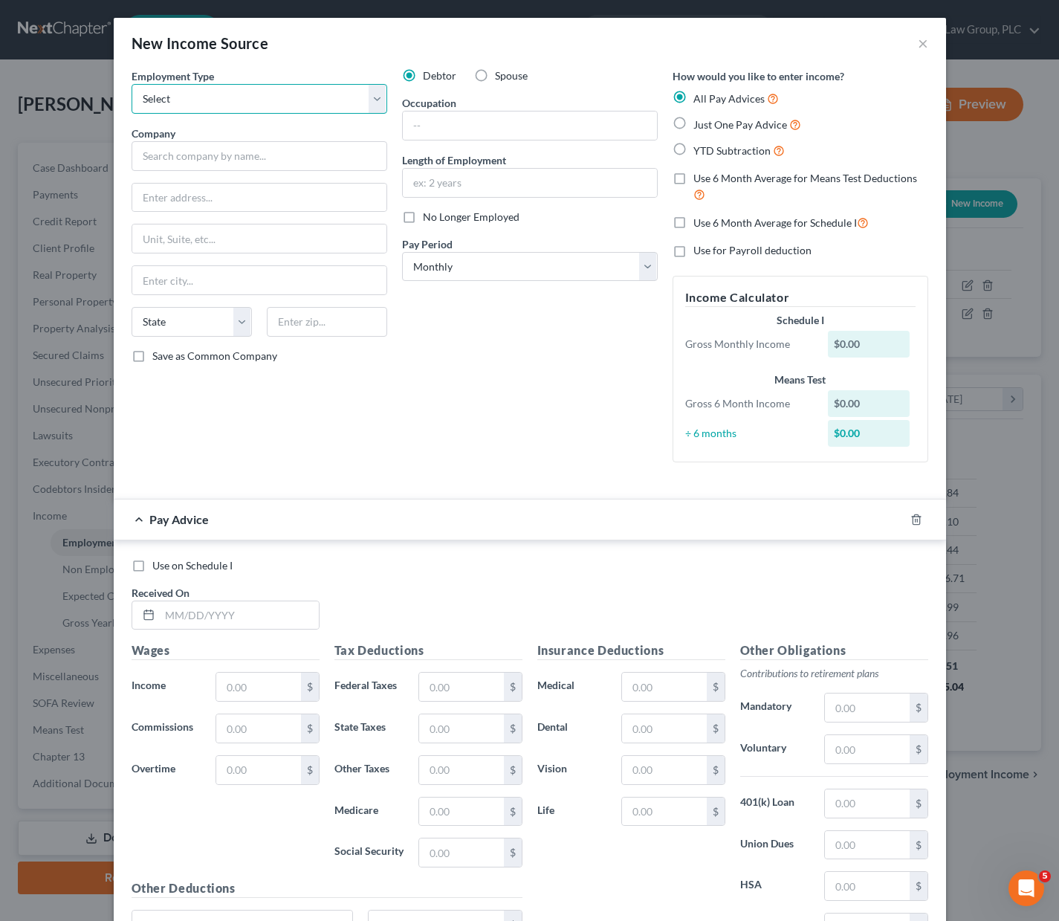
click at [378, 100] on select "Select Full or [DEMOGRAPHIC_DATA] Employment Self Employment" at bounding box center [260, 99] width 256 height 30
click at [132, 84] on select "Select Full or [DEMOGRAPHIC_DATA] Employment Self Employment" at bounding box center [260, 99] width 256 height 30
click at [207, 156] on input "text" at bounding box center [260, 156] width 256 height 30
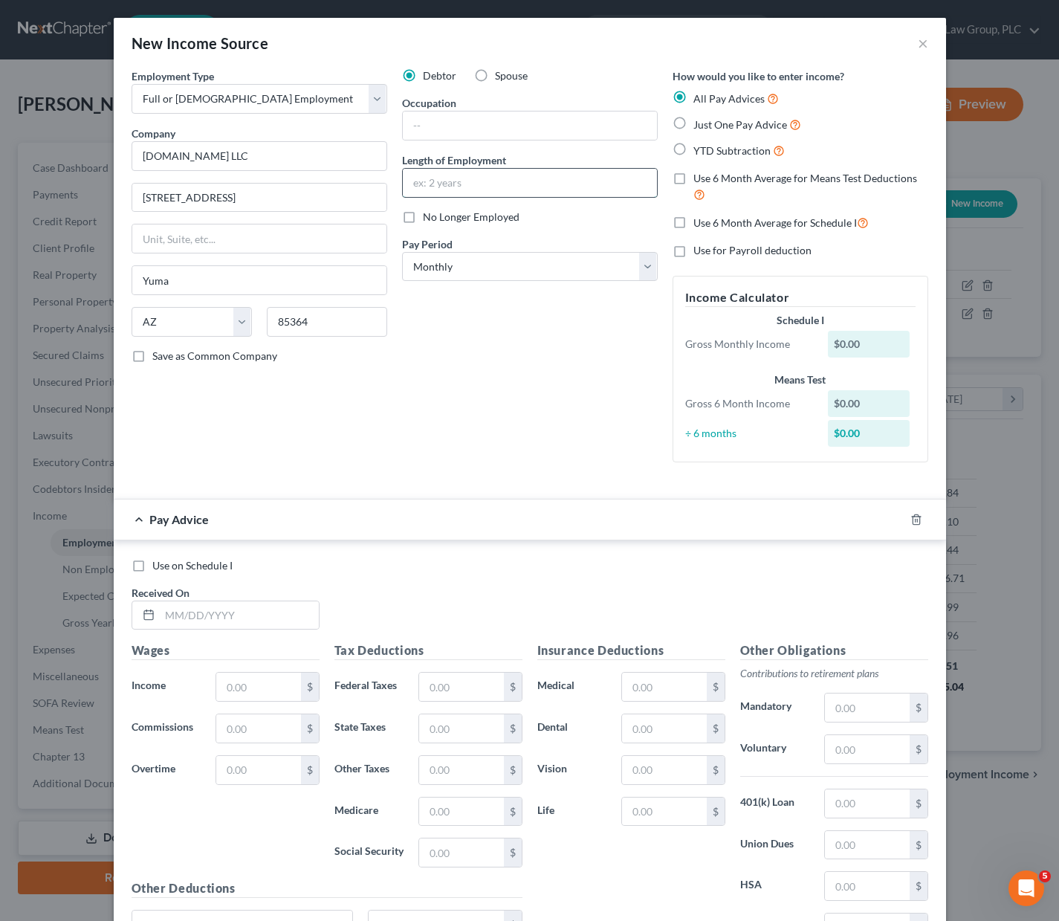
click at [442, 187] on input "text" at bounding box center [530, 183] width 254 height 28
click at [648, 263] on select "Select Monthly Twice Monthly Every Other Week Weekly" at bounding box center [530, 267] width 256 height 30
click at [402, 252] on select "Select Monthly Twice Monthly Every Other Week Weekly" at bounding box center [530, 267] width 256 height 30
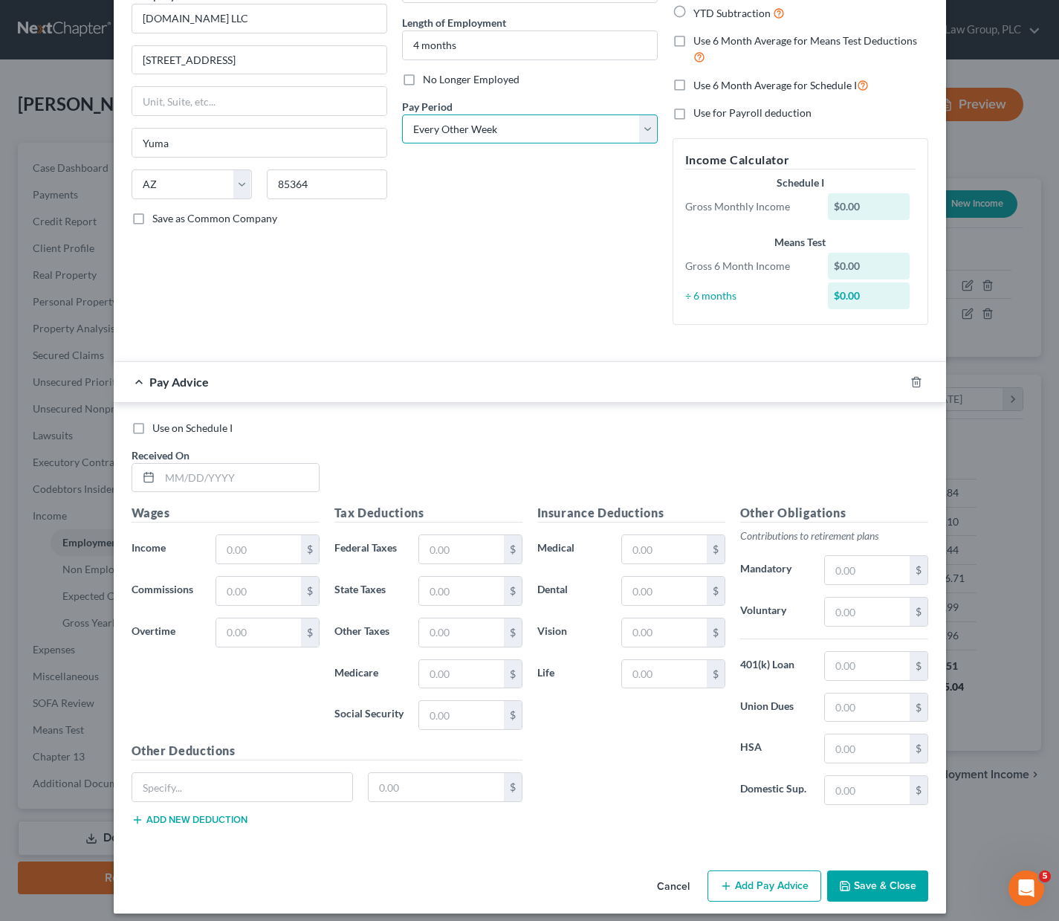
scroll to position [148, 0]
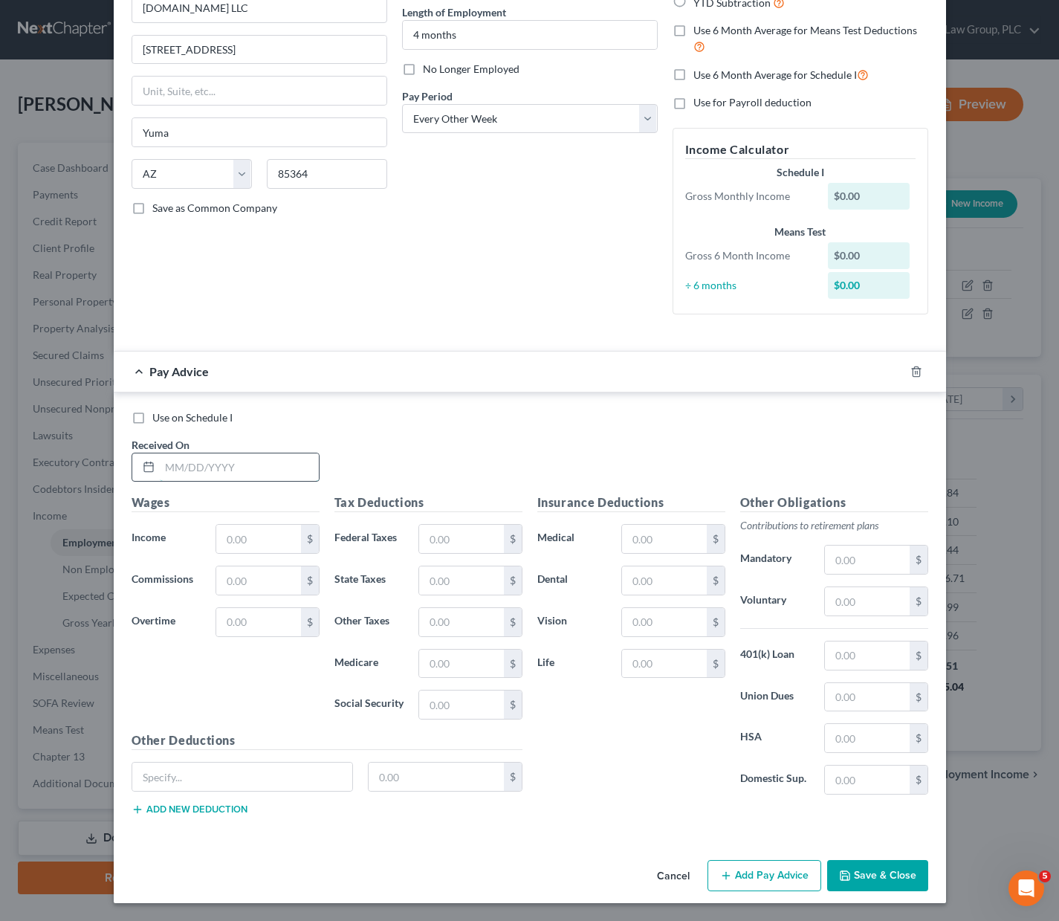
click at [184, 465] on input "text" at bounding box center [239, 467] width 159 height 28
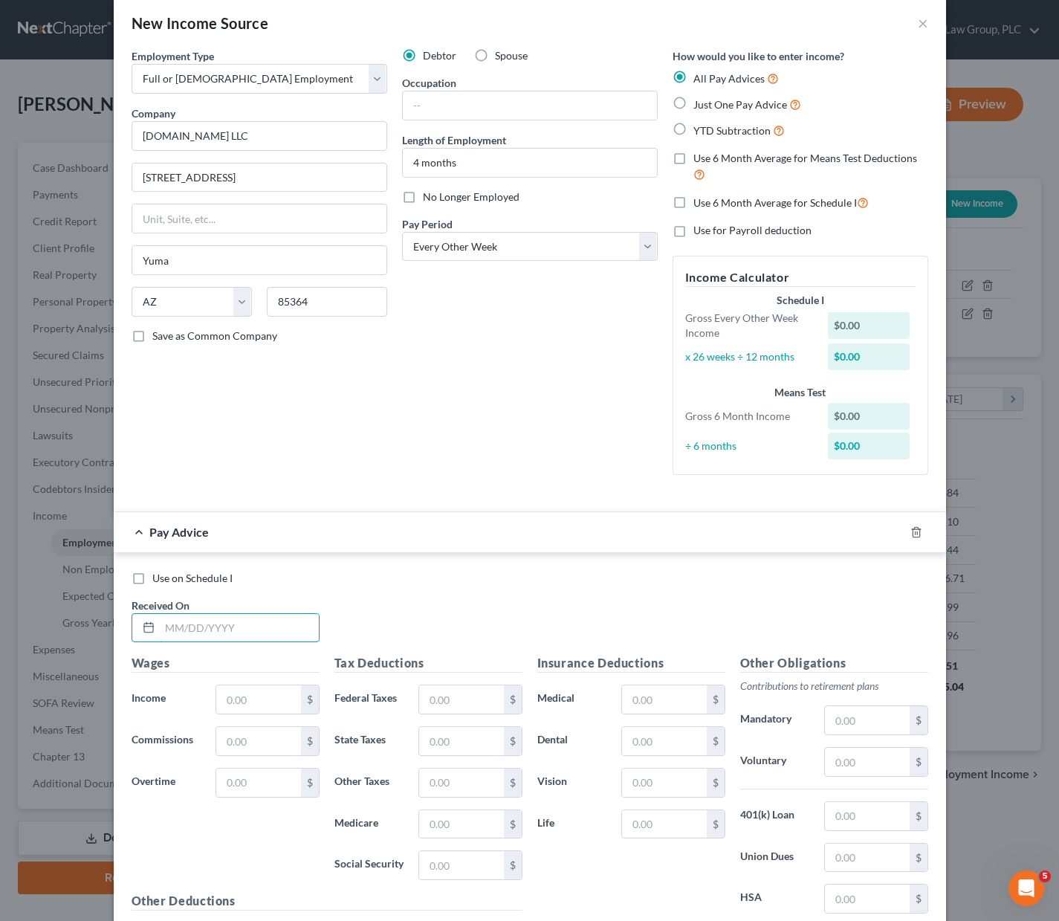
scroll to position [0, 0]
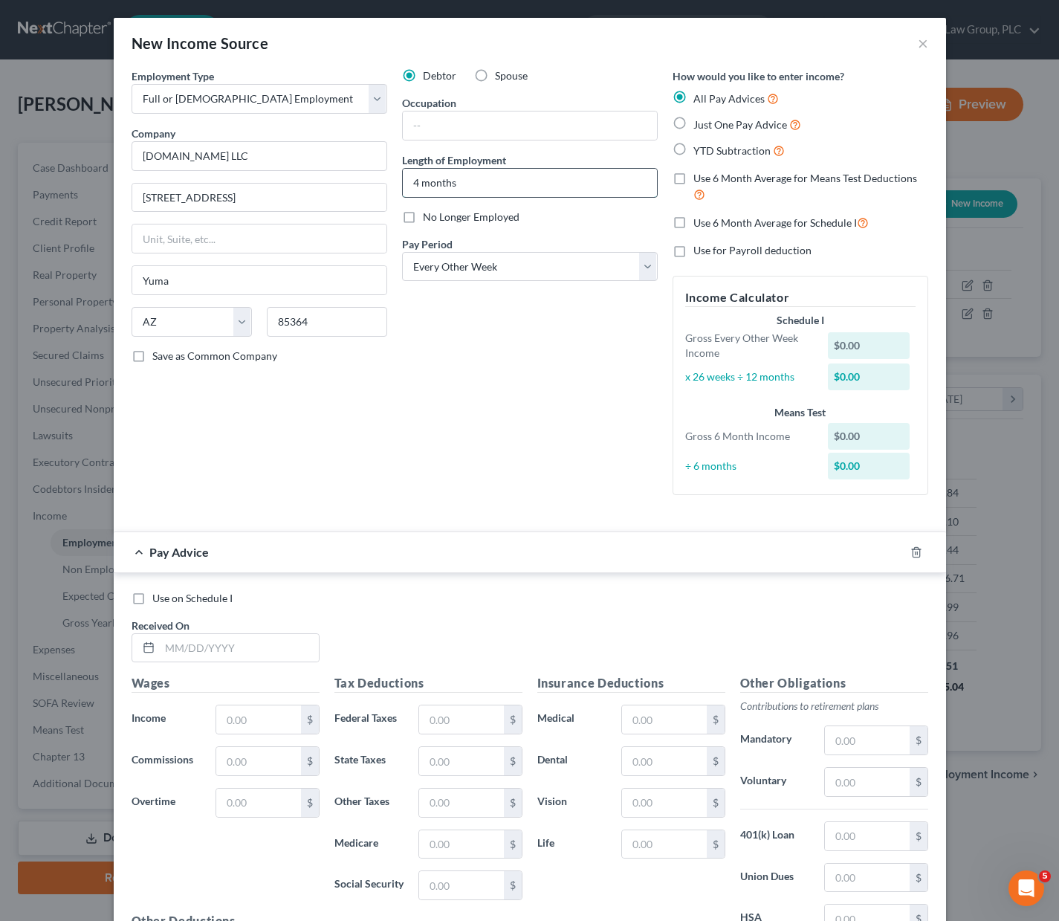
drag, startPoint x: 415, startPoint y: 187, endPoint x: 407, endPoint y: 187, distance: 8.2
click at [407, 187] on input "4 months" at bounding box center [530, 183] width 254 height 28
click at [407, 181] on input "2 months" at bounding box center [530, 183] width 254 height 28
click at [485, 388] on div "Debtor Spouse Occupation Length of Employment 3 months No Longer Employed Pay P…" at bounding box center [530, 287] width 271 height 439
click at [229, 642] on input "text" at bounding box center [239, 648] width 159 height 28
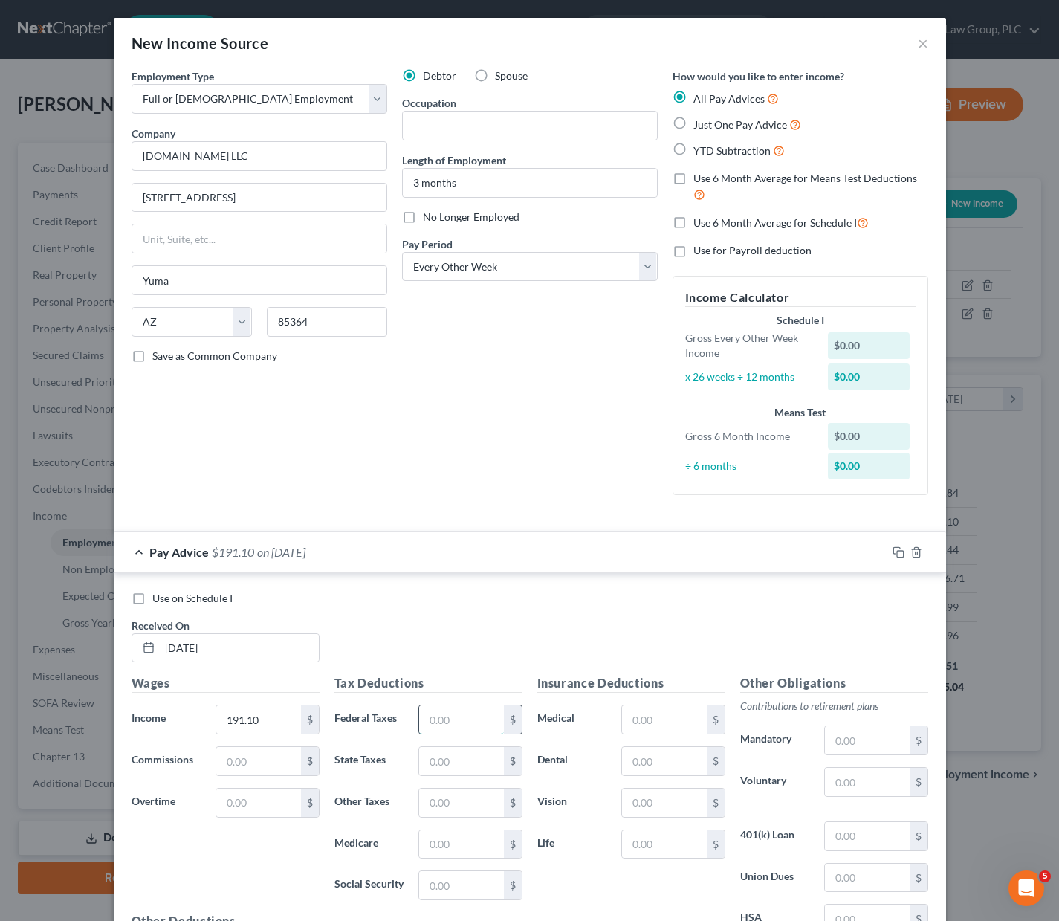
click at [476, 721] on input "text" at bounding box center [461, 719] width 84 height 28
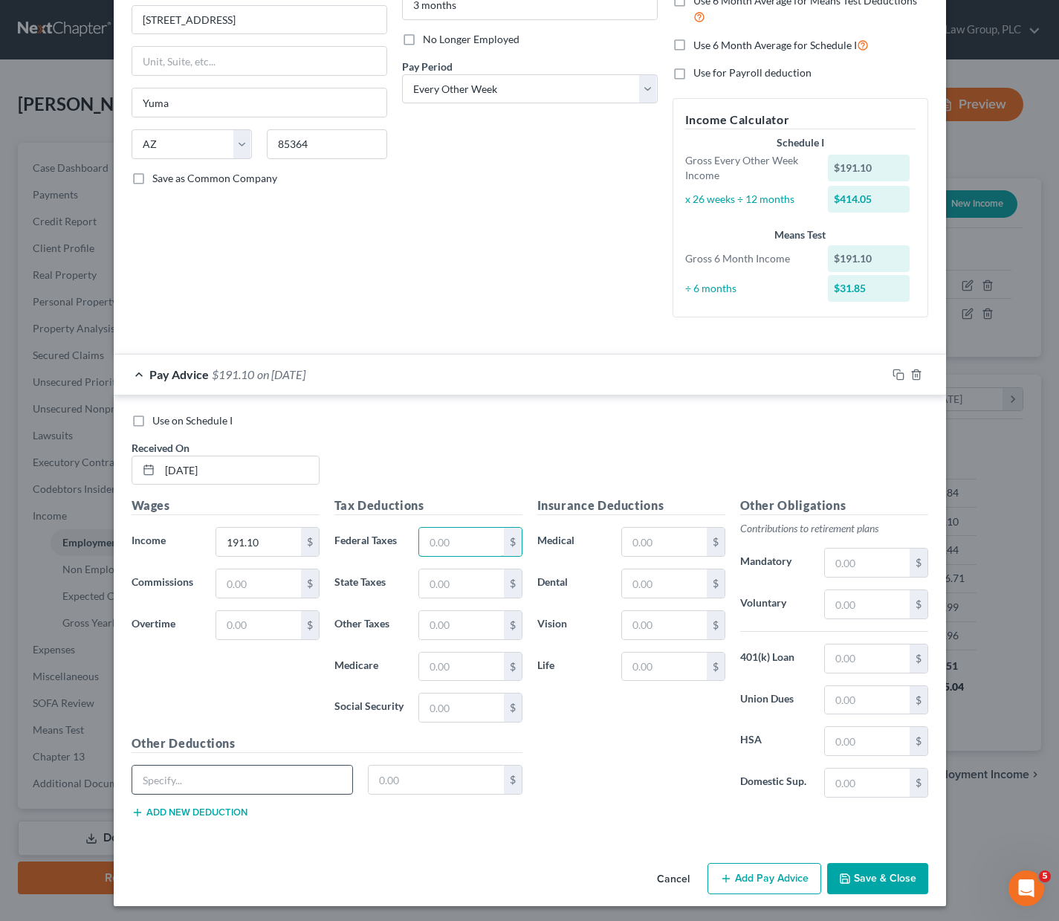
scroll to position [181, 0]
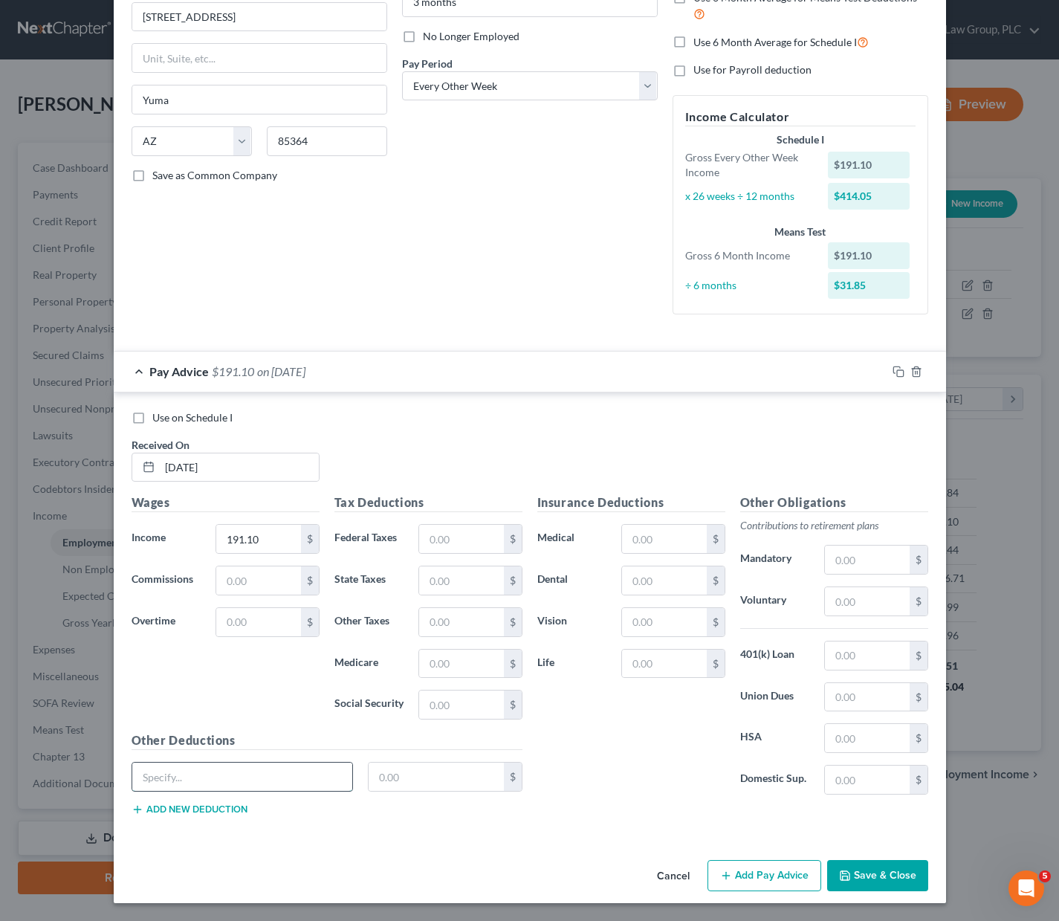
click at [199, 783] on input "text" at bounding box center [242, 777] width 221 height 28
click at [448, 535] on input "text" at bounding box center [461, 539] width 84 height 28
click at [423, 587] on input "text" at bounding box center [461, 580] width 84 height 28
click at [439, 665] on input "text" at bounding box center [461, 664] width 84 height 28
click at [440, 708] on input "text" at bounding box center [461, 705] width 84 height 28
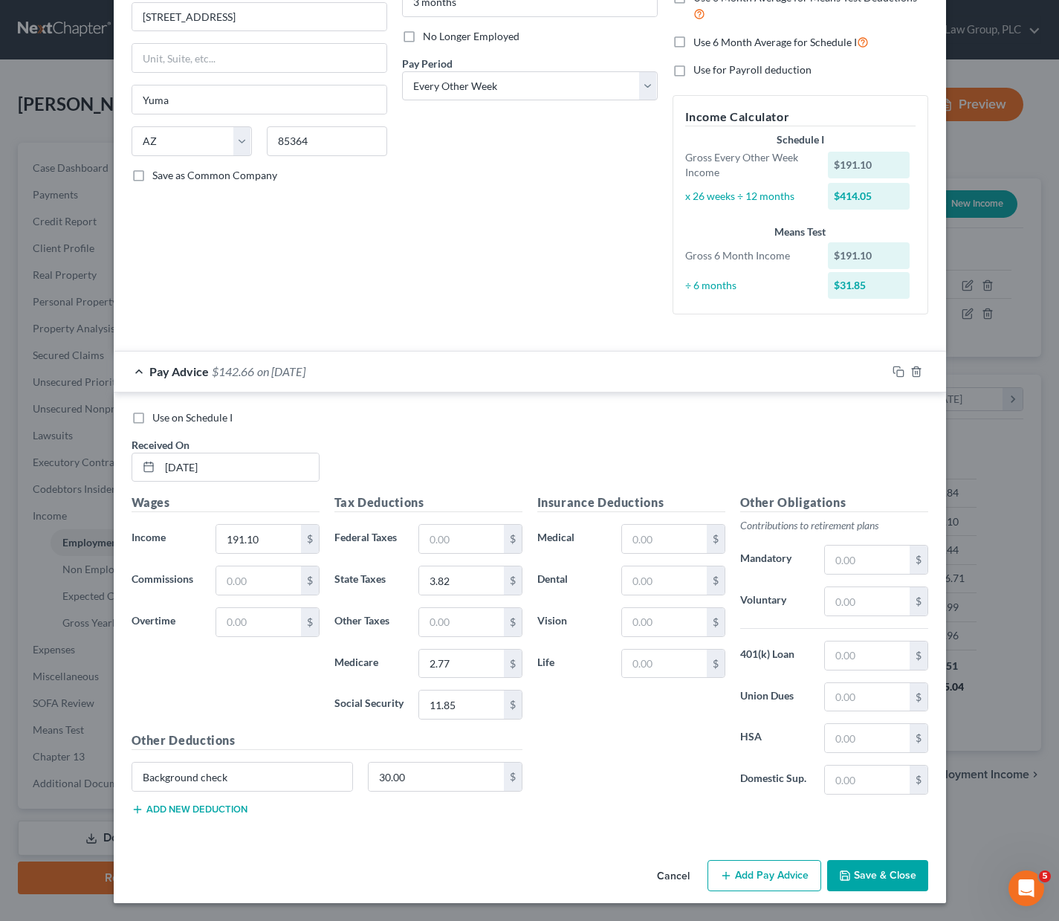
click at [746, 873] on button "Add Pay Advice" at bounding box center [765, 875] width 114 height 31
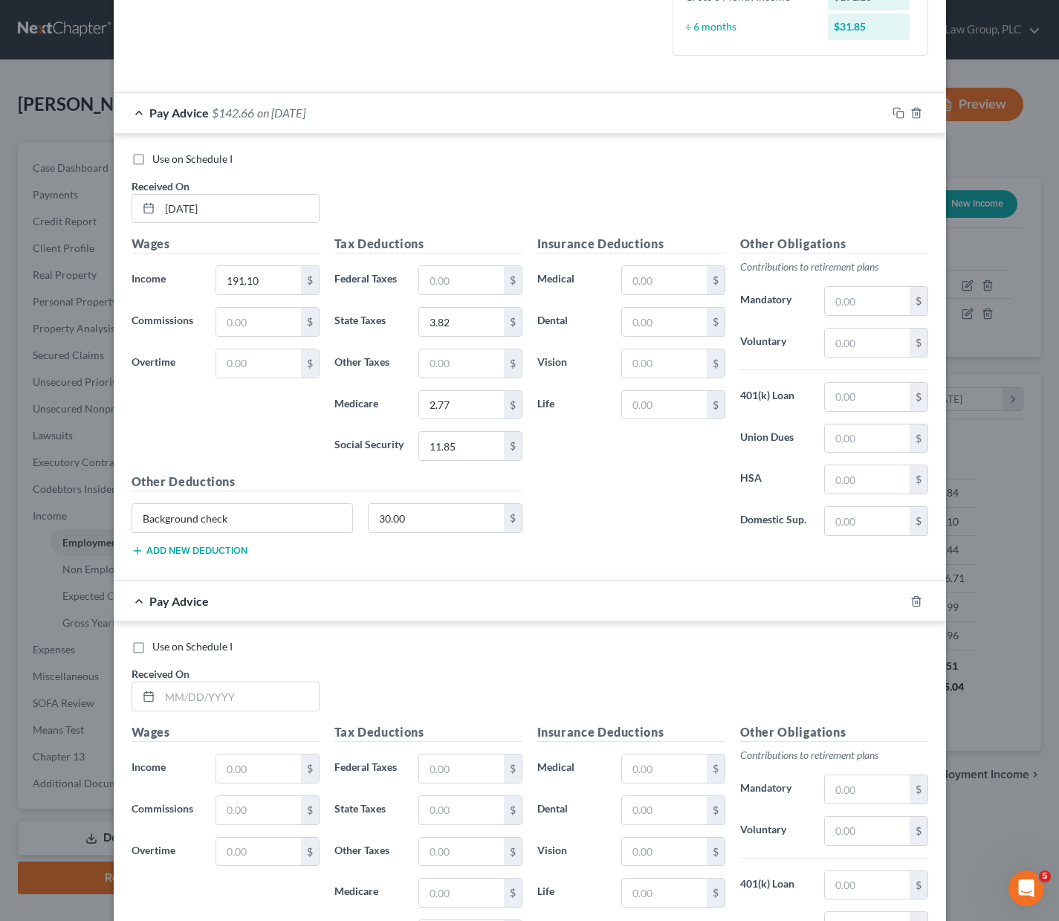
scroll to position [568, 0]
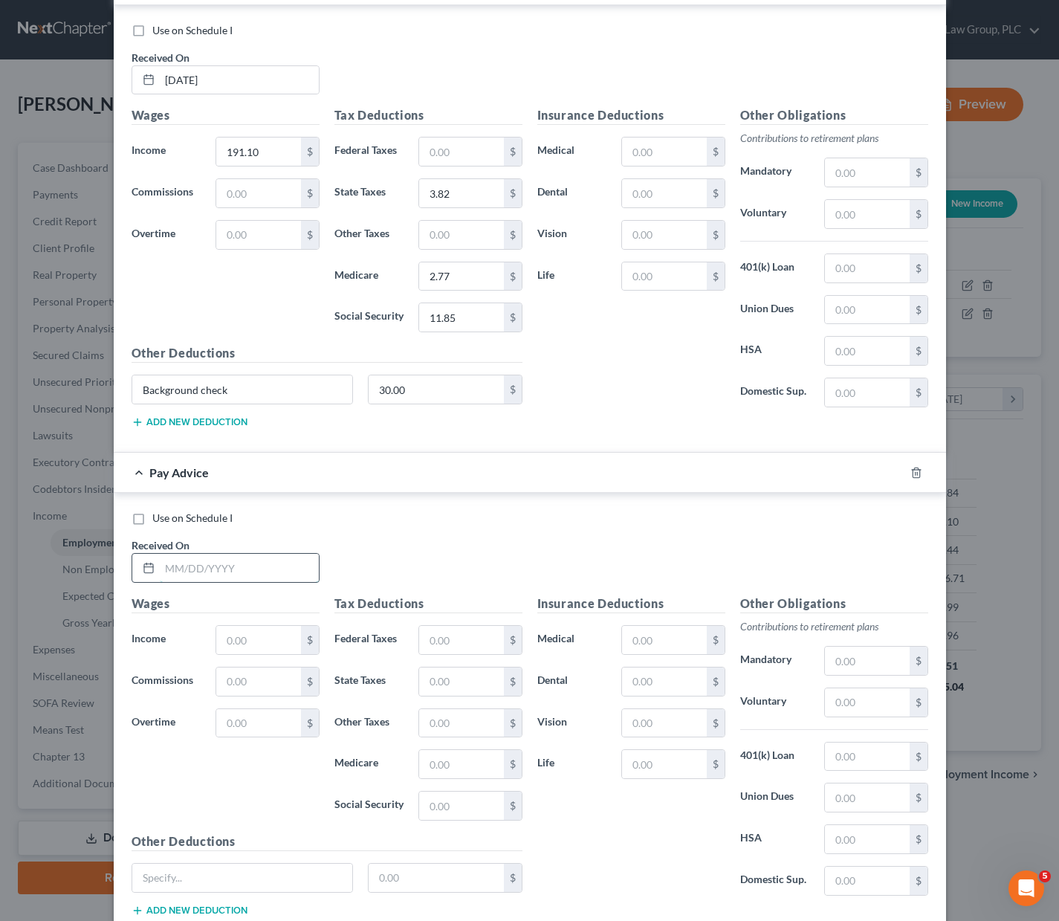
click at [214, 558] on input "text" at bounding box center [239, 568] width 159 height 28
click at [445, 635] on input "text" at bounding box center [461, 640] width 84 height 28
click at [419, 766] on input "text" at bounding box center [461, 764] width 84 height 28
click at [437, 680] on input "text" at bounding box center [461, 682] width 84 height 28
click at [434, 814] on input "text" at bounding box center [461, 806] width 84 height 28
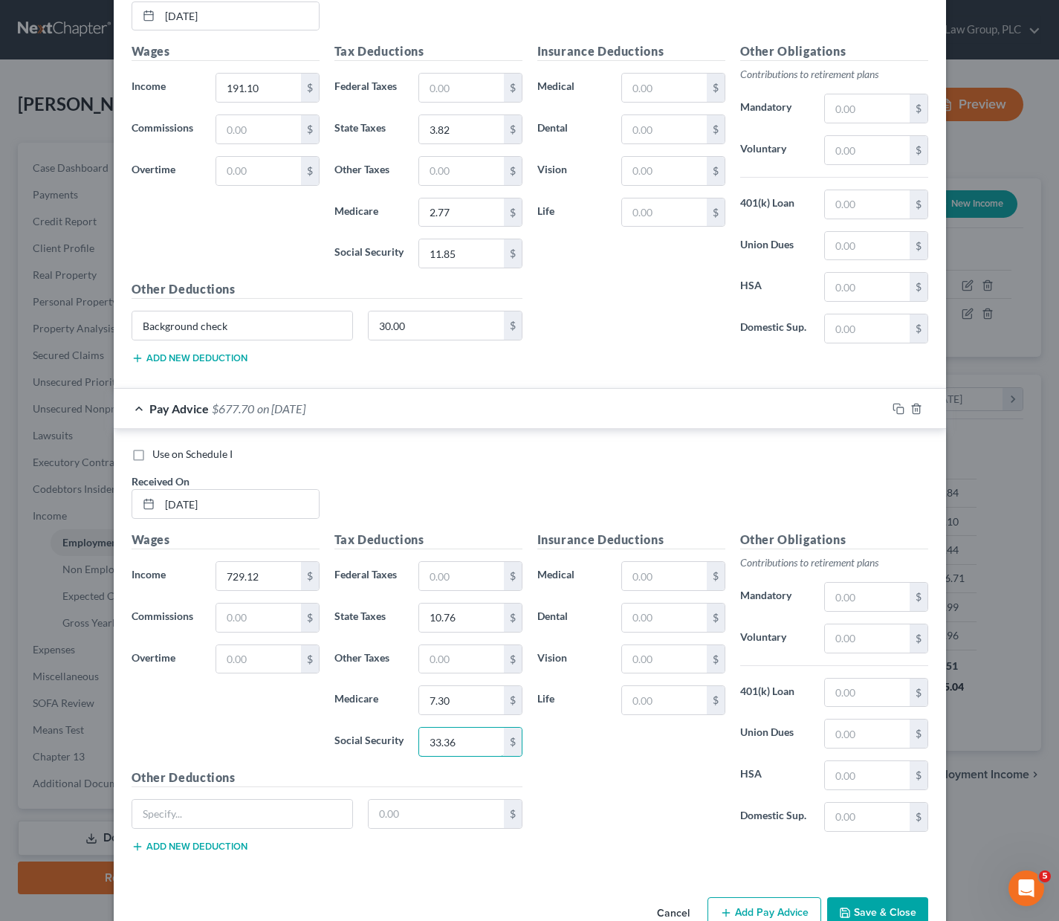
scroll to position [633, 0]
click at [755, 909] on button "Add Pay Advice" at bounding box center [765, 912] width 114 height 31
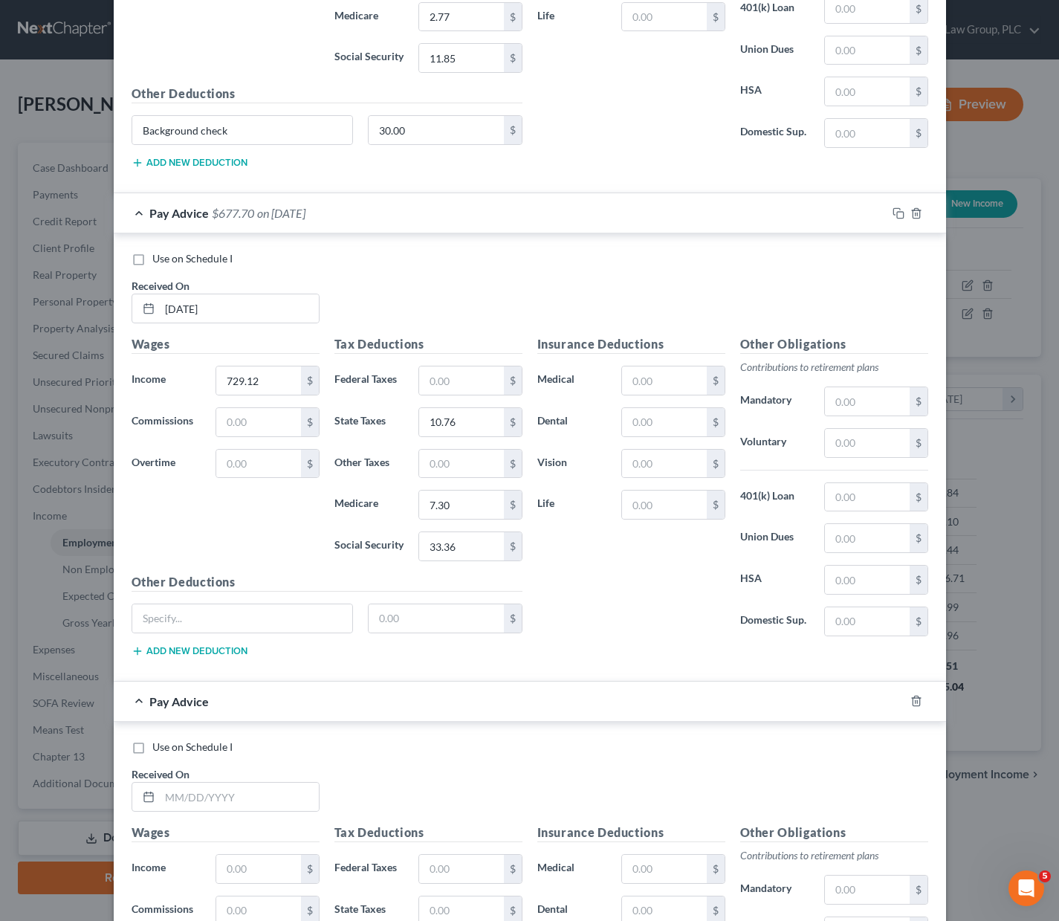
scroll to position [1157, 0]
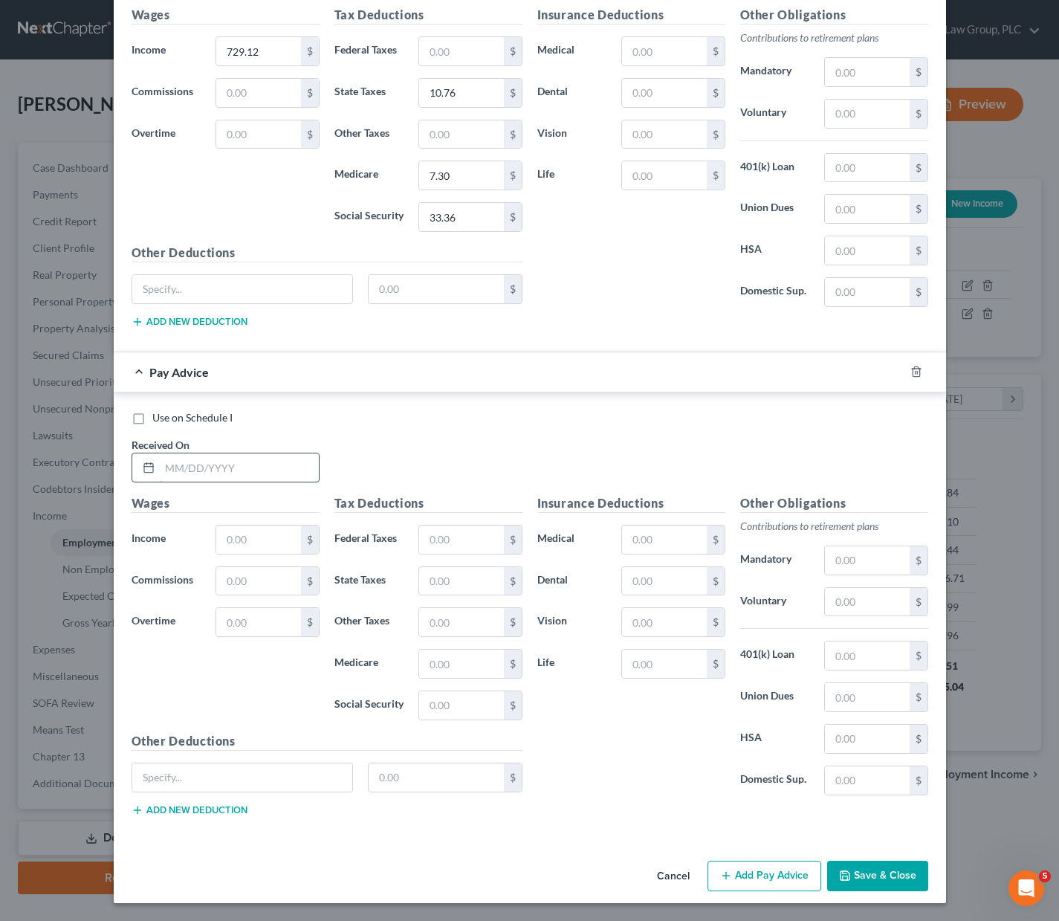
click at [201, 457] on input "text" at bounding box center [239, 467] width 159 height 28
click at [236, 536] on input "text" at bounding box center [258, 540] width 84 height 28
click at [422, 584] on input "text" at bounding box center [461, 581] width 84 height 28
click at [442, 674] on input "text" at bounding box center [461, 664] width 84 height 28
click at [443, 709] on input "text" at bounding box center [461, 705] width 84 height 28
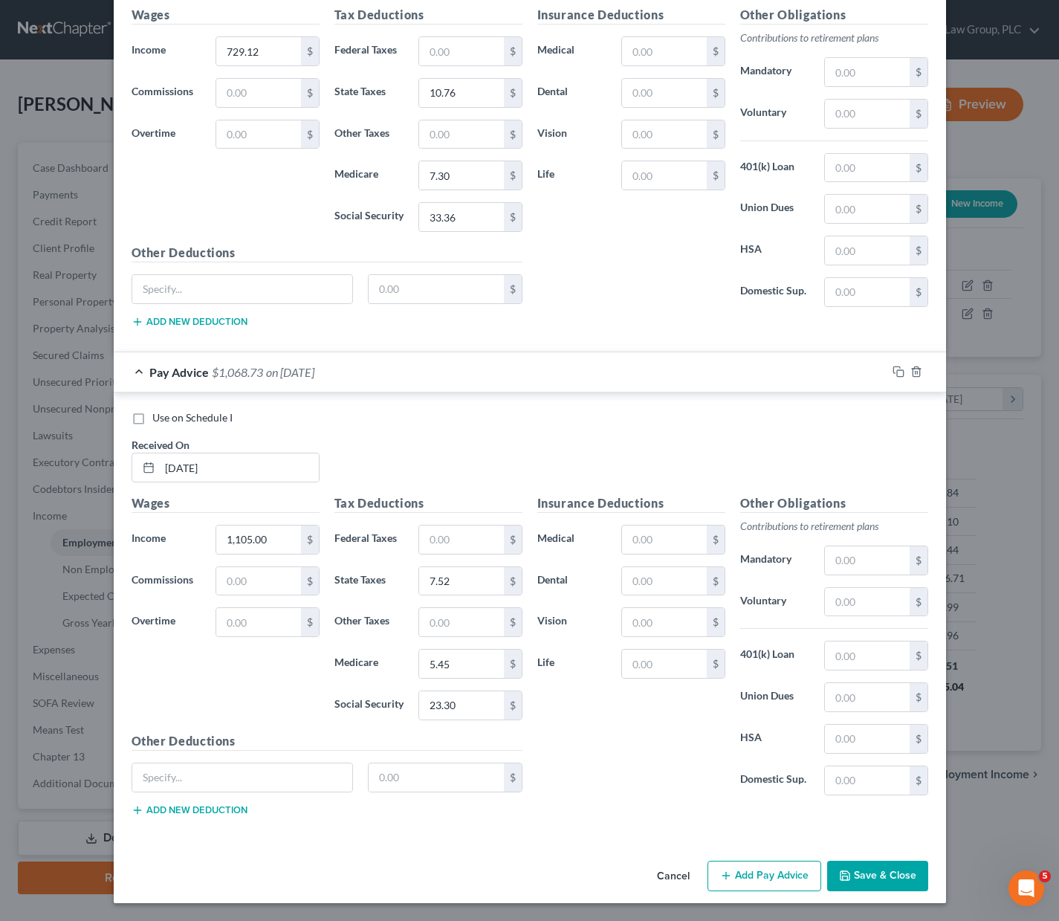
click at [740, 868] on button "Add Pay Advice" at bounding box center [765, 876] width 114 height 31
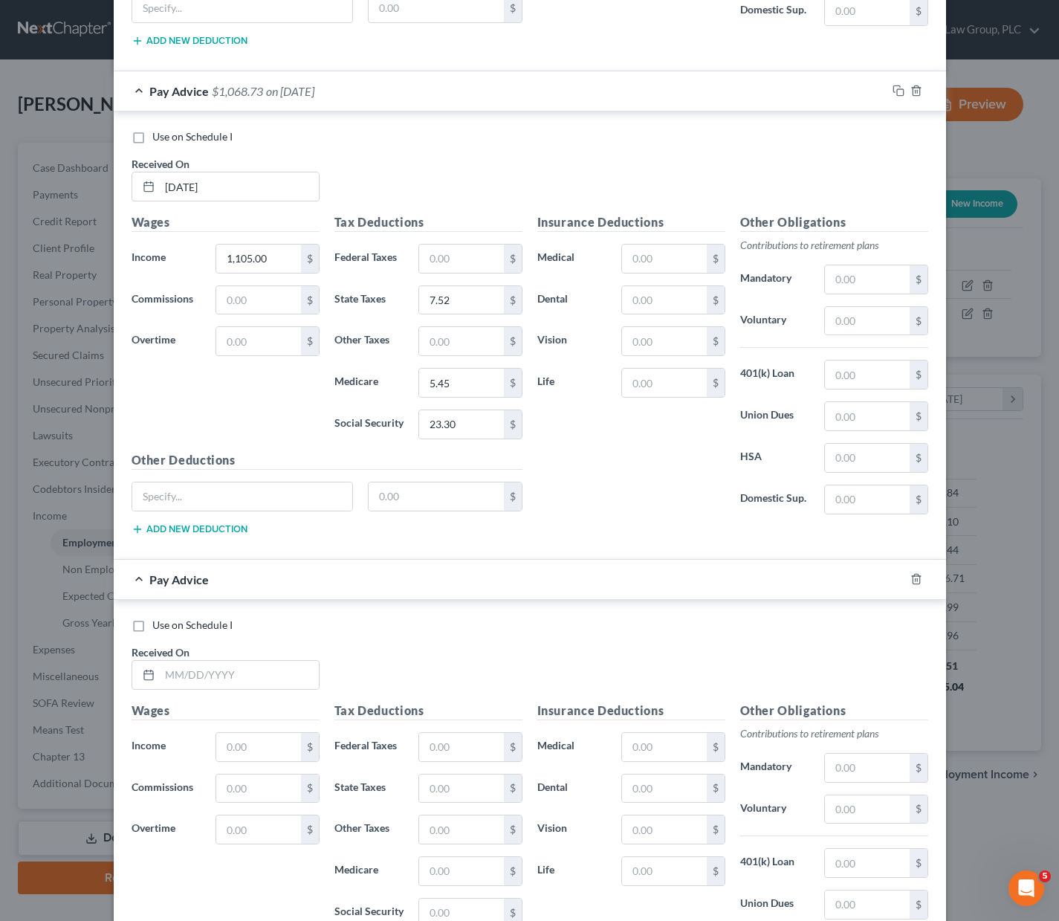
scroll to position [1645, 0]
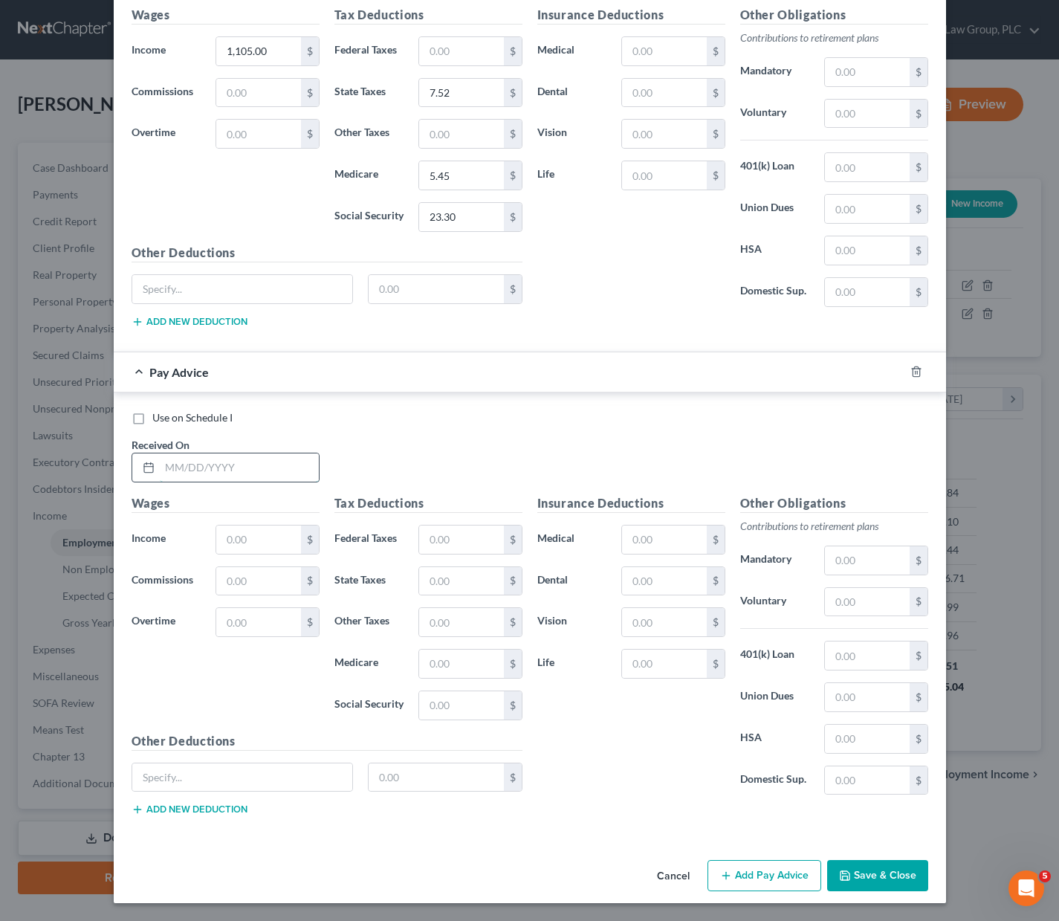
click at [195, 468] on input "text" at bounding box center [239, 467] width 159 height 28
click at [250, 541] on input "text" at bounding box center [258, 540] width 84 height 28
click at [445, 567] on input "text" at bounding box center [461, 581] width 84 height 28
click at [459, 668] on input "text" at bounding box center [461, 664] width 84 height 28
click at [453, 697] on input "text" at bounding box center [461, 705] width 84 height 28
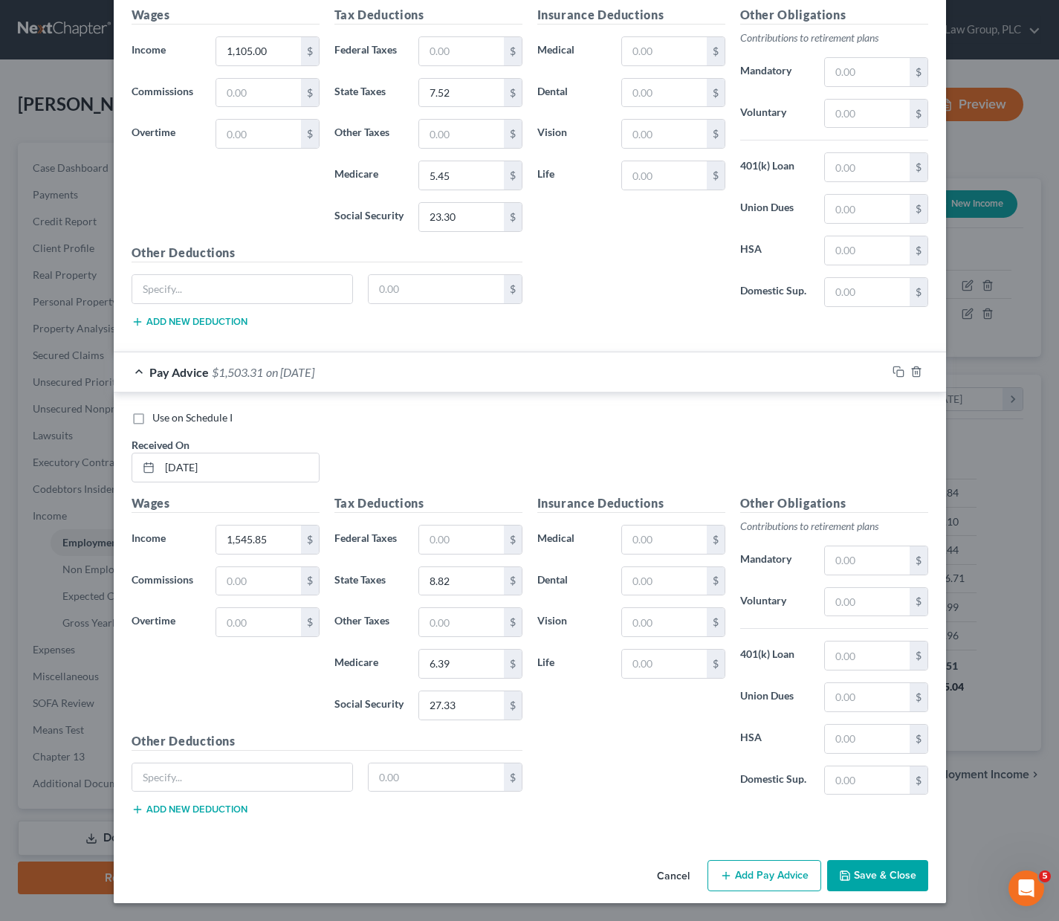
click at [740, 871] on button "Add Pay Advice" at bounding box center [765, 875] width 114 height 31
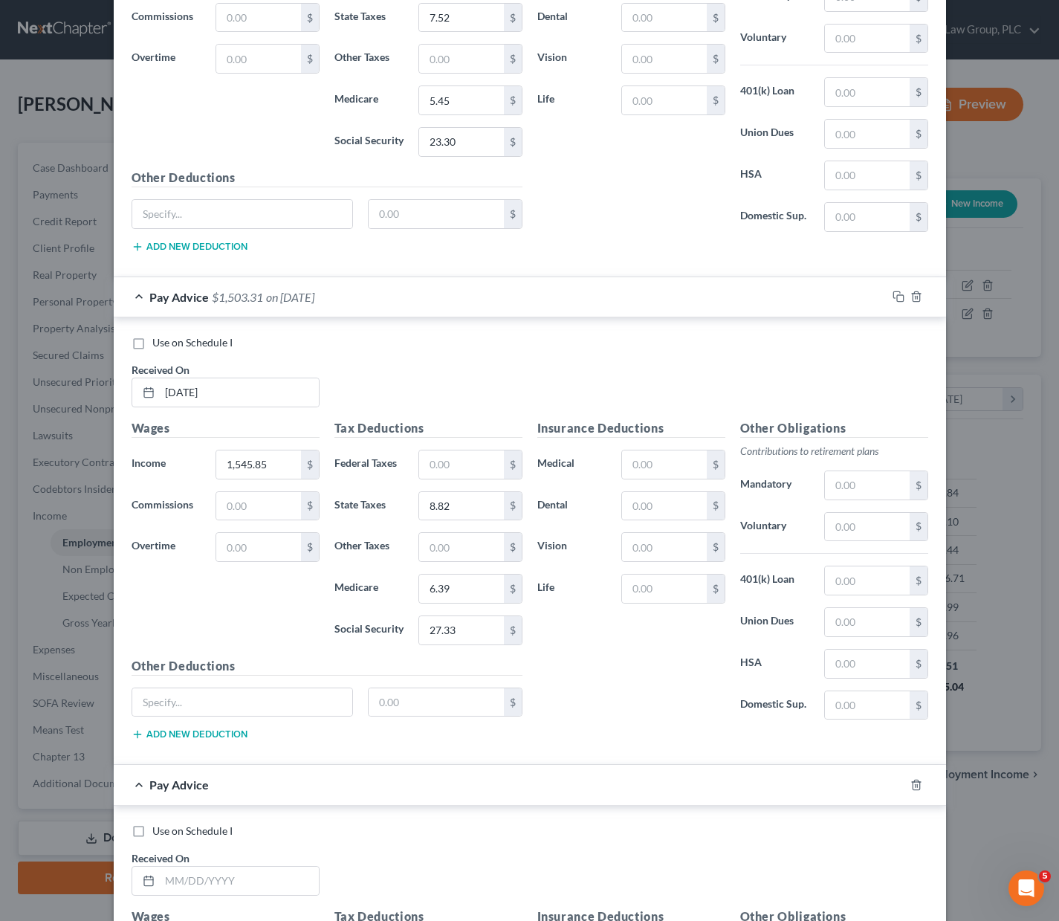
scroll to position [1749, 0]
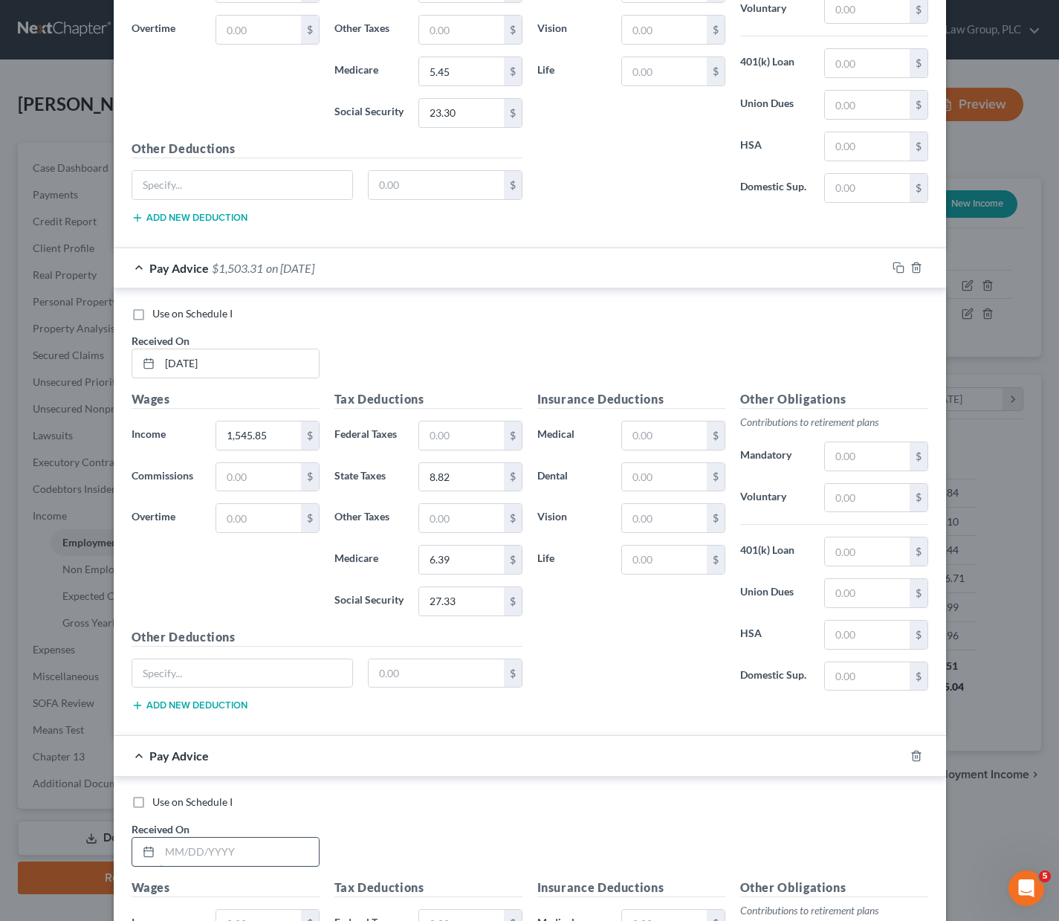
click at [176, 859] on input "text" at bounding box center [239, 852] width 159 height 28
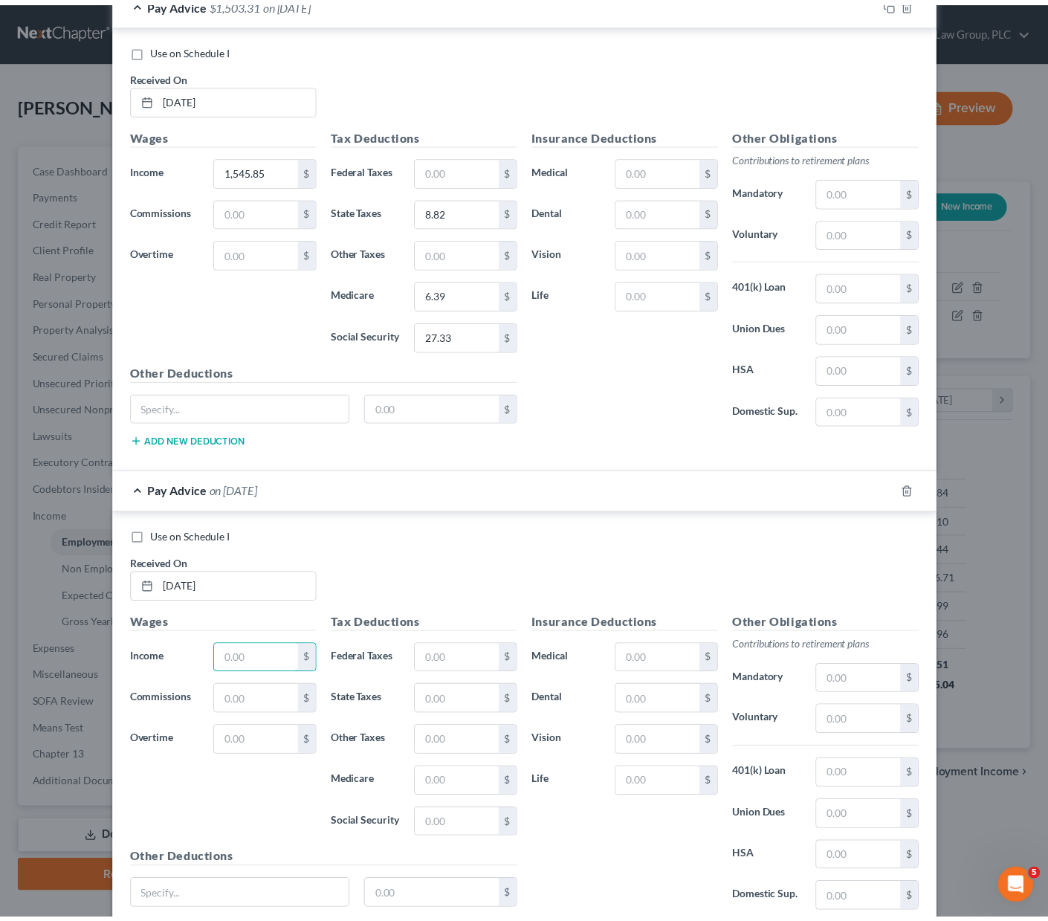
scroll to position [2134, 0]
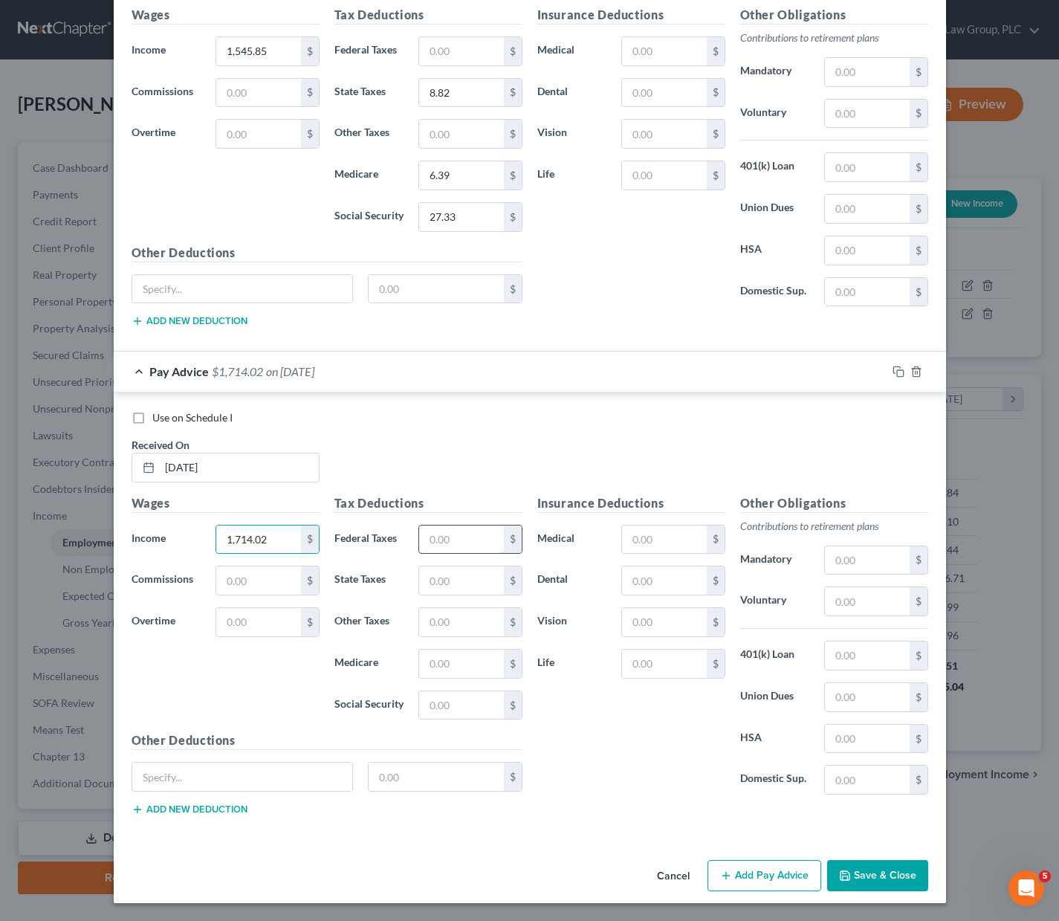
click at [438, 542] on input "text" at bounding box center [461, 540] width 84 height 28
click at [434, 587] on input "text" at bounding box center [461, 580] width 84 height 28
click at [447, 663] on input "text" at bounding box center [461, 664] width 84 height 28
click at [460, 715] on input "text" at bounding box center [461, 705] width 84 height 28
click at [891, 866] on button "Save & Close" at bounding box center [877, 875] width 101 height 31
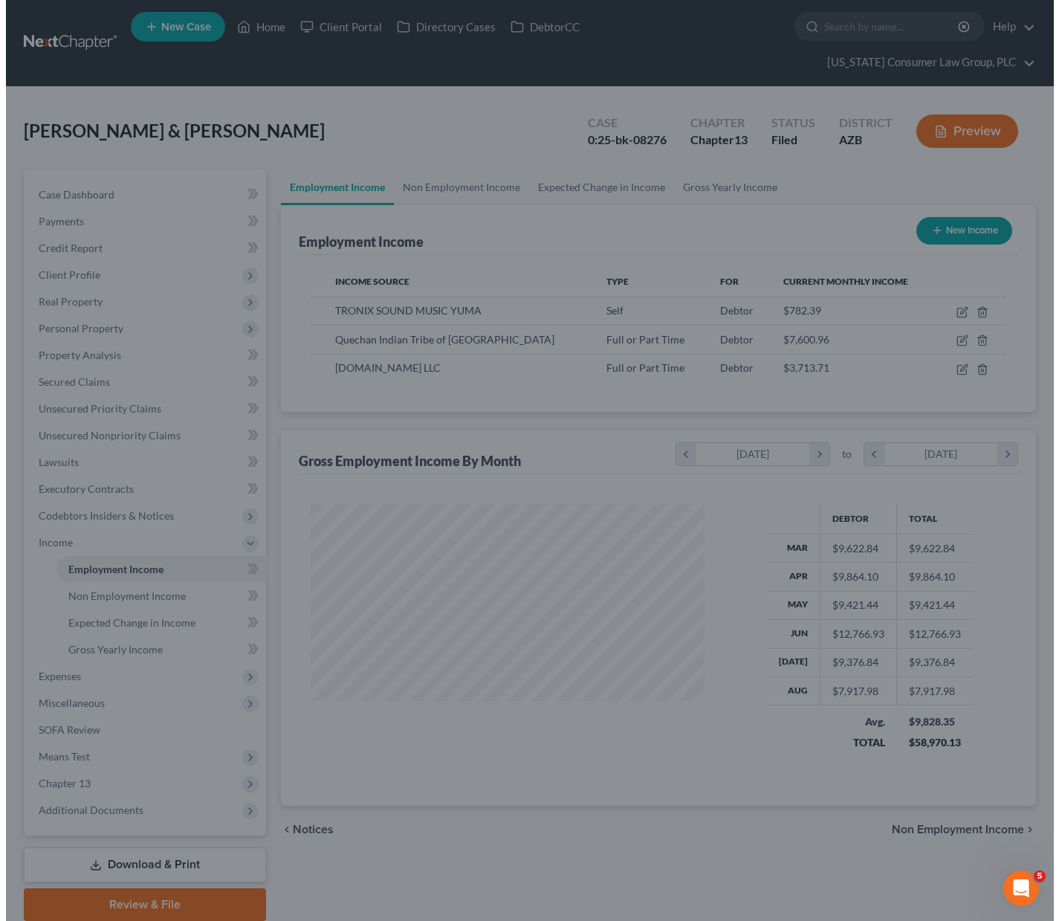
scroll to position [743139, 742982]
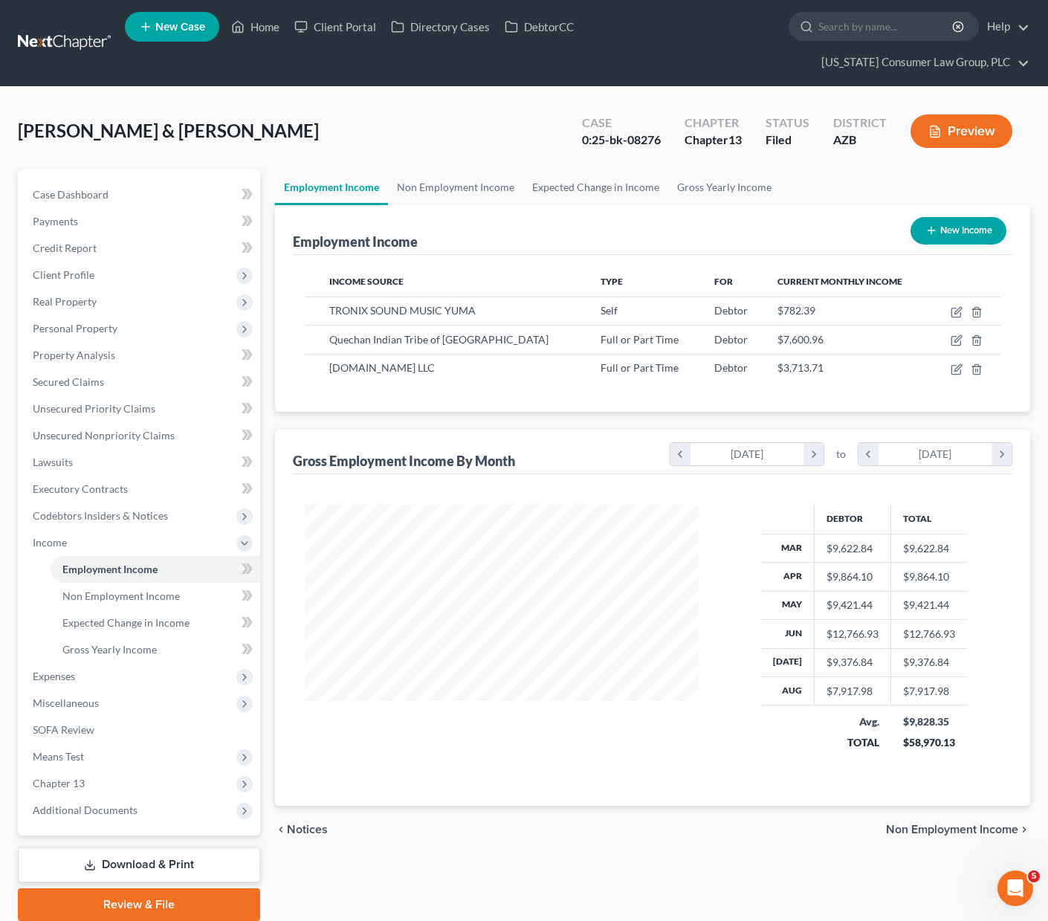
click at [975, 217] on button "New Income" at bounding box center [959, 231] width 96 height 28
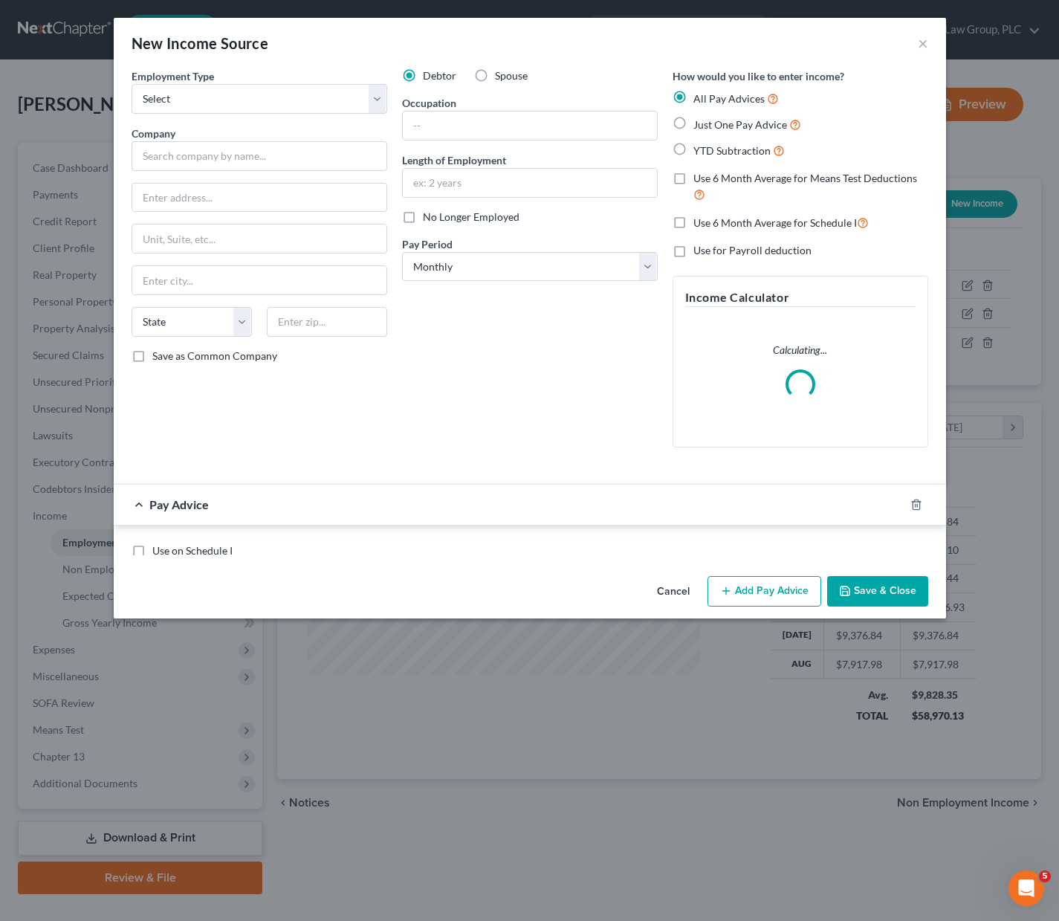
scroll to position [267, 428]
